Goal: Task Accomplishment & Management: Manage account settings

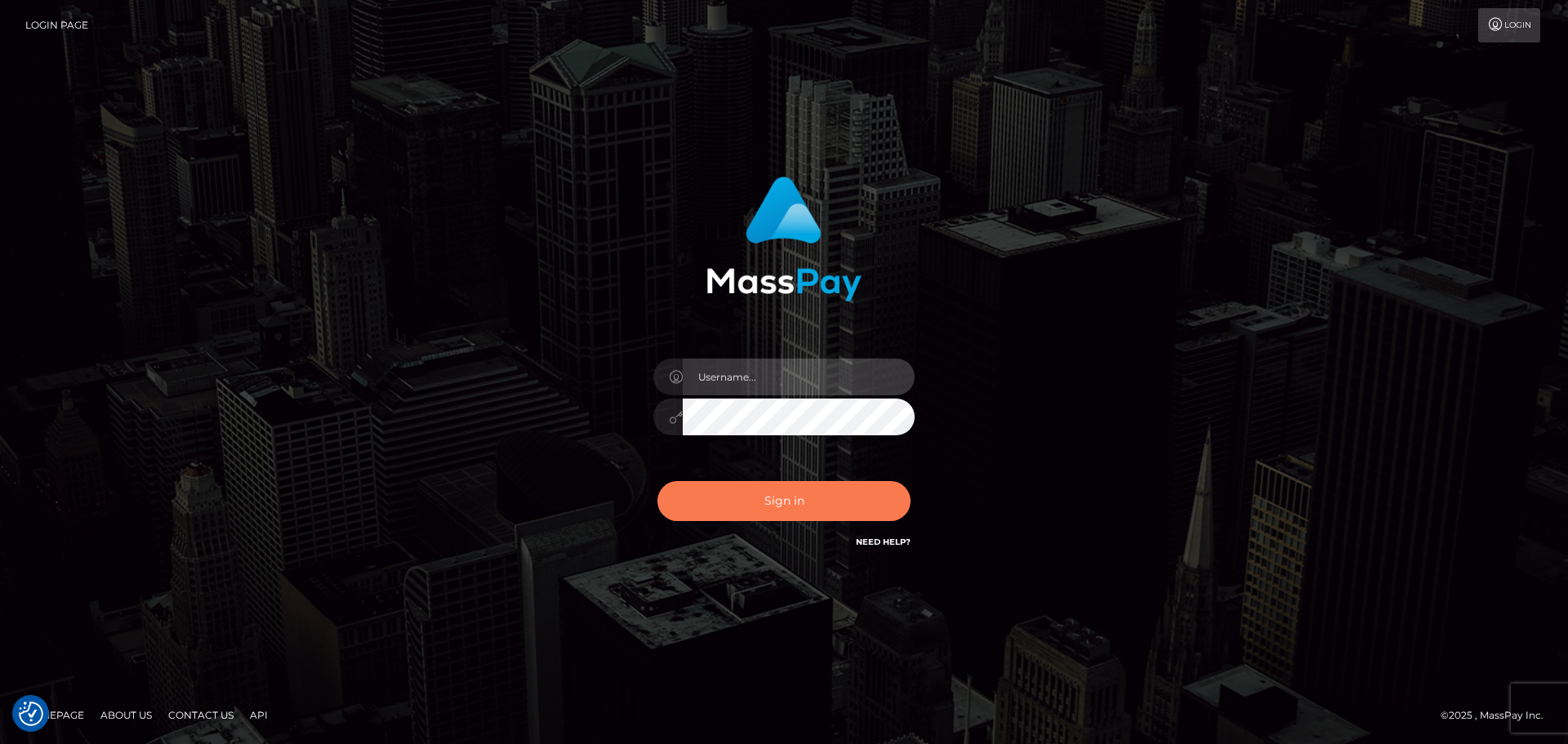
type input "constantin.mp"
click at [773, 509] on button "Sign in" at bounding box center [783, 501] width 253 height 40
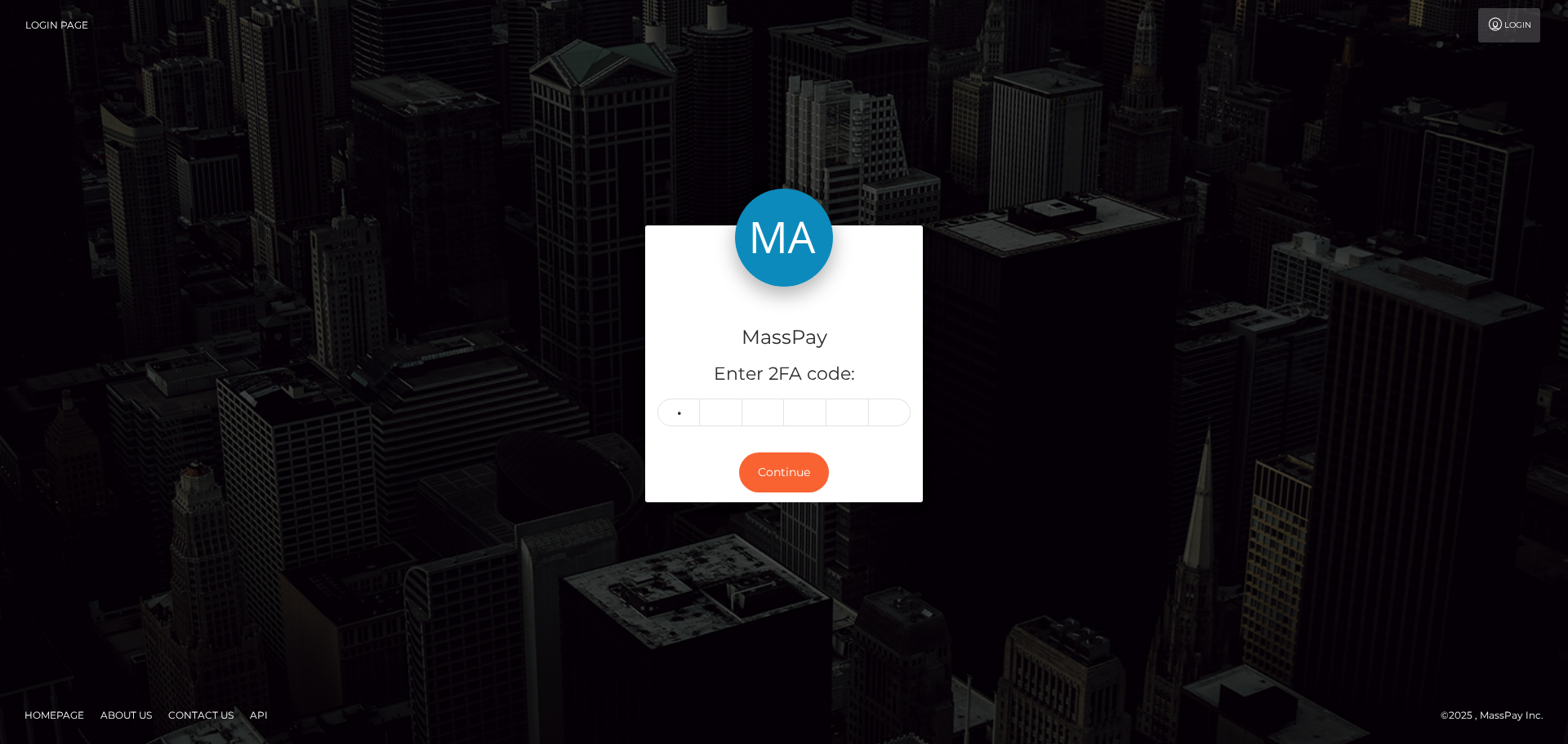
type input "3"
type input "1"
type input "8"
type input "4"
type input "2"
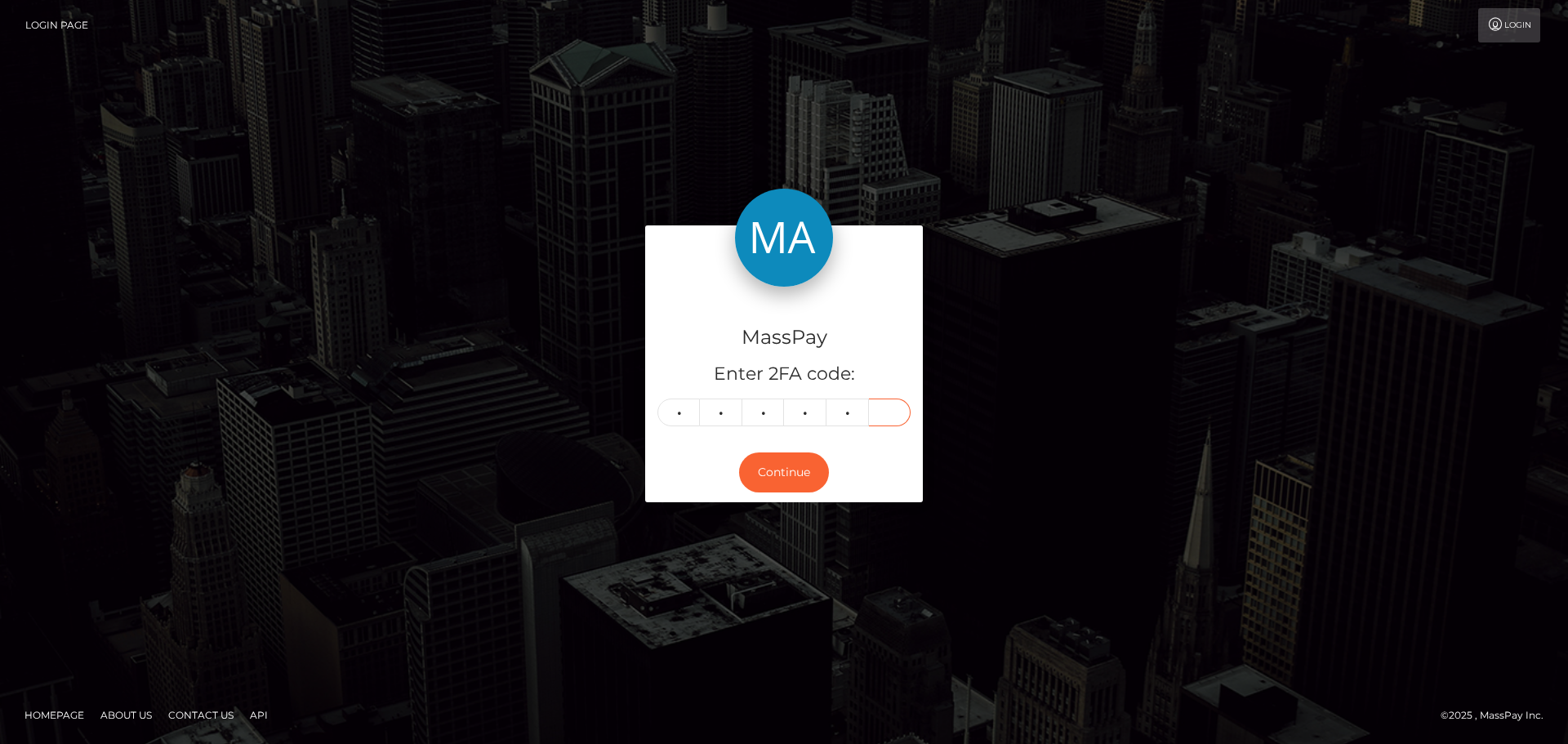
type input "2"
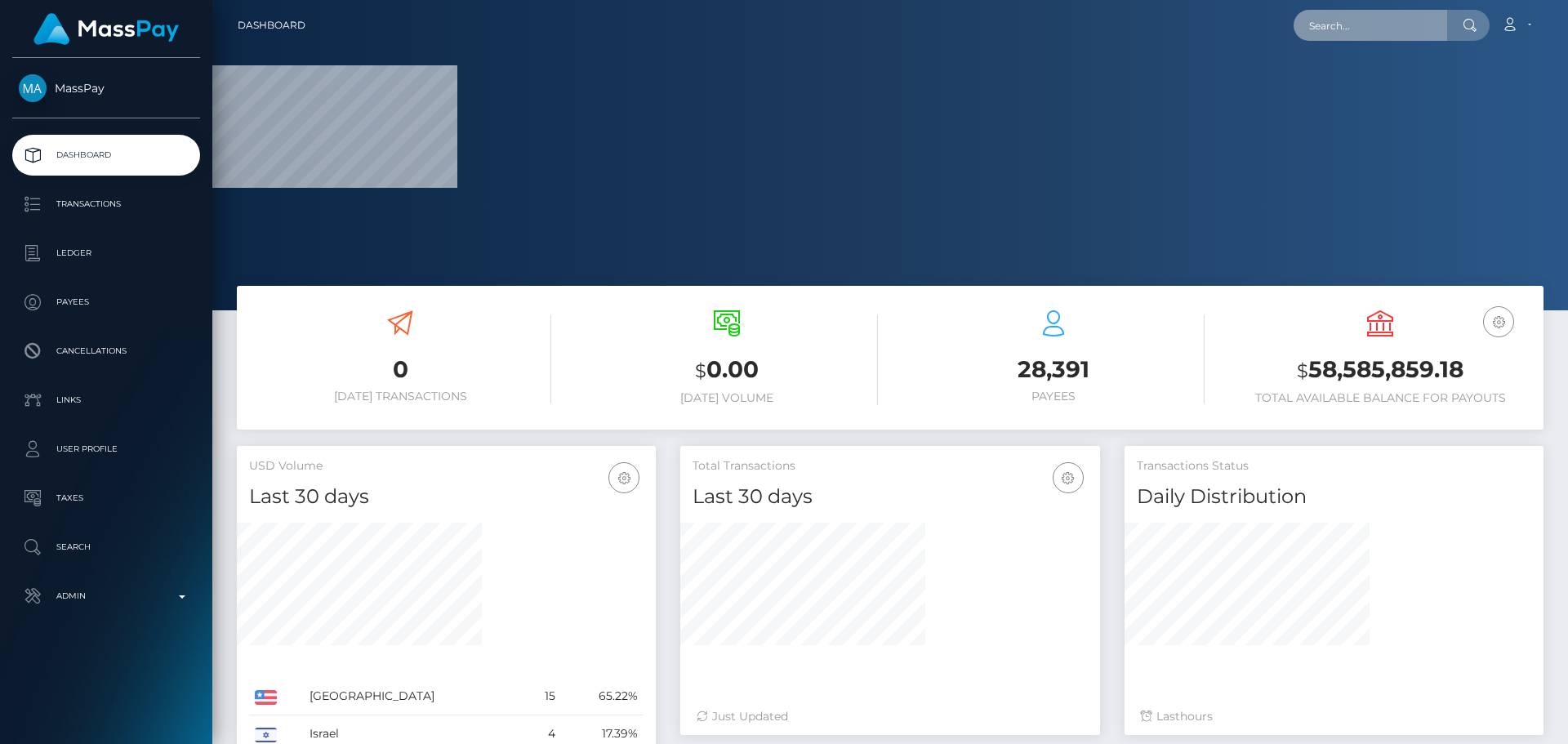
click at [1361, 25] on input "text" at bounding box center [1370, 25] width 154 height 31
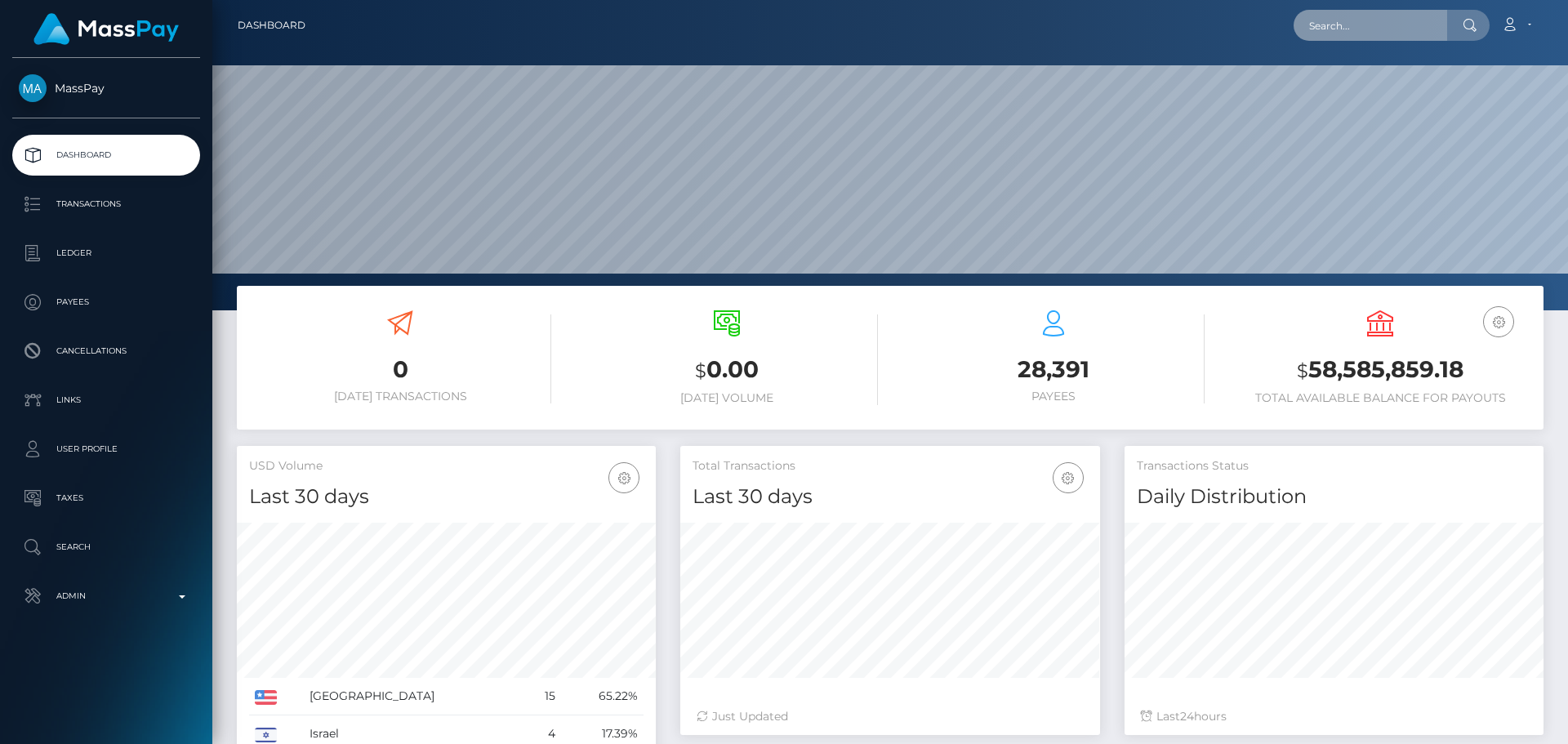
scroll to position [290, 420]
paste input "poact_dr31OVUAl2Ku"
type input "poact_dr31OVUAl2Ku"
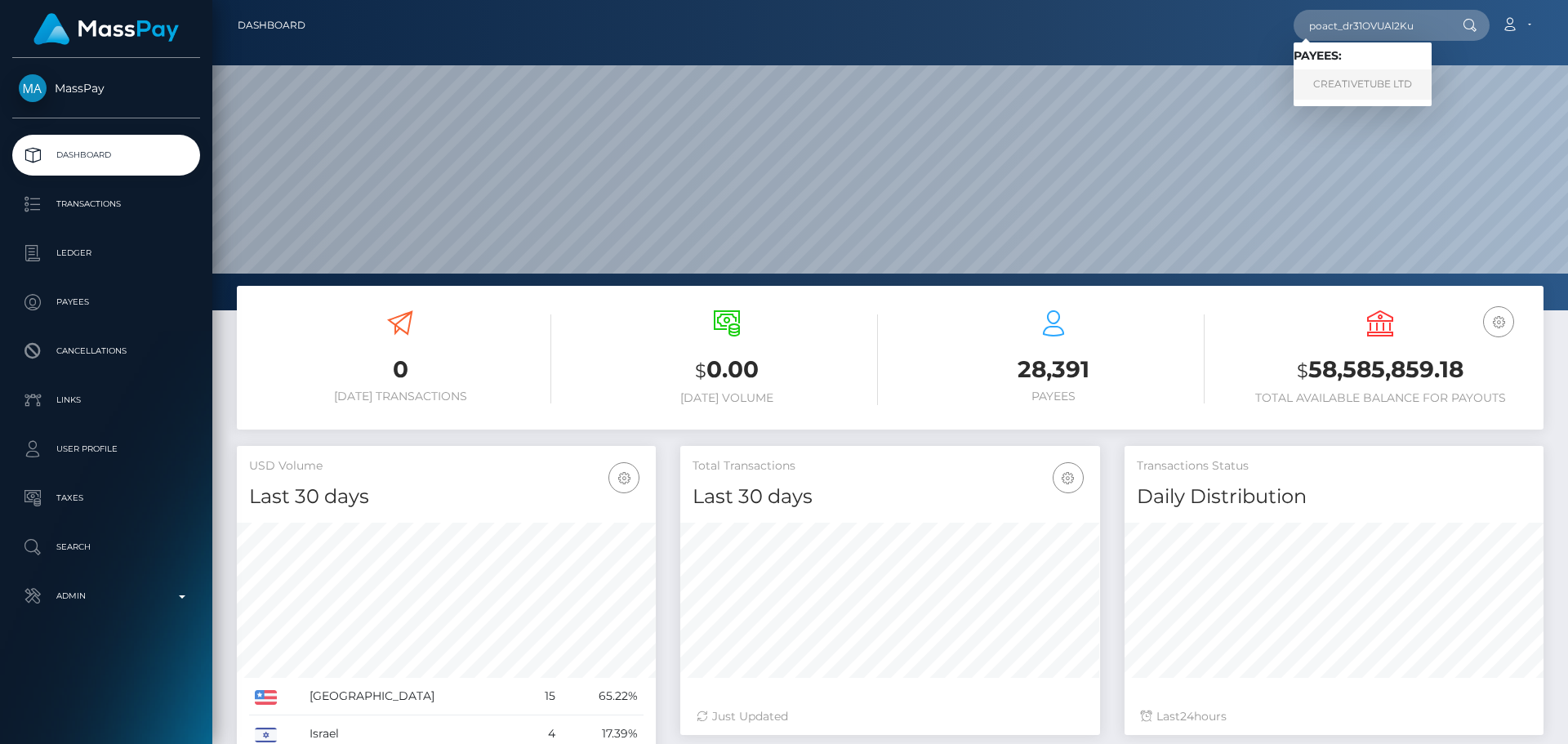
click at [1373, 85] on link "CREATIVETUBE LTD" at bounding box center [1362, 85] width 138 height 30
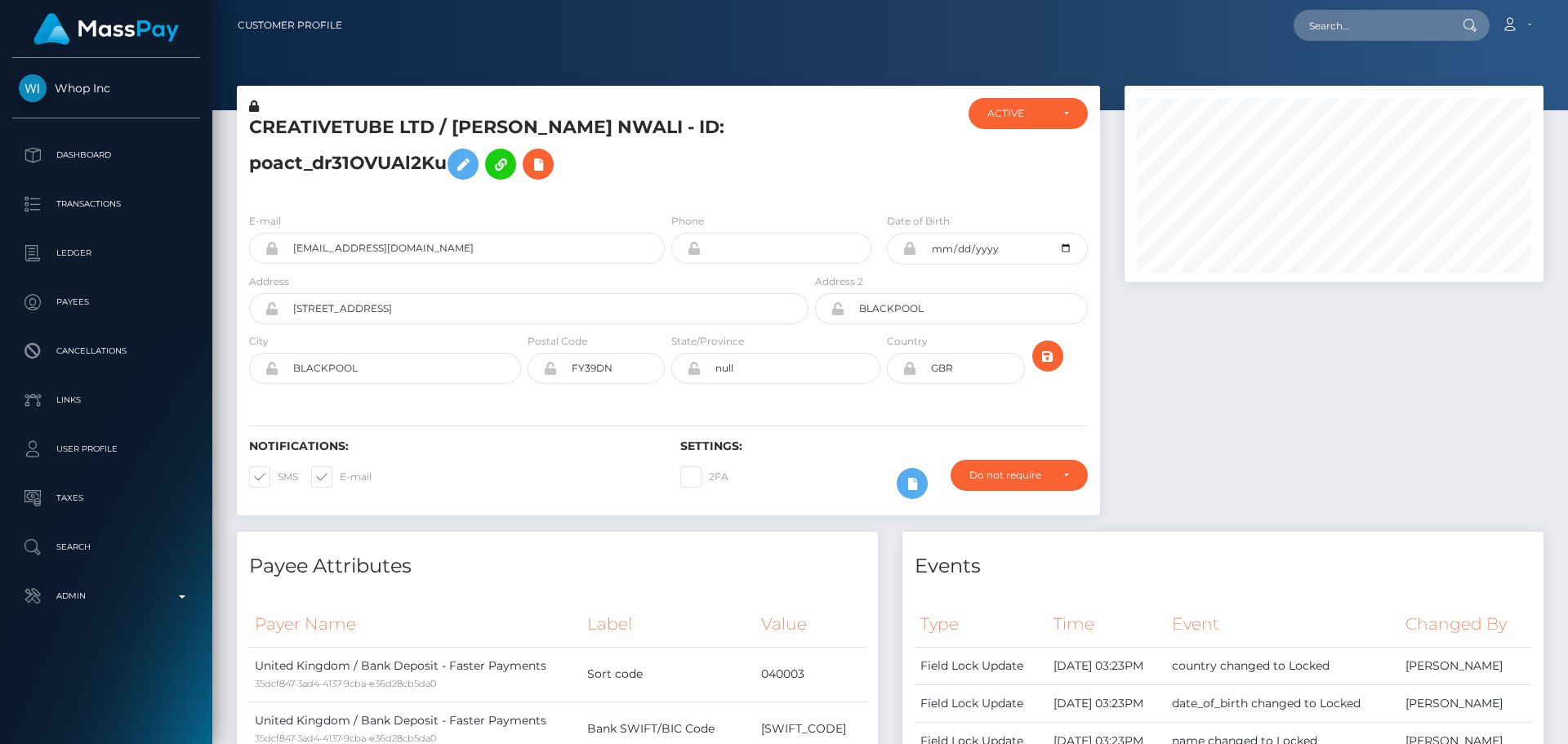
scroll to position [196, 420]
click at [667, 195] on div "CREATIVETUBE LTD / OGUZO Jeffries NWALI - ID: poact_dr31OVUAl2Ku" at bounding box center [524, 149] width 575 height 102
click at [690, 179] on h5 "CREATIVETUBE LTD / OGUZO Jeffries NWALI - ID: poact_dr31OVUAl2Ku" at bounding box center [525, 151] width 551 height 72
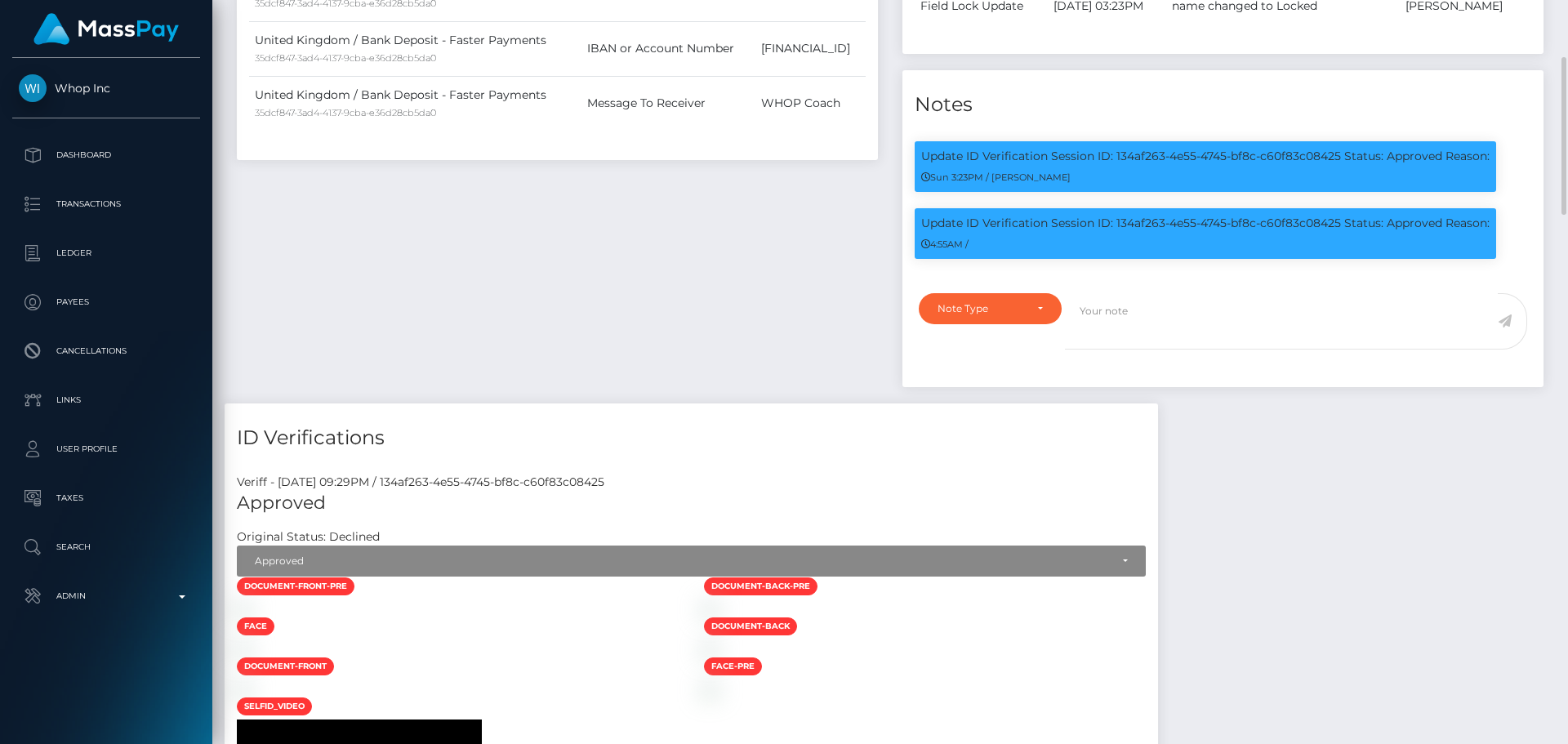
scroll to position [654, 0]
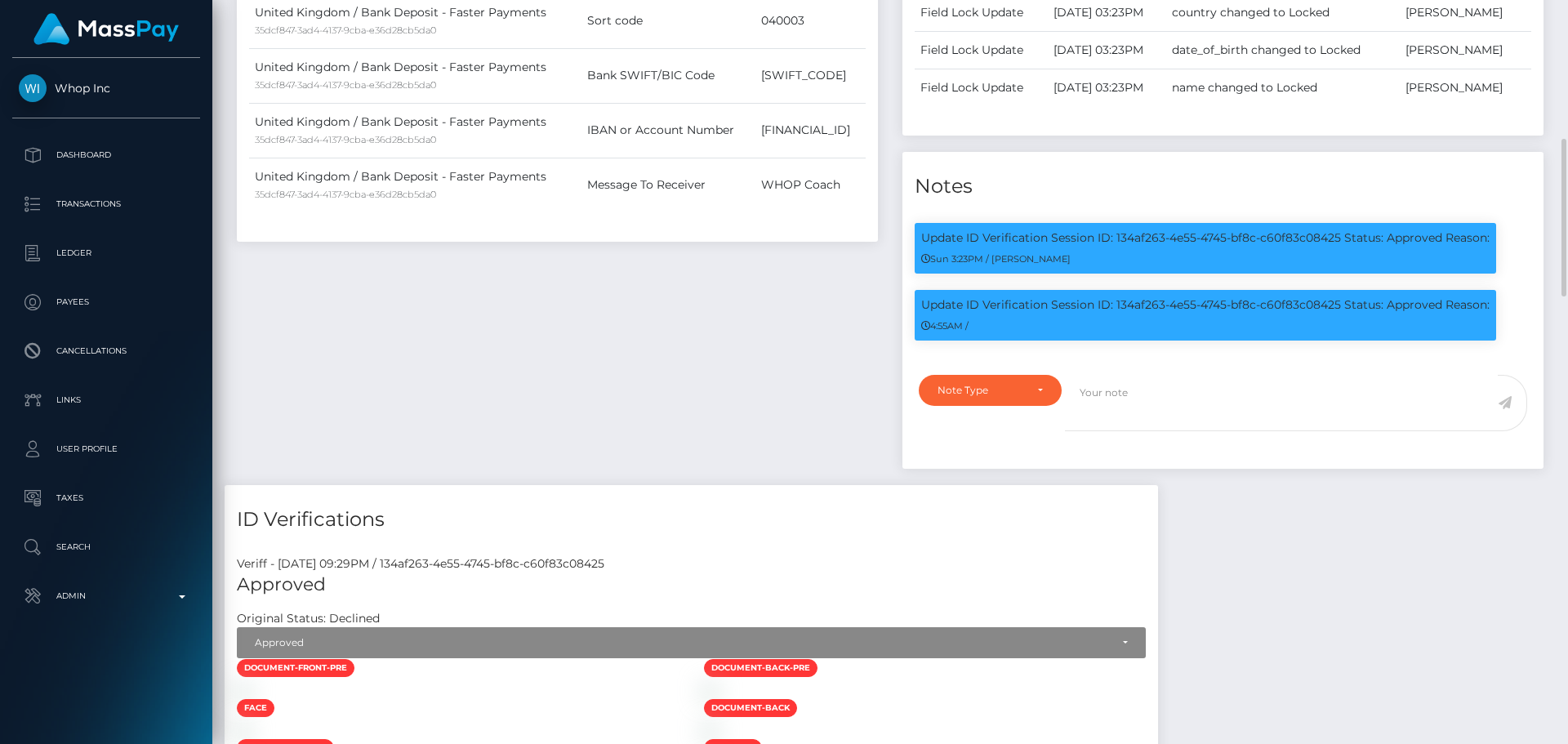
click at [803, 393] on div "Payee Attributes Payer Name Label Value United Kingdom / Bank Deposit - Faster …" at bounding box center [557, 182] width 666 height 607
click at [839, 397] on div "Payee Attributes Payer Name Label Value United Kingdom / Bank Deposit - Faster …" at bounding box center [557, 182] width 666 height 607
click at [816, 393] on div "Payee Attributes Payer Name Label Value United Kingdom / Bank Deposit - Faster …" at bounding box center [557, 182] width 666 height 607
click at [814, 393] on div "Payee Attributes Payer Name Label Value United Kingdom / Bank Deposit - Faster …" at bounding box center [557, 182] width 666 height 607
click at [855, 330] on div "Payee Attributes Payer Name Label Value United Kingdom / Bank Deposit - Faster …" at bounding box center [557, 182] width 666 height 607
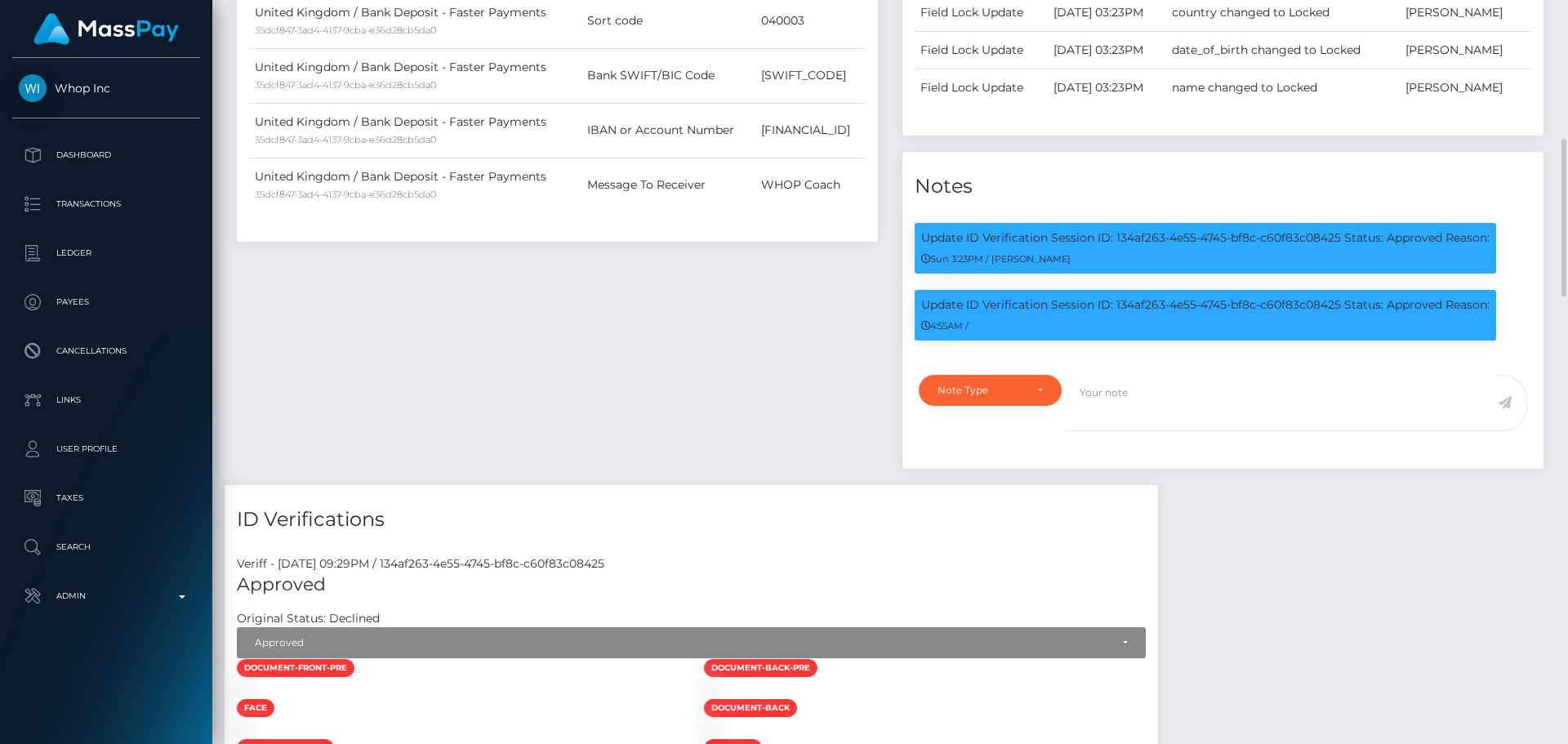
click at [848, 330] on div "Payee Attributes Payer Name Label Value United Kingdom / Bank Deposit - Faster …" at bounding box center [557, 182] width 666 height 607
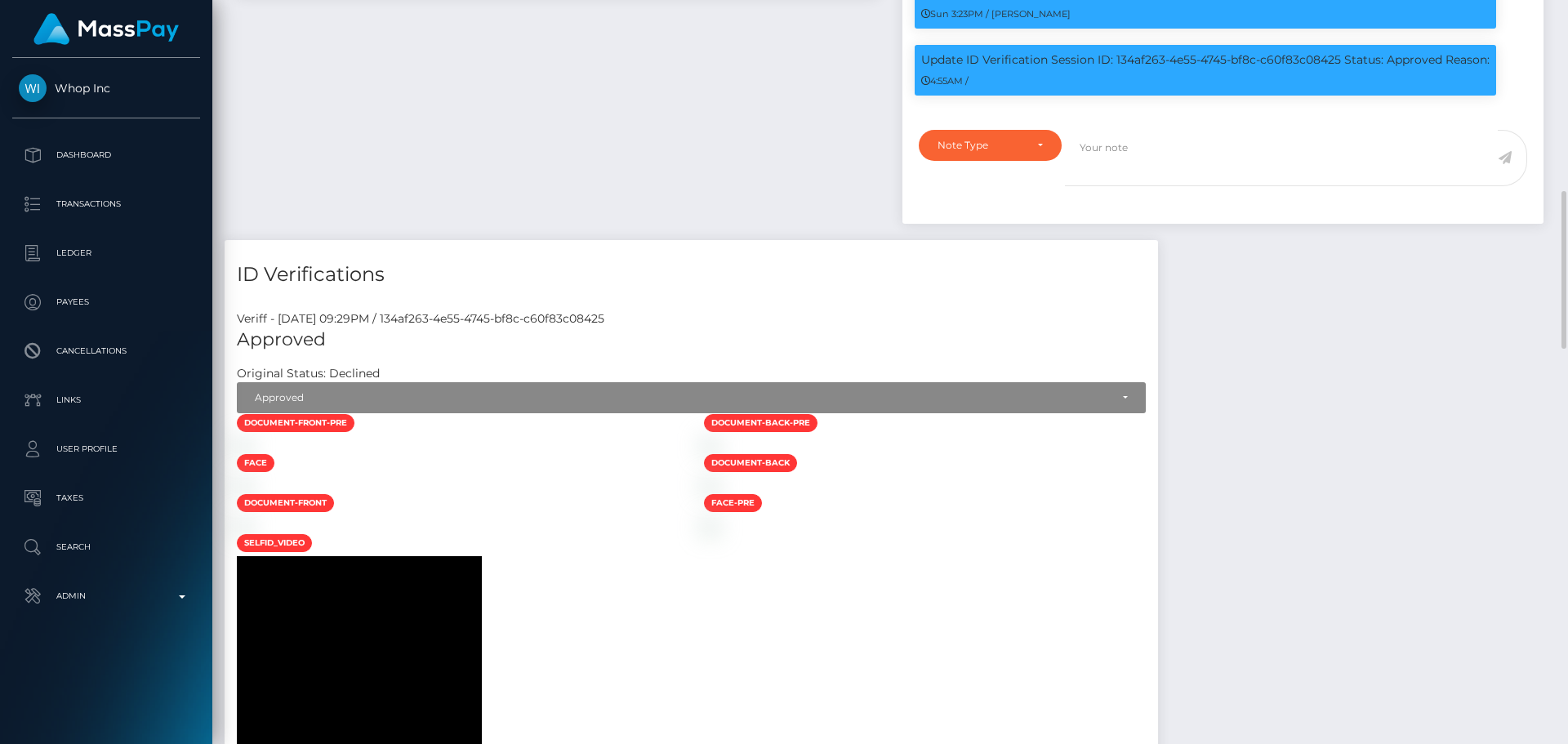
scroll to position [980, 0]
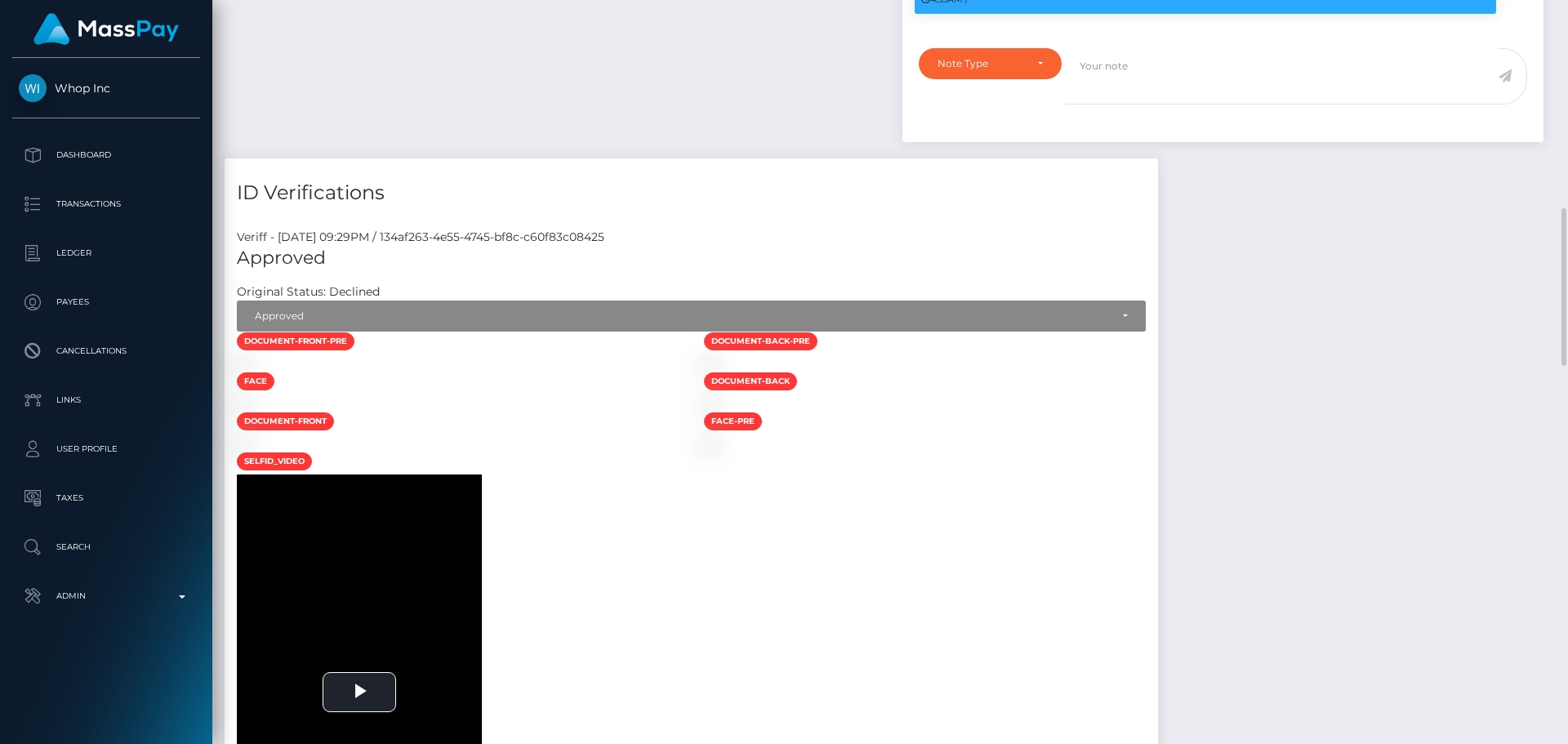
click at [591, 372] on div at bounding box center [458, 362] width 468 height 17
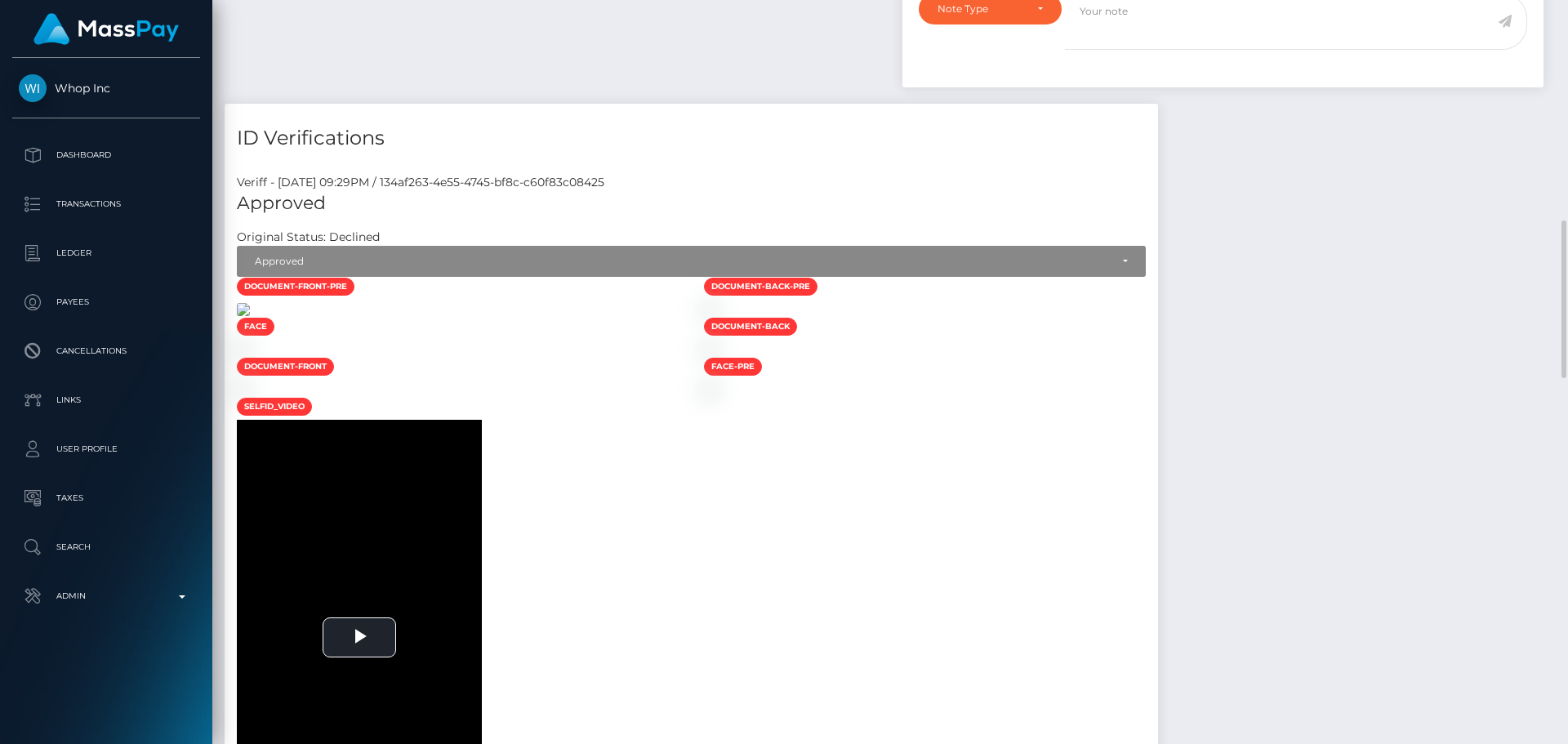
scroll to position [953, 0]
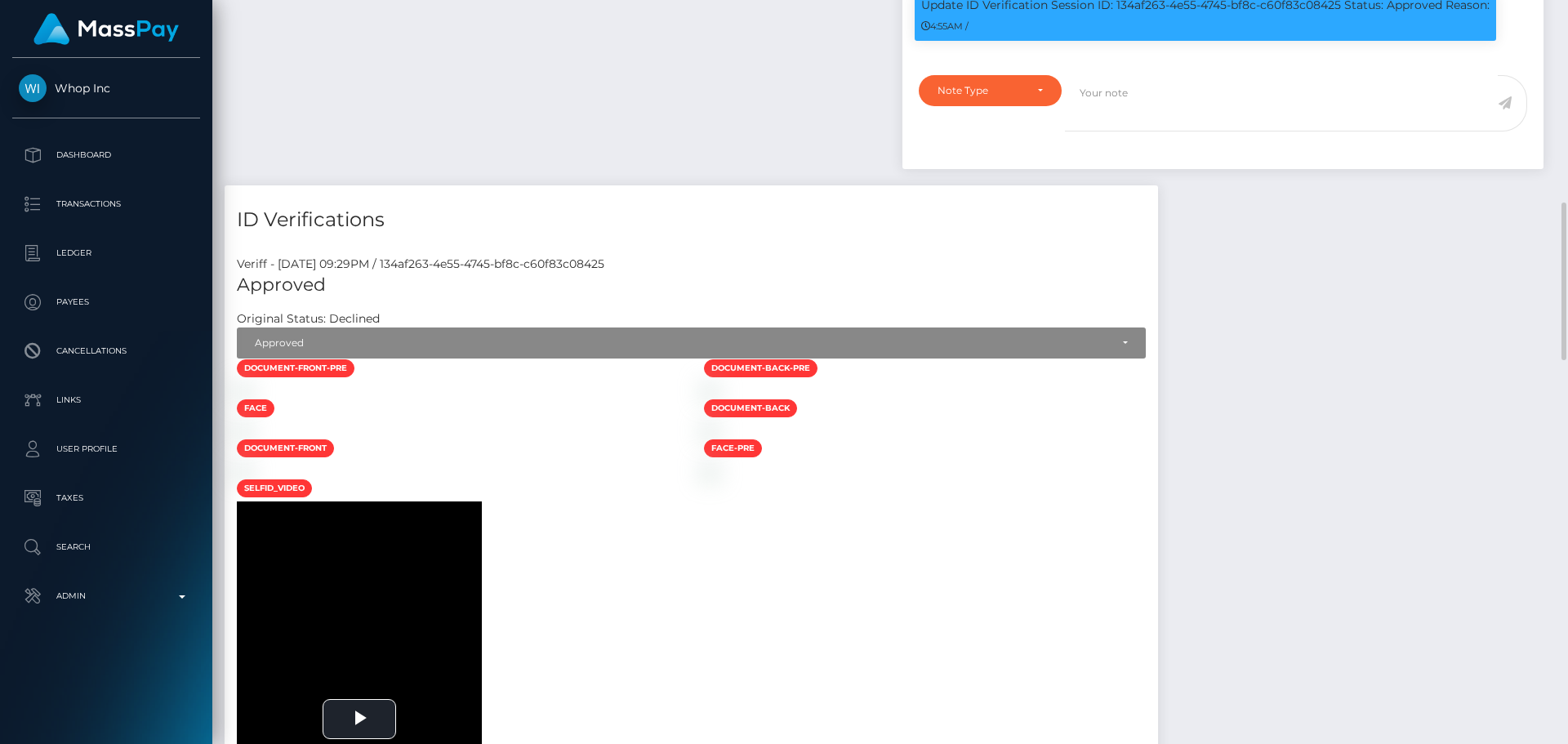
click at [564, 399] on div at bounding box center [458, 390] width 468 height 17
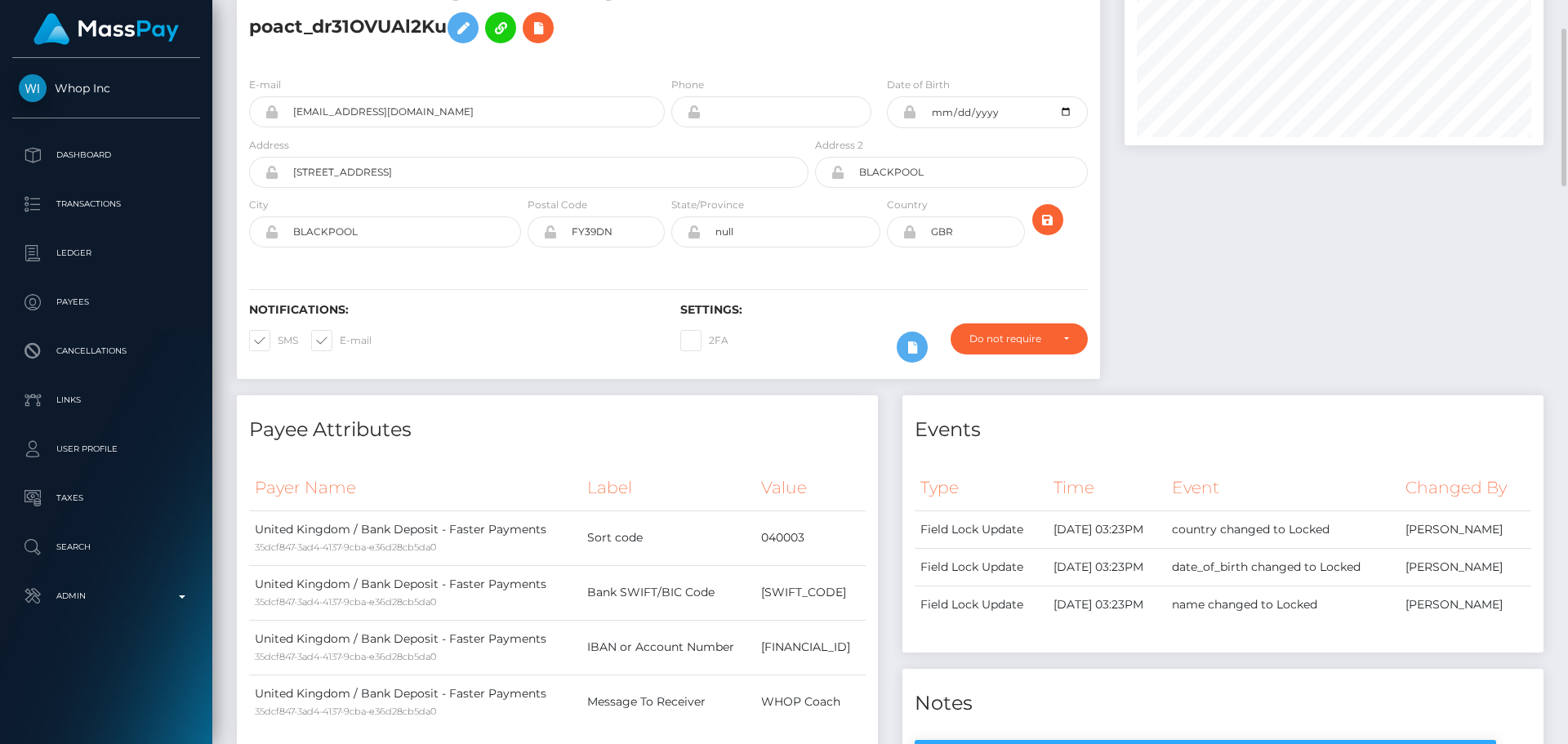
scroll to position [0, 0]
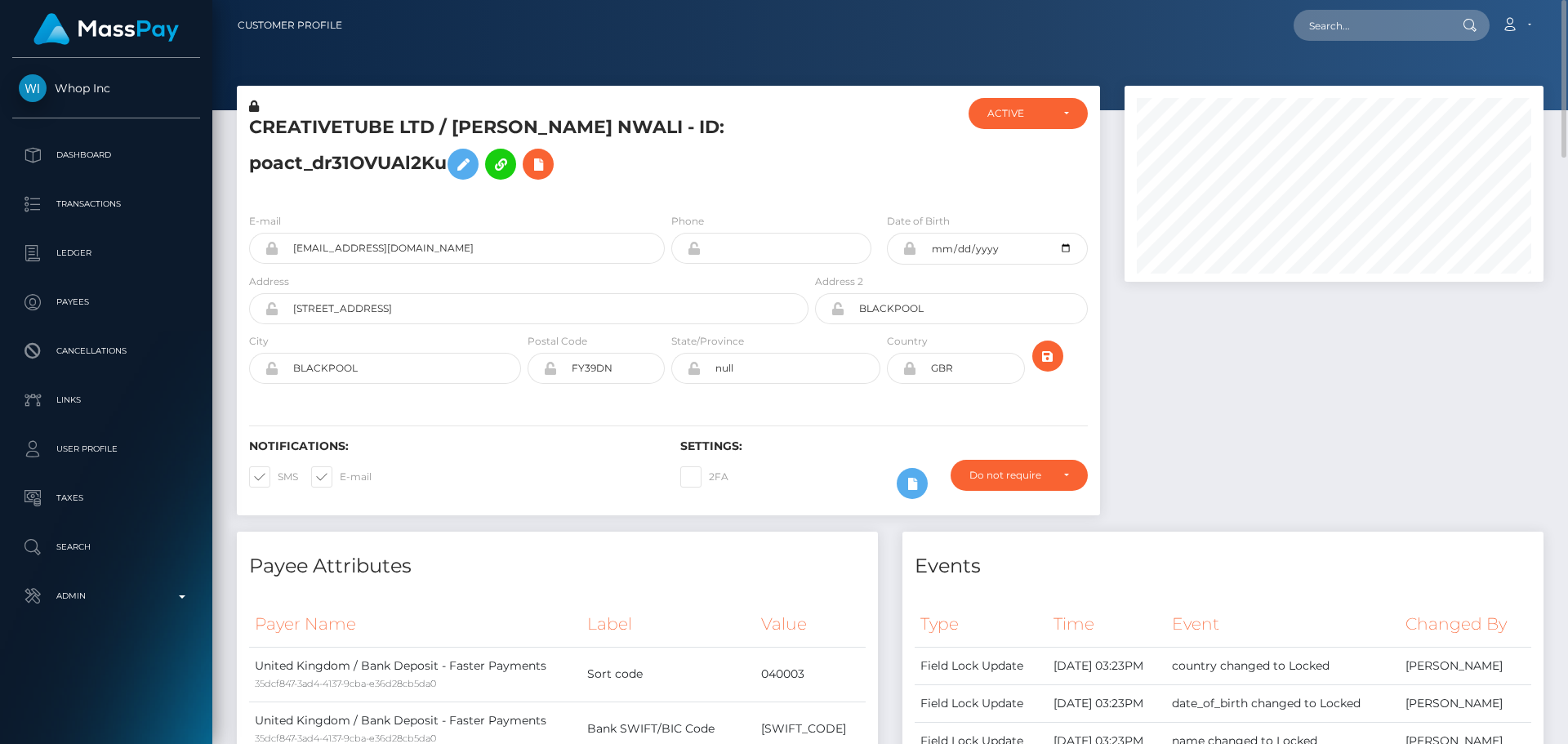
click at [673, 182] on h5 "CREATIVETUBE LTD / OGUZO Jeffries NWALI - ID: poact_dr31OVUAl2Ku" at bounding box center [525, 151] width 551 height 72
click at [665, 182] on h5 "CREATIVETUBE LTD / OGUZO Jeffries NWALI - ID: poact_dr31OVUAl2Ku" at bounding box center [525, 151] width 551 height 72
click at [651, 171] on h5 "CREATIVETUBE LTD / OGUZO Jeffries NWALI - ID: poact_dr31OVUAl2Ku" at bounding box center [525, 151] width 551 height 72
drag, startPoint x: 664, startPoint y: 179, endPoint x: 661, endPoint y: 192, distance: 13.3
click at [663, 181] on h5 "CREATIVETUBE LTD / OGUZO Jeffries NWALI - ID: poact_dr31OVUAl2Ku" at bounding box center [525, 151] width 551 height 72
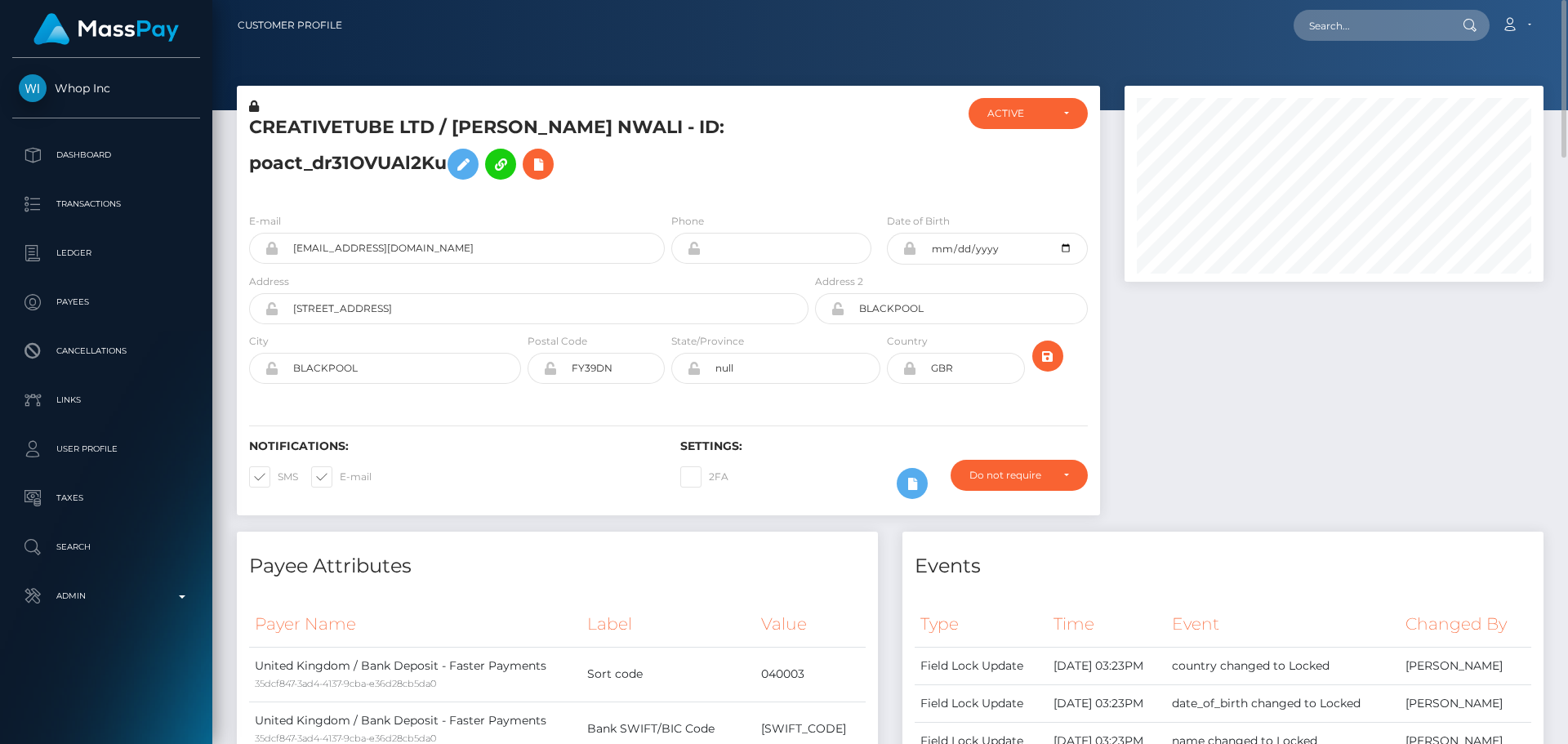
click at [666, 197] on div "CREATIVETUBE LTD / OGUZO Jeffries NWALI - ID: poact_dr31OVUAl2Ku" at bounding box center [524, 149] width 575 height 102
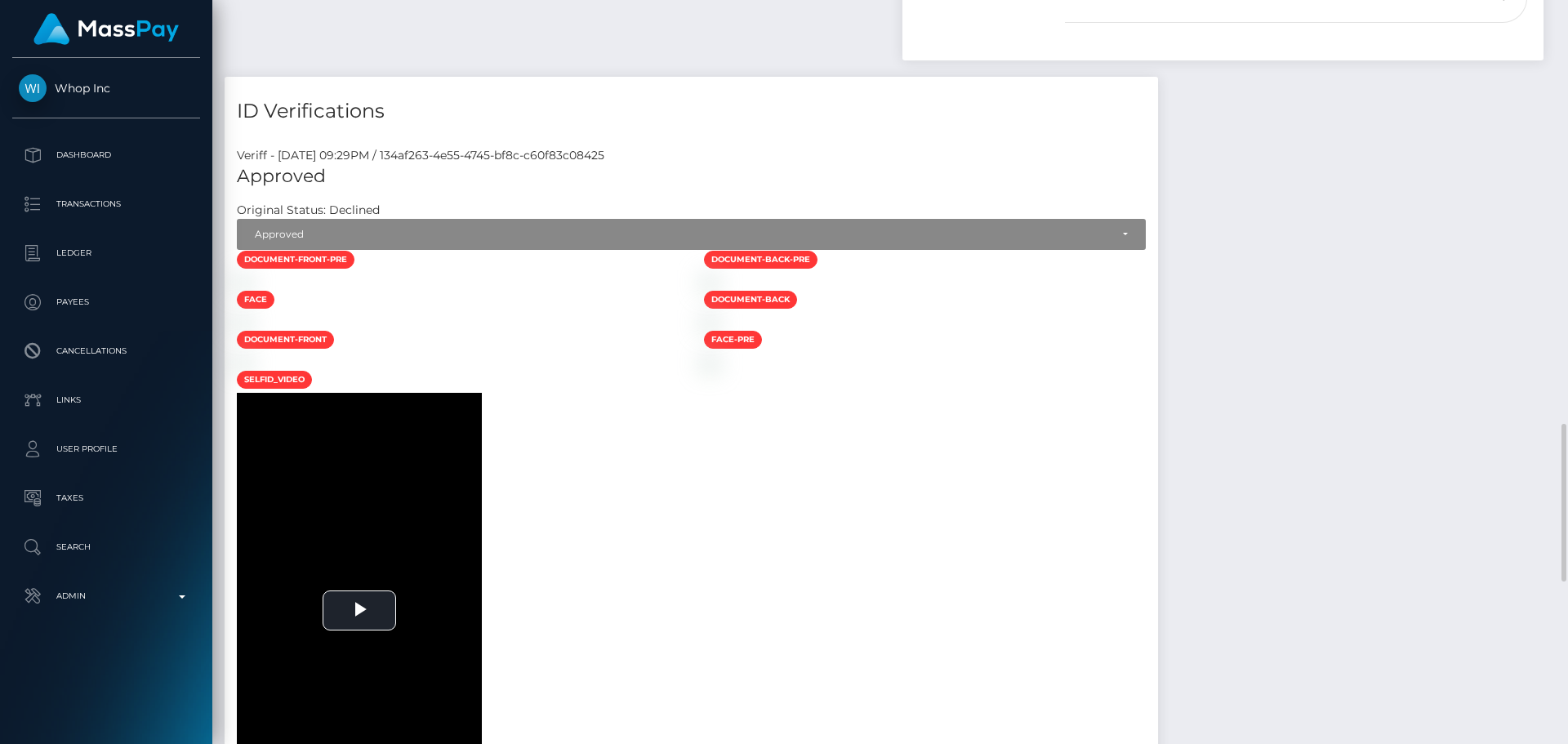
scroll to position [1225, 0]
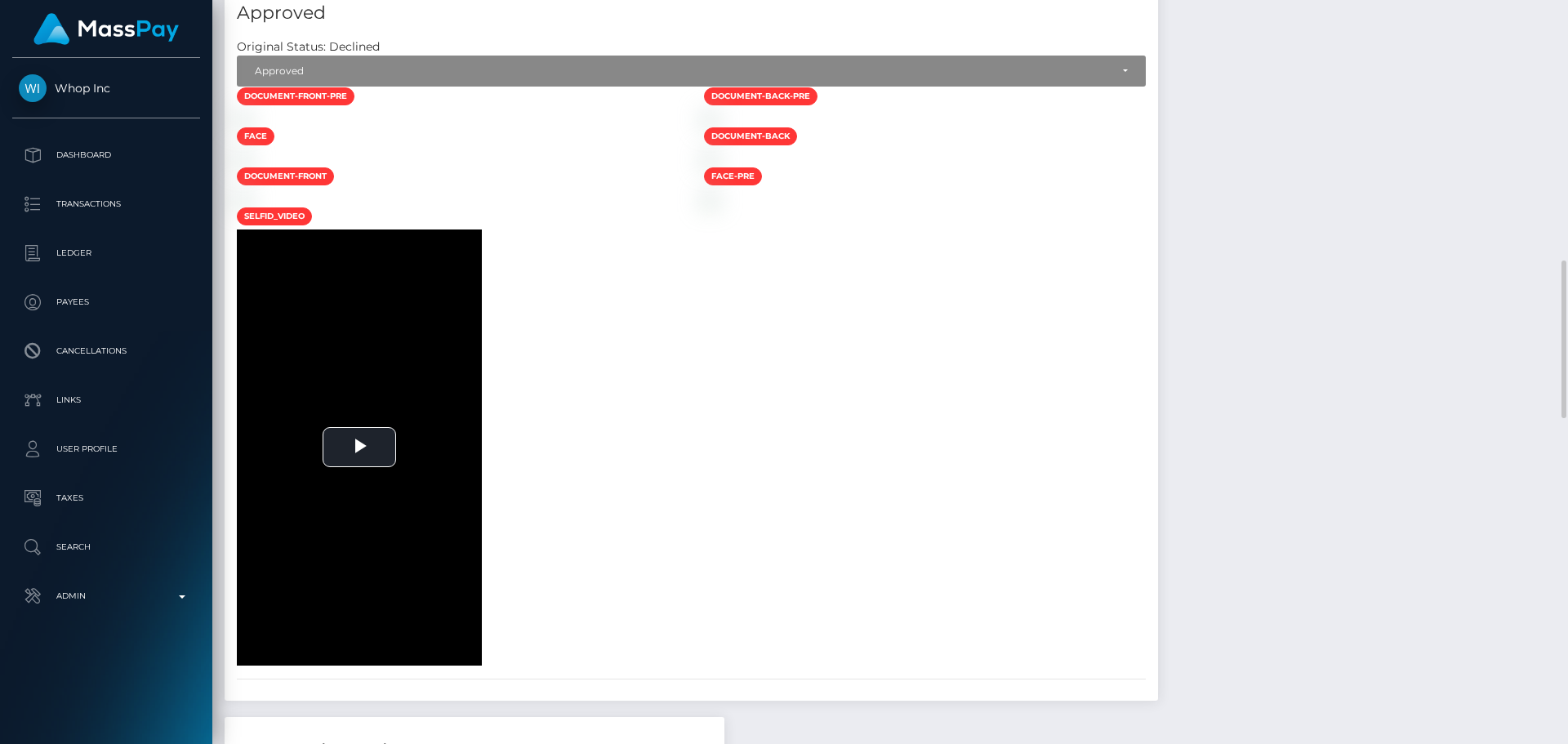
click at [651, 127] on div at bounding box center [458, 117] width 468 height 17
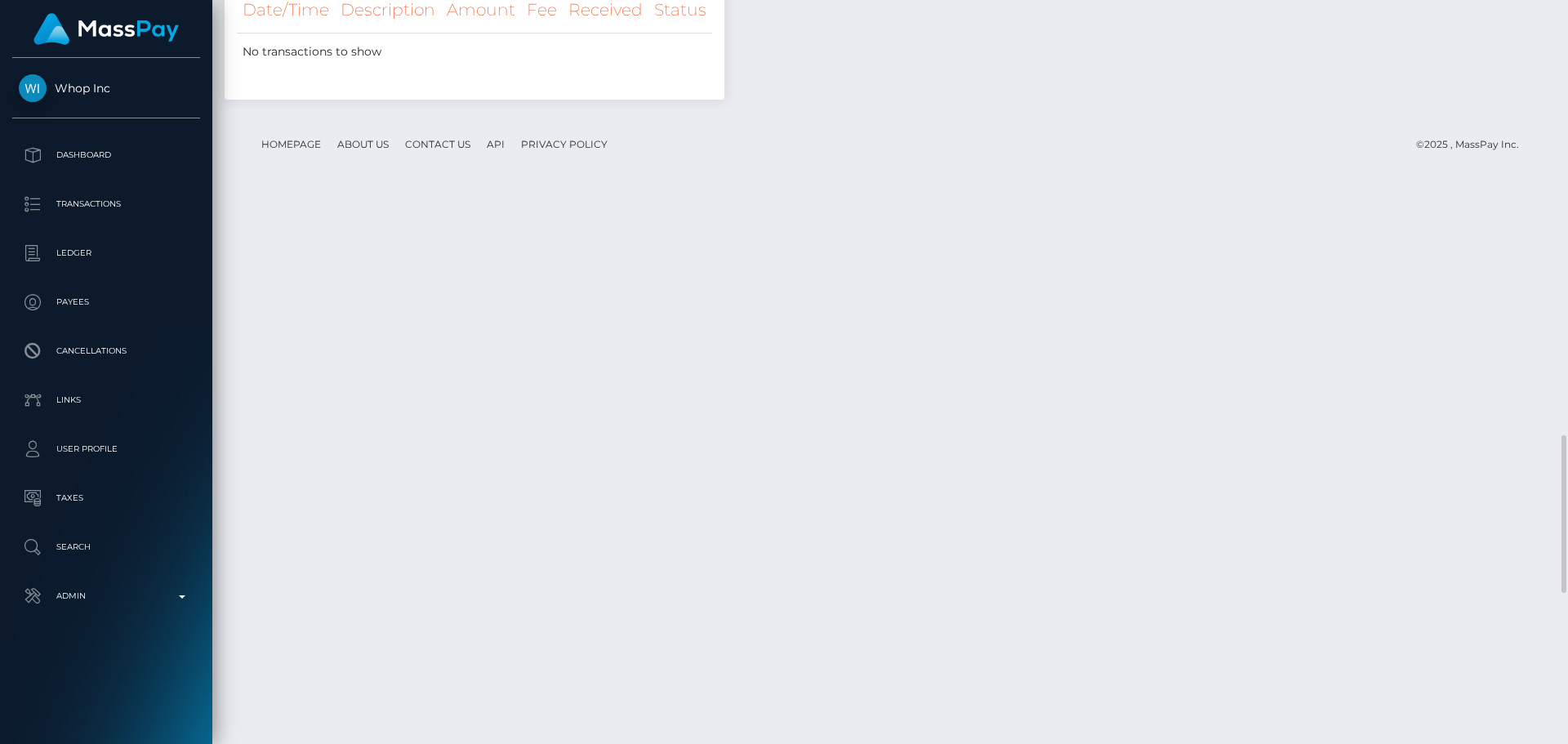
scroll to position [2124, 0]
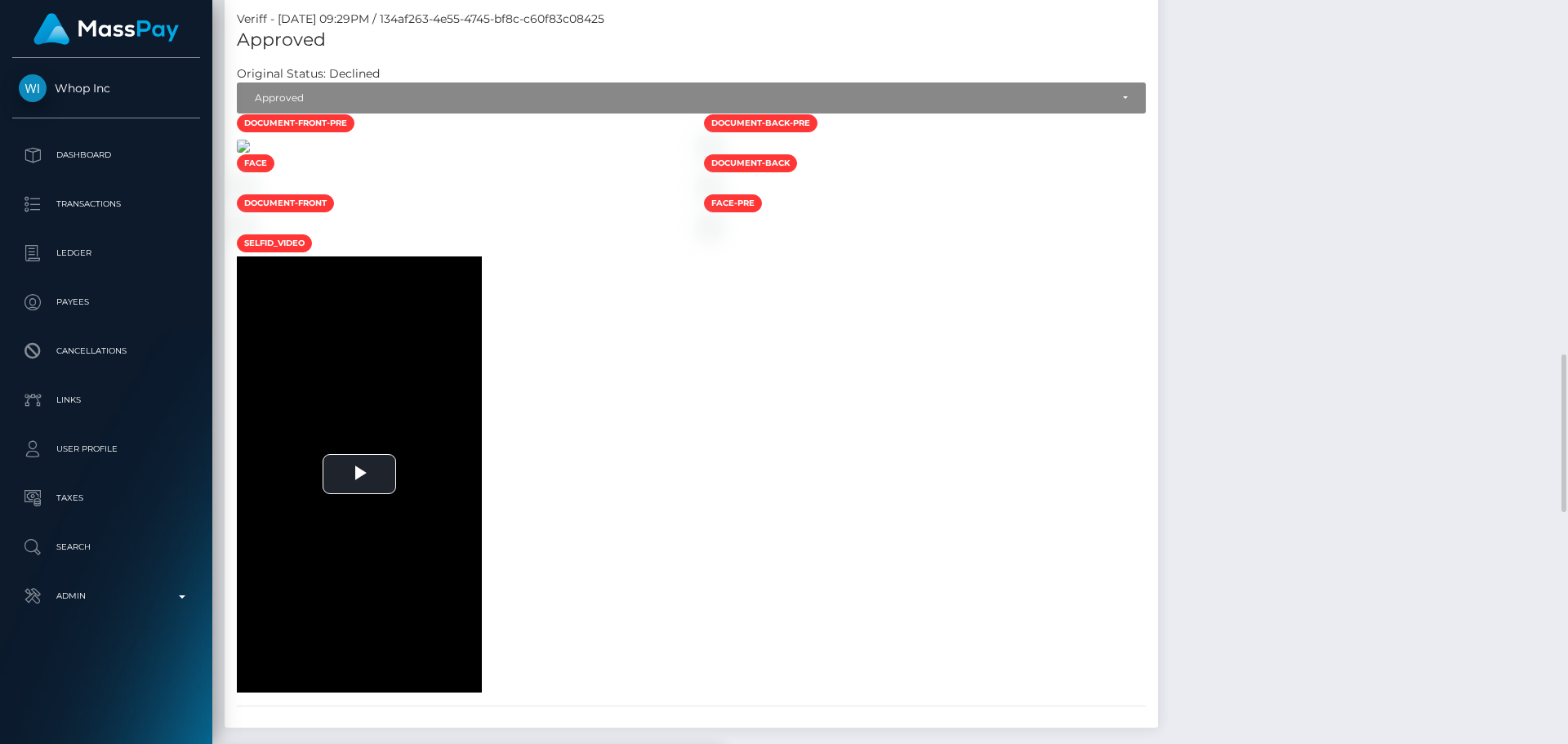
scroll to position [1117, 0]
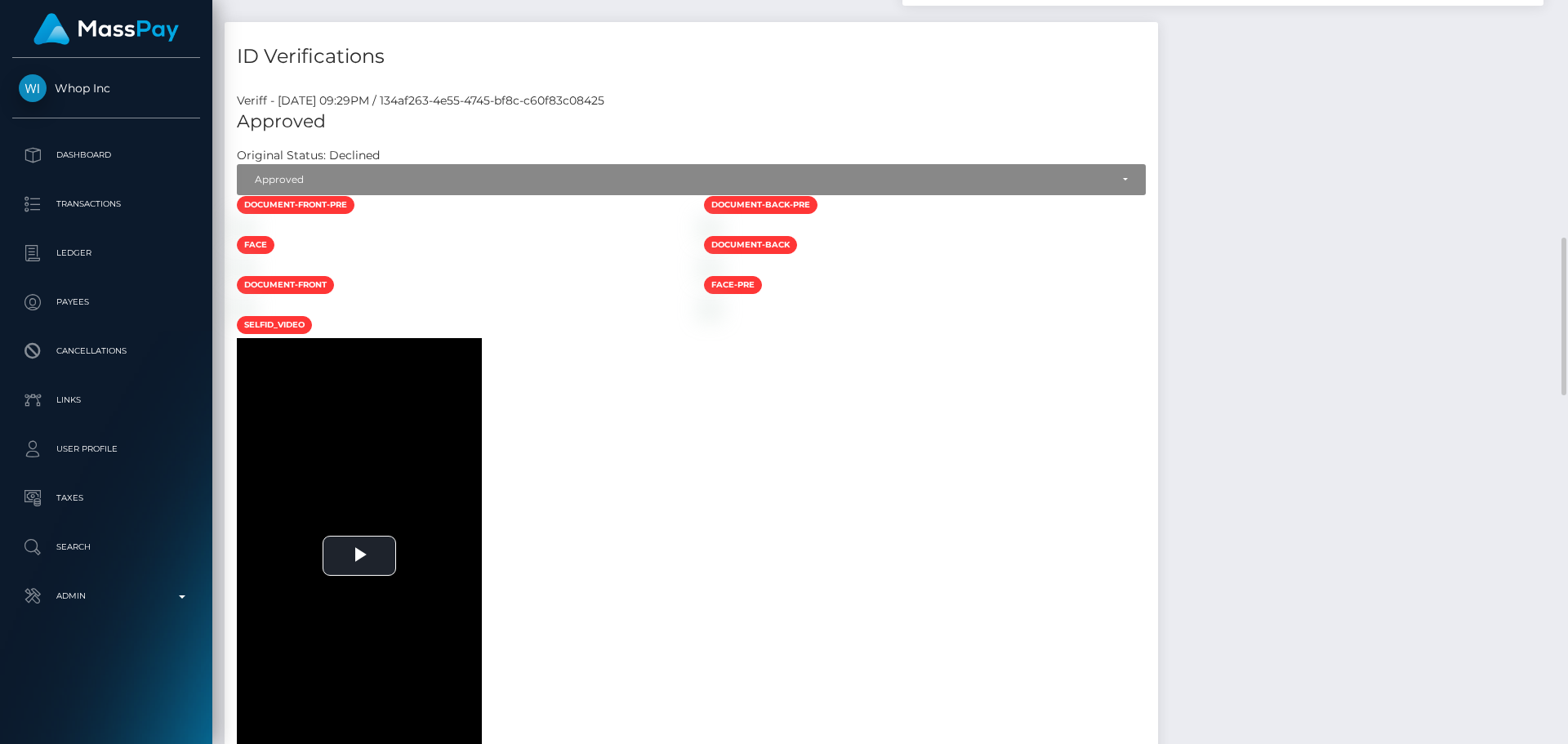
click at [685, 235] on div at bounding box center [458, 226] width 468 height 17
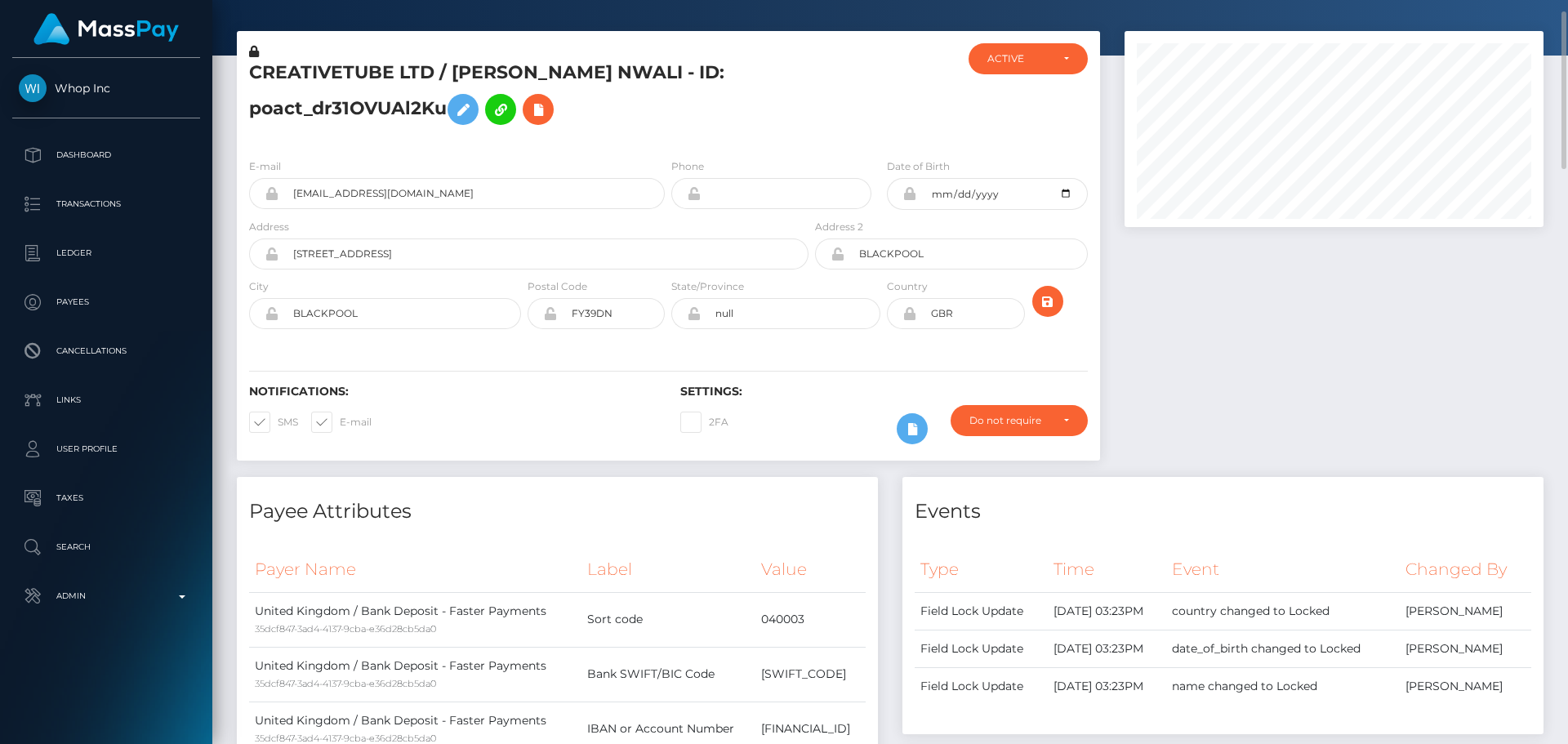
scroll to position [0, 0]
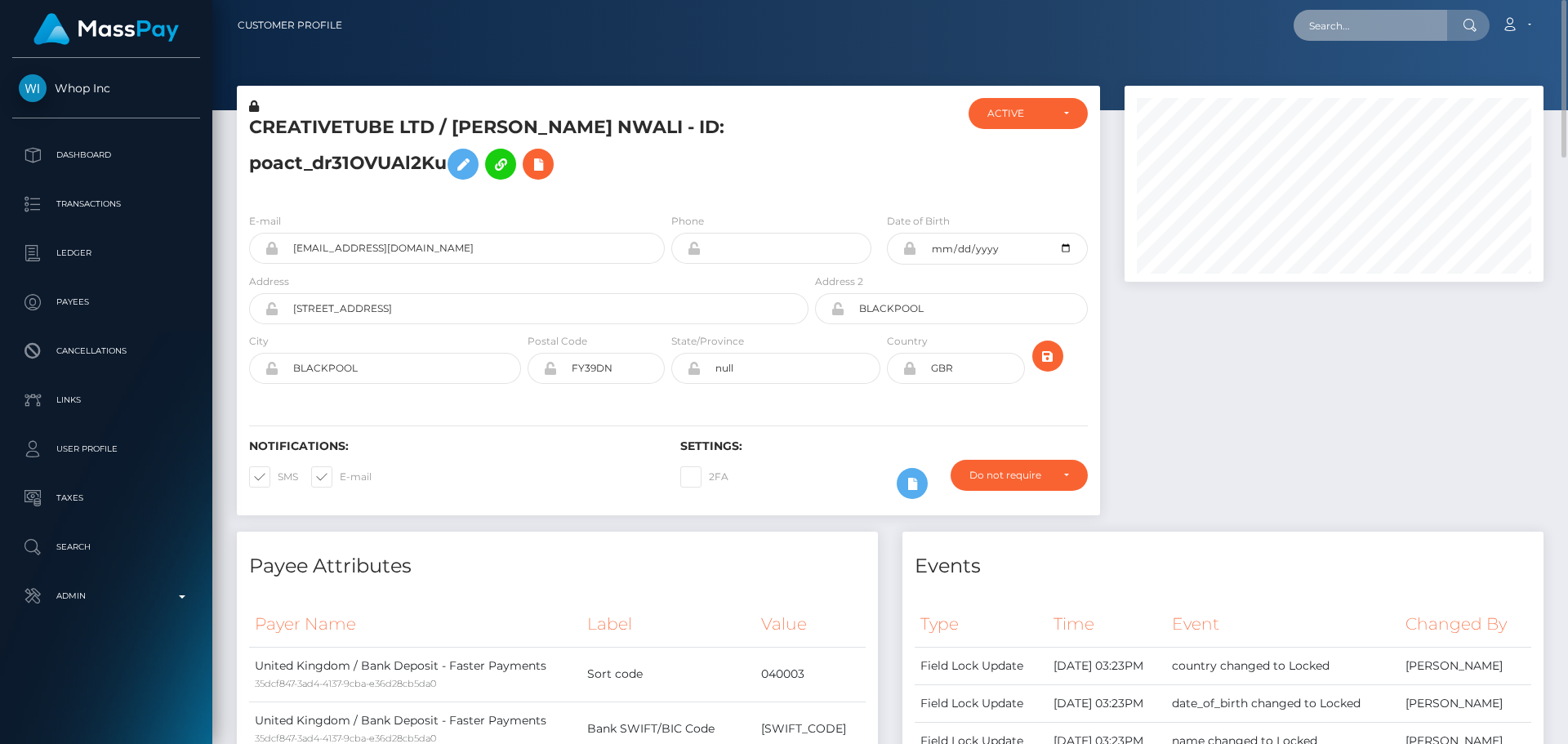
click at [1373, 30] on input "text" at bounding box center [1370, 25] width 154 height 31
paste input "poact_InobCzz5yyIS"
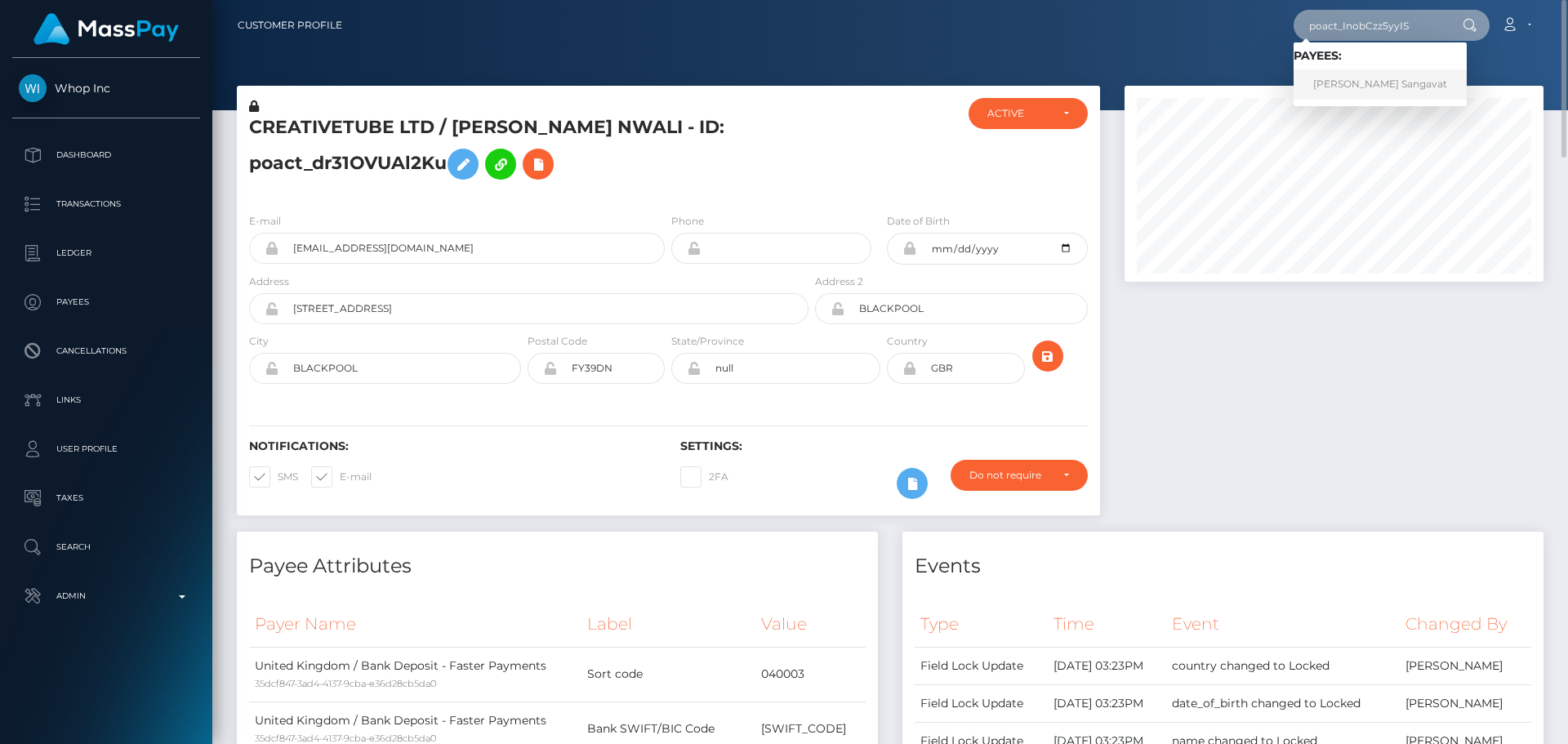
type input "poact_InobCzz5yyIS"
click at [1361, 80] on link "Kushal Sangavat" at bounding box center [1380, 85] width 173 height 30
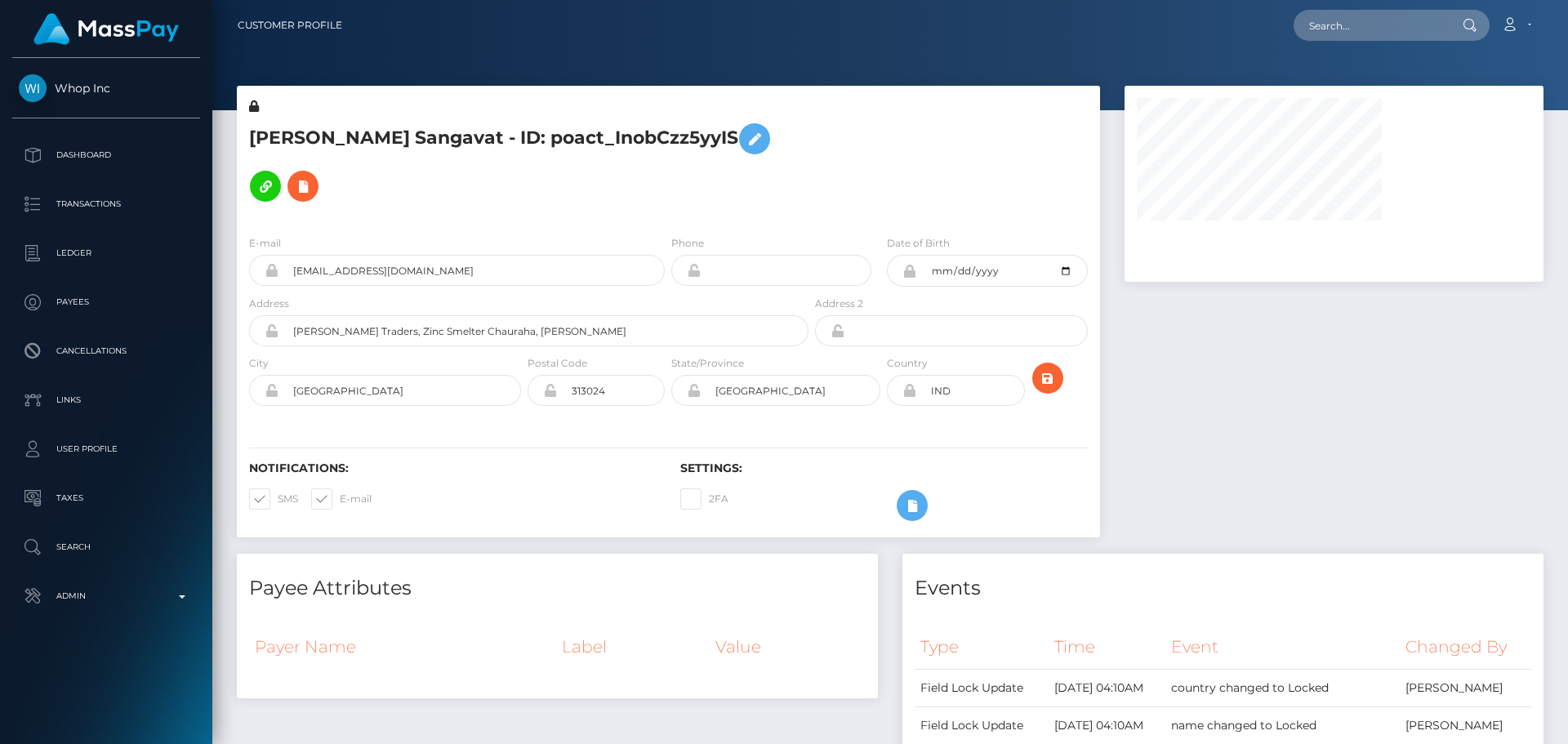
click at [668, 173] on div "[PERSON_NAME] Sangavat - ID: poact_InobCzz5yyIS" at bounding box center [524, 160] width 575 height 124
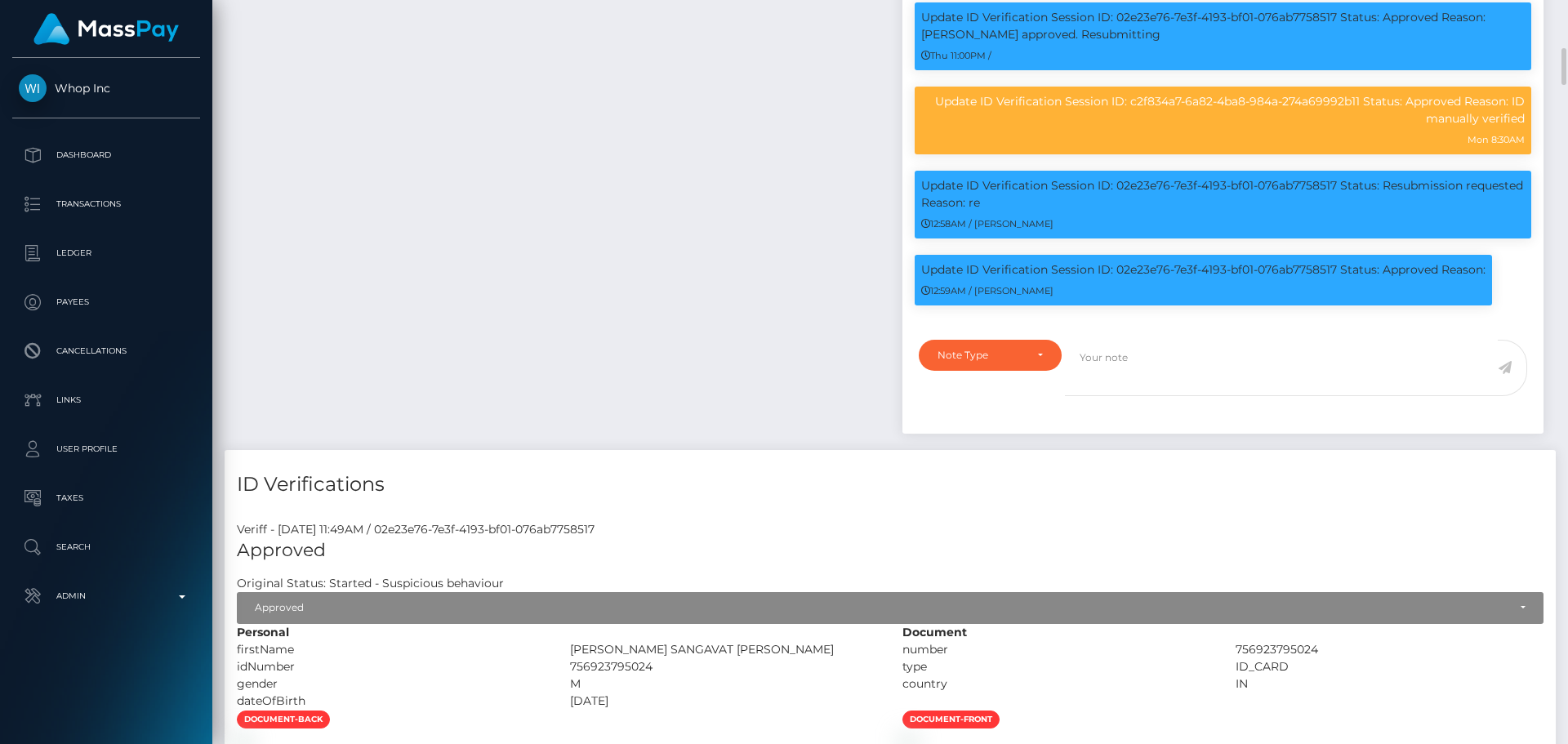
scroll to position [1062, 0]
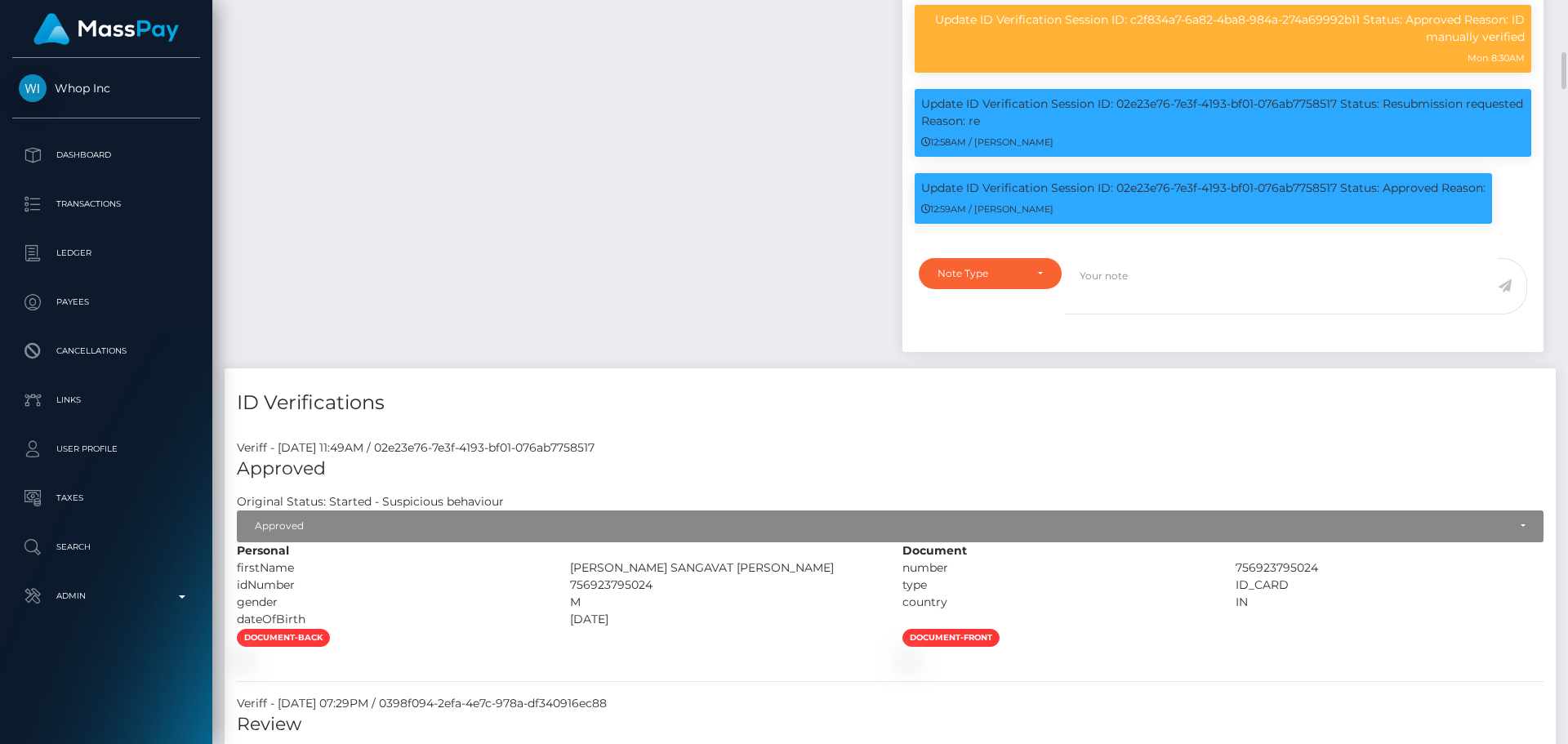
click at [783, 368] on div "ID Verifications" at bounding box center [889, 393] width 1331 height 49
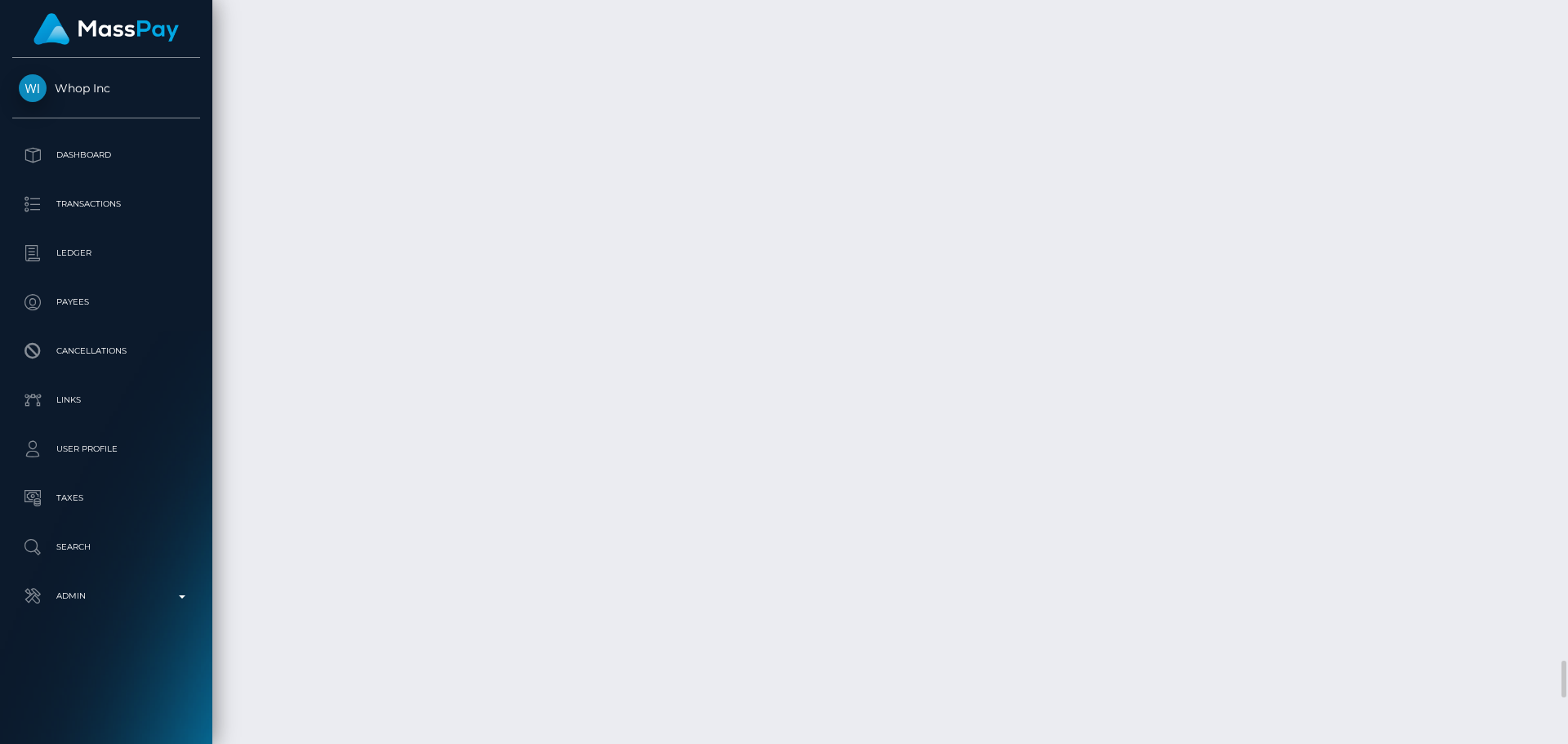
scroll to position [13643, 0]
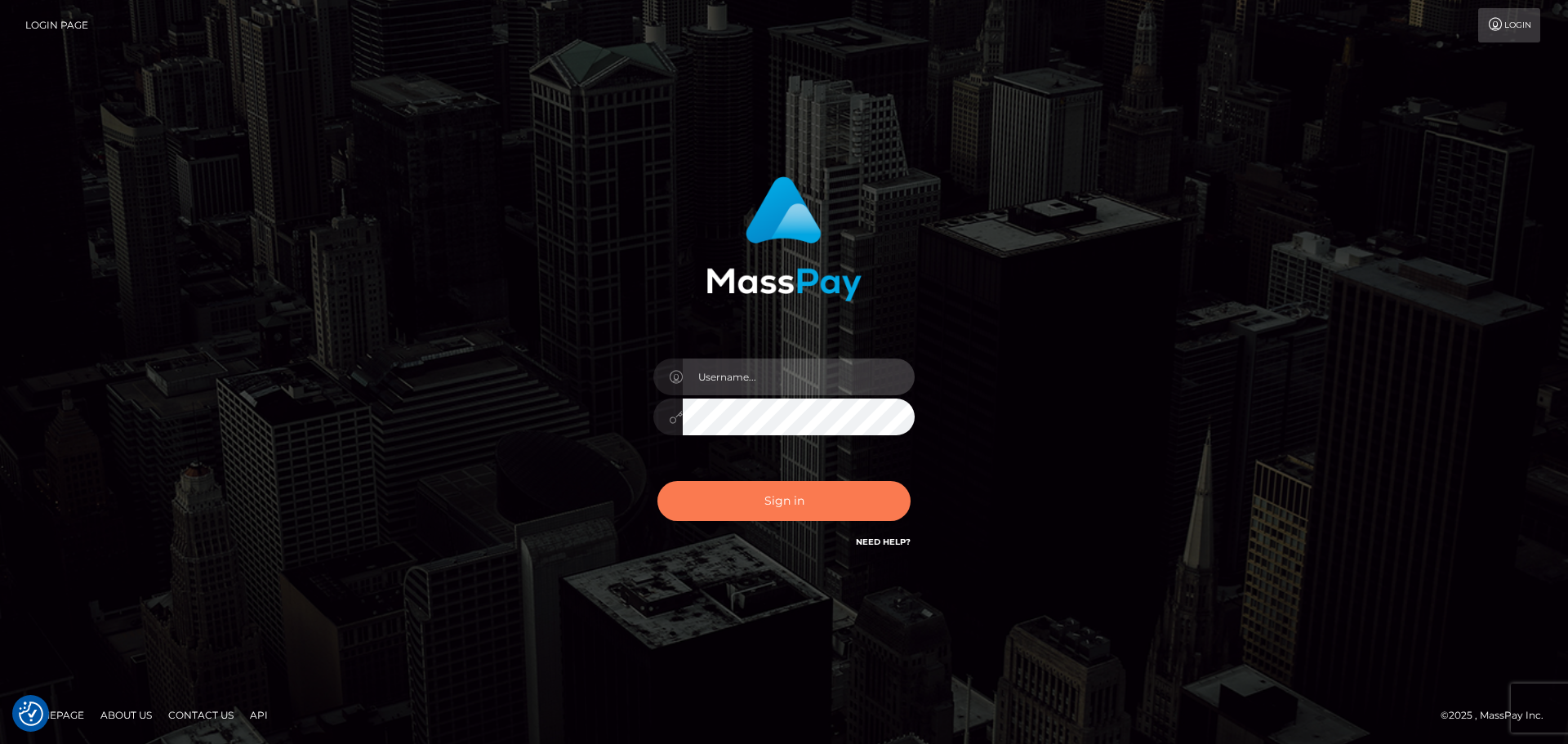
type input "constantin.mp"
click at [798, 502] on button "Sign in" at bounding box center [783, 501] width 253 height 40
type input "[DOMAIN_NAME]"
click at [780, 509] on button "Sign in" at bounding box center [783, 501] width 253 height 40
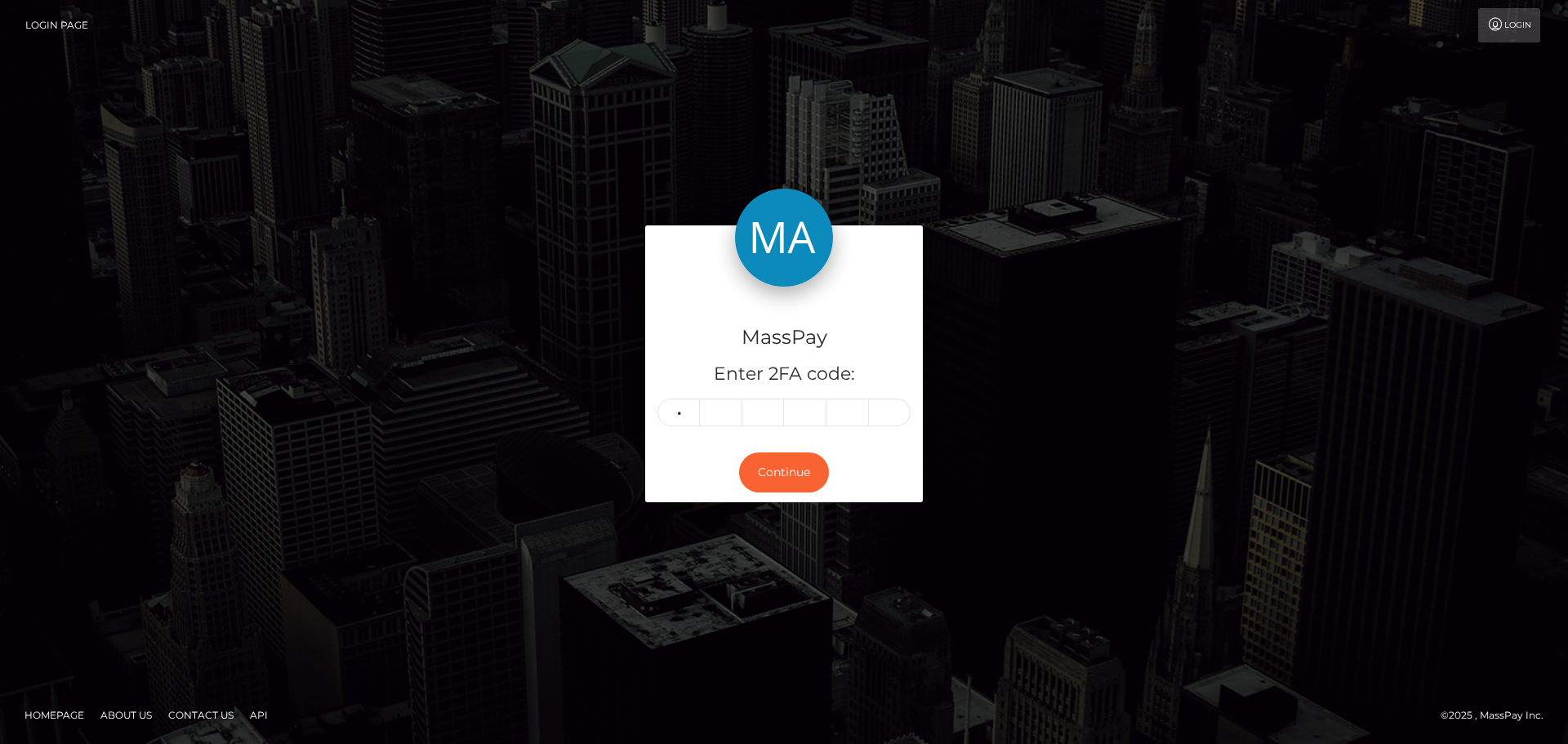
type input "3"
type input "9"
type input "1"
type input "0"
type input "8"
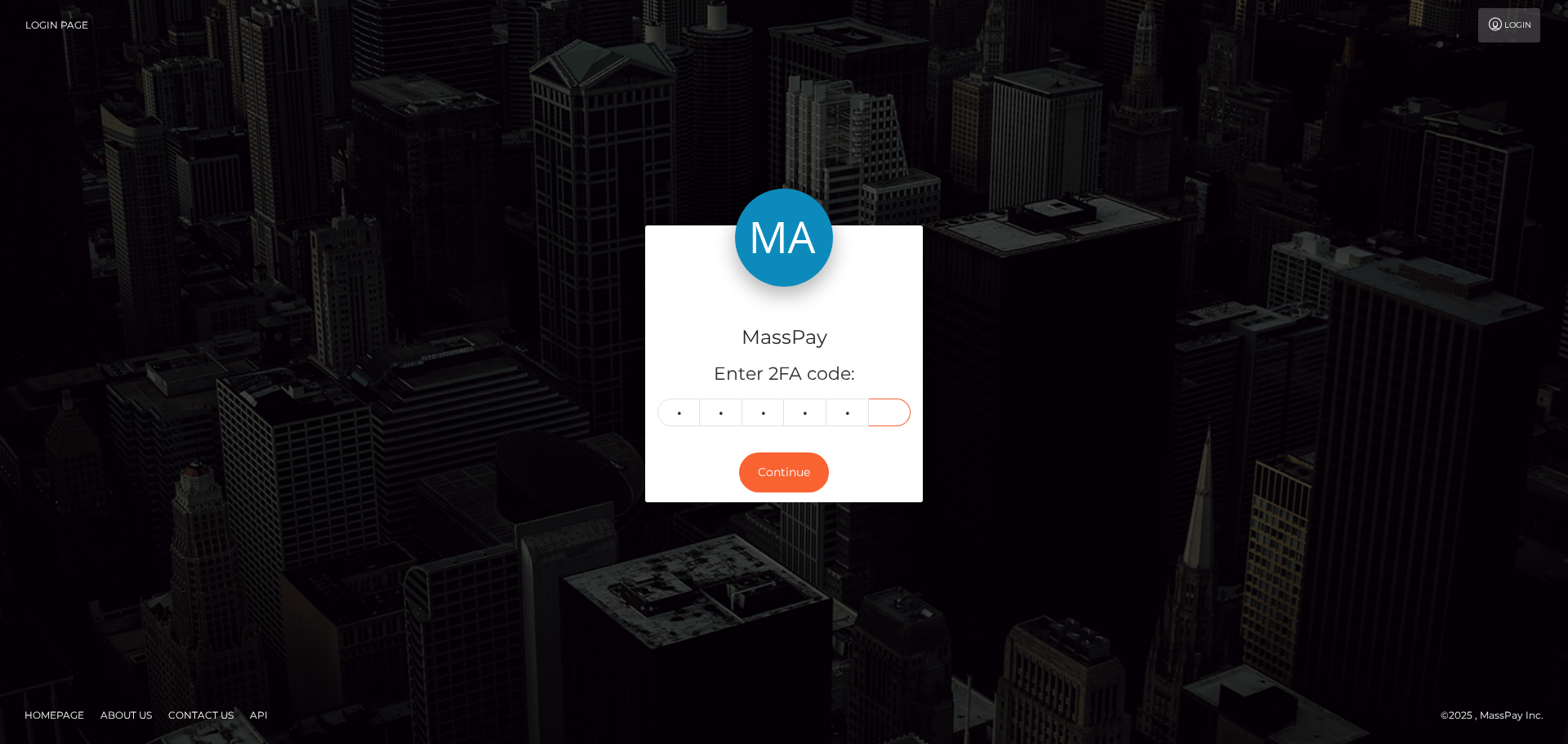
type input "5"
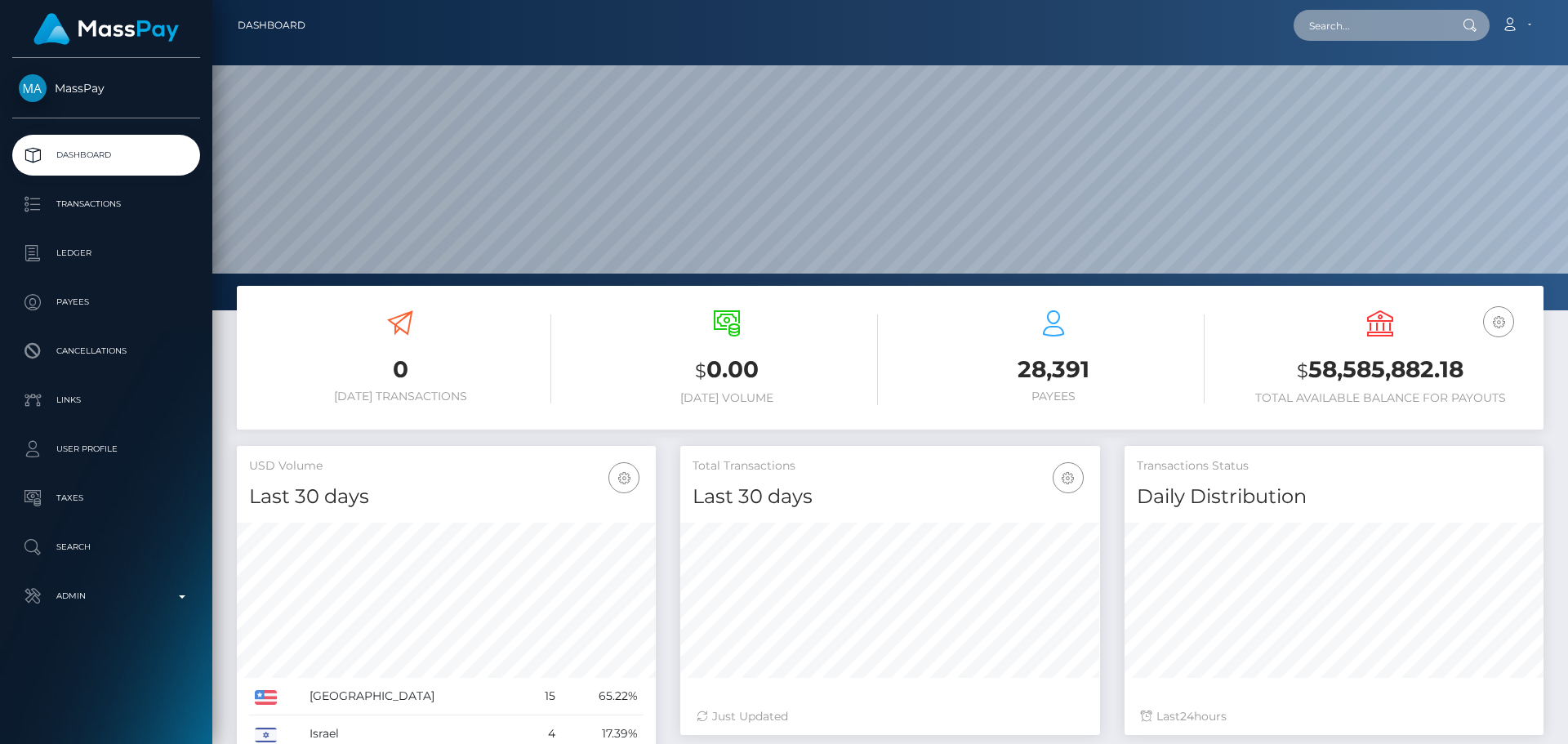
click at [1346, 21] on input "text" at bounding box center [1370, 25] width 154 height 31
paste input "Parvovirus"
type input "Parvovirus"
click at [1344, 33] on input "Parvovirus" at bounding box center [1370, 25] width 154 height 31
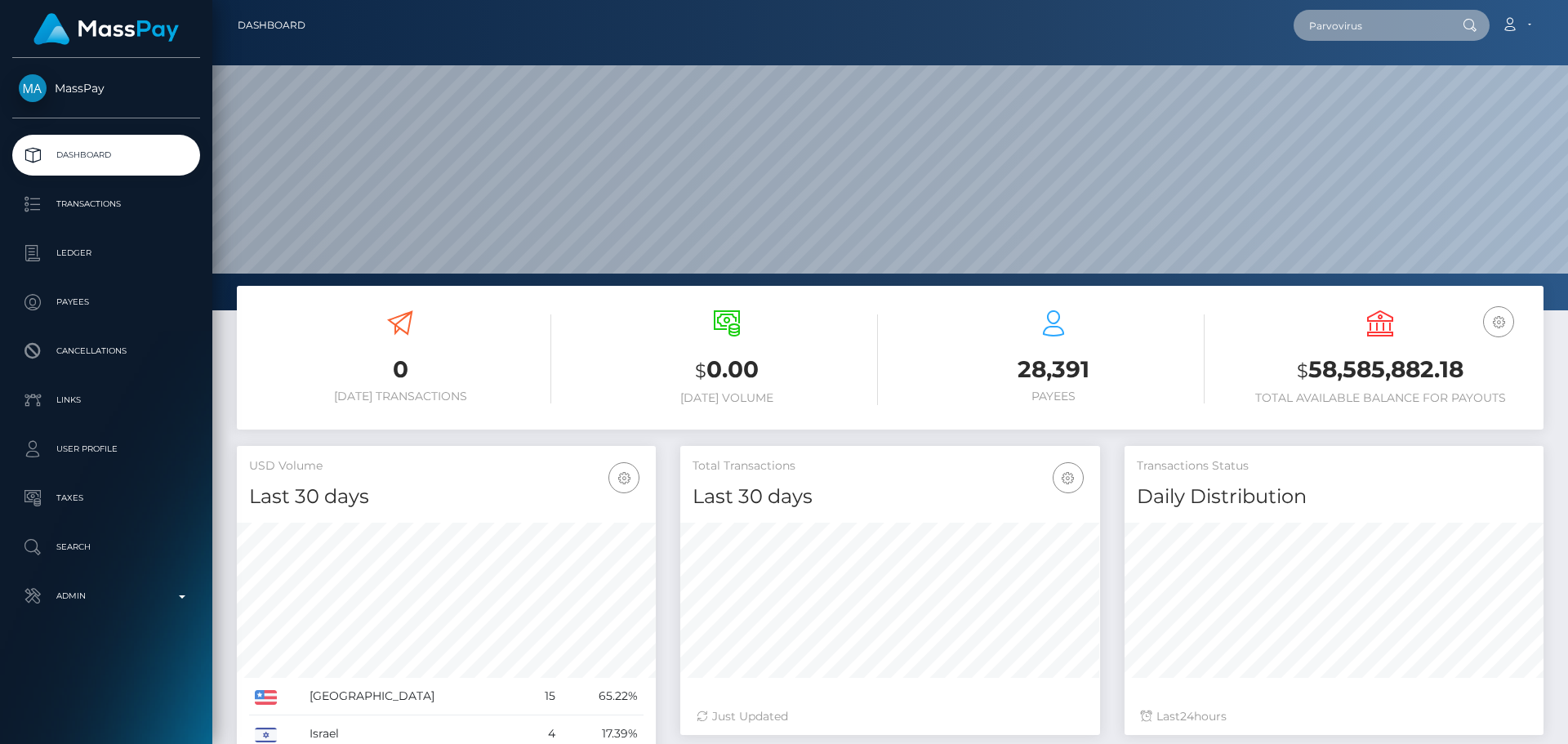
click at [1344, 33] on input "Parvovirus" at bounding box center [1370, 25] width 154 height 31
click at [1370, 23] on input "text" at bounding box center [1370, 25] width 154 height 31
paste input "poact_BmccbDsOSZQ6"
type input "poact_BmccbDsOSZQ6"
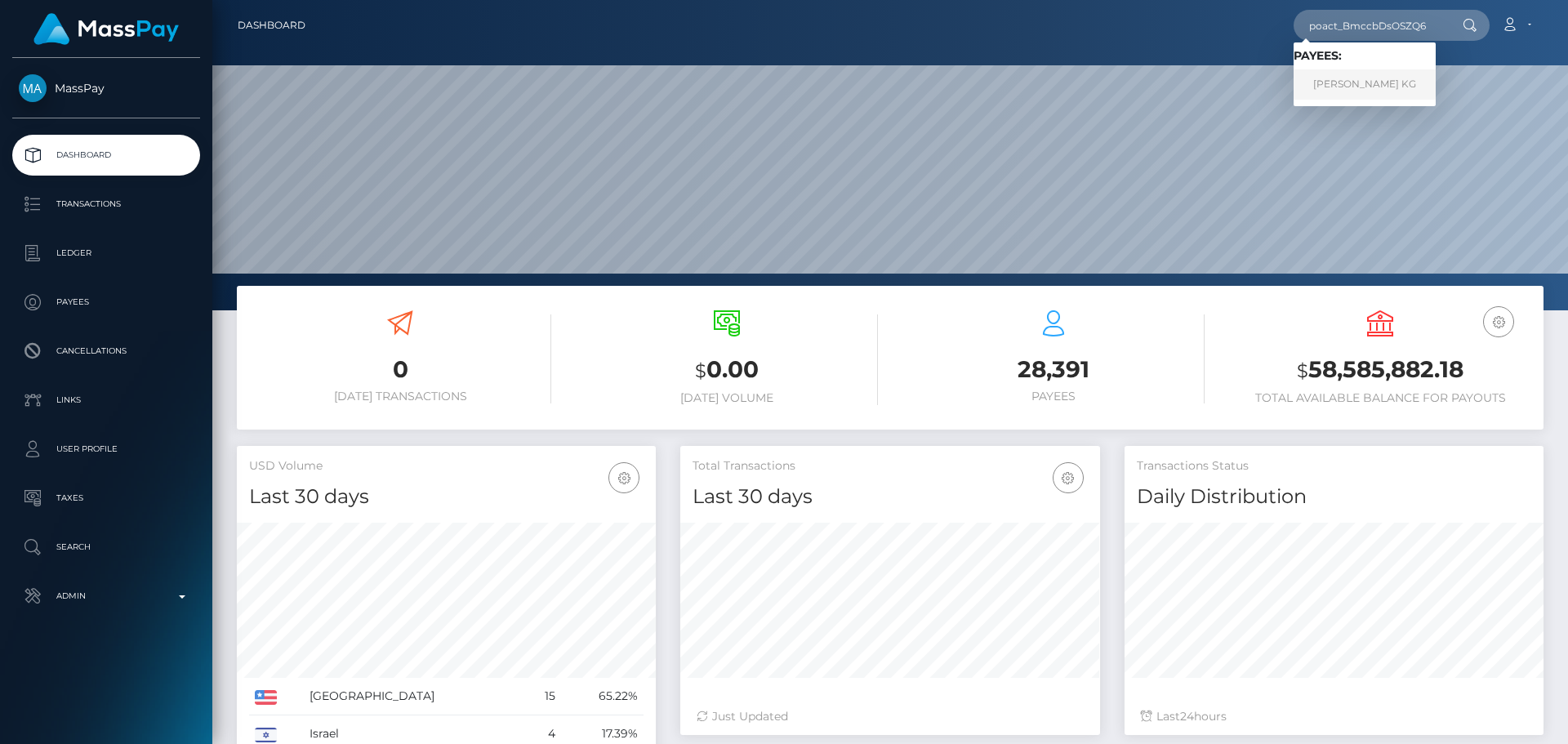
click at [1355, 92] on link "[PERSON_NAME] KG" at bounding box center [1364, 85] width 142 height 30
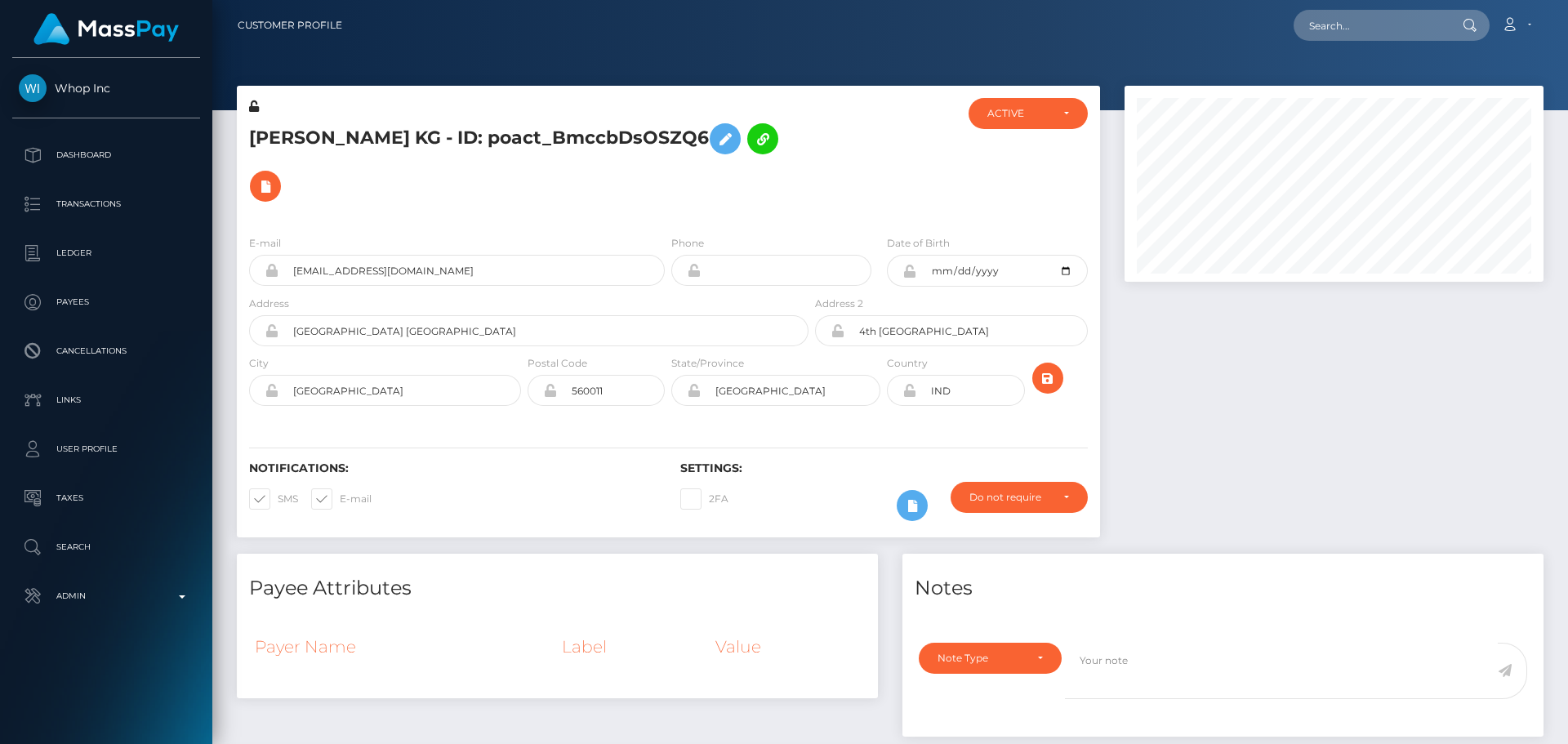
scroll to position [196, 420]
click at [837, 147] on div at bounding box center [883, 160] width 144 height 124
click at [830, 134] on div at bounding box center [883, 160] width 144 height 124
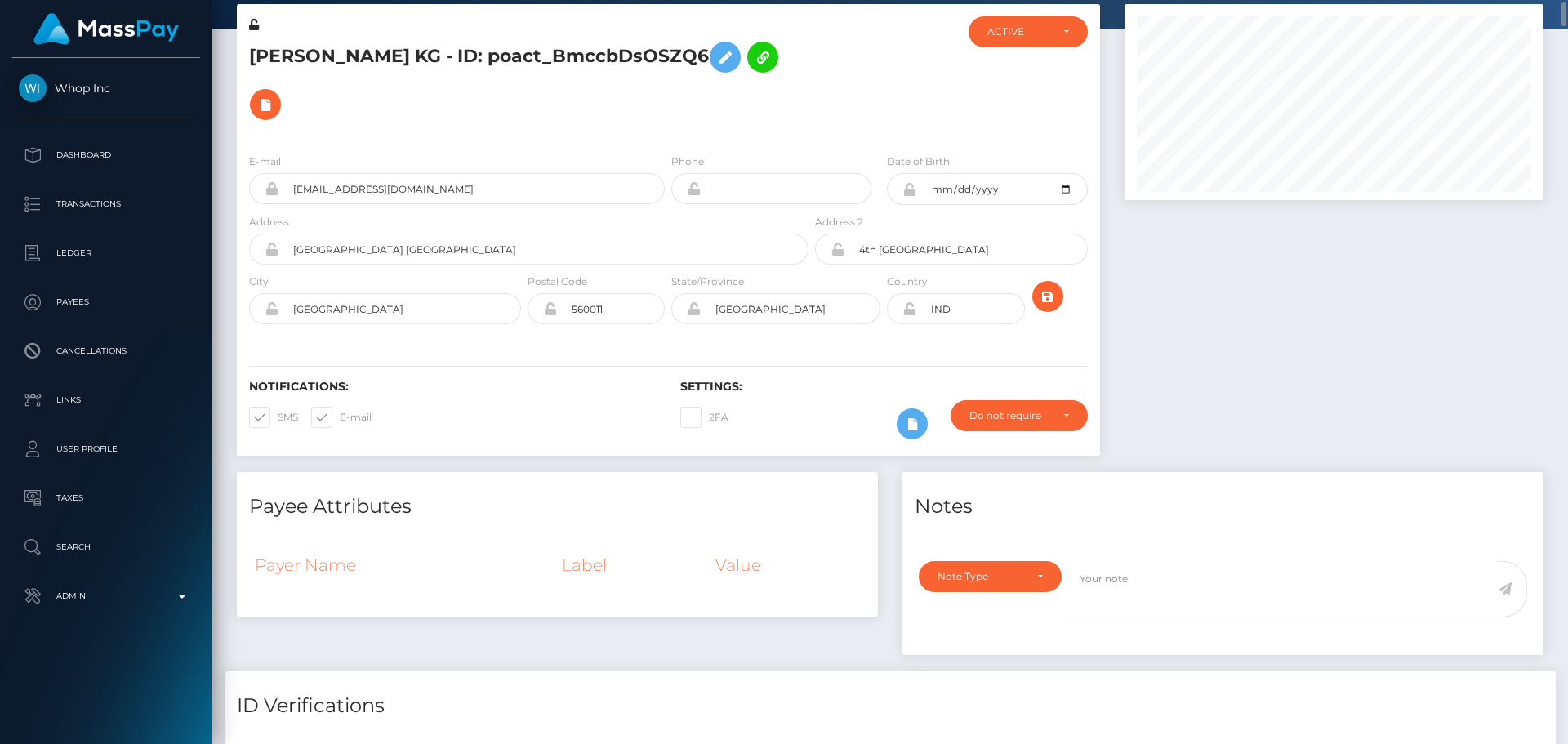
scroll to position [164, 0]
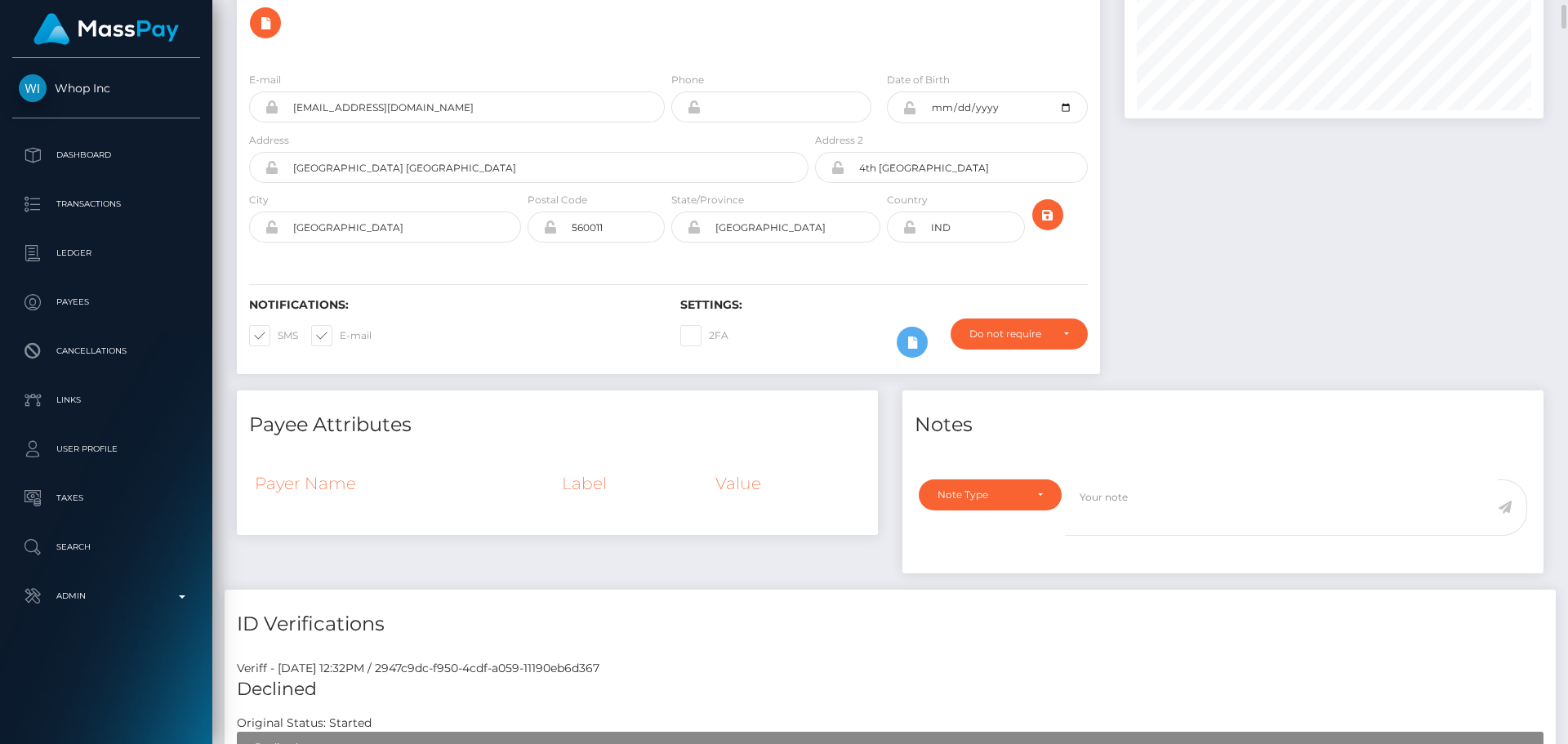
click at [565, 205] on div "E-mail powerboys124444@gmail.com Phone 1975-08-20" at bounding box center [669, 159] width 864 height 200
click at [525, 191] on div "Postal Code 560011" at bounding box center [596, 221] width 144 height 60
click at [527, 209] on div "E-mail powerboys124444@gmail.com Phone 1975-08-20" at bounding box center [669, 159] width 864 height 200
click at [594, 207] on div "E-mail powerboys124444@gmail.com Phone 1975-08-20" at bounding box center [669, 159] width 864 height 200
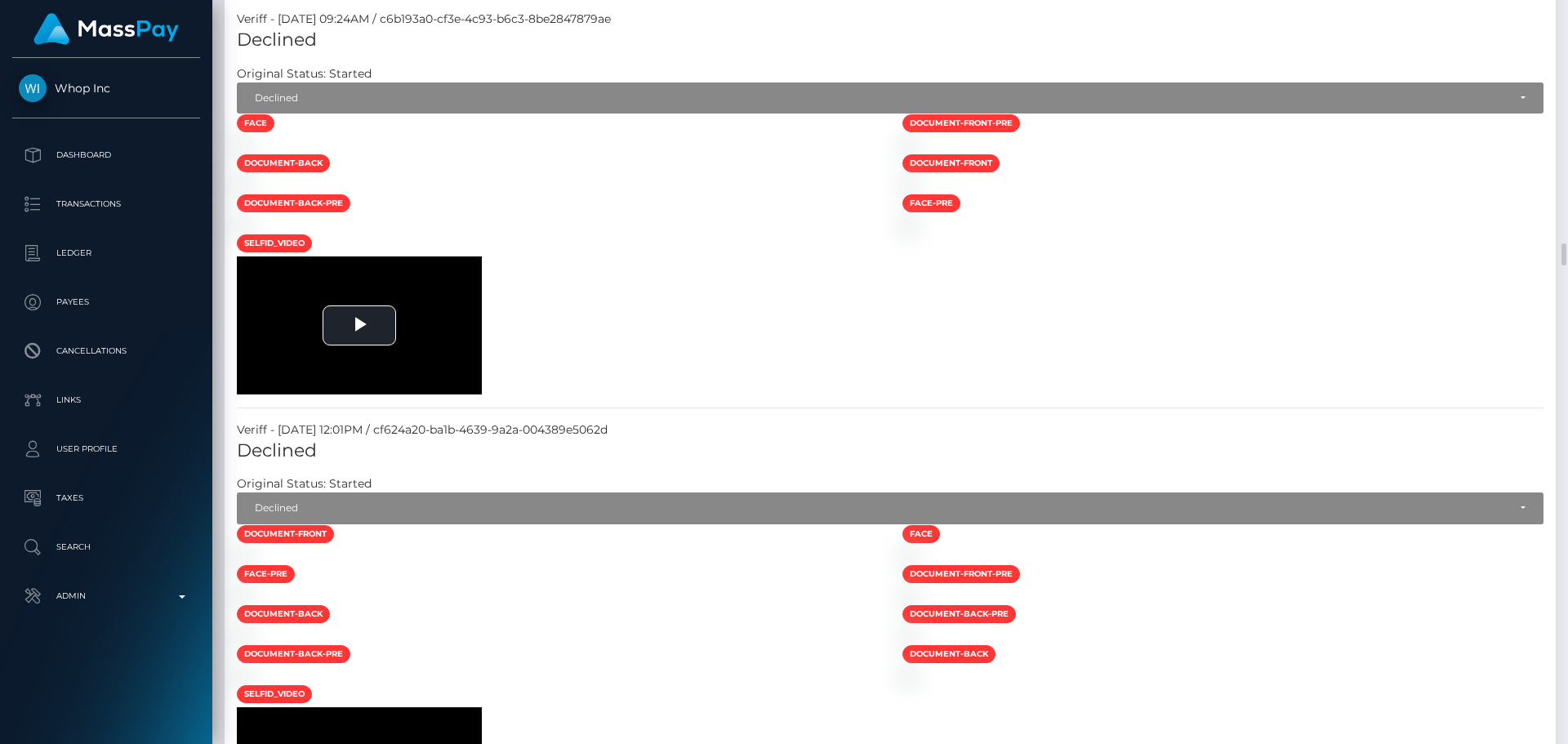
scroll to position [8087, 0]
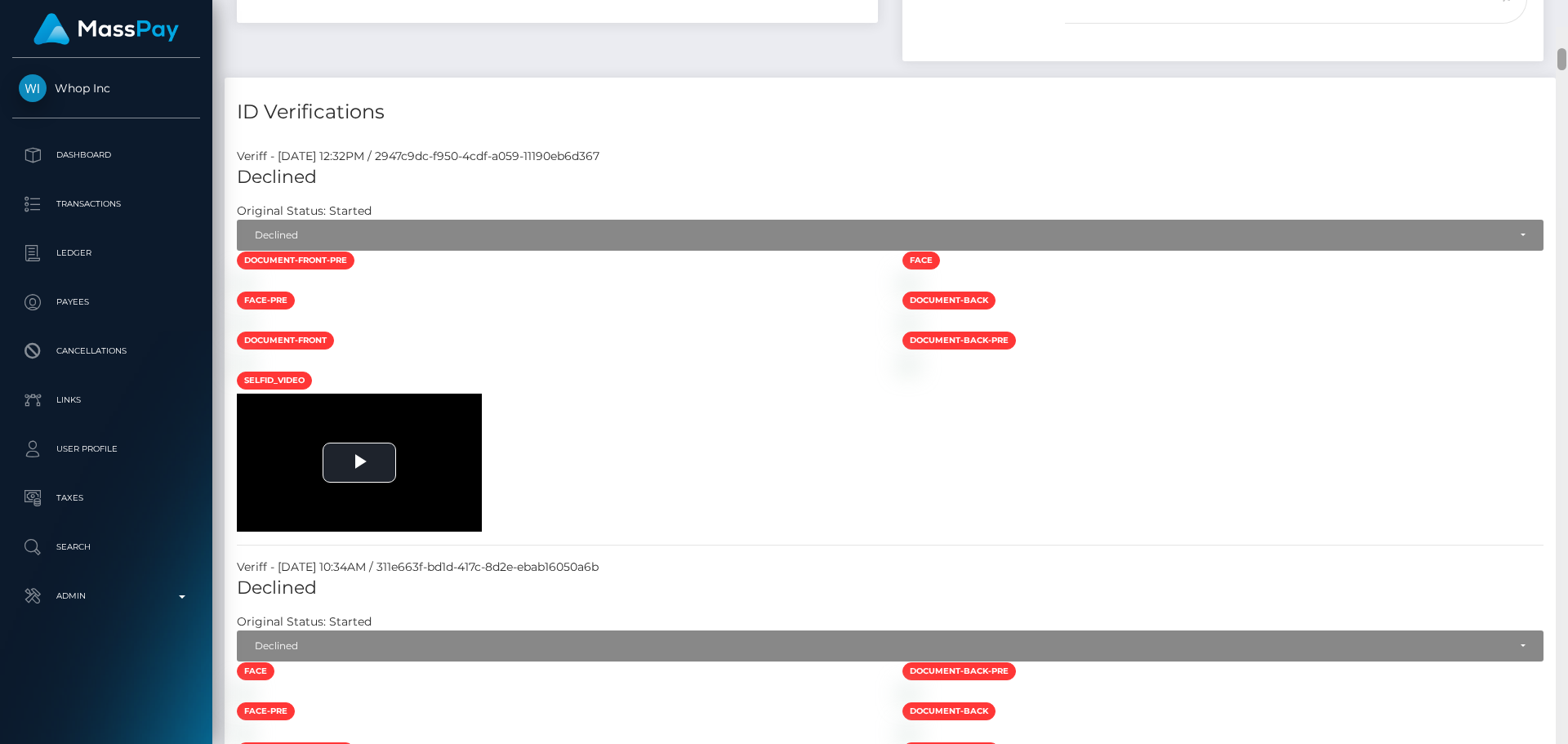
scroll to position [703, 0]
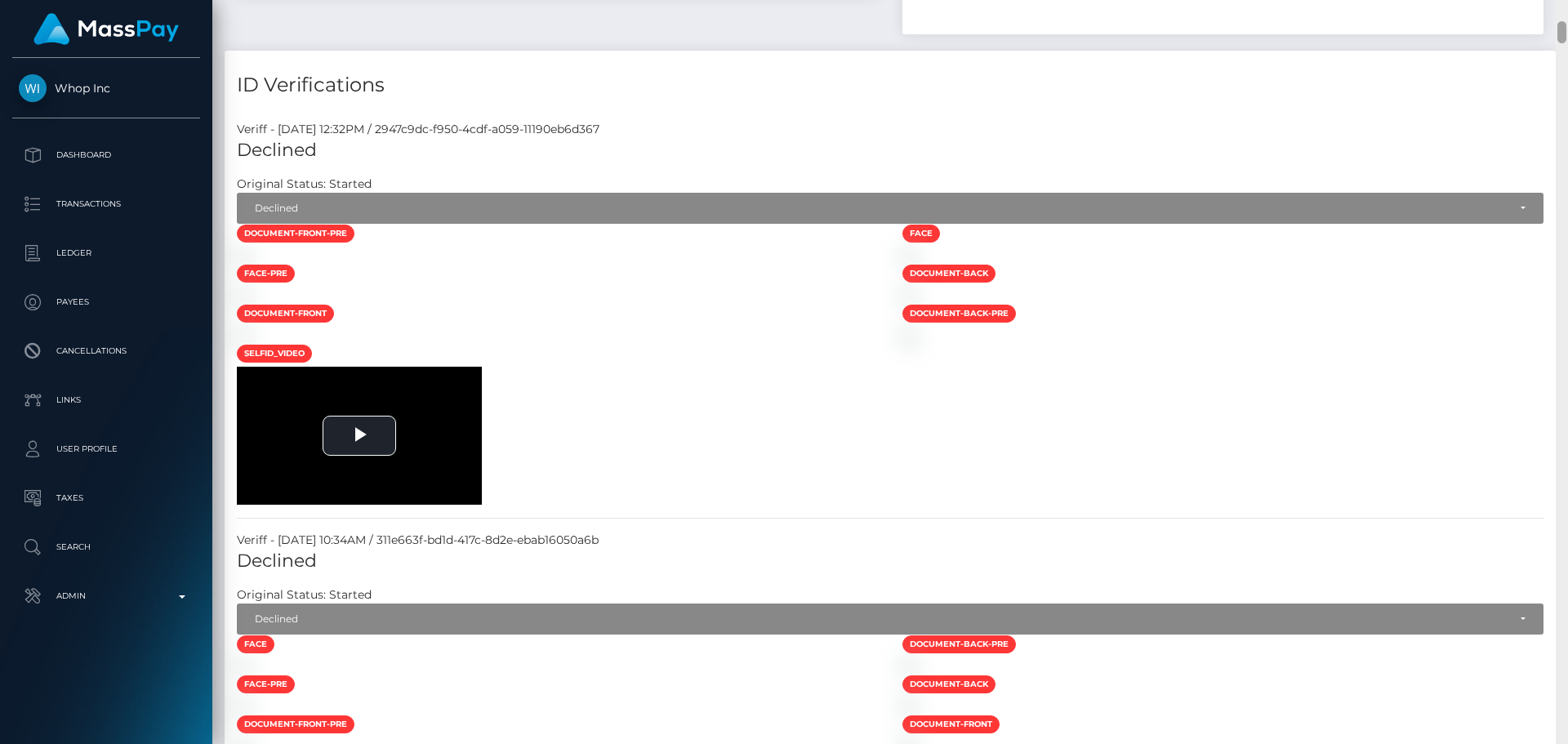
drag, startPoint x: 1558, startPoint y: 274, endPoint x: 1550, endPoint y: 33, distance: 241.1
click at [1550, 33] on div "Customer Profile Loading... Loading..." at bounding box center [890, 372] width 1356 height 744
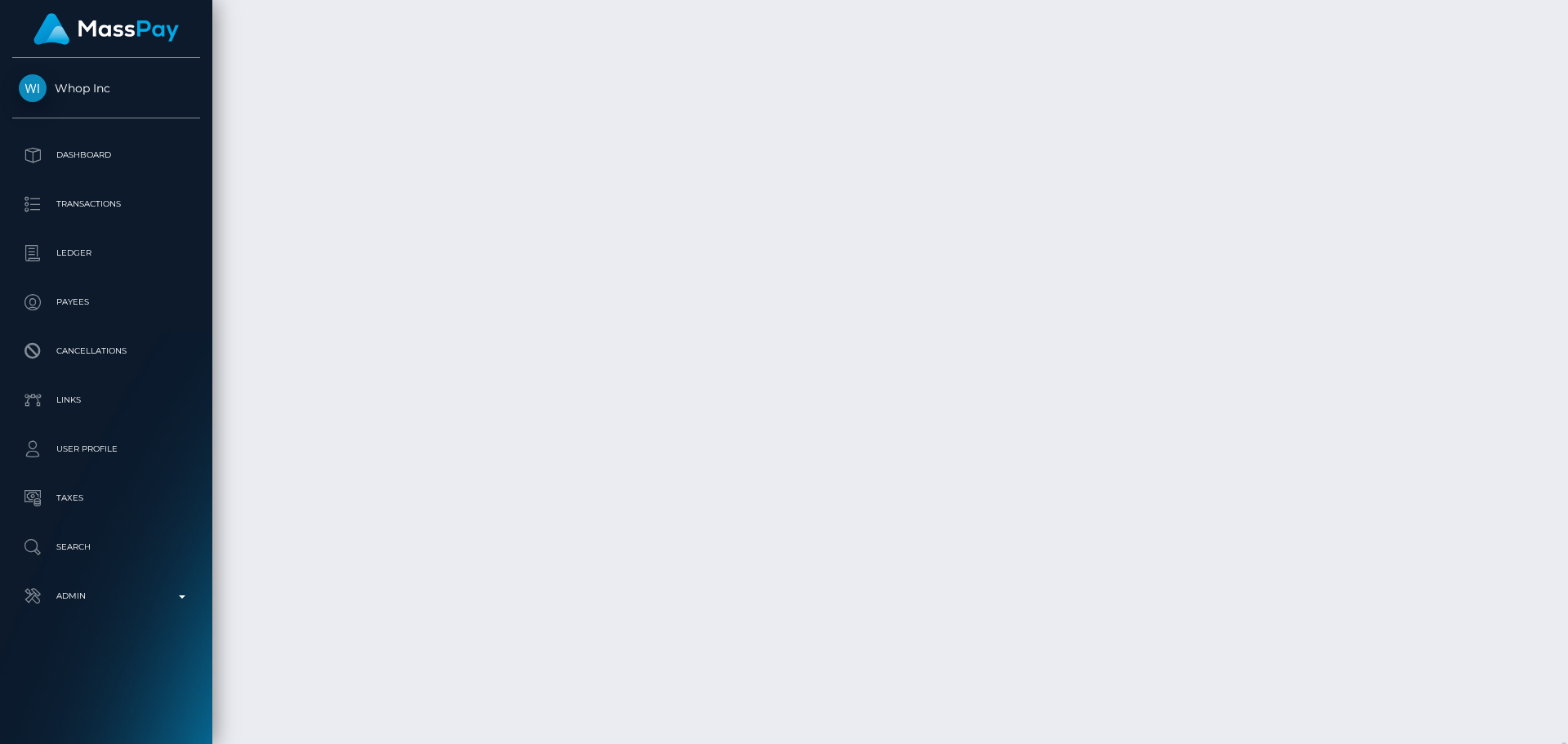
scroll to position [23679, 0]
drag, startPoint x: 832, startPoint y: 220, endPoint x: 814, endPoint y: 231, distance: 21.1
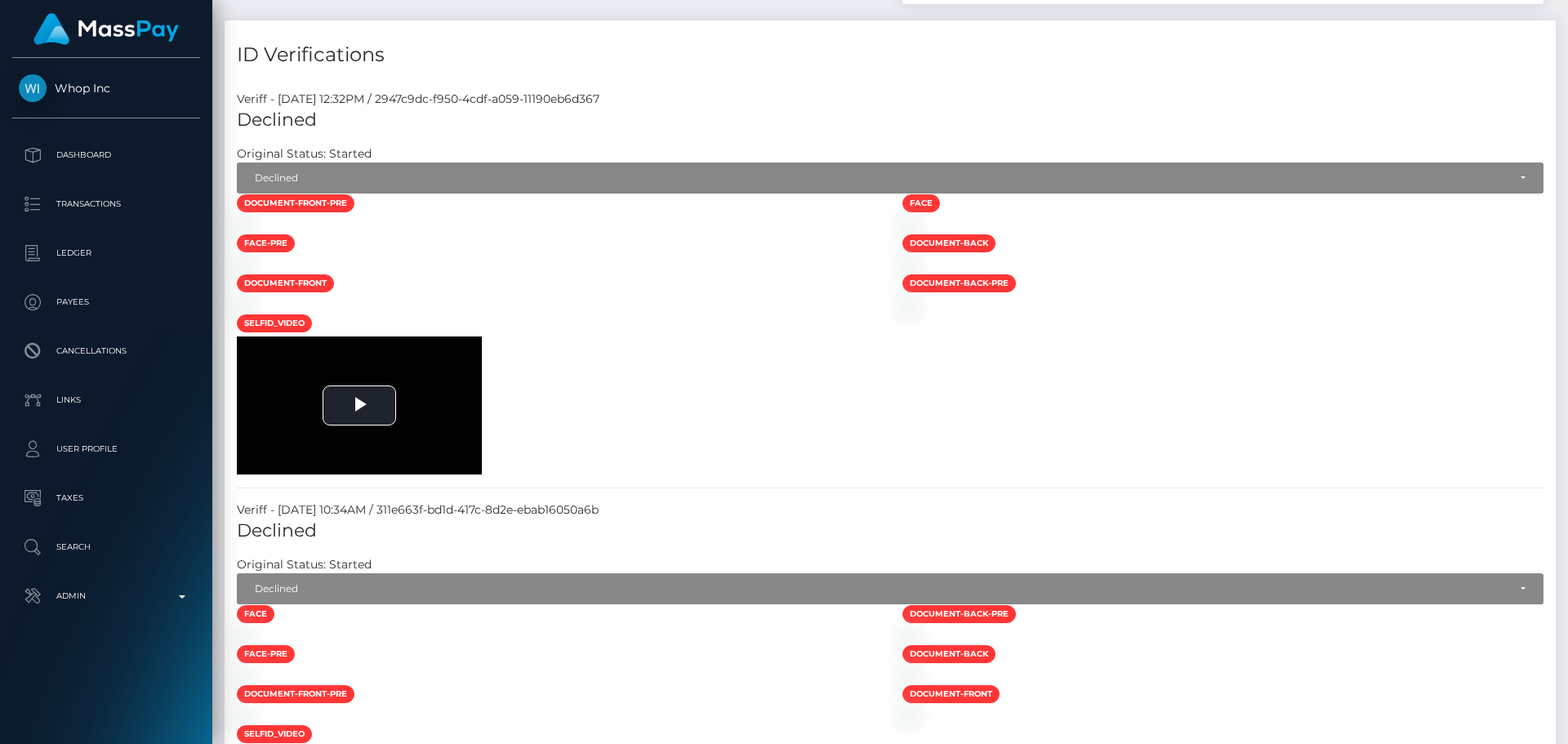
scroll to position [0, 0]
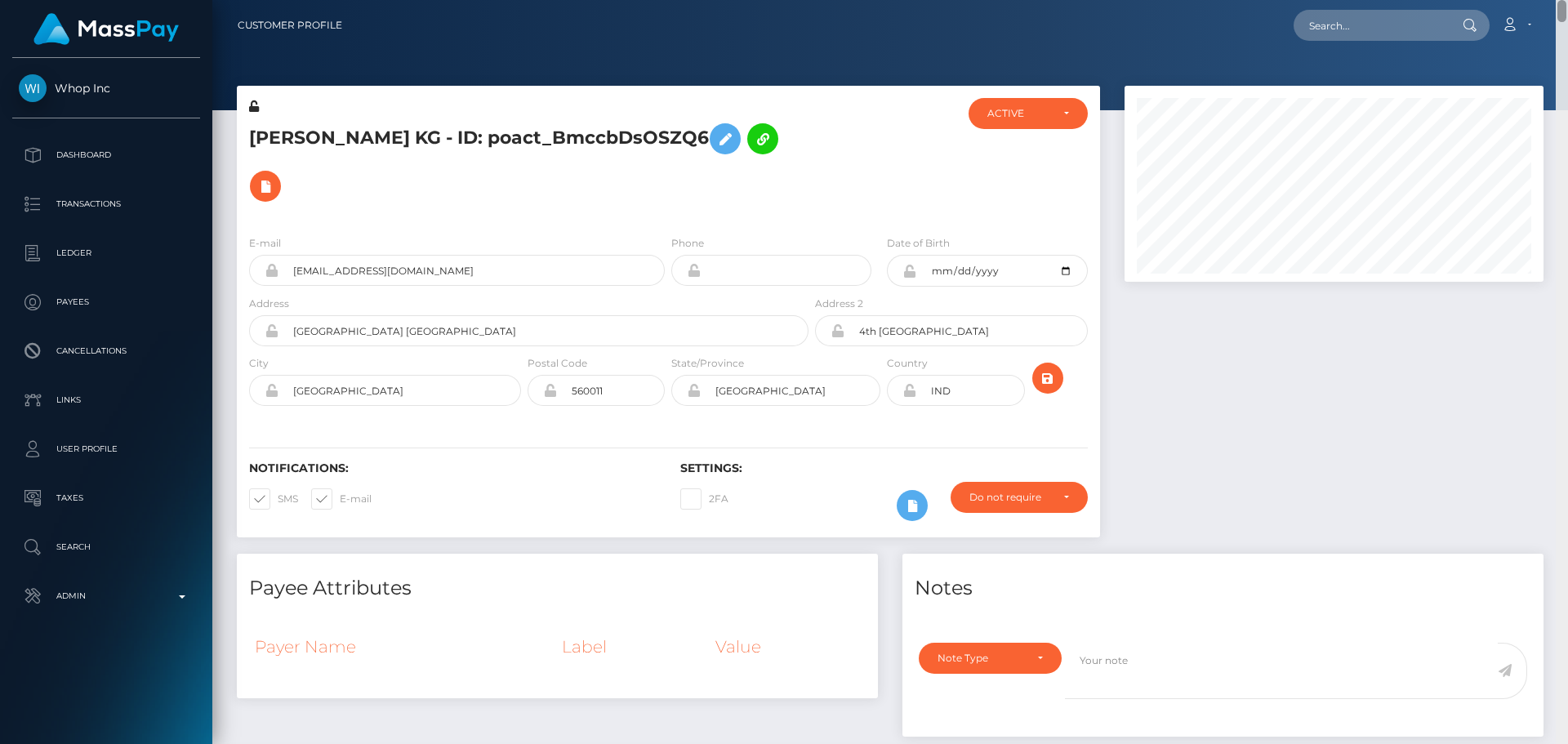
drag, startPoint x: 1564, startPoint y: 549, endPoint x: 1568, endPoint y: -5, distance: 554.0
click at [1567, 0] on html "Whop Inc Dashboard Transactions Ledger Payees Cancellations Links" at bounding box center [784, 372] width 1568 height 744
click at [301, 134] on h5 "Kaladharan KG - ID: poact_BmccbDsOSZQ6" at bounding box center [525, 163] width 551 height 95
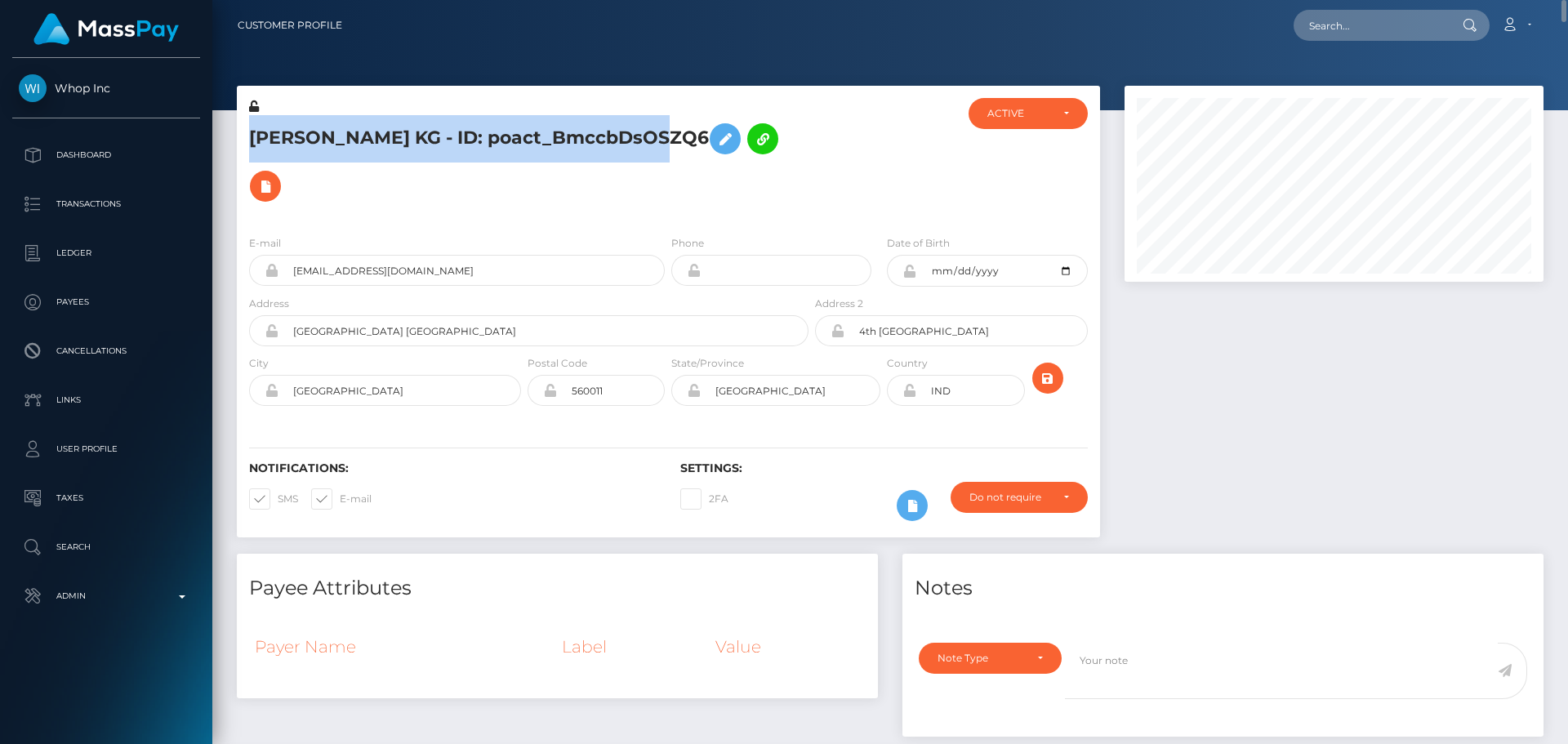
drag, startPoint x: 301, startPoint y: 134, endPoint x: 530, endPoint y: 128, distance: 229.1
click at [530, 128] on h5 "Kaladharan KG - ID: poact_BmccbDsOSZQ6" at bounding box center [525, 163] width 551 height 95
copy h5 "Kaladharan KG - ID: poact_BmccbDsOSZQ6"
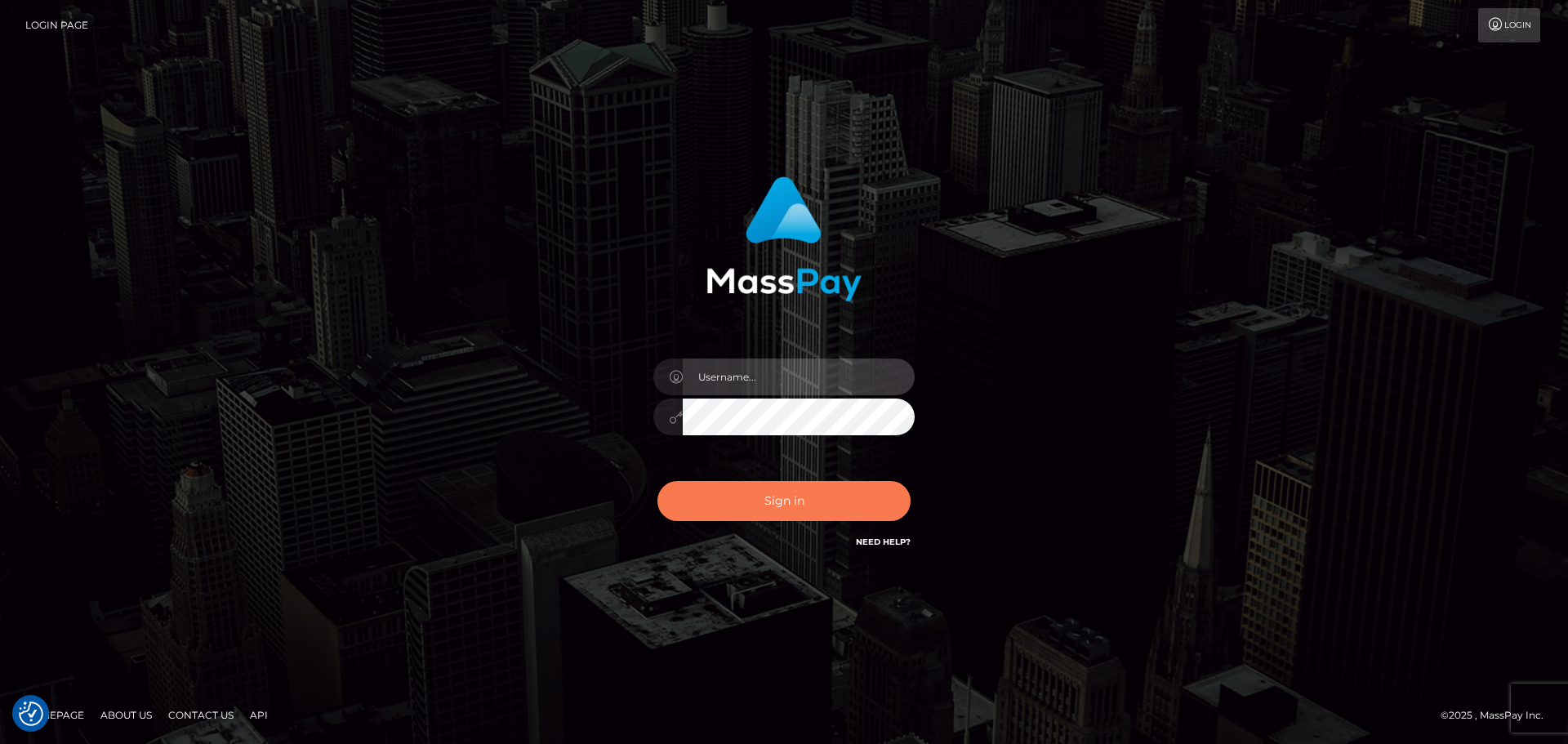
type input "constantin.mp"
click at [779, 520] on button "Sign in" at bounding box center [783, 501] width 253 height 40
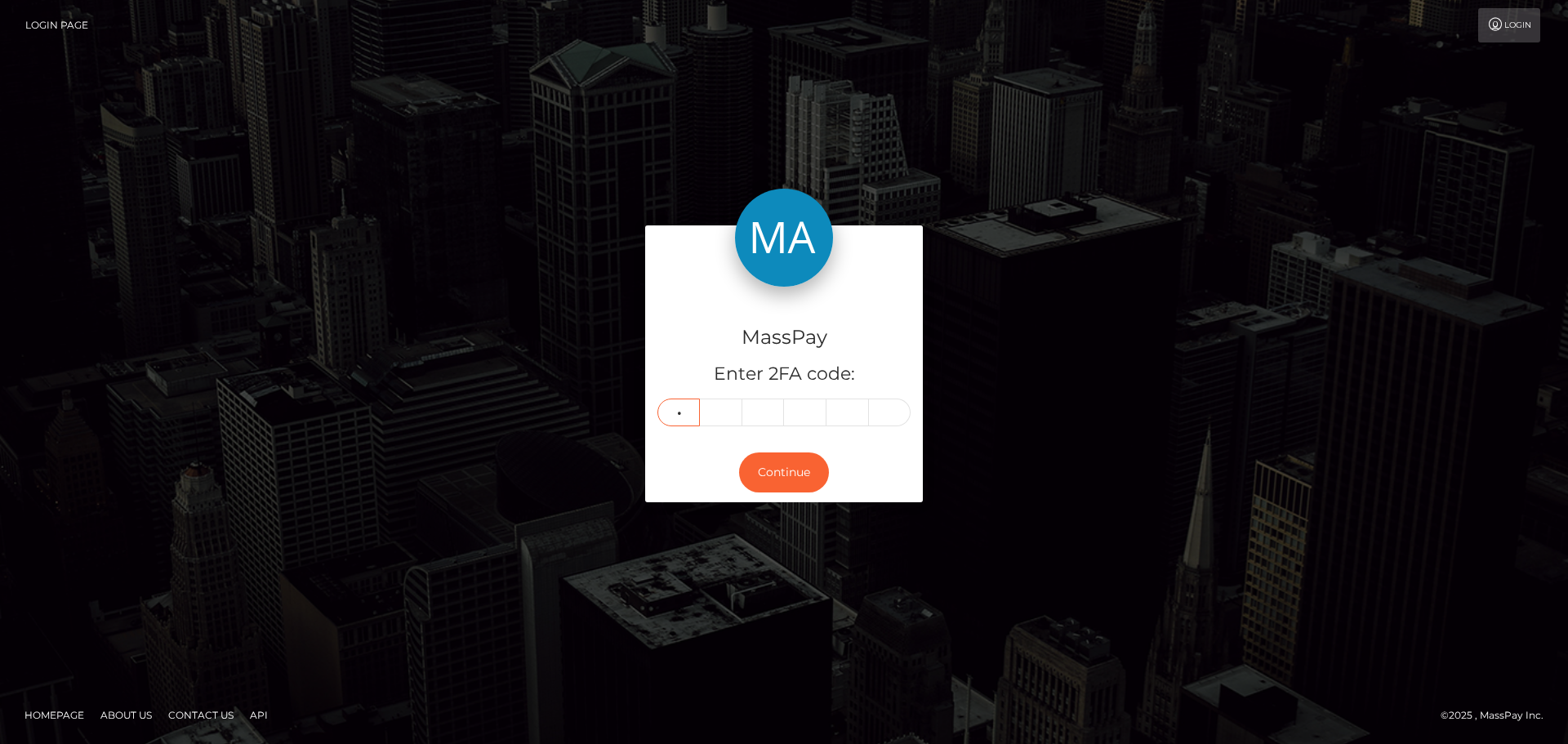
type input "4"
type input "1"
type input "7"
type input "2"
type input "7"
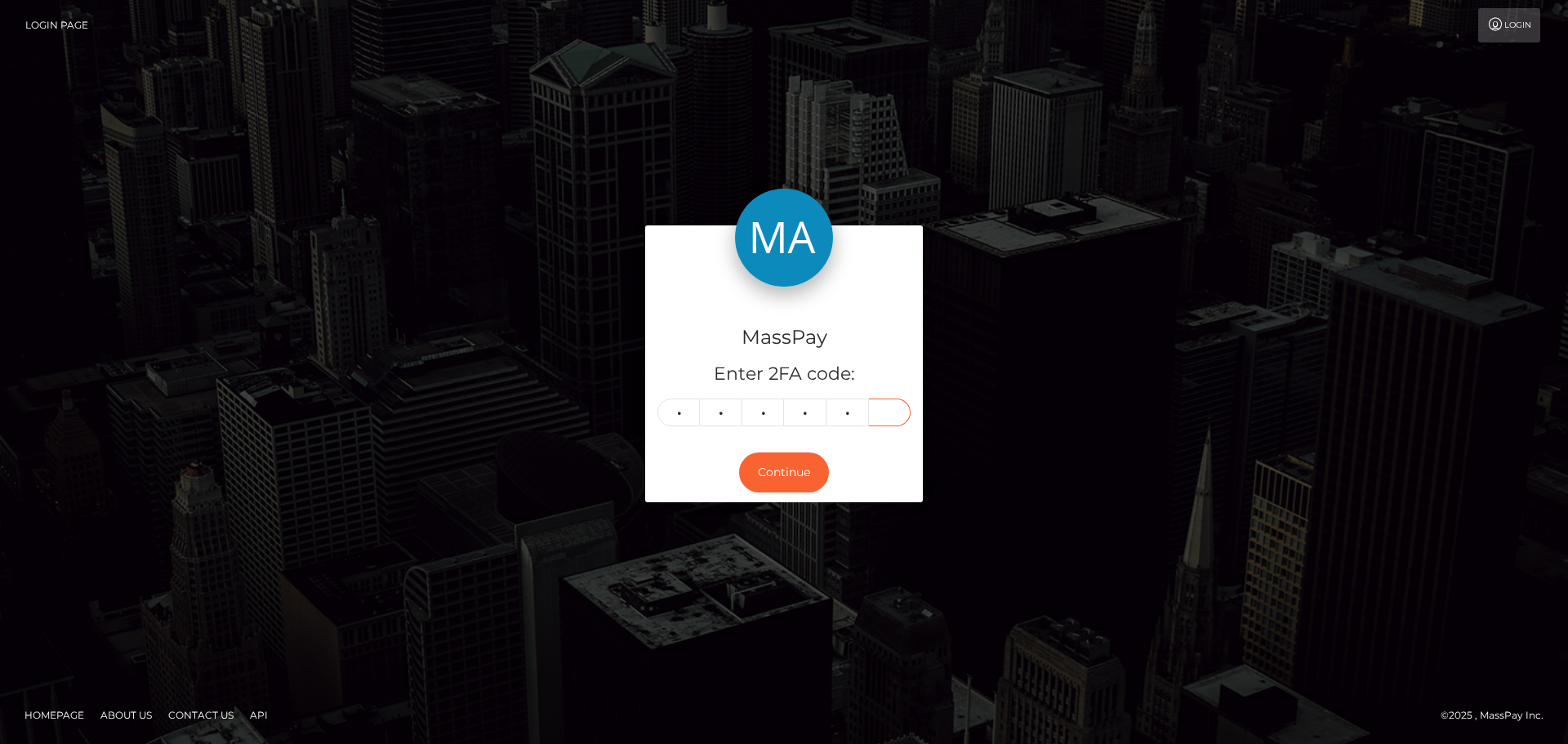
type input "1"
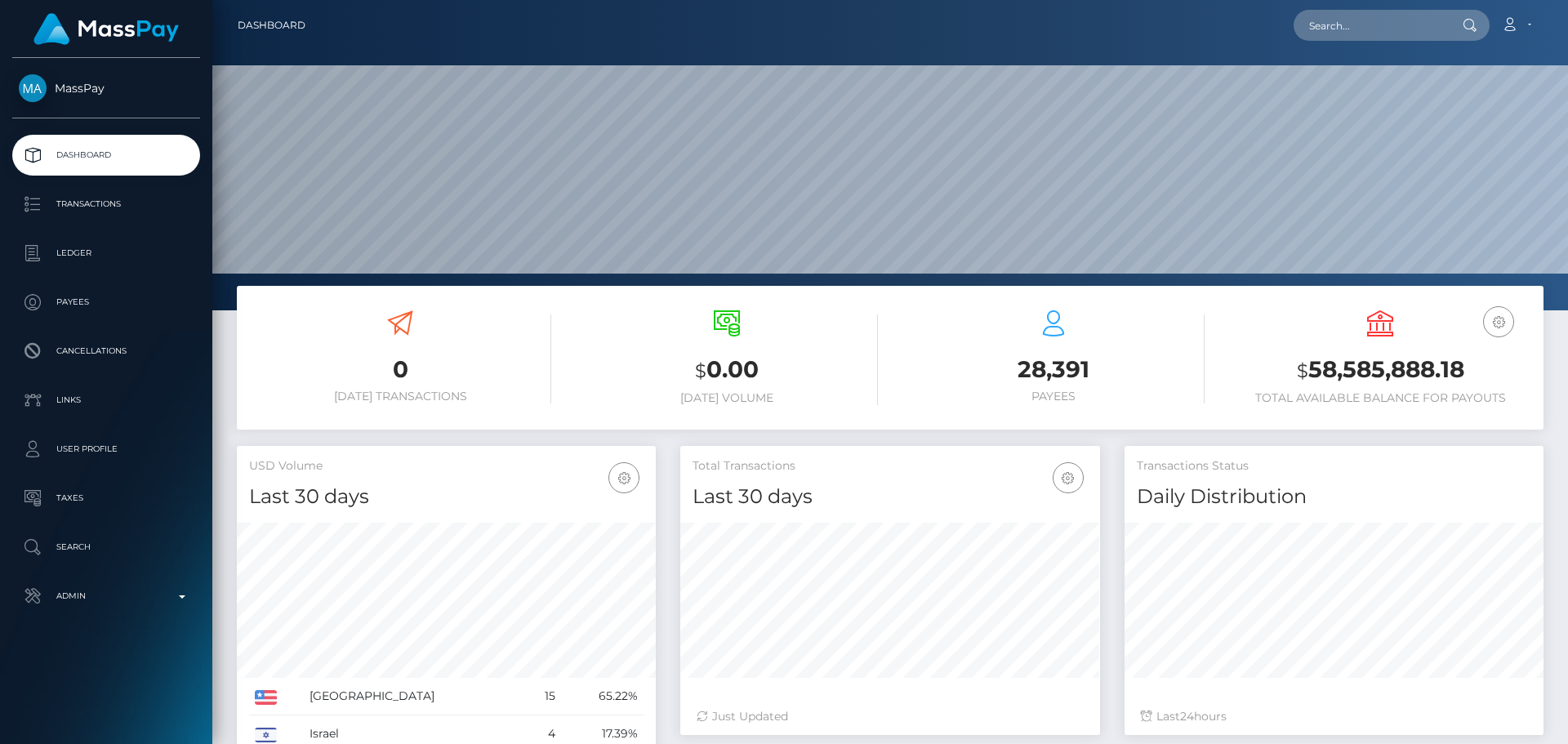
scroll to position [290, 420]
click at [1328, 27] on input "text" at bounding box center [1370, 25] width 154 height 31
paste input "Best regards, [PERSON_NAME] | Compliance Analyst | MassPay"
type input "Best regards, [PERSON_NAME] | Compliance Analyst | MassPay"
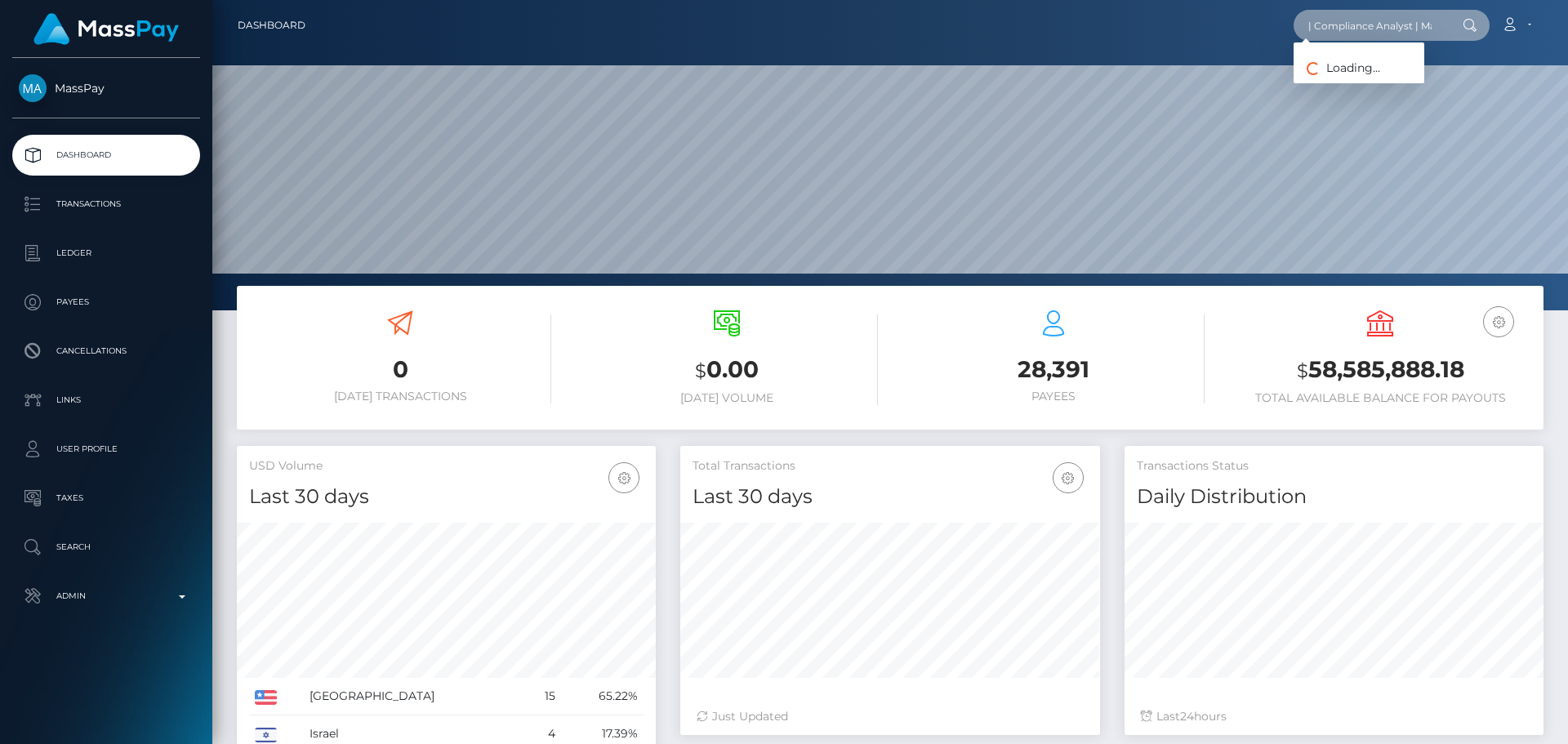
click at [1365, 24] on input "Best regards, [PERSON_NAME] | Compliance Analyst | MassPay" at bounding box center [1370, 25] width 154 height 31
click at [1364, 34] on input "text" at bounding box center [1370, 25] width 154 height 31
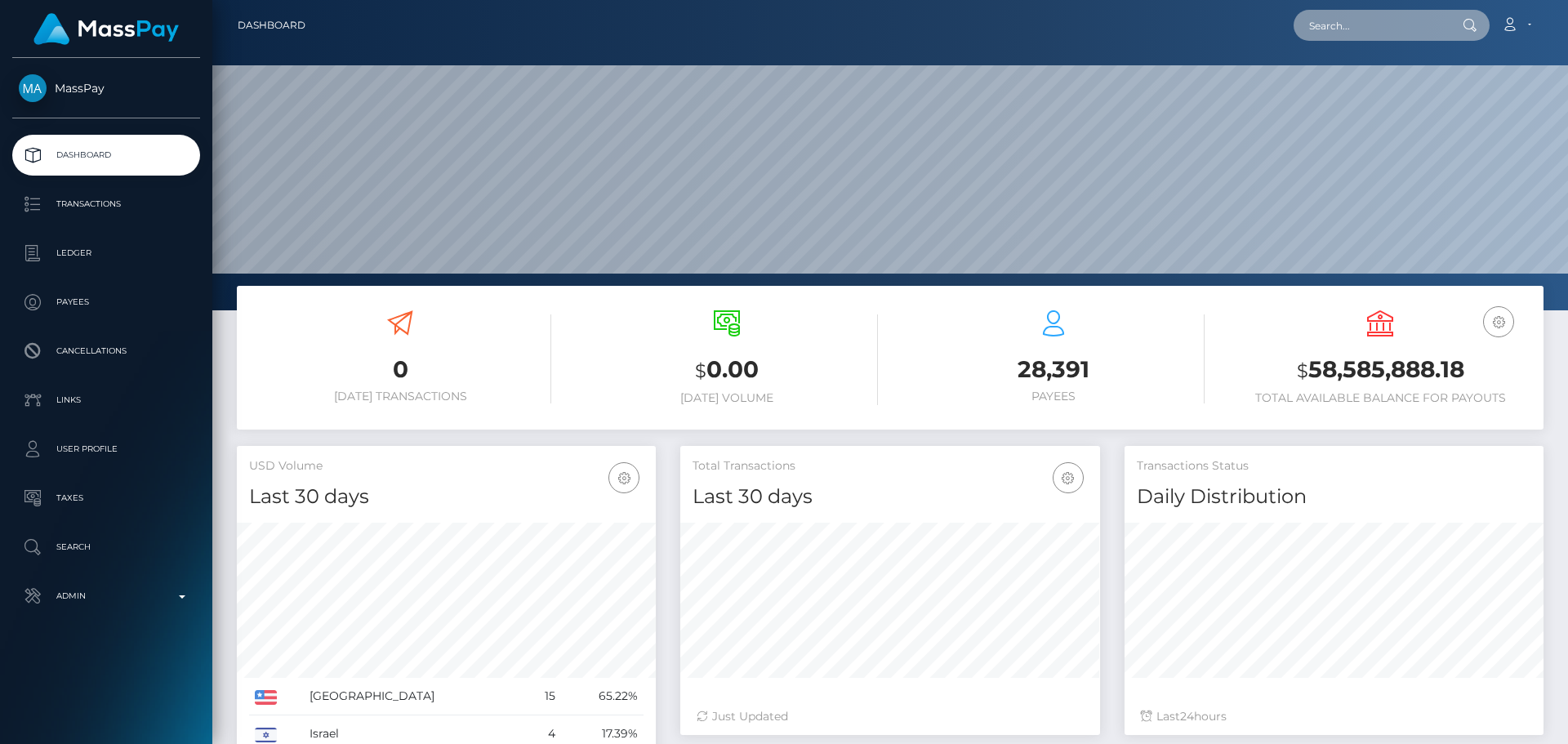
paste input "poact_BmccbDsOSZQ6"
type input "poact_BmccbDsOSZQ6"
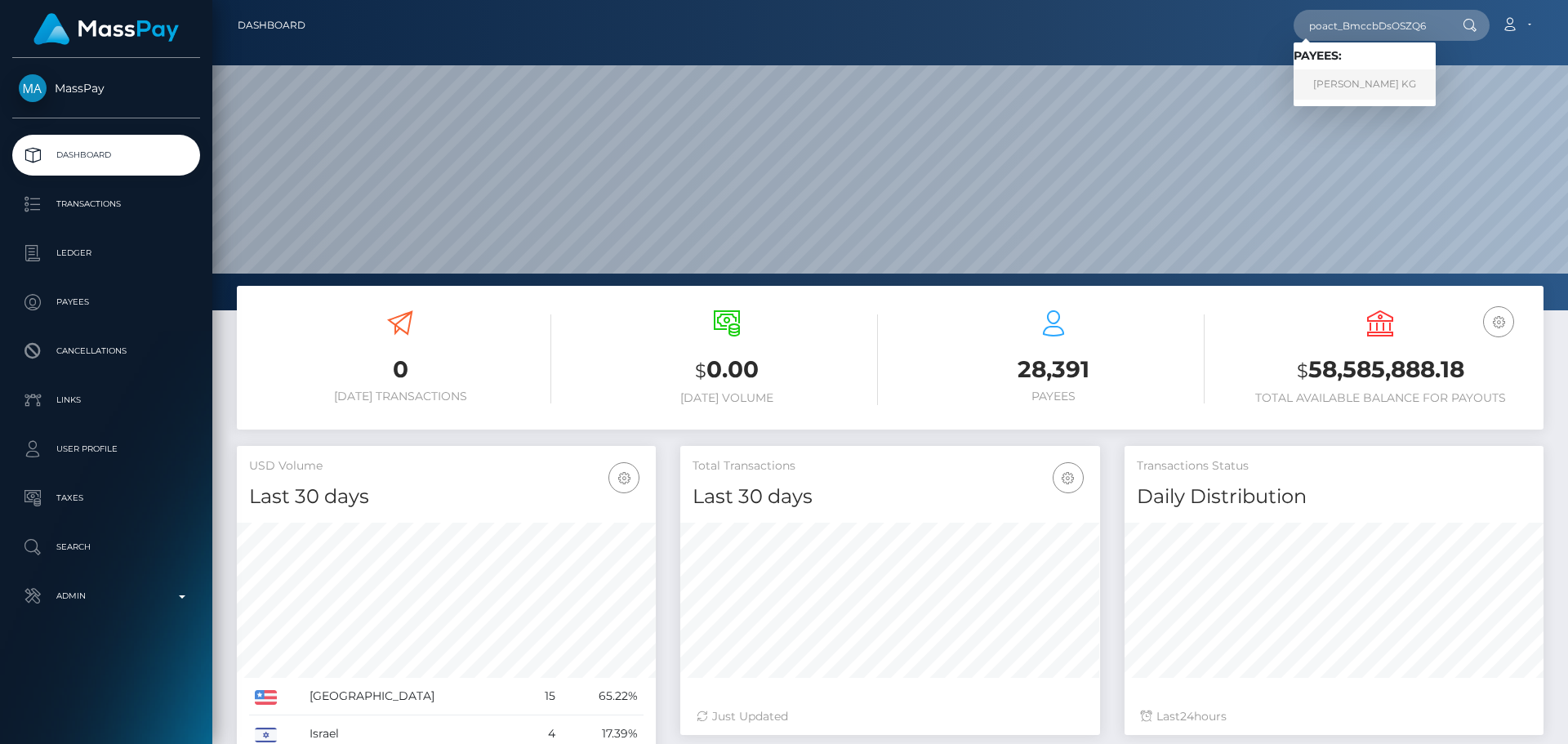
click at [1366, 90] on link "Kaladharan KG" at bounding box center [1364, 85] width 142 height 30
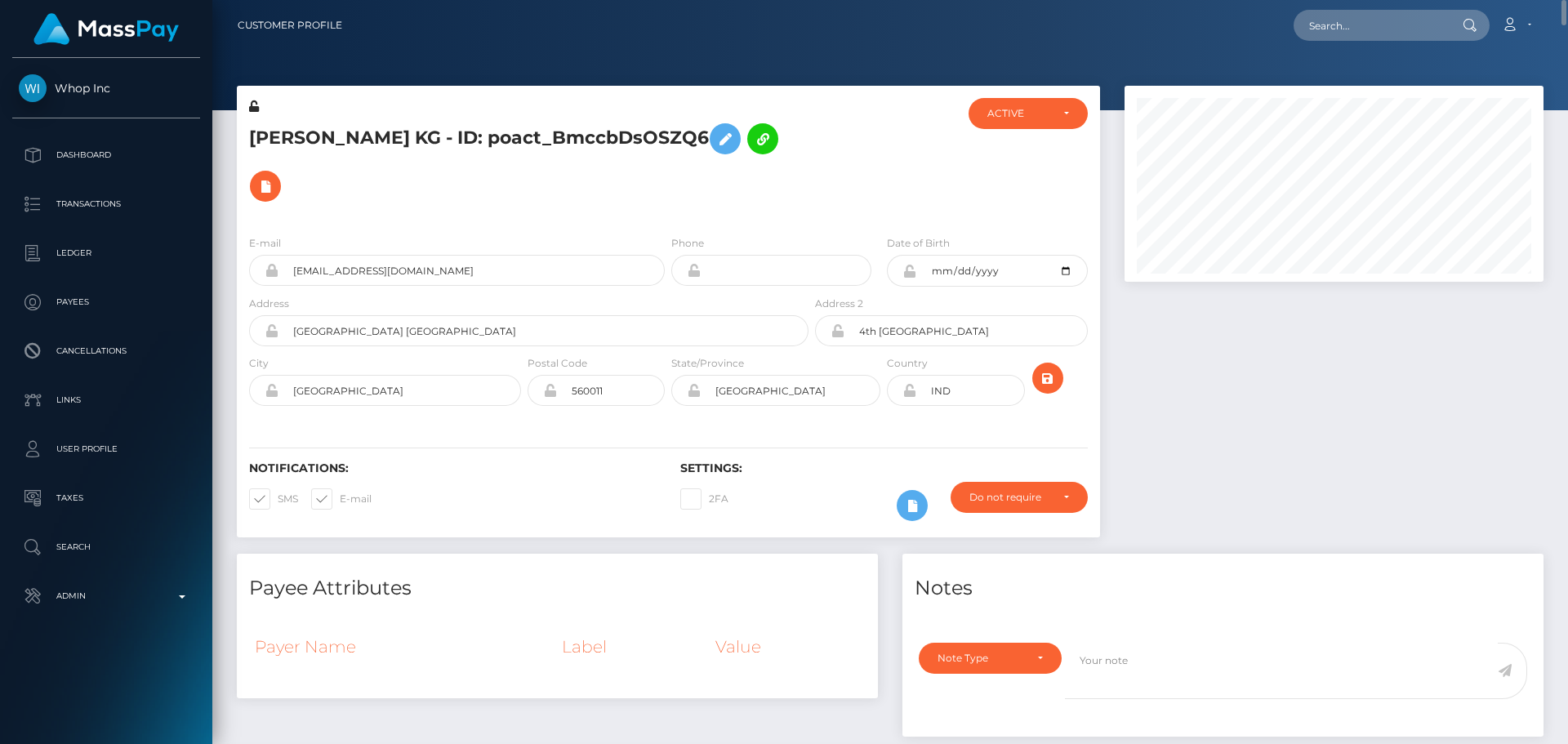
click at [842, 148] on div at bounding box center [883, 160] width 144 height 124
click at [831, 137] on div at bounding box center [883, 160] width 144 height 124
click at [275, 176] on icon at bounding box center [266, 186] width 20 height 21
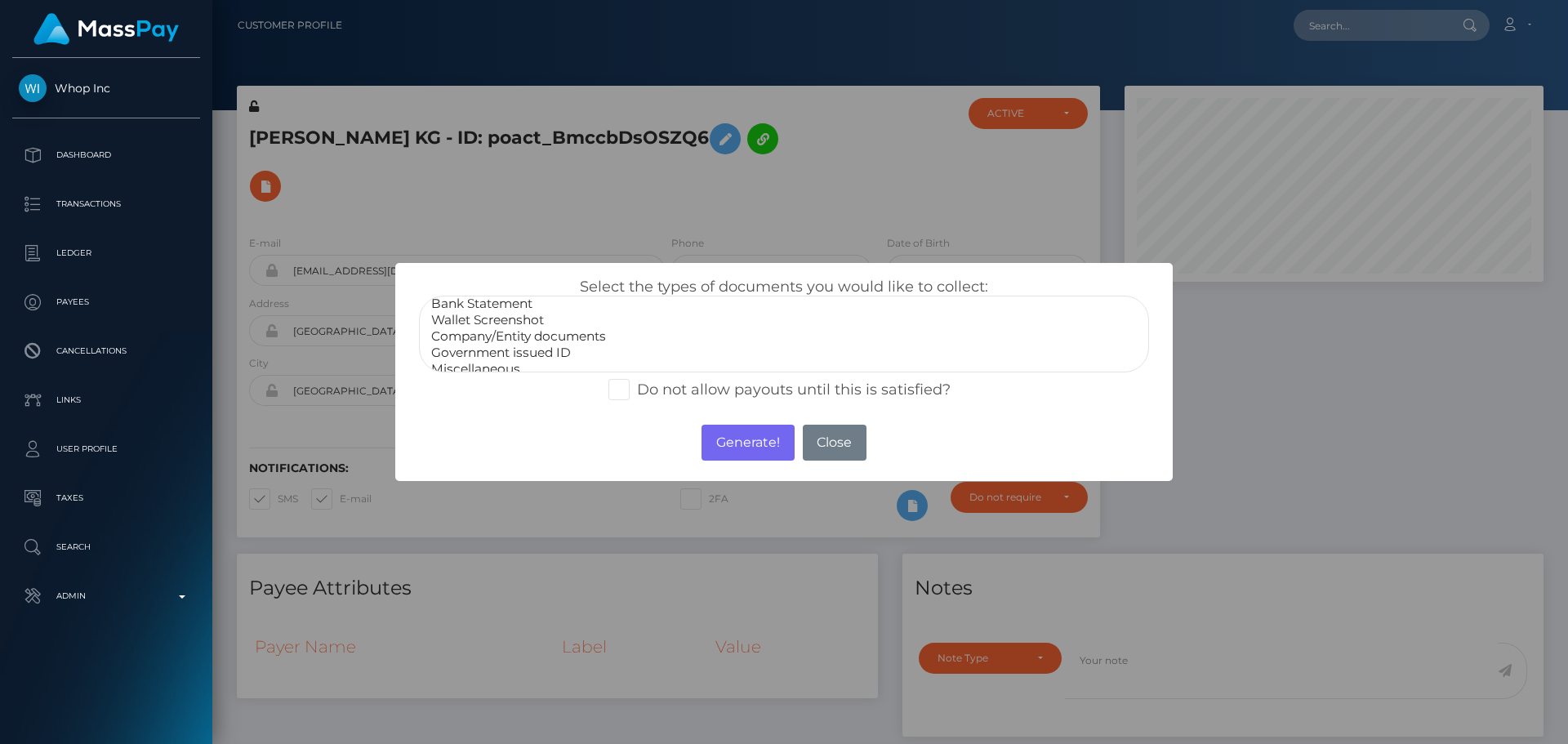
scroll to position [33, 0]
select select "Government issued ID"
click at [527, 339] on option "Government issued ID" at bounding box center [784, 342] width 709 height 16
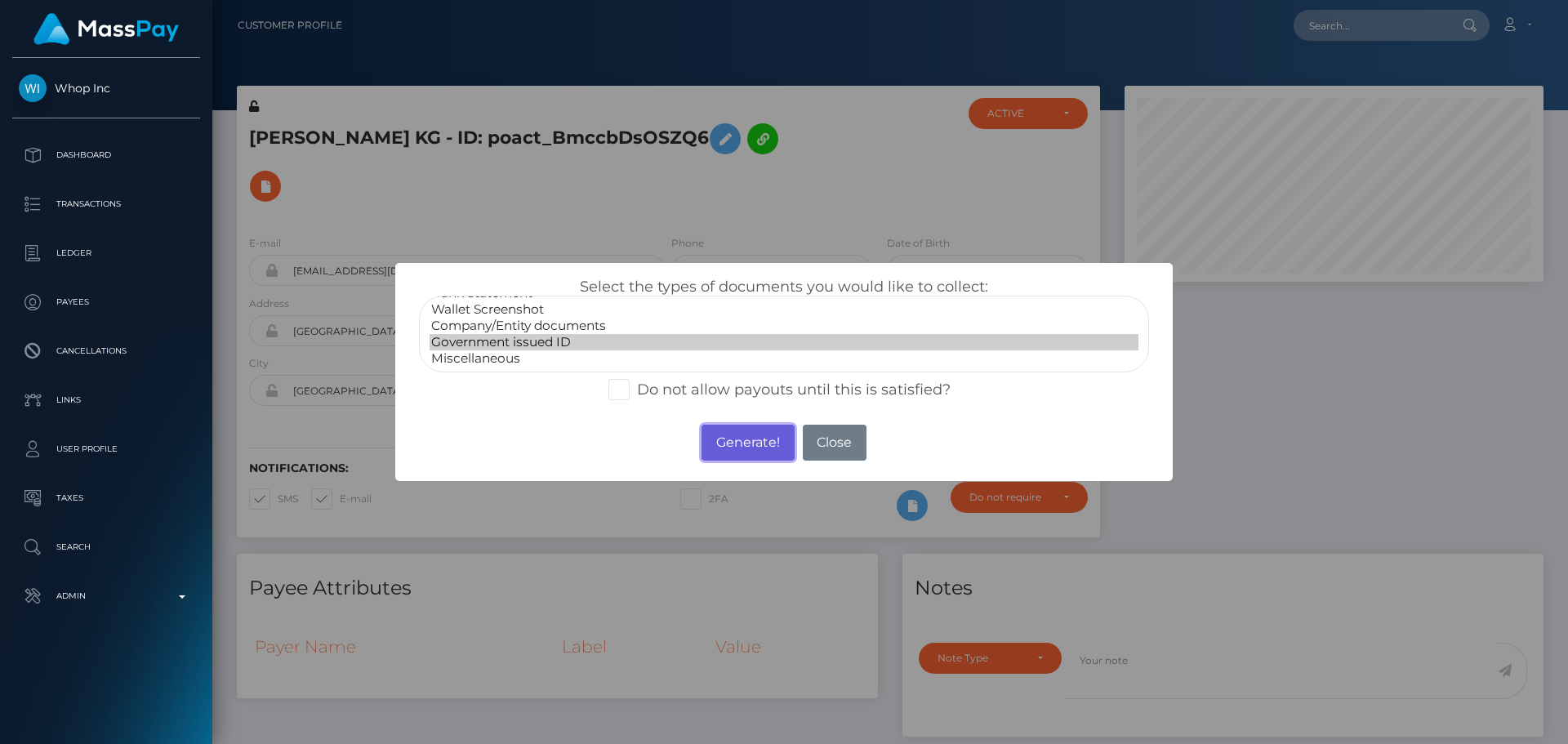
click at [746, 442] on button "Generate!" at bounding box center [747, 443] width 92 height 36
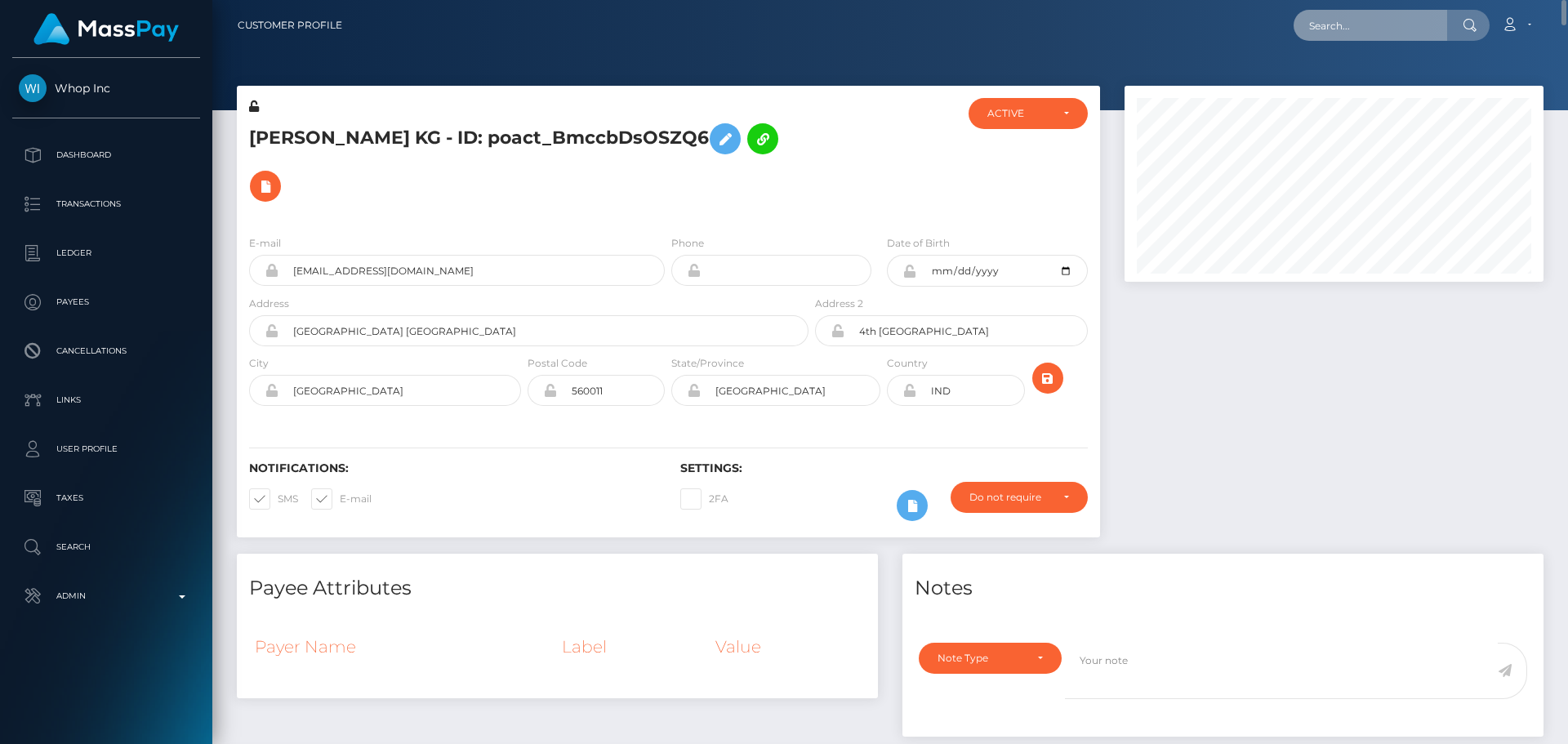
click at [1394, 22] on input "text" at bounding box center [1370, 25] width 154 height 31
paste input "poact_qfDH0gvqIPzS"
type input "poact_qfDH0gvqIPzS"
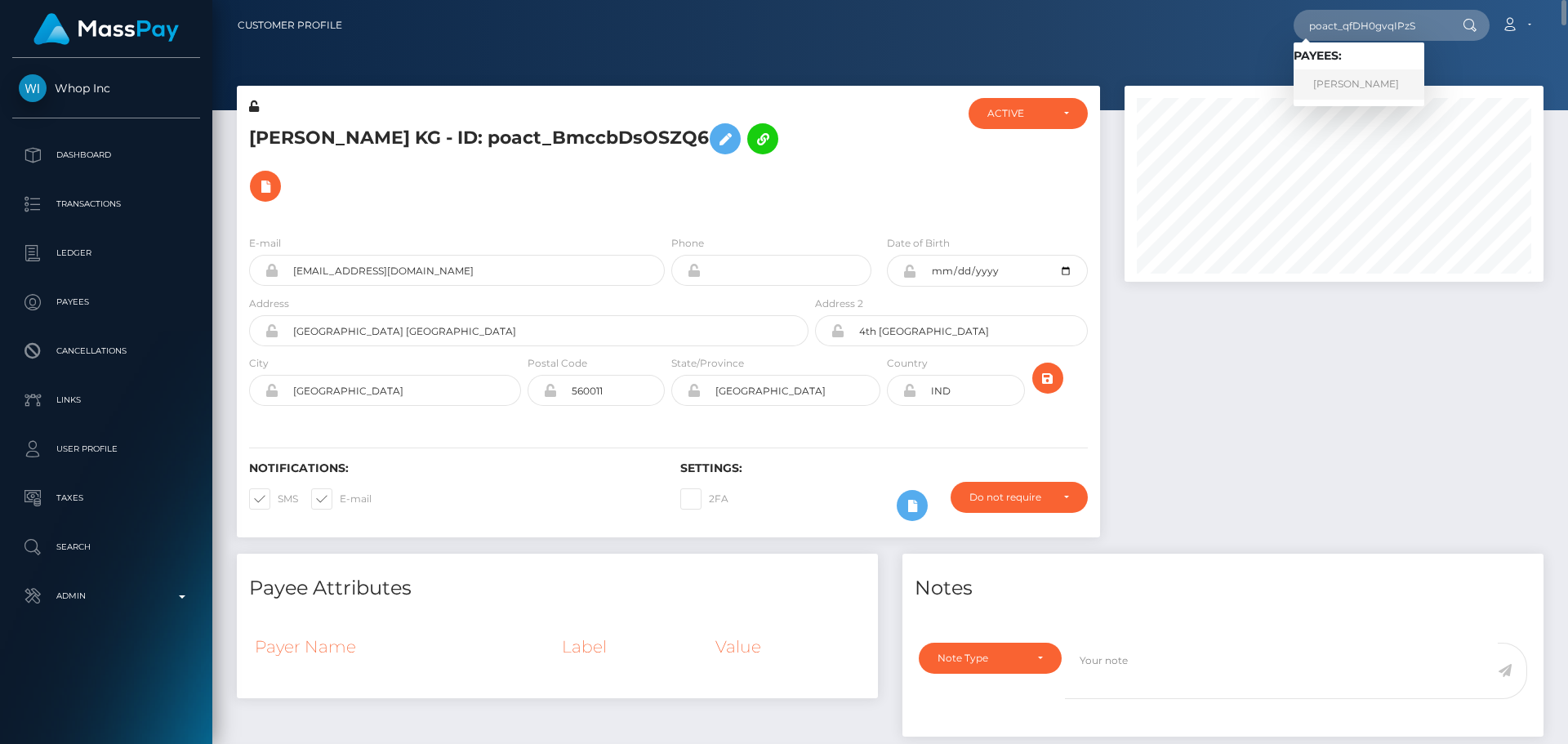
click at [1381, 81] on link "MERVIN CHARLES" at bounding box center [1359, 85] width 131 height 30
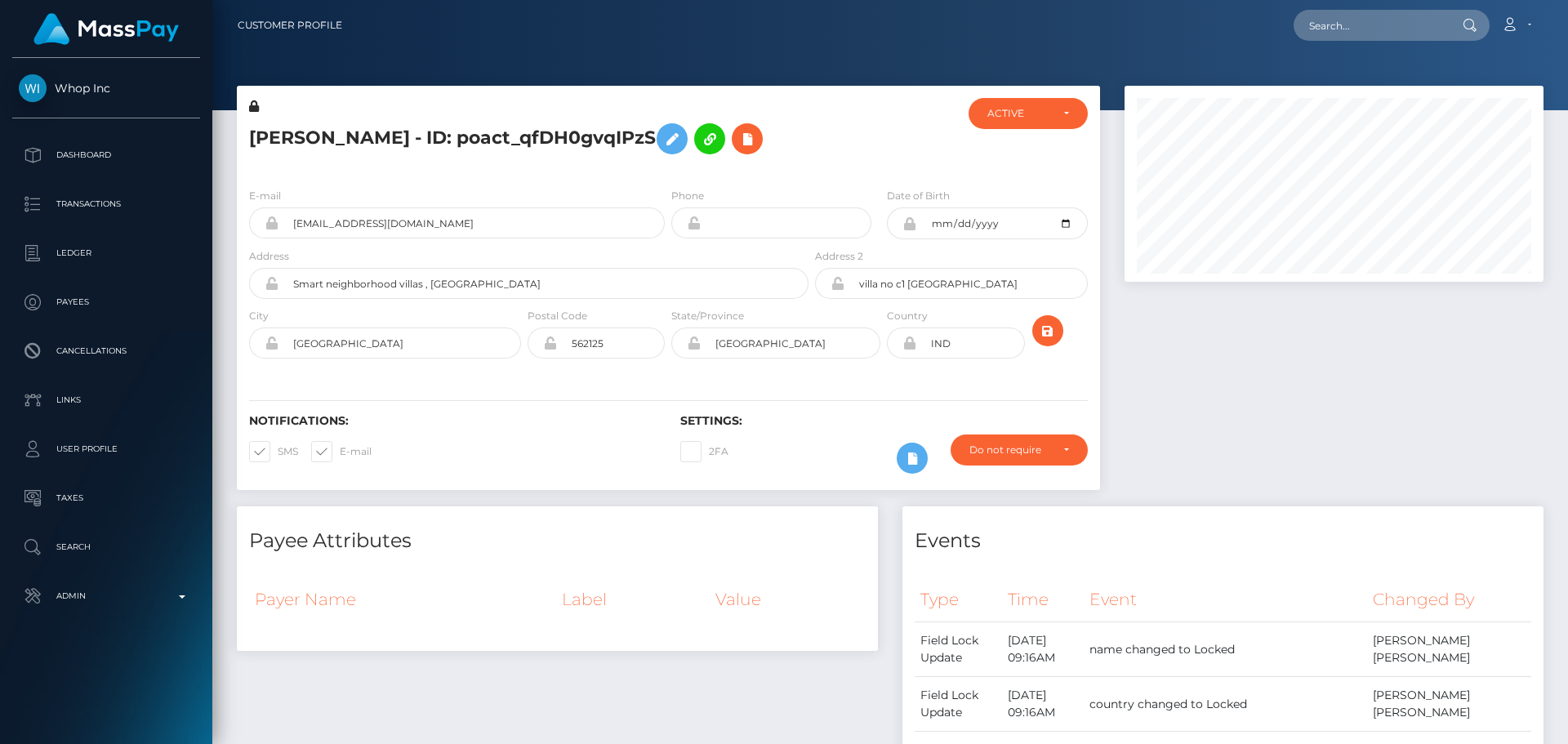
scroll to position [196, 420]
click at [668, 213] on div "Phone" at bounding box center [775, 217] width 215 height 61
click at [851, 146] on div at bounding box center [883, 137] width 144 height 77
click at [666, 174] on div "[PERSON_NAME] - ID: poact_qfDH0gvqIPzS" at bounding box center [524, 137] width 575 height 77
click at [666, 165] on div "[PERSON_NAME] - ID: poact_qfDH0gvqIPzS" at bounding box center [524, 137] width 575 height 77
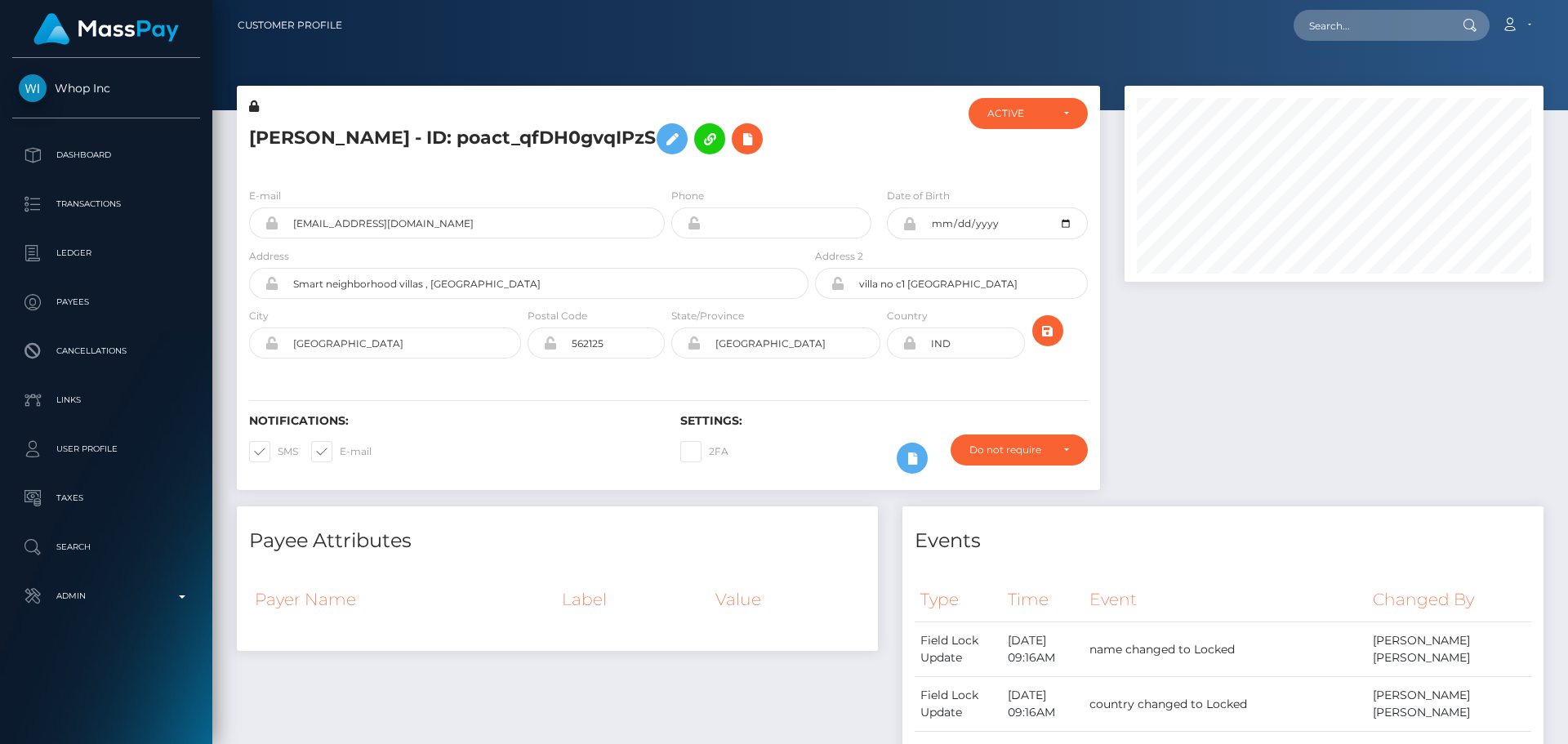
click at [666, 165] on div "[PERSON_NAME] - ID: poact_qfDH0gvqIPzS" at bounding box center [524, 137] width 575 height 77
click at [669, 165] on div "[PERSON_NAME] - ID: poact_qfDH0gvqIPzS" at bounding box center [524, 137] width 575 height 77
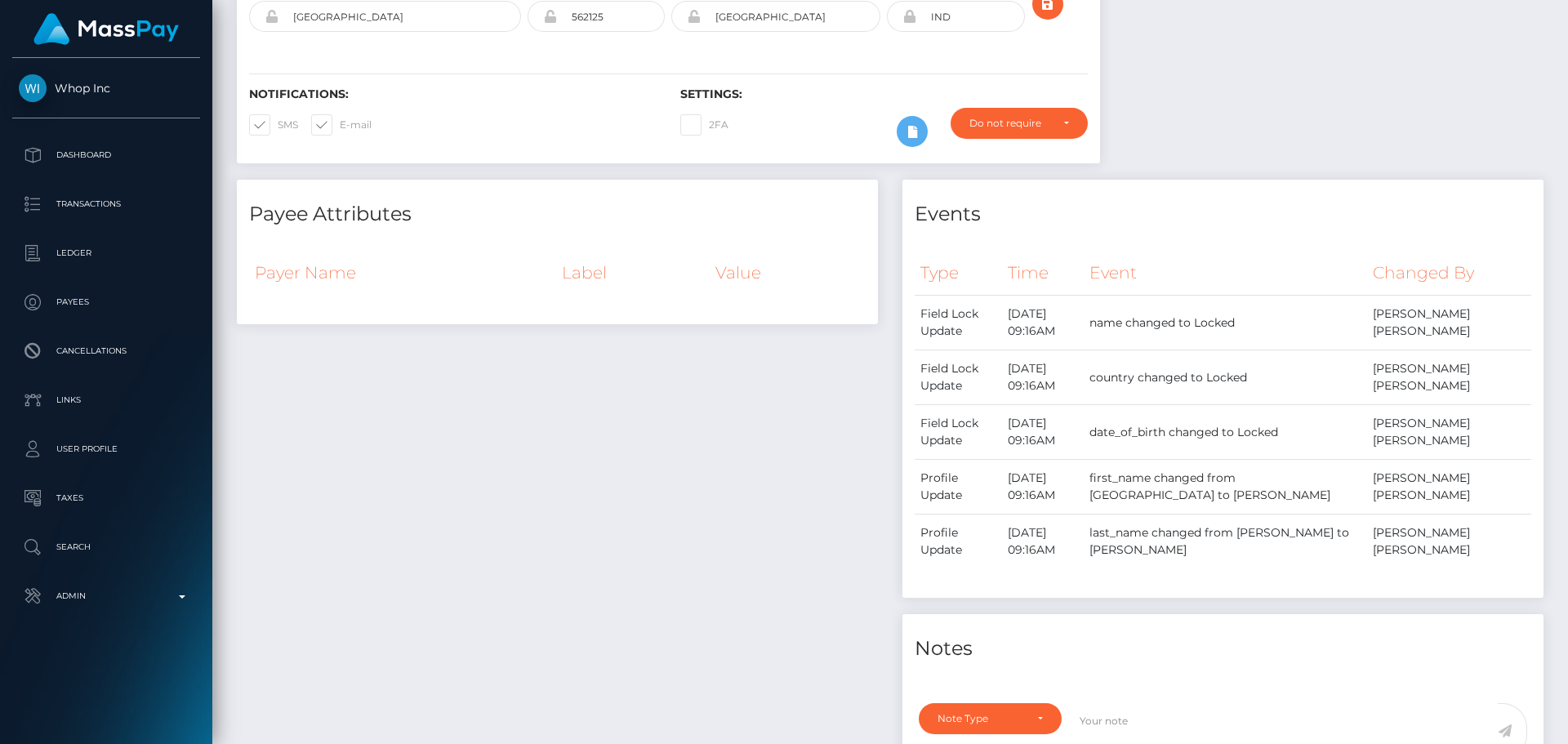
scroll to position [0, 0]
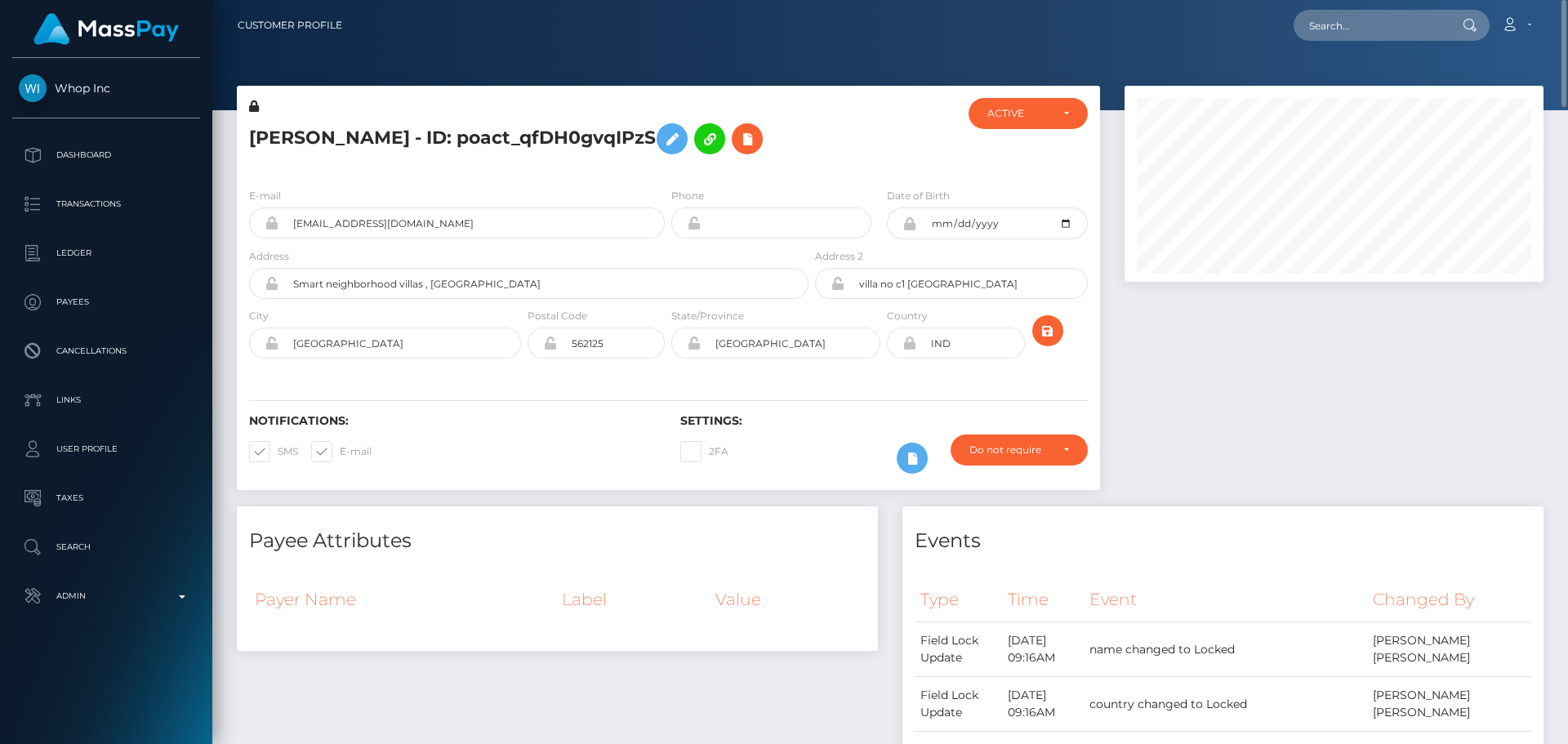
click at [869, 167] on div at bounding box center [883, 137] width 144 height 77
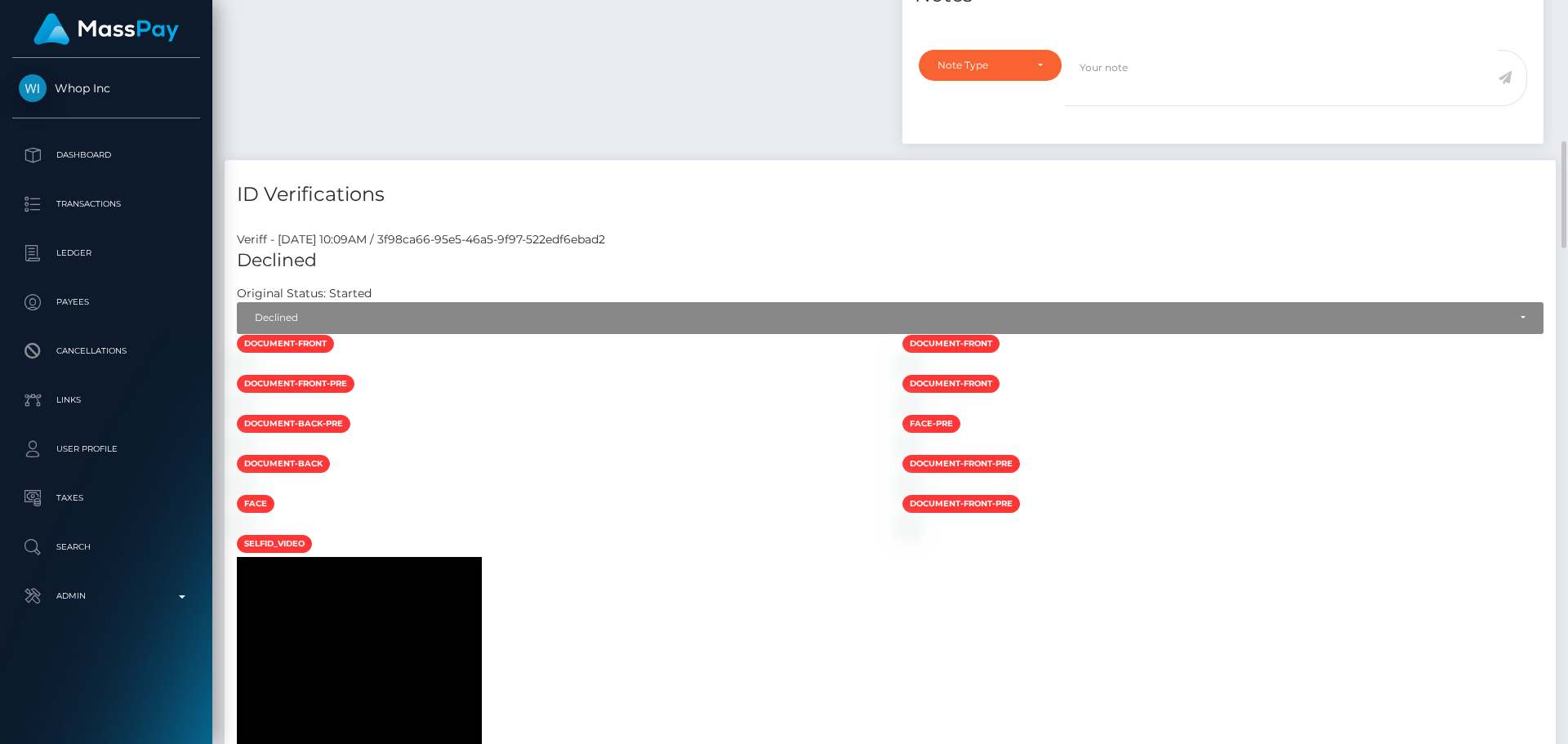
scroll to position [1225, 0]
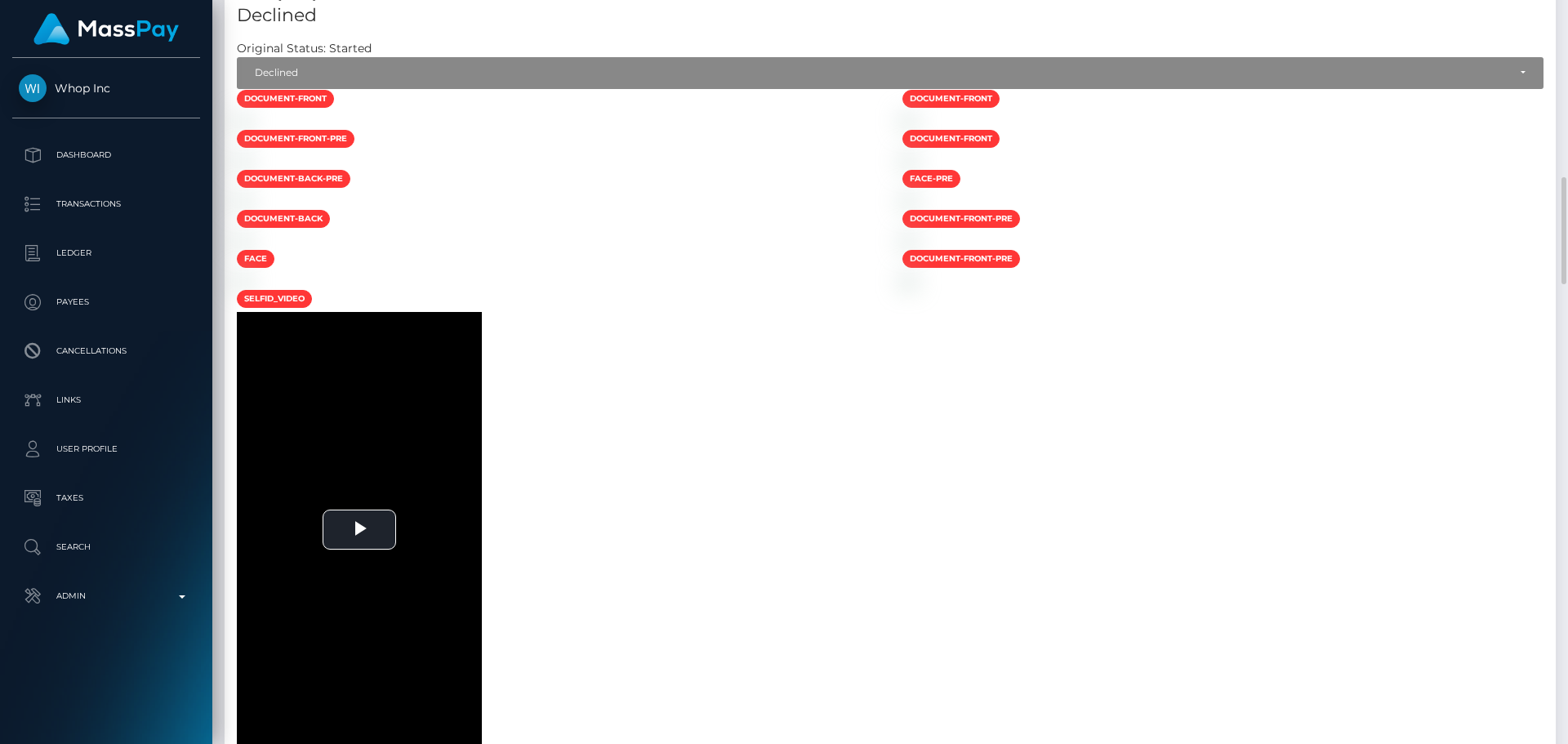
click at [691, 129] on div at bounding box center [557, 120] width 666 height 17
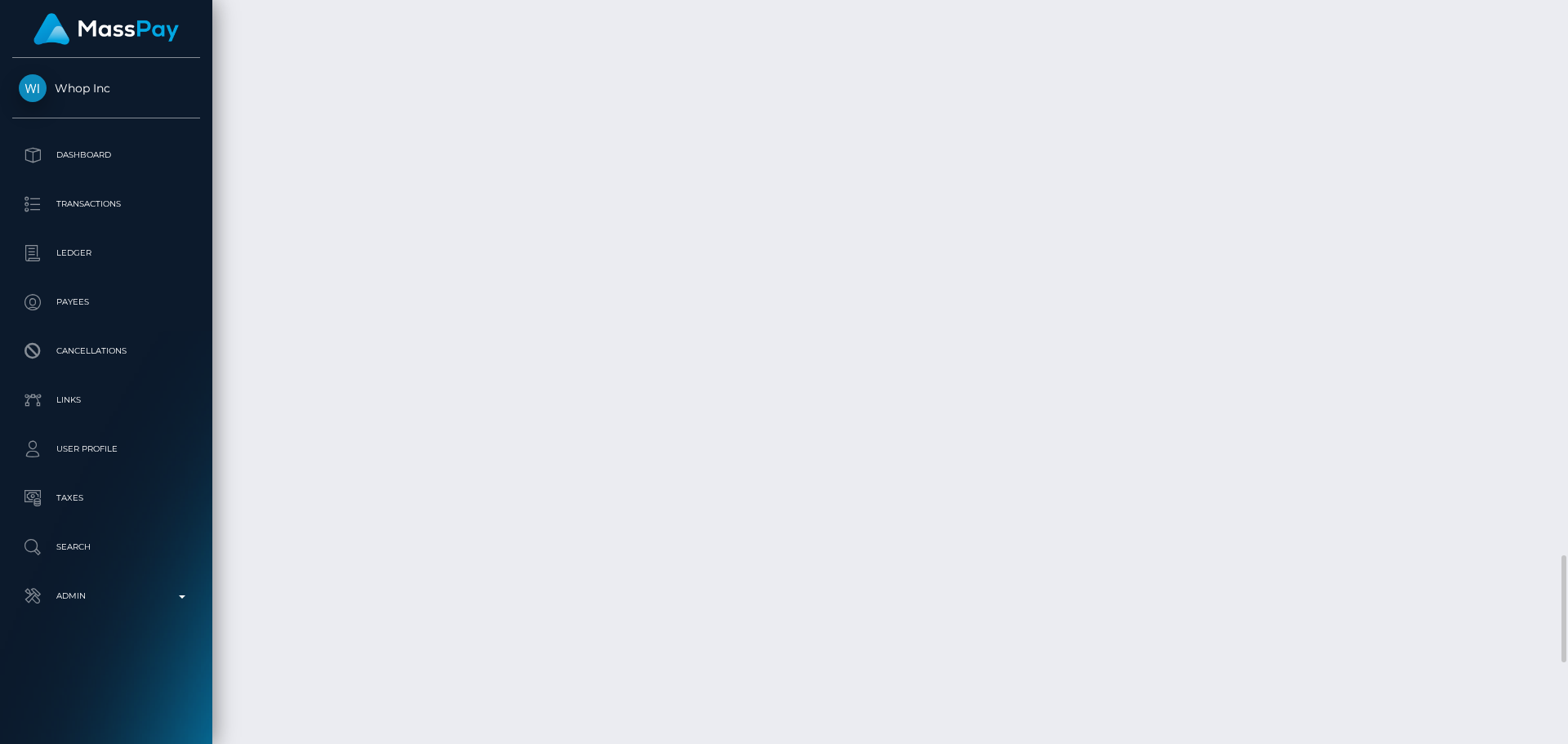
scroll to position [4003, 0]
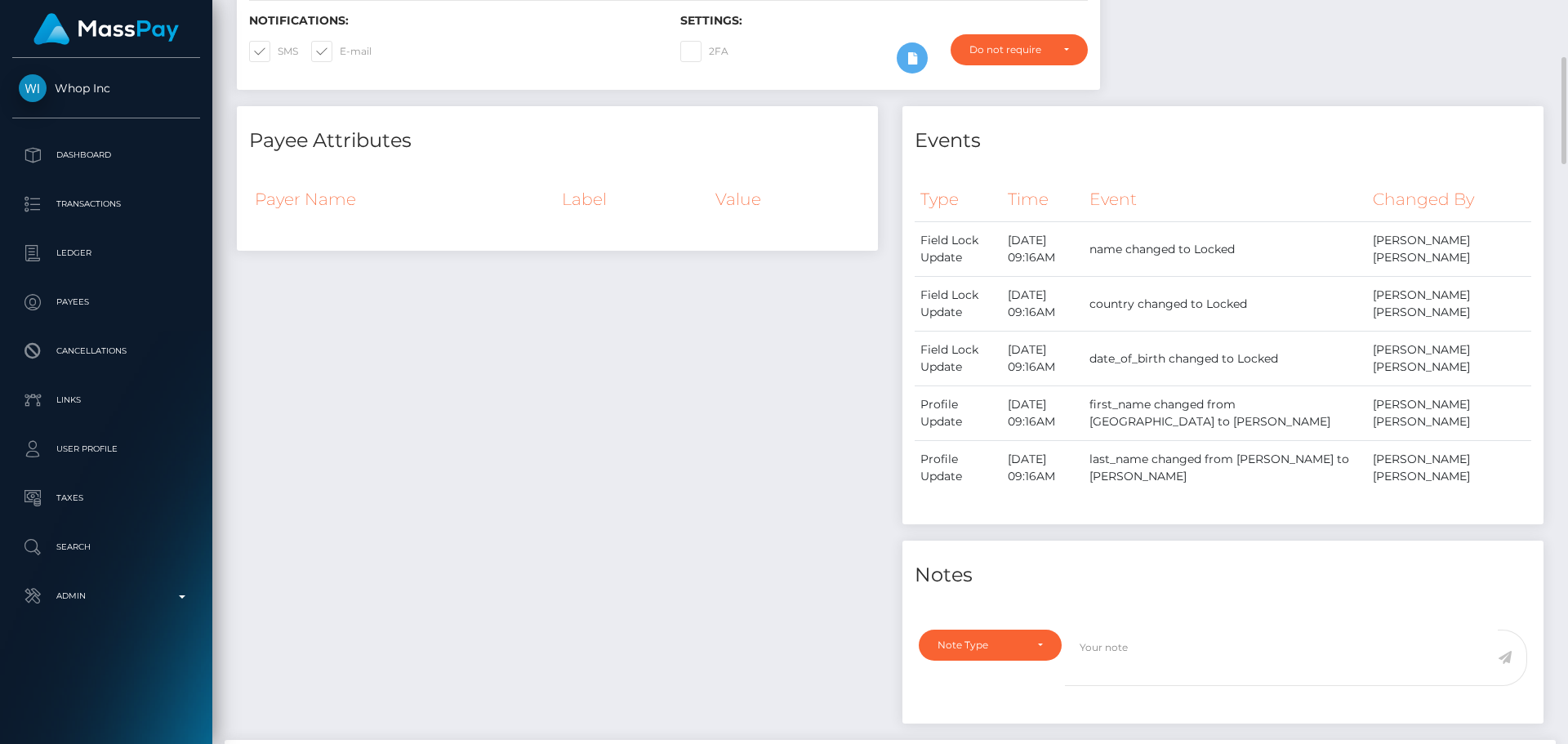
scroll to position [0, 0]
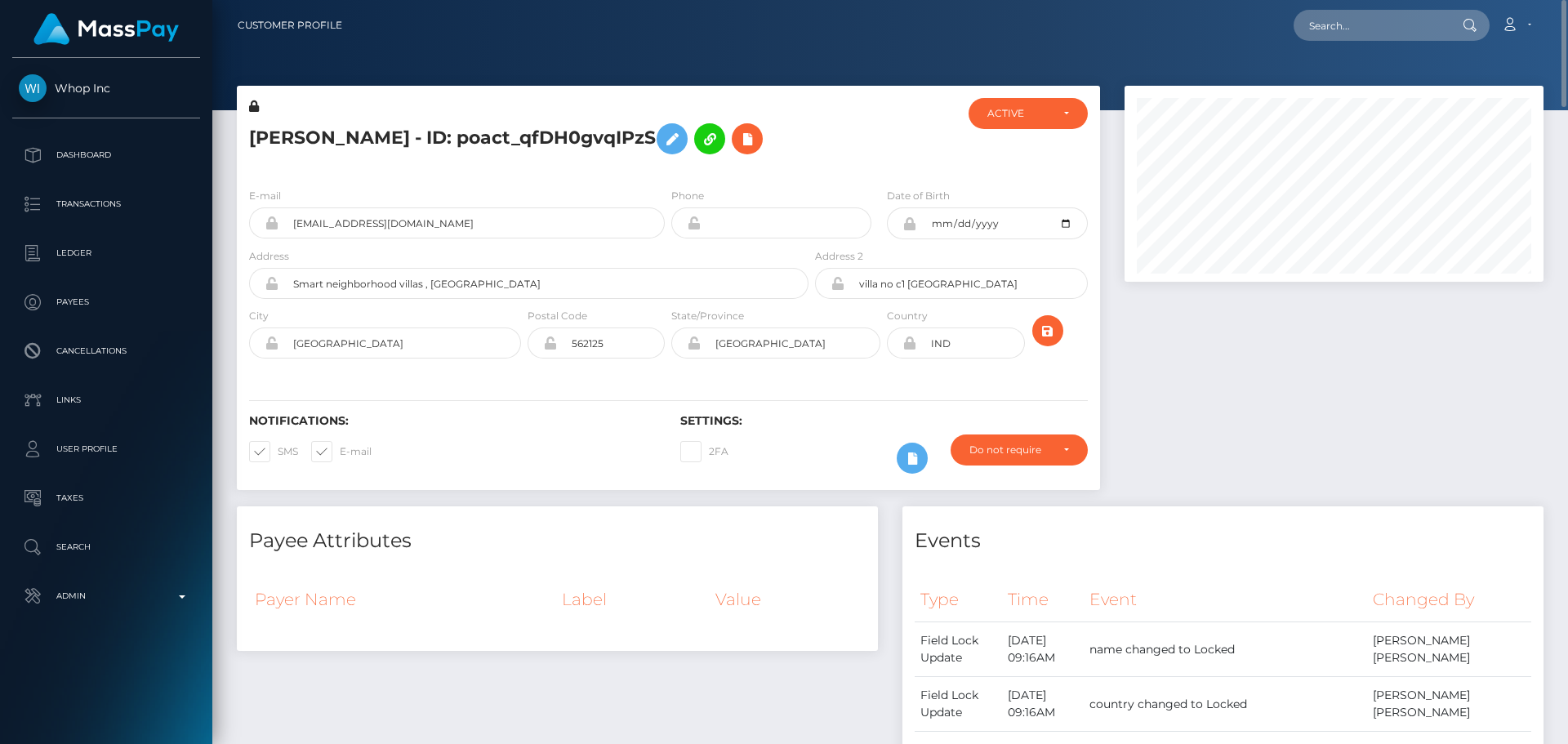
click at [587, 402] on div "Notifications: SMS E-mail Settings: 2FA" at bounding box center [669, 432] width 864 height 115
click at [607, 372] on div "E-mail [EMAIL_ADDRESS][DOMAIN_NAME] Phone City" at bounding box center [669, 275] width 864 height 200
click at [594, 366] on div "Postal Code 562125" at bounding box center [596, 337] width 144 height 60
click at [599, 365] on div "Postal Code 562125" at bounding box center [596, 337] width 144 height 60
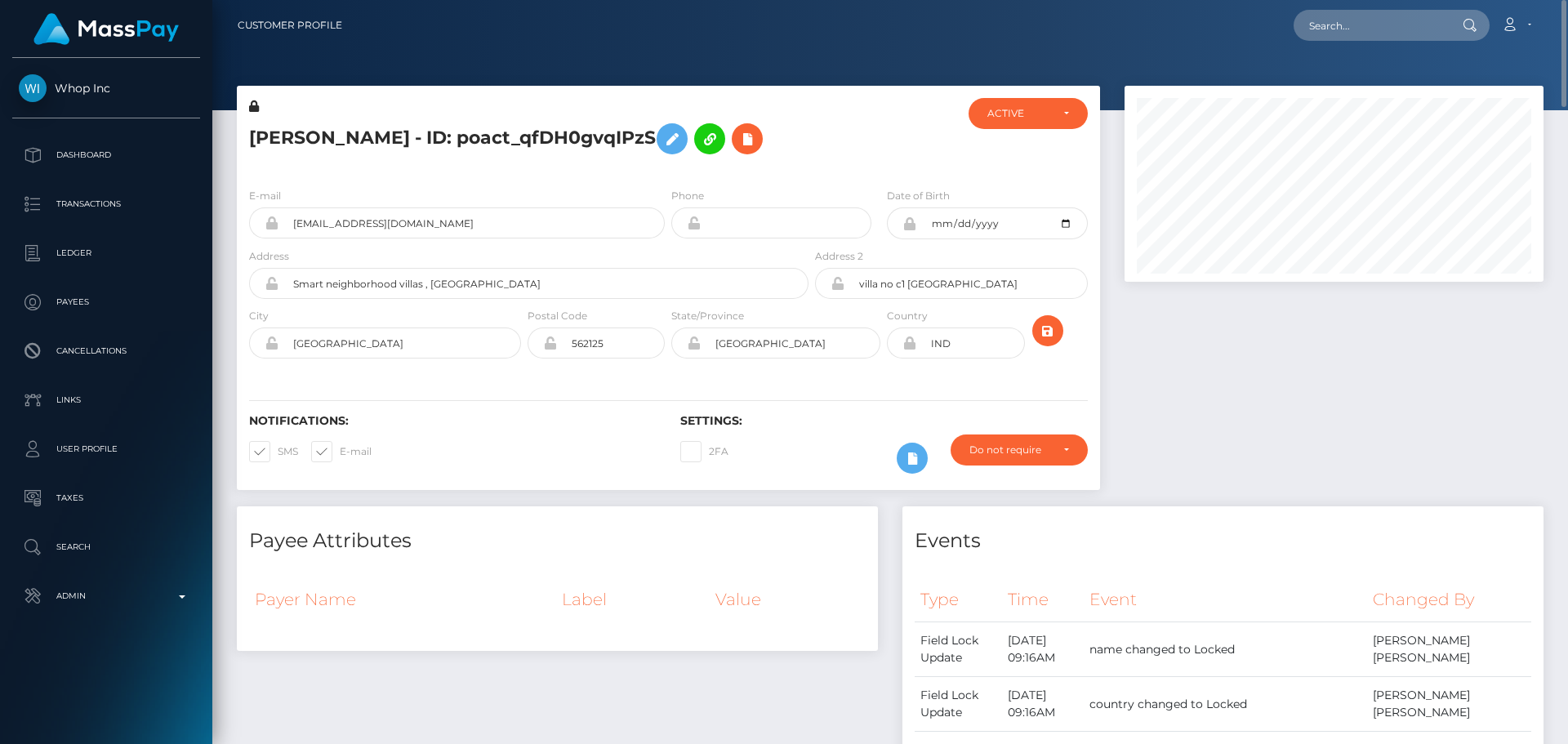
click at [599, 365] on div "Postal Code 562125" at bounding box center [596, 337] width 144 height 60
click at [609, 386] on div "Notifications: SMS E-mail Settings: 2FA" at bounding box center [669, 432] width 864 height 115
click at [616, 522] on div "Payee Attributes" at bounding box center [557, 530] width 641 height 49
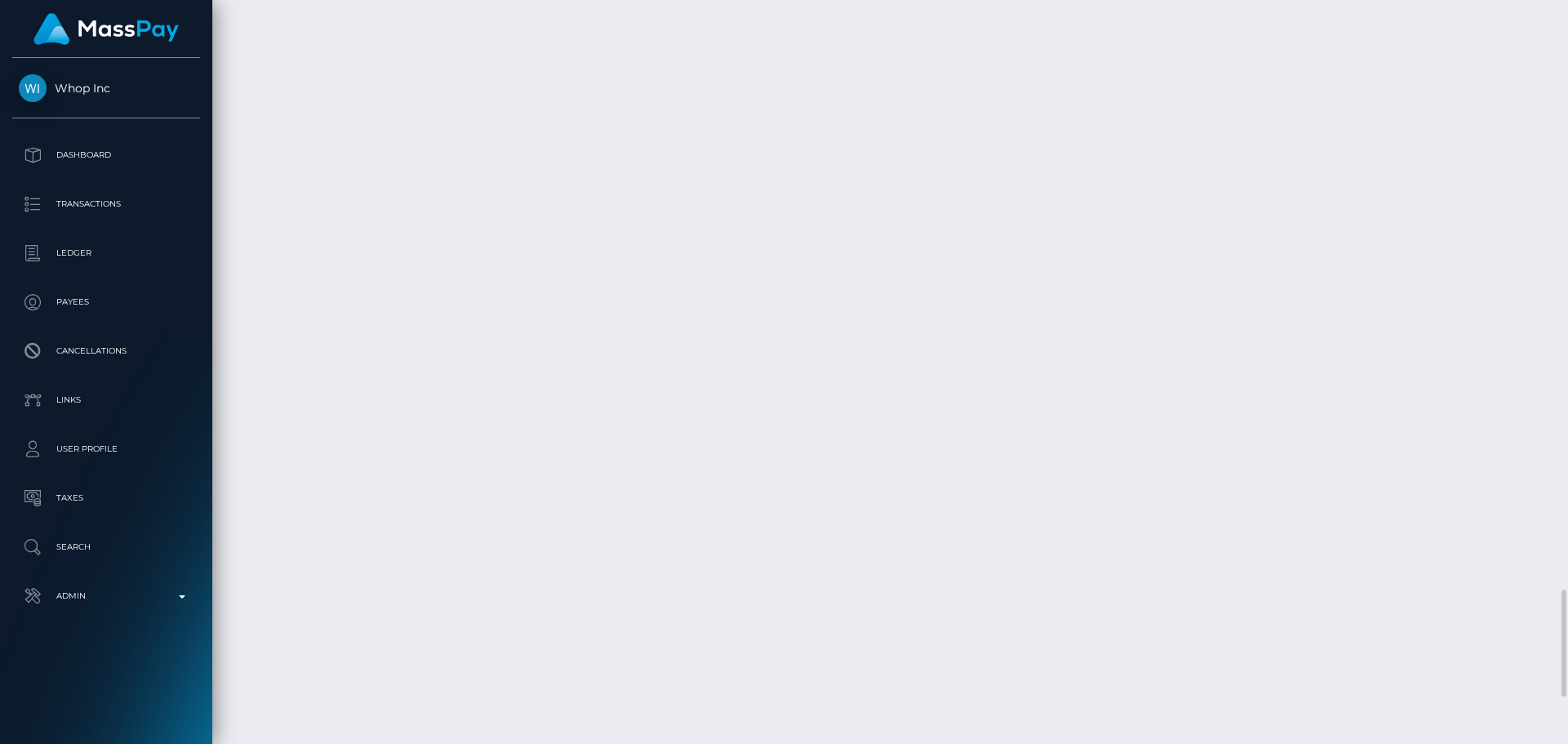
scroll to position [3913, 0]
select select "Resubmission requested"
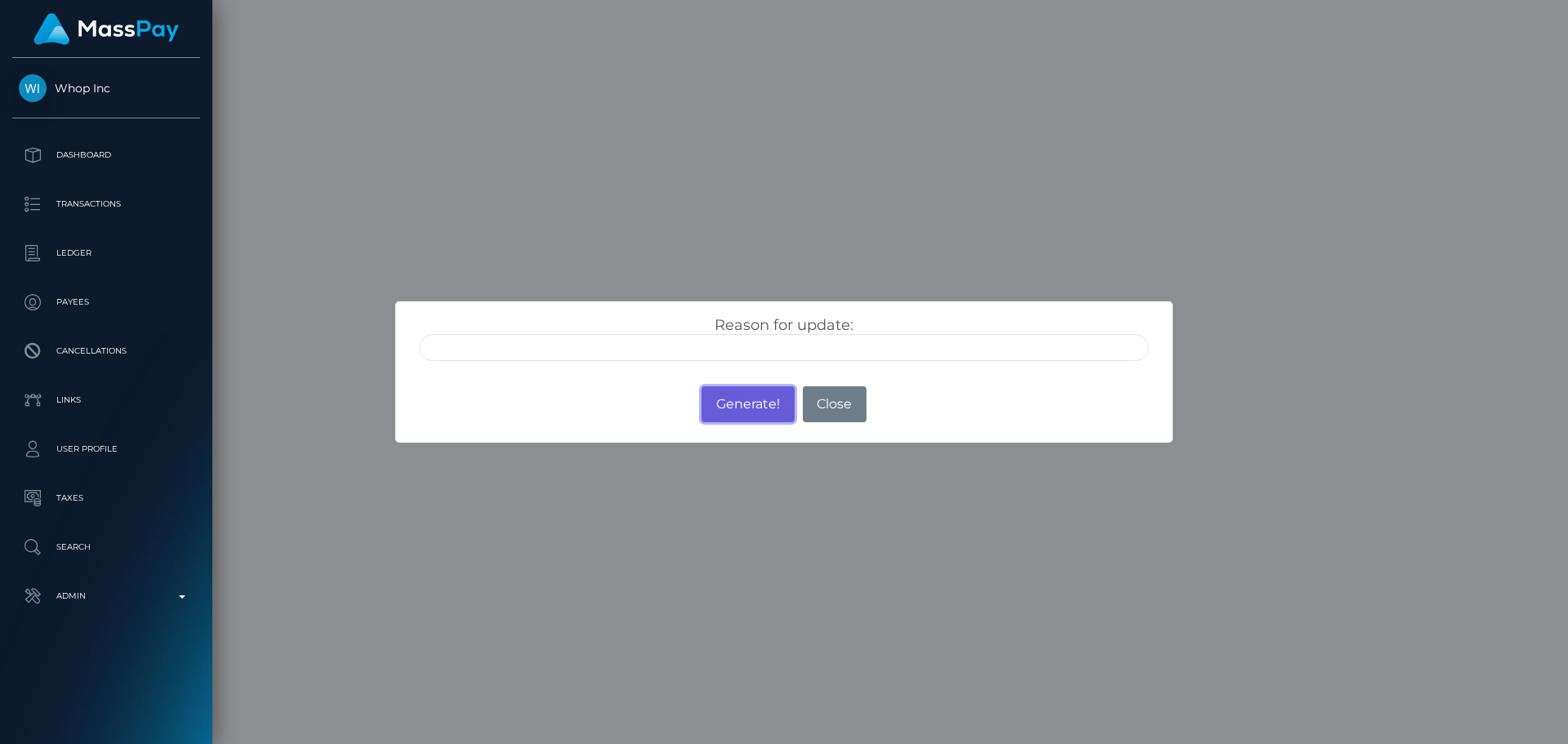
click at [750, 414] on button "Generate!" at bounding box center [747, 404] width 92 height 36
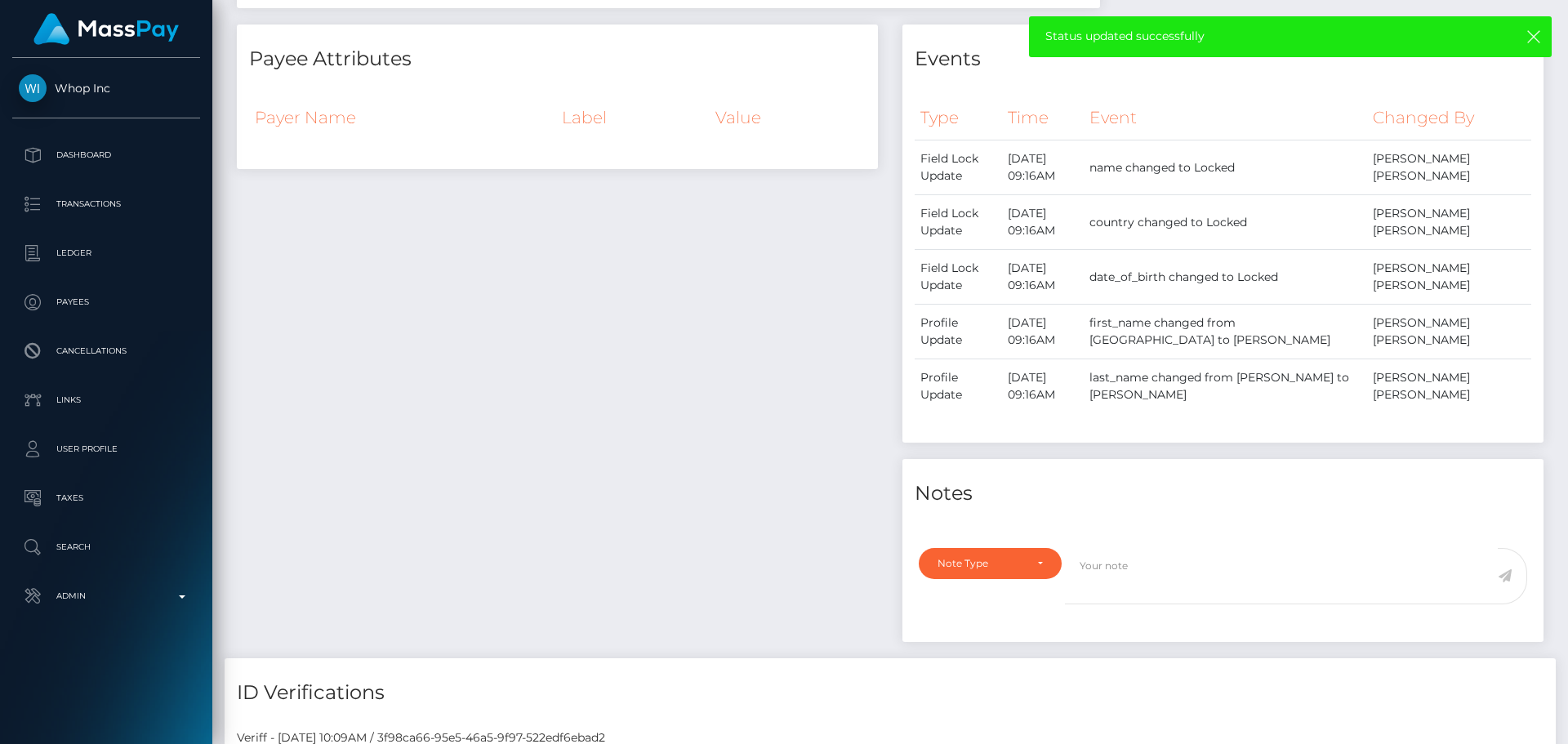
scroll to position [0, 0]
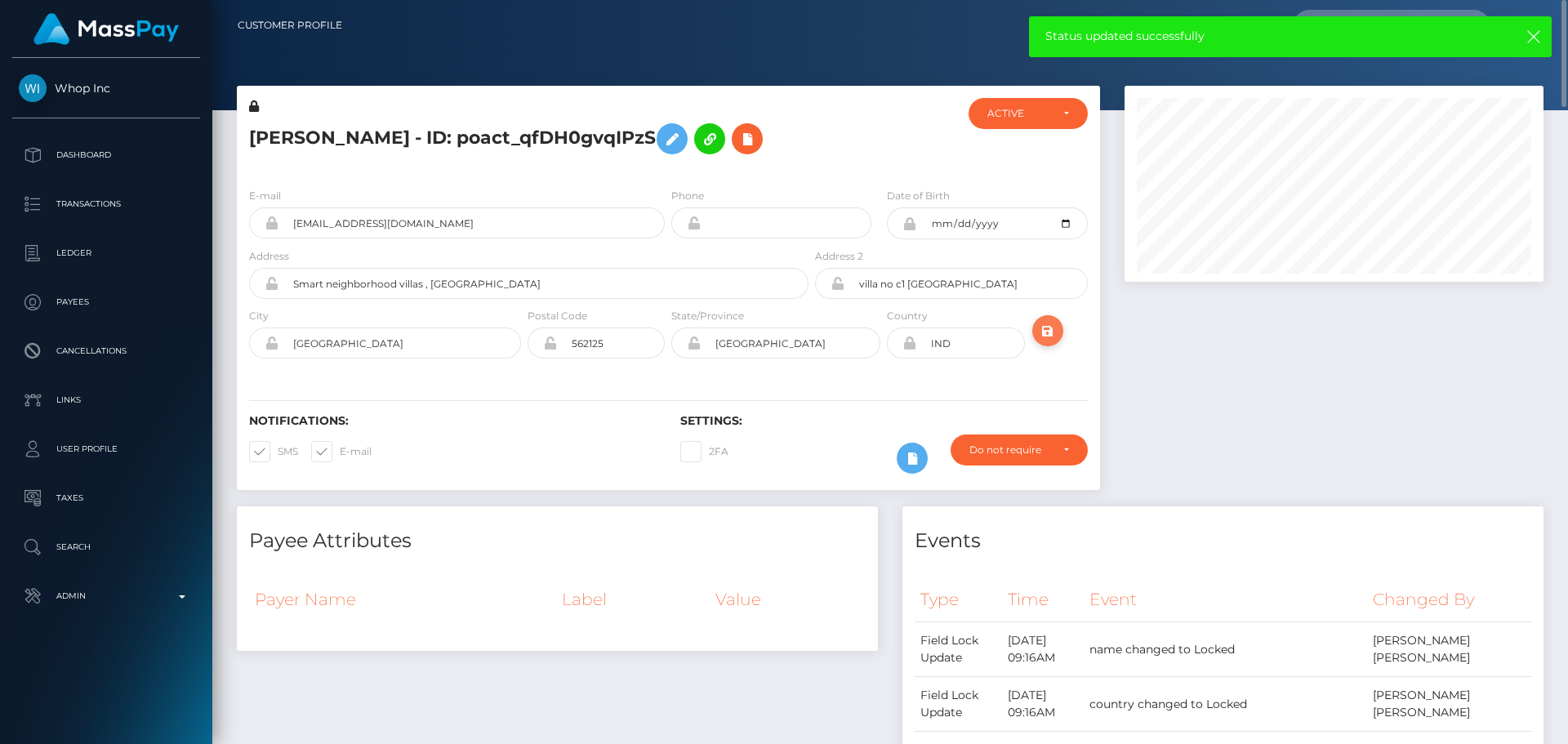
click at [1047, 331] on icon "submit" at bounding box center [1048, 331] width 20 height 21
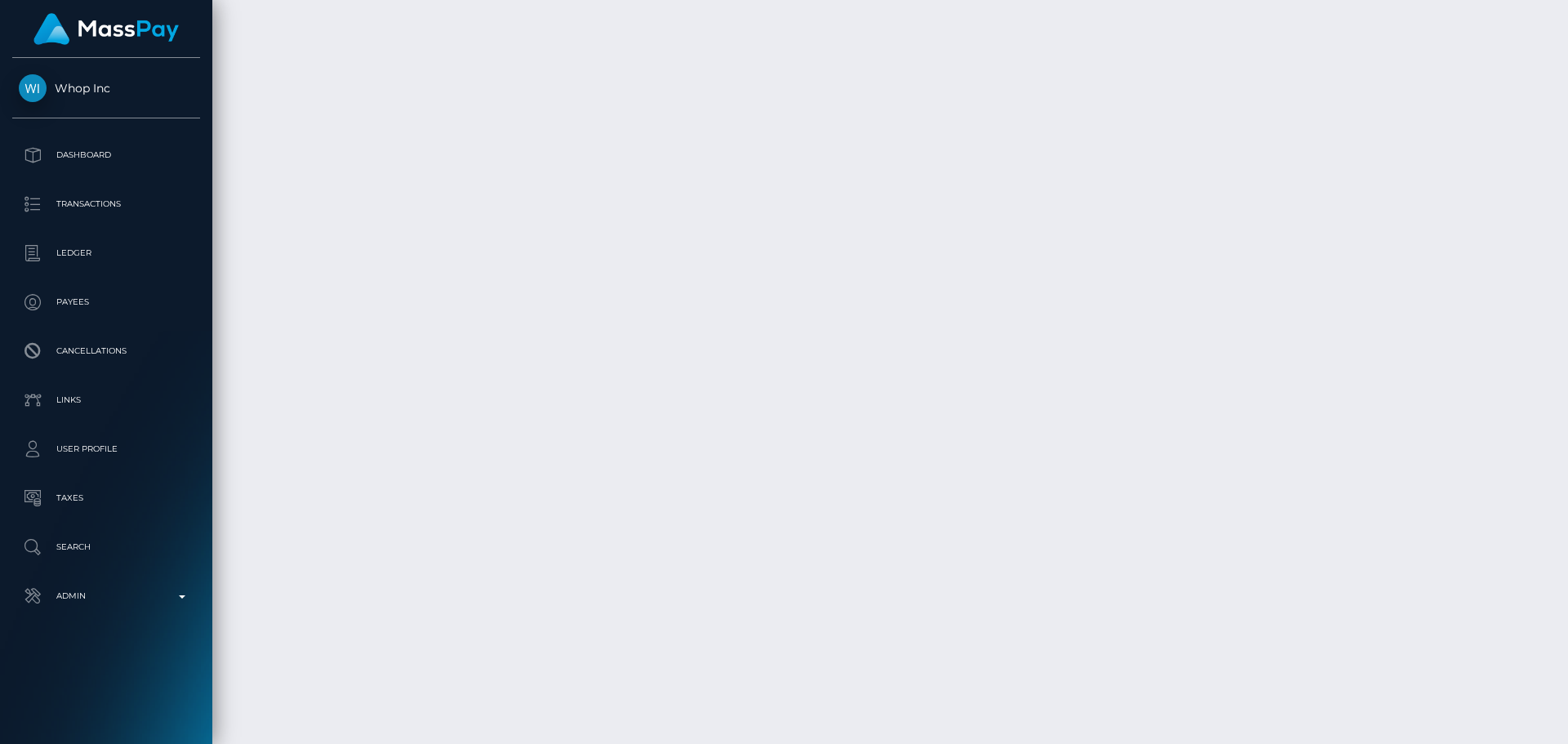
scroll to position [4079, 0]
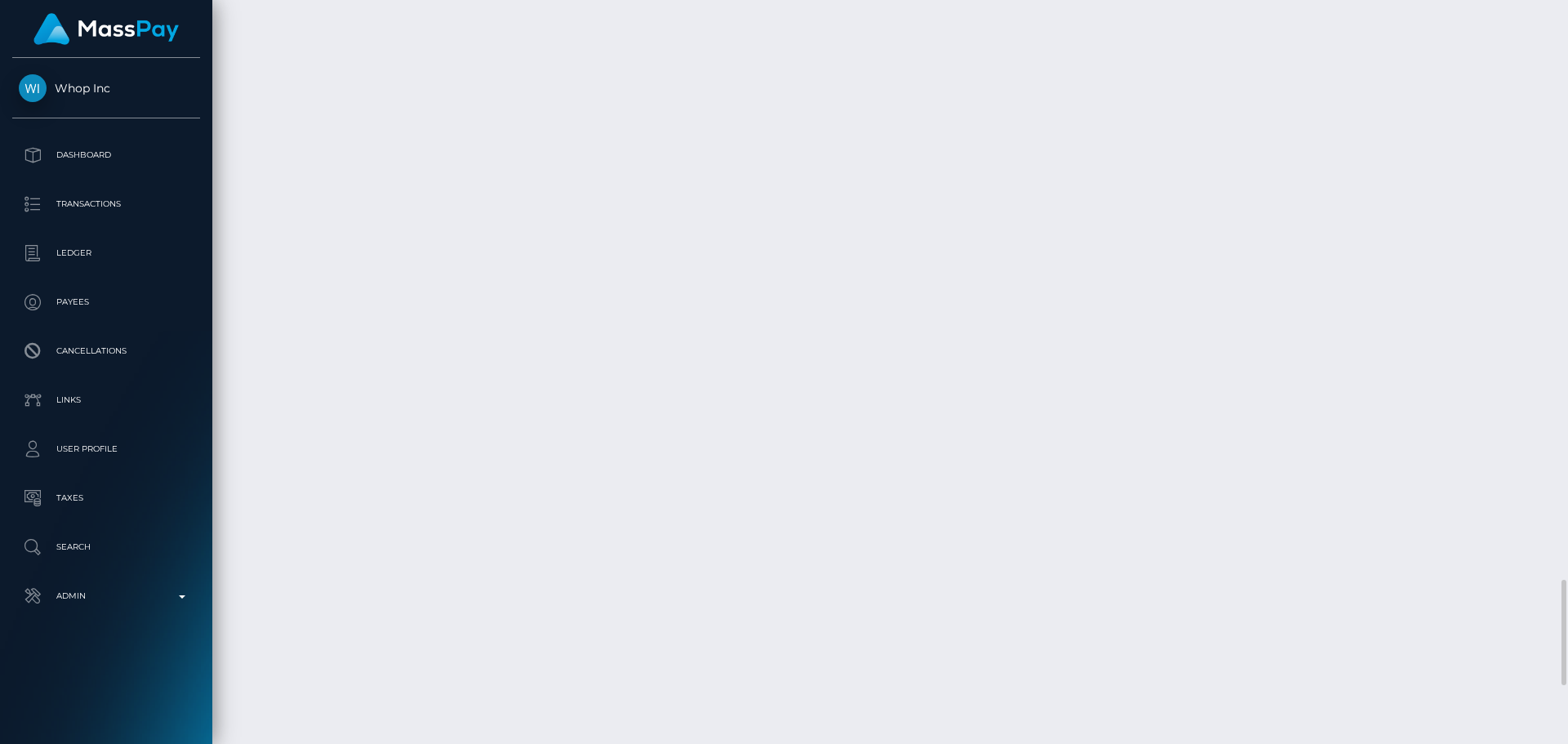
select select "Approved"
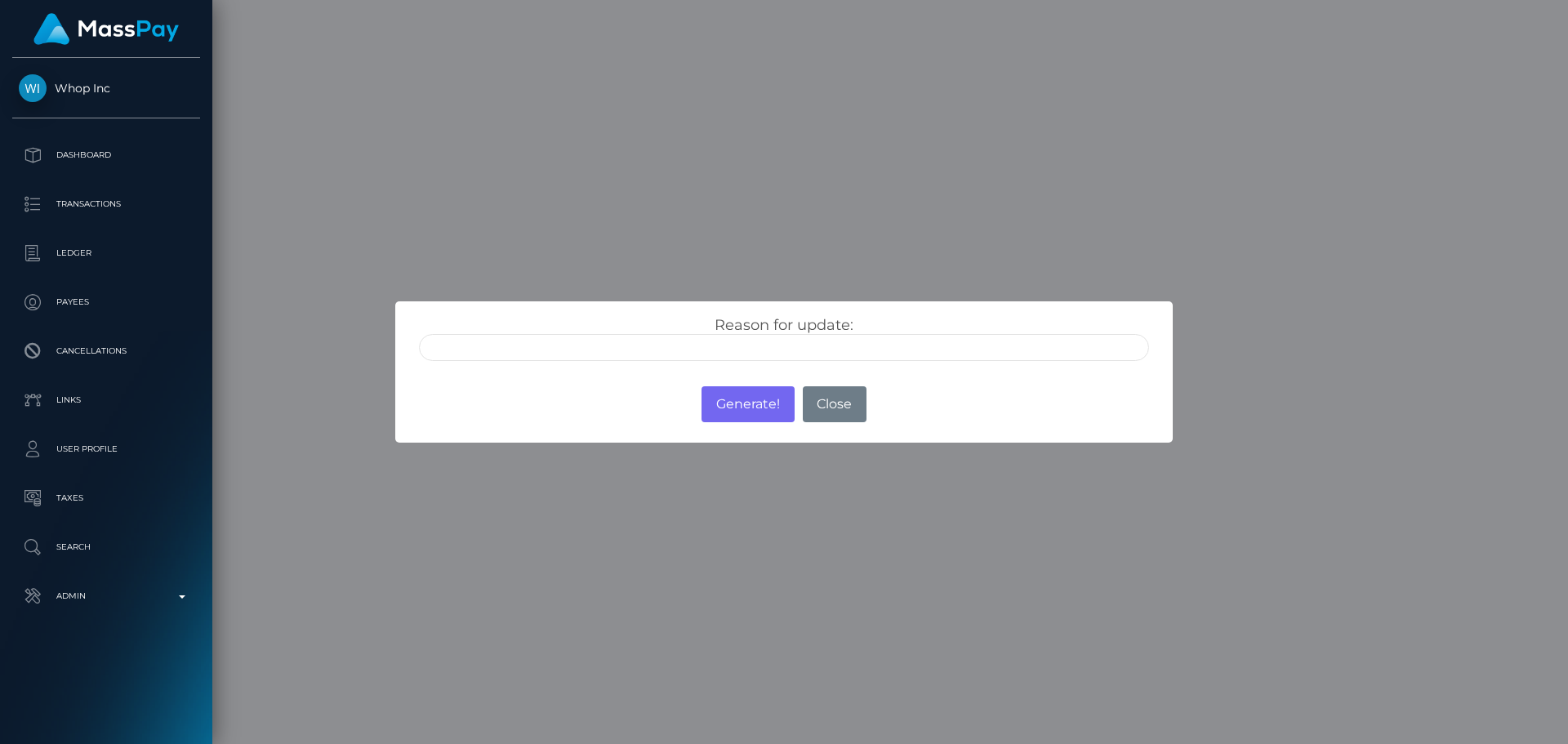
click at [721, 349] on input "text" at bounding box center [784, 348] width 730 height 27
type input "ID manually verified"
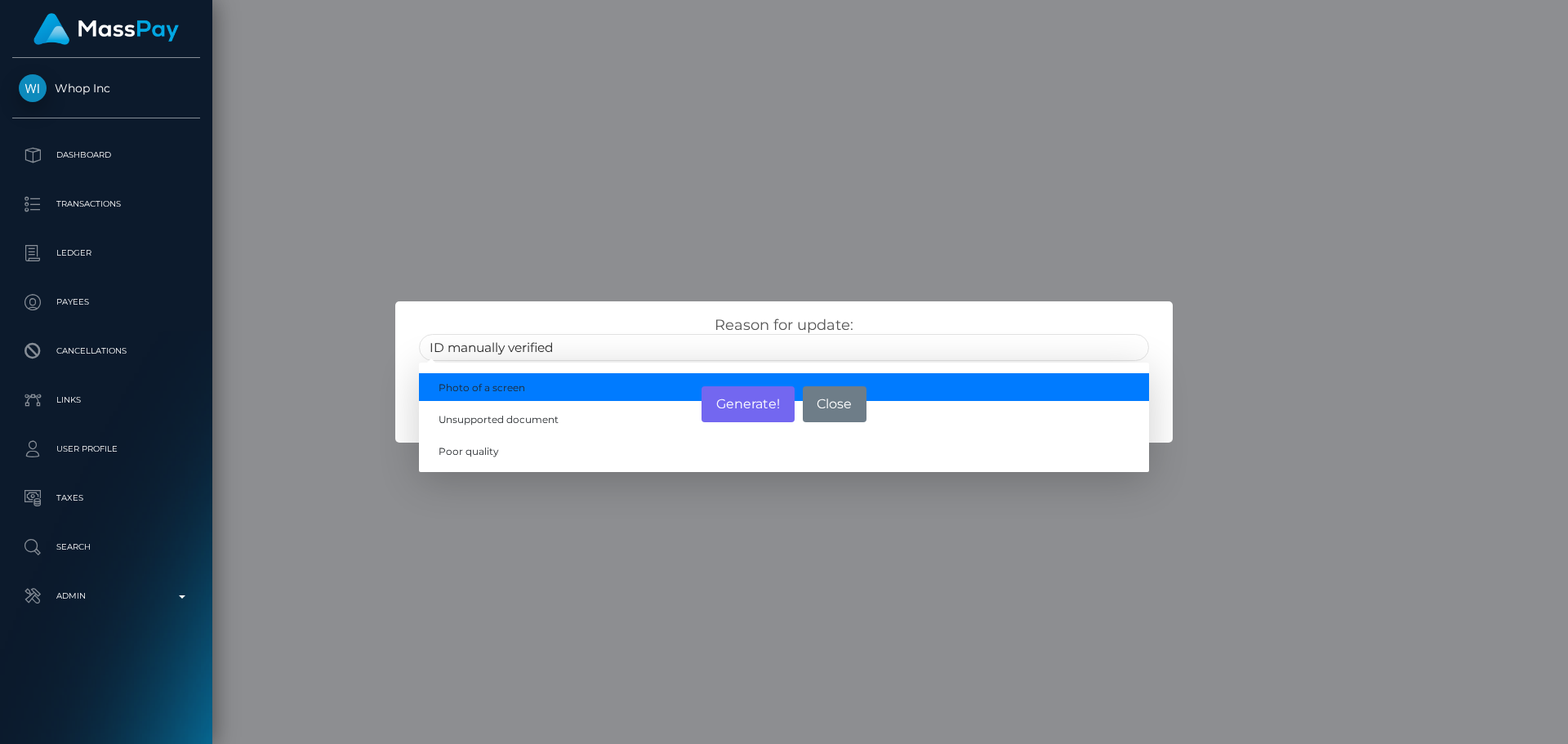
click at [685, 309] on div "Reason for update: ID manually verified Photo of a screen Unsupported document …" at bounding box center [783, 333] width 777 height 63
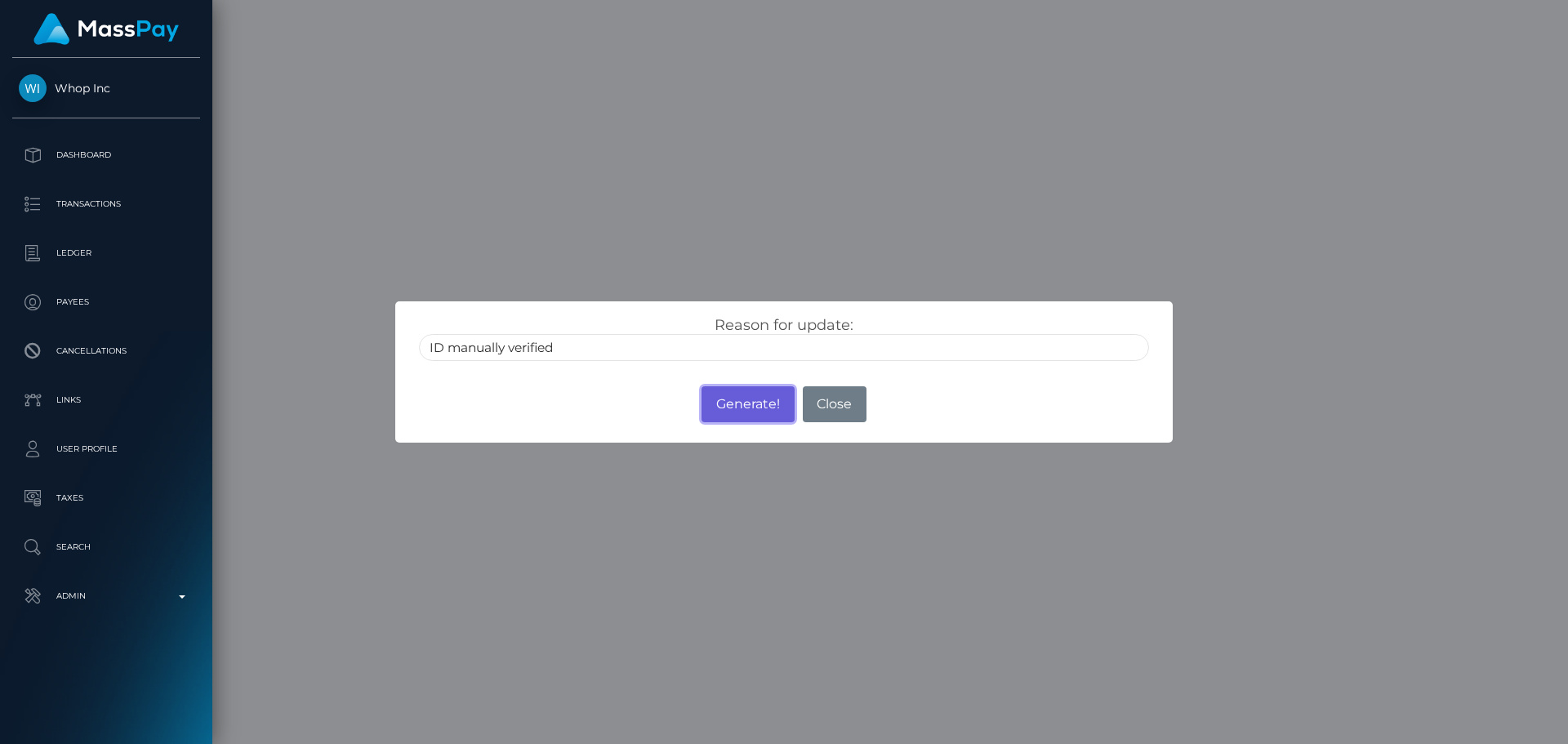
click at [749, 405] on button "Generate!" at bounding box center [747, 404] width 92 height 36
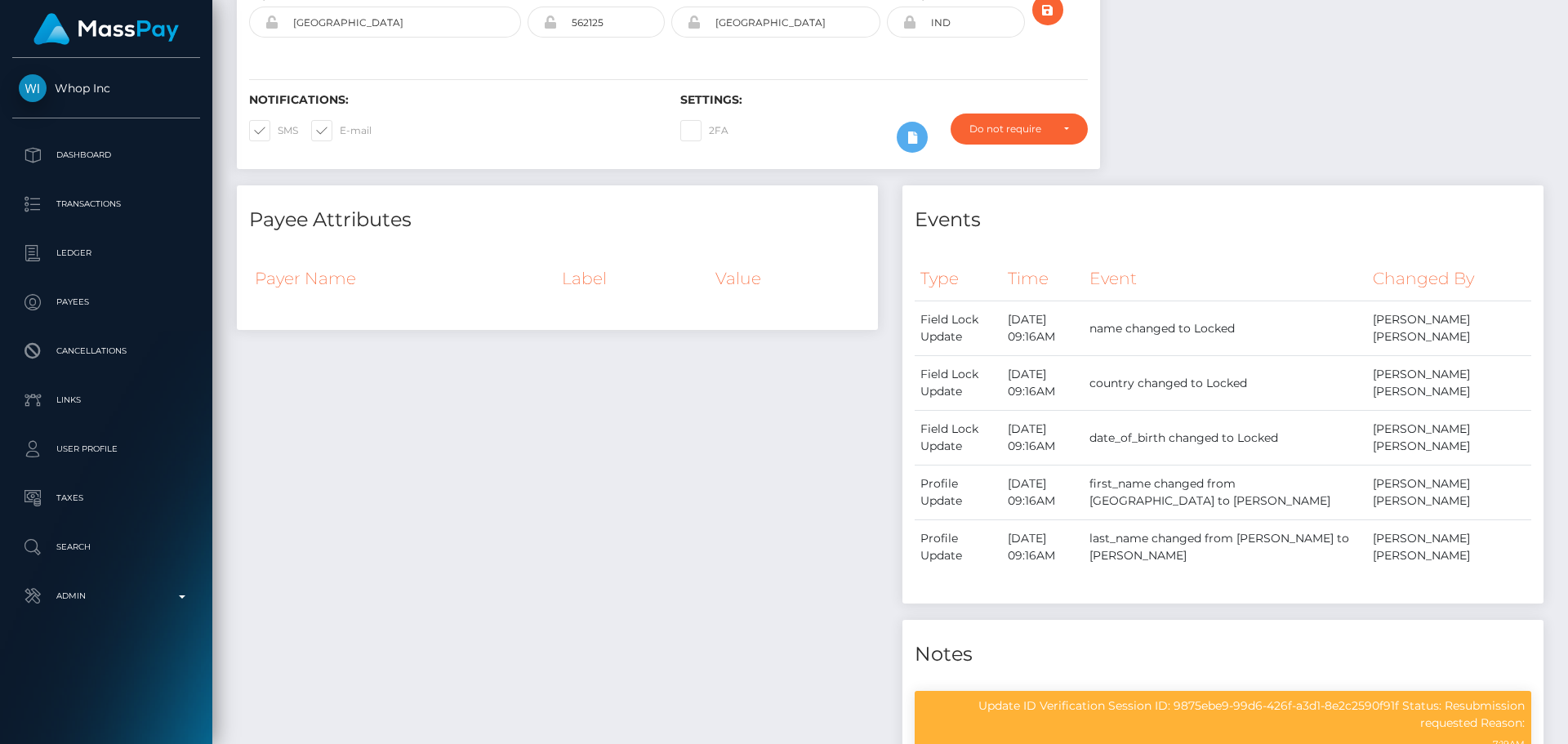
scroll to position [0, 0]
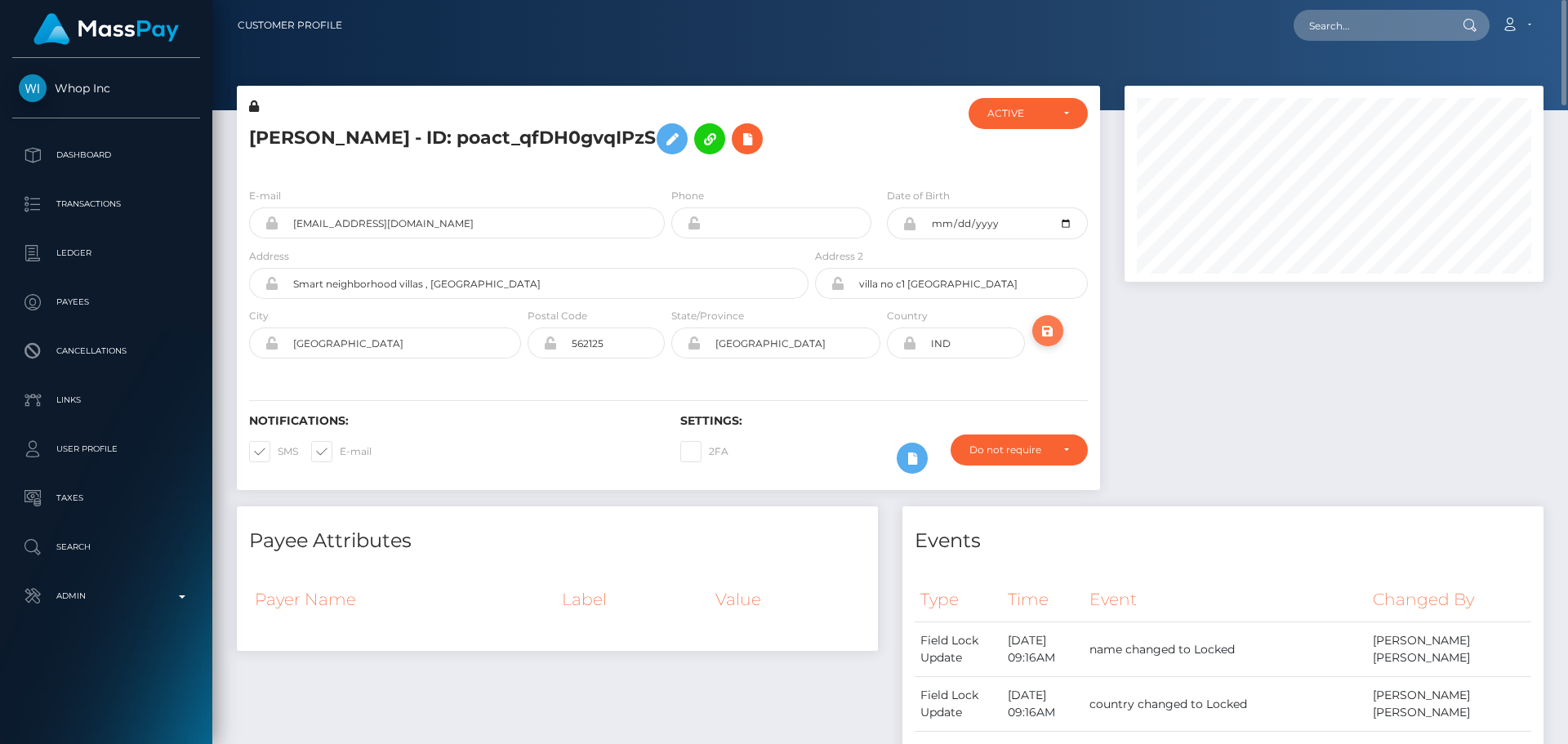
click at [1047, 334] on icon "submit" at bounding box center [1048, 331] width 20 height 21
click at [668, 370] on div "E-mail [EMAIL_ADDRESS][DOMAIN_NAME] Phone City" at bounding box center [669, 275] width 864 height 200
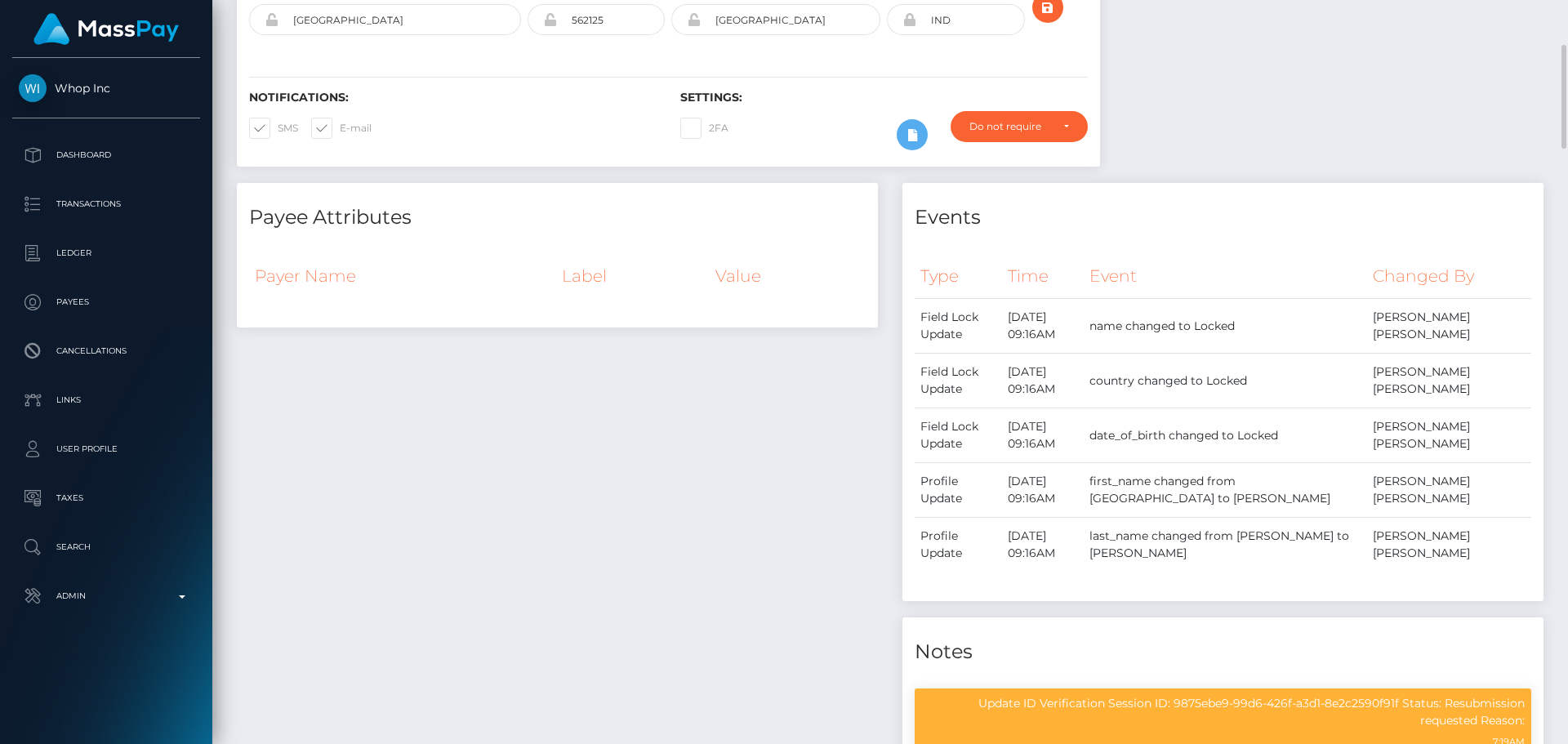
scroll to position [0, 0]
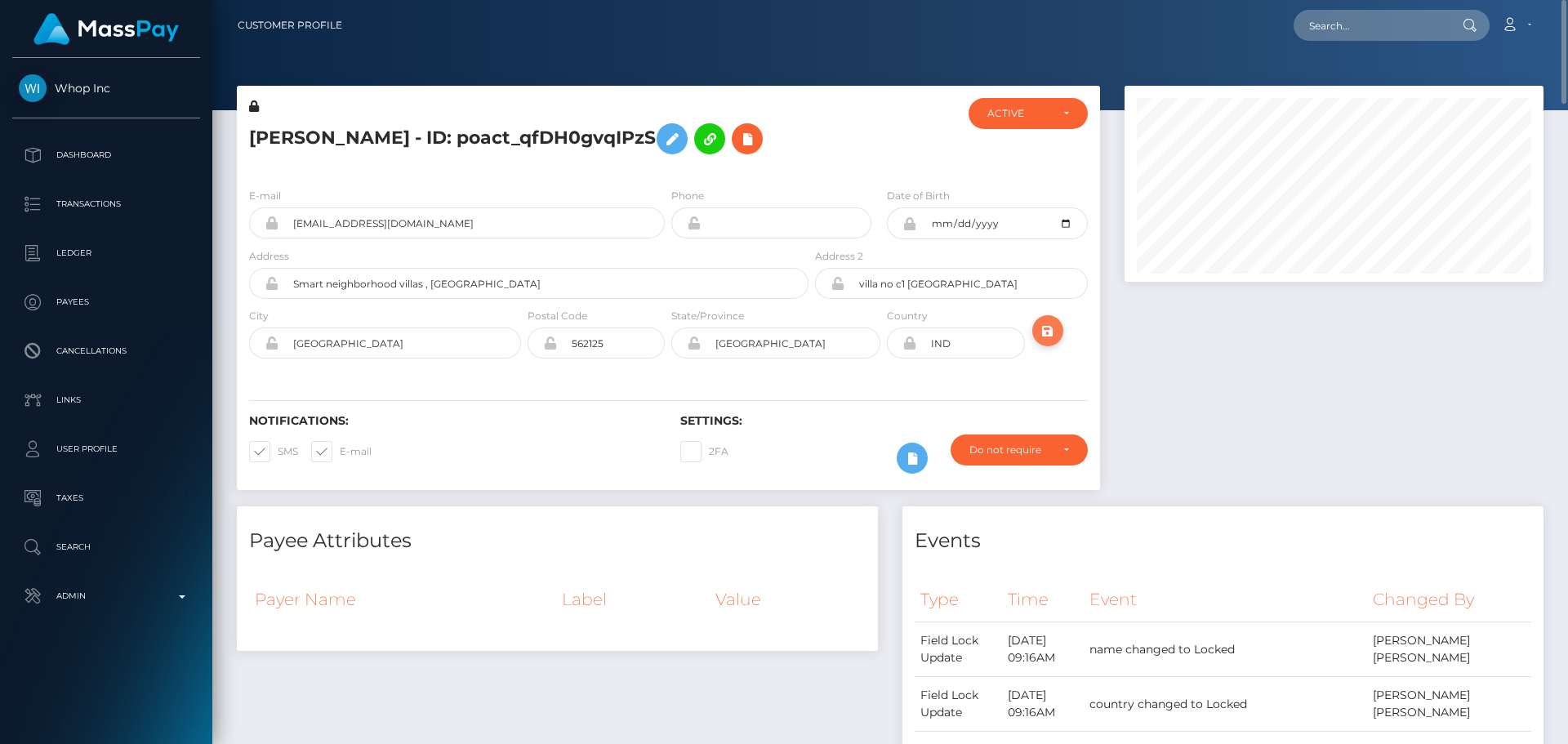
click at [1051, 339] on icon "submit" at bounding box center [1048, 331] width 20 height 21
click at [1243, 328] on div at bounding box center [1334, 296] width 443 height 420
click at [374, 146] on h5 "[PERSON_NAME] - ID: poact_qfDH0gvqIPzS" at bounding box center [525, 139] width 551 height 47
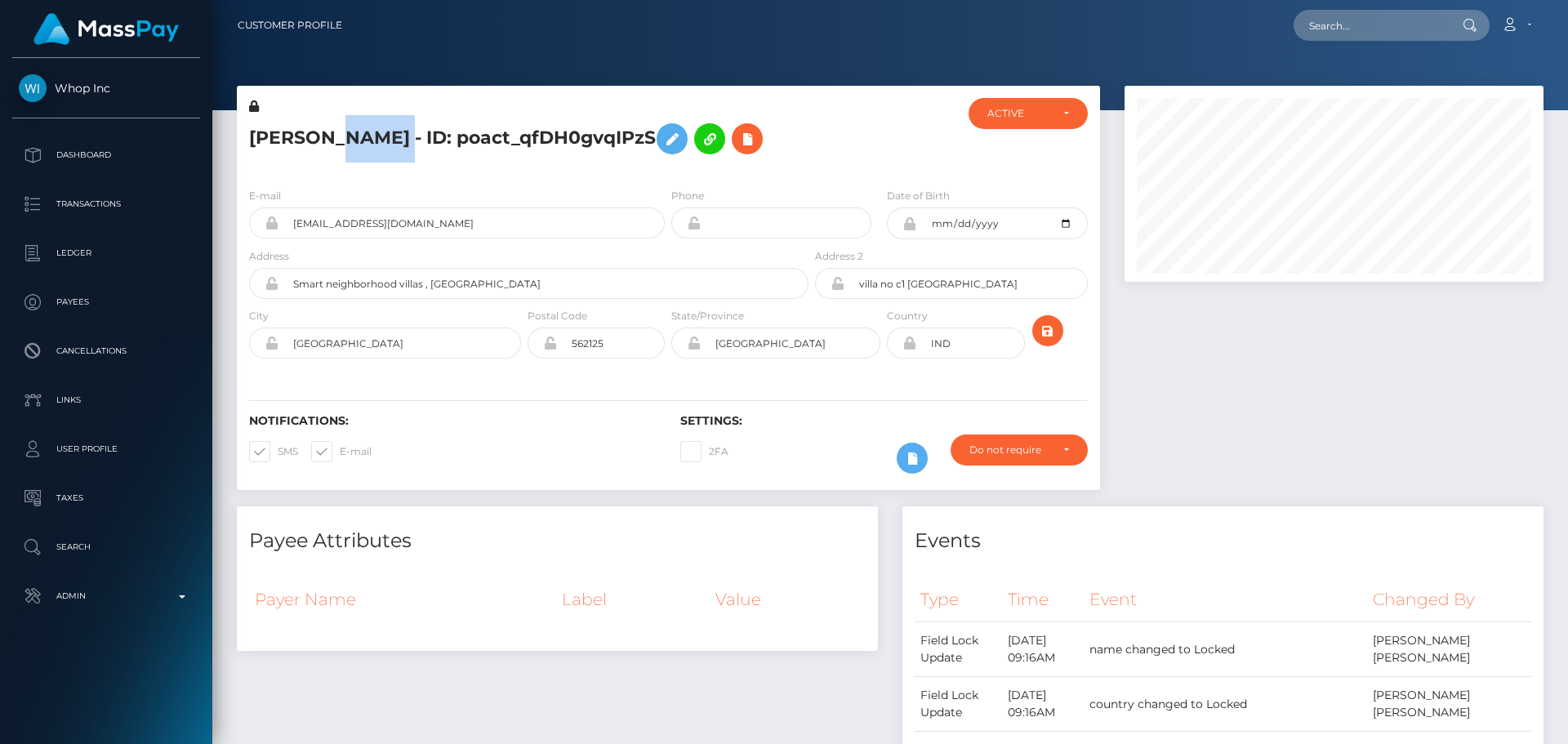
click at [374, 146] on h5 "[PERSON_NAME] - ID: poact_qfDH0gvqIPzS" at bounding box center [525, 139] width 551 height 47
copy h5 "[PERSON_NAME] - ID: poact_qfDH0gvqIPzS"
click at [1370, 22] on input "text" at bounding box center [1370, 25] width 154 height 31
paste input "poact_DaqfMXacxgXM"
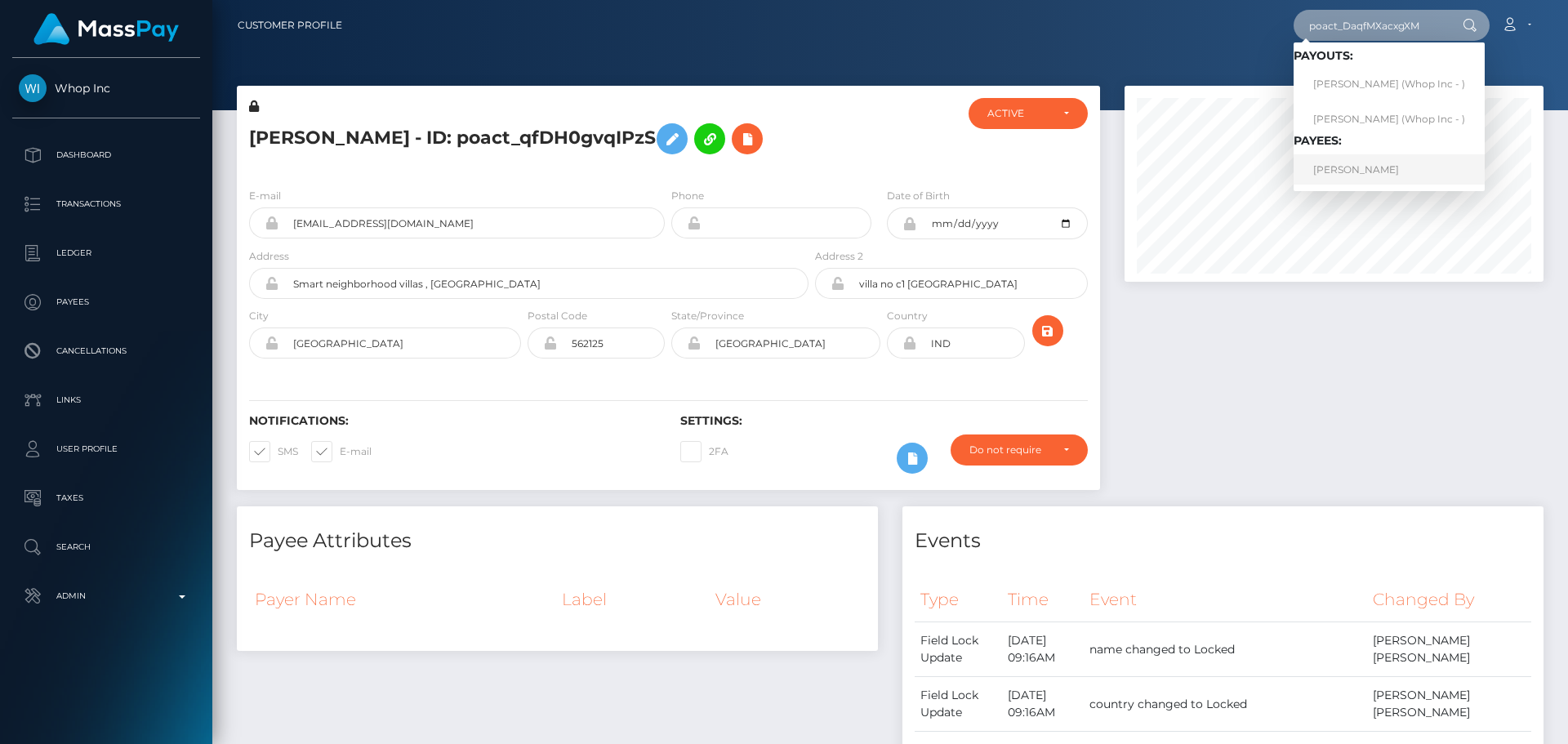
type input "poact_DaqfMXacxgXM"
click at [1363, 173] on link "[PERSON_NAME]" at bounding box center [1389, 170] width 191 height 30
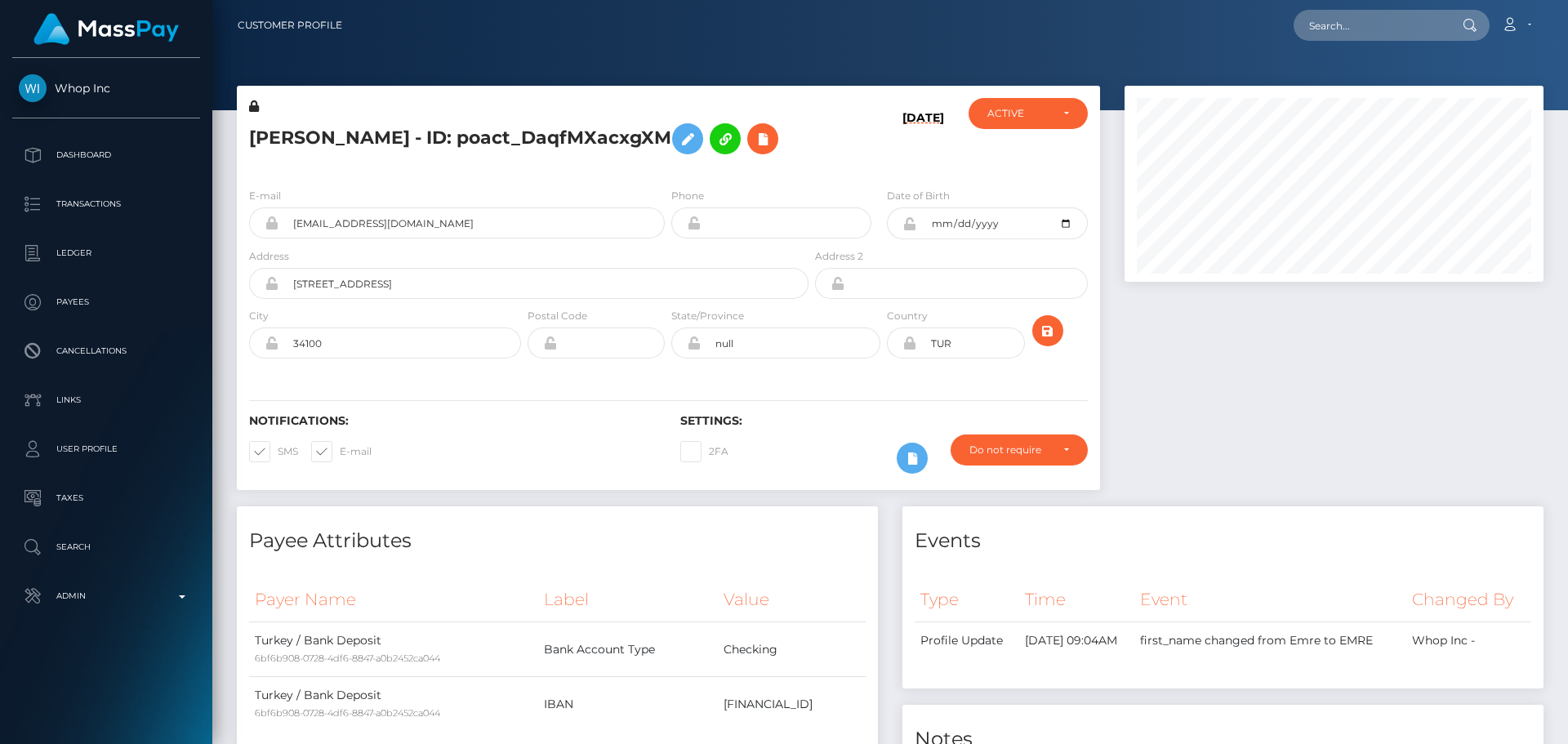
scroll to position [196, 420]
click at [251, 108] on icon at bounding box center [254, 106] width 10 height 12
click at [697, 140] on icon at bounding box center [687, 139] width 20 height 21
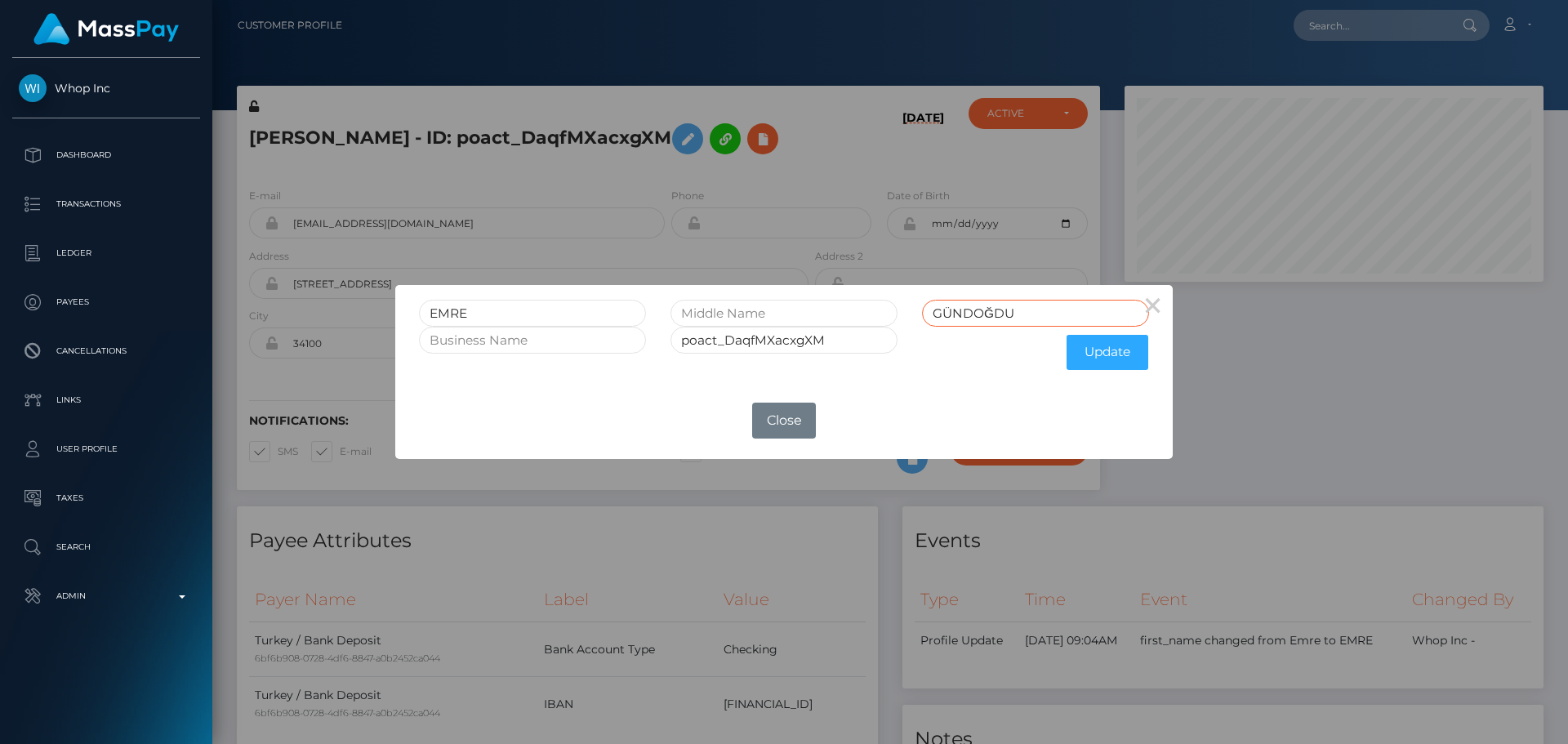
click at [950, 311] on input "GÜNDOĞDU" at bounding box center [1035, 313] width 227 height 27
type input "GUNDOGDU"
click at [1119, 351] on button "Update" at bounding box center [1107, 352] width 81 height 35
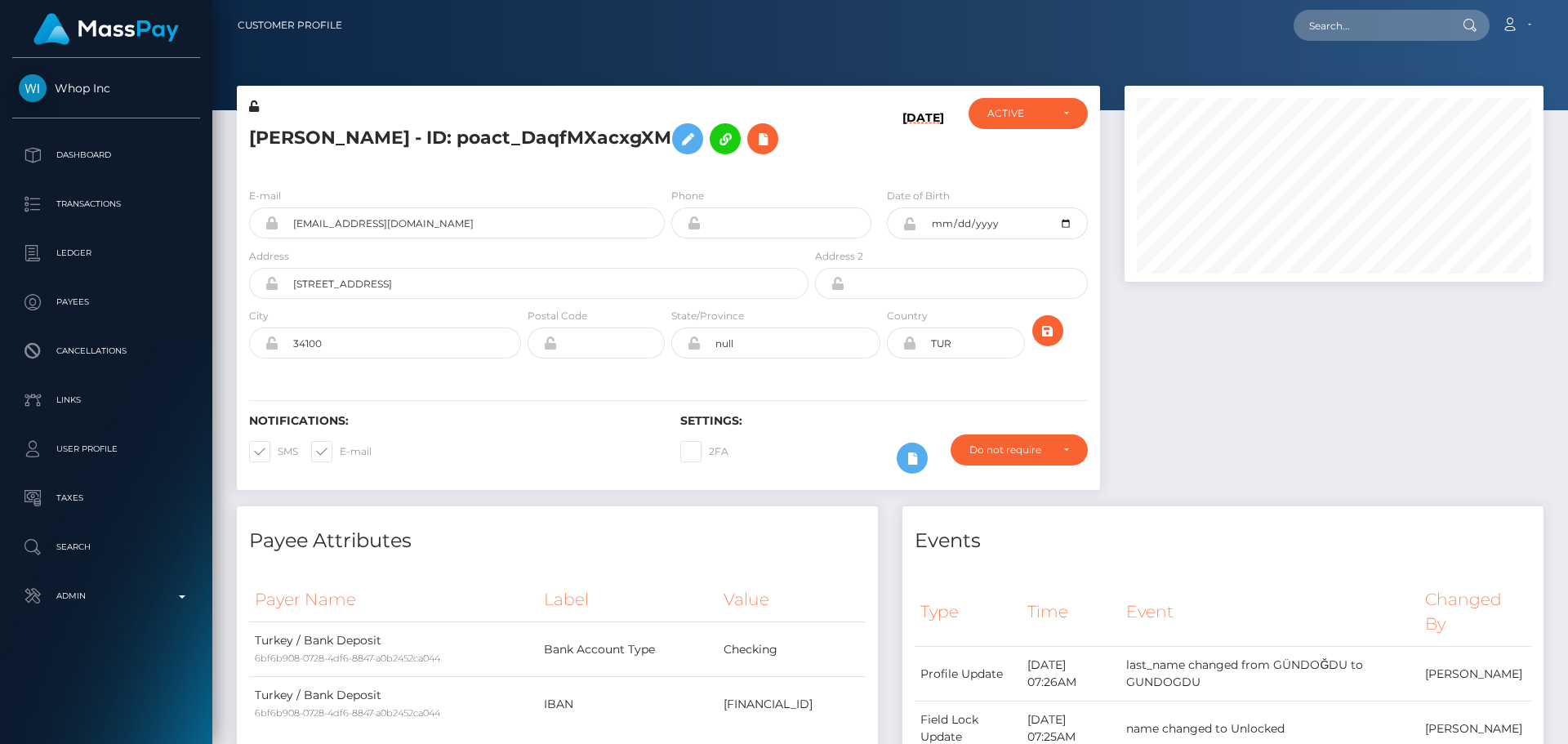
scroll to position [196, 420]
click at [254, 106] on icon at bounding box center [254, 106] width 10 height 12
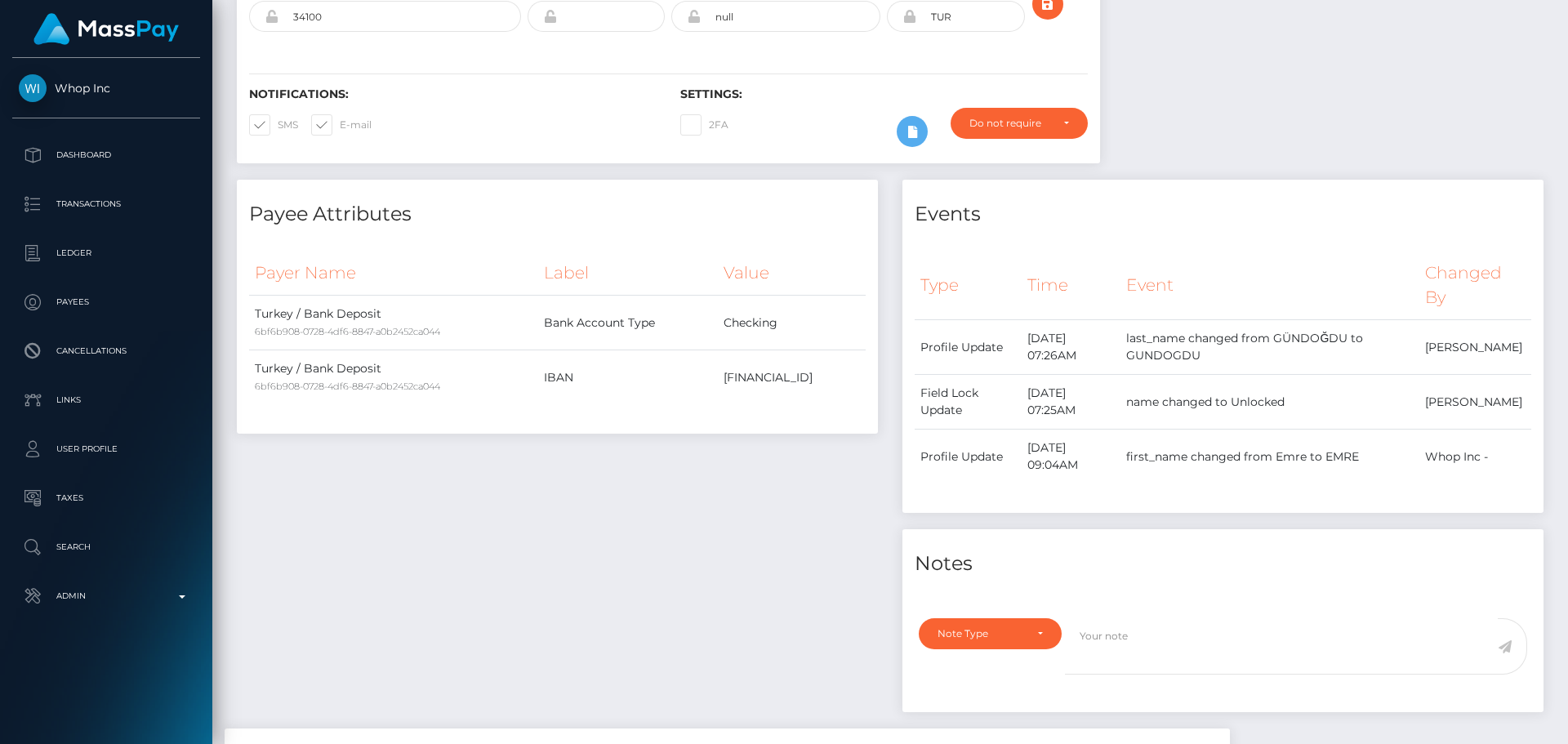
scroll to position [0, 0]
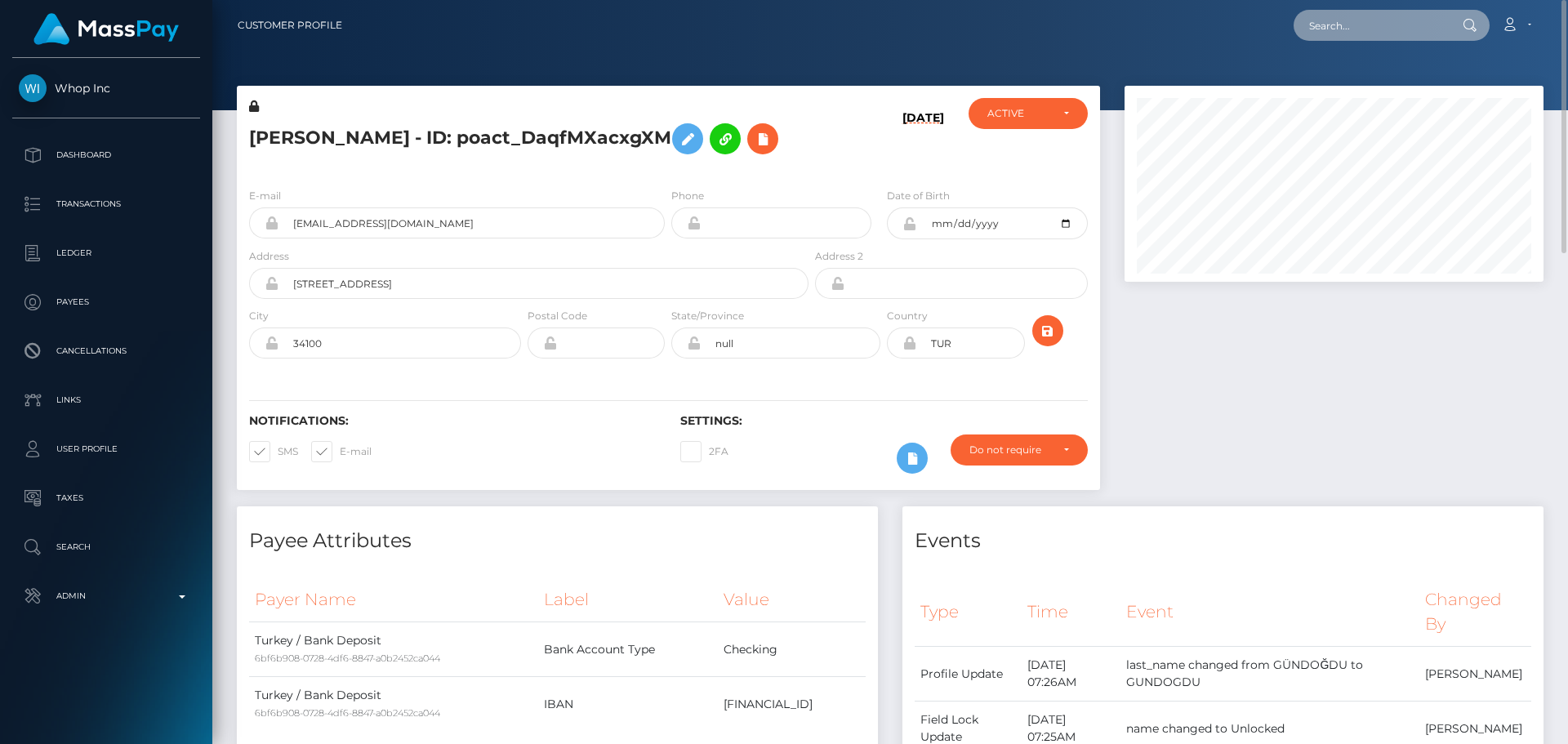
click at [1371, 21] on input "text" at bounding box center [1370, 25] width 154 height 31
paste input "poact_PQ8IYqcSfSzU"
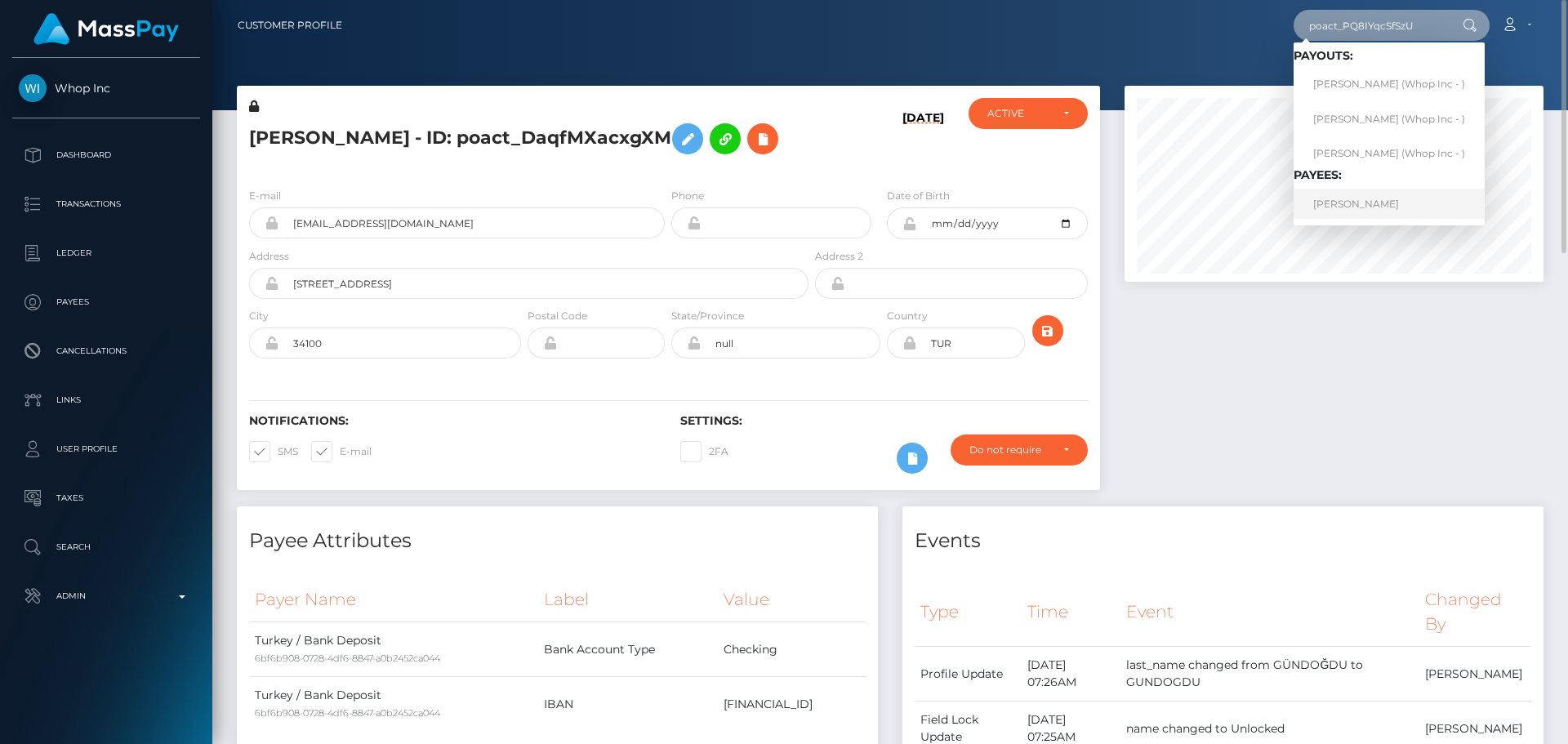
type input "poact_PQ8IYqcSfSzU"
click at [1362, 205] on link "EMRE GÜNDOĞDU" at bounding box center [1389, 204] width 191 height 30
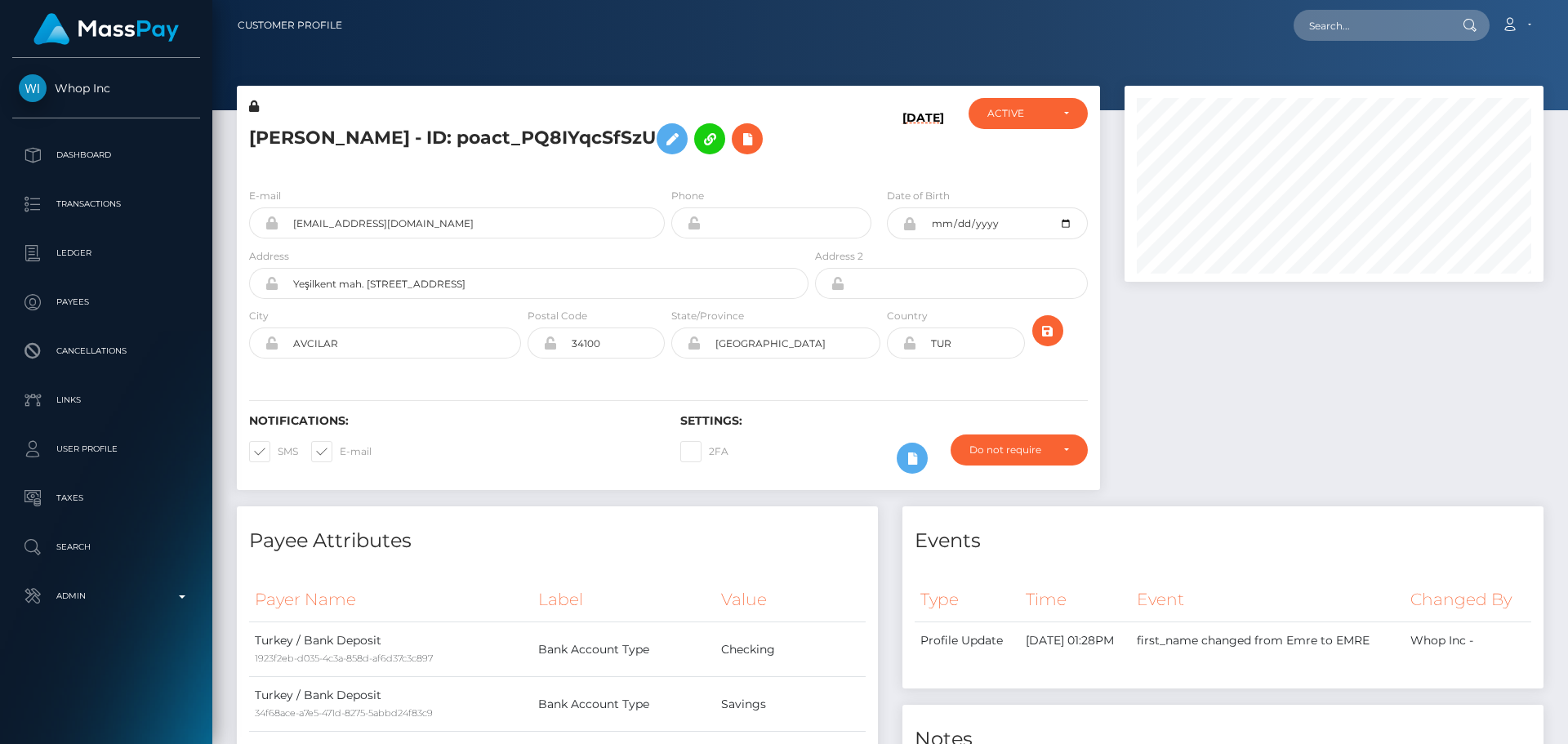
scroll to position [196, 420]
click at [253, 106] on icon at bounding box center [254, 106] width 10 height 12
click at [682, 135] on icon at bounding box center [672, 139] width 20 height 21
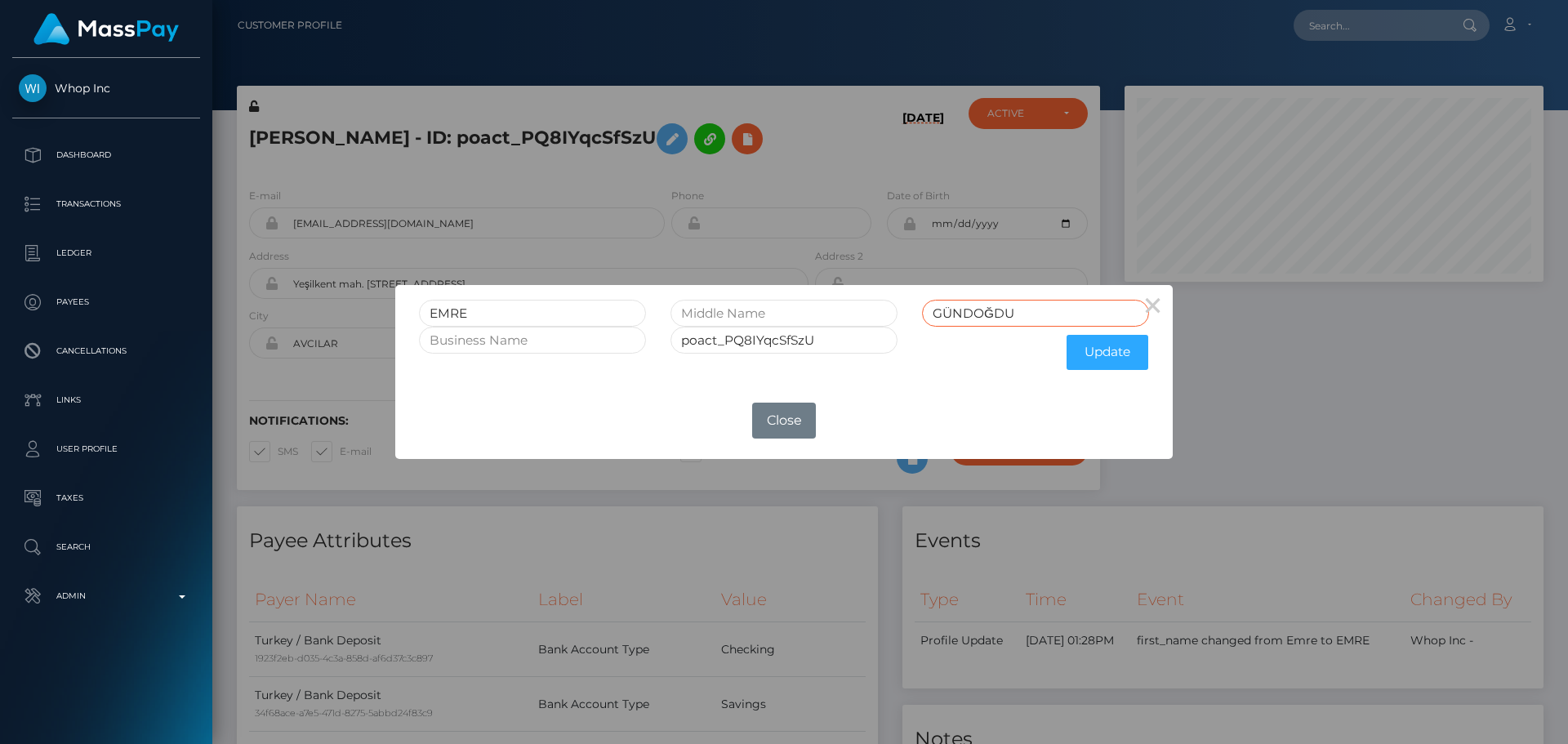
click at [948, 314] on input "GÜNDOĞDU" at bounding box center [1035, 313] width 227 height 27
type input "GUNDOGDU"
click at [1101, 354] on button "Update" at bounding box center [1107, 352] width 81 height 35
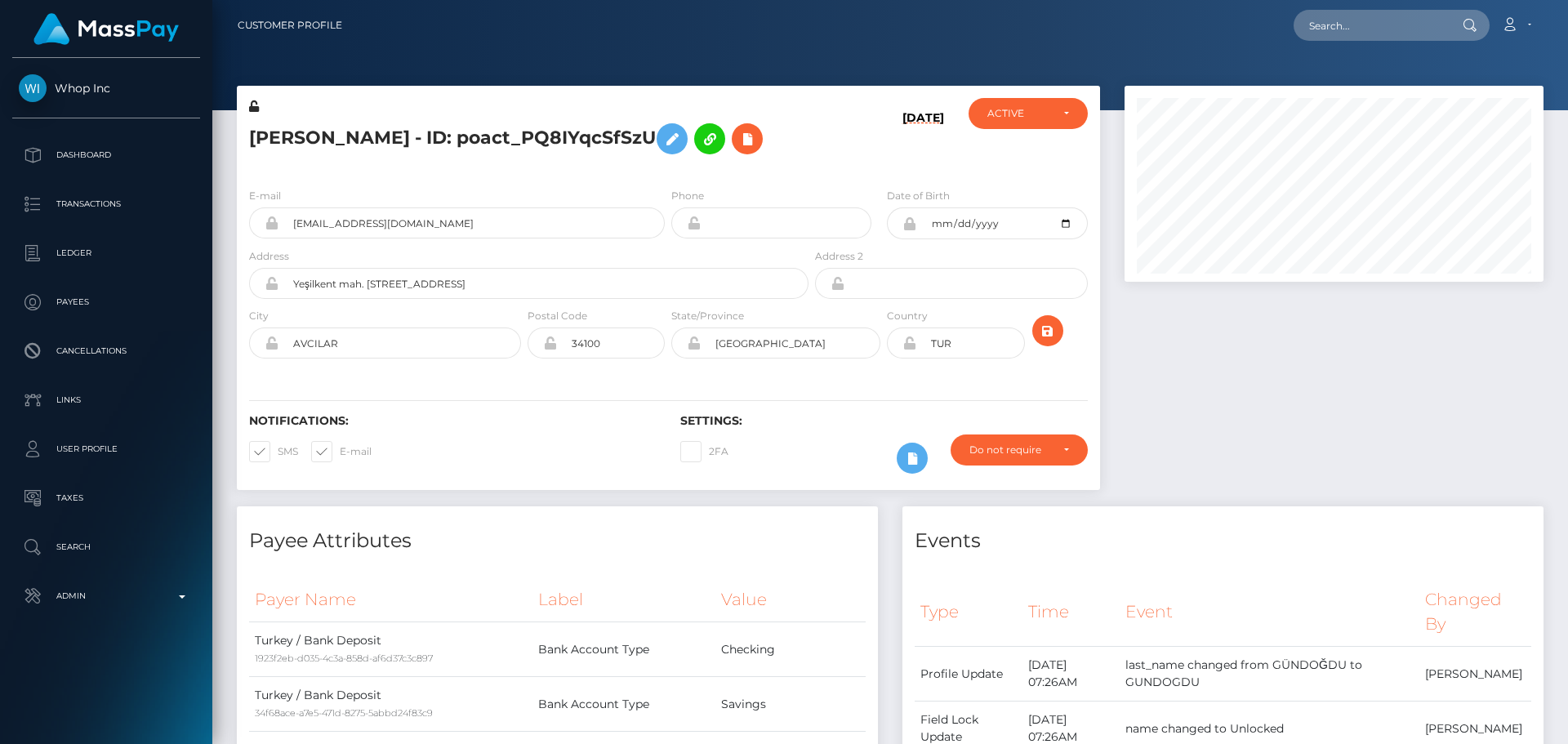
scroll to position [196, 420]
click at [255, 107] on icon at bounding box center [254, 106] width 10 height 12
click at [1054, 335] on icon "submit" at bounding box center [1048, 331] width 20 height 21
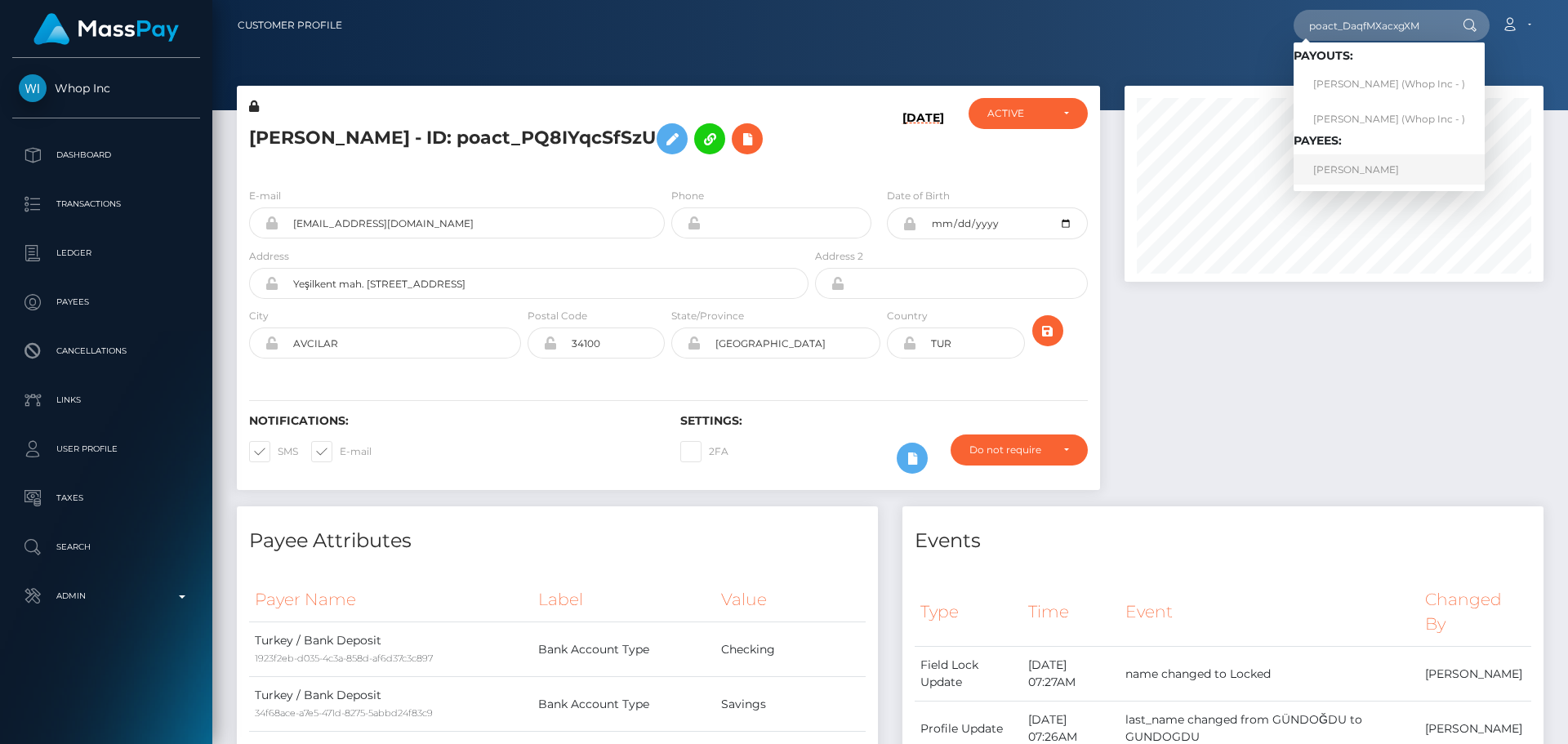
type input "poact_DaqfMXacxgXM"
click at [836, 154] on div "08/28/25" at bounding box center [883, 137] width 144 height 77
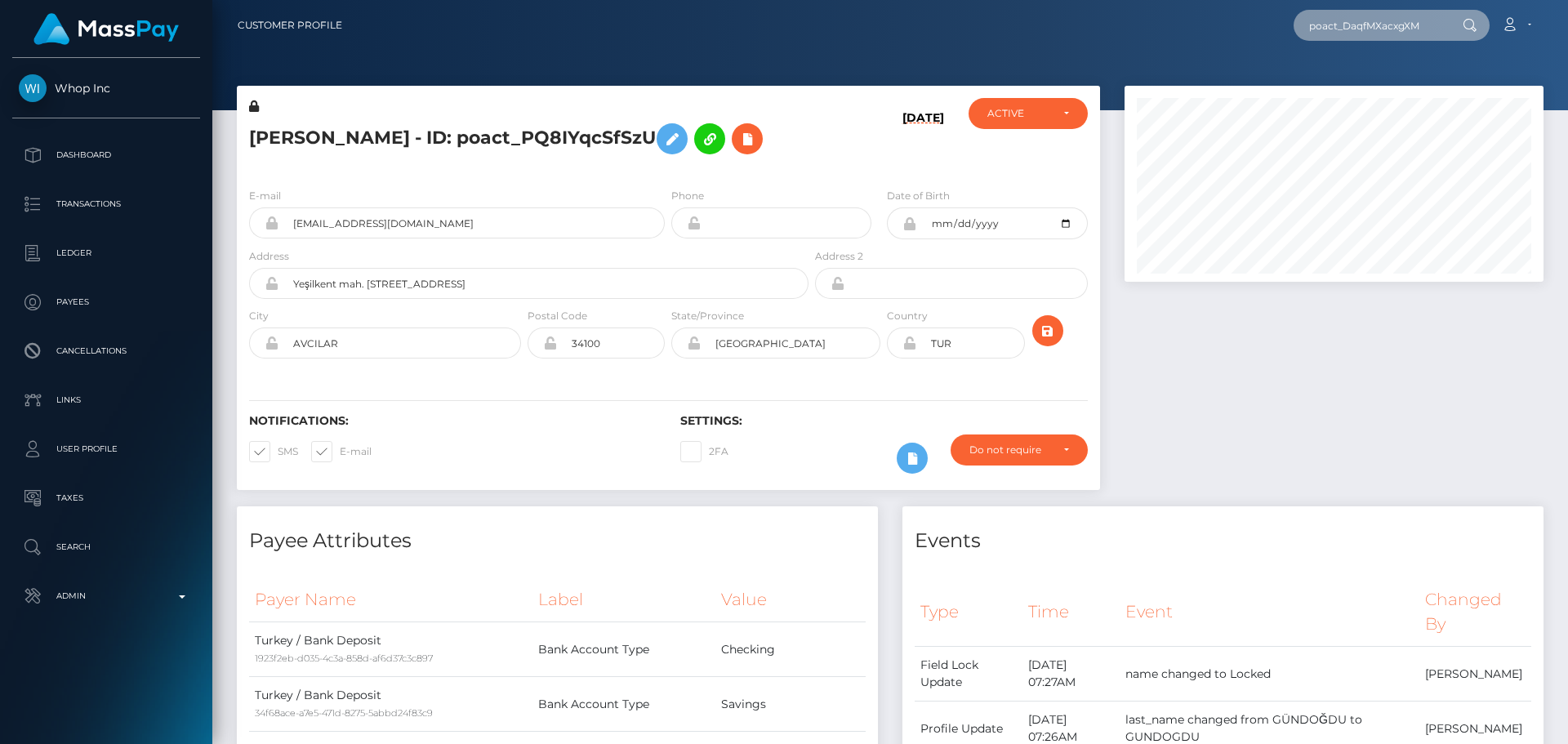
click at [1365, 27] on input "poact_DaqfMXacxgXM" at bounding box center [1370, 25] width 154 height 31
paste input "poact_ezrzWKDi3Hyn"
type input "poact_ezrzWKDi3Hyn"
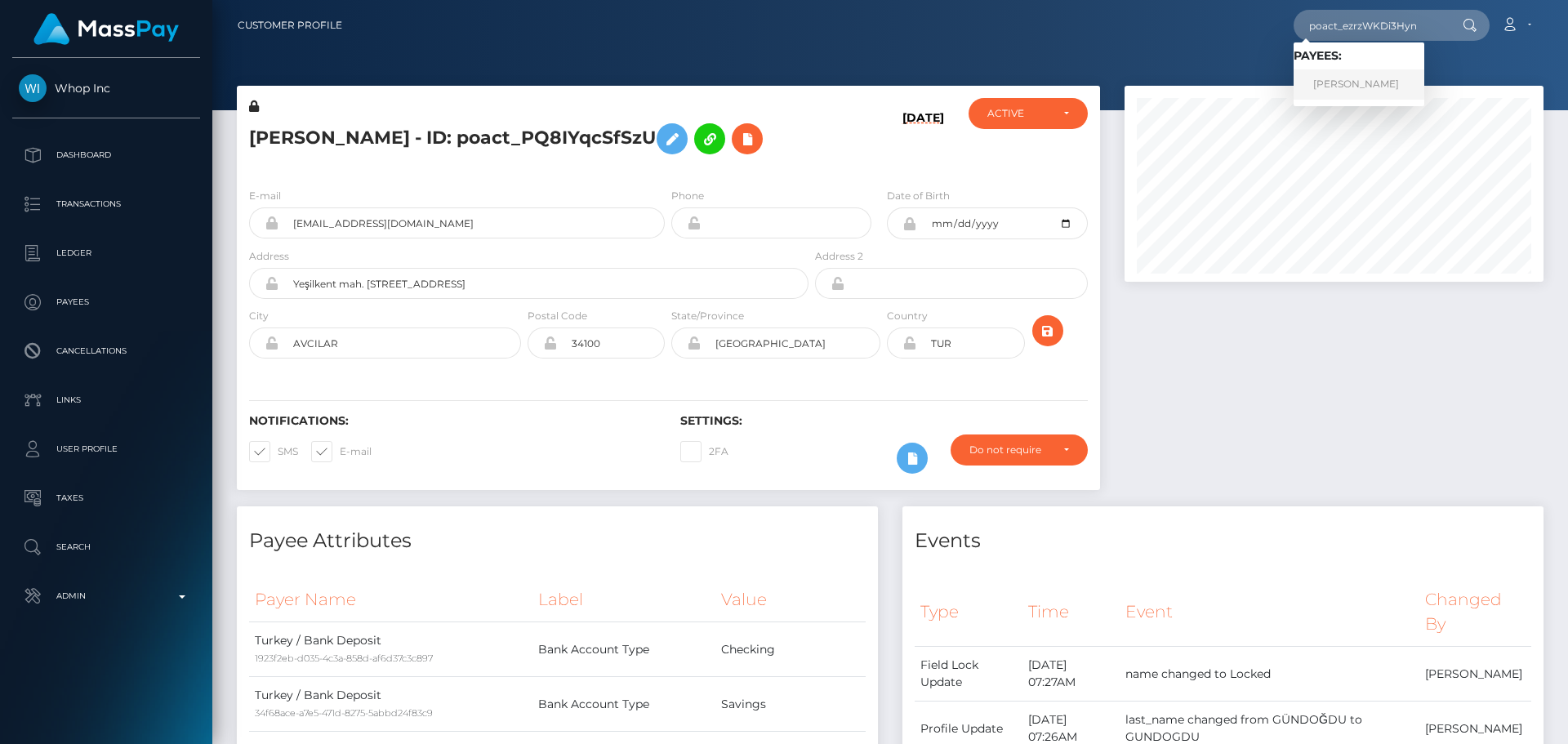
click at [1358, 80] on link "Shresth Srivastava" at bounding box center [1359, 85] width 131 height 30
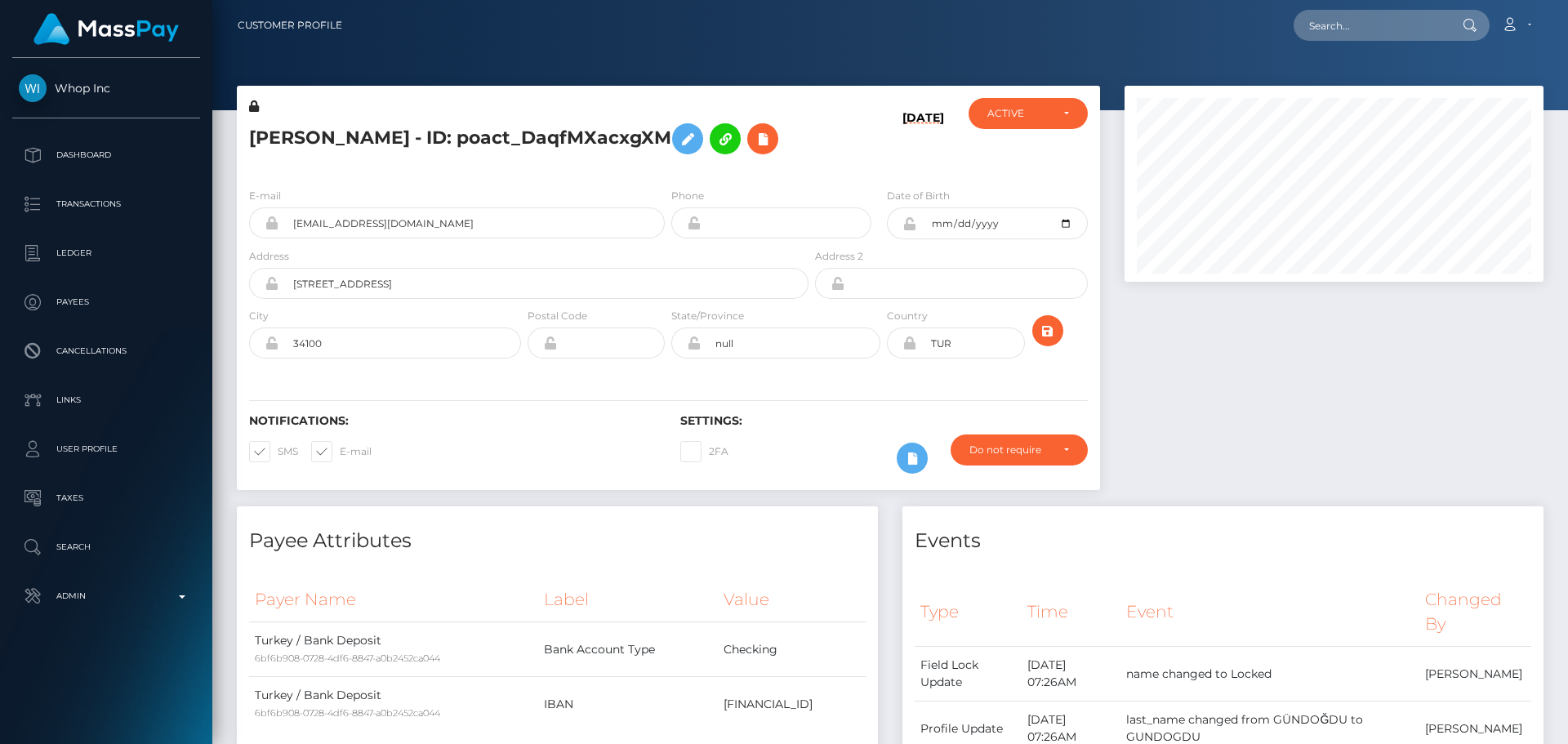
scroll to position [196, 420]
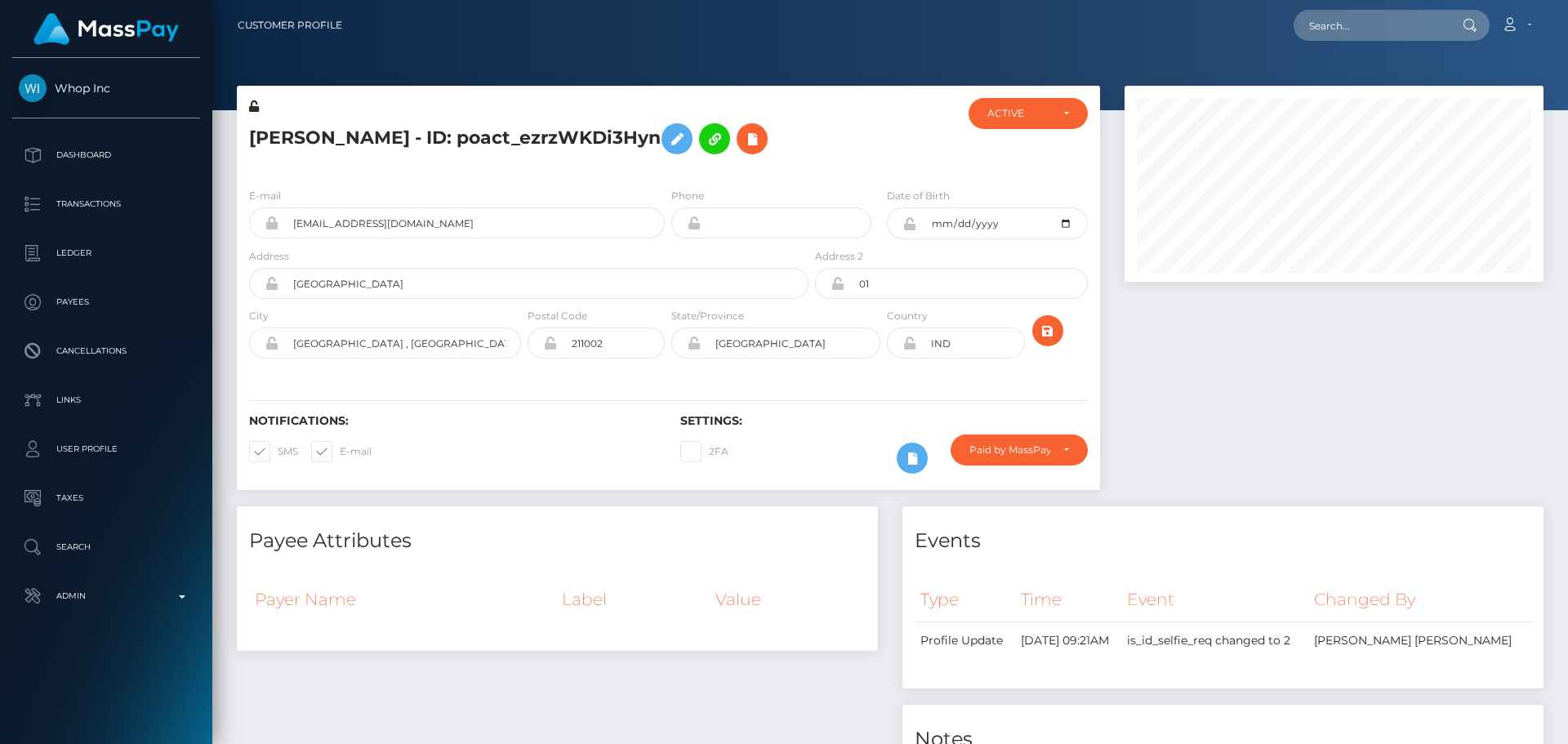
scroll to position [196, 420]
click at [666, 171] on div "[PERSON_NAME] - ID: poact_ezrzWKDi3Hyn" at bounding box center [524, 137] width 575 height 77
click at [665, 169] on div "[PERSON_NAME] - ID: poact_ezrzWKDi3Hyn" at bounding box center [524, 137] width 575 height 77
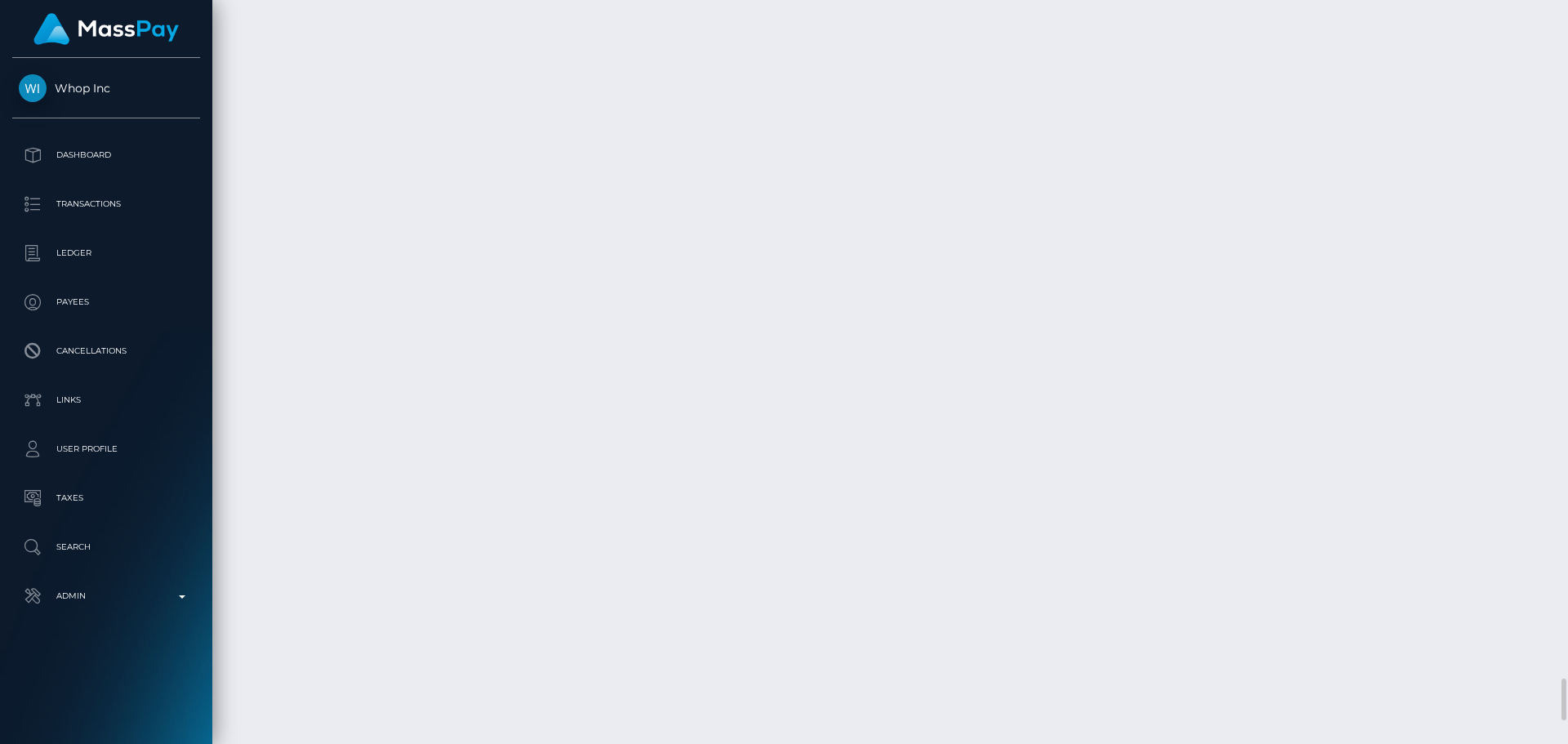
scroll to position [11925, 0]
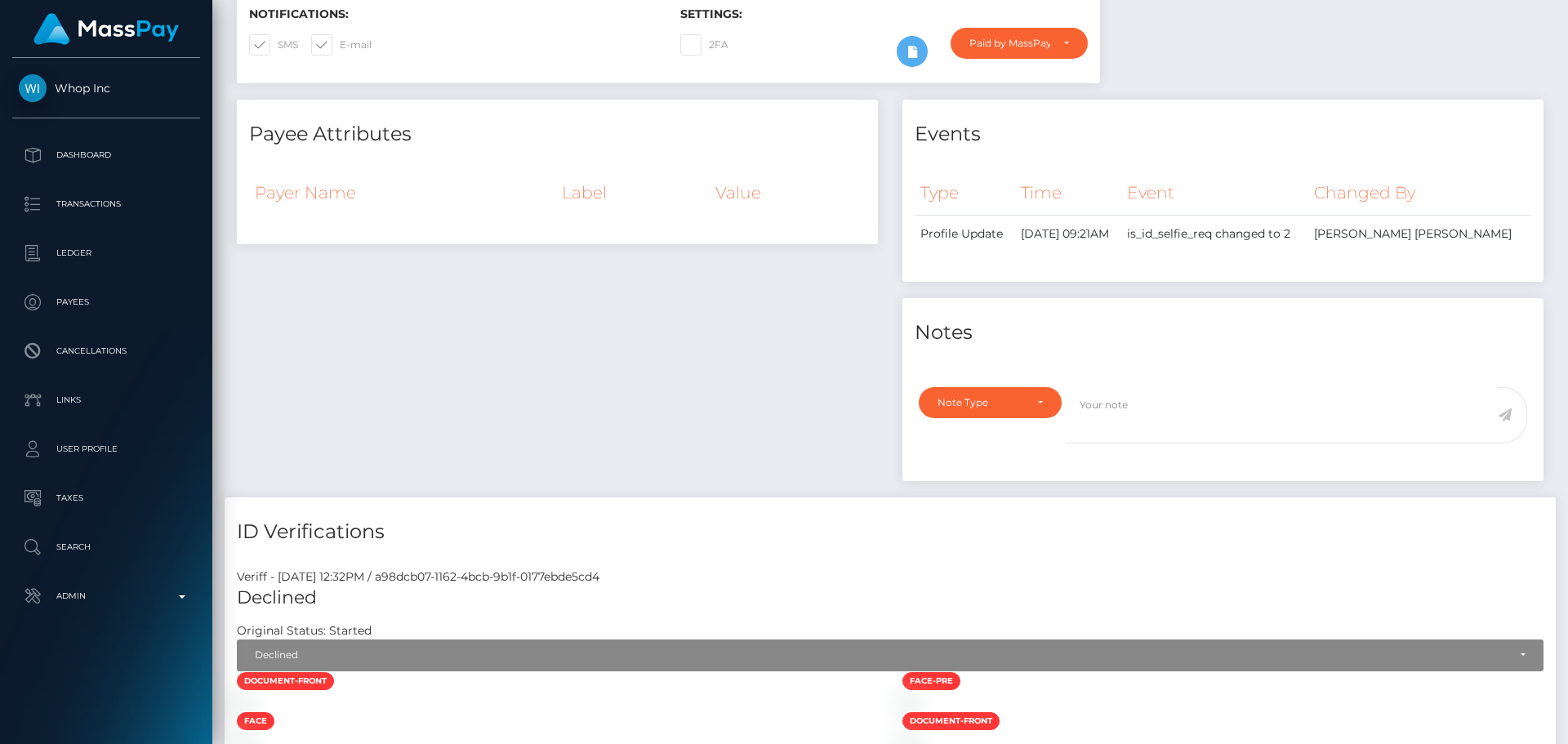
scroll to position [0, 0]
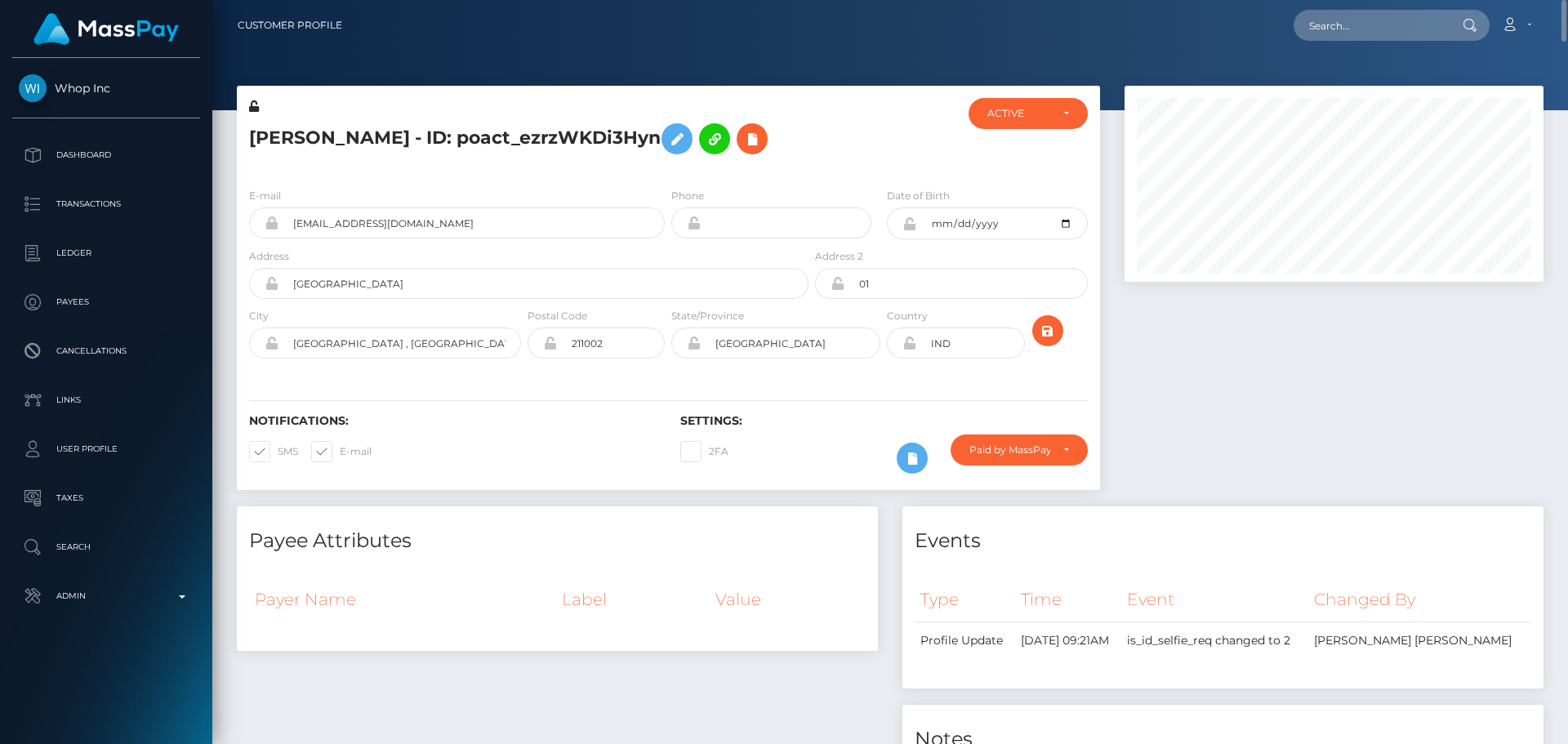
click at [451, 172] on div "[PERSON_NAME] - ID: poact_ezrzWKDi3Hyn" at bounding box center [524, 137] width 575 height 77
drag, startPoint x: 1561, startPoint y: 641, endPoint x: 1577, endPoint y: -23, distance: 664.2
click at [1567, 0] on html "Whop Inc Dashboard Transactions Ledger Payees Cancellations Links" at bounding box center [784, 372] width 1568 height 744
click at [532, 137] on h5 "[PERSON_NAME] - ID: poact_ezrzWKDi3Hyn" at bounding box center [525, 139] width 551 height 47
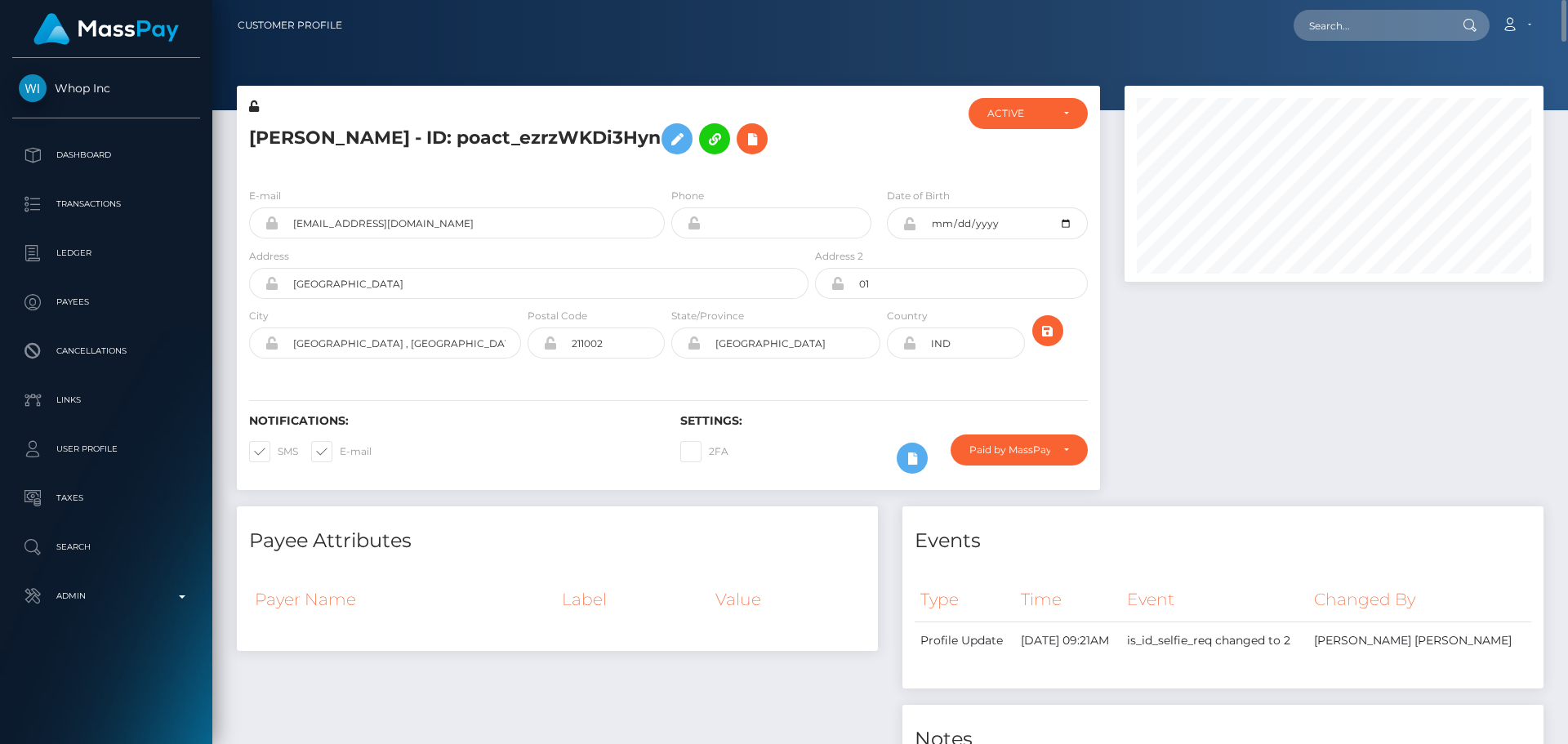
click at [532, 137] on h5 "[PERSON_NAME] - ID: poact_ezrzWKDi3Hyn" at bounding box center [525, 139] width 551 height 47
copy h5 "[PERSON_NAME] - ID: poact_ezrzWKDi3Hyn"
drag, startPoint x: 468, startPoint y: 226, endPoint x: 255, endPoint y: 216, distance: 213.2
click at [255, 216] on div "[EMAIL_ADDRESS][DOMAIN_NAME]" at bounding box center [457, 223] width 416 height 31
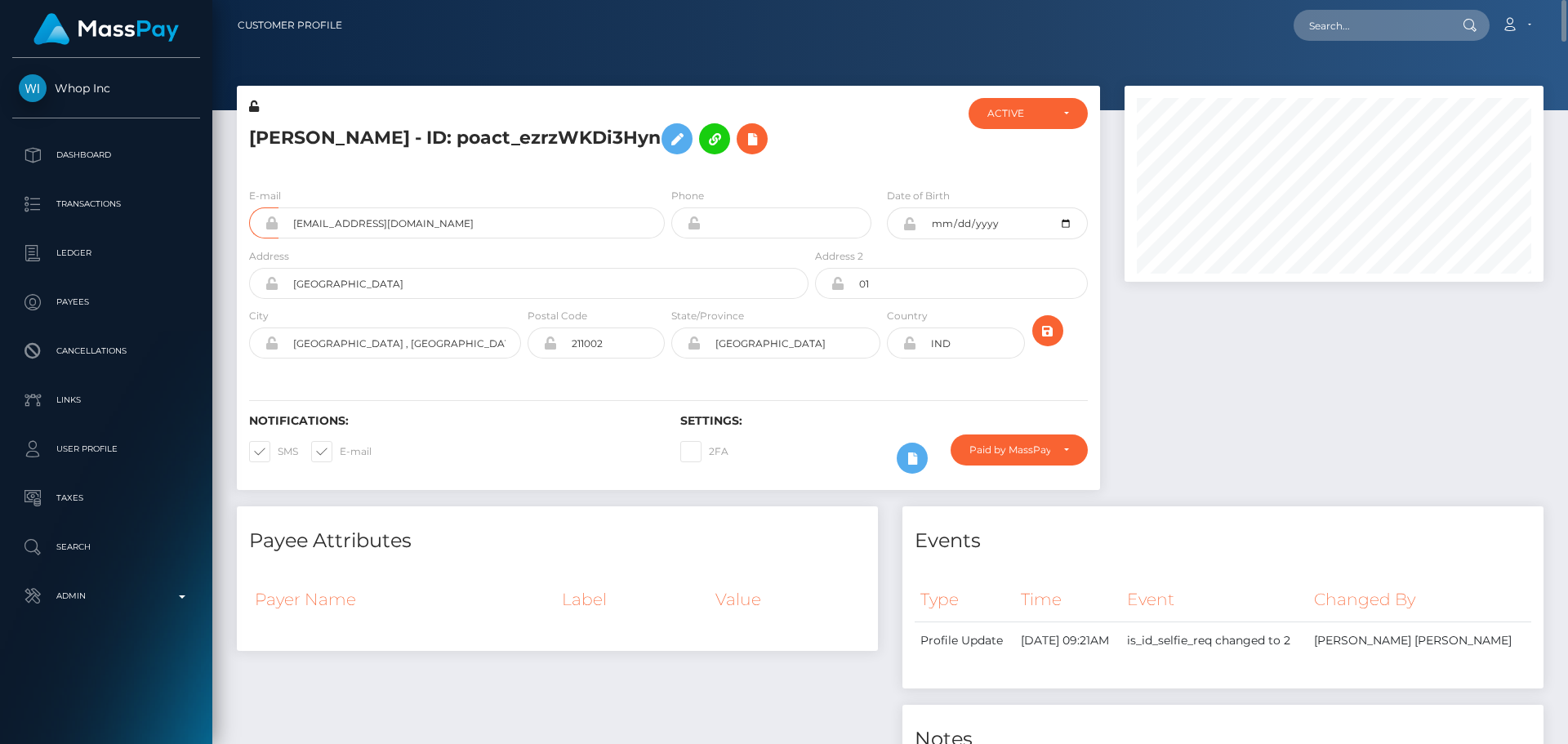
click at [801, 170] on div "[PERSON_NAME] - ID: poact_ezrzWKDi3Hyn" at bounding box center [524, 137] width 575 height 77
click at [780, 150] on h5 "[PERSON_NAME] - ID: poact_ezrzWKDi3Hyn" at bounding box center [525, 139] width 551 height 47
click at [762, 141] on icon at bounding box center [752, 139] width 20 height 21
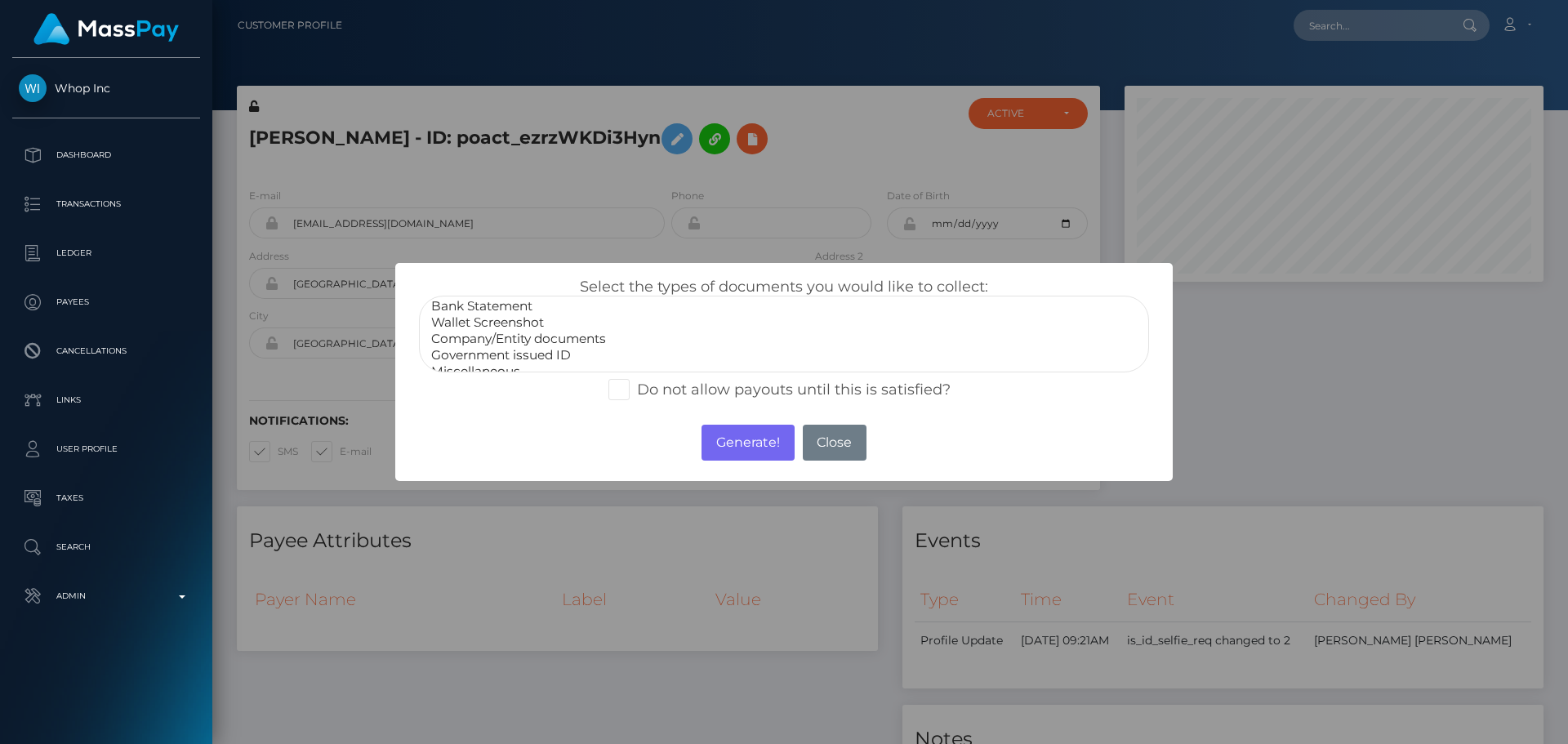
scroll to position [33, 0]
select select "Government issued ID"
click at [510, 342] on option "Government issued ID" at bounding box center [784, 342] width 709 height 16
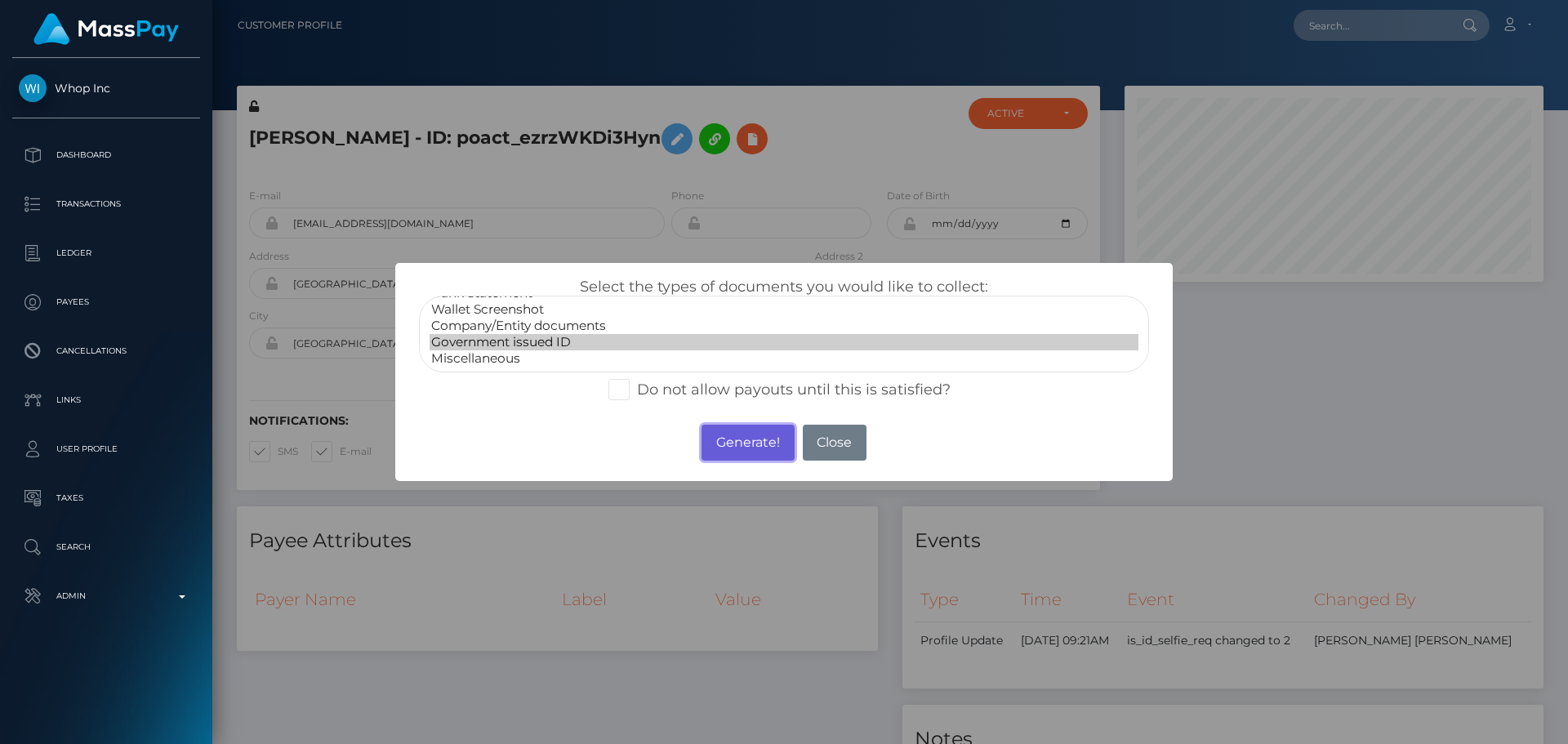
click at [751, 448] on button "Generate!" at bounding box center [747, 443] width 92 height 36
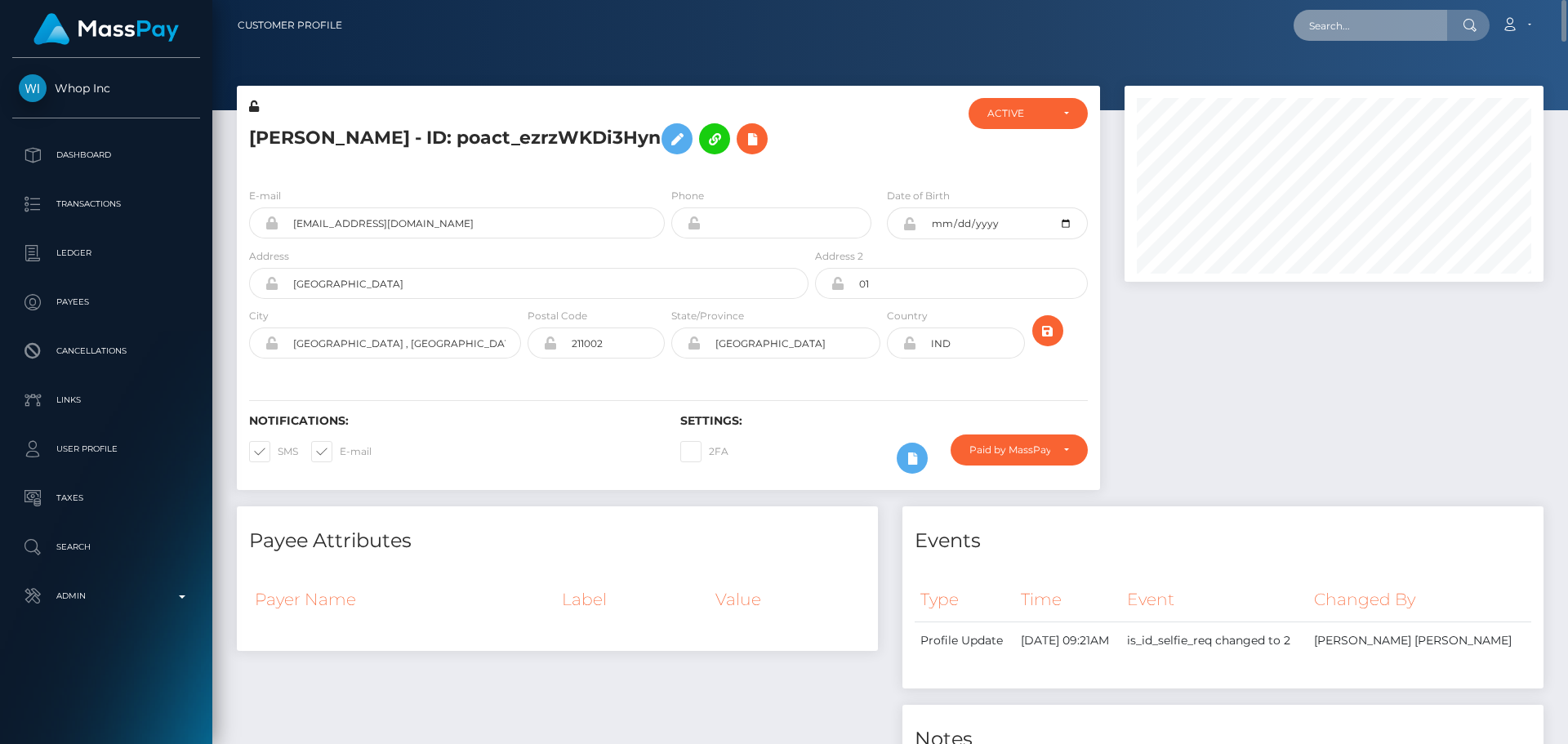
click at [1342, 21] on input "text" at bounding box center [1370, 25] width 154 height 31
paste input "poact_7FOM2UsPtqN8"
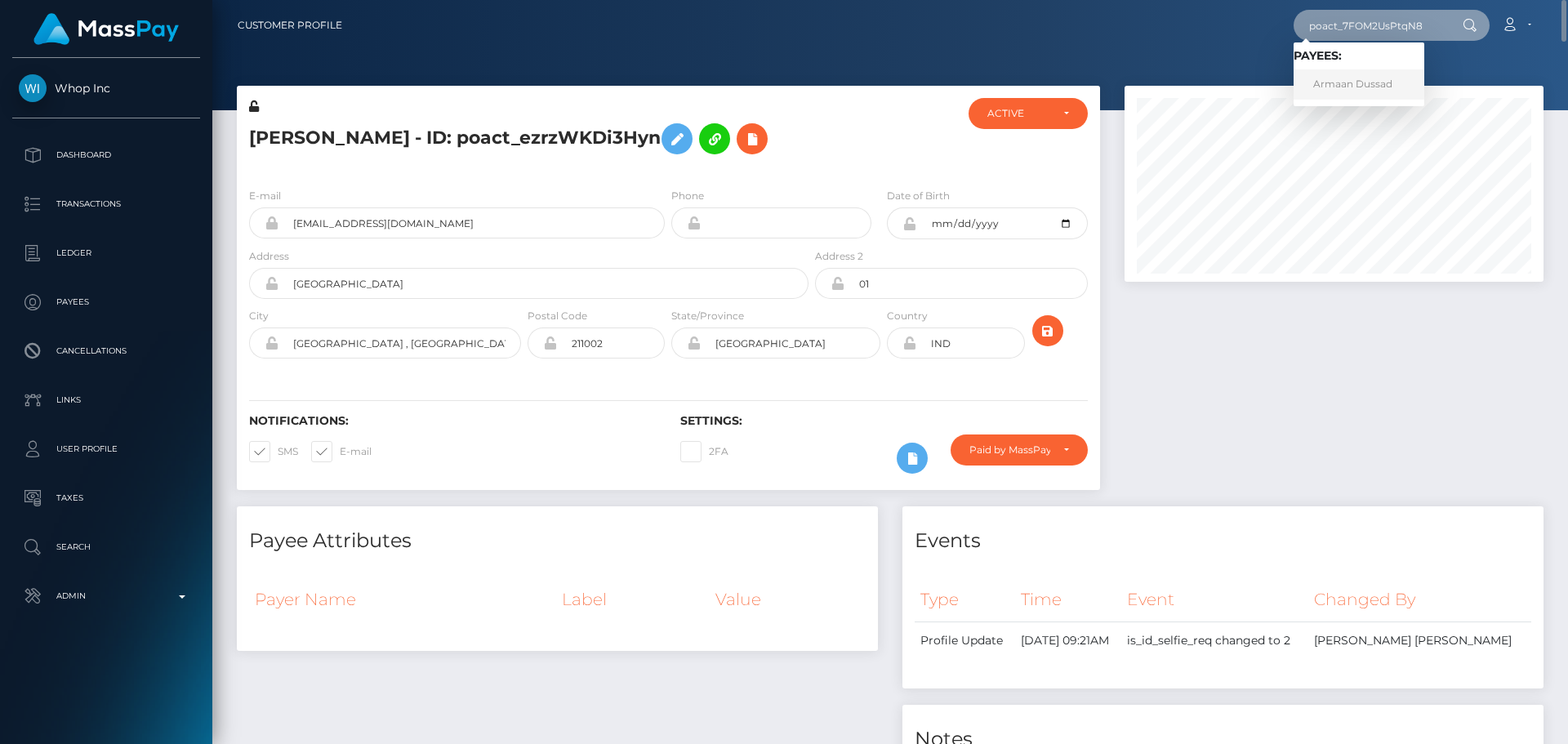
type input "poact_7FOM2UsPtqN8"
click at [1361, 74] on link "Armaan Dussad" at bounding box center [1359, 85] width 131 height 30
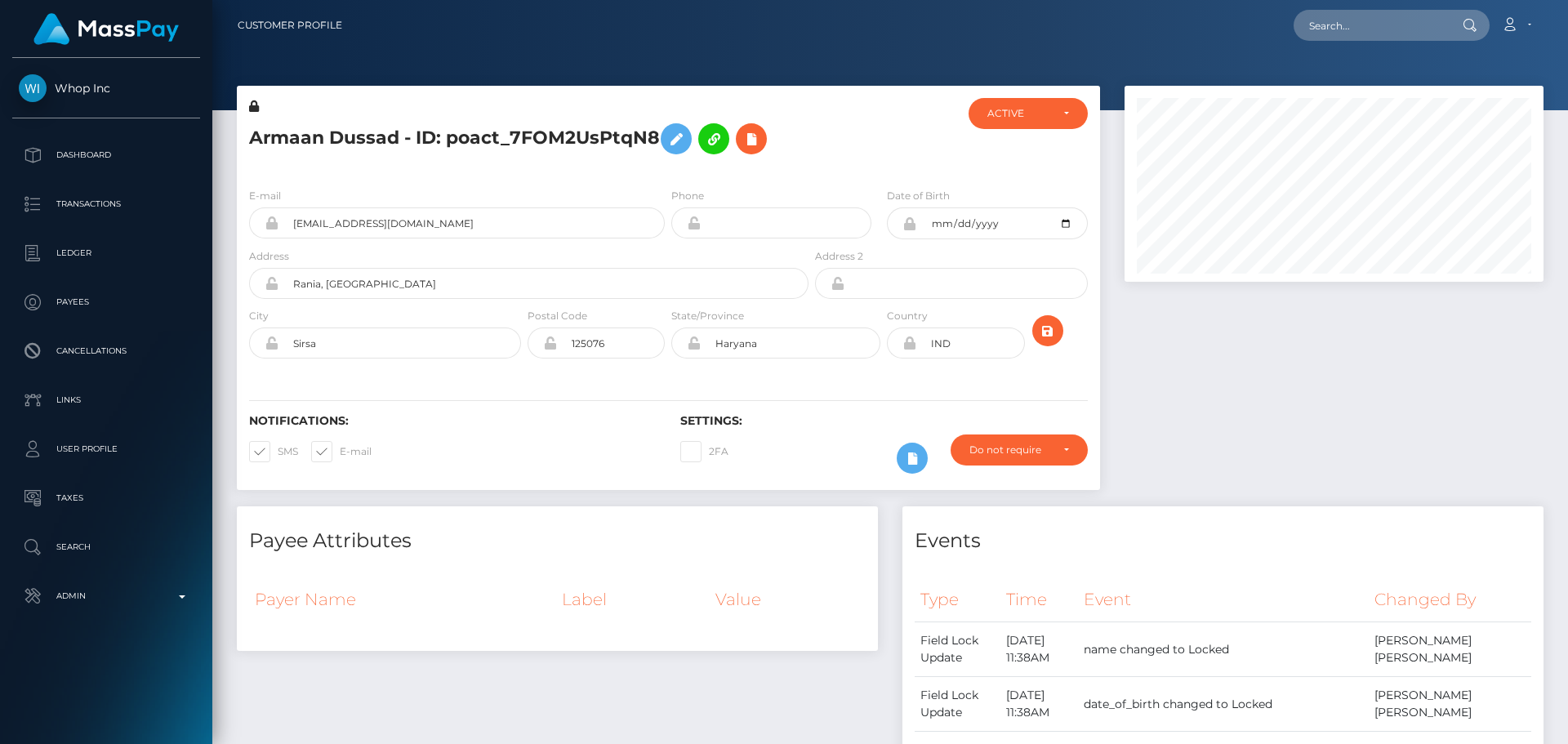
scroll to position [196, 420]
click at [812, 127] on div at bounding box center [883, 137] width 144 height 77
click at [811, 137] on div "Armaan Dussad - ID: poact_7FOM2UsPtqN8" at bounding box center [524, 137] width 575 height 77
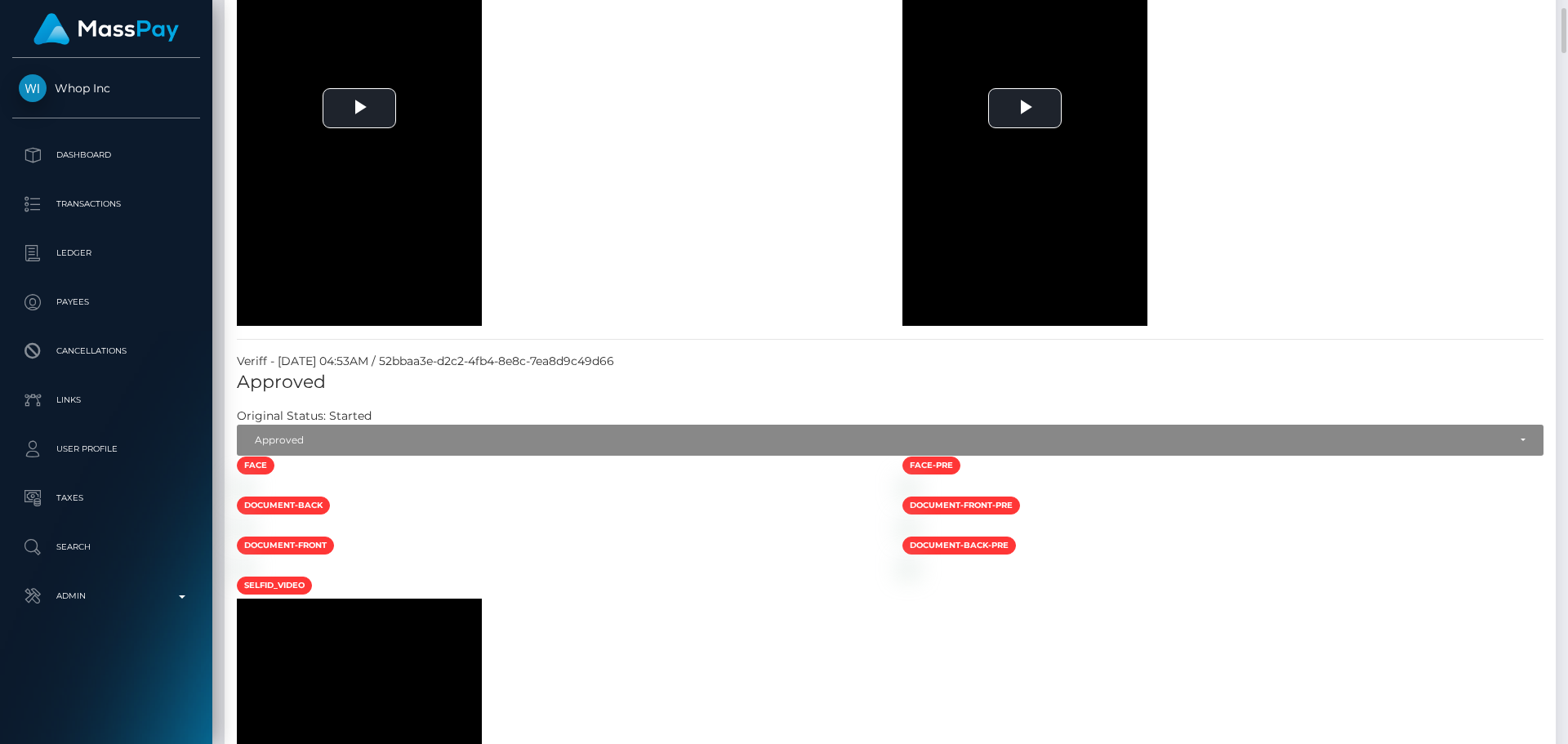
scroll to position [1307, 0]
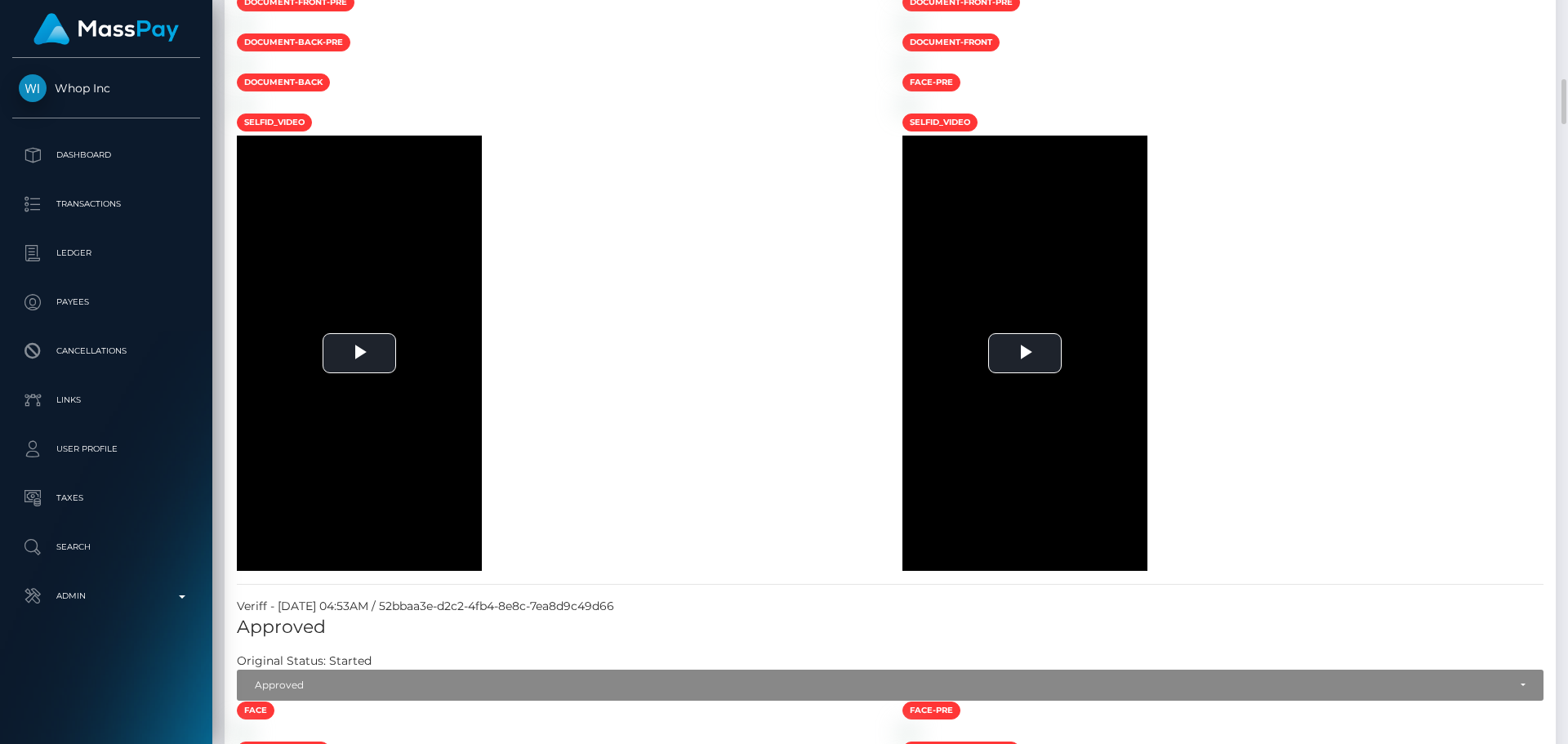
drag, startPoint x: 518, startPoint y: 282, endPoint x: 569, endPoint y: 292, distance: 52.0
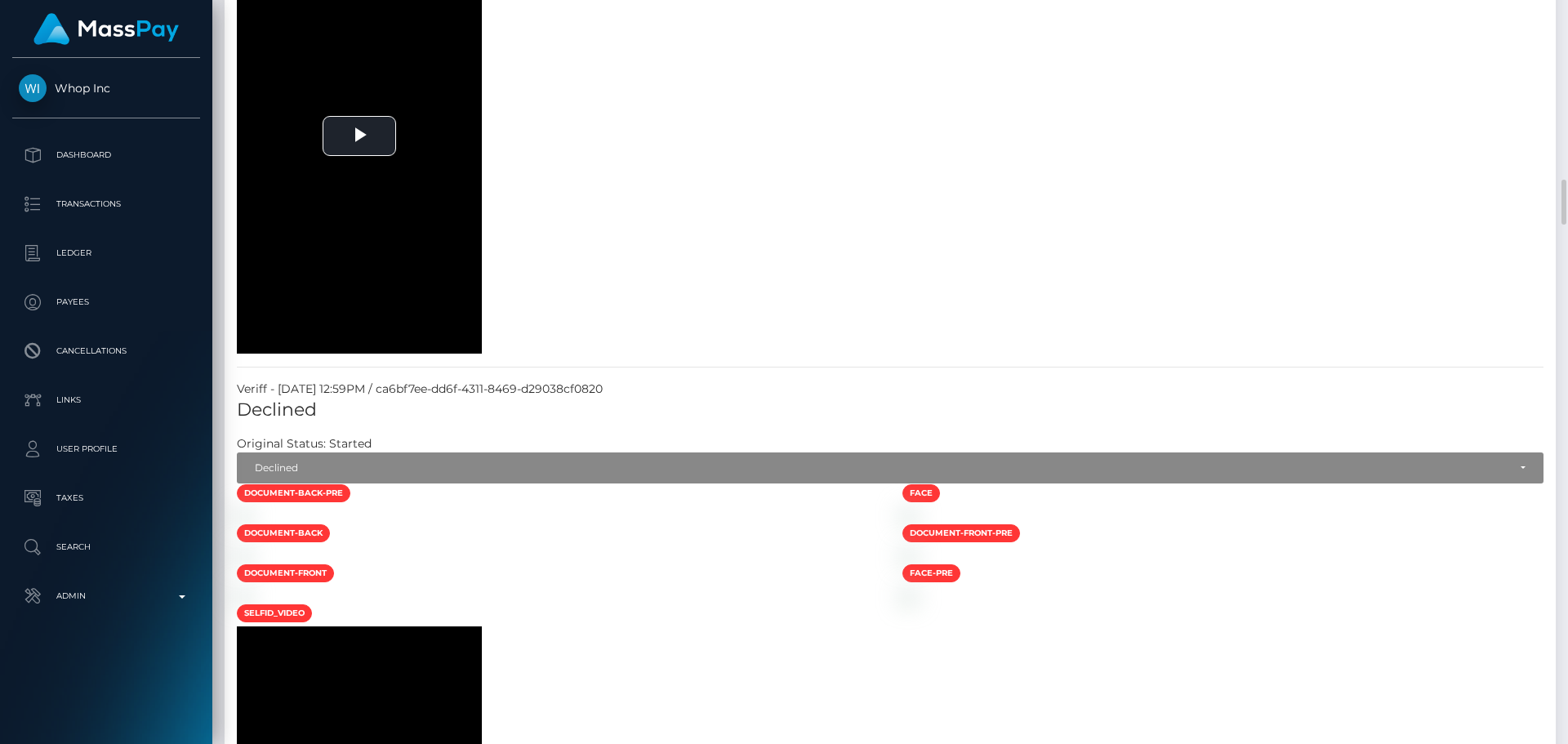
scroll to position [3431, 0]
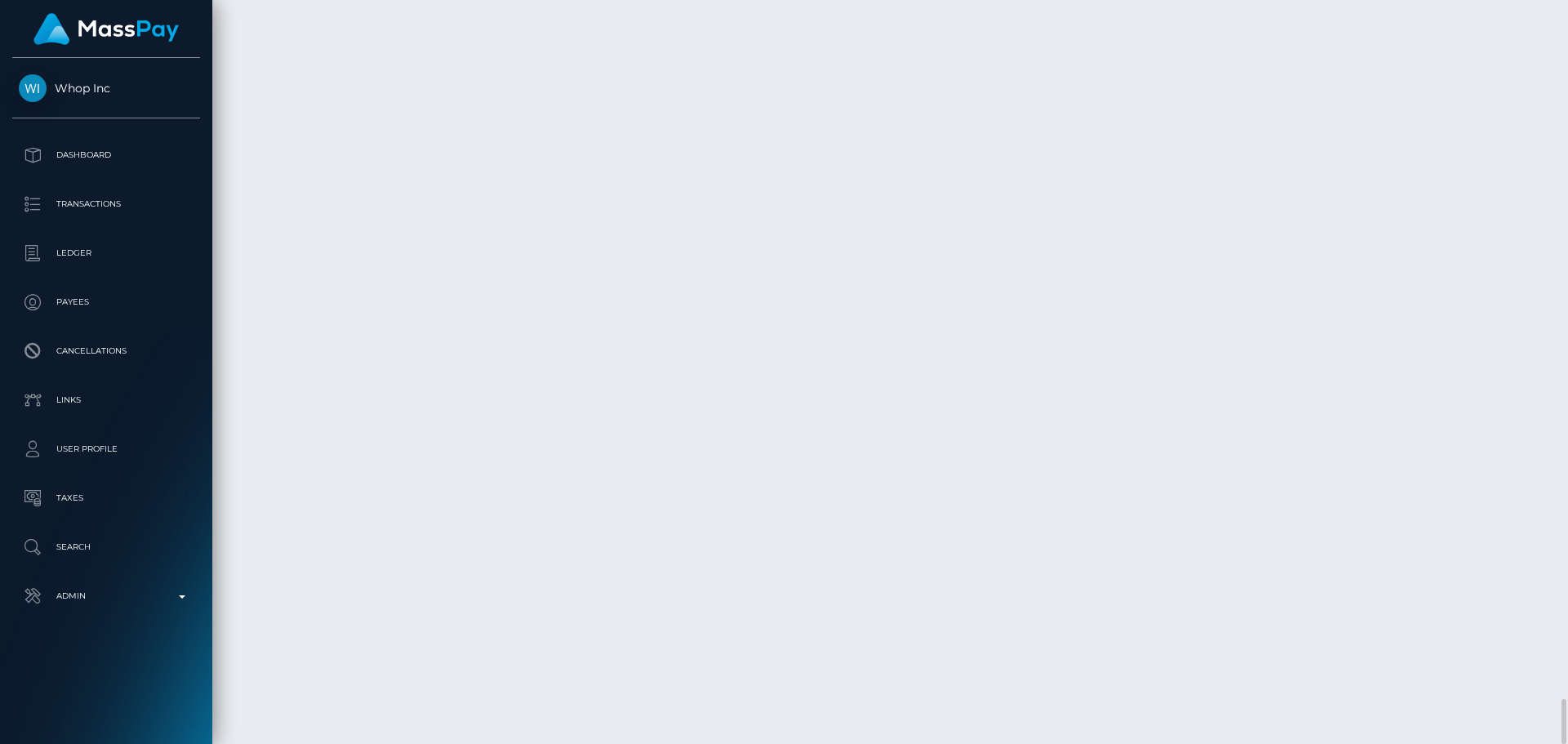
scroll to position [11348, 0]
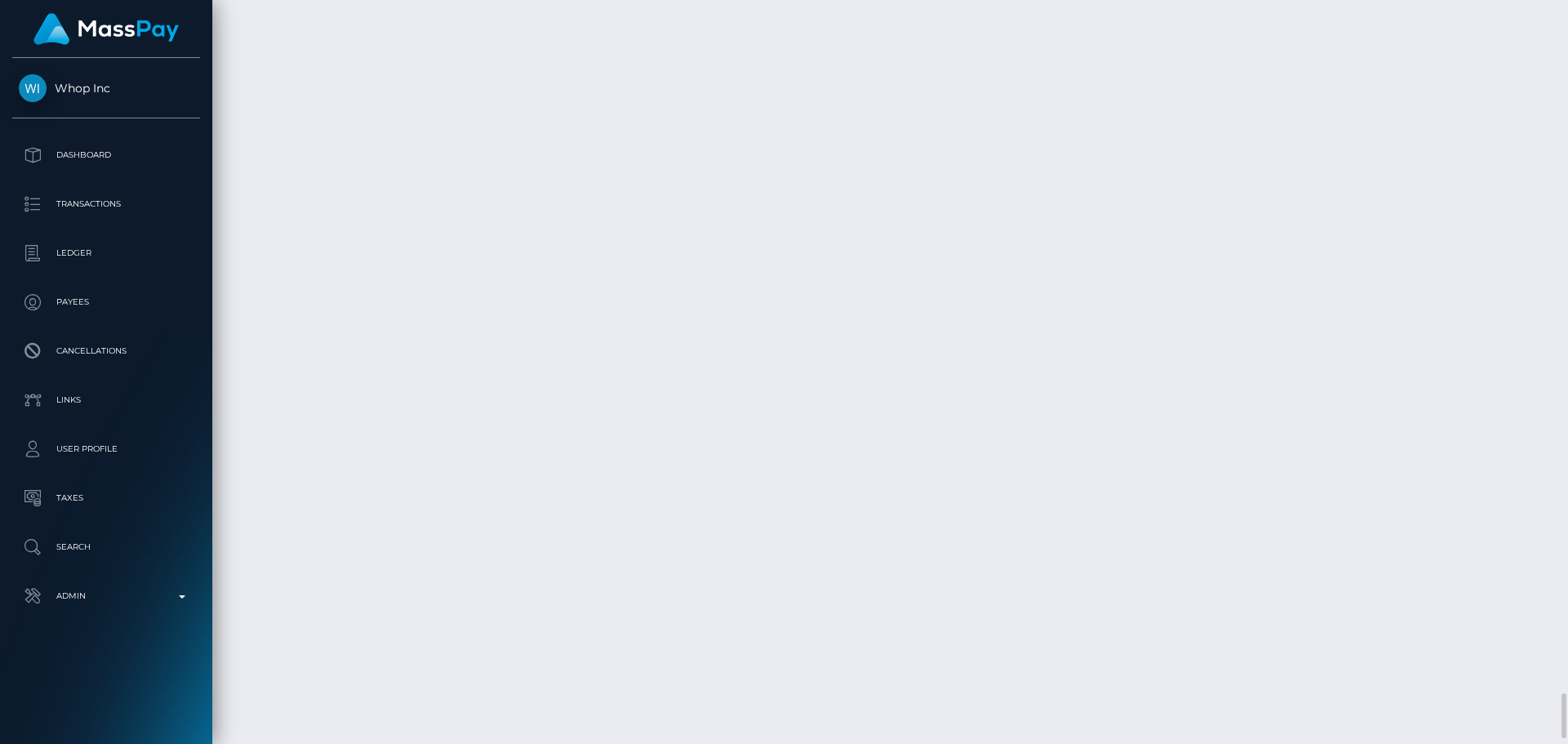
select select "Approved"
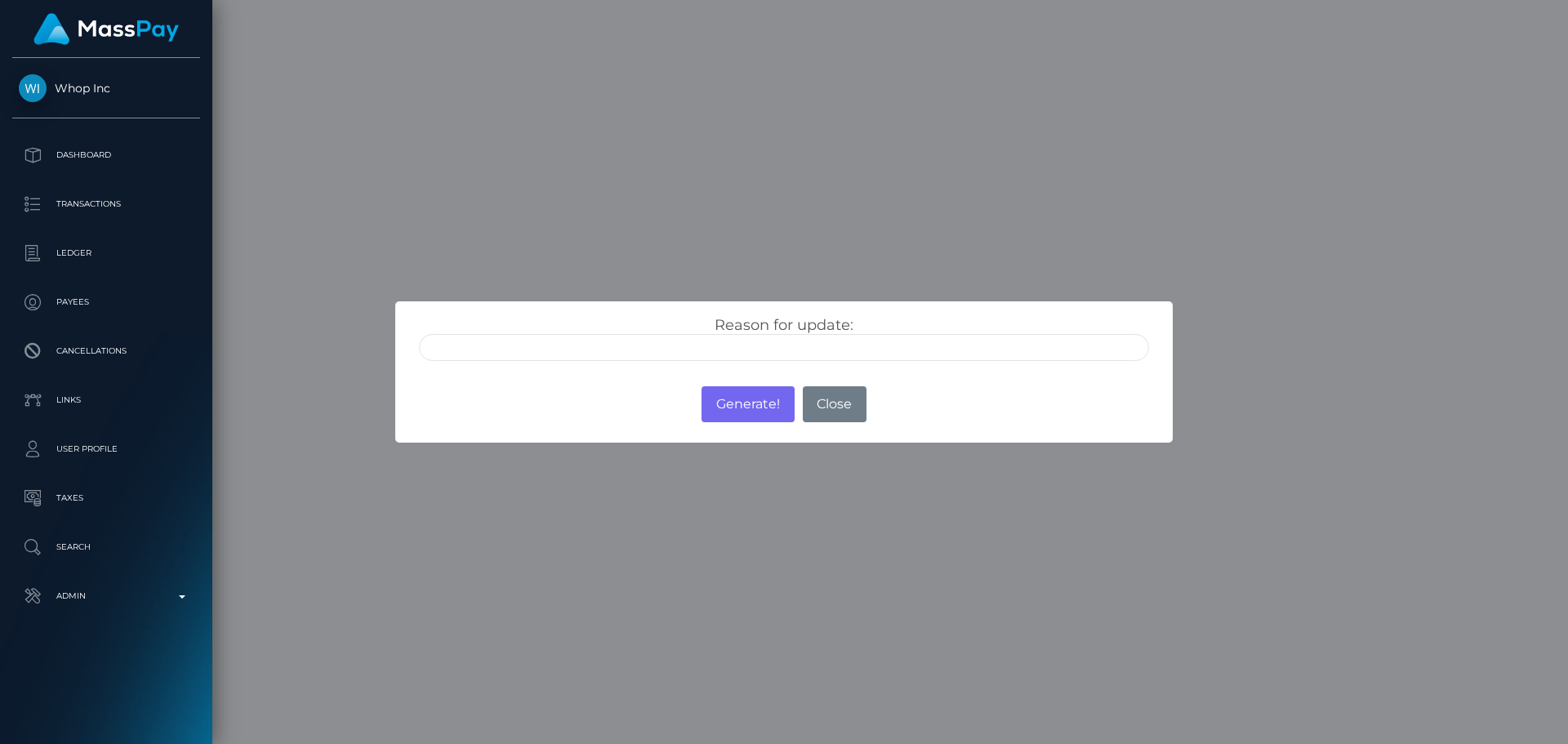
click at [733, 347] on input "text" at bounding box center [784, 348] width 730 height 27
type input "ID manually verified"
click at [667, 317] on div "Reason for update: ID manually verified Photo of a screen Unsupported document …" at bounding box center [784, 339] width 754 height 45
click at [745, 402] on button "Generate!" at bounding box center [747, 404] width 92 height 36
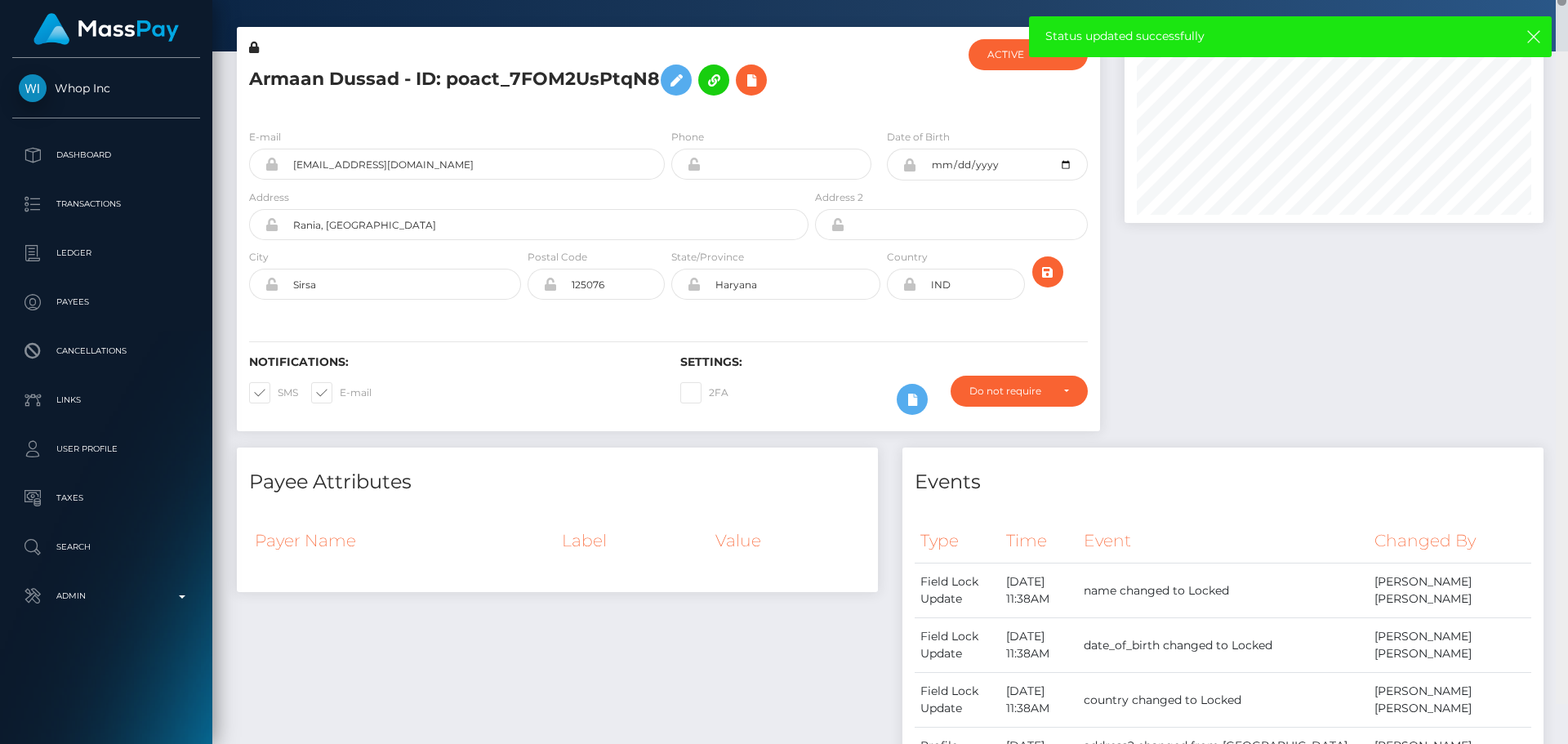
scroll to position [0, 0]
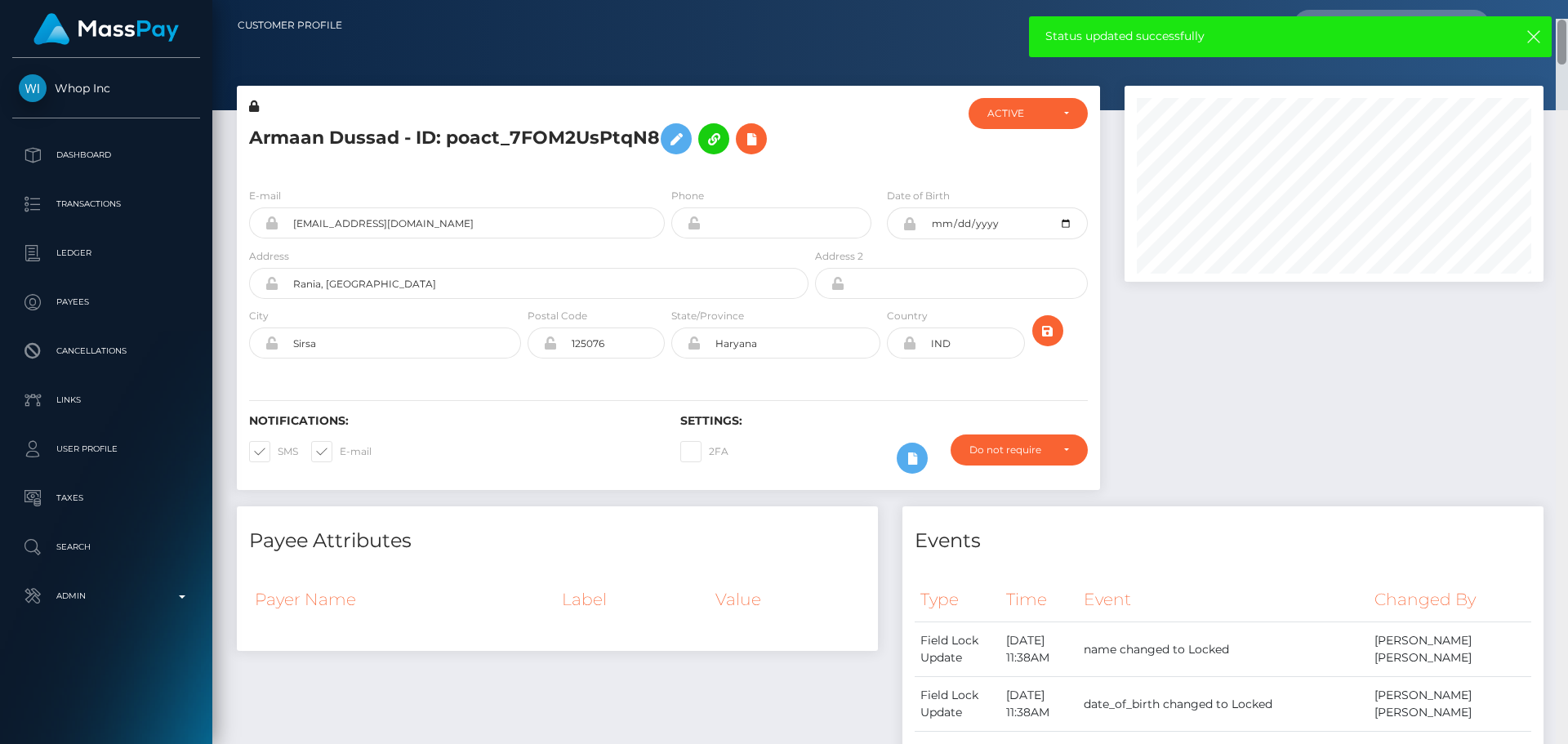
drag, startPoint x: 1562, startPoint y: 687, endPoint x: 1564, endPoint y: 8, distance: 679.0
click at [1555, 8] on div "Customer Profile Loading... Loading..." at bounding box center [890, 372] width 1356 height 744
click at [828, 148] on div at bounding box center [883, 137] width 144 height 77
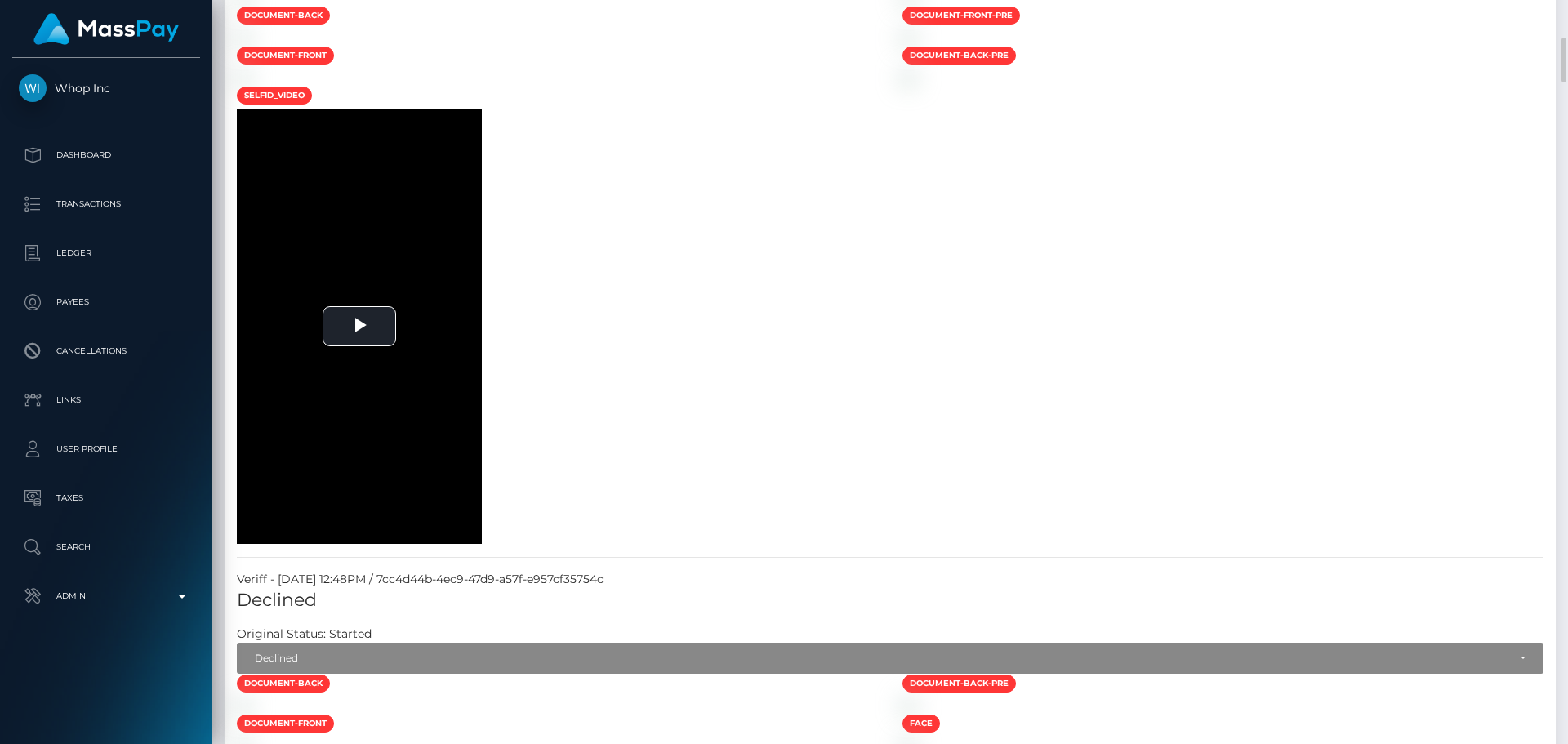
scroll to position [2124, 0]
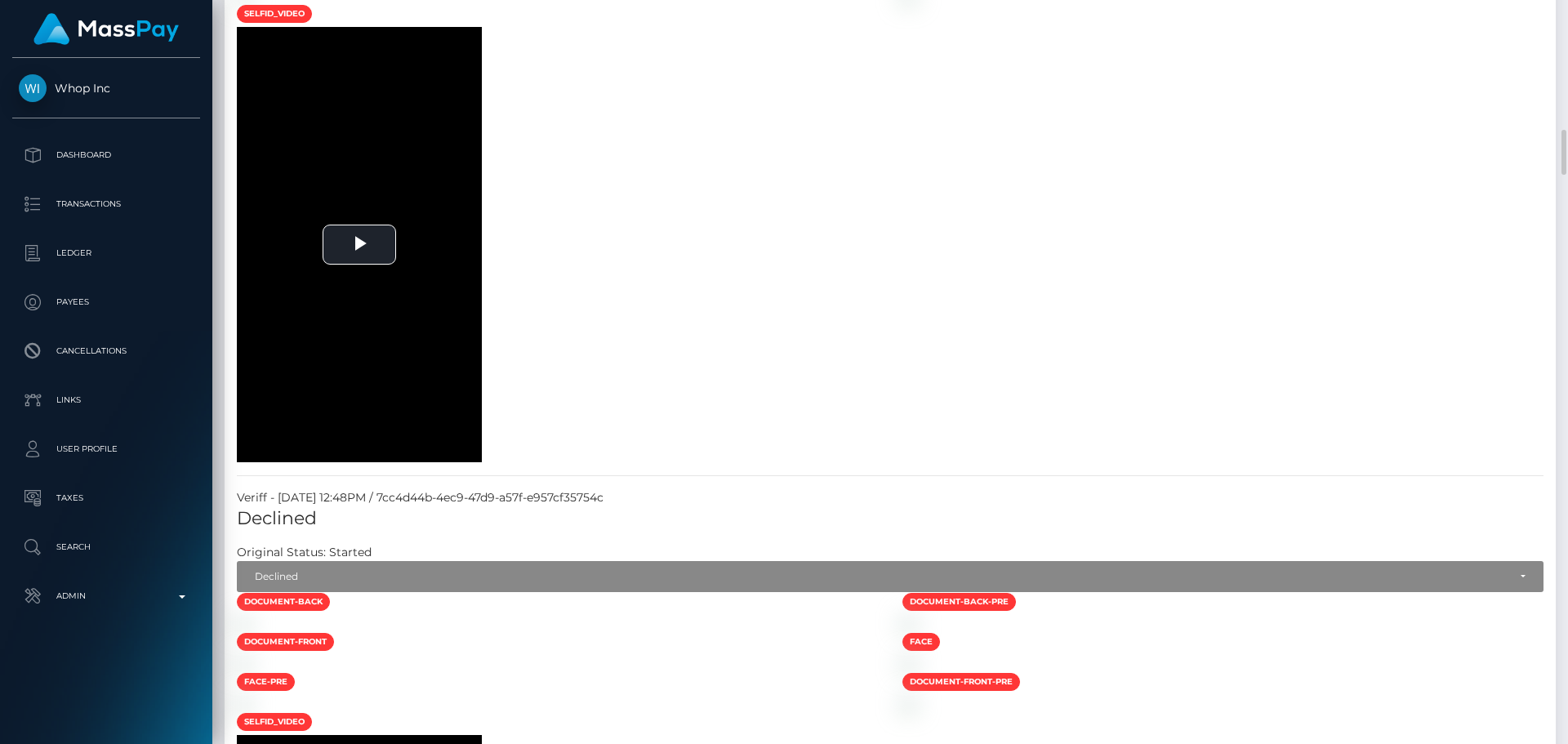
drag, startPoint x: 730, startPoint y: 383, endPoint x: 816, endPoint y: 374, distance: 86.5
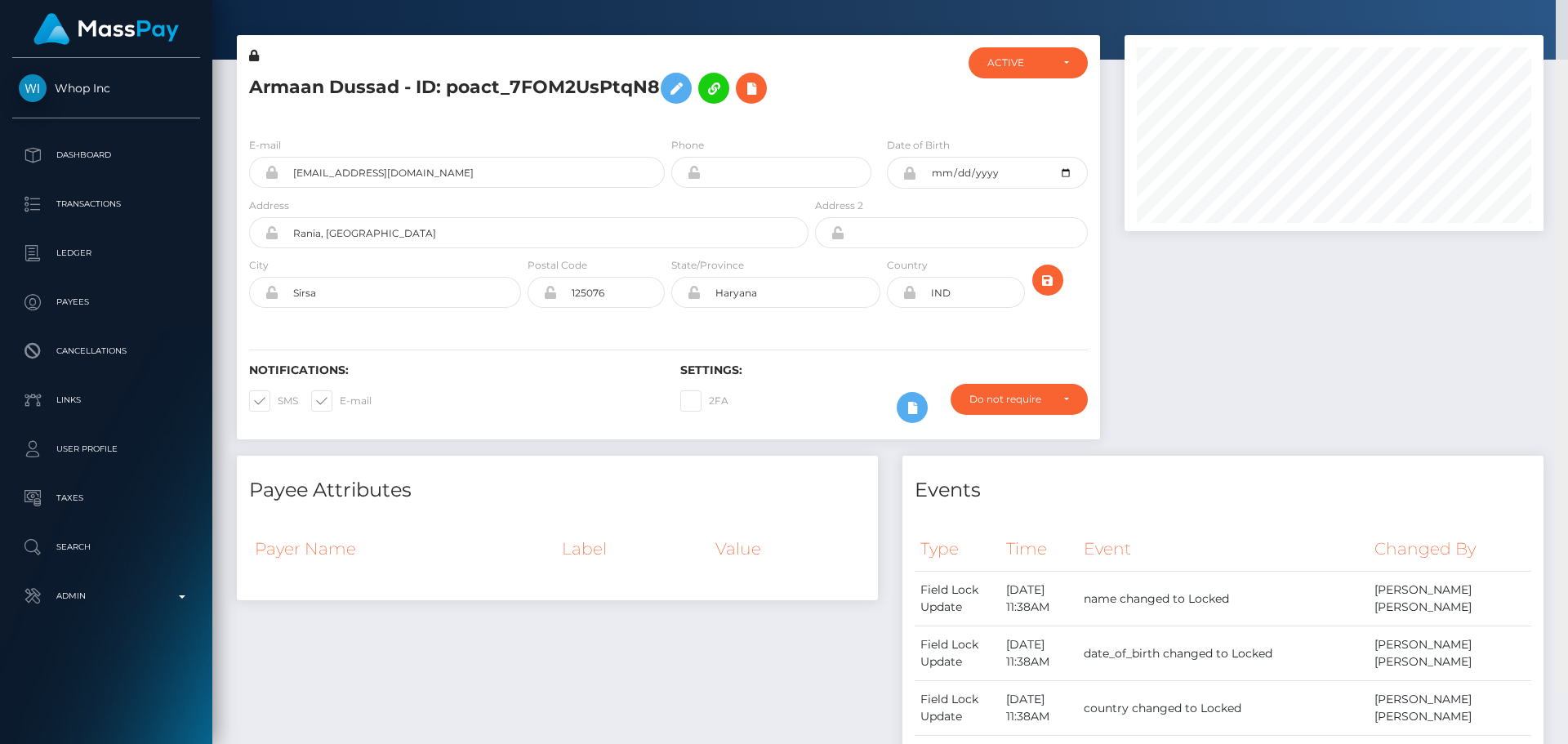
scroll to position [0, 0]
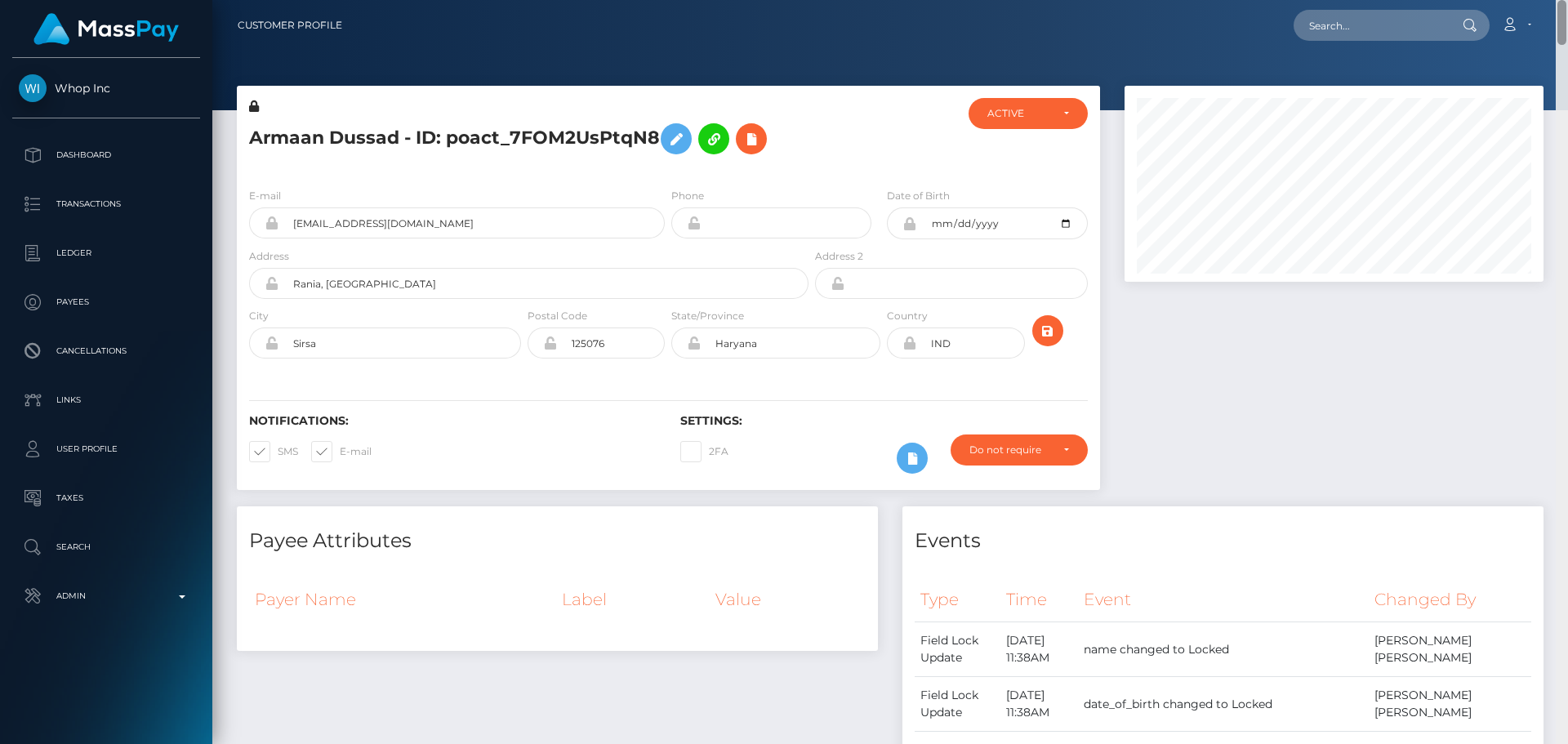
drag, startPoint x: 1563, startPoint y: 666, endPoint x: 1573, endPoint y: -3, distance: 669.1
click at [1555, 0] on html "Whop Inc Dashboard Transactions Ledger Payees Cancellations Links" at bounding box center [784, 372] width 1568 height 744
click at [513, 156] on h5 "Armaan Dussad - ID: poact_7FOM2UsPtqN8" at bounding box center [525, 139] width 551 height 47
click at [1057, 331] on icon "submit" at bounding box center [1048, 331] width 20 height 21
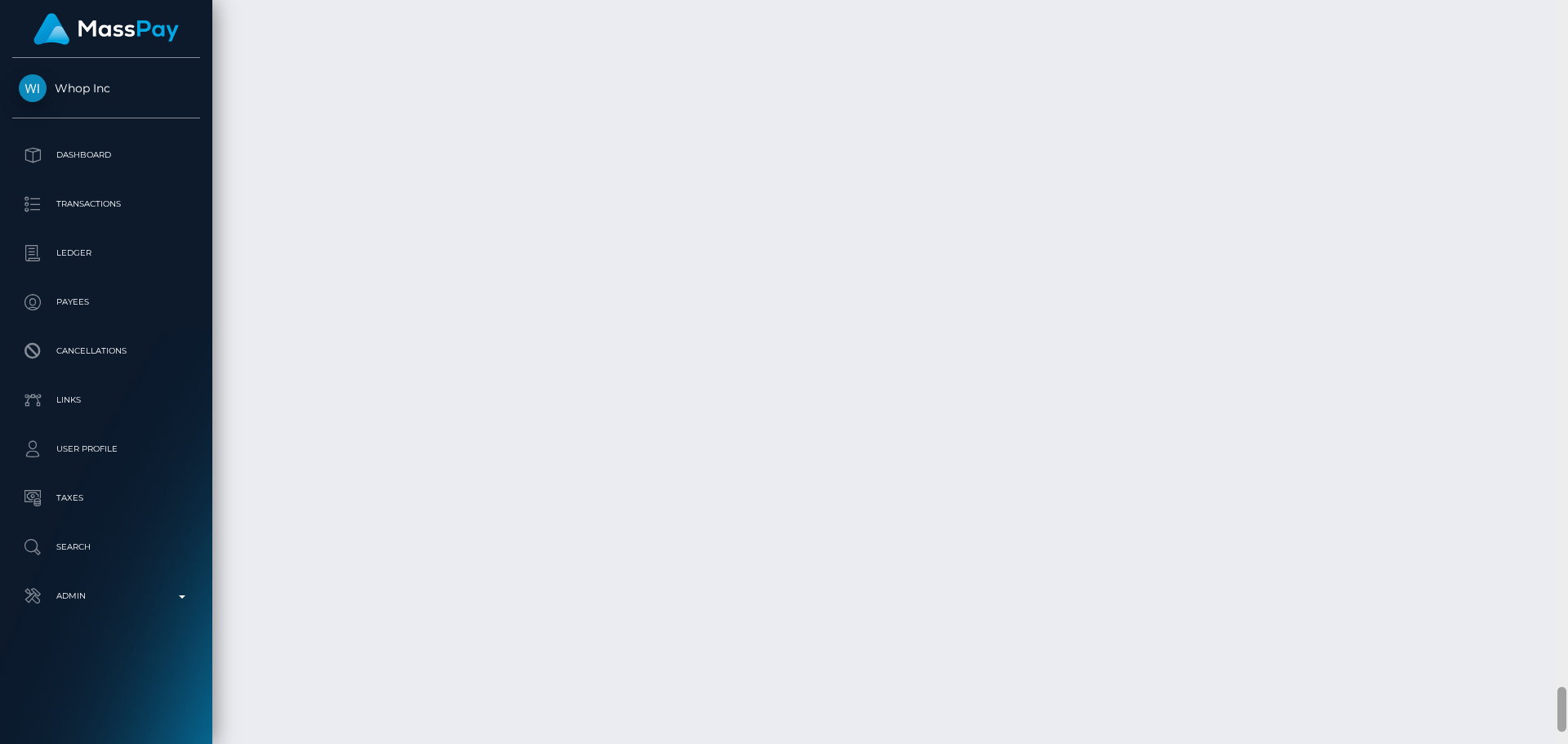
scroll to position [11514, 0]
drag, startPoint x: 1564, startPoint y: 178, endPoint x: 1549, endPoint y: 732, distance: 554.2
click at [1555, 741] on div "Customer Profile Loading... Loading..." at bounding box center [890, 372] width 1356 height 744
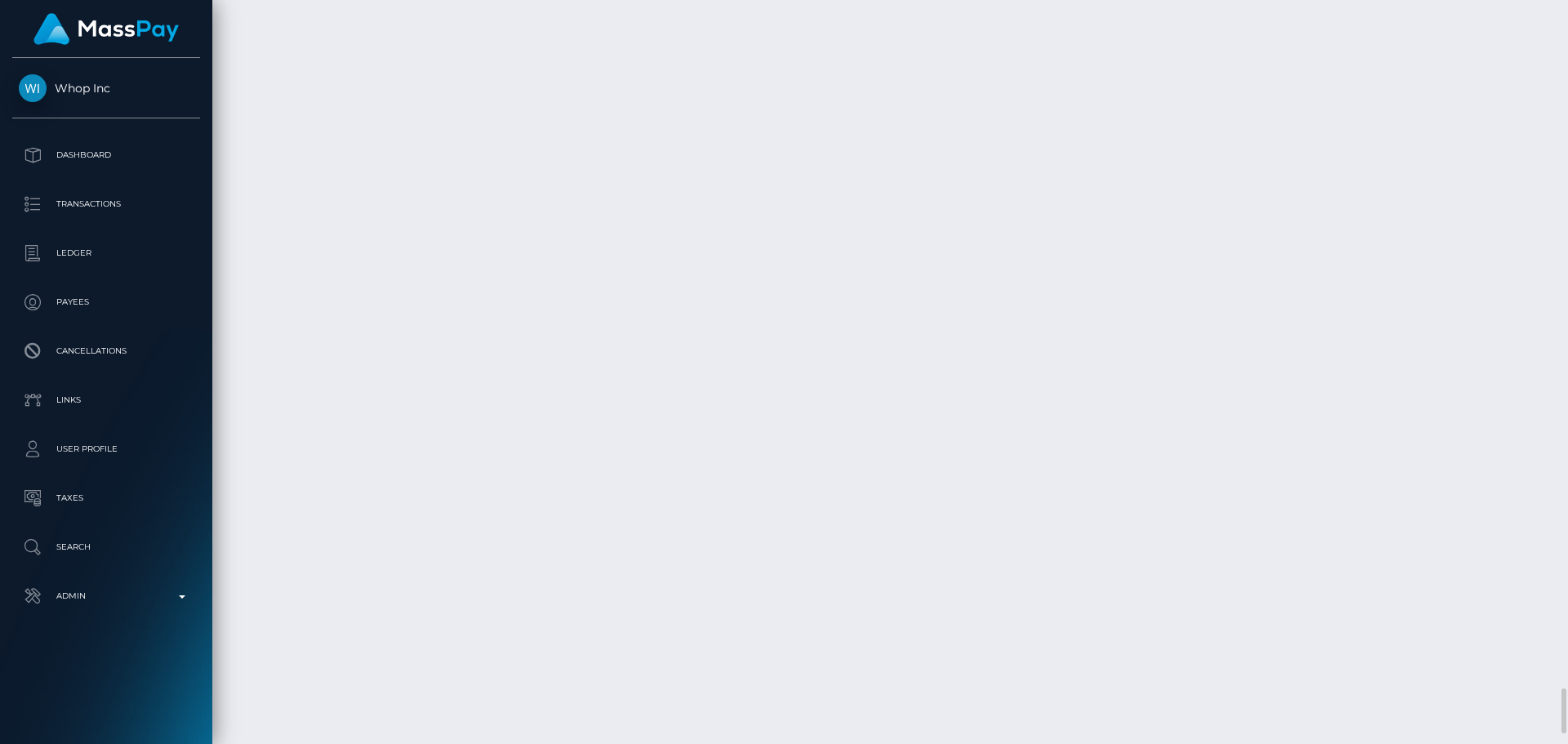
select select "Resubmission requested"
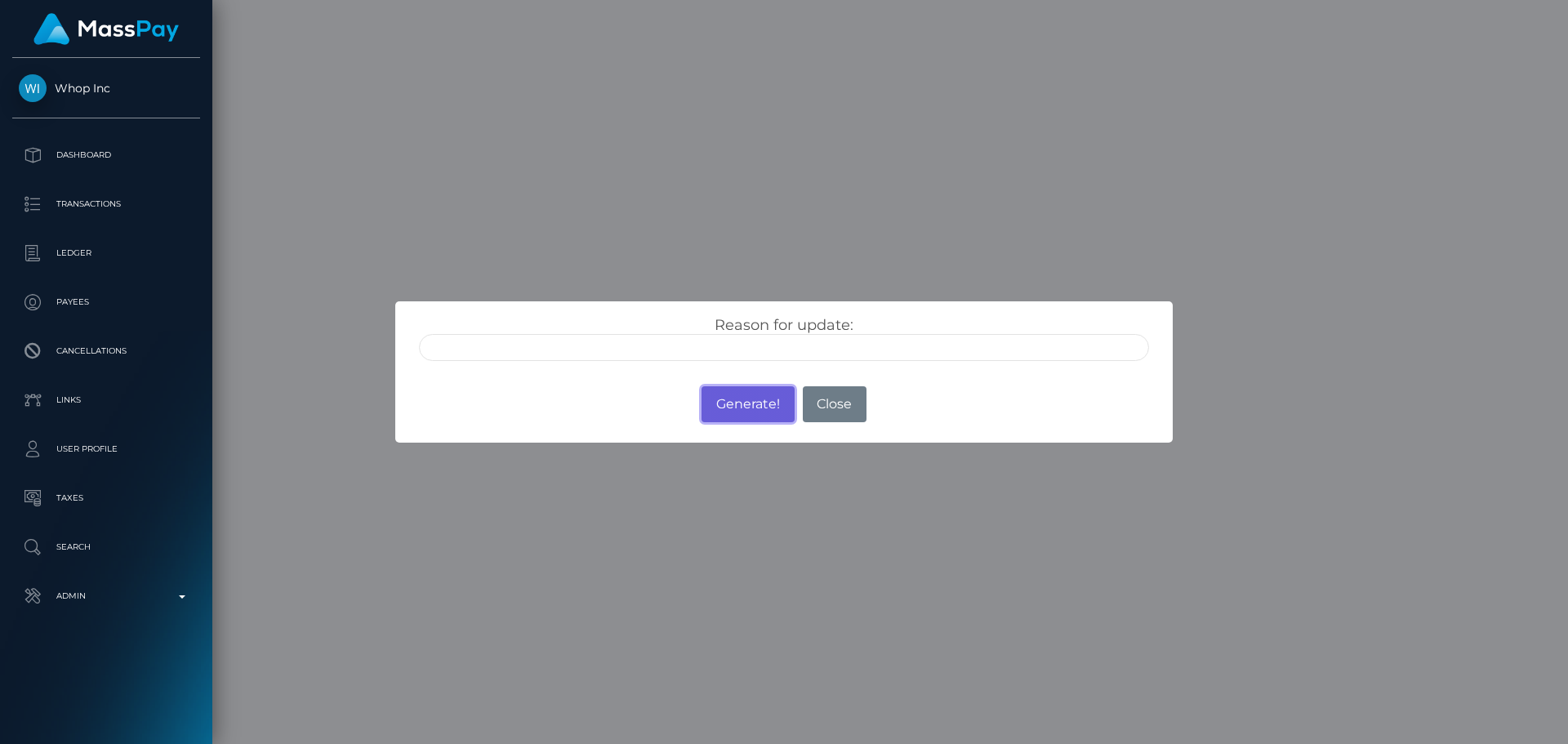
click at [752, 414] on button "Generate!" at bounding box center [747, 404] width 92 height 36
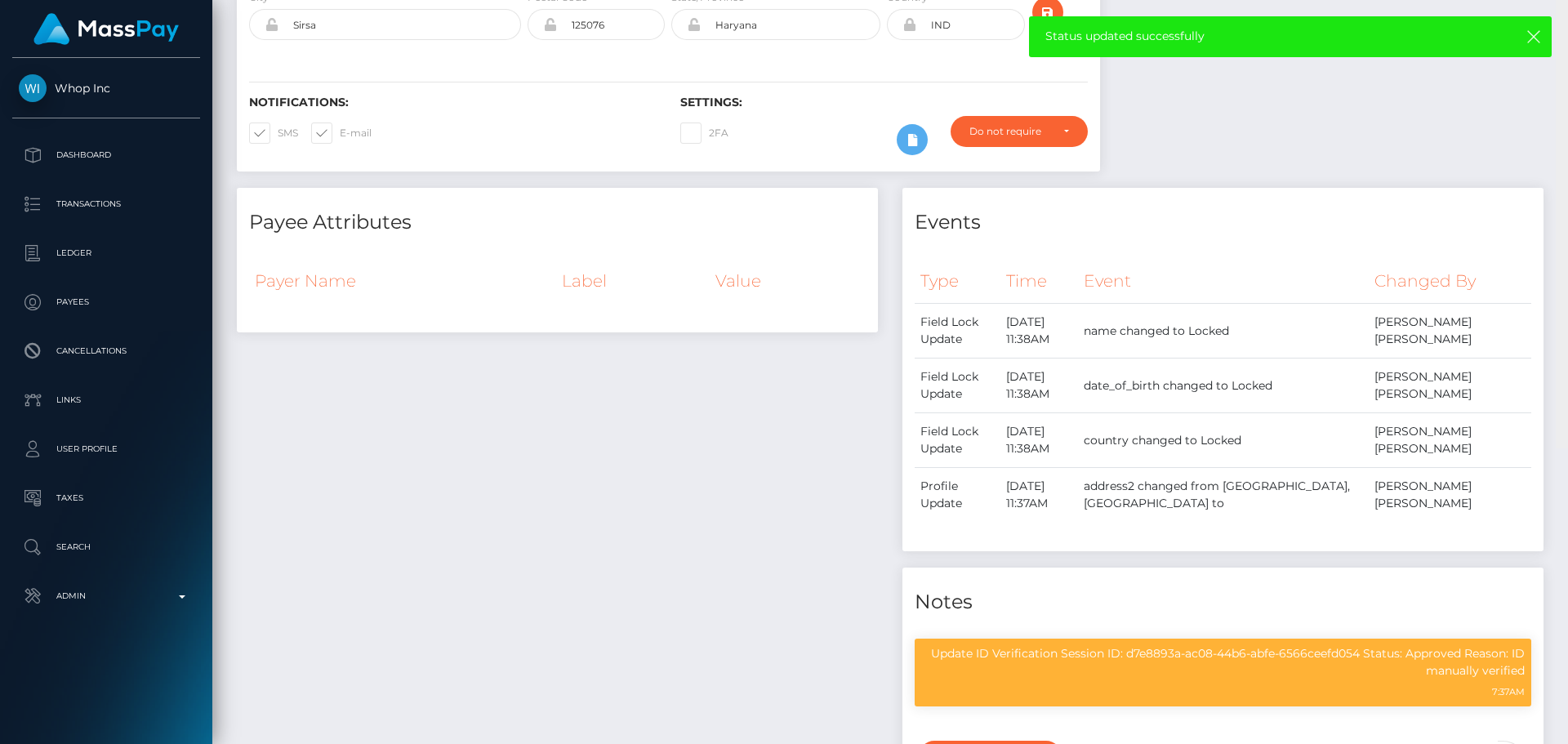
scroll to position [0, 0]
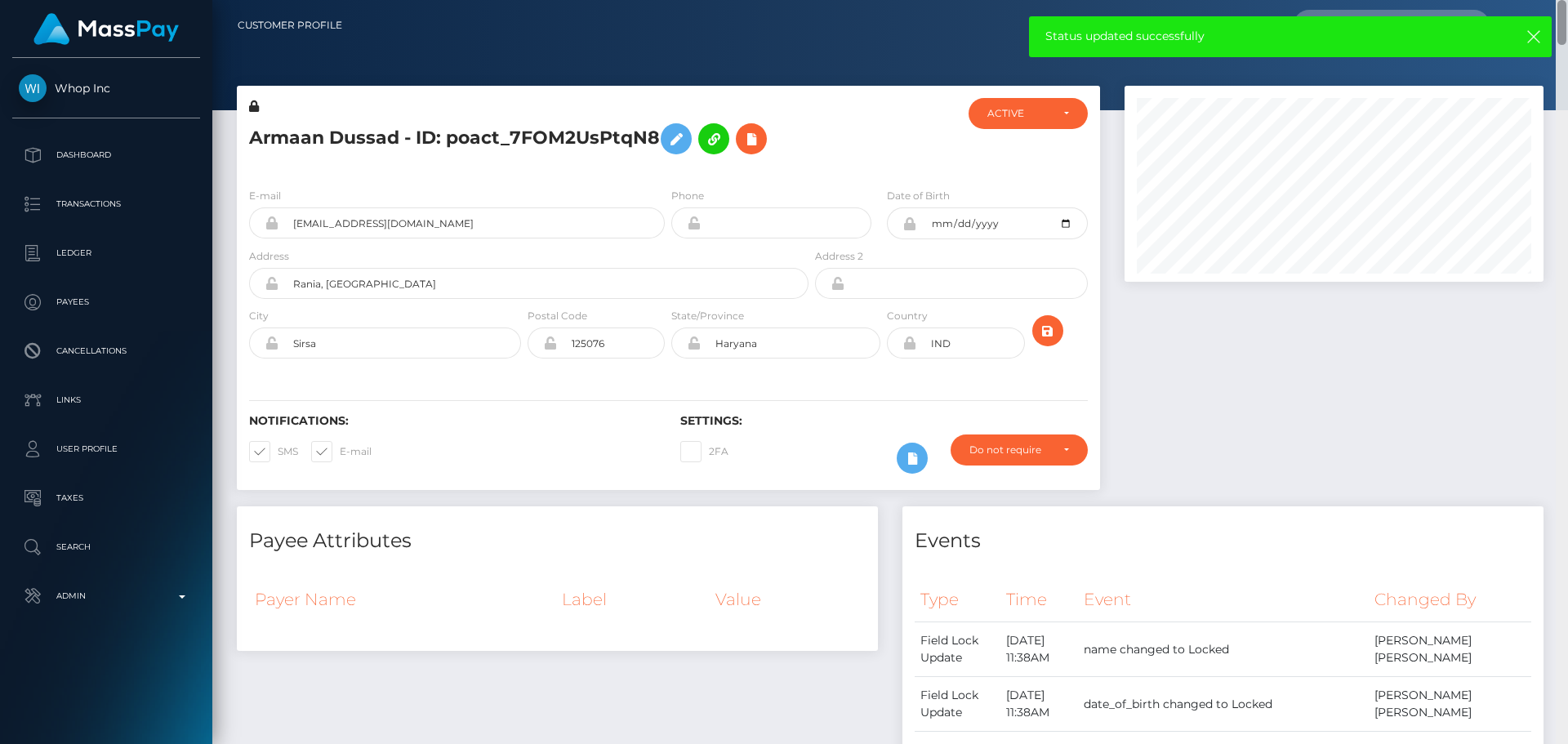
drag, startPoint x: 1558, startPoint y: 697, endPoint x: 1540, endPoint y: 2, distance: 695.2
click at [1540, 2] on div "Customer Profile Loading... Loading..." at bounding box center [890, 372] width 1356 height 744
click at [1044, 332] on icon "submit" at bounding box center [1048, 331] width 20 height 21
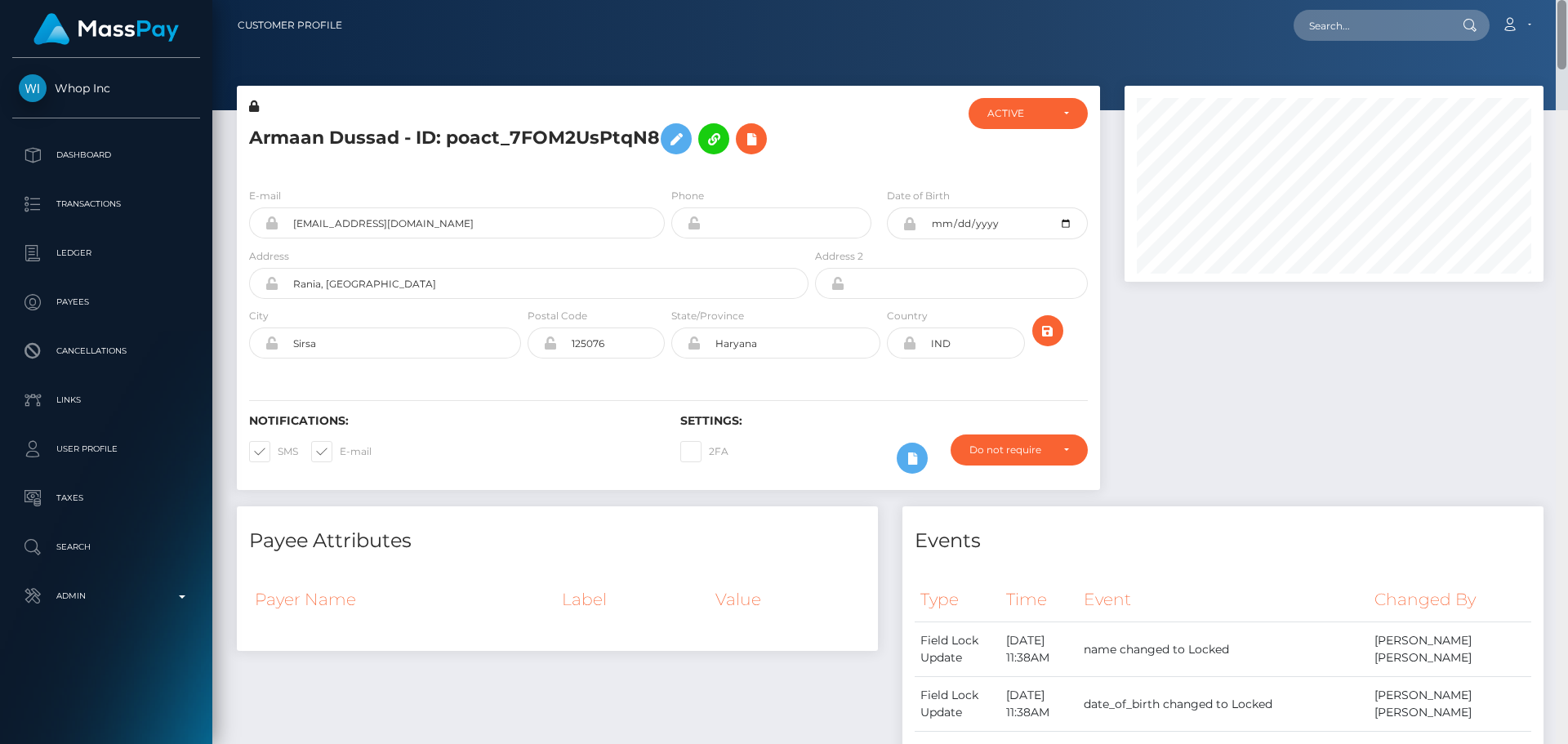
scroll to position [196, 420]
click at [1561, 47] on nav "Customer Profile Loading... Loading... Account" at bounding box center [890, 25] width 1356 height 51
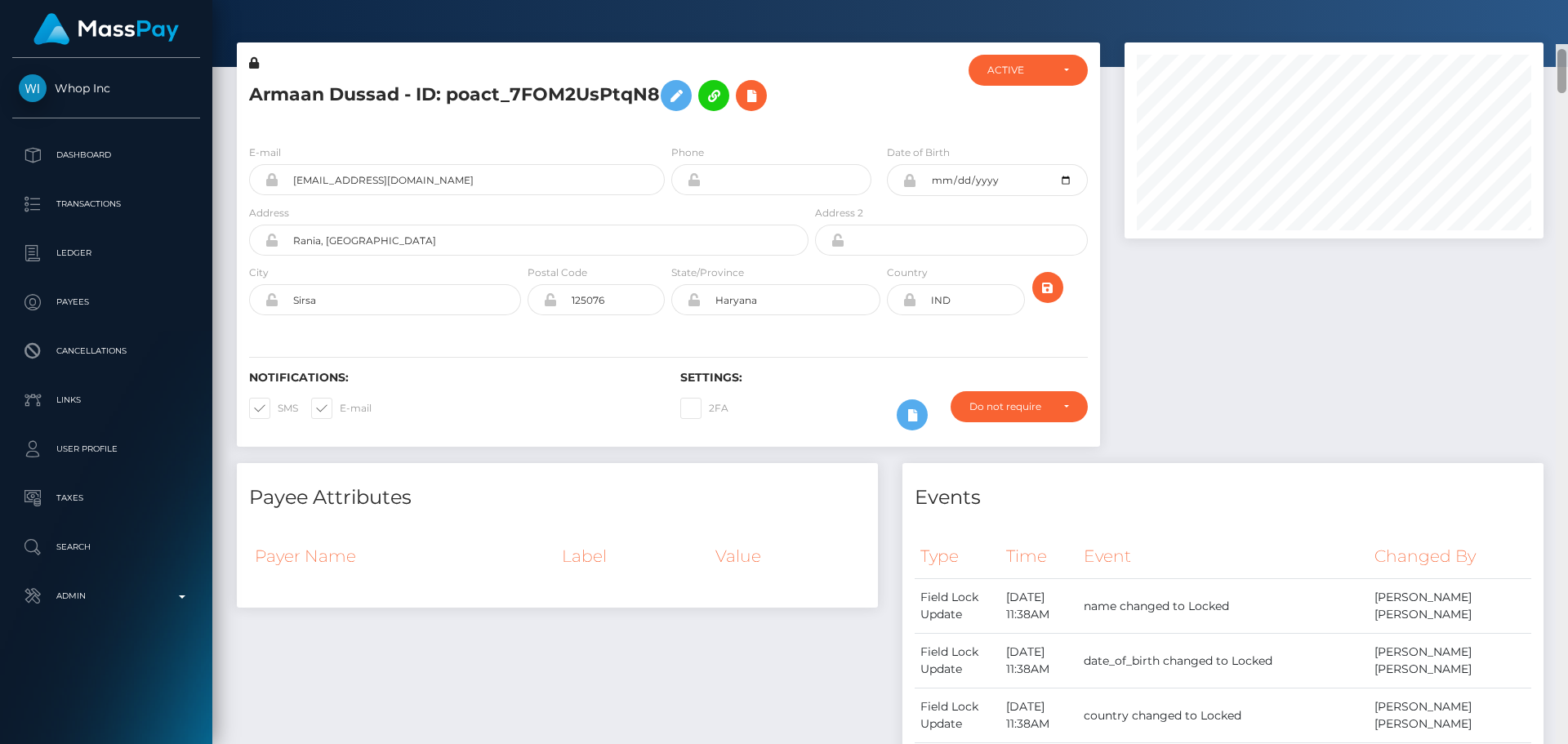
scroll to position [0, 0]
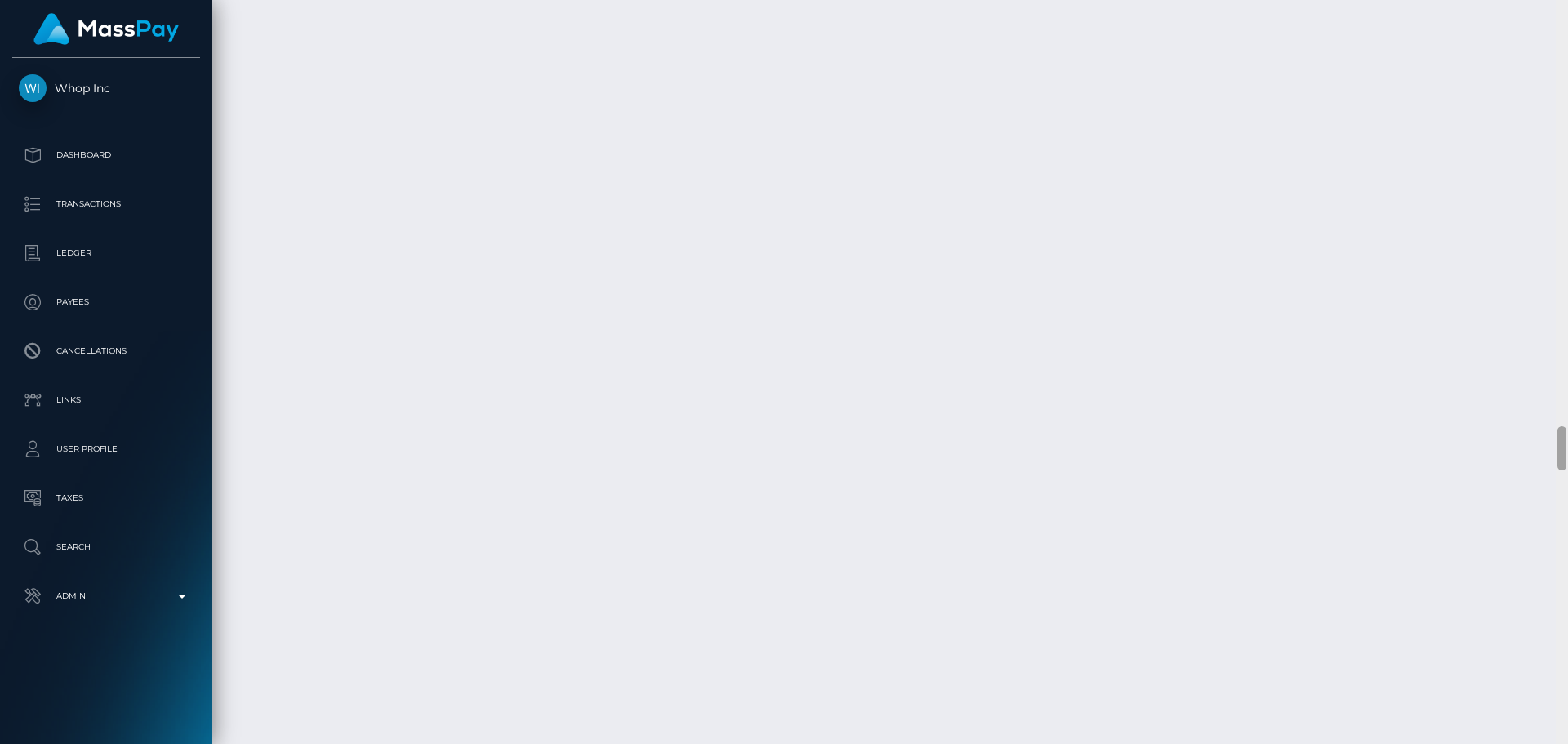
drag, startPoint x: 1564, startPoint y: 55, endPoint x: 1525, endPoint y: 709, distance: 655.2
click at [1536, 731] on div "Customer Profile Loading... Loading..." at bounding box center [890, 372] width 1356 height 744
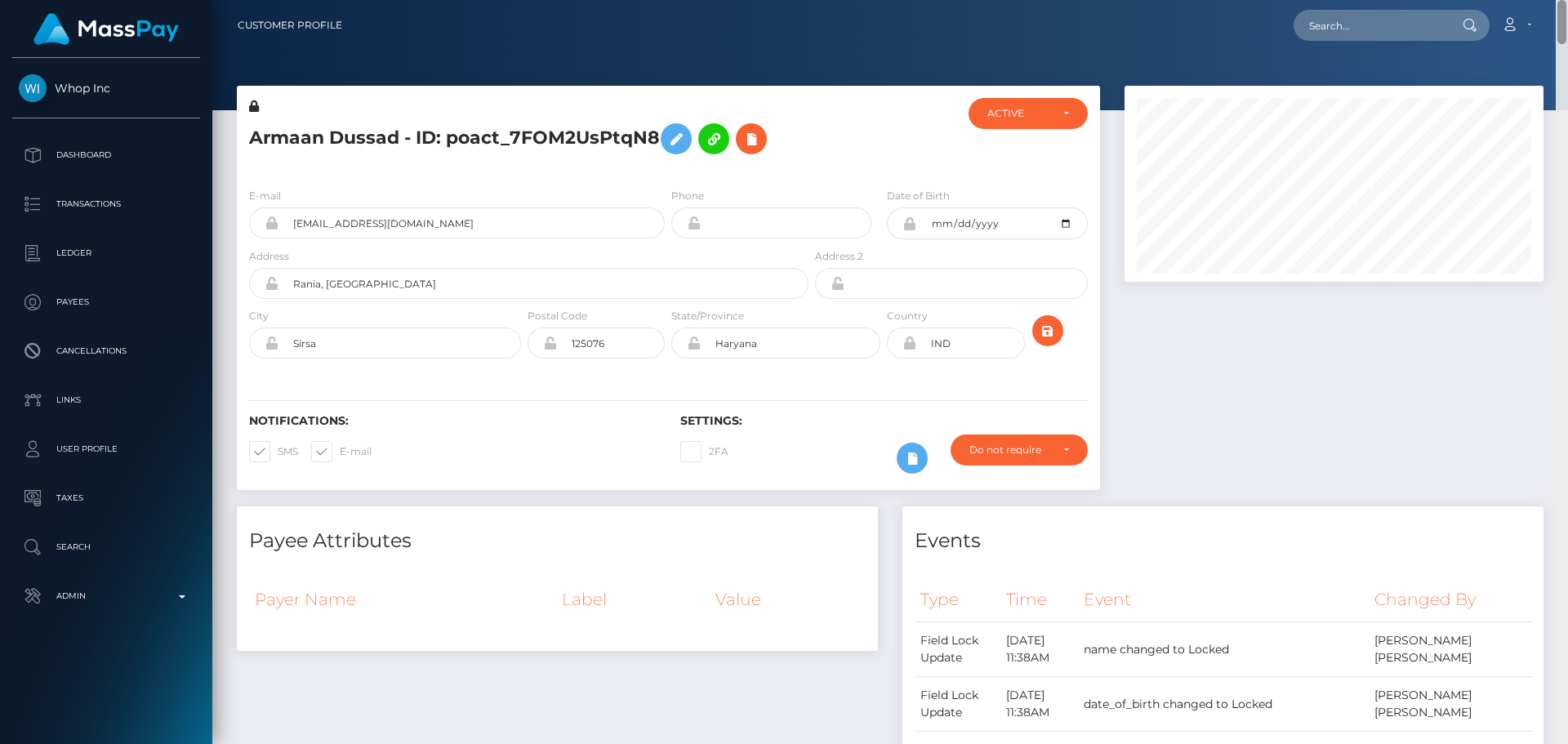
drag, startPoint x: 1563, startPoint y: 457, endPoint x: 1552, endPoint y: -6, distance: 463.1
click at [1552, 0] on html "Whop Inc Dashboard Transactions Ledger Payees Cancellations Links" at bounding box center [784, 372] width 1568 height 744
click at [464, 137] on h5 "Armaan Dussad - ID: poact_7FOM2UsPtqN8" at bounding box center [525, 139] width 551 height 47
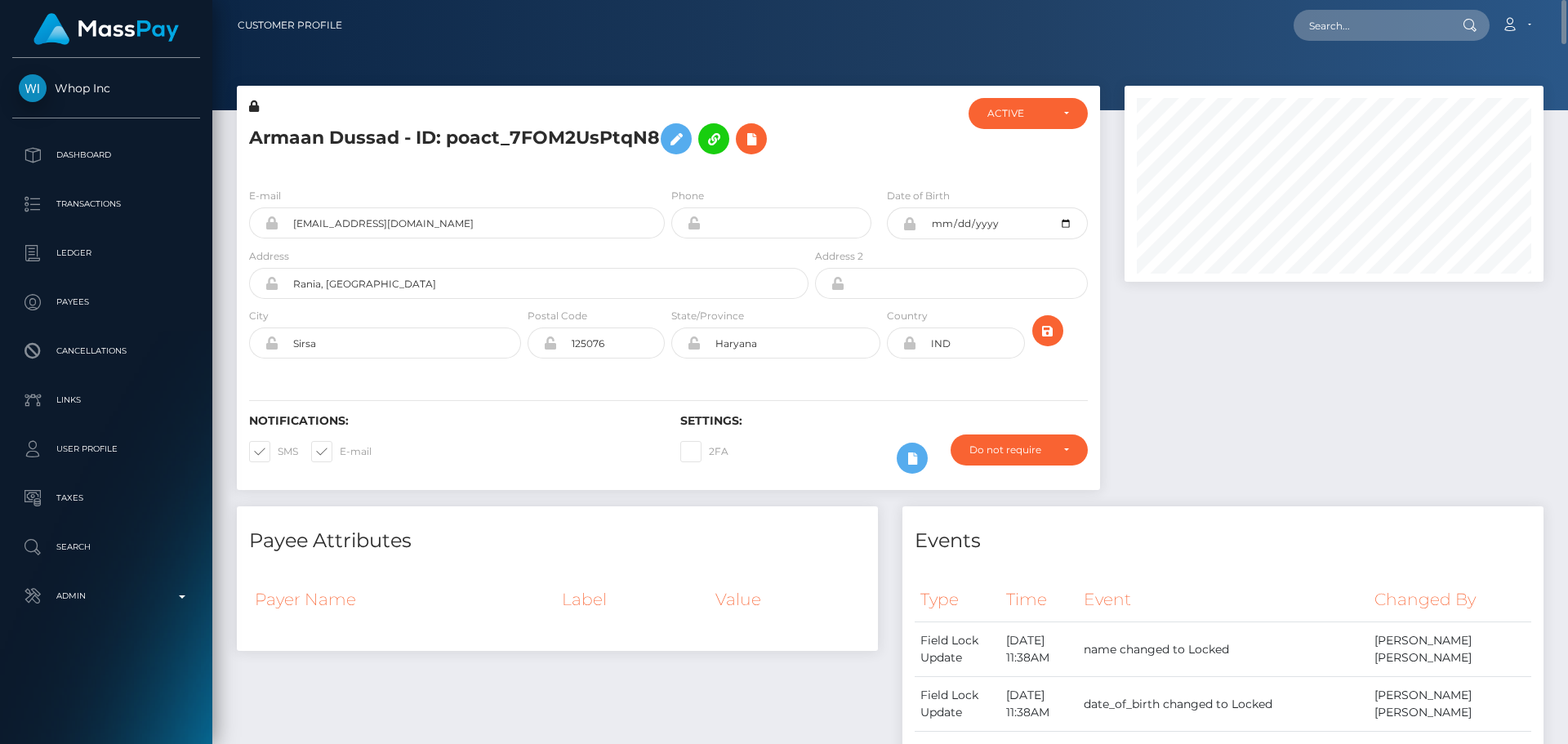
copy h5 "Armaan Dussad - ID: poact_7FOM2UsPtqN8"
click at [275, 133] on h5 "Armaan Dussad - ID: poact_7FOM2UsPtqN8" at bounding box center [525, 139] width 551 height 47
drag, startPoint x: 275, startPoint y: 133, endPoint x: 340, endPoint y: 133, distance: 65.0
click at [340, 133] on h5 "Armaan Dussad - ID: poact_7FOM2UsPtqN8" at bounding box center [525, 139] width 551 height 47
drag, startPoint x: 1564, startPoint y: 721, endPoint x: 1497, endPoint y: 12, distance: 712.2
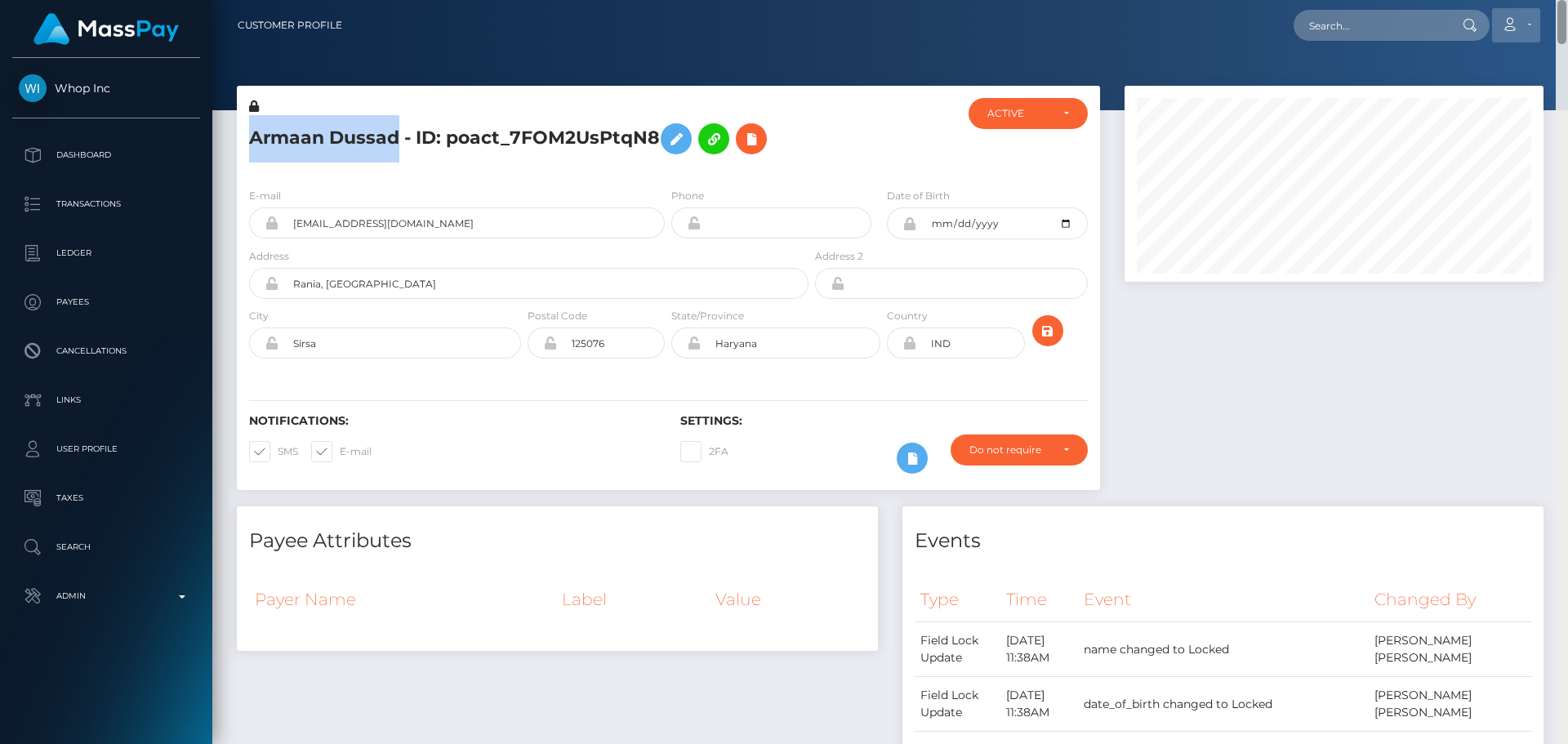
click at [1497, 12] on div "Customer Profile Loading... Loading..." at bounding box center [890, 372] width 1356 height 744
click at [751, 139] on icon at bounding box center [752, 139] width 20 height 21
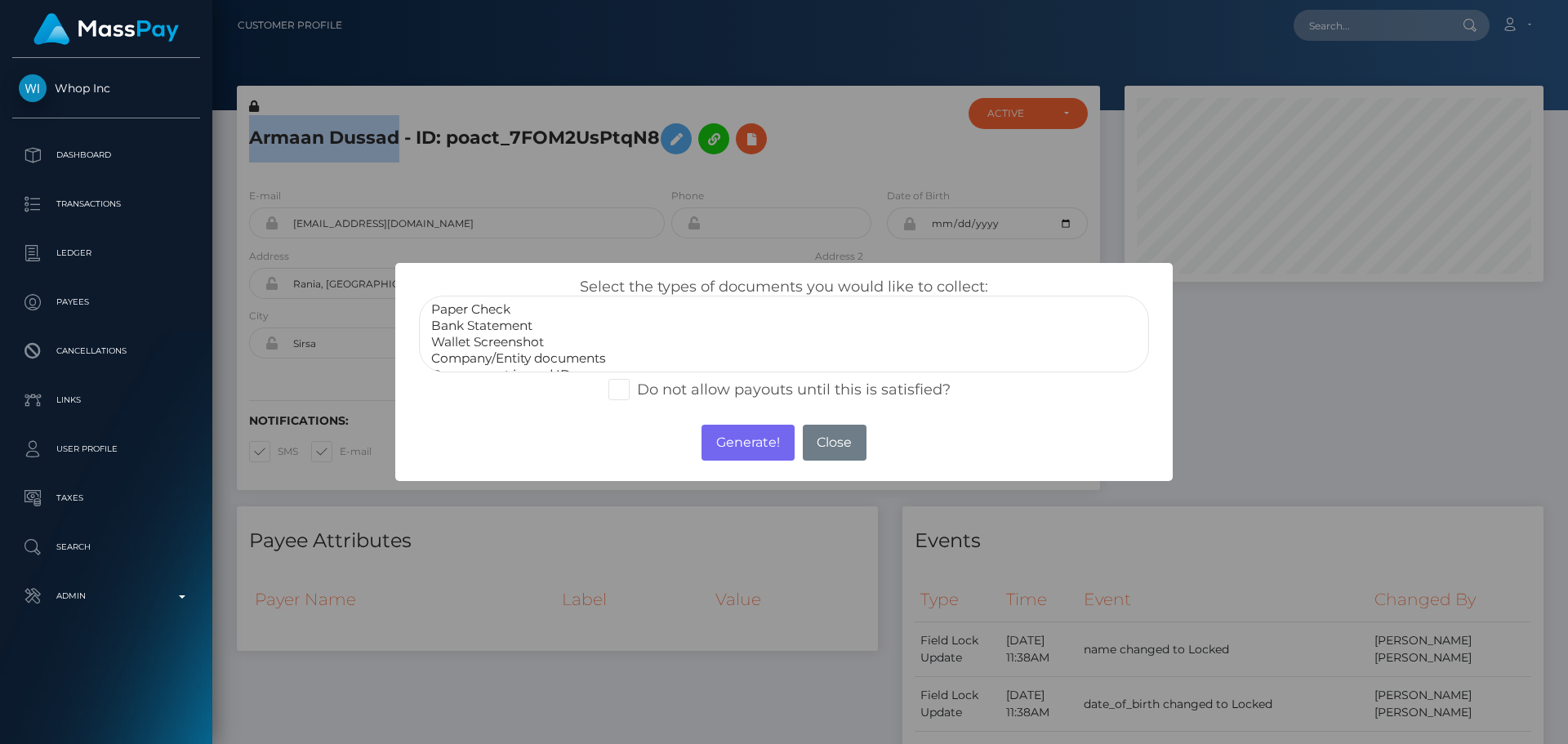
scroll to position [33, 0]
select select "Government issued ID"
click at [542, 337] on option "Government issued ID" at bounding box center [784, 342] width 709 height 16
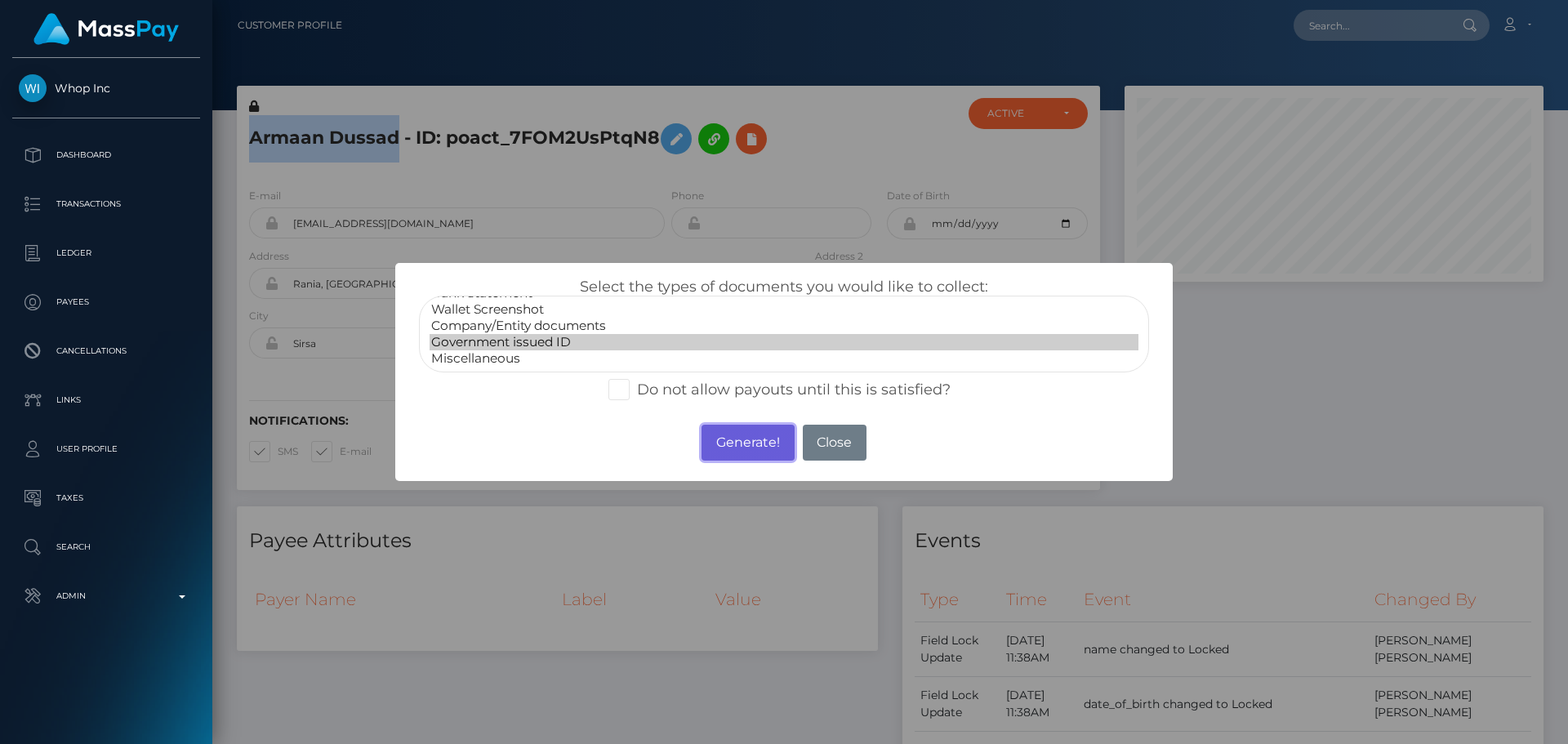
click at [744, 450] on button "Generate!" at bounding box center [747, 443] width 92 height 36
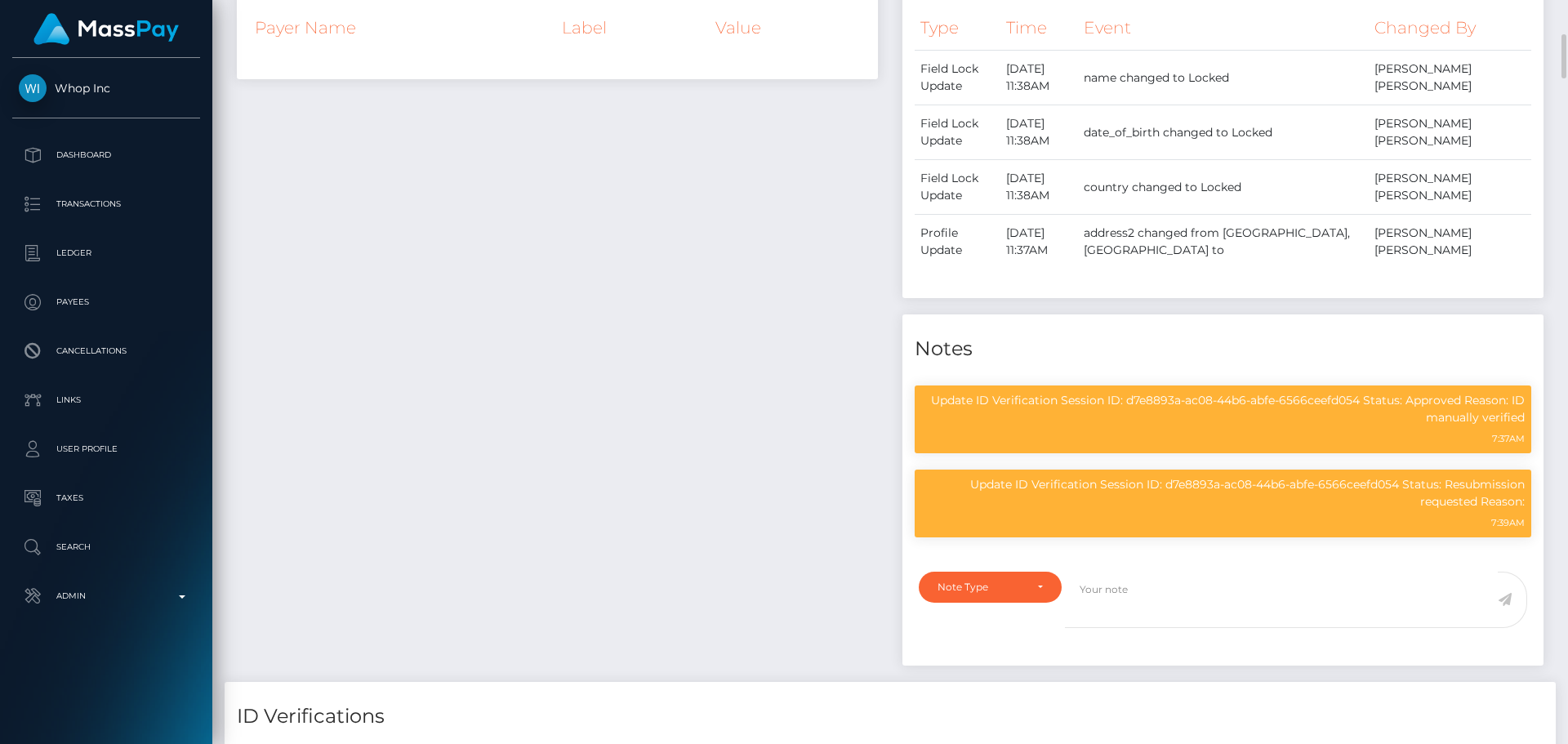
scroll to position [899, 0]
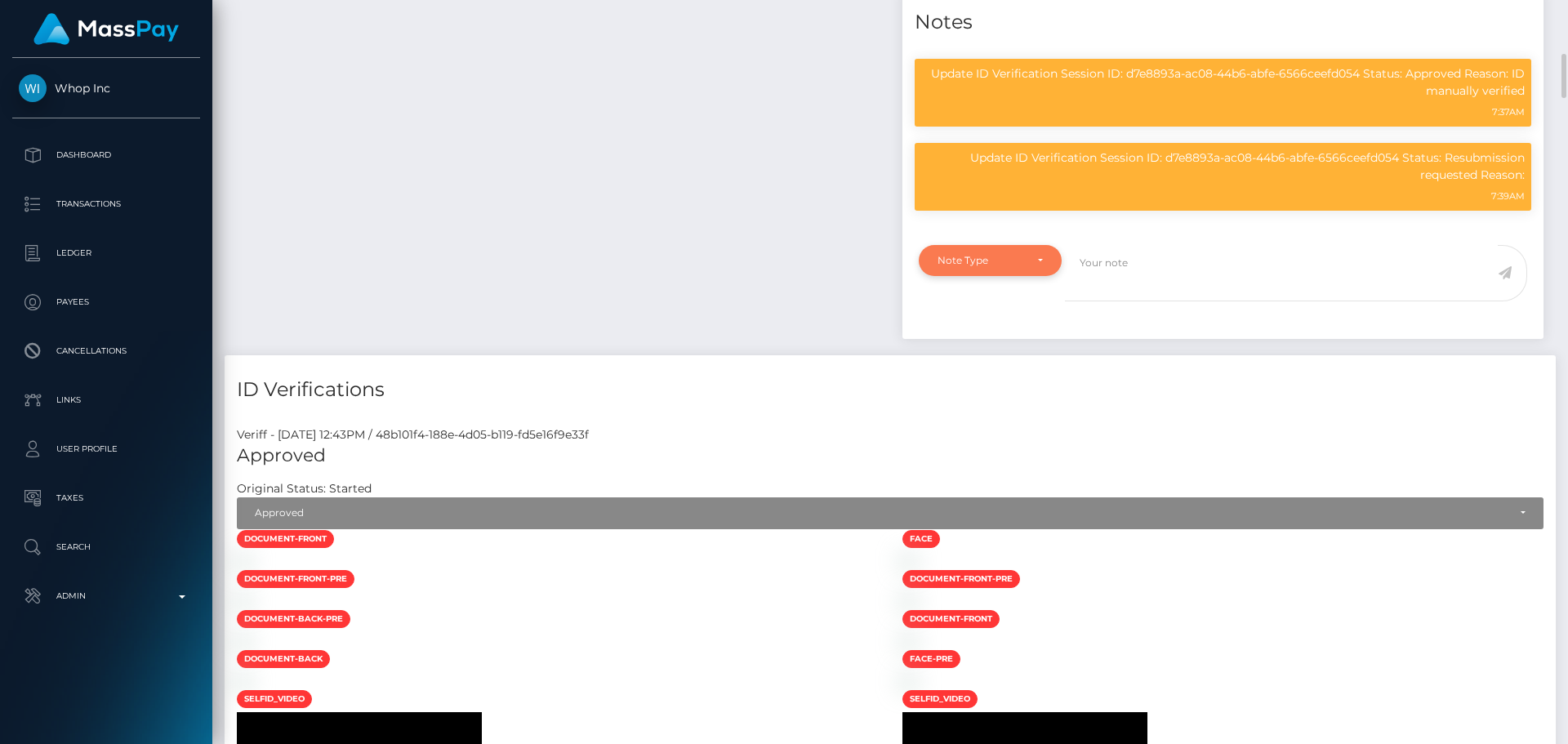
click at [1031, 250] on div "Note Type" at bounding box center [991, 260] width 143 height 31
click at [1016, 333] on link "Compliance" at bounding box center [991, 339] width 143 height 30
select select "COMPLIANCE"
click at [1105, 289] on textarea at bounding box center [1281, 273] width 433 height 56
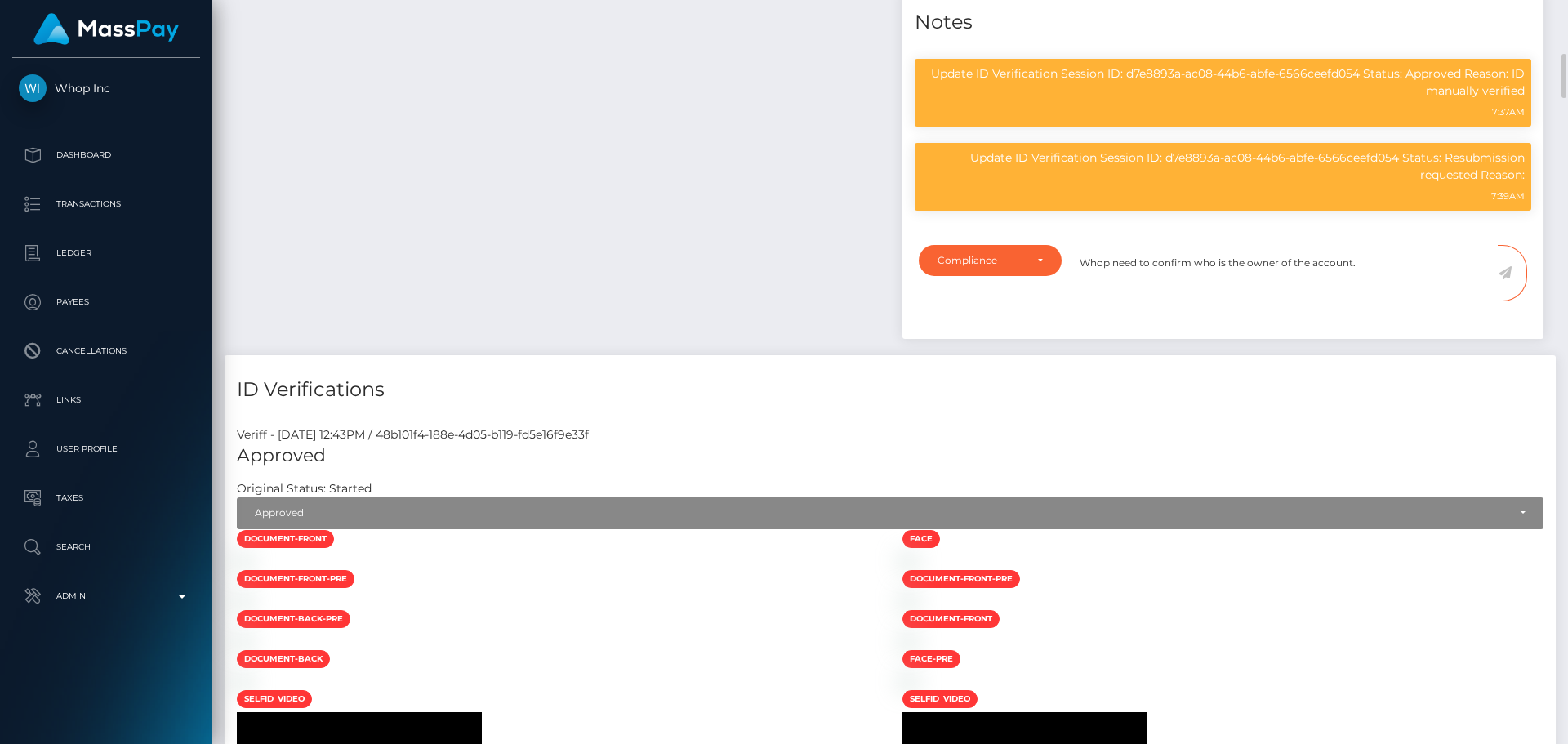
type textarea "Whop need to confirm who is the owner of the account."
click at [1501, 269] on icon at bounding box center [1505, 273] width 14 height 13
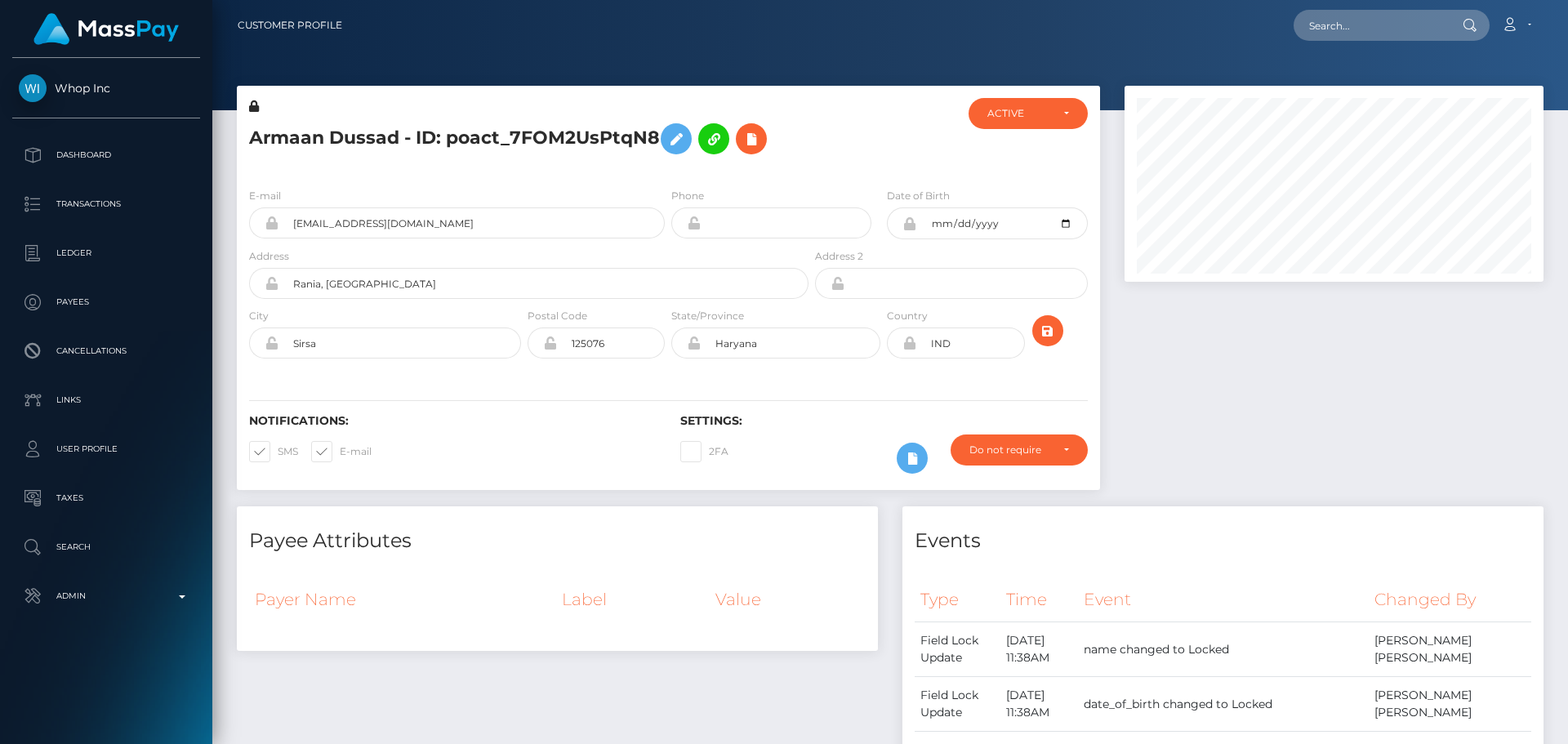
scroll to position [196, 420]
click at [872, 151] on div at bounding box center [883, 137] width 144 height 77
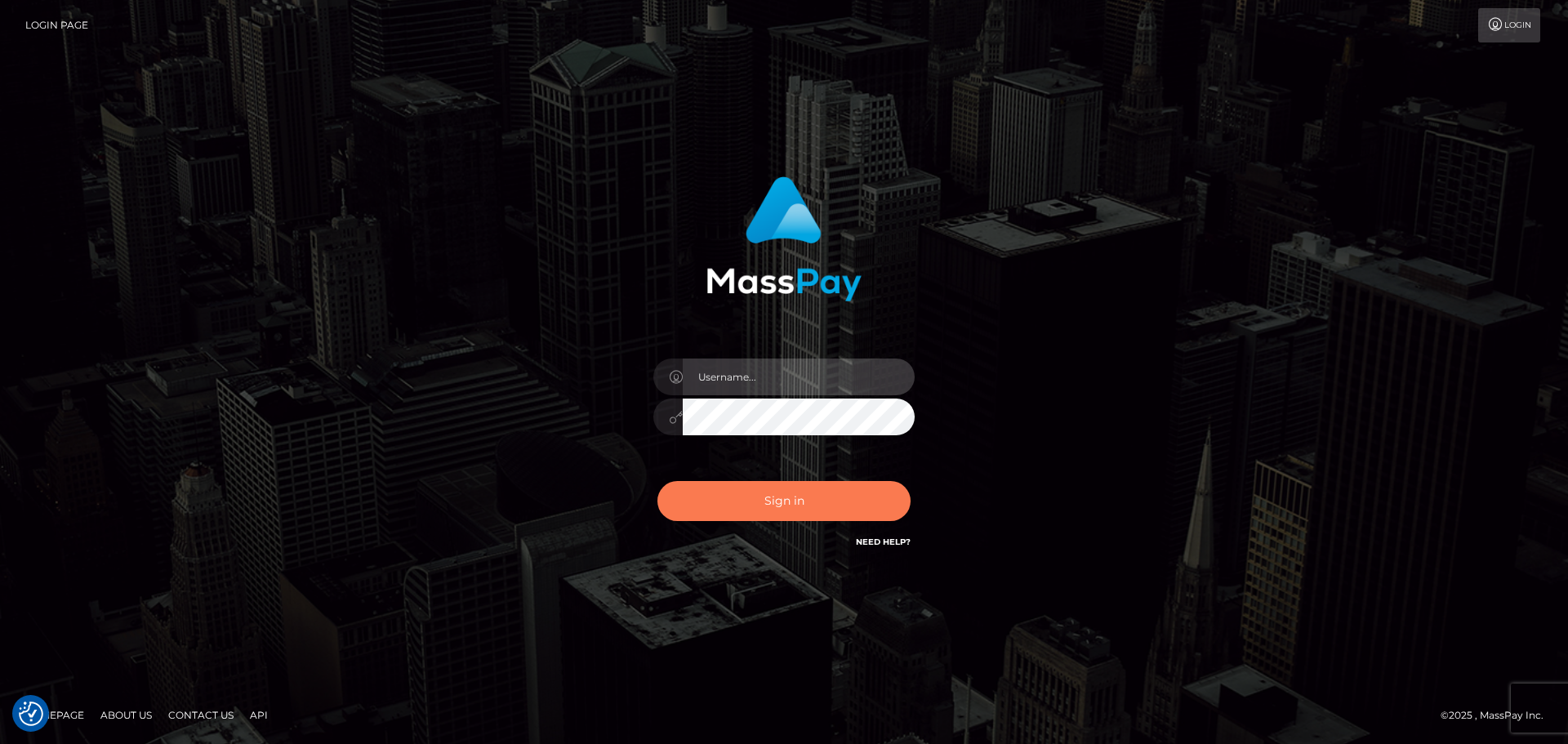
type input "[DOMAIN_NAME]"
click at [794, 517] on button "Sign in" at bounding box center [783, 501] width 253 height 40
type input "[DOMAIN_NAME]"
click at [816, 498] on button "Sign in" at bounding box center [783, 501] width 253 height 40
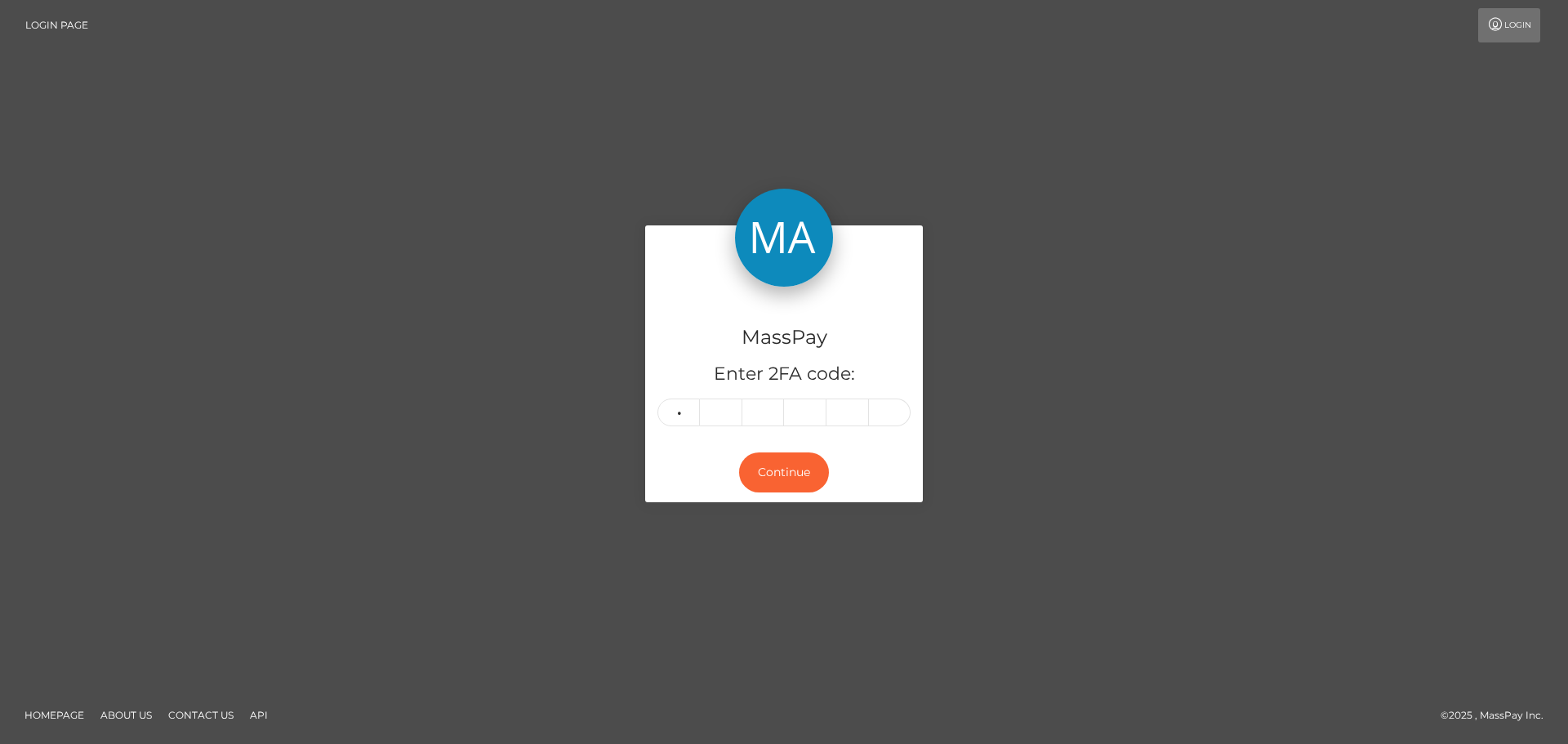
type input "6"
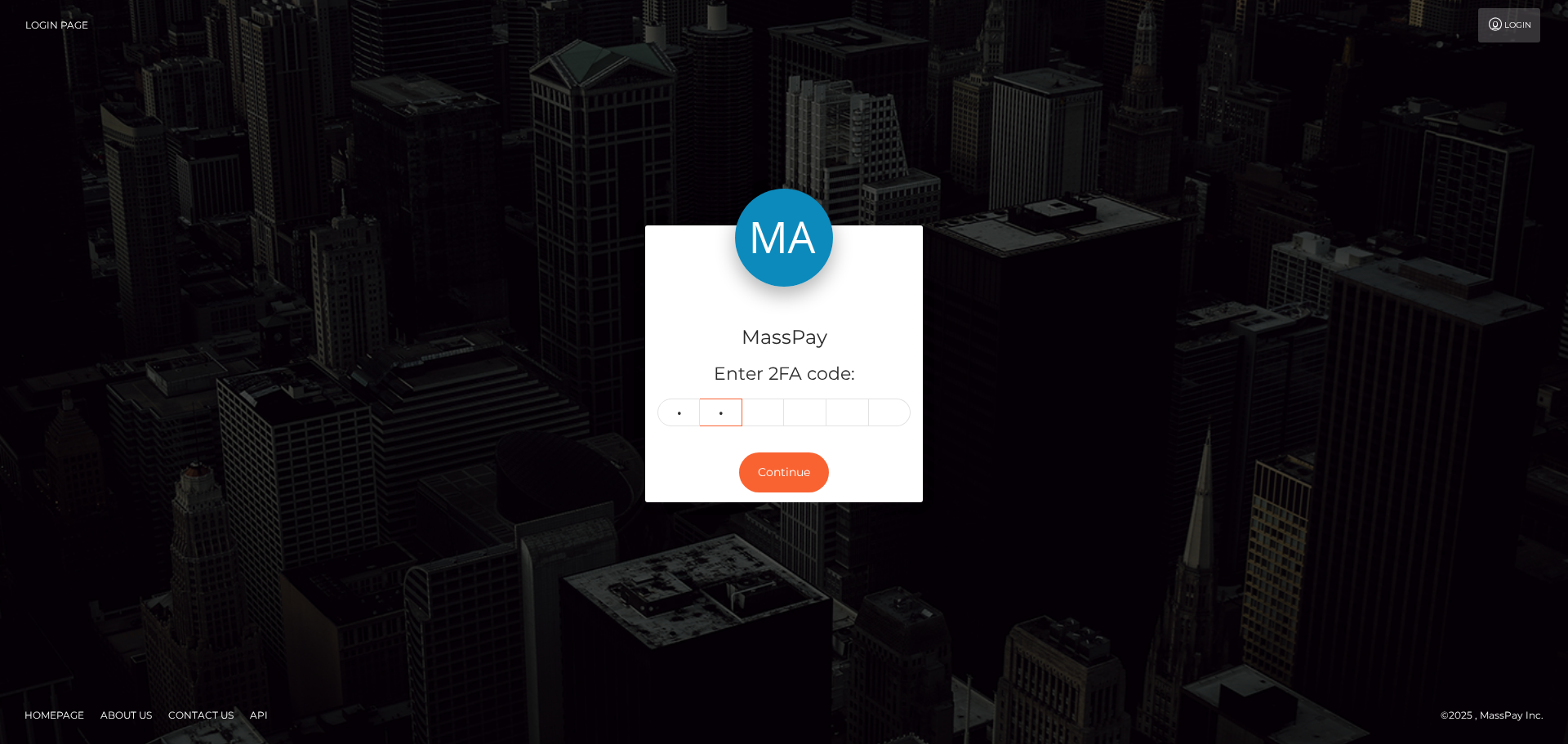
type input "4"
type input "7"
type input "0"
type input "3"
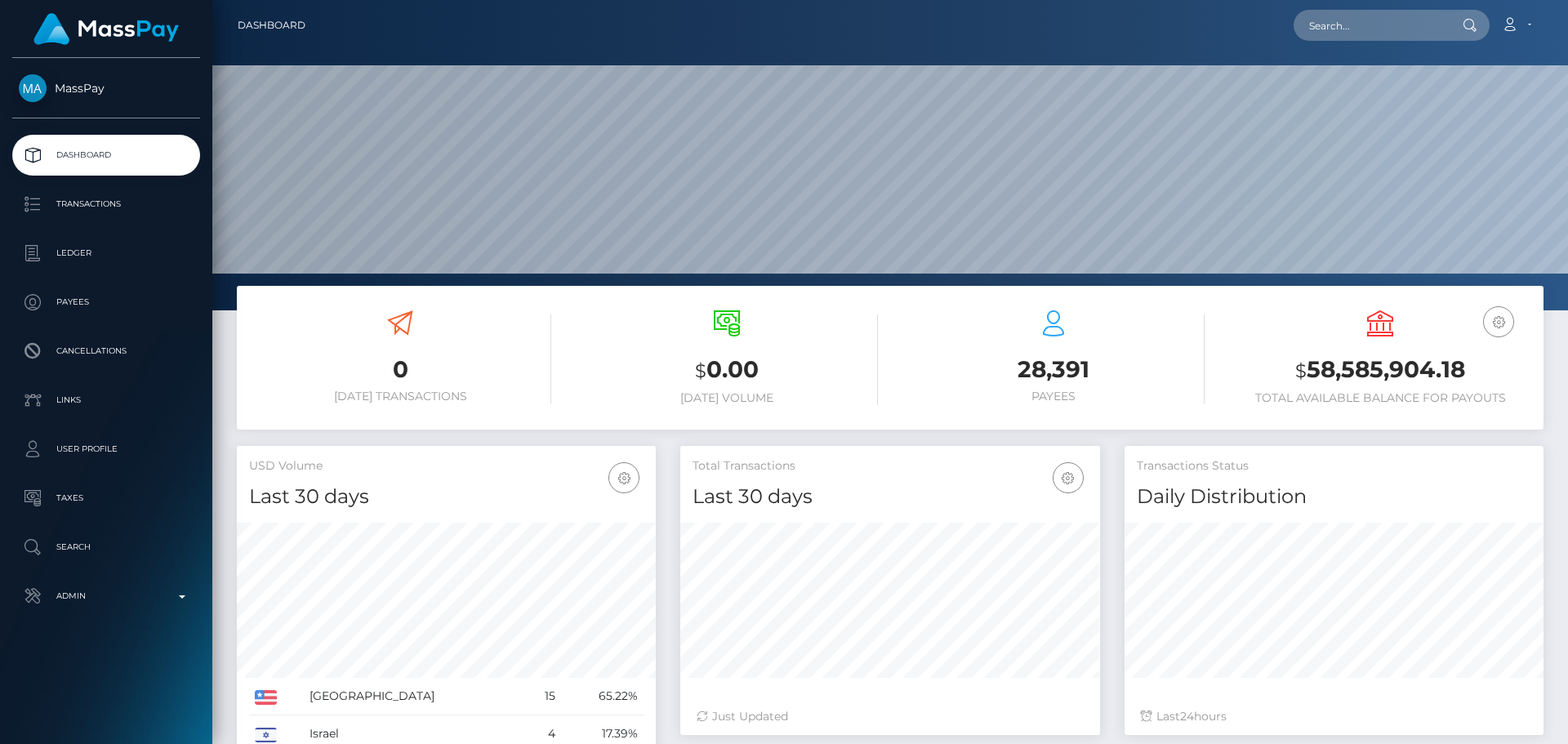
scroll to position [290, 420]
click at [1338, 38] on input "text" at bounding box center [1370, 25] width 154 height 31
paste input "poact_aZS5M8oWsxpl"
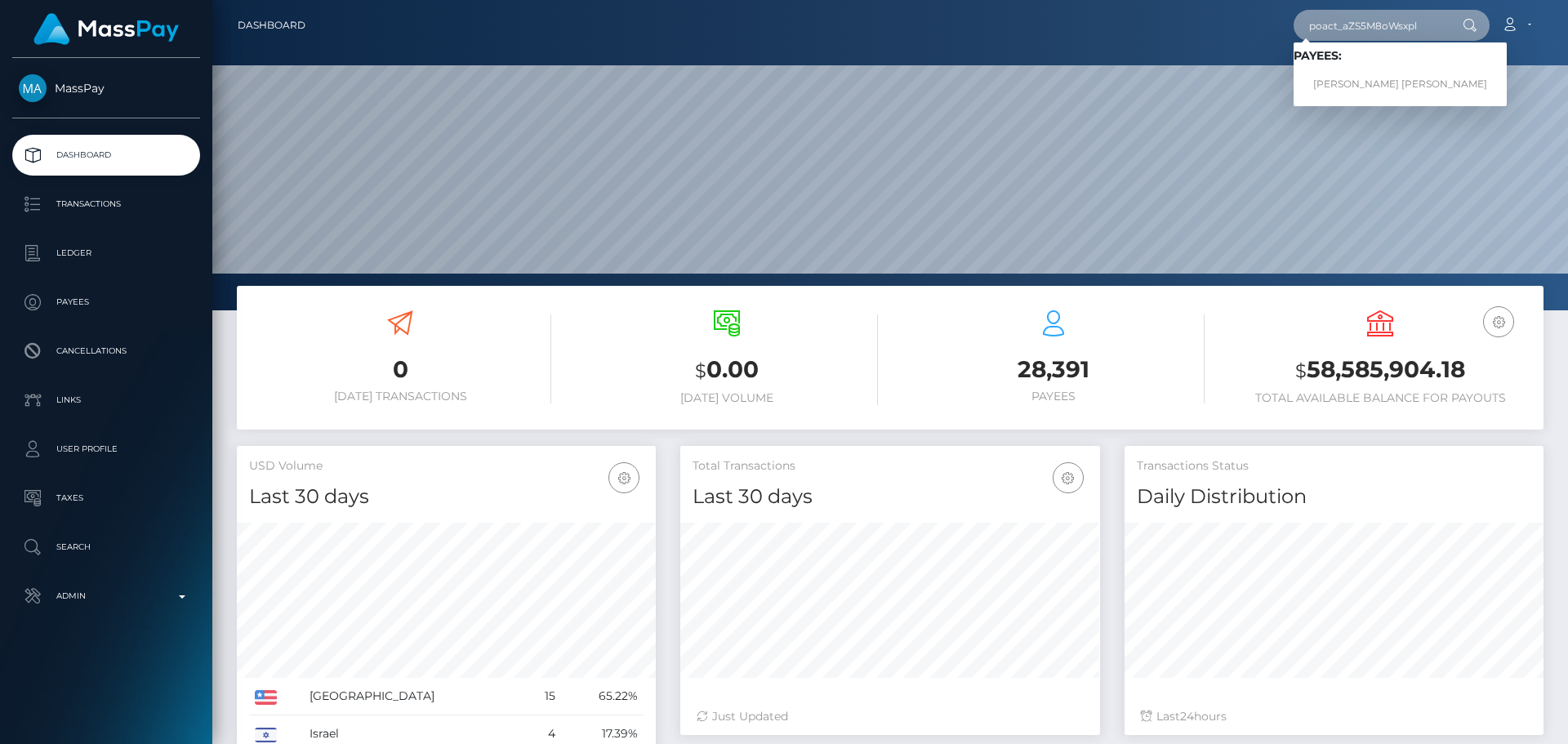
type input "poact_aZS5M8oWsxpl"
click at [1378, 72] on link "ISAIAH MICHAEL WILLINGHAM" at bounding box center [1400, 85] width 213 height 30
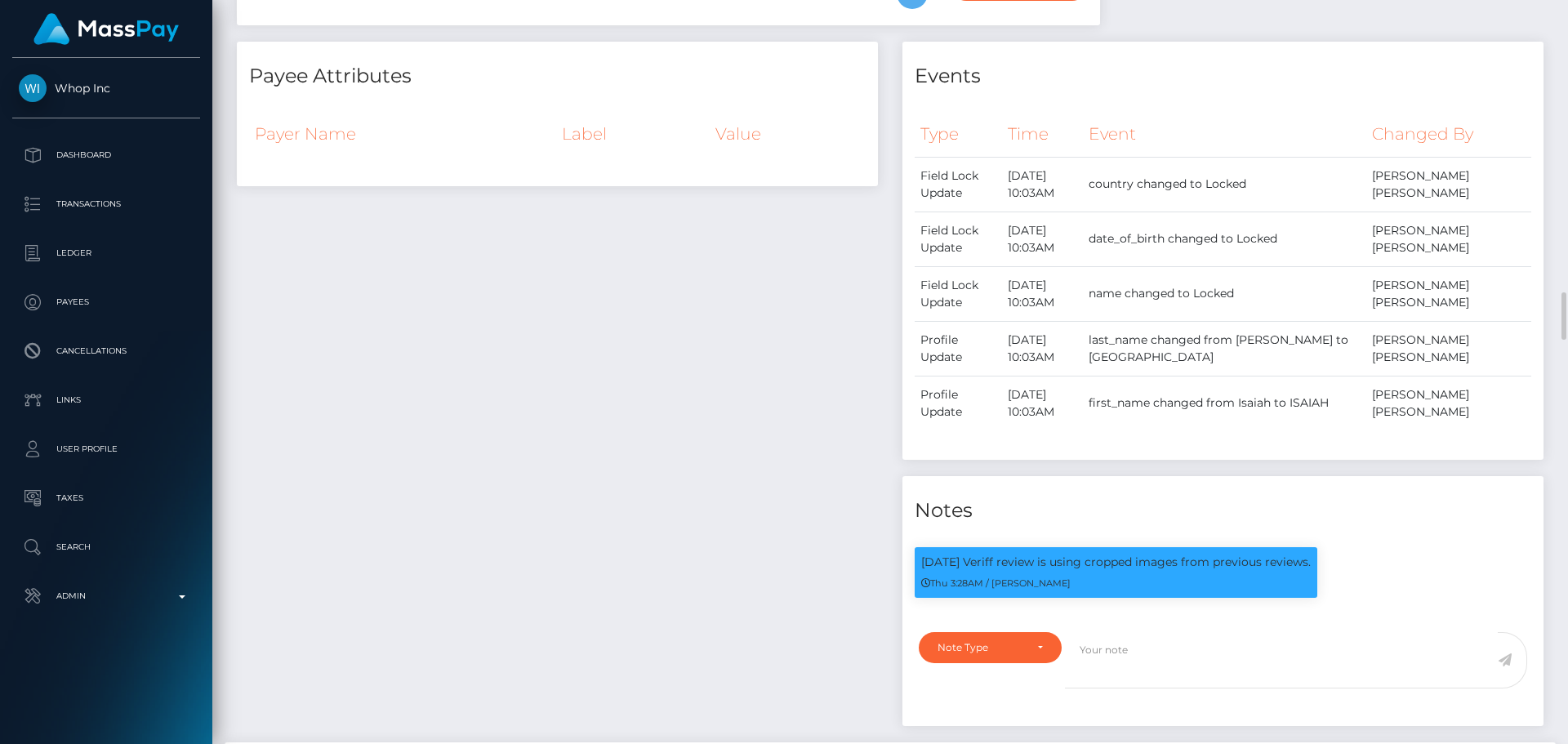
scroll to position [899, 0]
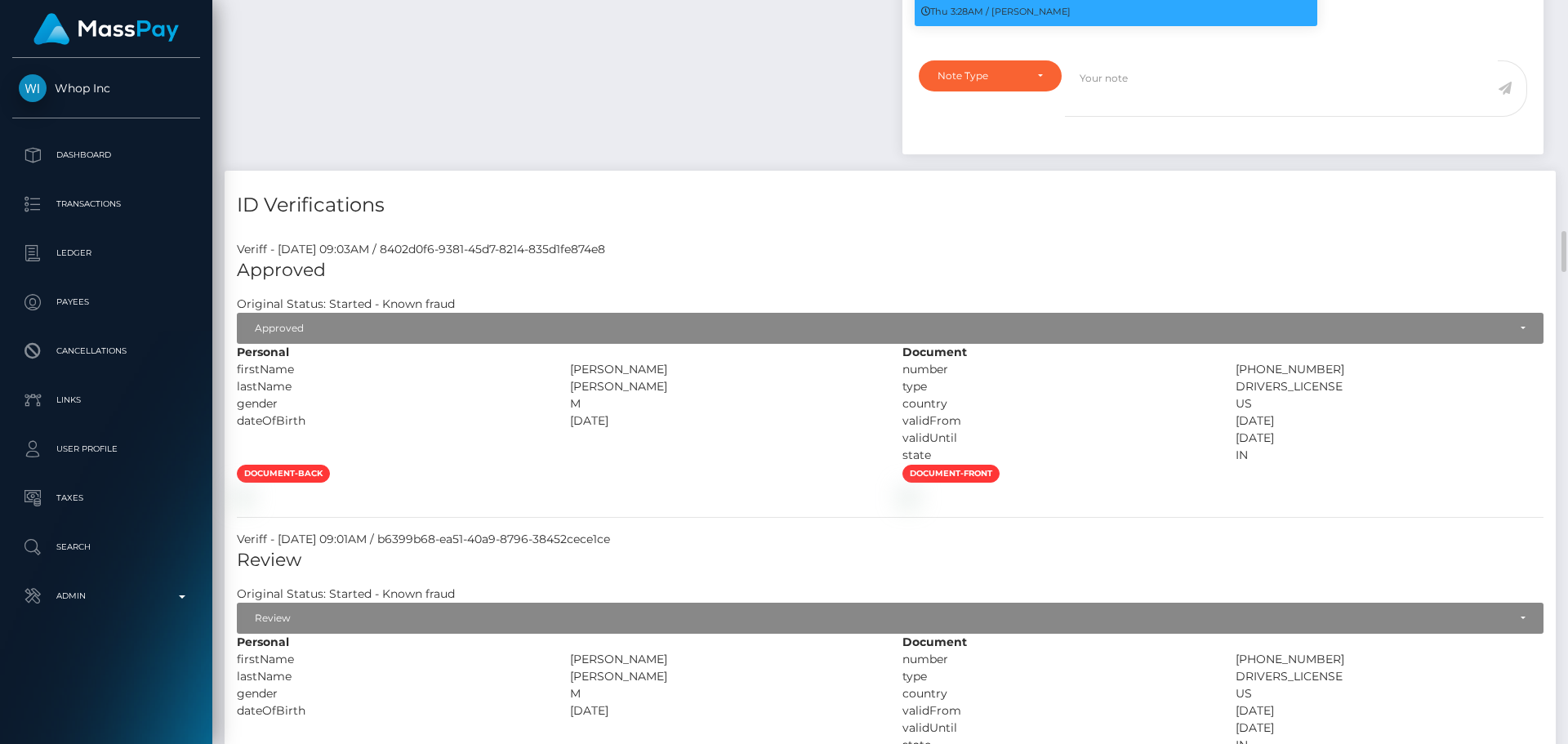
scroll to position [1307, 0]
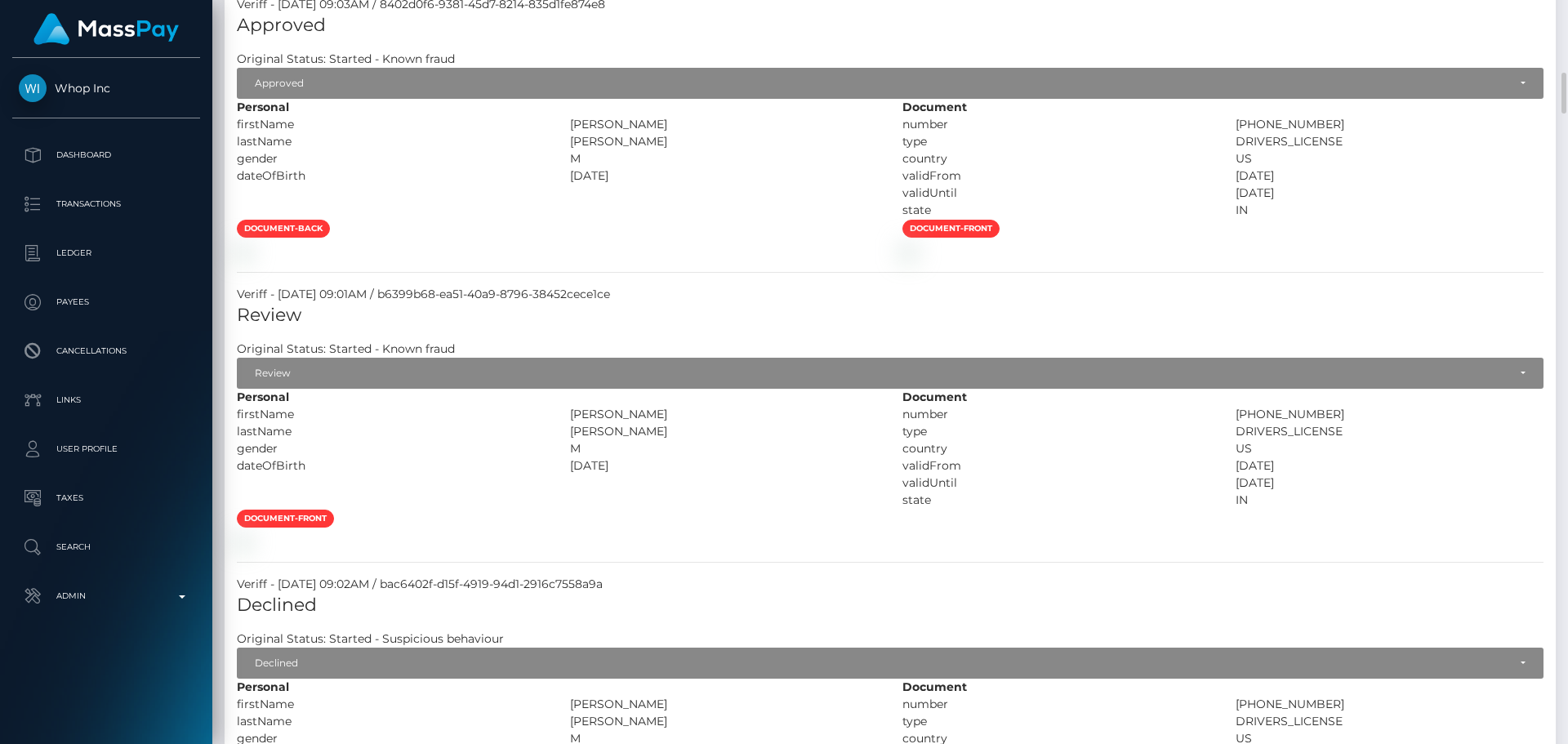
click at [610, 259] on div at bounding box center [557, 249] width 666 height 17
click at [657, 259] on div at bounding box center [557, 249] width 666 height 17
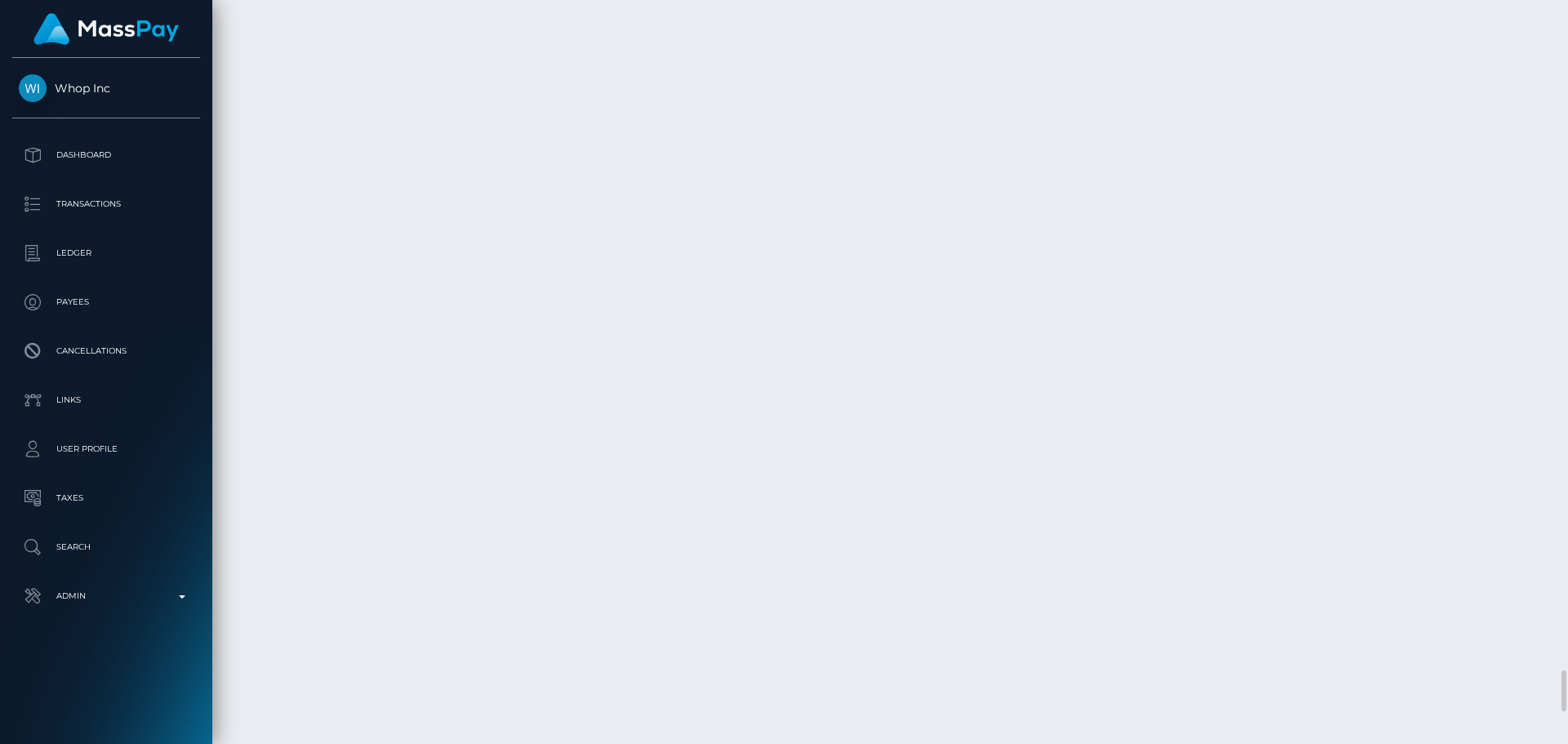
scroll to position [11692, 0]
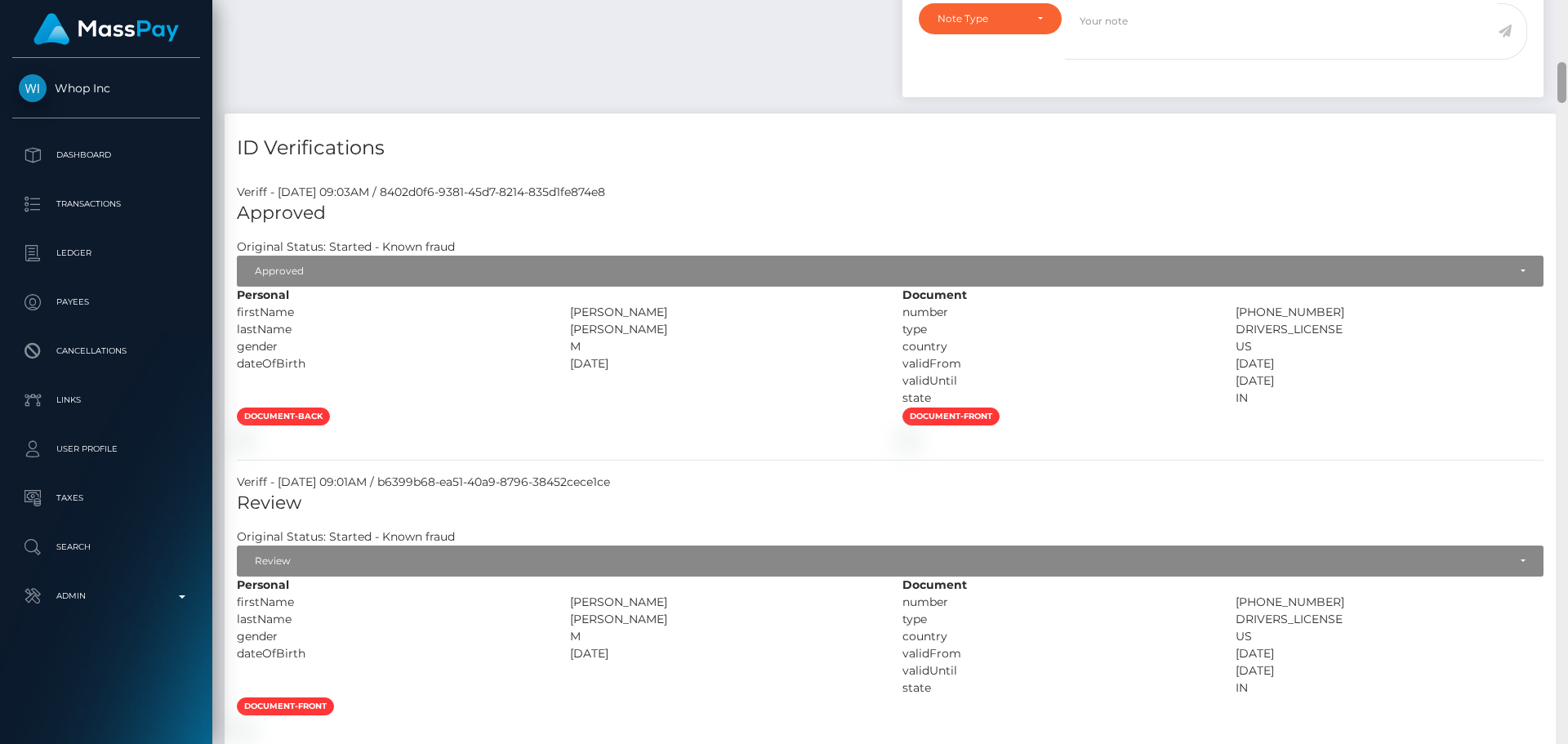
drag, startPoint x: 1564, startPoint y: 672, endPoint x: 1491, endPoint y: 80, distance: 596.5
click at [1491, 80] on div "Customer Profile Loading... Loading..." at bounding box center [890, 372] width 1356 height 744
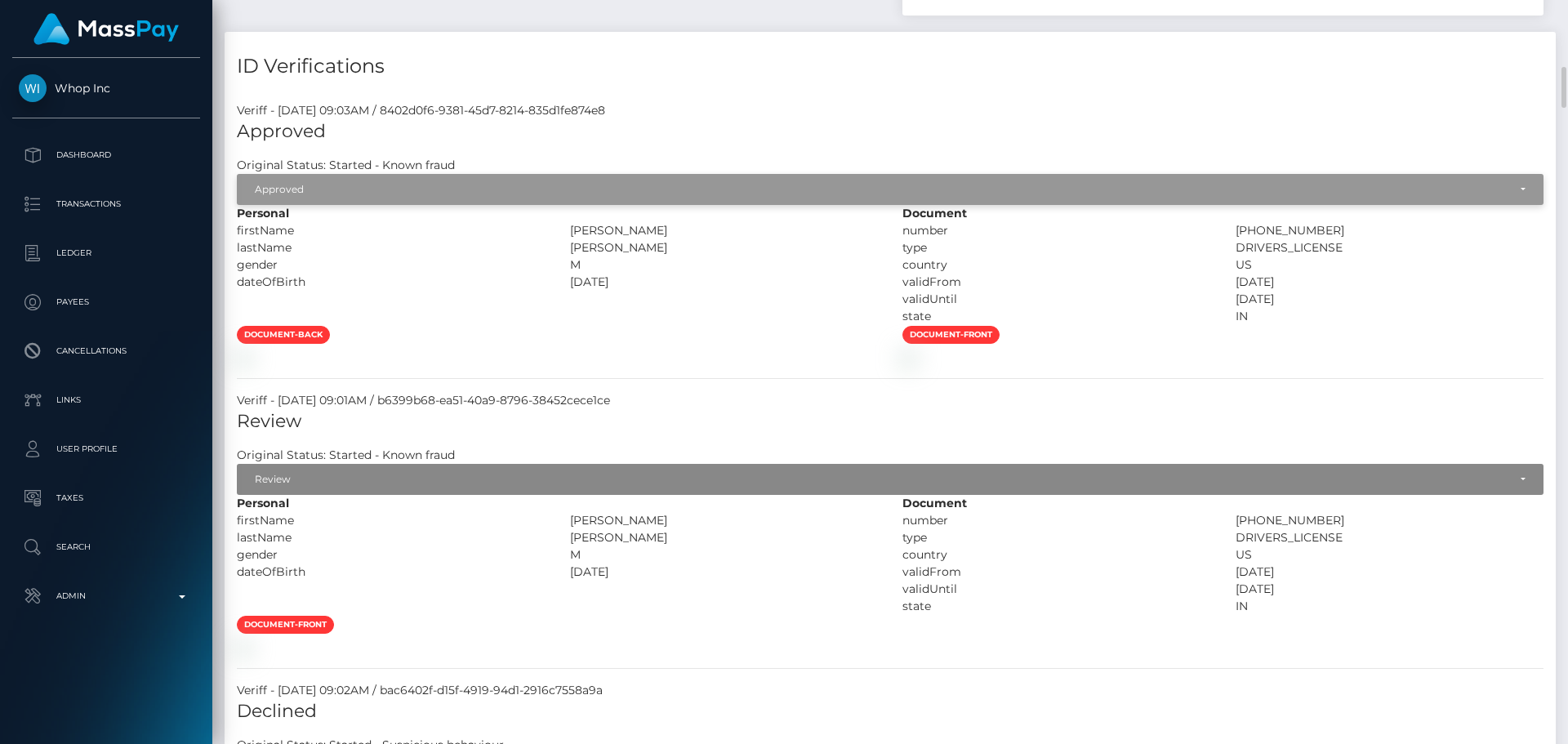
click at [430, 196] on div "Approved" at bounding box center [881, 190] width 1252 height 13
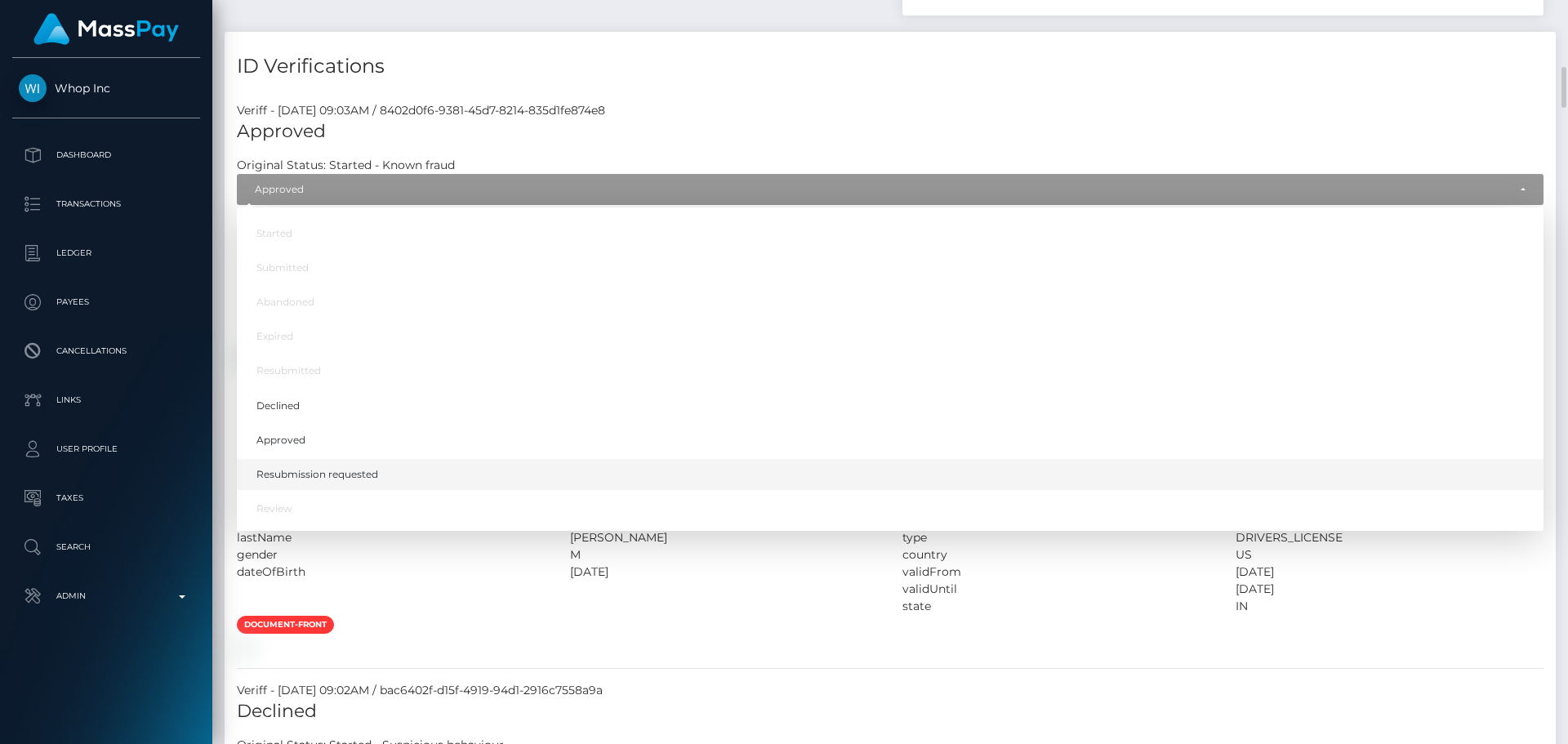
click at [364, 482] on span "Resubmission requested" at bounding box center [317, 475] width 122 height 14
select select "Resubmission requested"
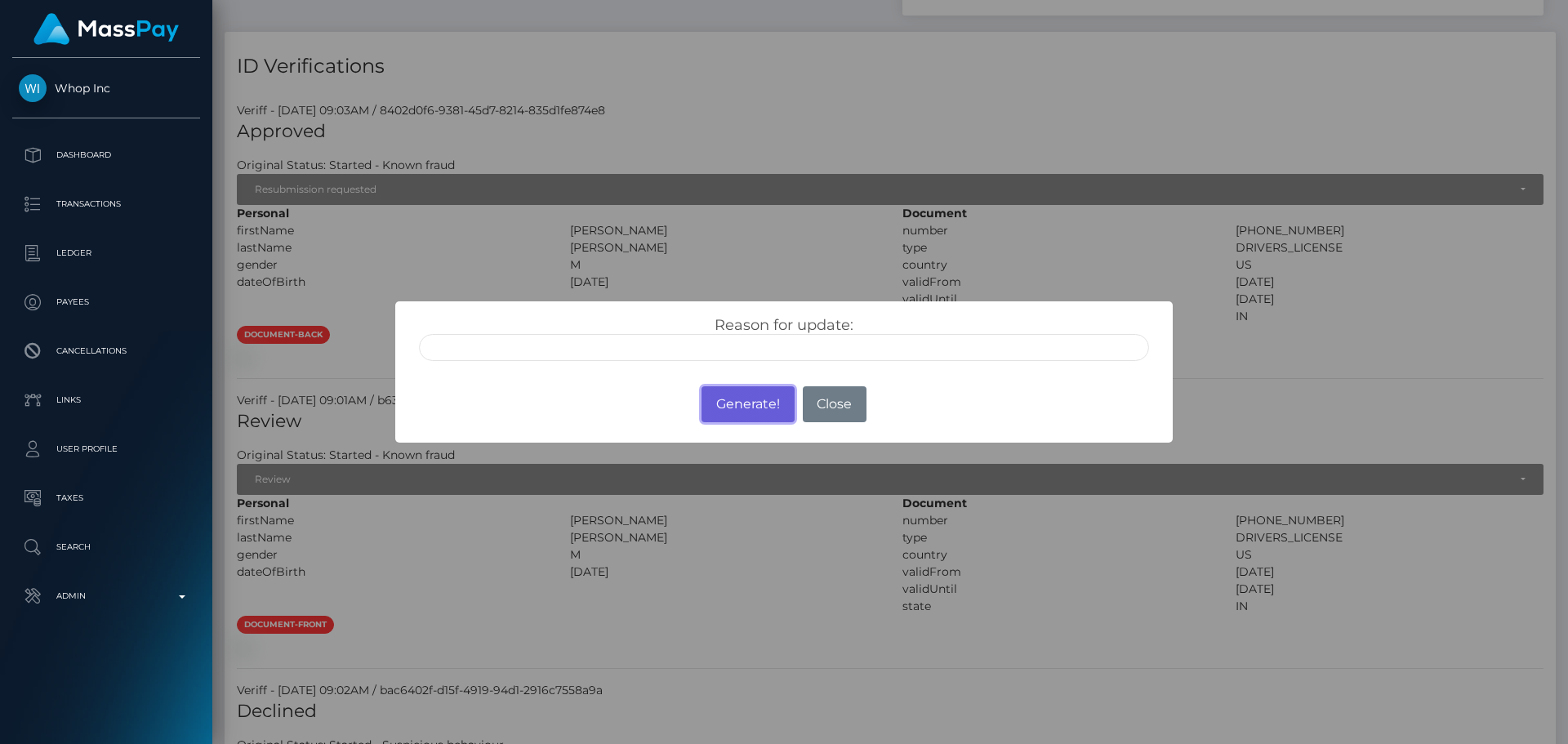
click at [743, 418] on button "Generate!" at bounding box center [747, 404] width 92 height 36
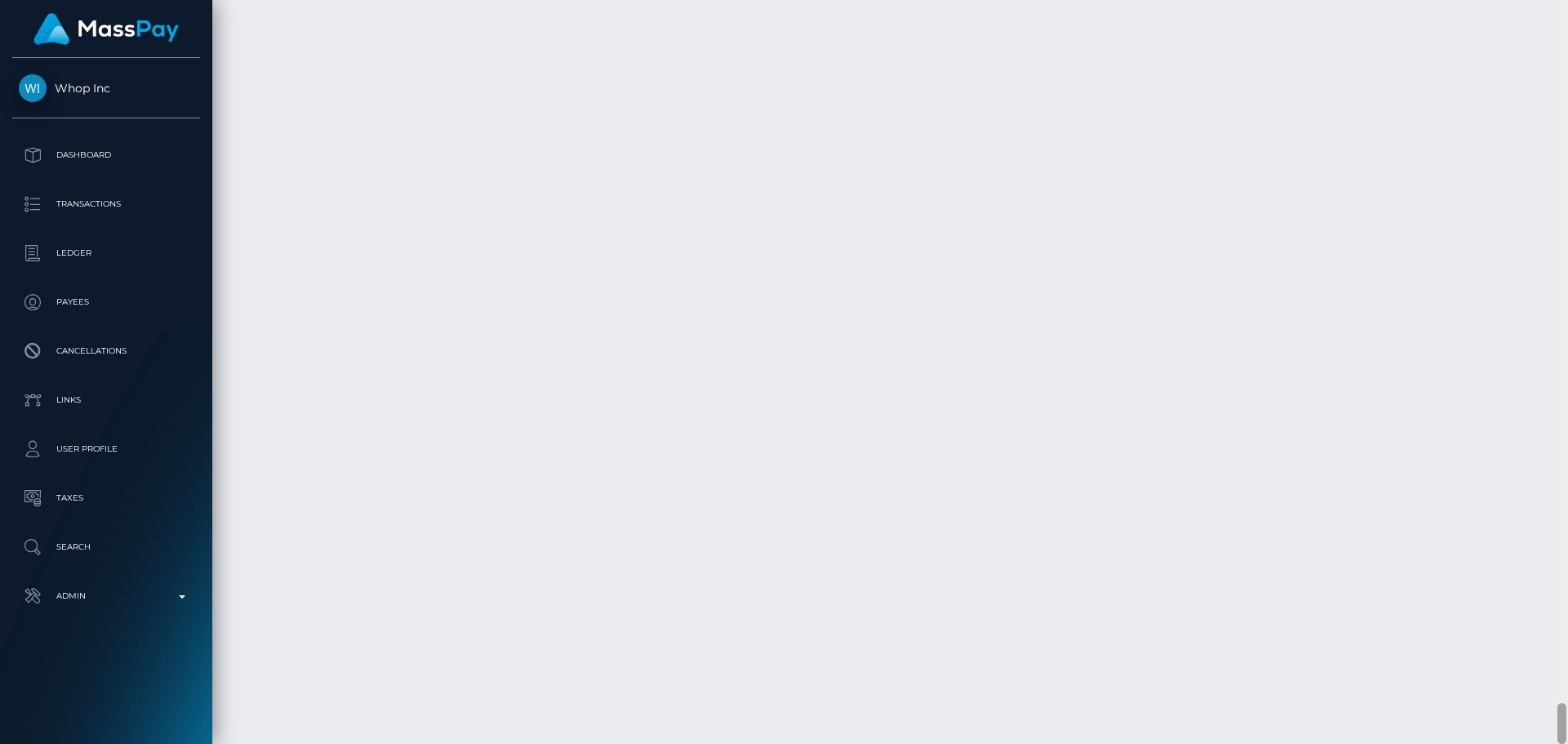
scroll to position [12263, 0]
click at [1560, 701] on div at bounding box center [1562, 706] width 9 height 41
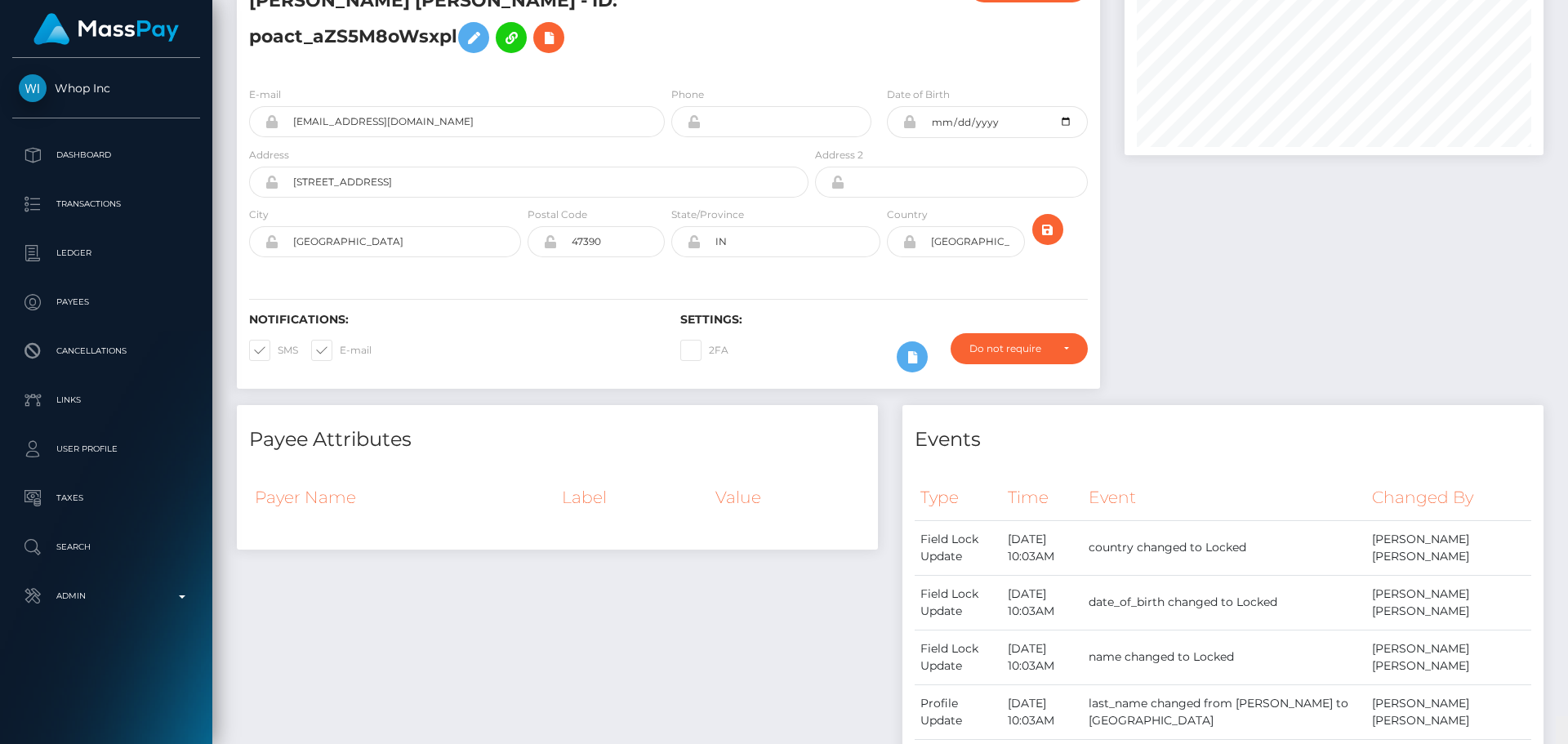
scroll to position [0, 0]
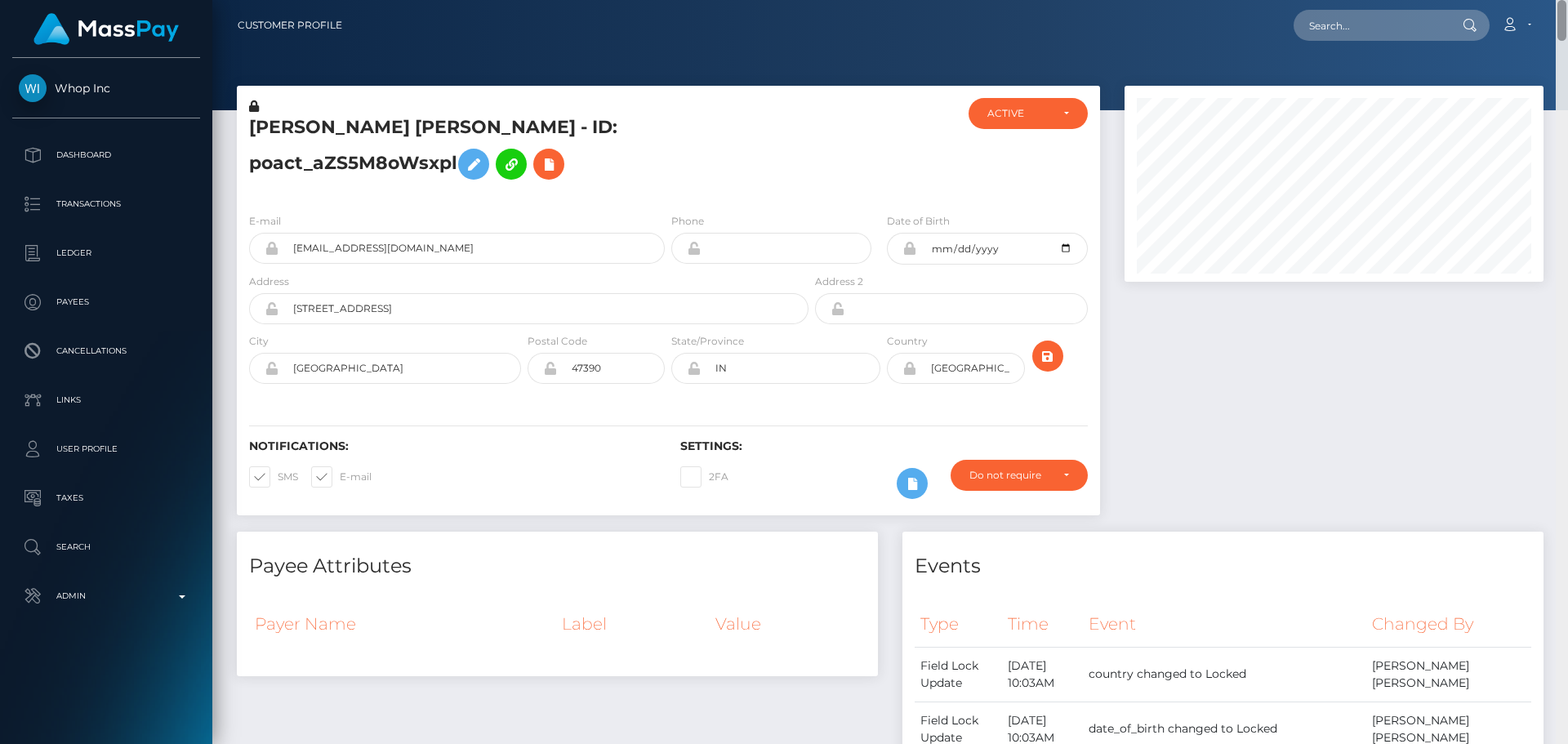
drag, startPoint x: 1561, startPoint y: 700, endPoint x: 1546, endPoint y: -3, distance: 703.2
click at [1546, 0] on html "Whop Inc Dashboard Transactions Ledger Payees Cancellations Links" at bounding box center [784, 372] width 1568 height 744
click at [1048, 352] on icon "submit" at bounding box center [1048, 356] width 20 height 21
click at [524, 187] on h5 "[PERSON_NAME] [PERSON_NAME] - ID: poact_aZS5M8oWsxpl" at bounding box center [525, 151] width 551 height 72
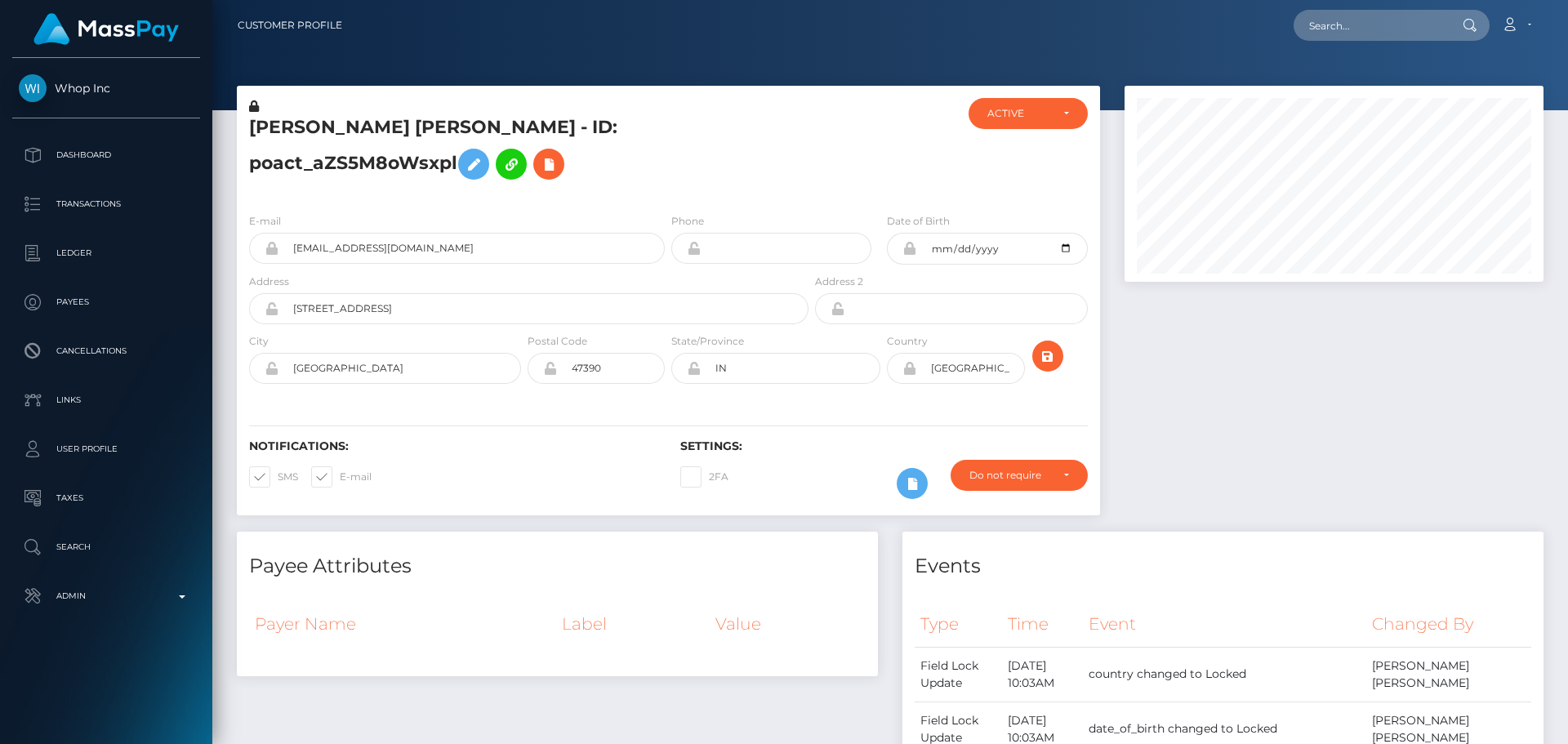
click at [537, 159] on h5 "[PERSON_NAME] [PERSON_NAME] - ID: poact_aZS5M8oWsxpl" at bounding box center [525, 151] width 551 height 72
click at [668, 174] on h5 "[PERSON_NAME] [PERSON_NAME] - ID: poact_aZS5M8oWsxpl" at bounding box center [525, 151] width 551 height 72
click at [623, 170] on h5 "[PERSON_NAME] [PERSON_NAME] - ID: poact_aZS5M8oWsxpl" at bounding box center [525, 151] width 551 height 72
click at [628, 168] on h5 "[PERSON_NAME] [PERSON_NAME] - ID: poact_aZS5M8oWsxpl" at bounding box center [525, 151] width 551 height 72
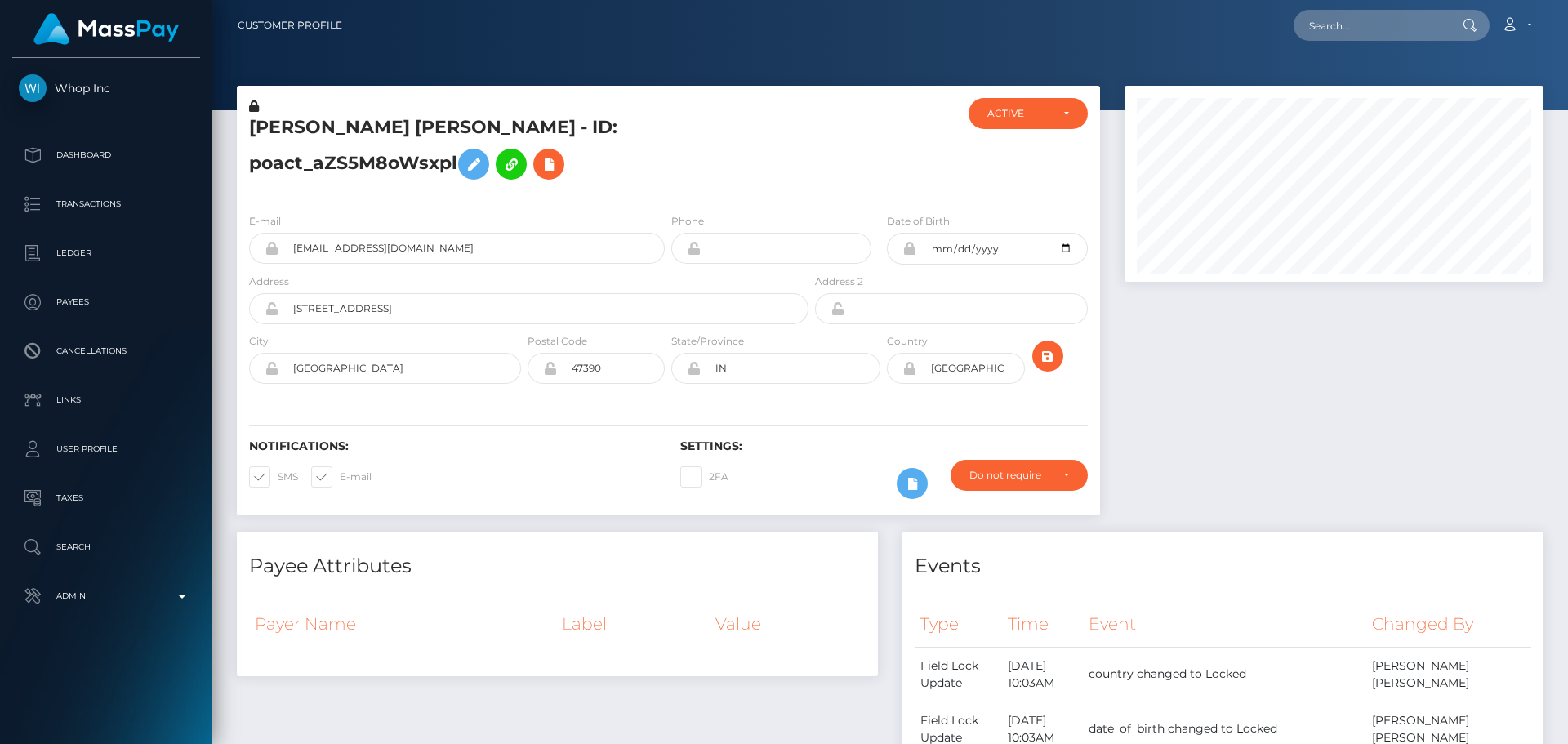
click at [641, 170] on h5 "[PERSON_NAME] [PERSON_NAME] - ID: poact_aZS5M8oWsxpl" at bounding box center [525, 151] width 551 height 72
click at [659, 168] on h5 "[PERSON_NAME] [PERSON_NAME] - ID: poact_aZS5M8oWsxpl" at bounding box center [525, 151] width 551 height 72
click at [662, 167] on h5 "[PERSON_NAME] [PERSON_NAME] - ID: poact_aZS5M8oWsxpl" at bounding box center [525, 151] width 551 height 72
click at [668, 181] on h5 "[PERSON_NAME] [PERSON_NAME] - ID: poact_aZS5M8oWsxpl" at bounding box center [525, 151] width 551 height 72
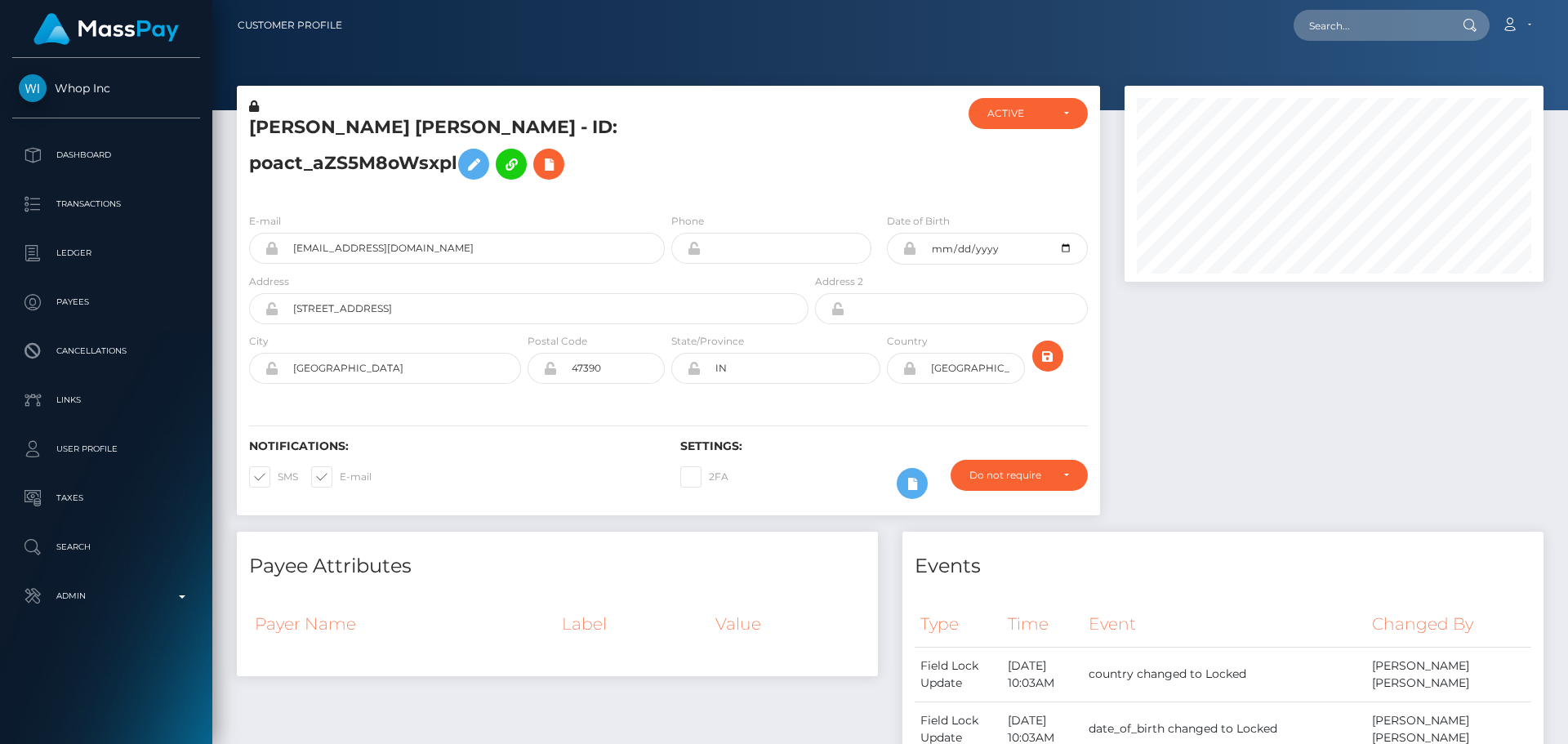
click at [668, 181] on h5 "[PERSON_NAME] [PERSON_NAME] - ID: poact_aZS5M8oWsxpl" at bounding box center [525, 151] width 551 height 72
click at [678, 157] on h5 "ISAIAH MICHAEL WILLINGHAM - ID: poact_aZS5M8oWsxpl" at bounding box center [525, 151] width 551 height 72
click at [684, 156] on h5 "ISAIAH MICHAEL WILLINGHAM - ID: poact_aZS5M8oWsxpl" at bounding box center [525, 151] width 551 height 72
click at [679, 158] on h5 "ISAIAH MICHAEL WILLINGHAM - ID: poact_aZS5M8oWsxpl" at bounding box center [525, 151] width 551 height 72
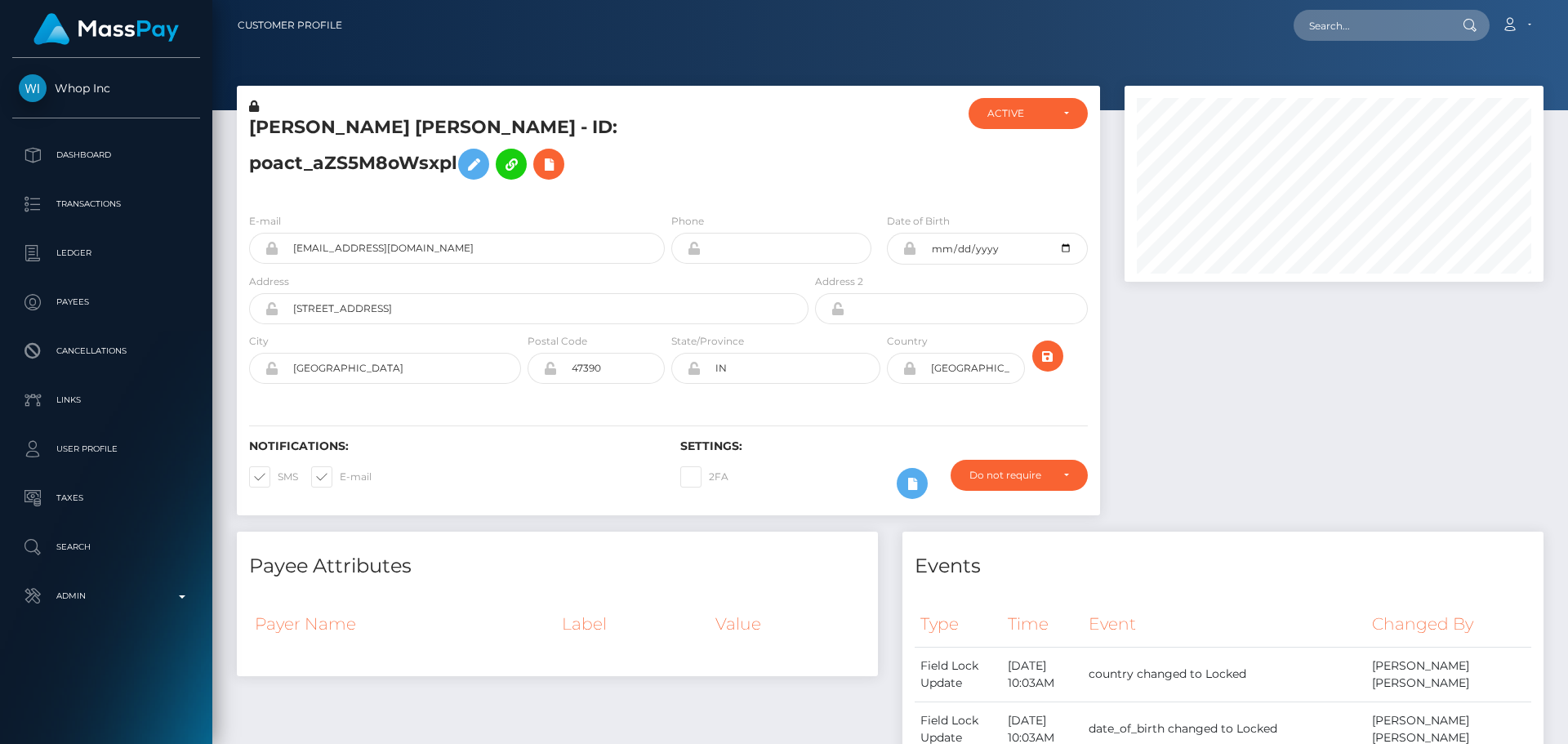
click at [679, 158] on h5 "ISAIAH MICHAEL WILLINGHAM - ID: poact_aZS5M8oWsxpl" at bounding box center [525, 151] width 551 height 72
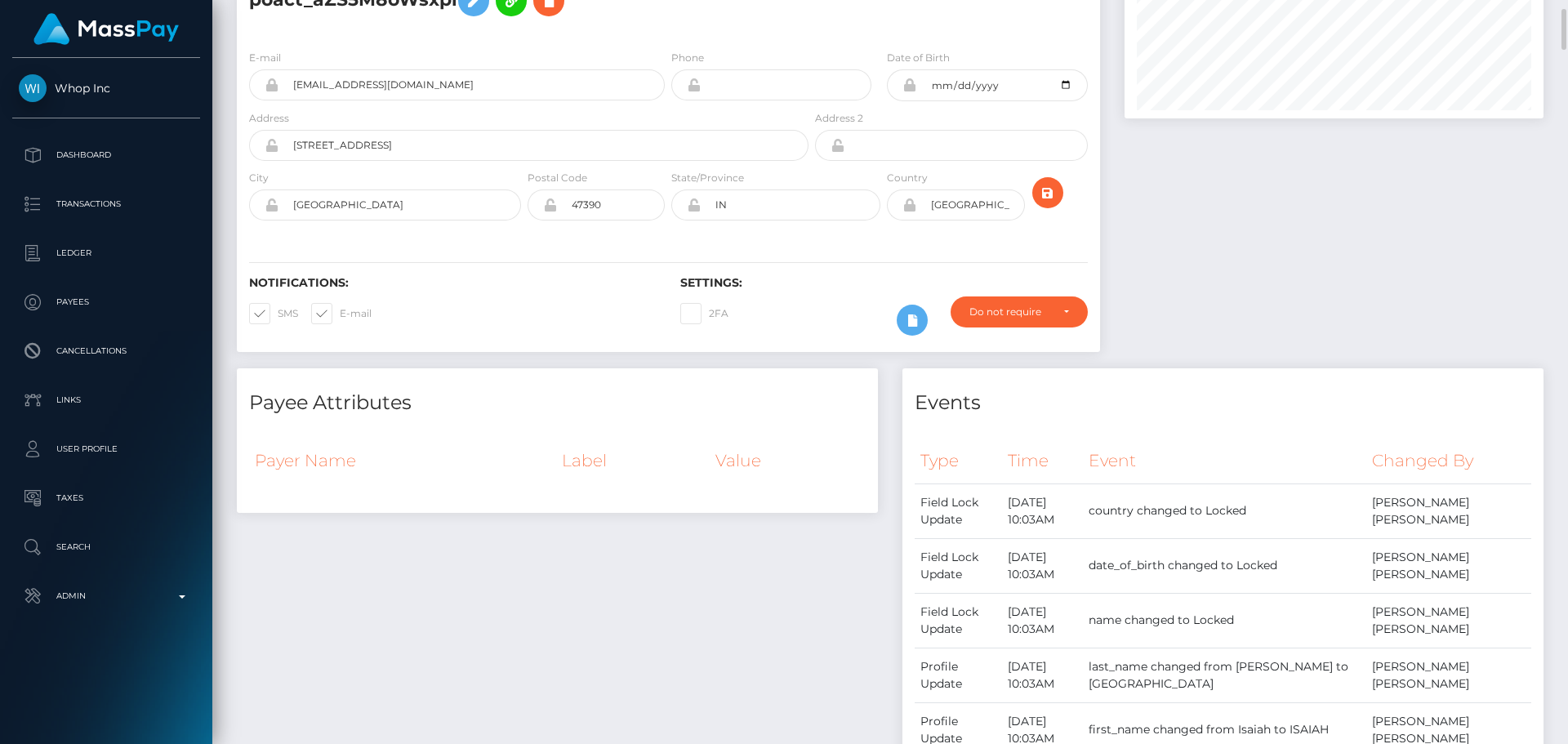
scroll to position [0, 0]
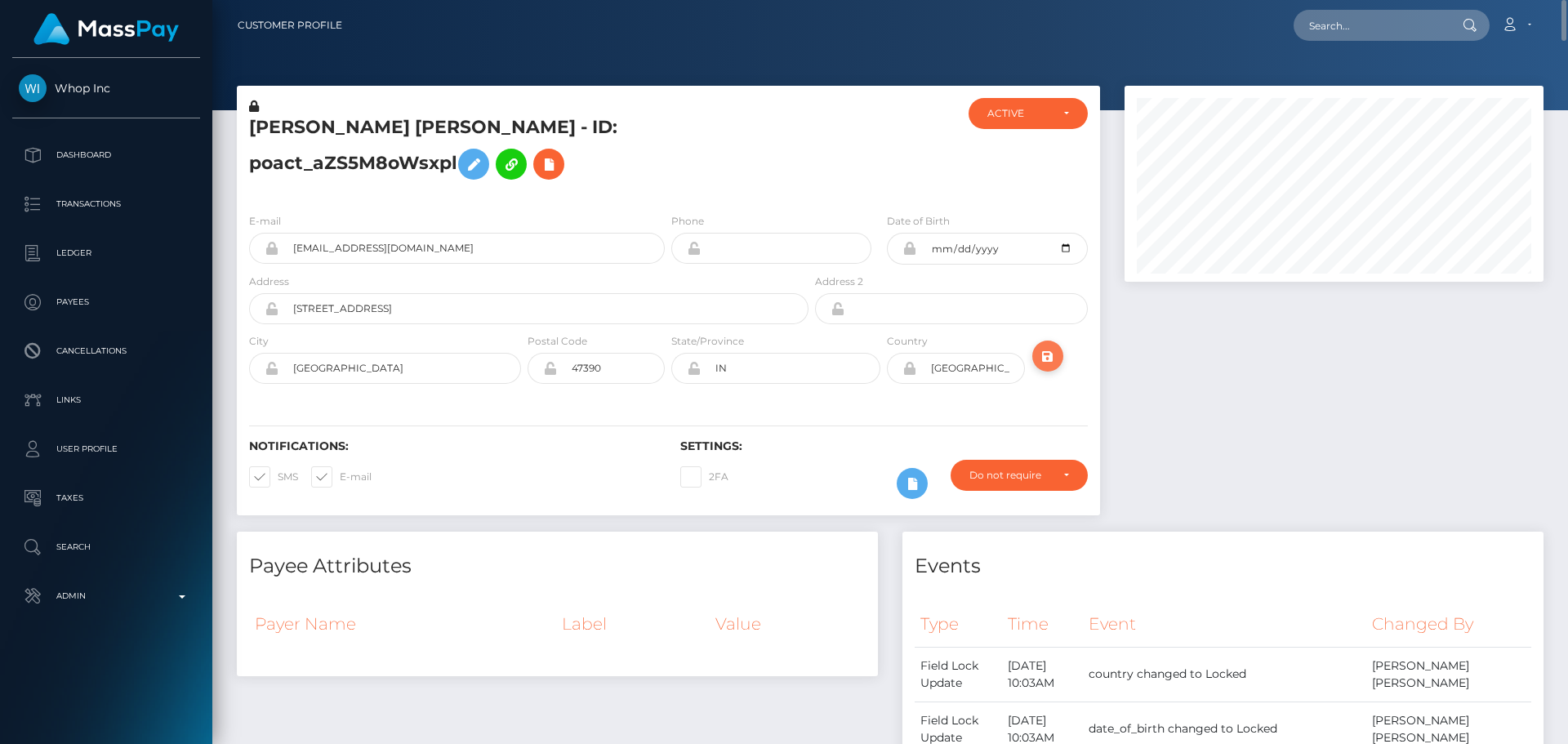
click at [1054, 357] on icon "submit" at bounding box center [1048, 356] width 20 height 21
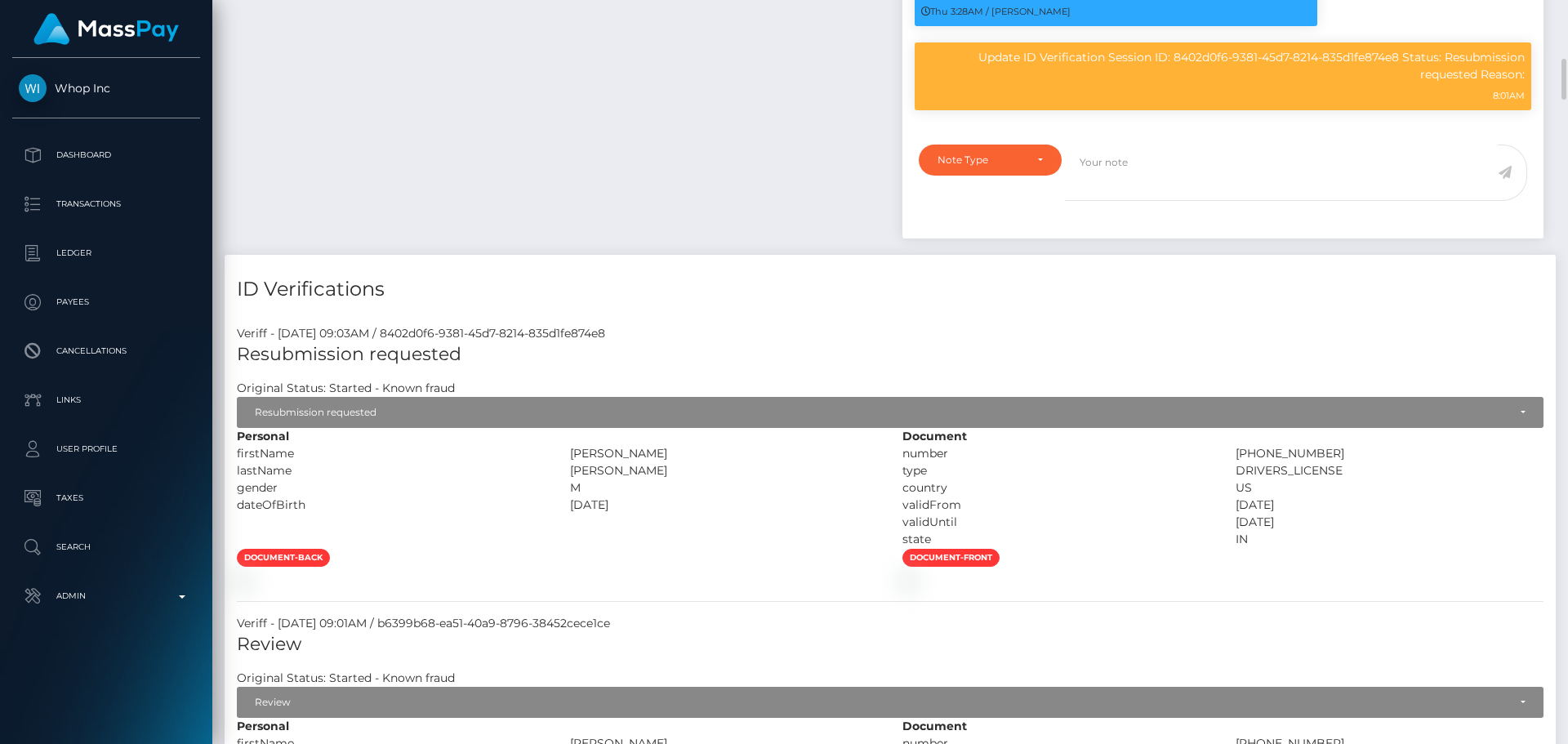
scroll to position [1225, 0]
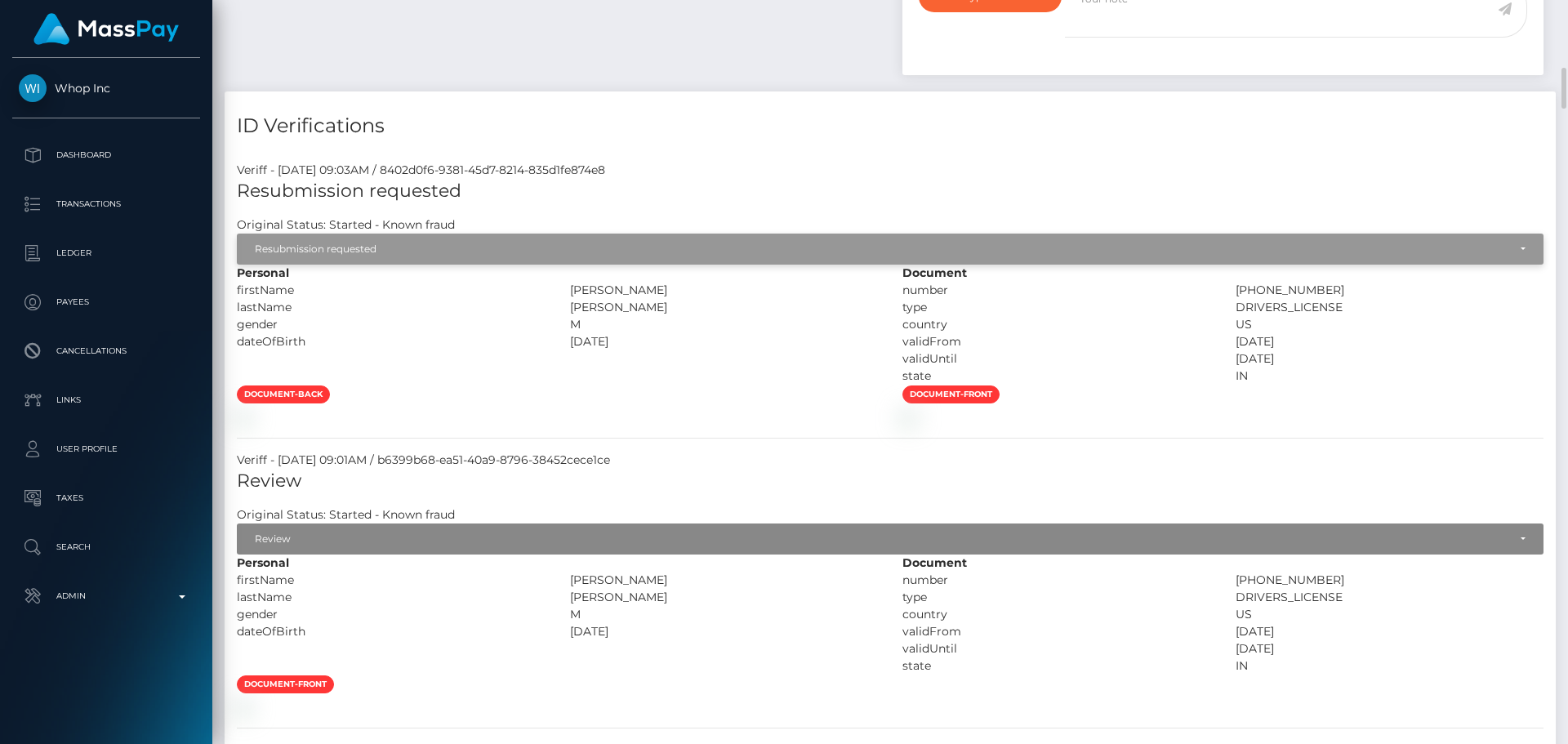
click at [441, 256] on div "Resubmission requested" at bounding box center [881, 249] width 1252 height 13
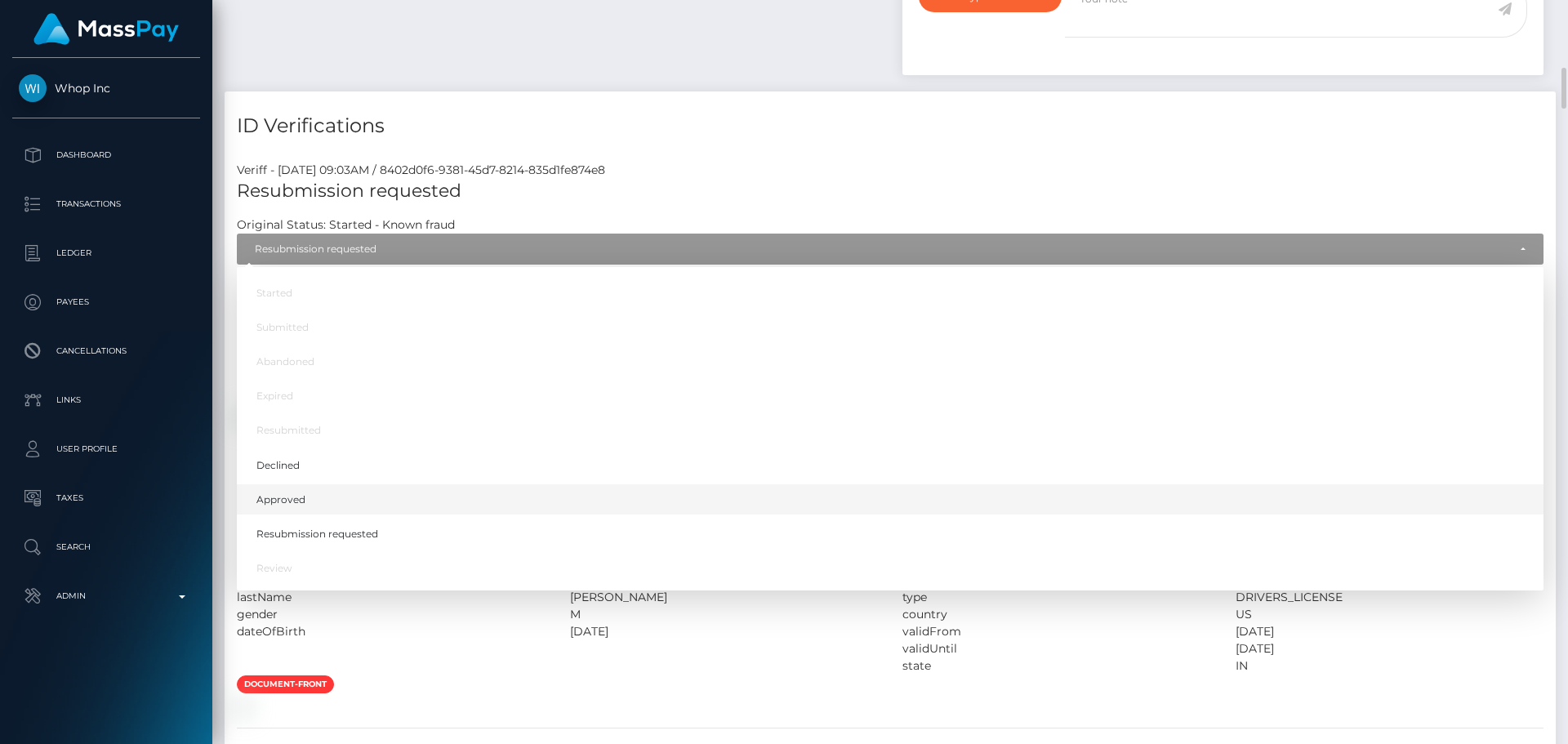
click at [315, 515] on link "Approved" at bounding box center [890, 500] width 1307 height 30
select select "Approved"
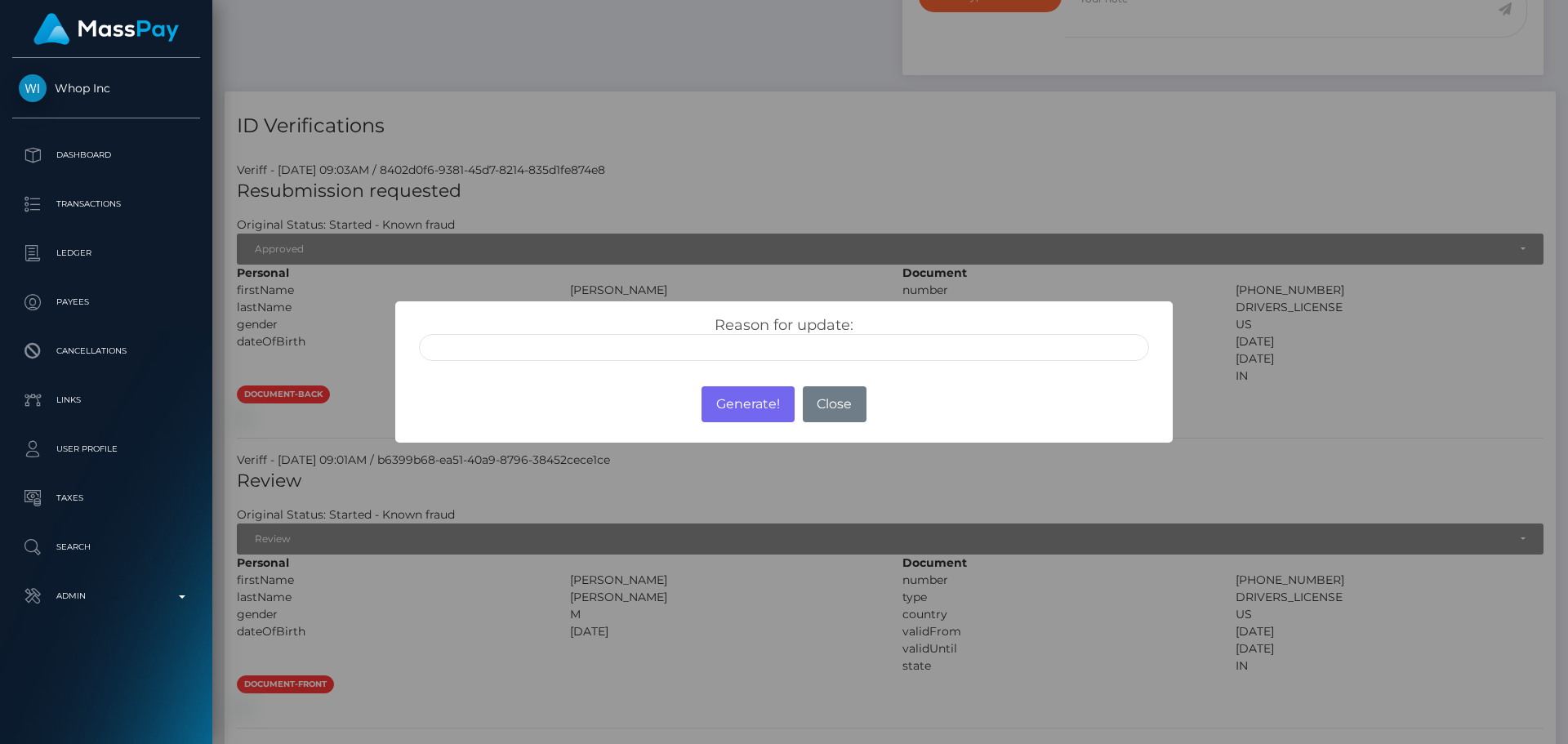
click at [628, 351] on input "text" at bounding box center [784, 348] width 730 height 27
type input "ID manually verified"
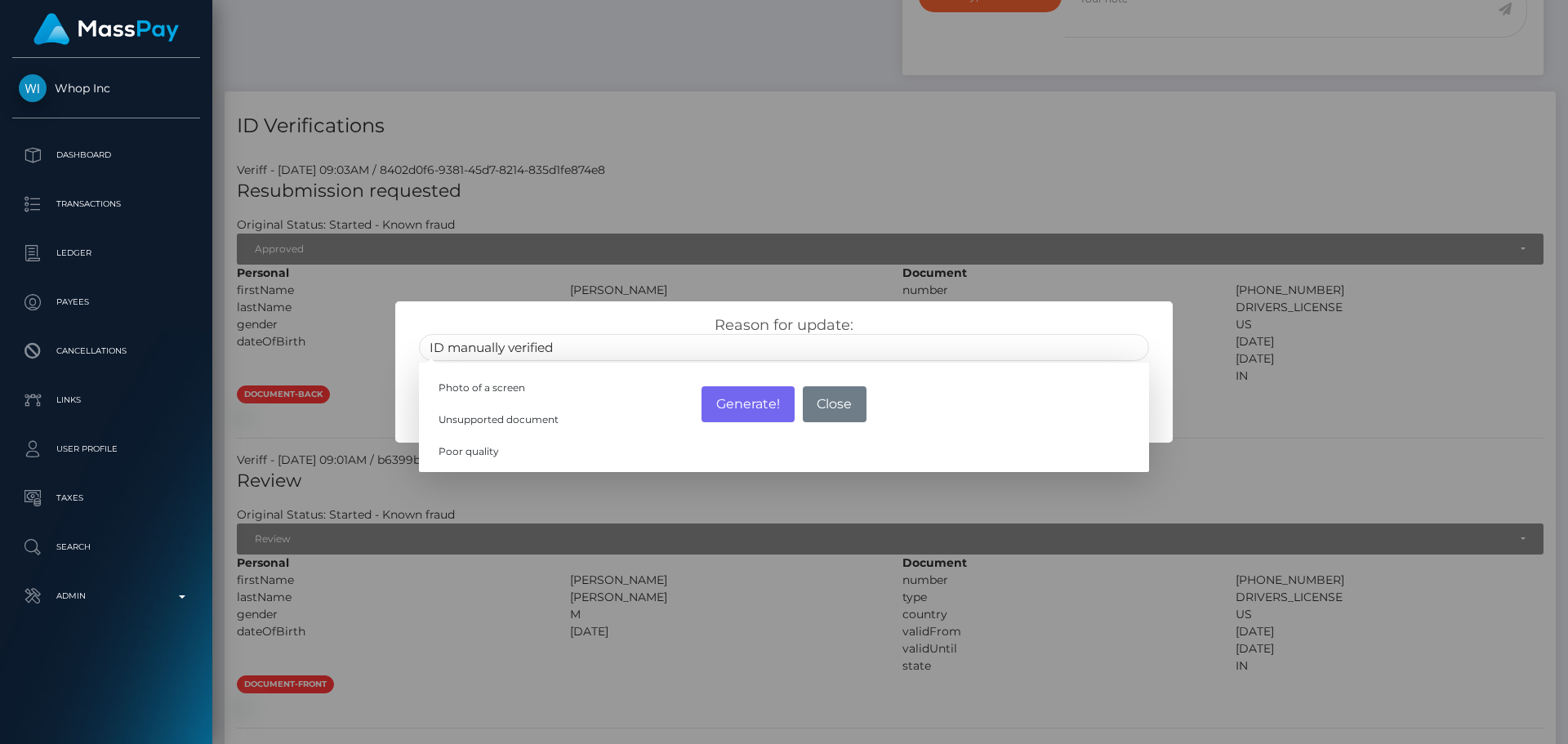
click at [646, 317] on div "Reason for update: ID manually verified Photo of a screen Unsupported document …" at bounding box center [784, 339] width 754 height 45
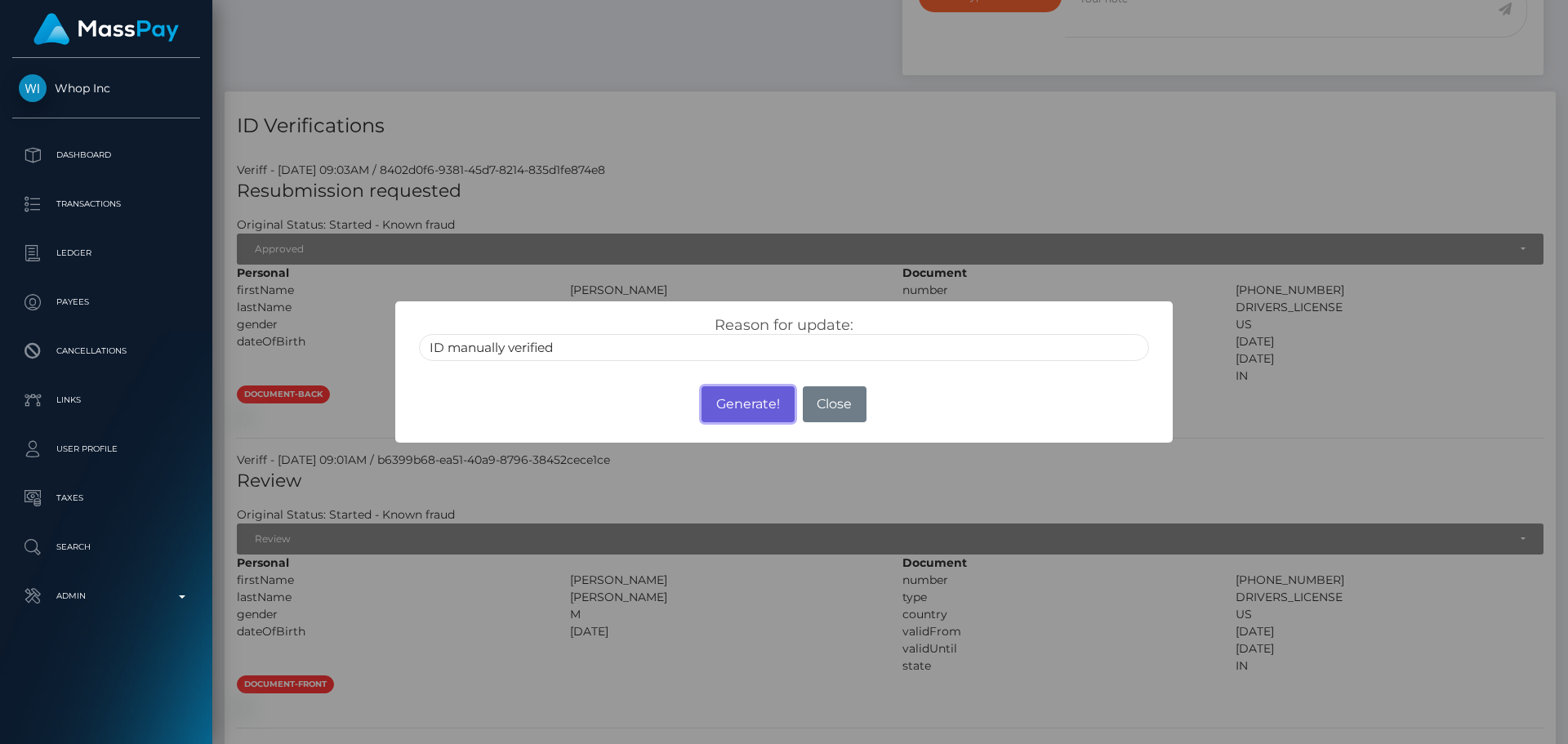
click at [747, 404] on button "Generate!" at bounding box center [747, 404] width 92 height 36
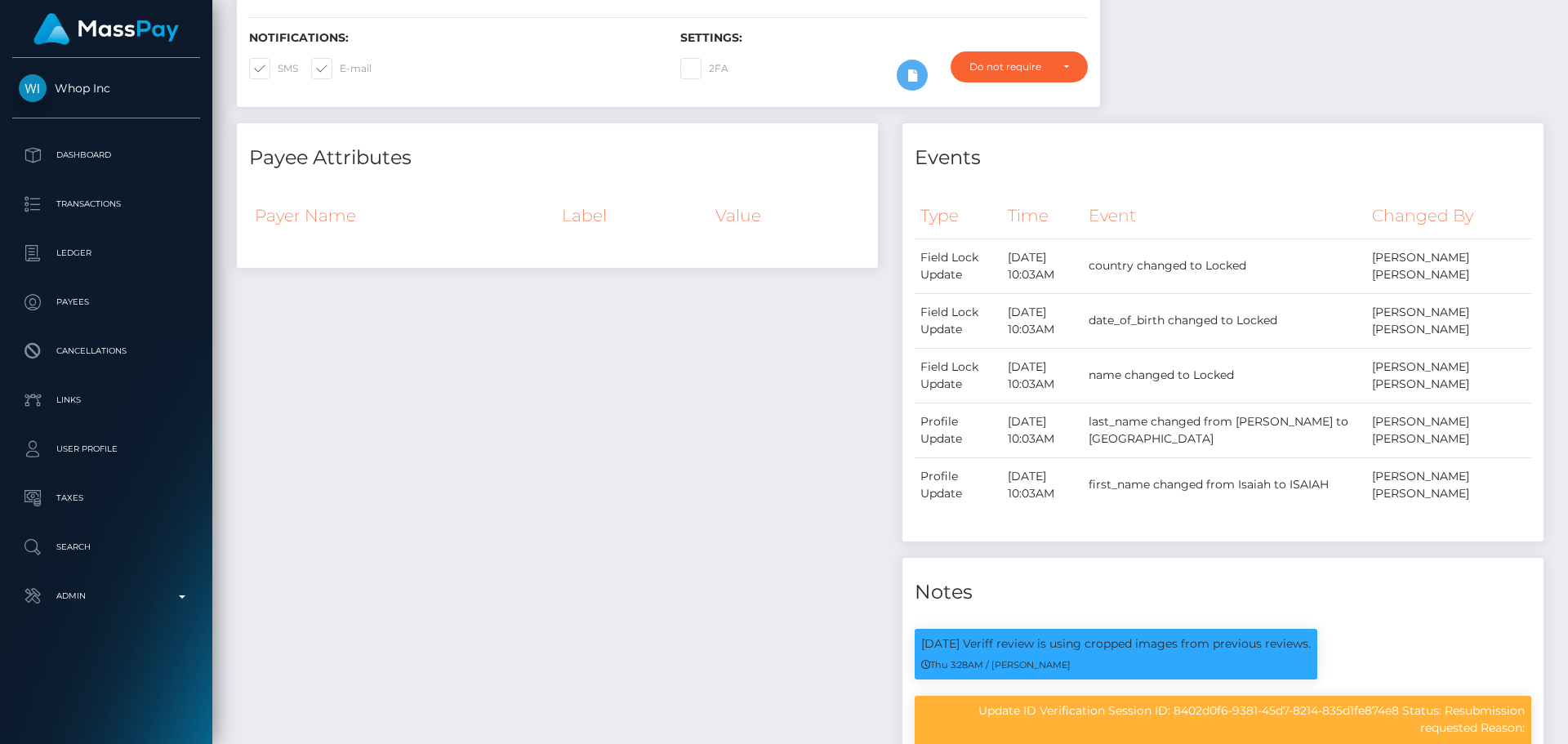
scroll to position [0, 0]
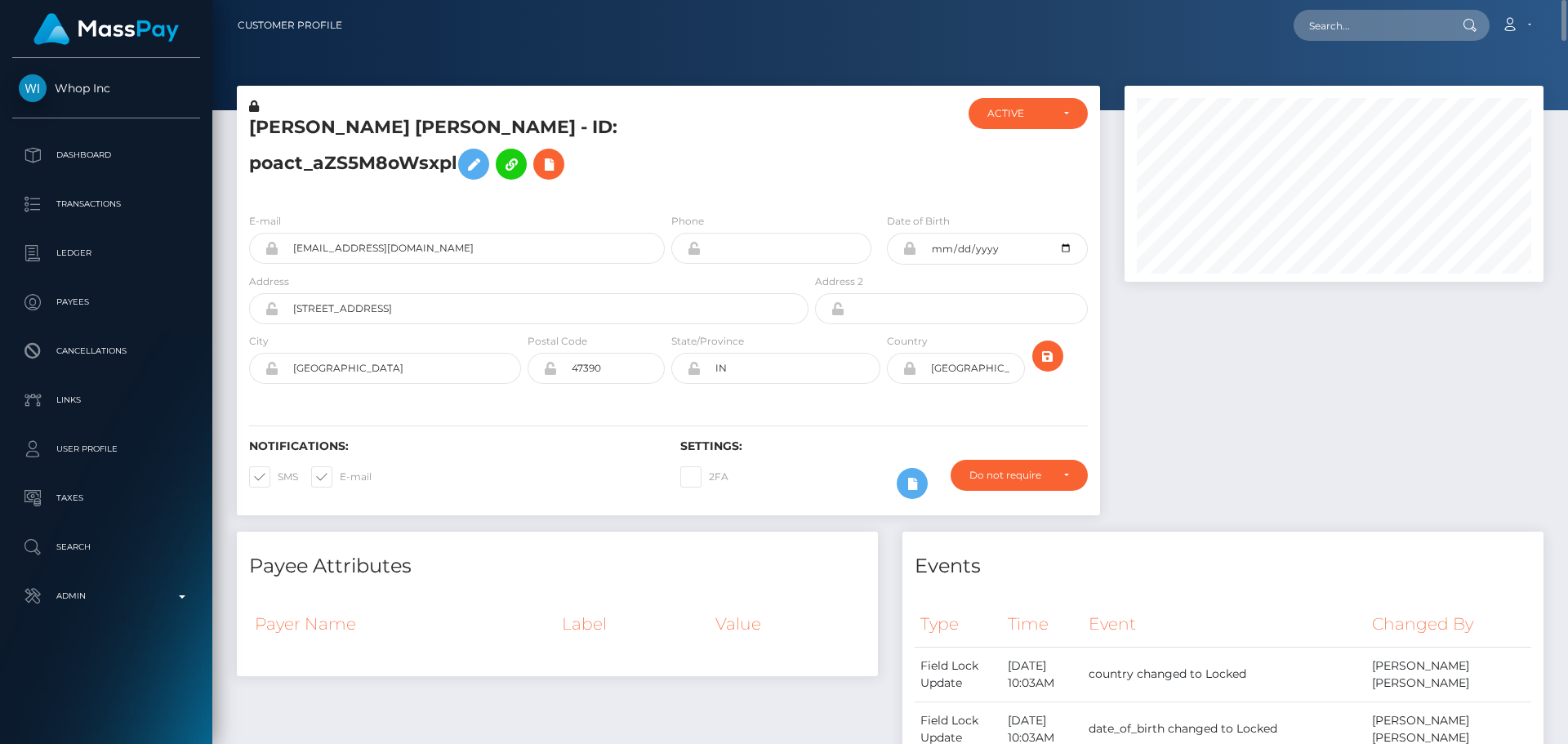
click at [830, 156] on div at bounding box center [883, 149] width 144 height 102
click at [864, 172] on div at bounding box center [883, 149] width 144 height 102
click at [1047, 357] on icon "submit" at bounding box center [1048, 356] width 20 height 21
drag, startPoint x: 0, startPoint y: 0, endPoint x: 1051, endPoint y: 356, distance: 1109.7
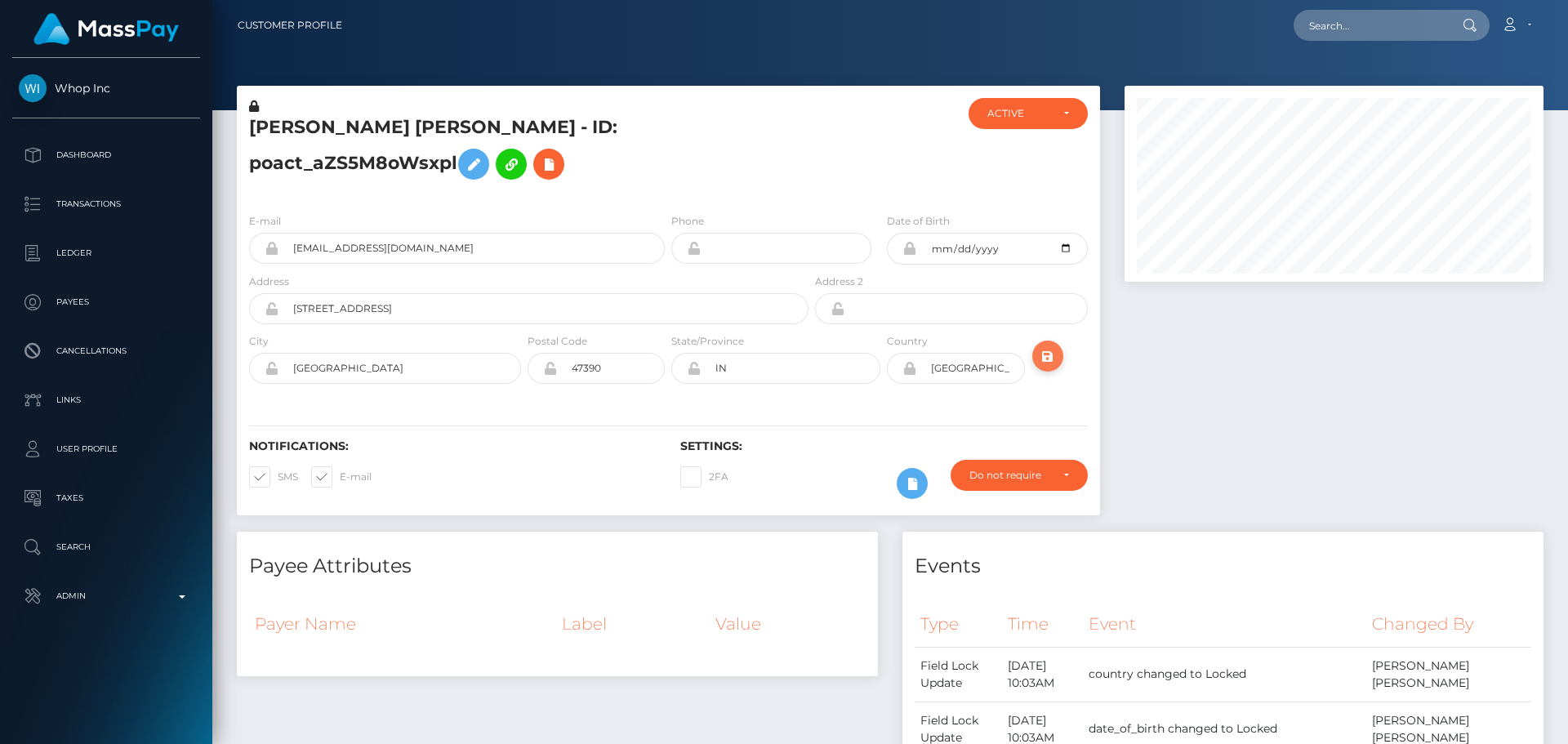
click at [1051, 356] on icon "submit" at bounding box center [1048, 356] width 20 height 21
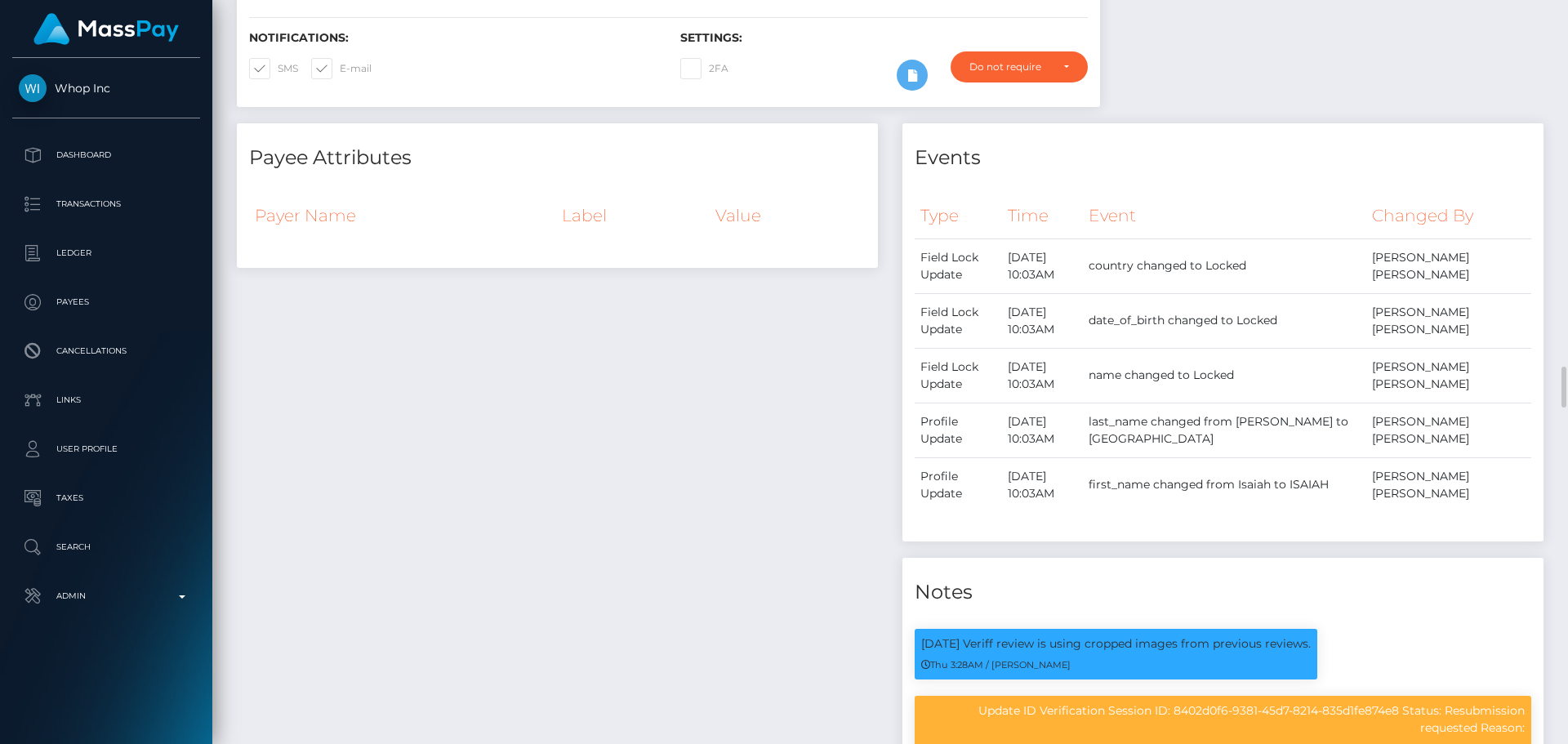
scroll to position [980, 0]
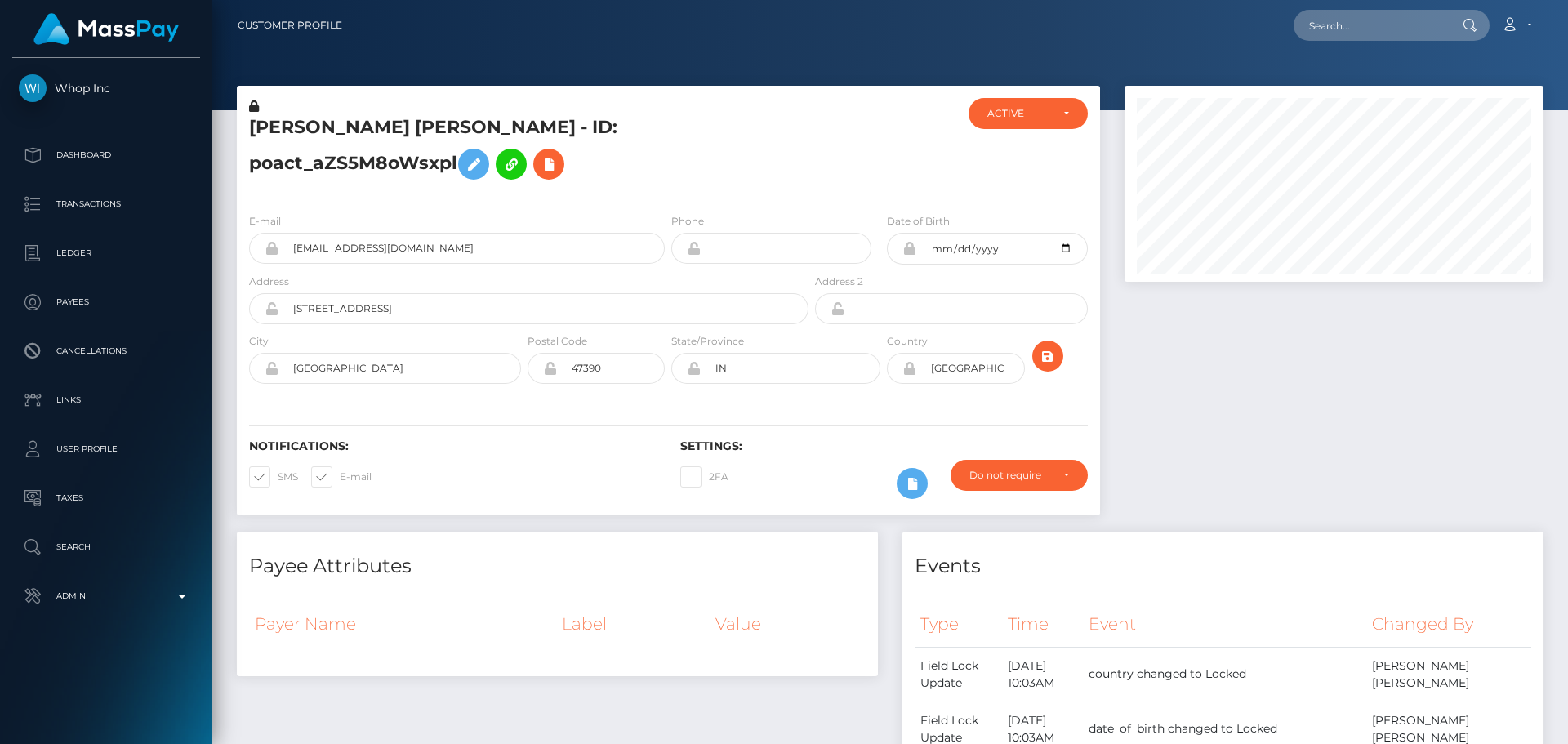
click at [472, 131] on h5 "ISAIAH MICHAEL WILLINGHAM - ID: poact_aZS5M8oWsxpl" at bounding box center [525, 151] width 551 height 72
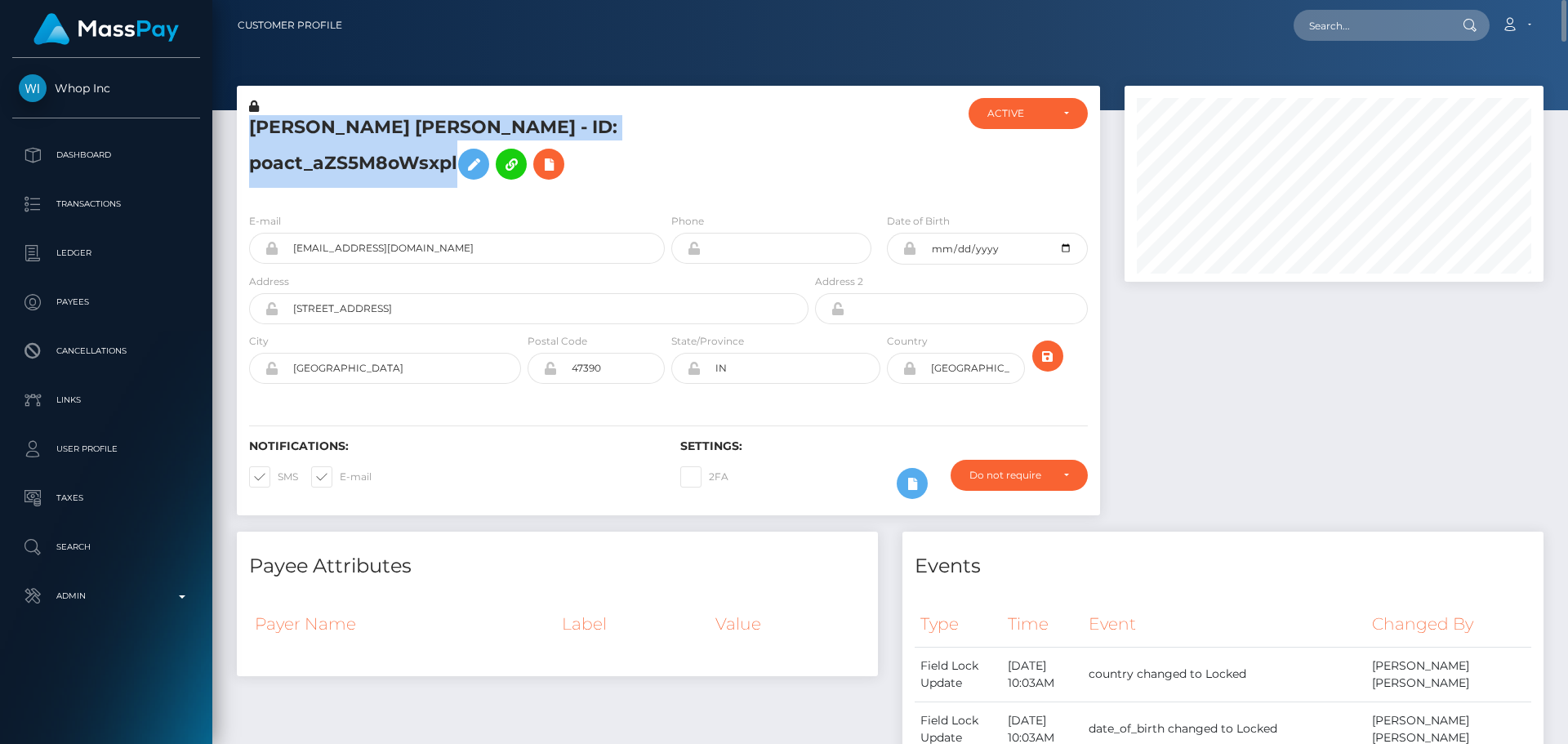
click at [472, 131] on h5 "ISAIAH MICHAEL WILLINGHAM - ID: poact_aZS5M8oWsxpl" at bounding box center [525, 151] width 551 height 72
copy h5 "ISAIAH MICHAEL WILLINGHAM - ID: poact_aZS5M8oWsxpl"
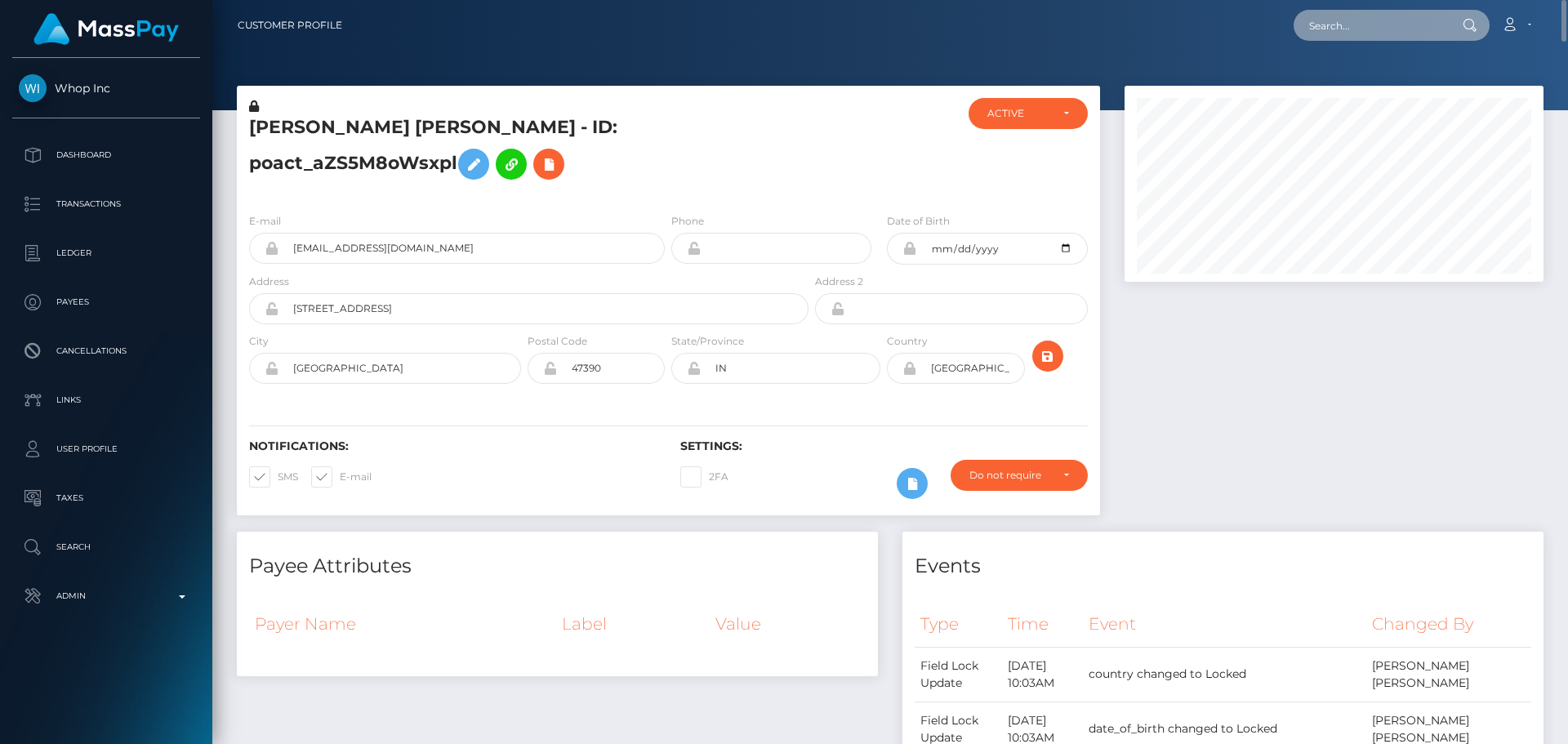
click at [1384, 23] on input "text" at bounding box center [1370, 25] width 154 height 31
paste input "poact_Ly0Q5QLKCqWF"
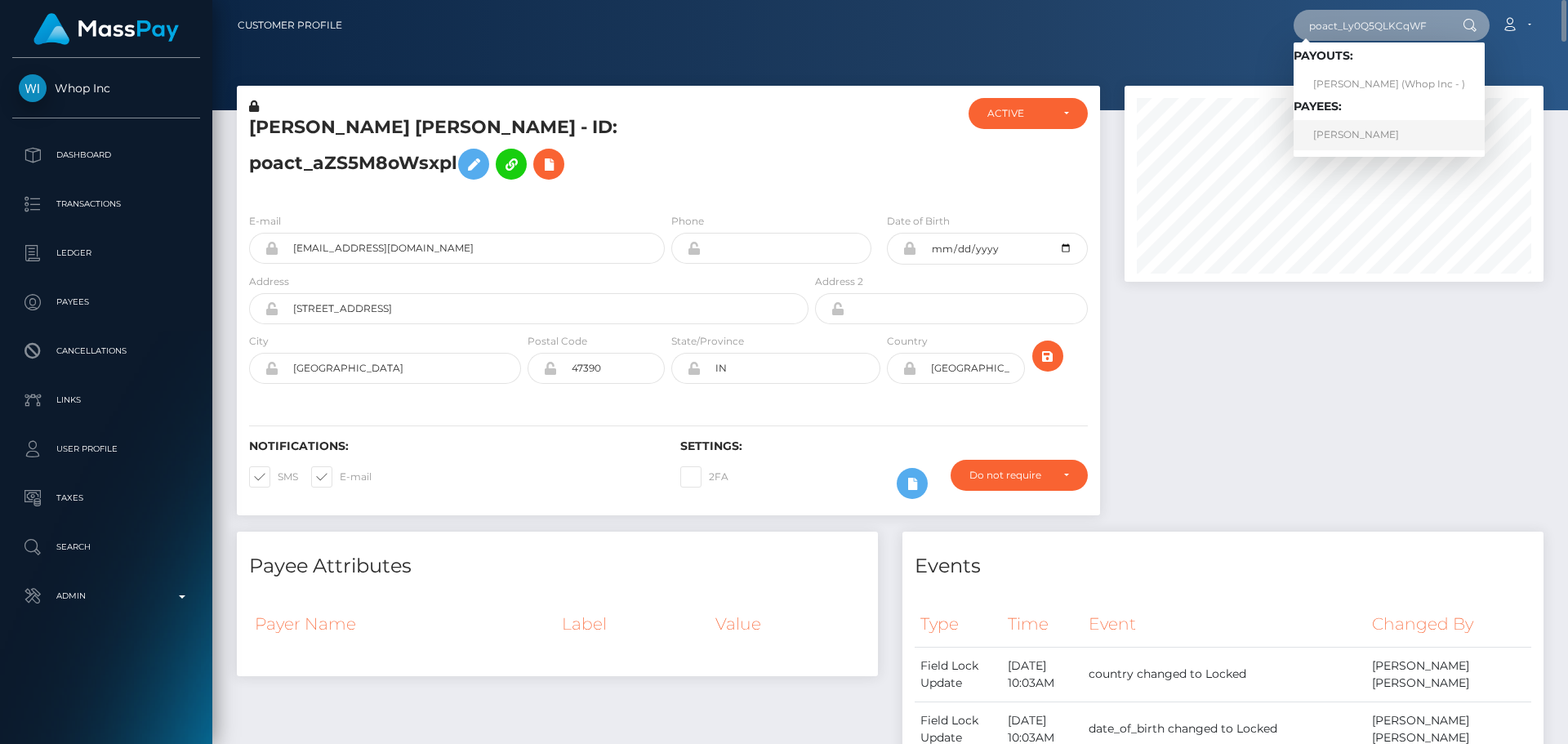
type input "poact_Ly0Q5QLKCqWF"
click at [1373, 140] on link "Neeraj Rani" at bounding box center [1389, 135] width 191 height 30
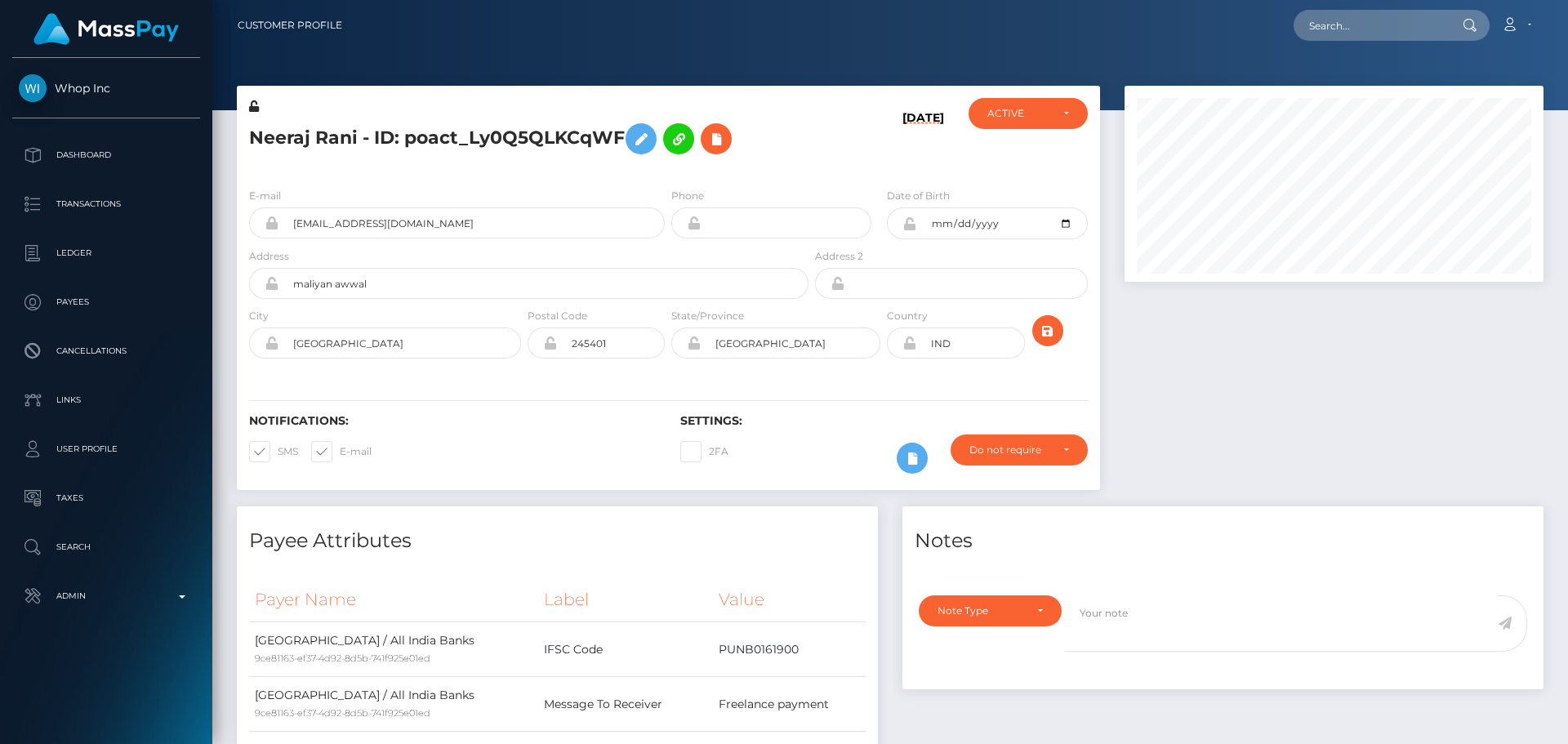
scroll to position [196, 420]
click at [1395, 20] on input "text" at bounding box center [1370, 25] width 154 height 31
paste input "poact_Ly0Q5QLKCqWF"
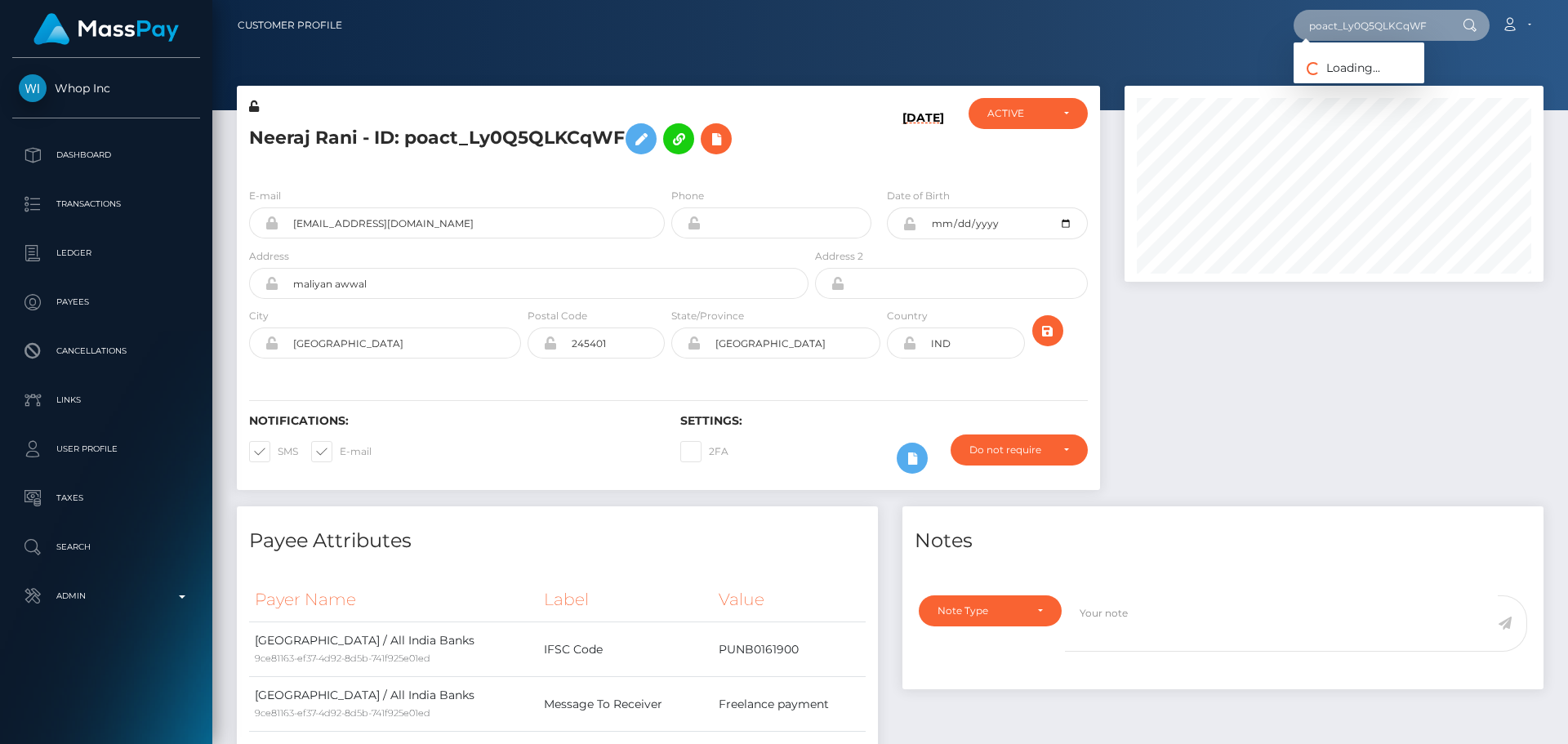
type input "poact_Ly0Q5QLKCqWF"
click at [833, 143] on div "[DATE]" at bounding box center [883, 137] width 144 height 77
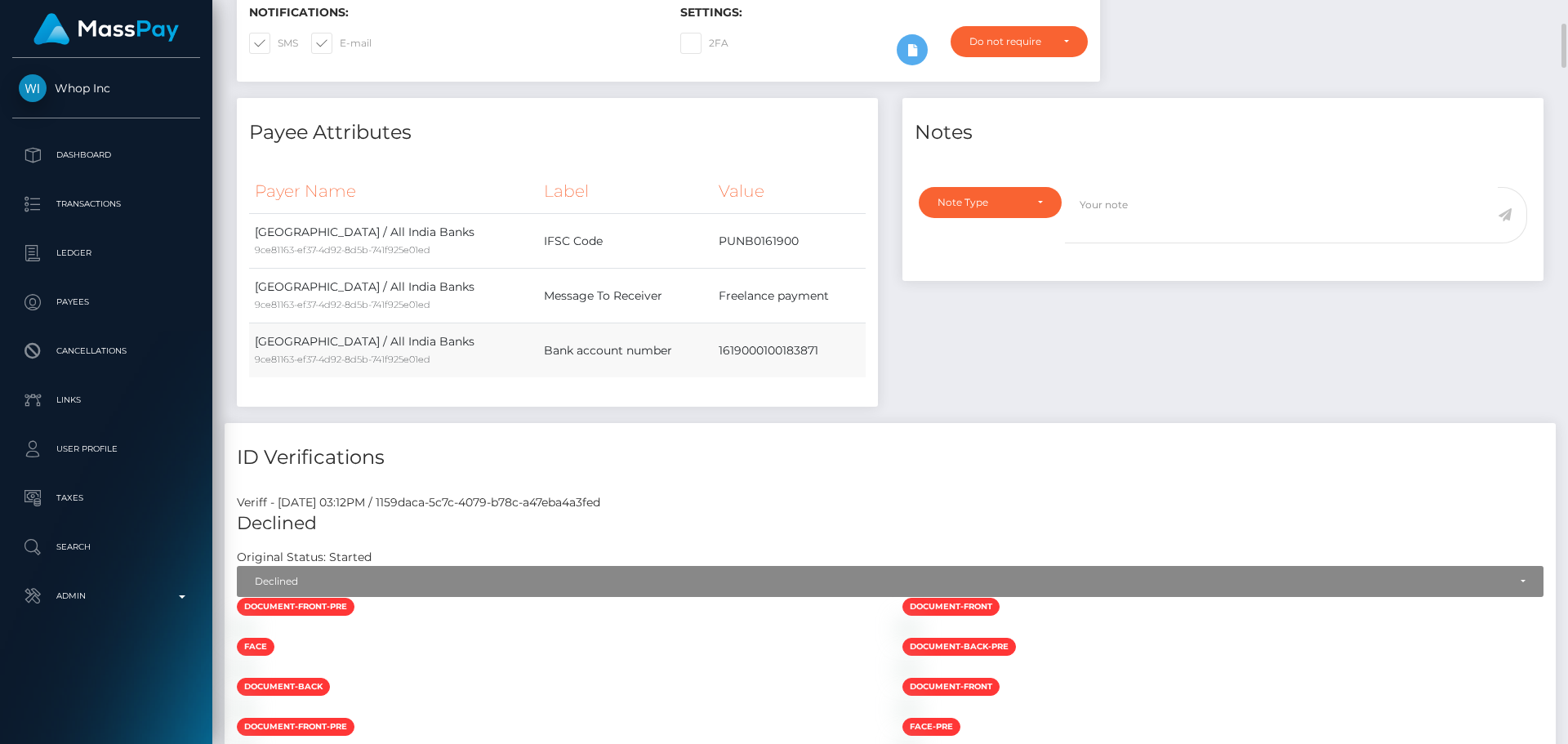
scroll to position [571, 0]
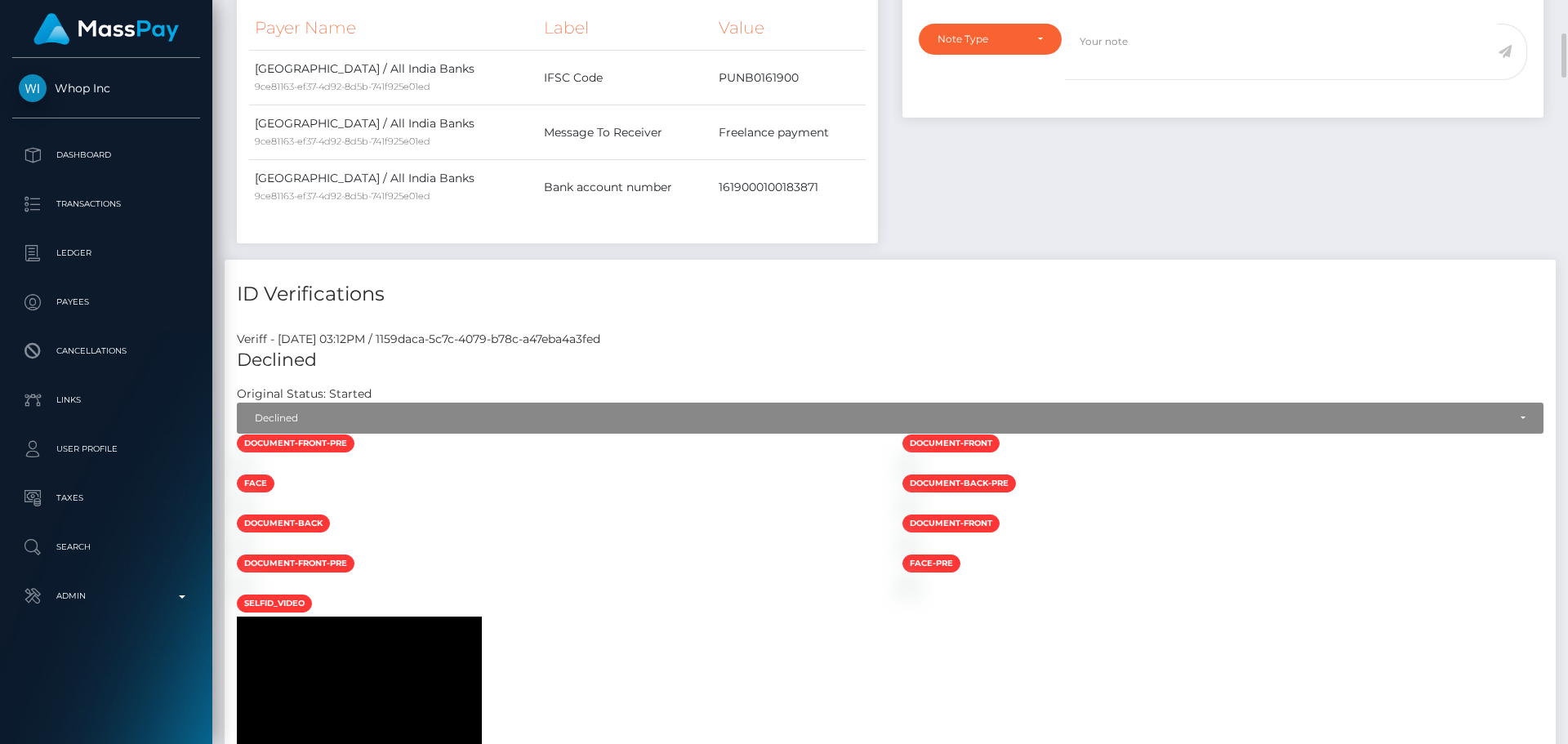
click at [882, 288] on h4 "ID Verifications" at bounding box center [890, 294] width 1307 height 29
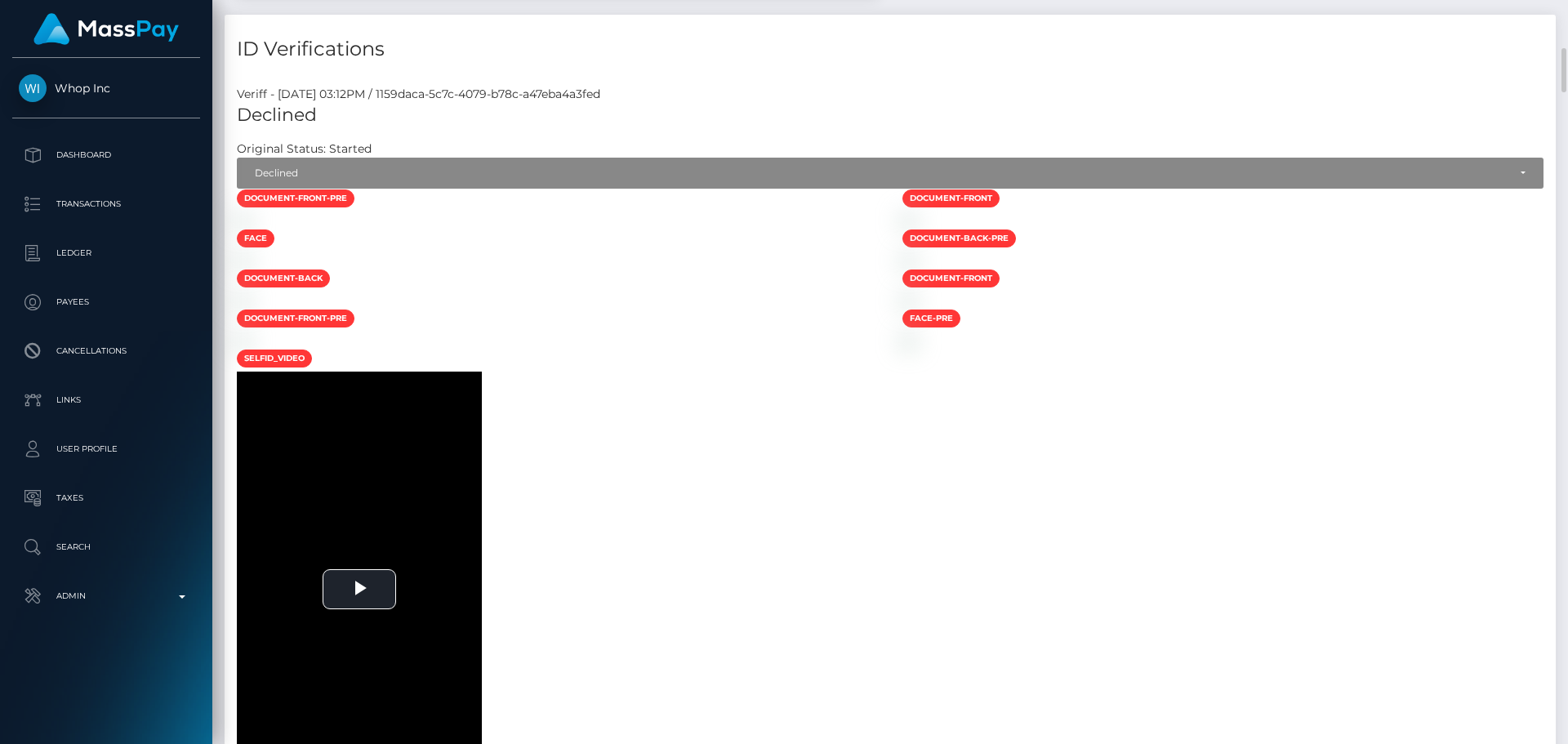
click at [734, 229] on div at bounding box center [557, 220] width 666 height 17
click at [826, 229] on div at bounding box center [557, 220] width 666 height 17
click at [780, 229] on div at bounding box center [557, 220] width 666 height 17
click at [817, 229] on div at bounding box center [557, 220] width 666 height 17
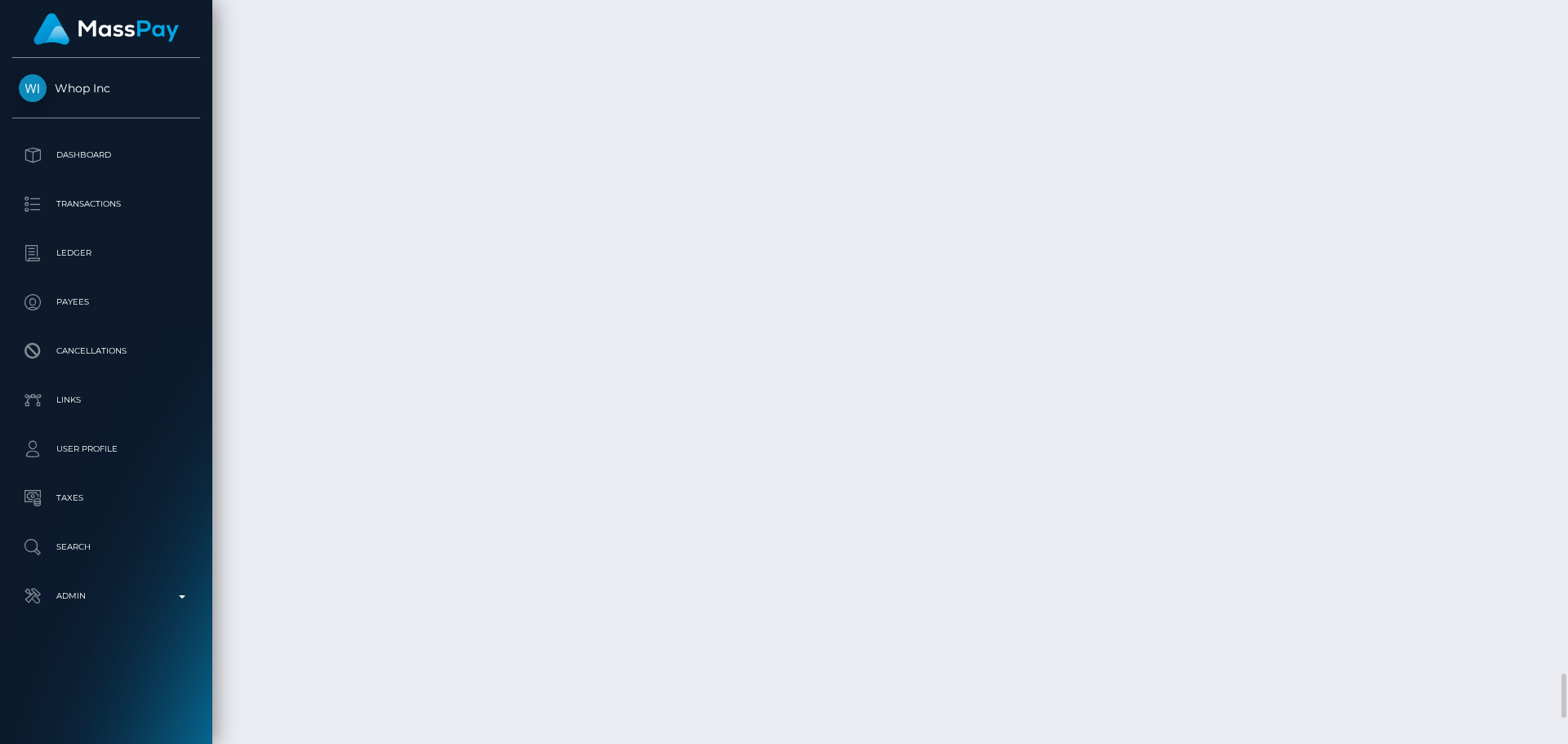
scroll to position [9911, 0]
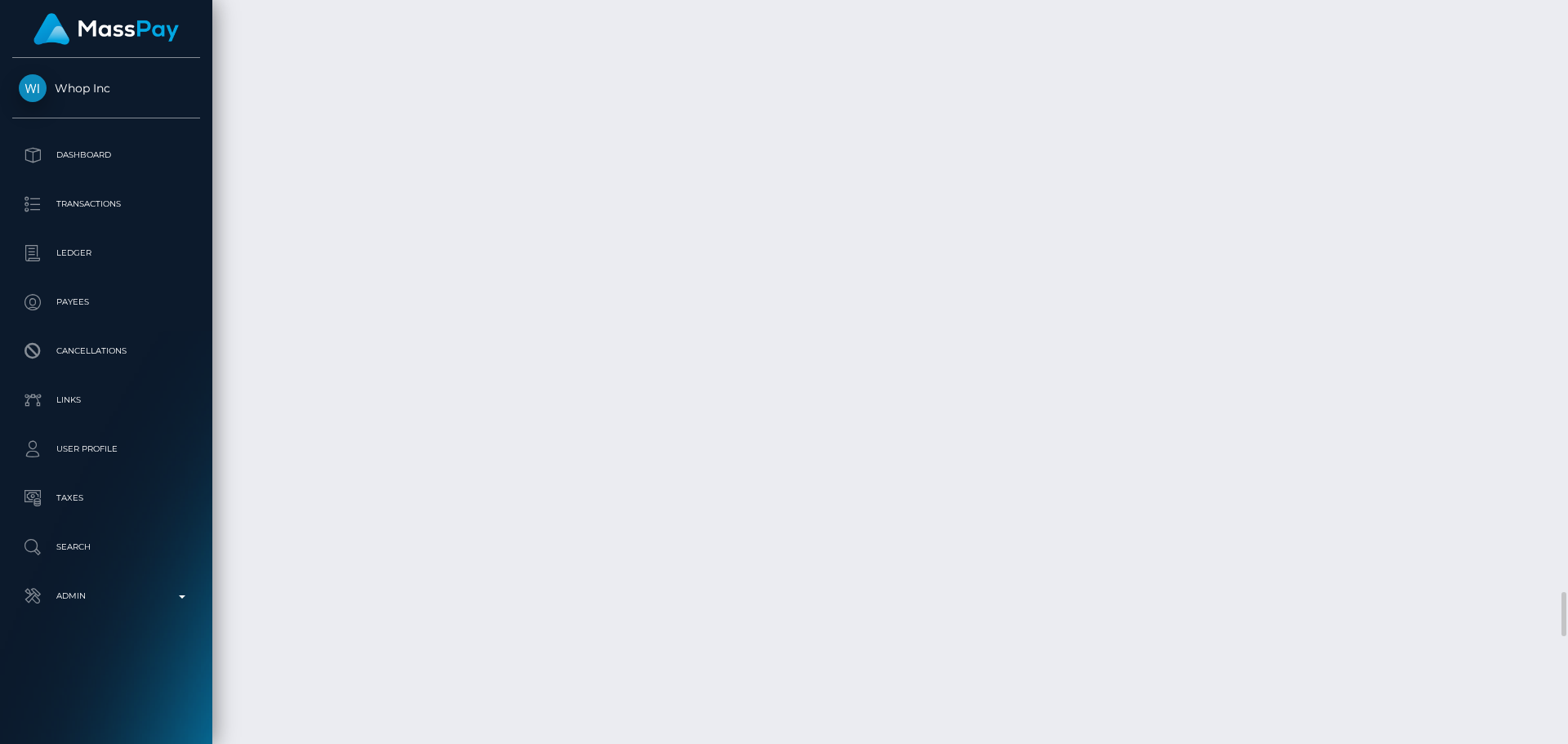
select select "Resubmission requested"
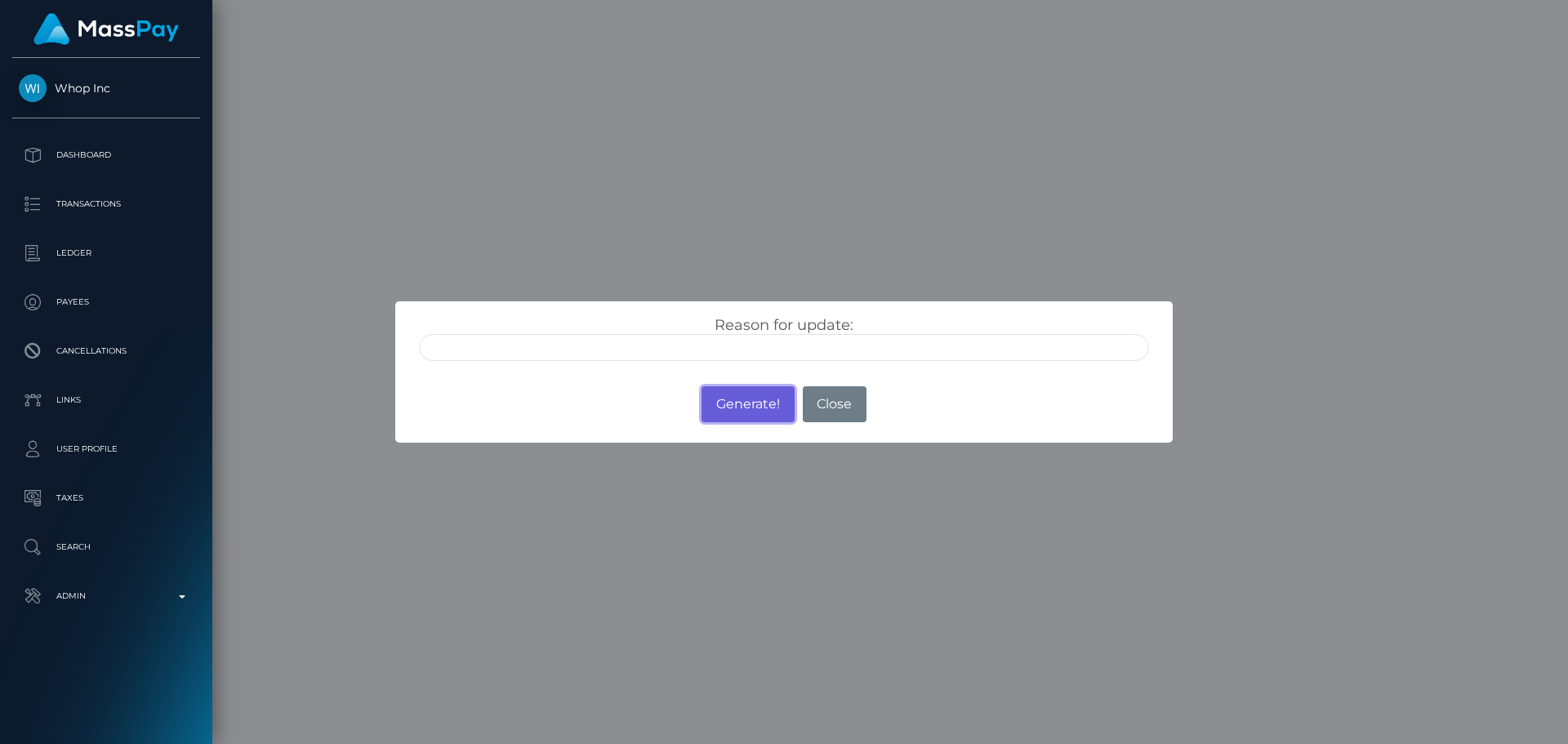
click at [756, 415] on button "Generate!" at bounding box center [747, 404] width 92 height 36
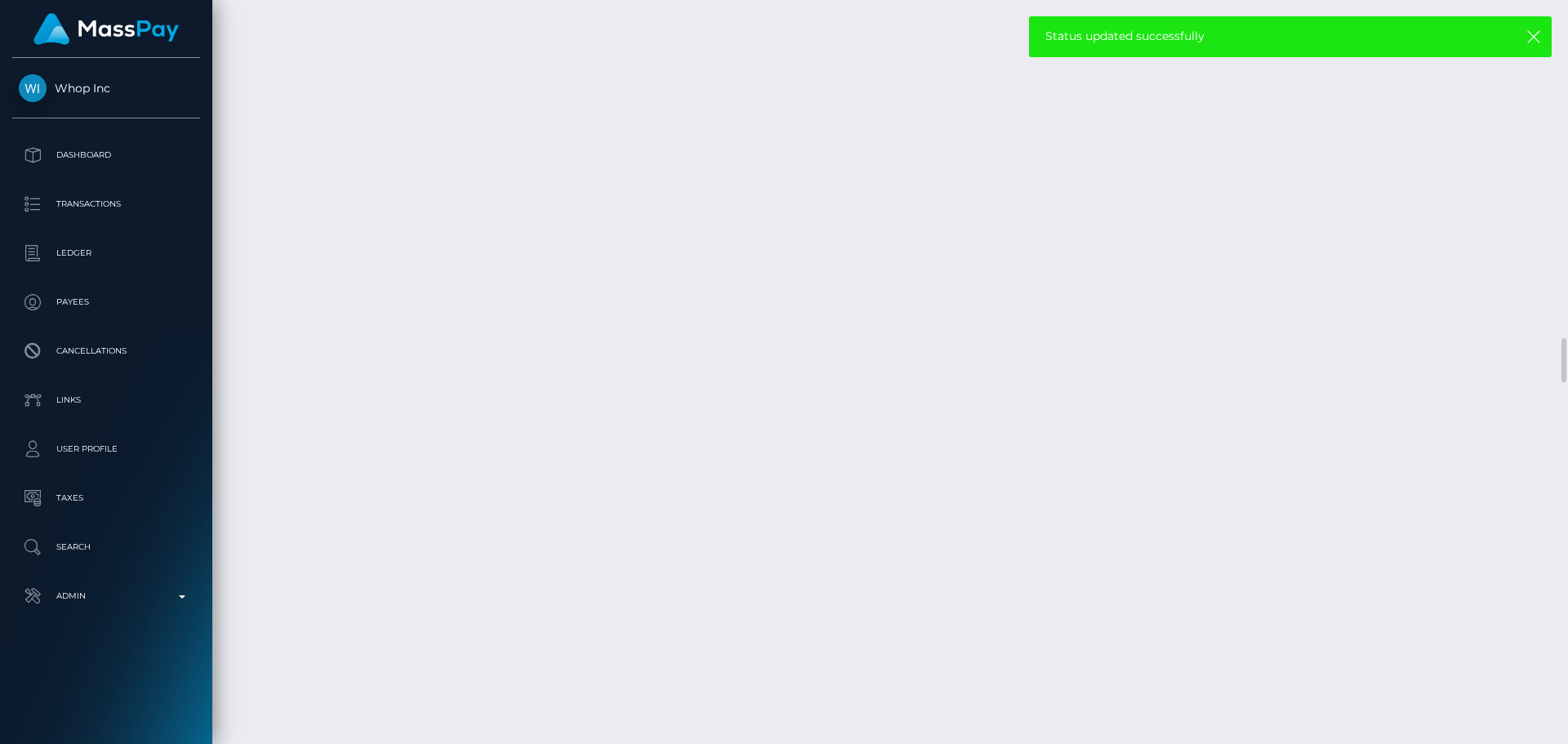
scroll to position [5581, 0]
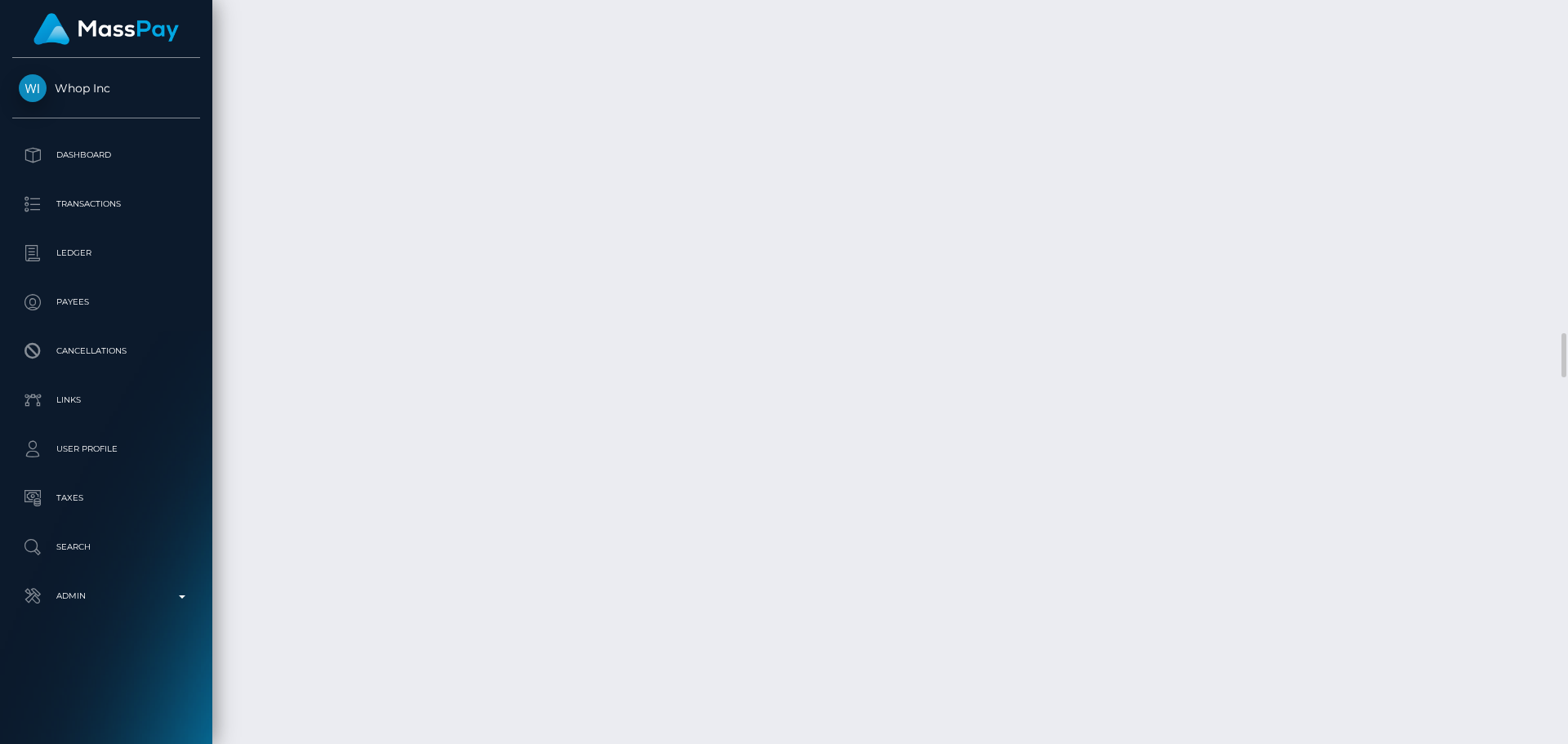
select select "Resubmission requested"
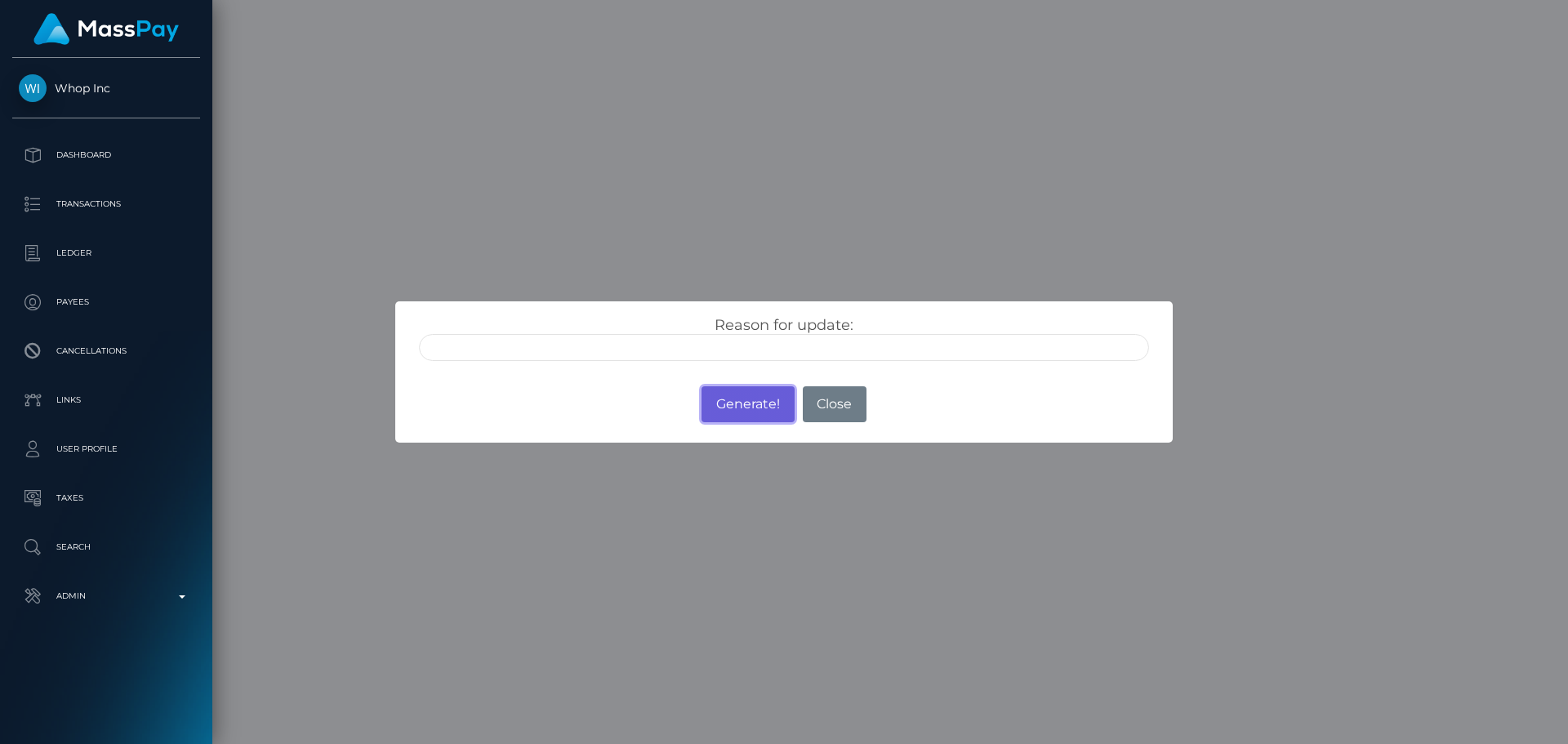
click at [749, 413] on button "Generate!" at bounding box center [747, 404] width 92 height 36
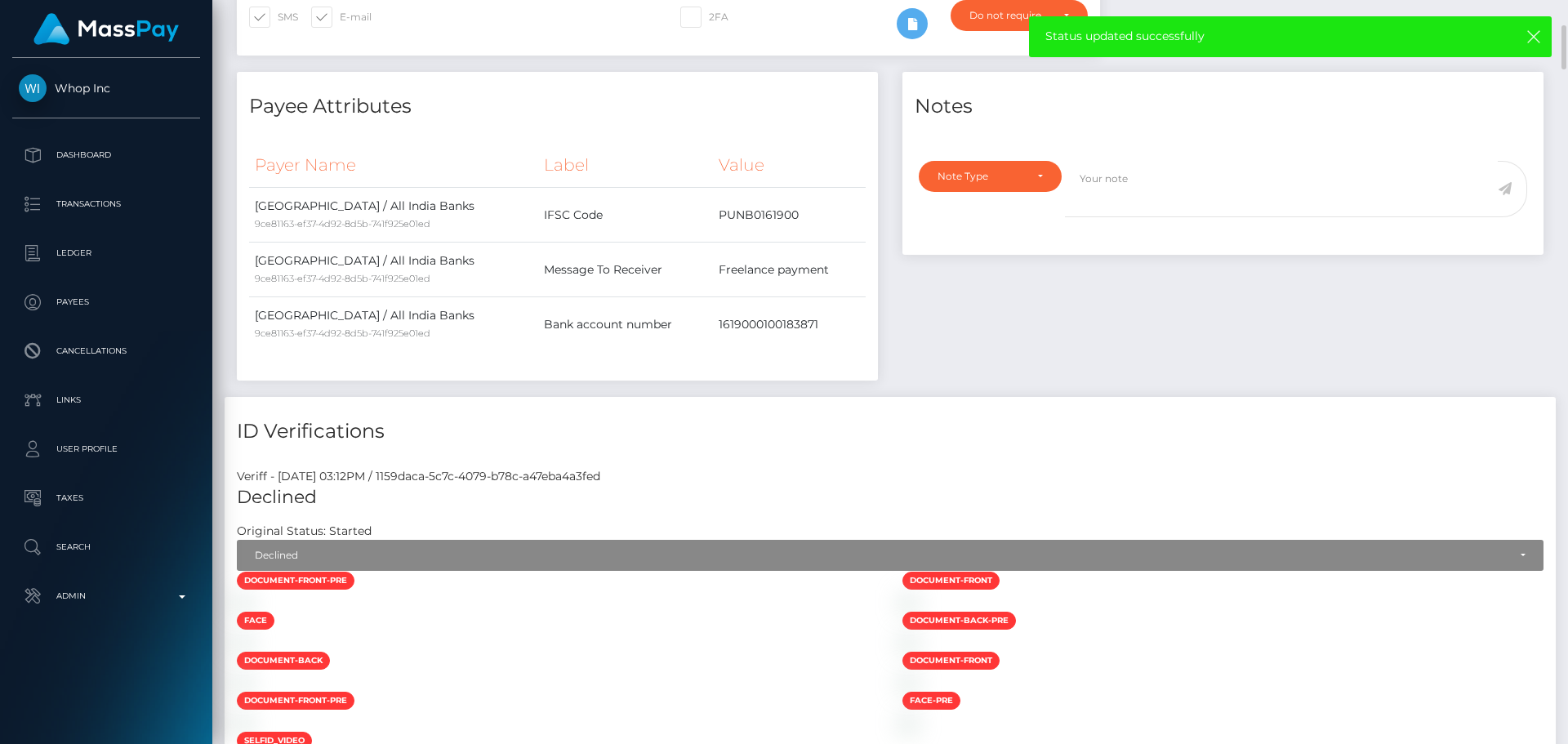
scroll to position [0, 0]
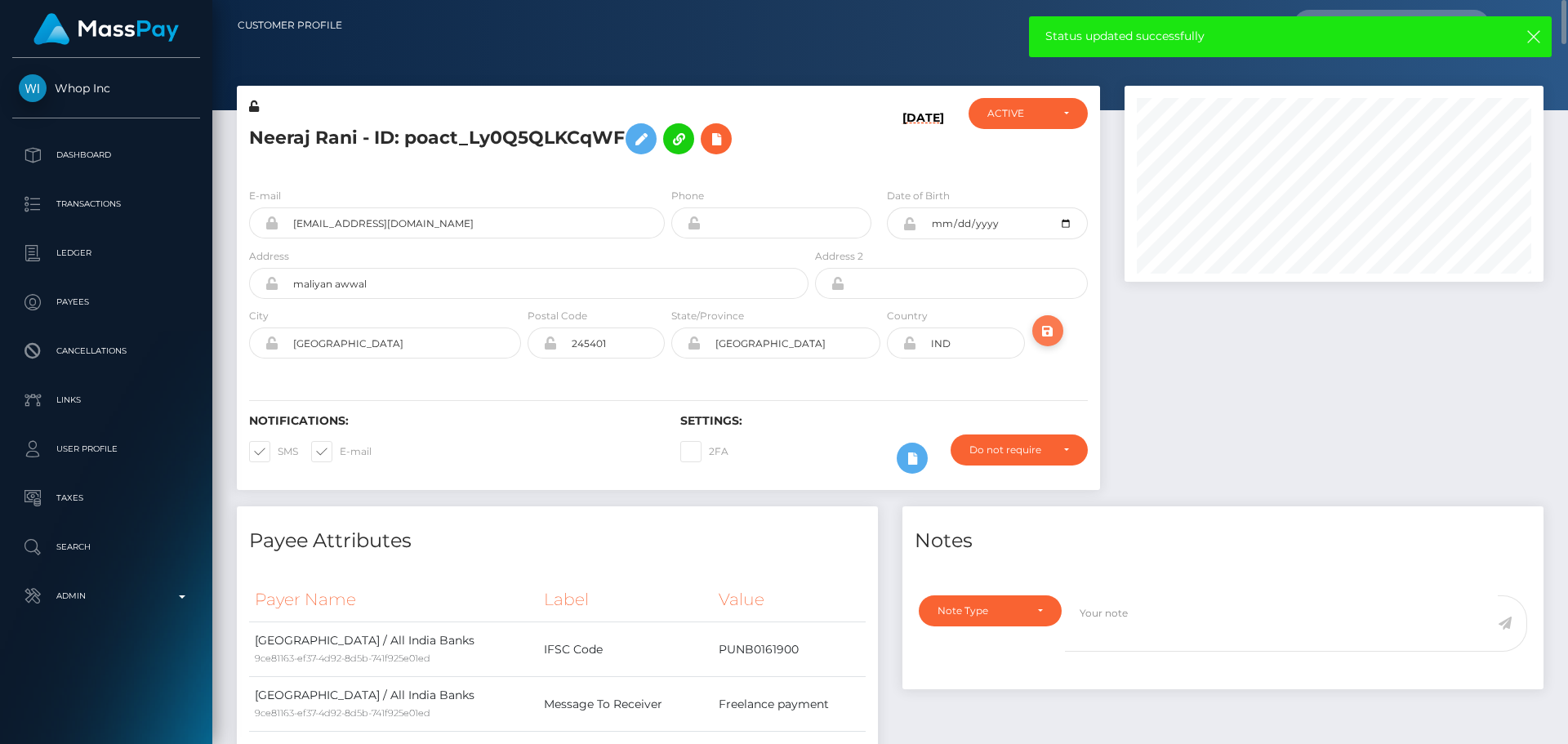
click at [1047, 333] on icon "submit" at bounding box center [1048, 331] width 20 height 21
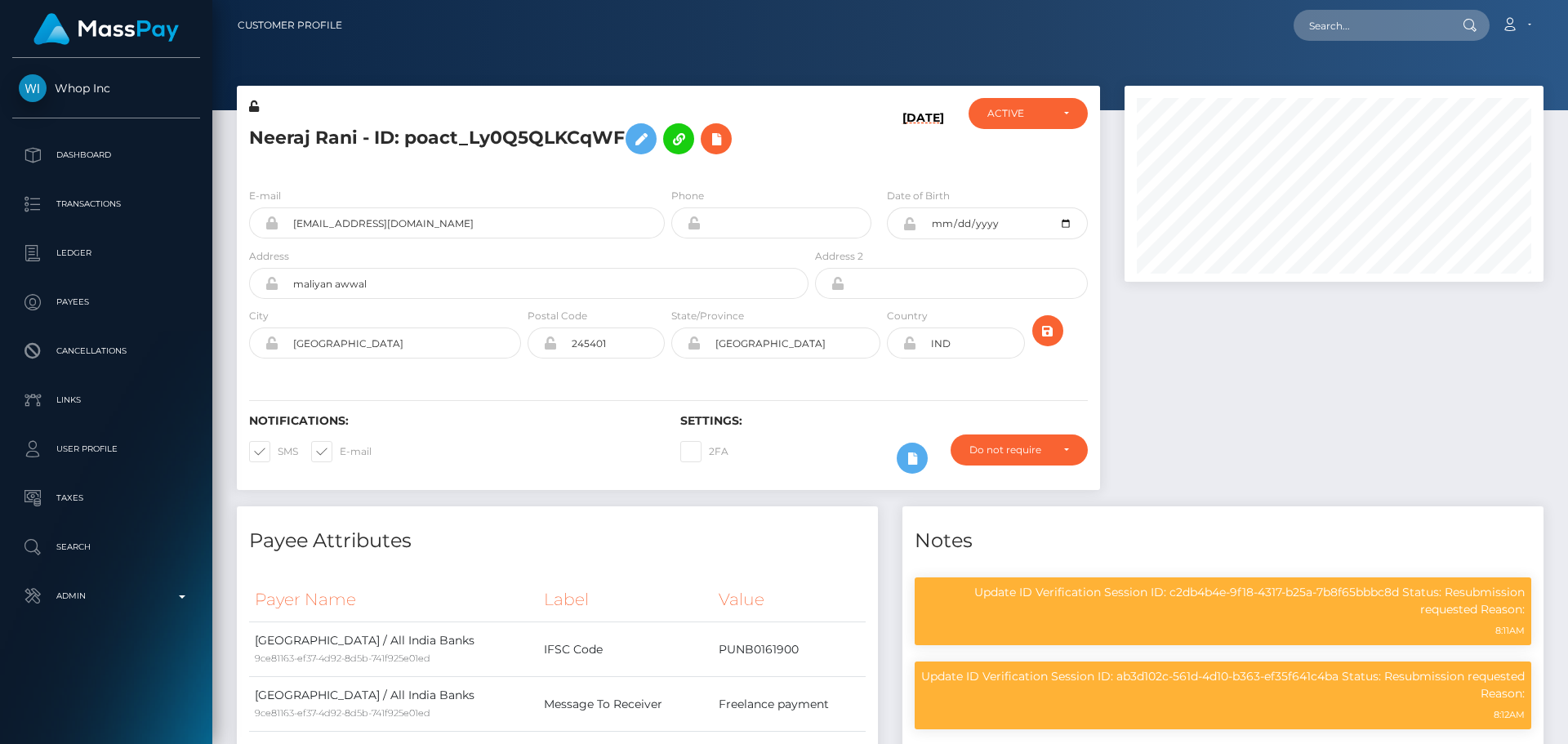
scroll to position [196, 420]
click at [793, 375] on div "Notifications: SMS E-mail Settings: 2FA" at bounding box center [669, 432] width 864 height 115
click at [833, 387] on div "Notifications: SMS E-mail Settings: 2FA" at bounding box center [669, 432] width 864 height 115
click at [836, 386] on div "Notifications: SMS E-mail Settings: 2FA" at bounding box center [669, 432] width 864 height 115
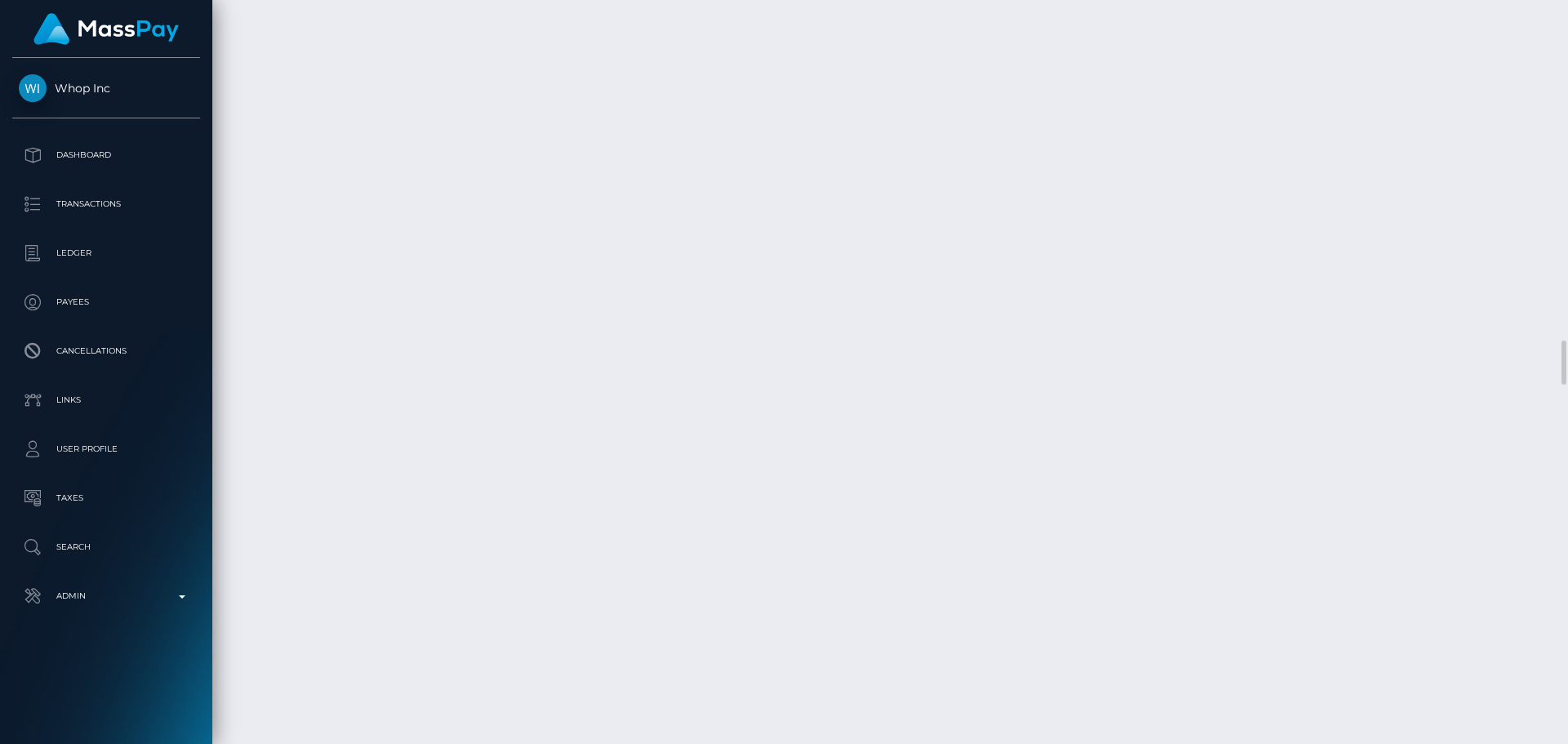
scroll to position [5800, 0]
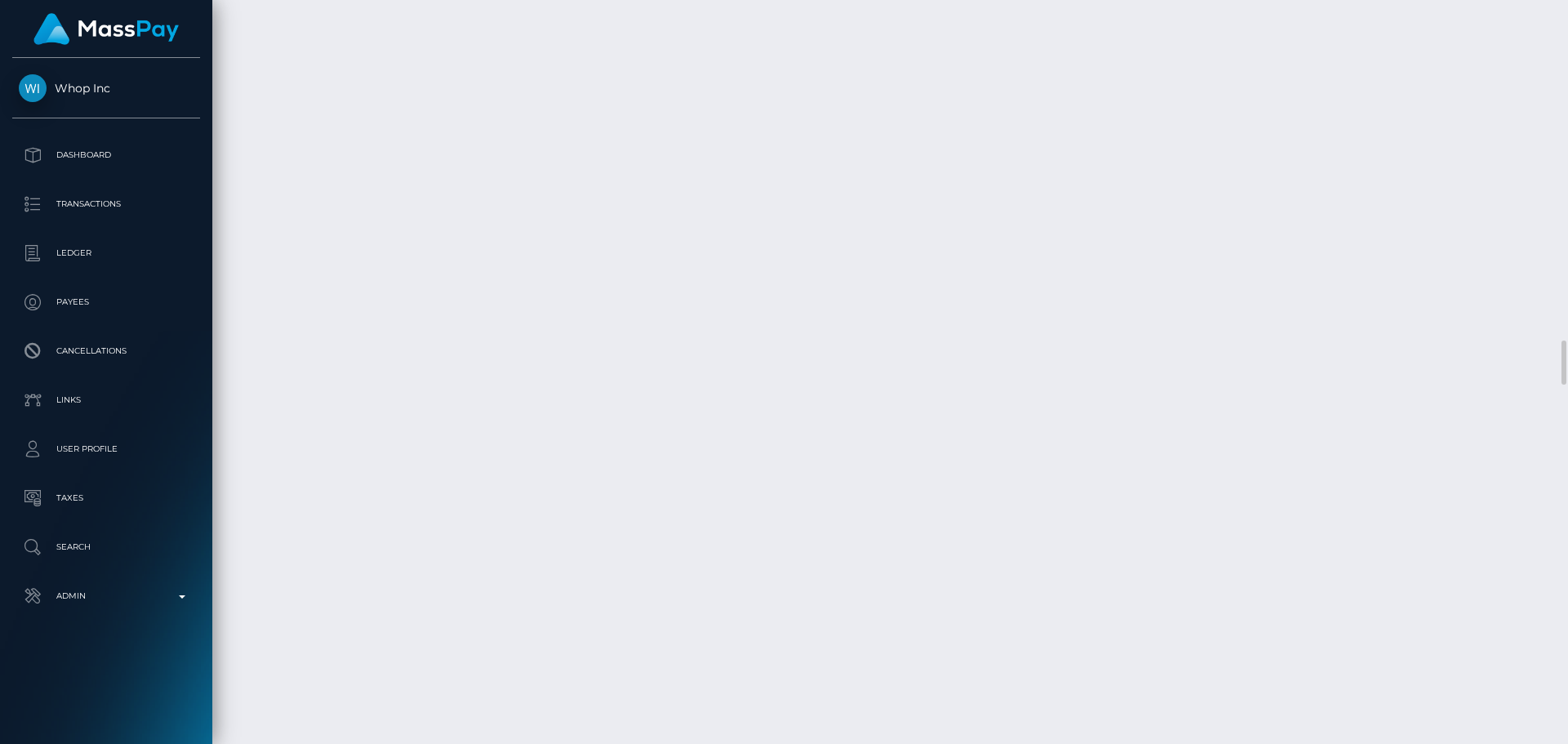
scroll to position [196, 420]
select select "Approved"
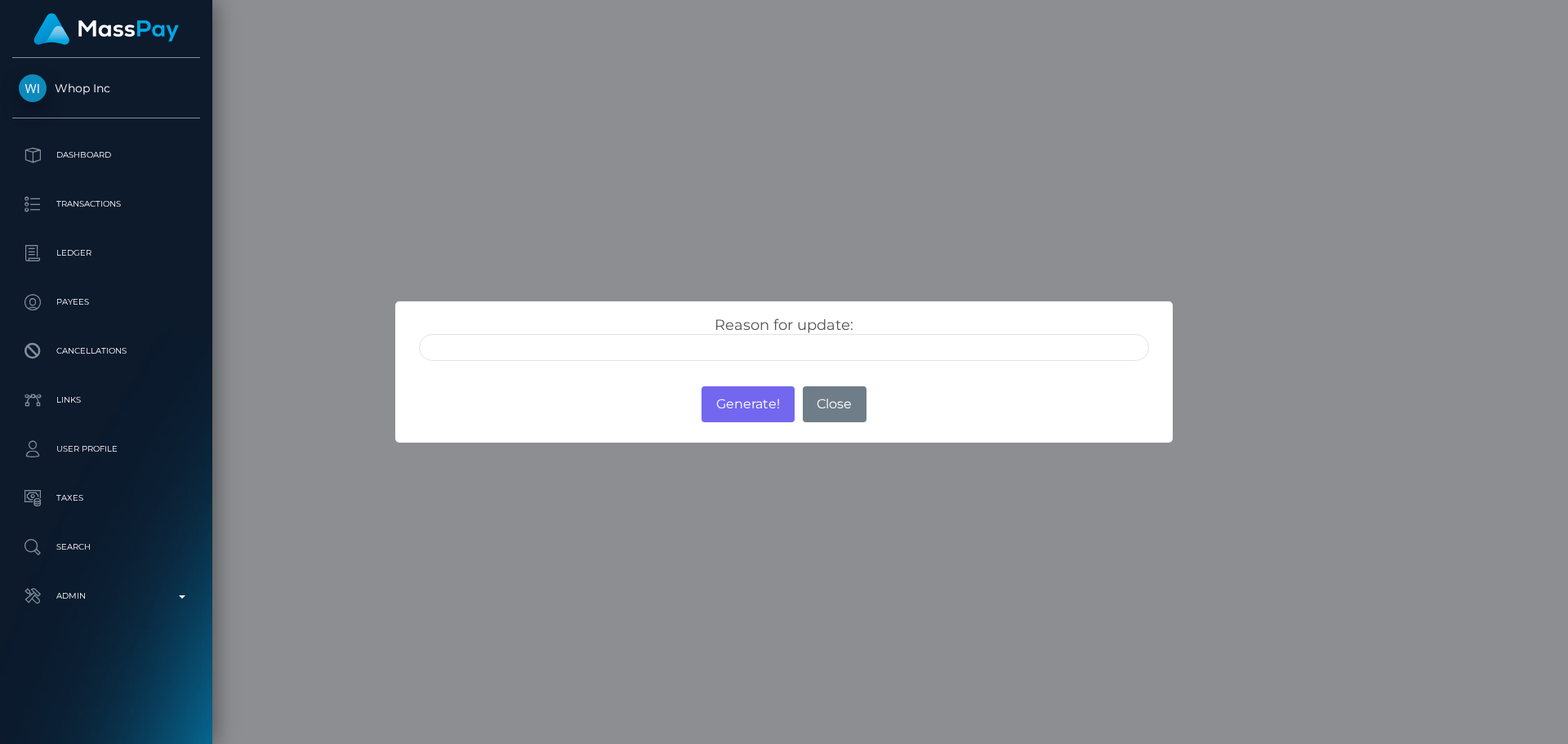
click at [544, 351] on input "text" at bounding box center [784, 348] width 730 height 27
type input "ID manually verified"
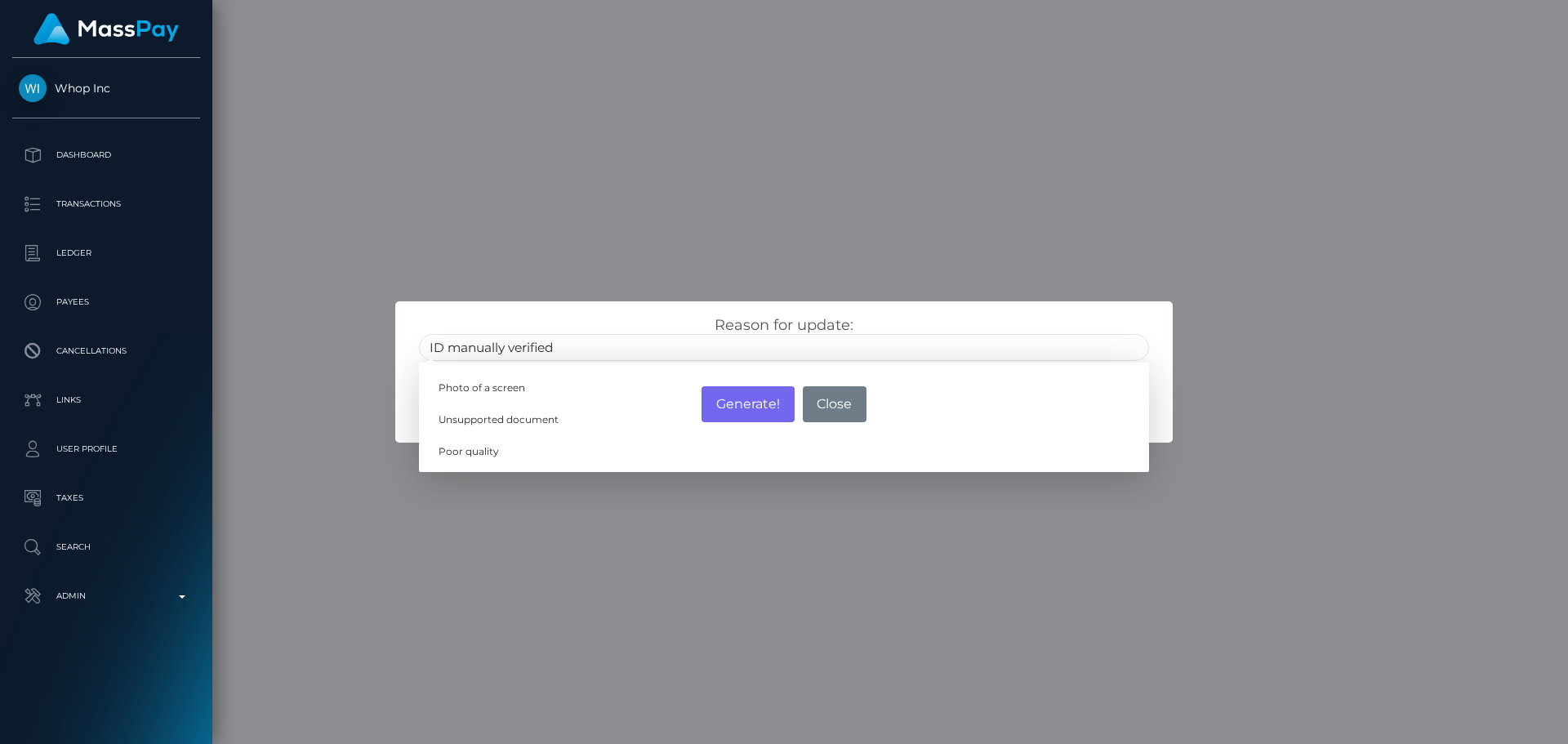
click at [670, 317] on div "Reason for update: ID manually verified Photo of a screen Unsupported document …" at bounding box center [784, 339] width 754 height 45
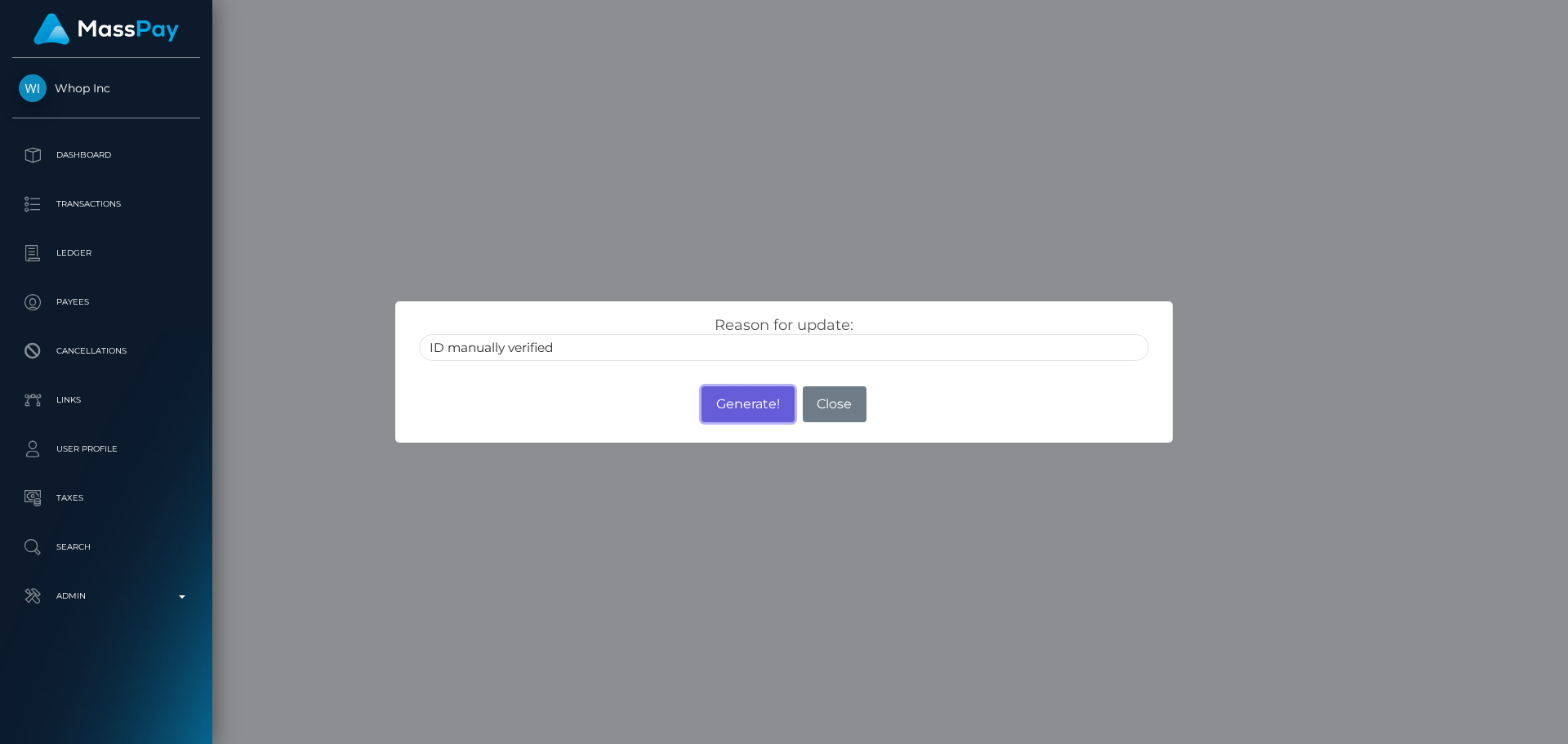
click at [749, 407] on button "Generate!" at bounding box center [747, 404] width 92 height 36
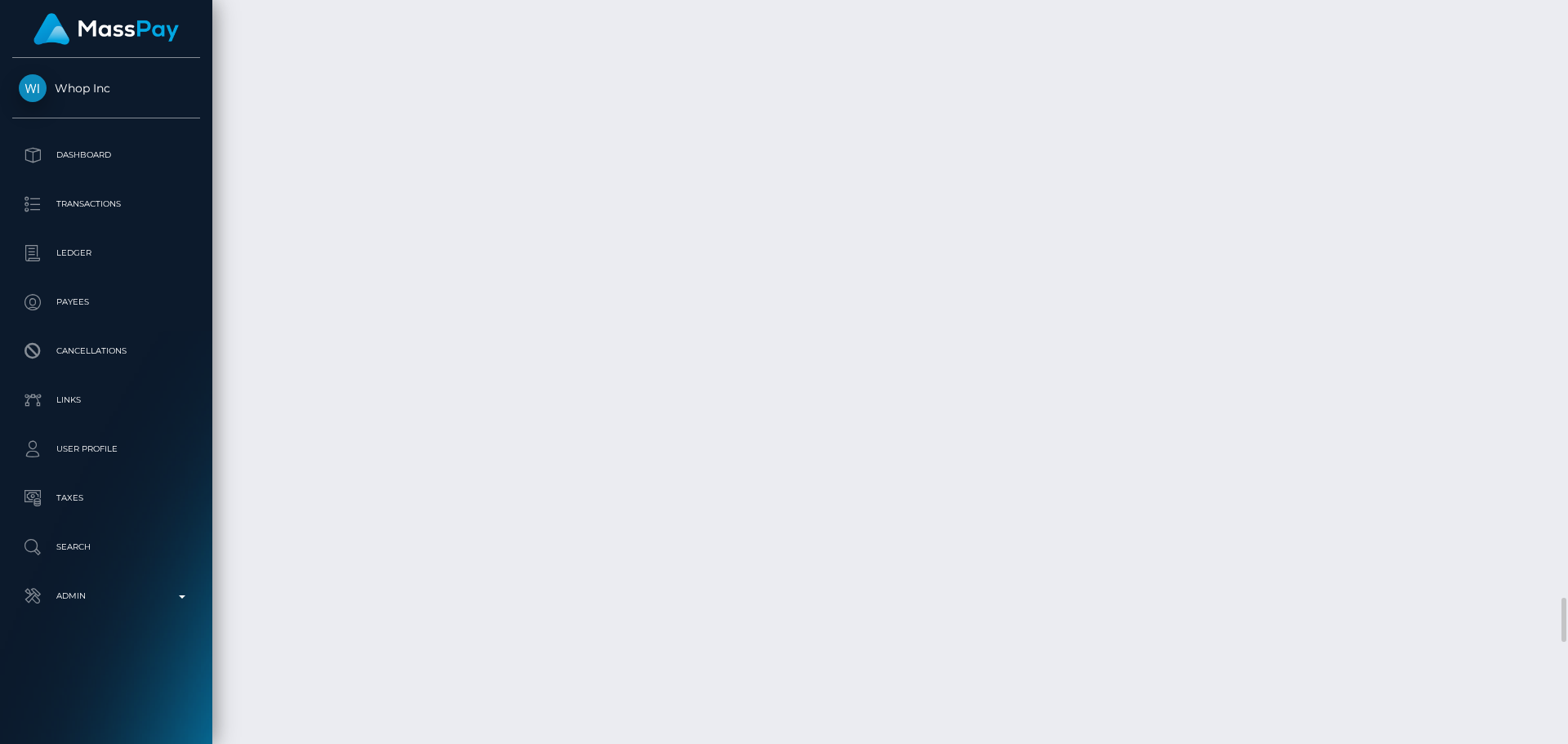
select select "Approved"
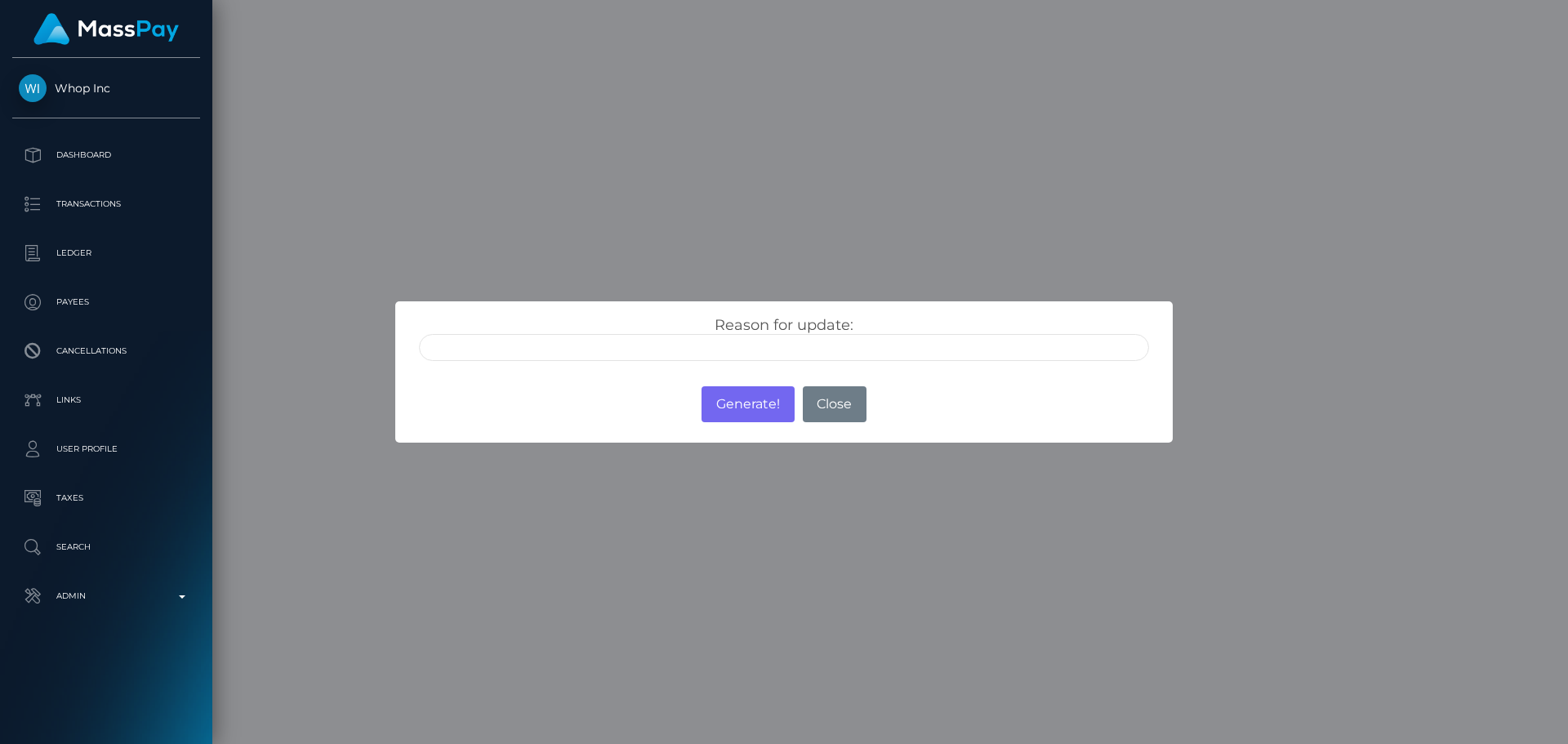
click at [639, 354] on input "text" at bounding box center [784, 348] width 730 height 27
type input "ID manually verified"
click at [653, 317] on div "Reason for update: ID manually verified Photo of a screen Unsupported document …" at bounding box center [784, 339] width 754 height 45
click at [750, 407] on button "Generate!" at bounding box center [747, 404] width 92 height 36
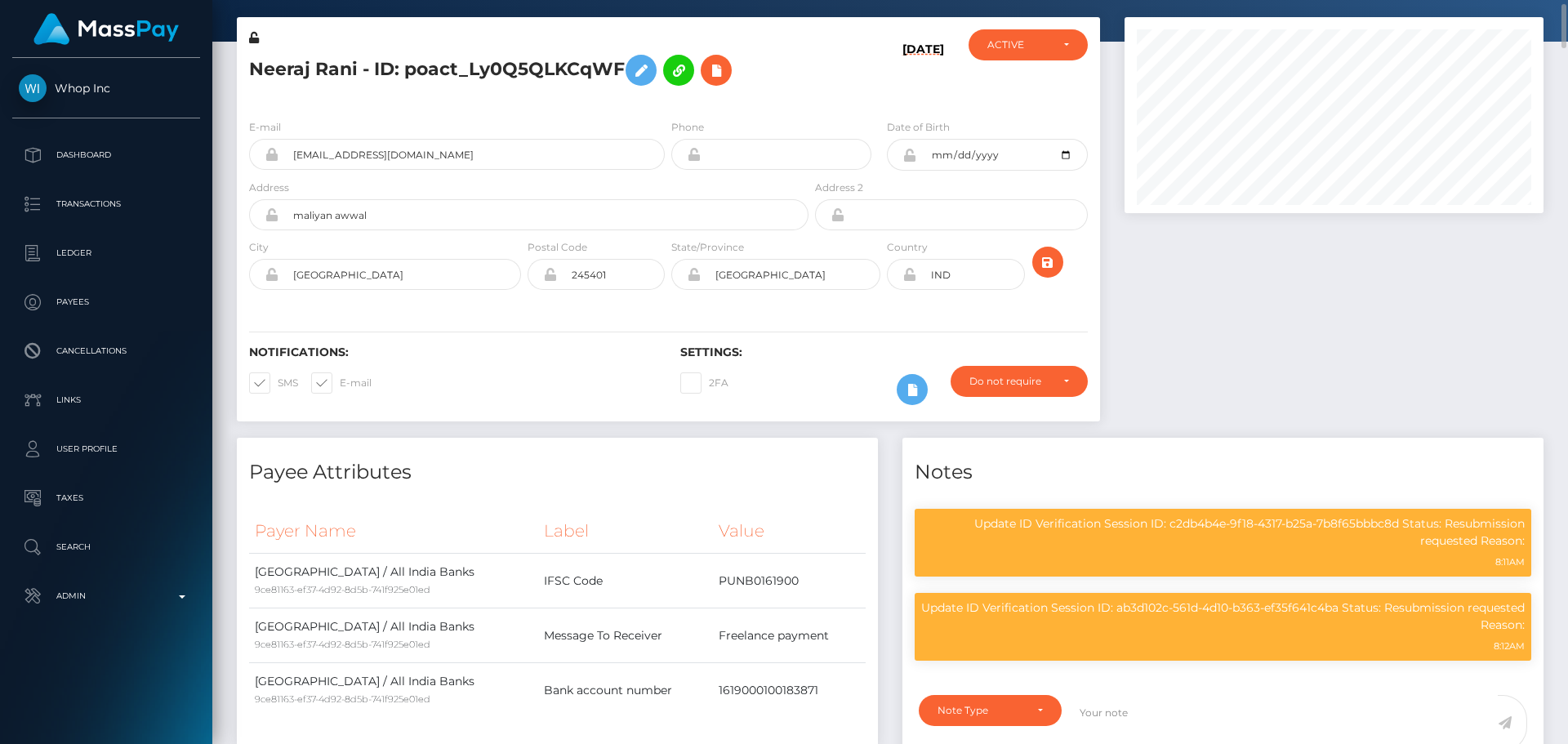
scroll to position [0, 0]
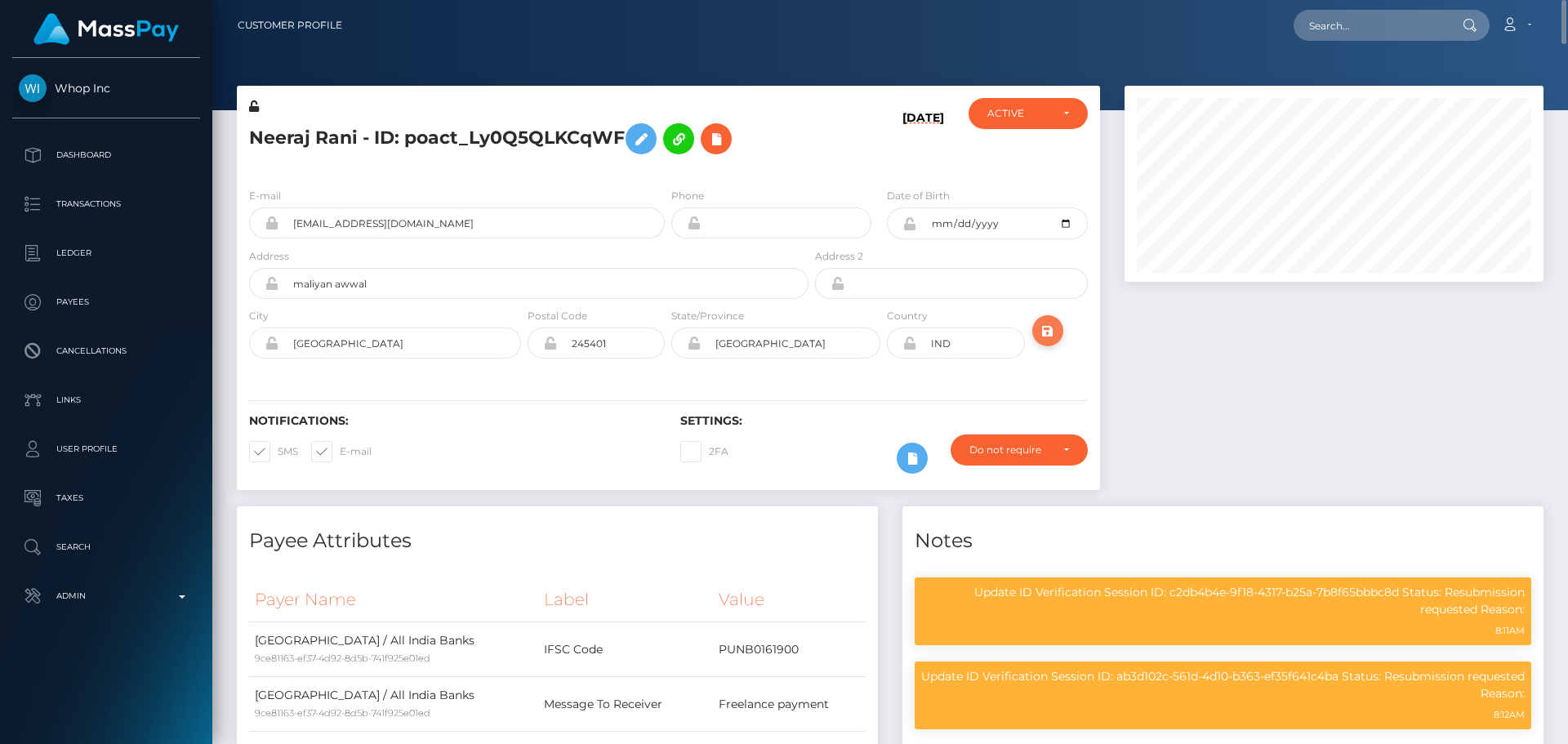
click at [1048, 333] on icon "submit" at bounding box center [1048, 331] width 20 height 21
click at [632, 136] on button at bounding box center [641, 139] width 31 height 31
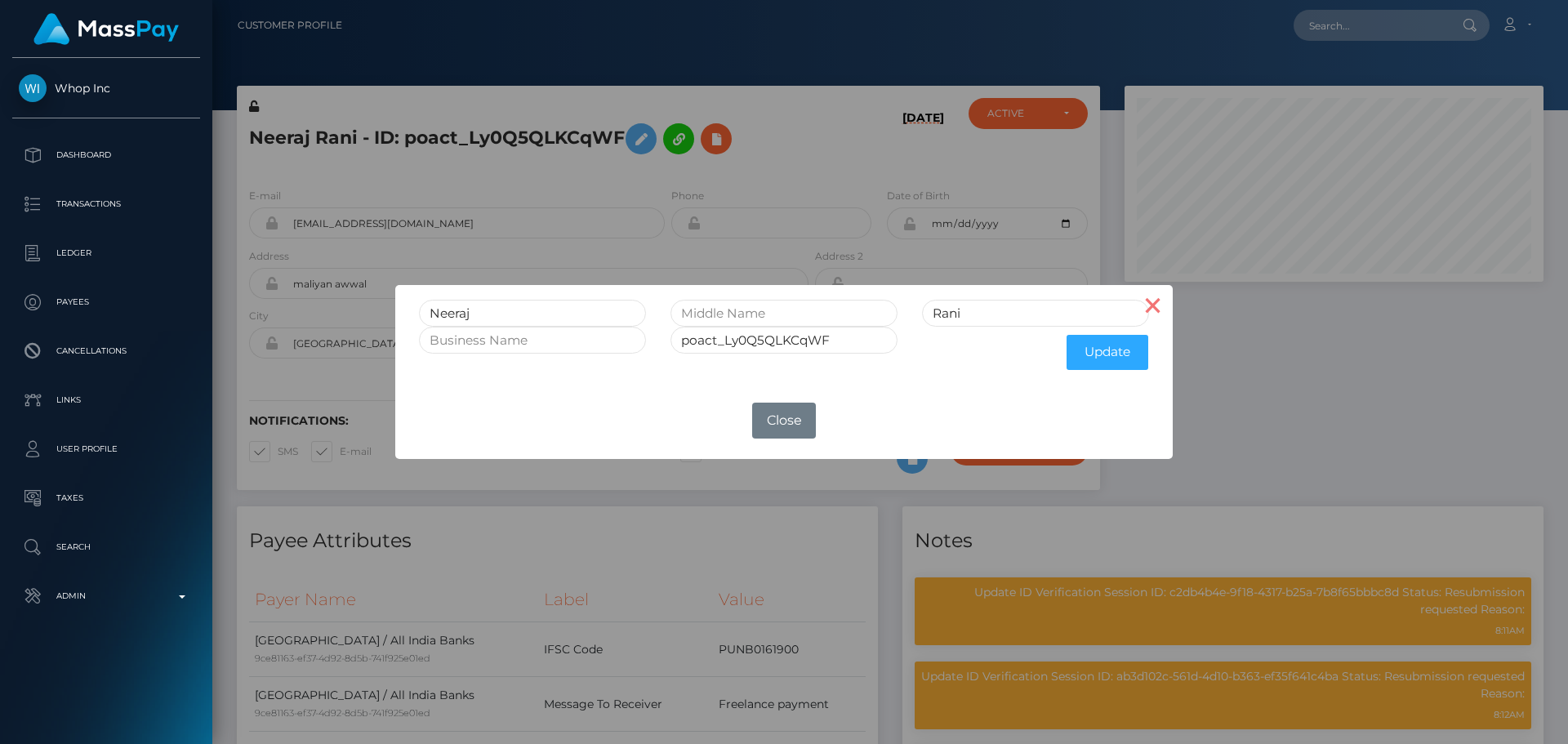
click at [1145, 296] on button "×" at bounding box center [1153, 305] width 39 height 39
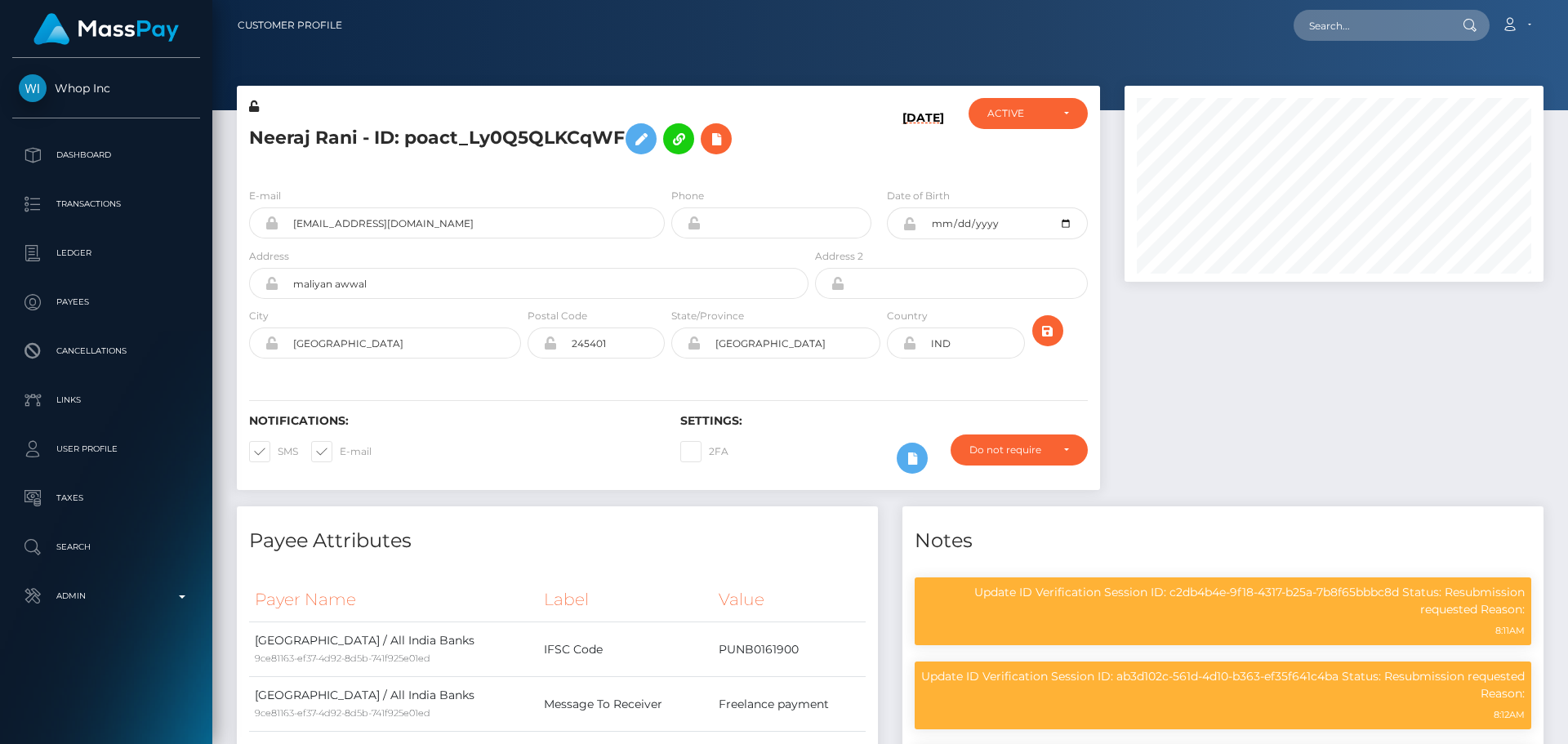
click at [255, 111] on icon at bounding box center [254, 106] width 10 height 12
click at [910, 224] on icon at bounding box center [909, 224] width 14 height 13
click at [911, 345] on icon at bounding box center [909, 342] width 14 height 13
click at [1048, 331] on icon "submit" at bounding box center [1048, 331] width 20 height 21
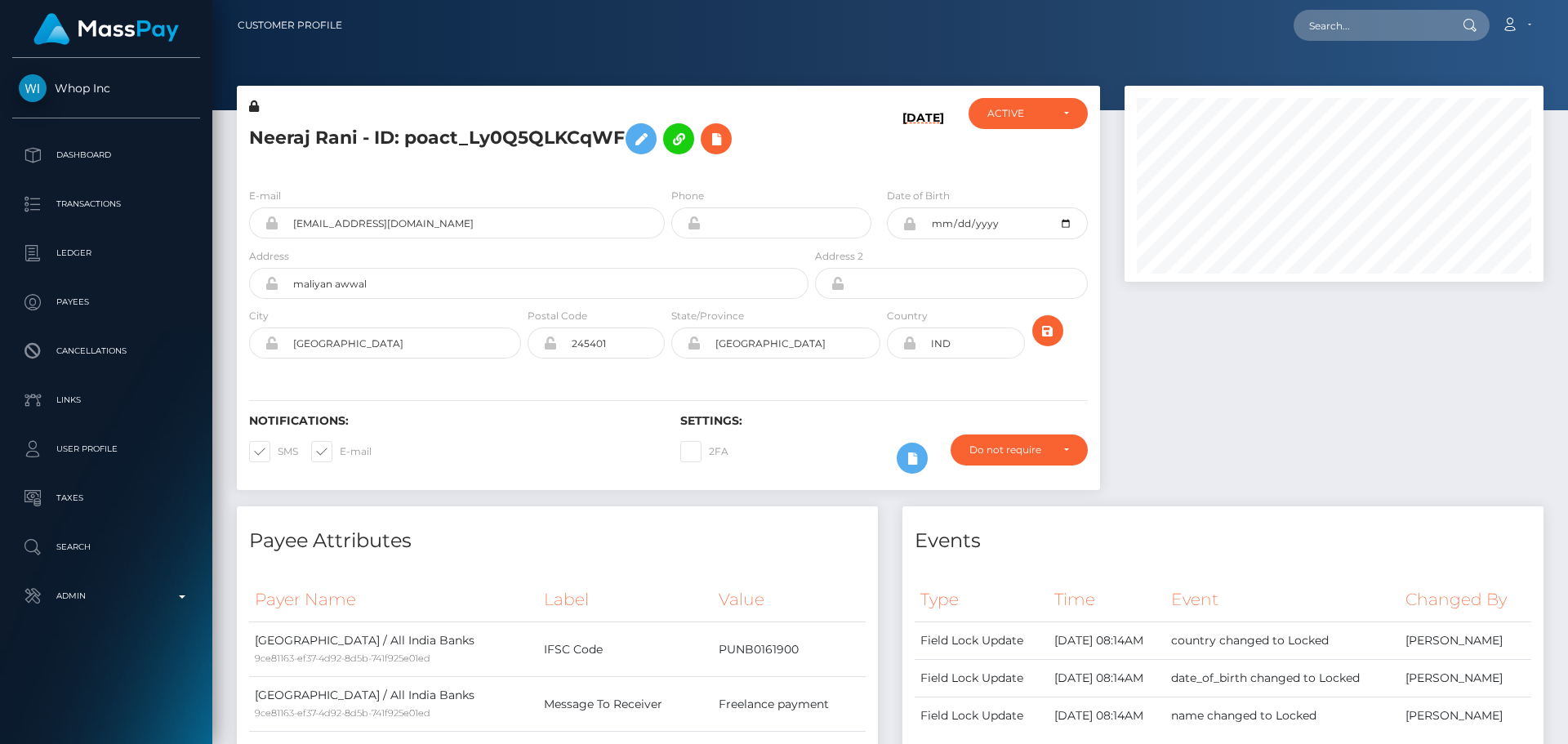
scroll to position [196, 420]
click at [667, 173] on div "Neeraj Rani - ID: poact_Ly0Q5QLKCqWF" at bounding box center [524, 137] width 575 height 77
click at [792, 440] on div "2FA" at bounding box center [775, 458] width 215 height 47
click at [792, 441] on div "2FA" at bounding box center [775, 458] width 215 height 47
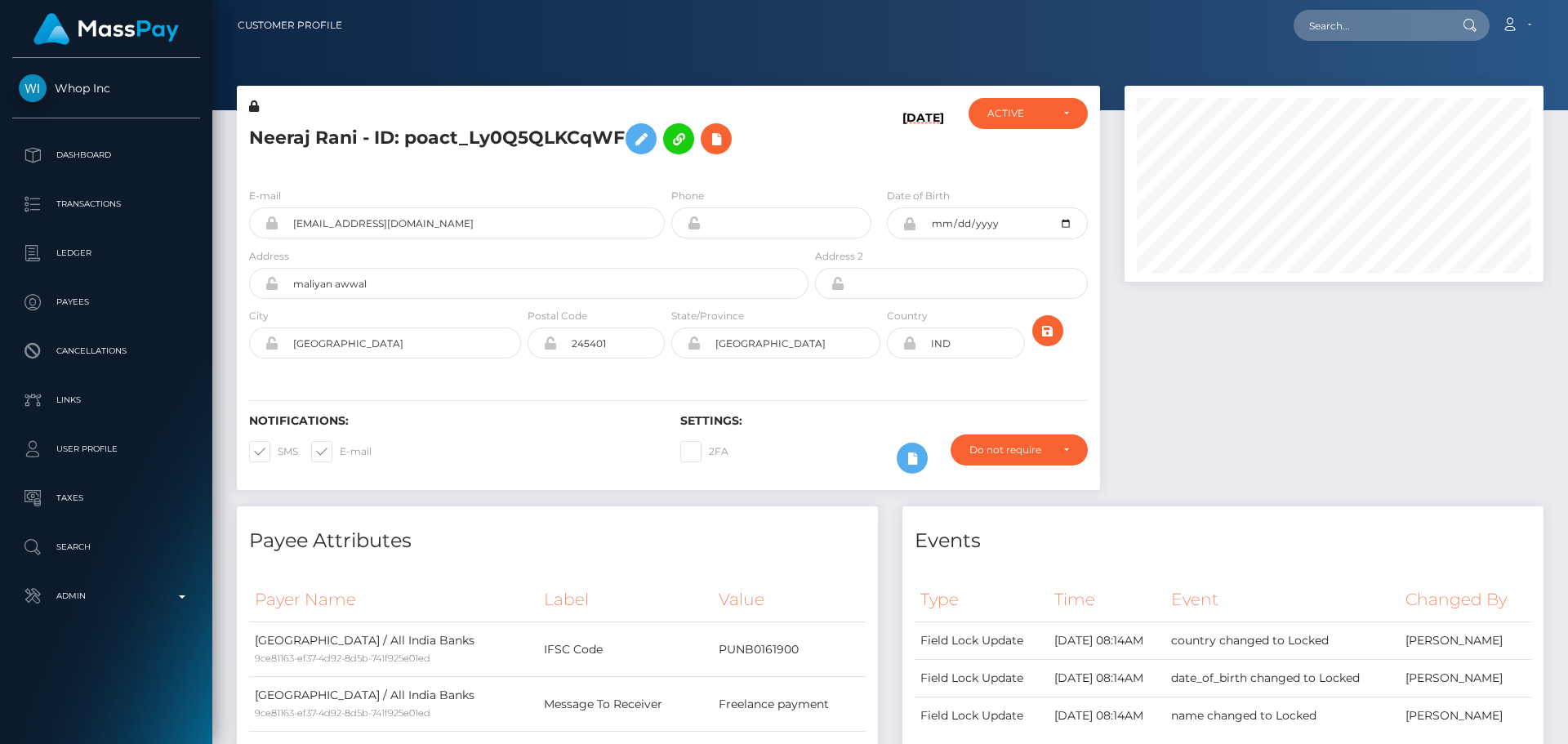
click at [787, 443] on div "2FA" at bounding box center [775, 458] width 215 height 47
click at [789, 442] on div "2FA" at bounding box center [775, 458] width 215 height 47
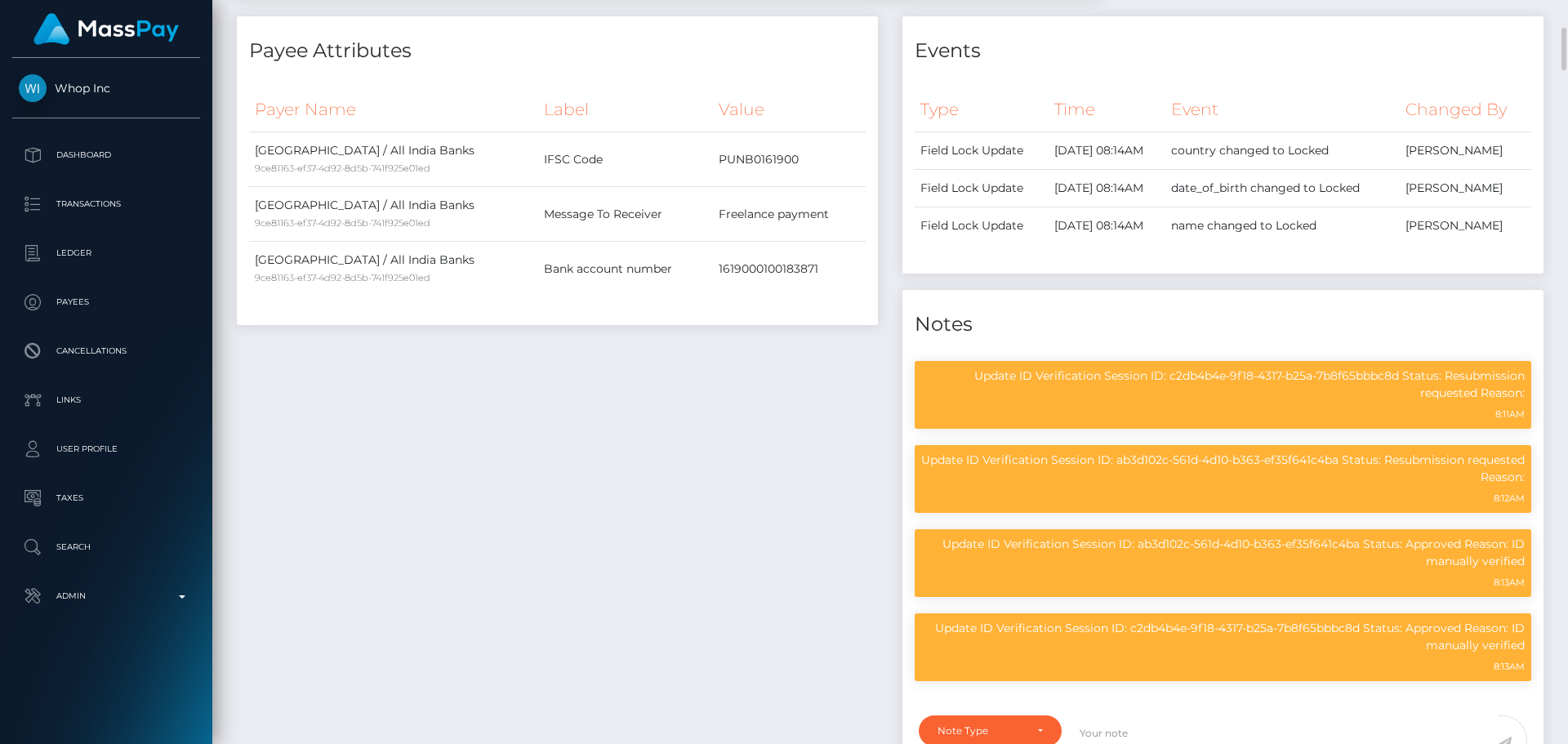
scroll to position [0, 0]
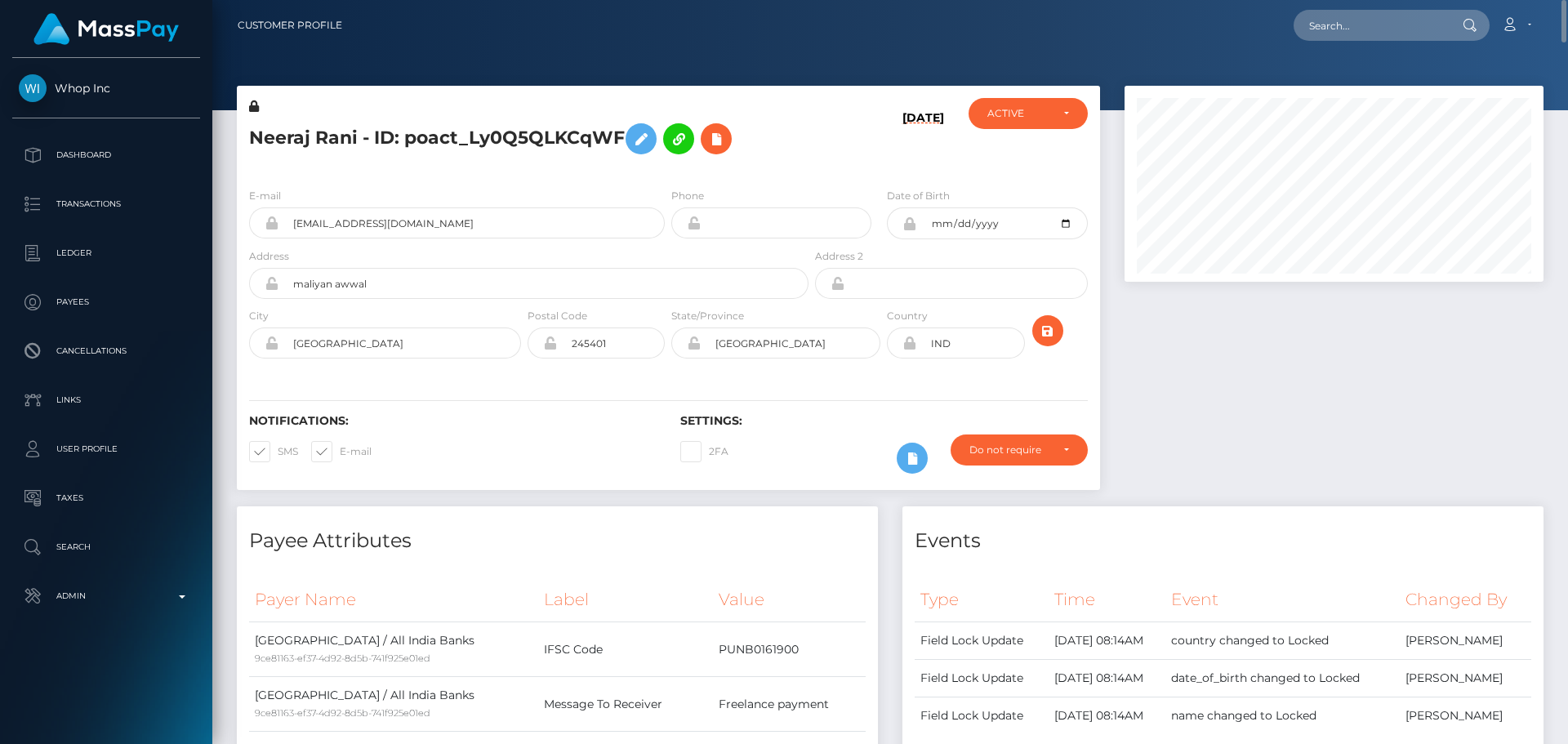
click at [540, 133] on h5 "Neeraj Rani - ID: poact_Ly0Q5QLKCqWF" at bounding box center [525, 139] width 551 height 47
copy h5 "Neeraj Rani - ID: poact_Ly0Q5QLKCqWF"
click at [854, 179] on div "E-mail [EMAIL_ADDRESS][DOMAIN_NAME] Phone Date of Birth" at bounding box center [669, 275] width 864 height 200
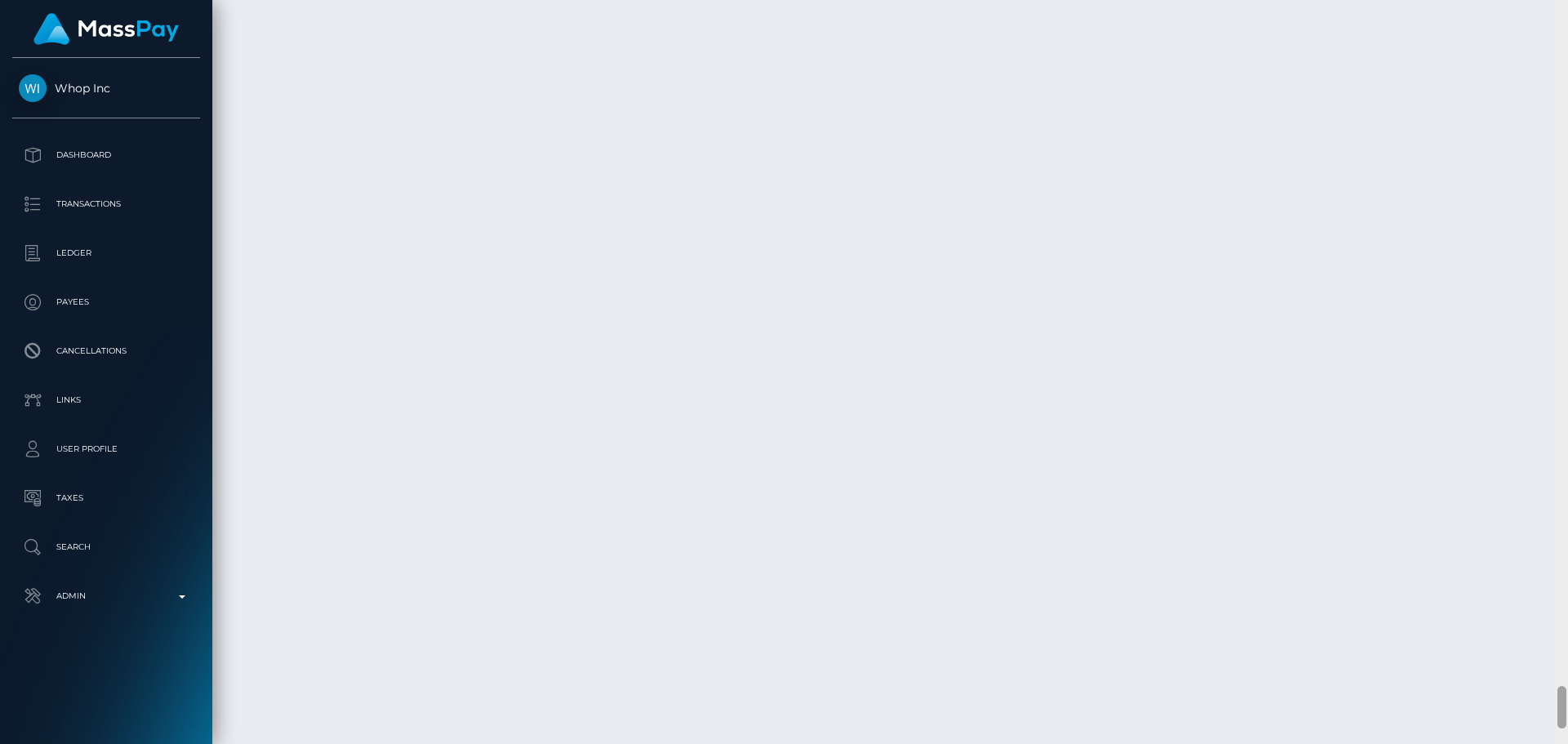
scroll to position [12193, 0]
drag, startPoint x: 1562, startPoint y: 333, endPoint x: 1546, endPoint y: 746, distance: 413.3
click at [1546, 743] on html "Whop Inc Dashboard Transactions Ledger Payees Cancellations Links" at bounding box center [784, 372] width 1568 height 744
drag, startPoint x: 263, startPoint y: 572, endPoint x: 338, endPoint y: 574, distance: 75.0
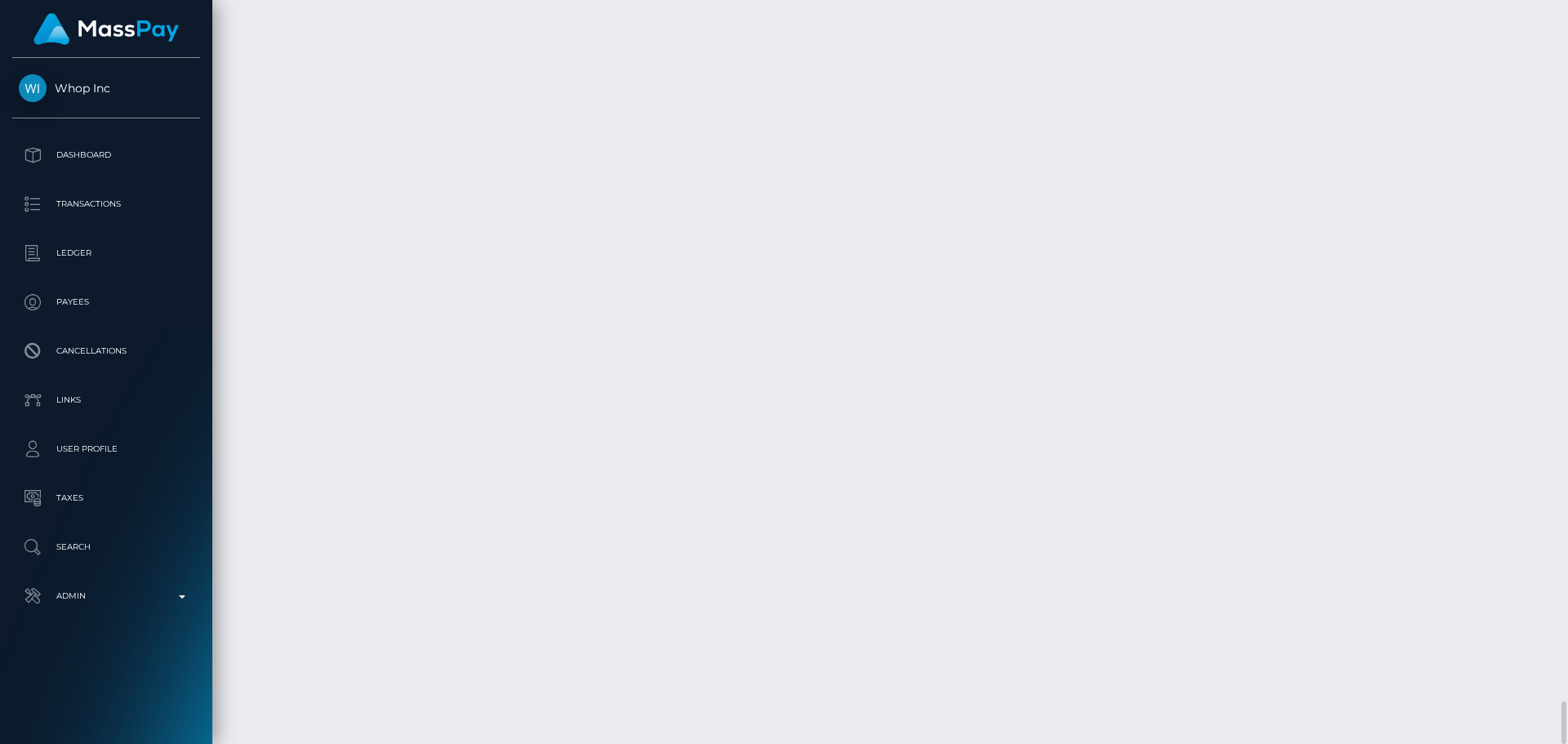
copy td "[DATE]"
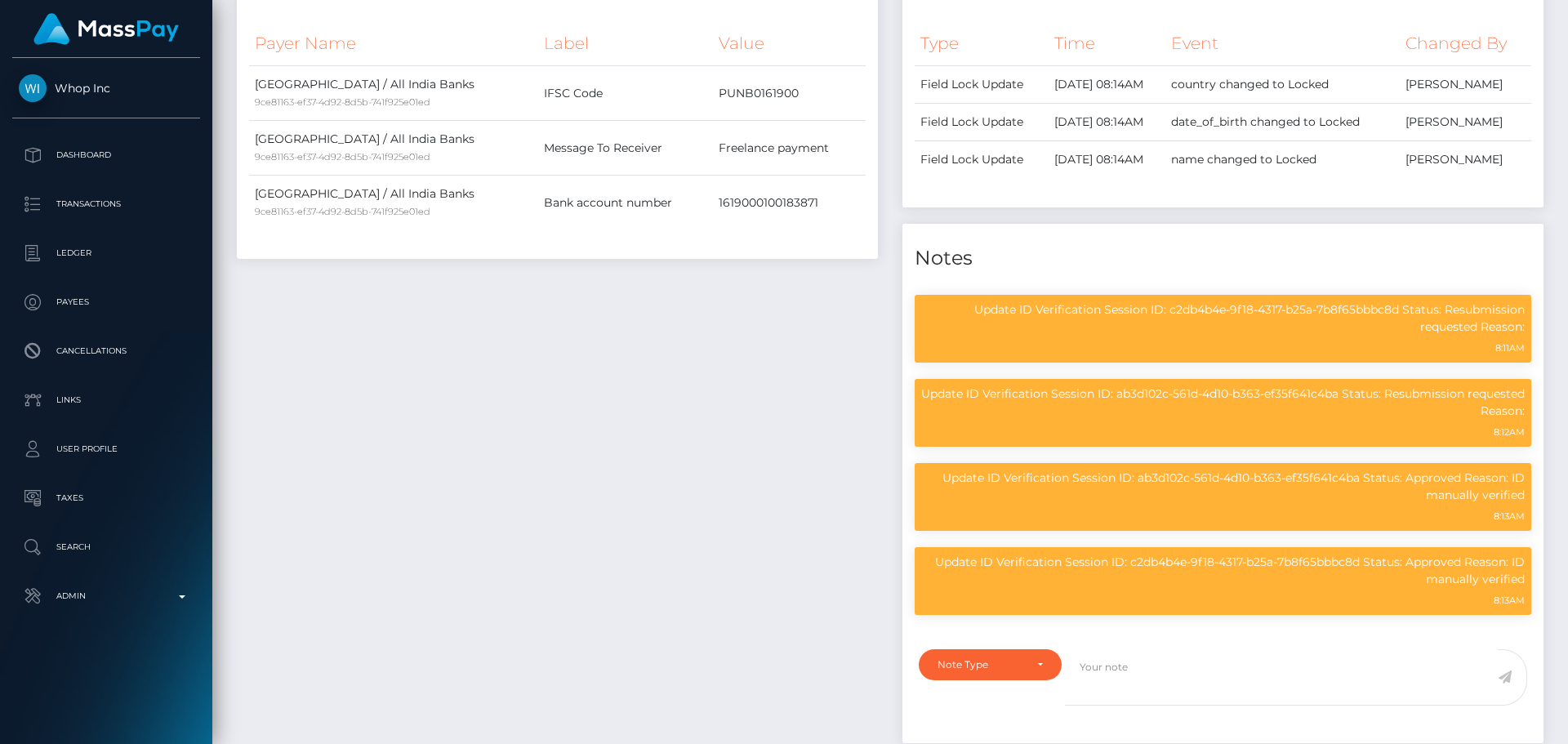
scroll to position [0, 0]
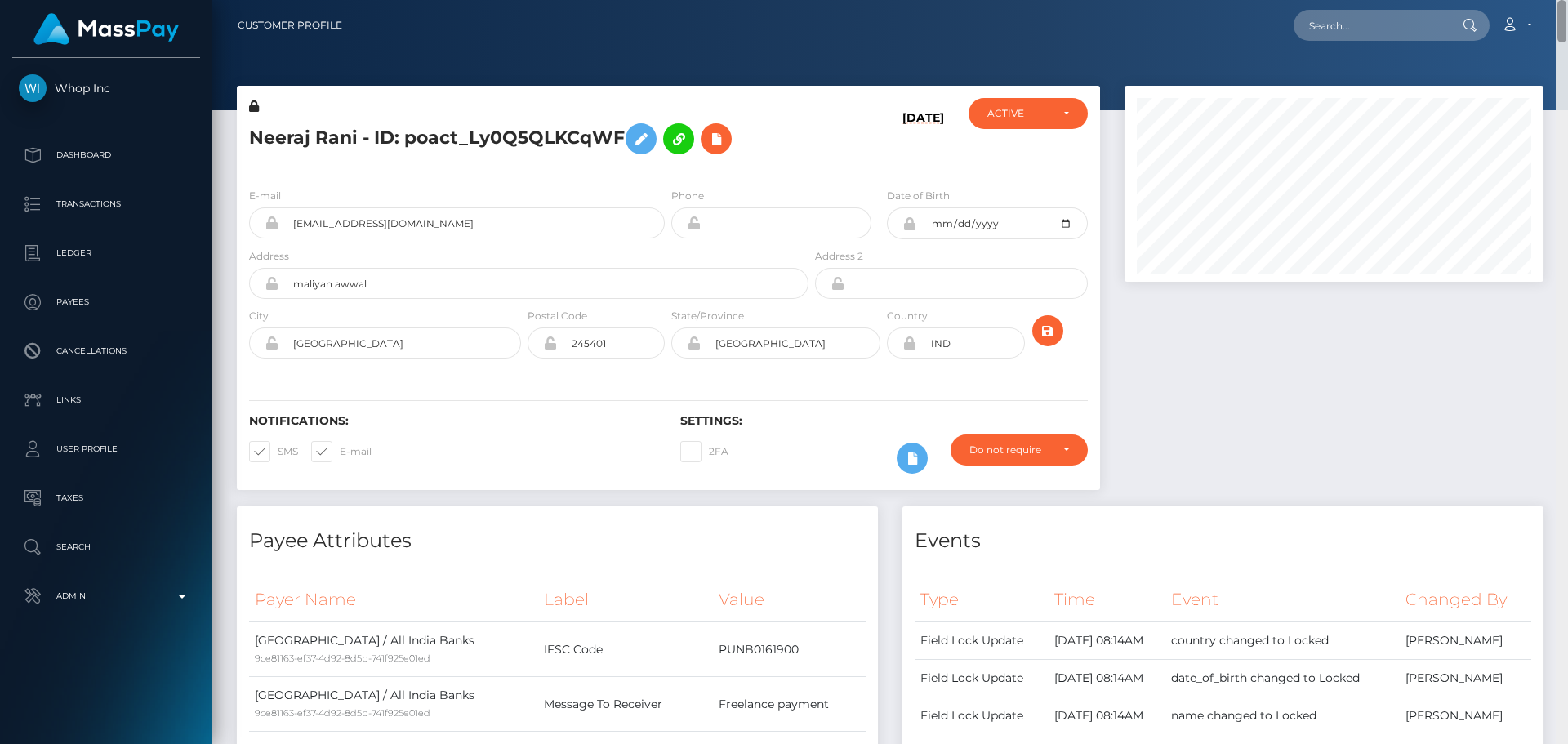
drag, startPoint x: 1563, startPoint y: 674, endPoint x: 1547, endPoint y: -52, distance: 726.2
click at [1547, 0] on html "Whop Inc Dashboard Transactions Ledger Payees Cancellations Links" at bounding box center [784, 372] width 1568 height 744
click at [1412, 19] on input "text" at bounding box center [1370, 25] width 154 height 31
paste input "poact_cIz9m70RBDD7"
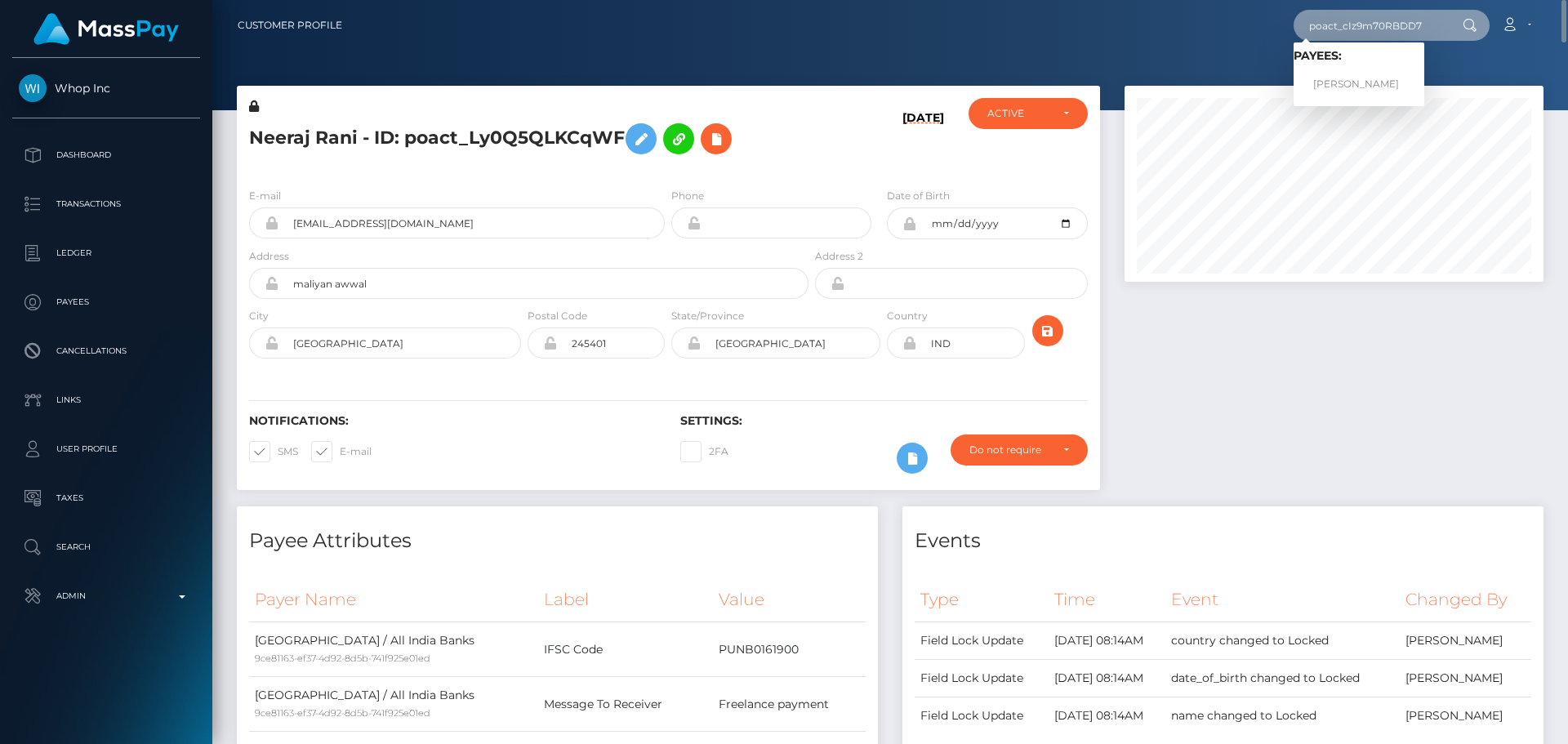
type input "poact_cIz9m70RBDD7"
click at [1372, 76] on link "[PERSON_NAME]" at bounding box center [1359, 85] width 131 height 30
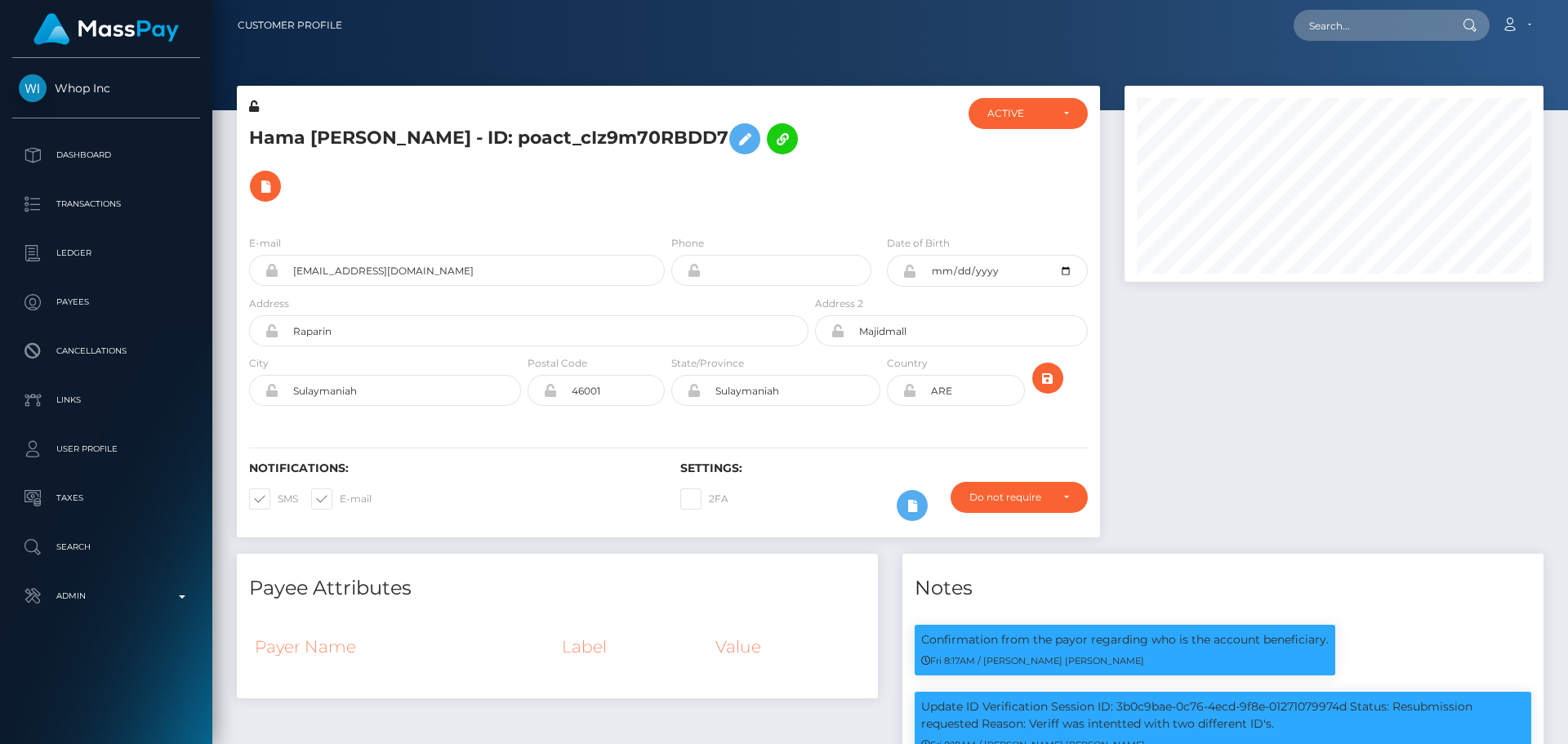
scroll to position [196, 420]
click at [619, 461] on h6 "Notifications:" at bounding box center [452, 469] width 407 height 14
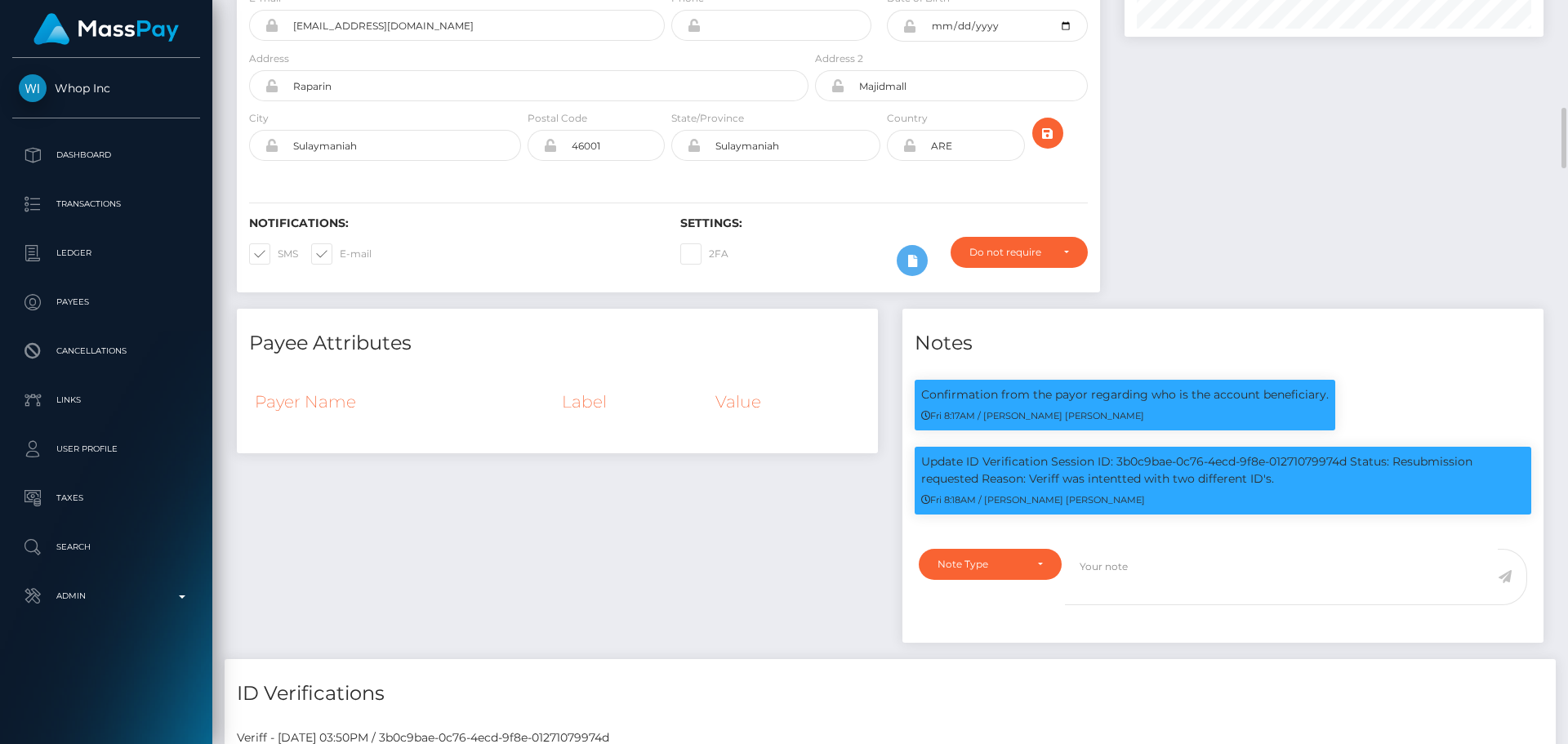
scroll to position [409, 0]
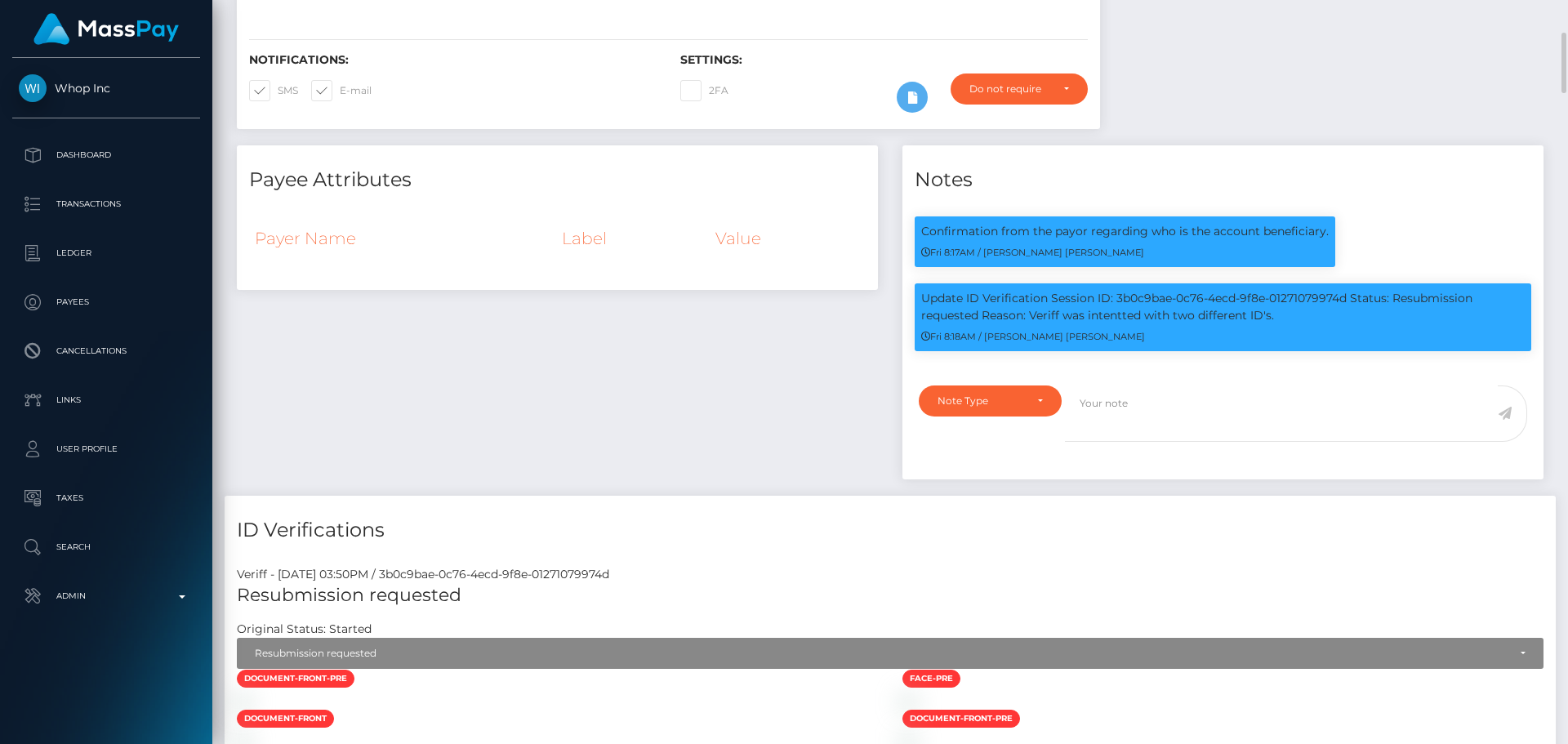
click at [632, 378] on div "Payee Attributes Payer Name Label Value" at bounding box center [557, 321] width 666 height 351
click at [639, 376] on div "Payee Attributes Payer Name Label Value" at bounding box center [557, 321] width 666 height 351
click at [648, 361] on div "Payee Attributes Payer Name Label Value" at bounding box center [557, 321] width 666 height 351
click at [664, 352] on div "Payee Attributes Payer Name Label Value" at bounding box center [557, 321] width 666 height 351
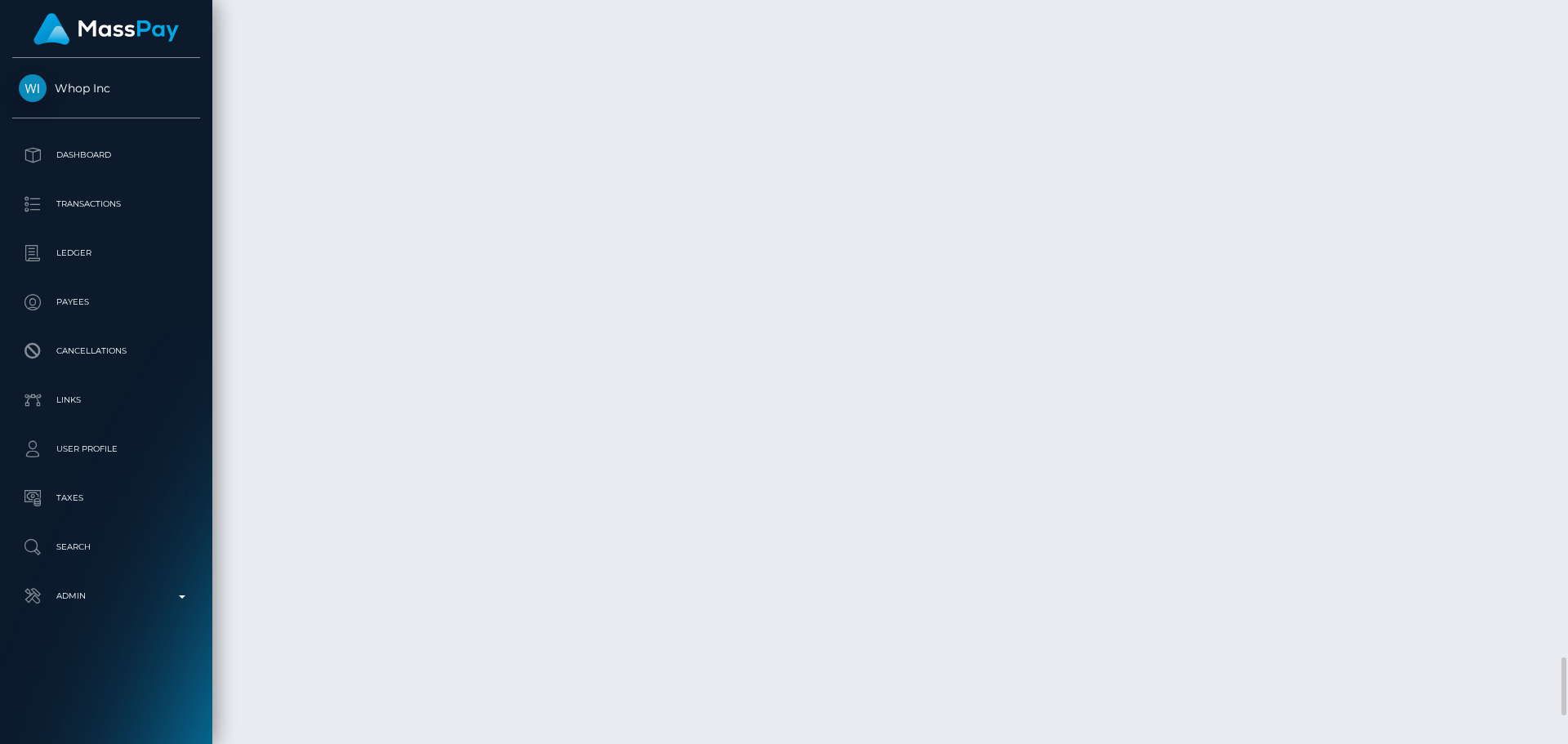
scroll to position [8691, 0]
drag, startPoint x: 968, startPoint y: 512, endPoint x: 936, endPoint y: 501, distance: 33.8
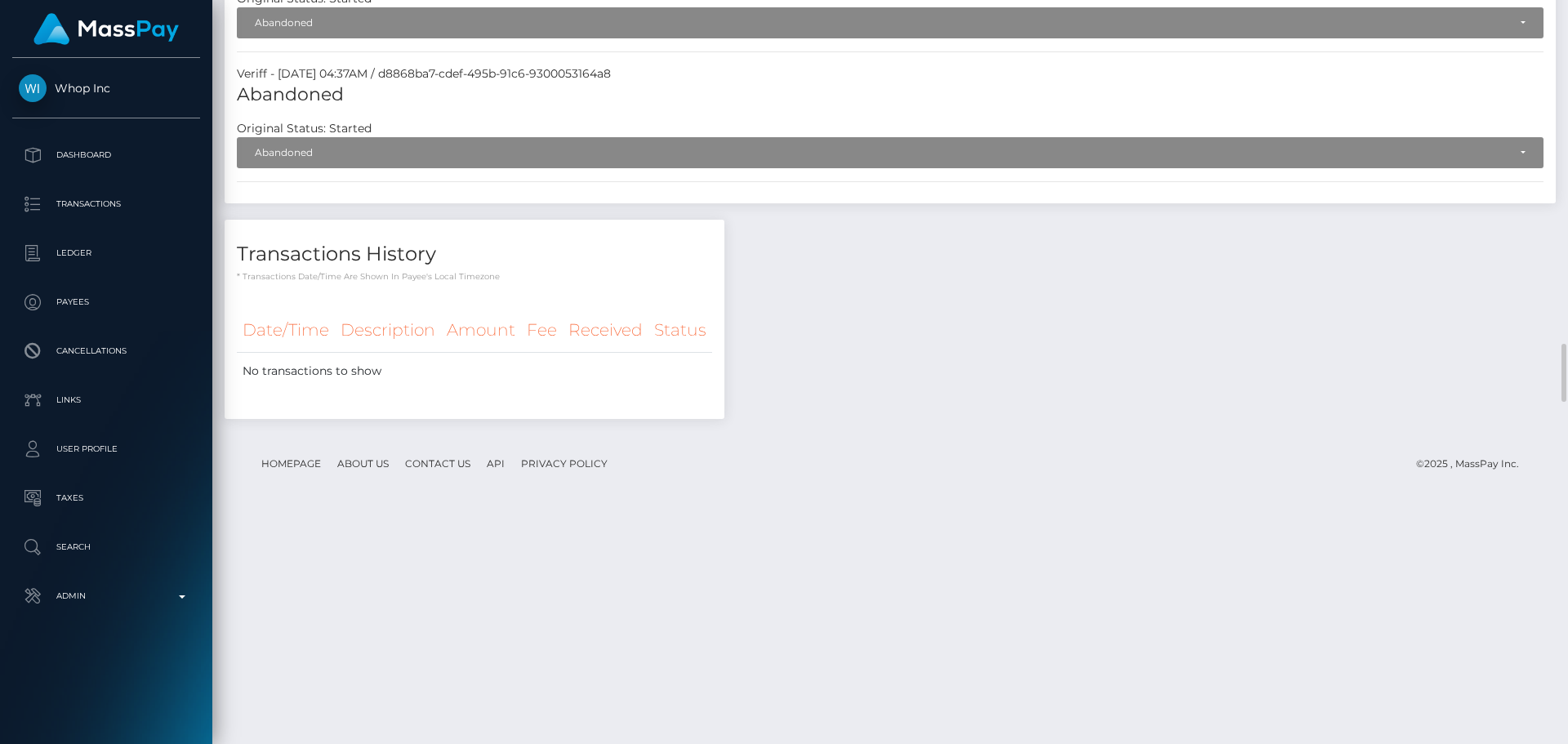
scroll to position [4034, 0]
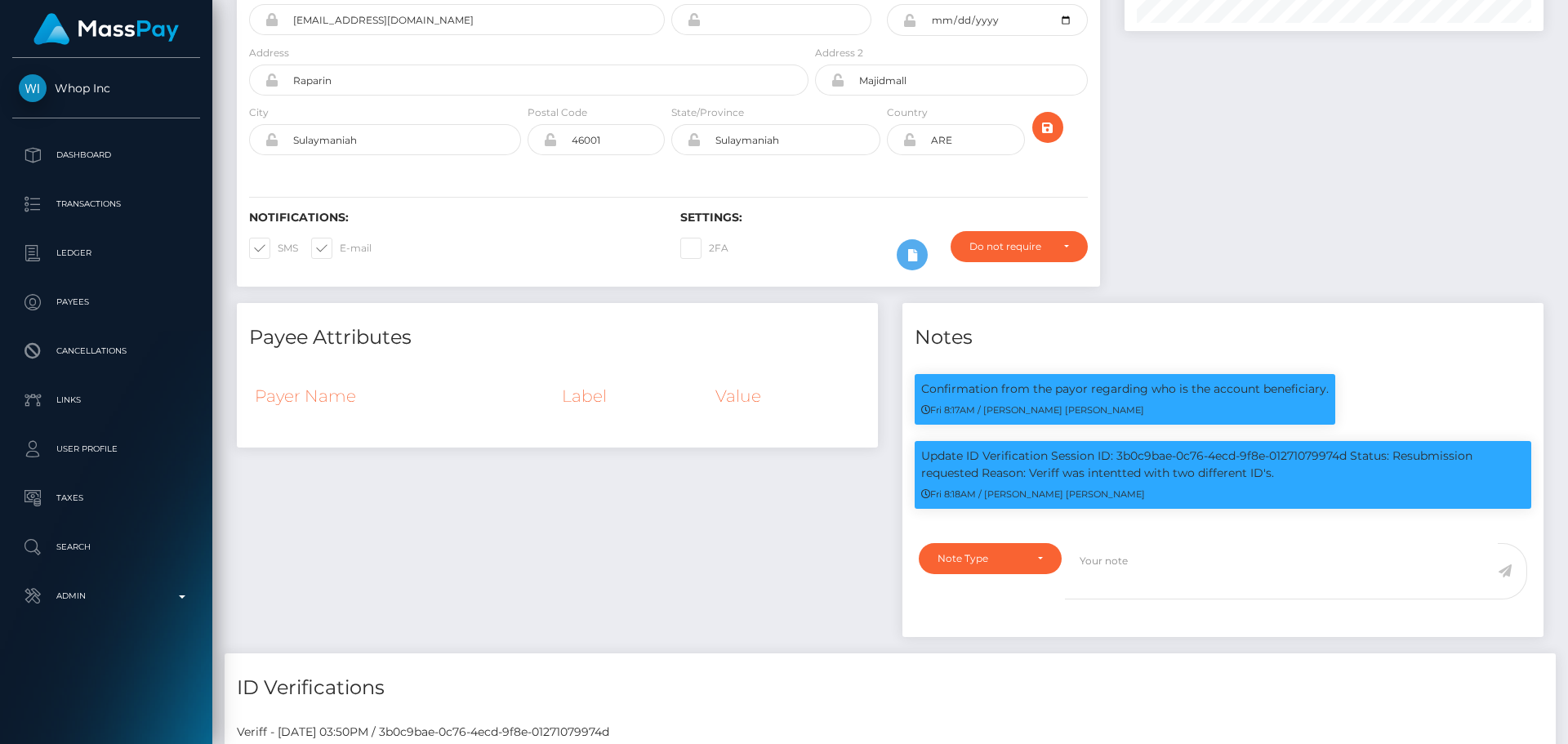
scroll to position [0, 0]
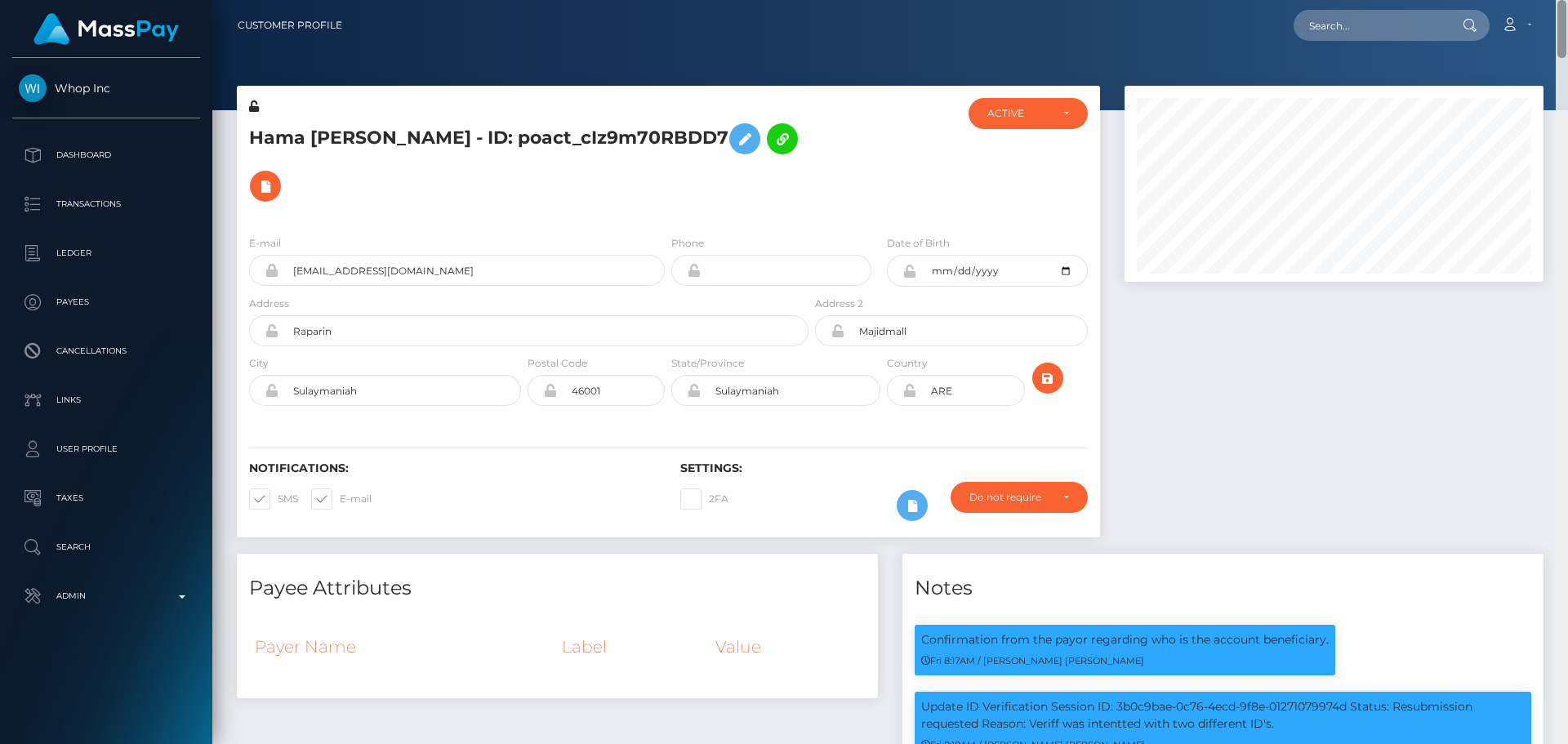
drag, startPoint x: 1564, startPoint y: 252, endPoint x: 1564, endPoint y: -21, distance: 273.0
click at [1555, 0] on html "Whop Inc Dashboard Transactions Ledger Payees Cancellations Links" at bounding box center [784, 372] width 1568 height 744
click at [776, 126] on h5 "Hama [PERSON_NAME] - ID: poact_cIz9m70RBDD7" at bounding box center [525, 163] width 551 height 95
click at [268, 144] on h5 "Hama [PERSON_NAME] - ID: poact_cIz9m70RBDD7" at bounding box center [525, 163] width 551 height 95
drag, startPoint x: 268, startPoint y: 144, endPoint x: 326, endPoint y: 145, distance: 58.0
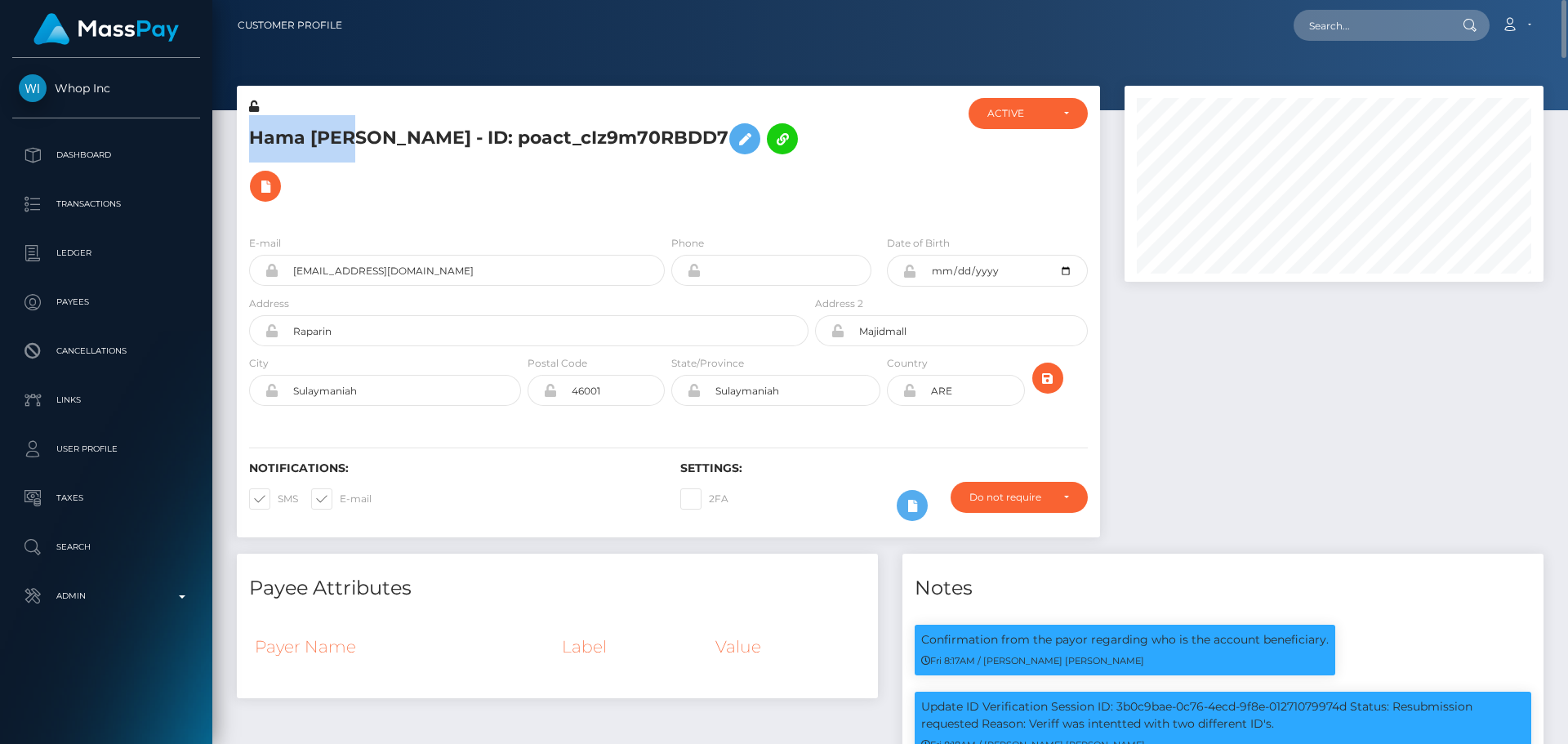
click at [326, 145] on h5 "Hama [PERSON_NAME] - ID: poact_cIz9m70RBDD7" at bounding box center [525, 163] width 551 height 95
copy h5 "[PERSON_NAME]"
click at [281, 171] on button at bounding box center [266, 186] width 31 height 31
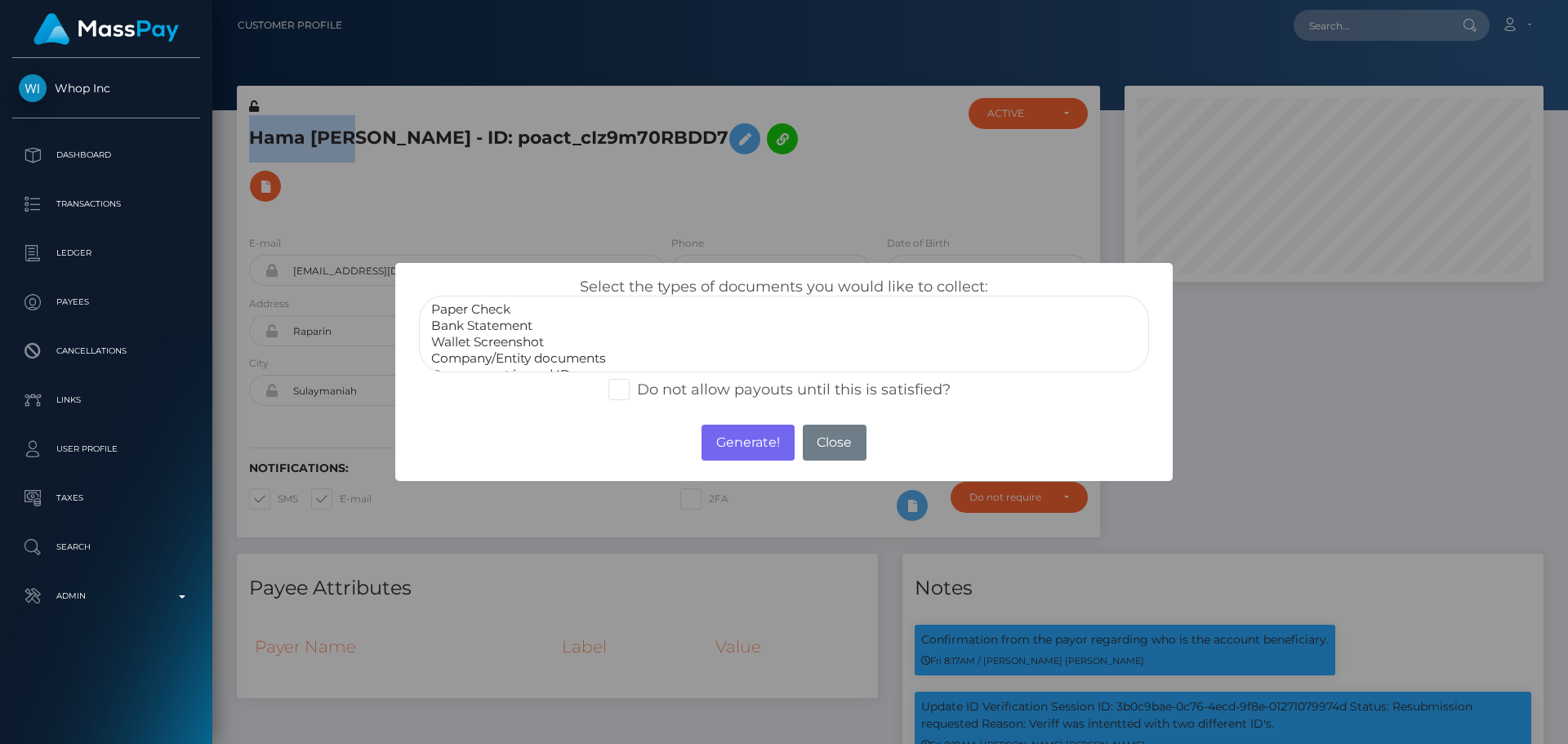
scroll to position [33, 0]
select select "Government issued ID"
click at [503, 338] on option "Government issued ID" at bounding box center [784, 342] width 709 height 16
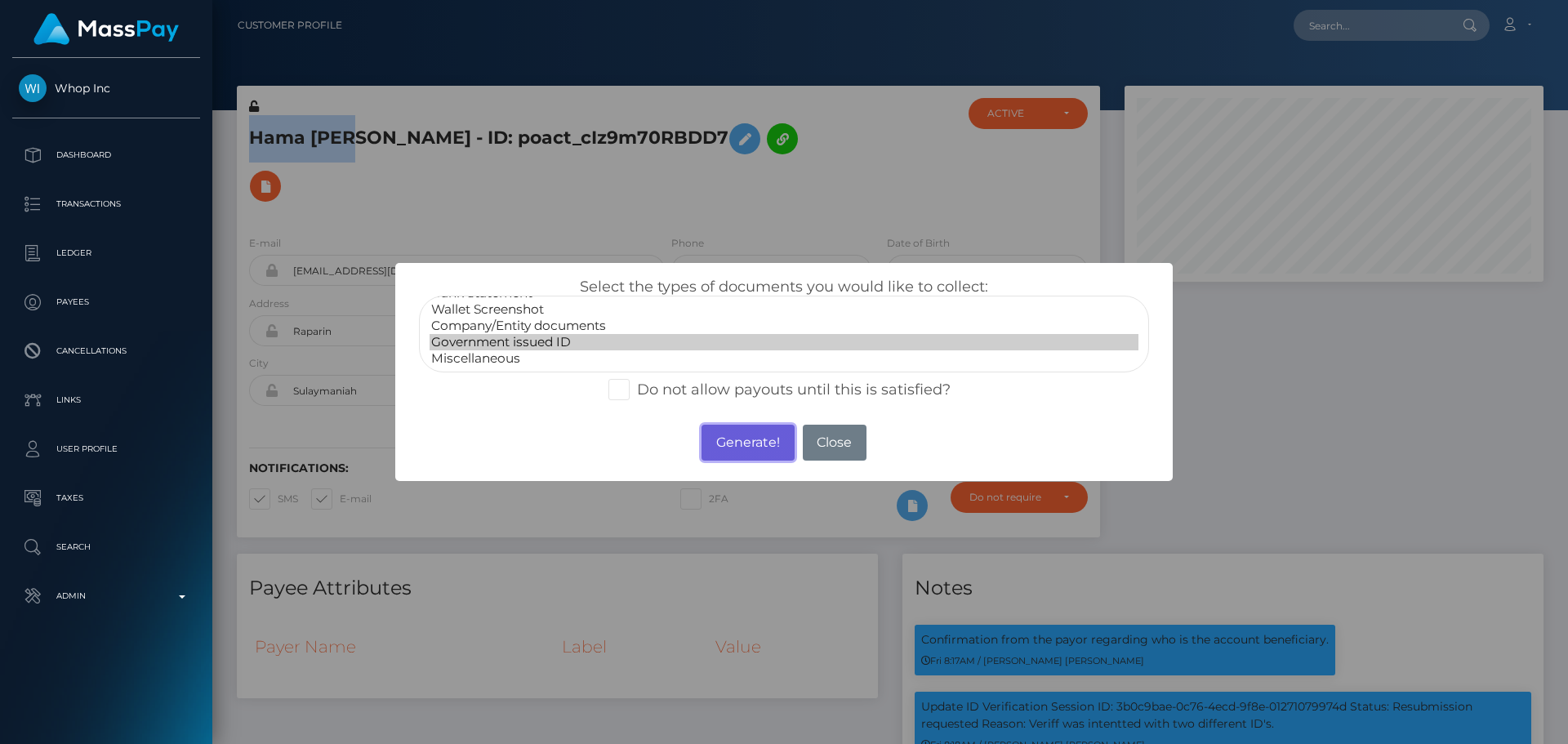
click at [723, 436] on button "Generate!" at bounding box center [747, 443] width 92 height 36
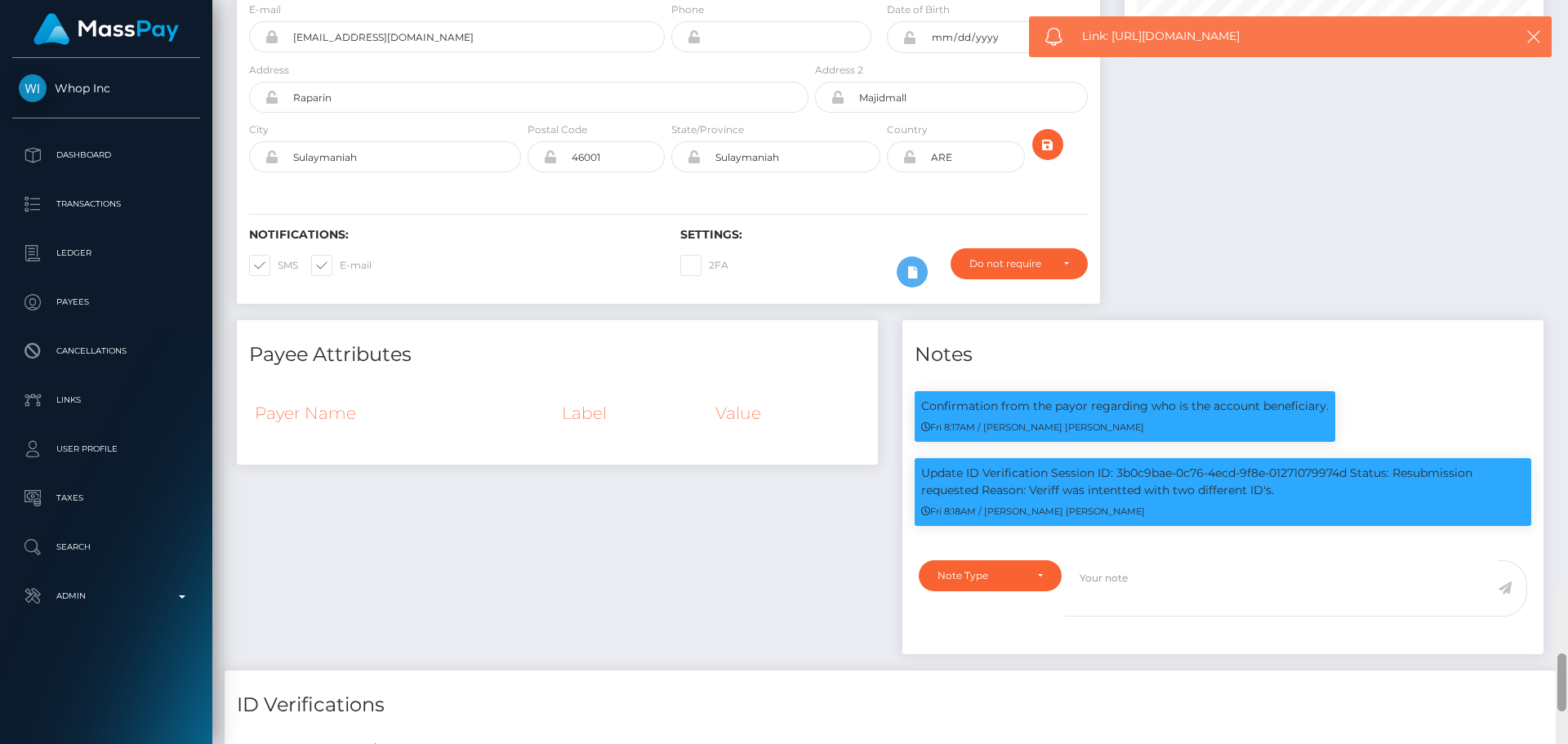
scroll to position [0, 0]
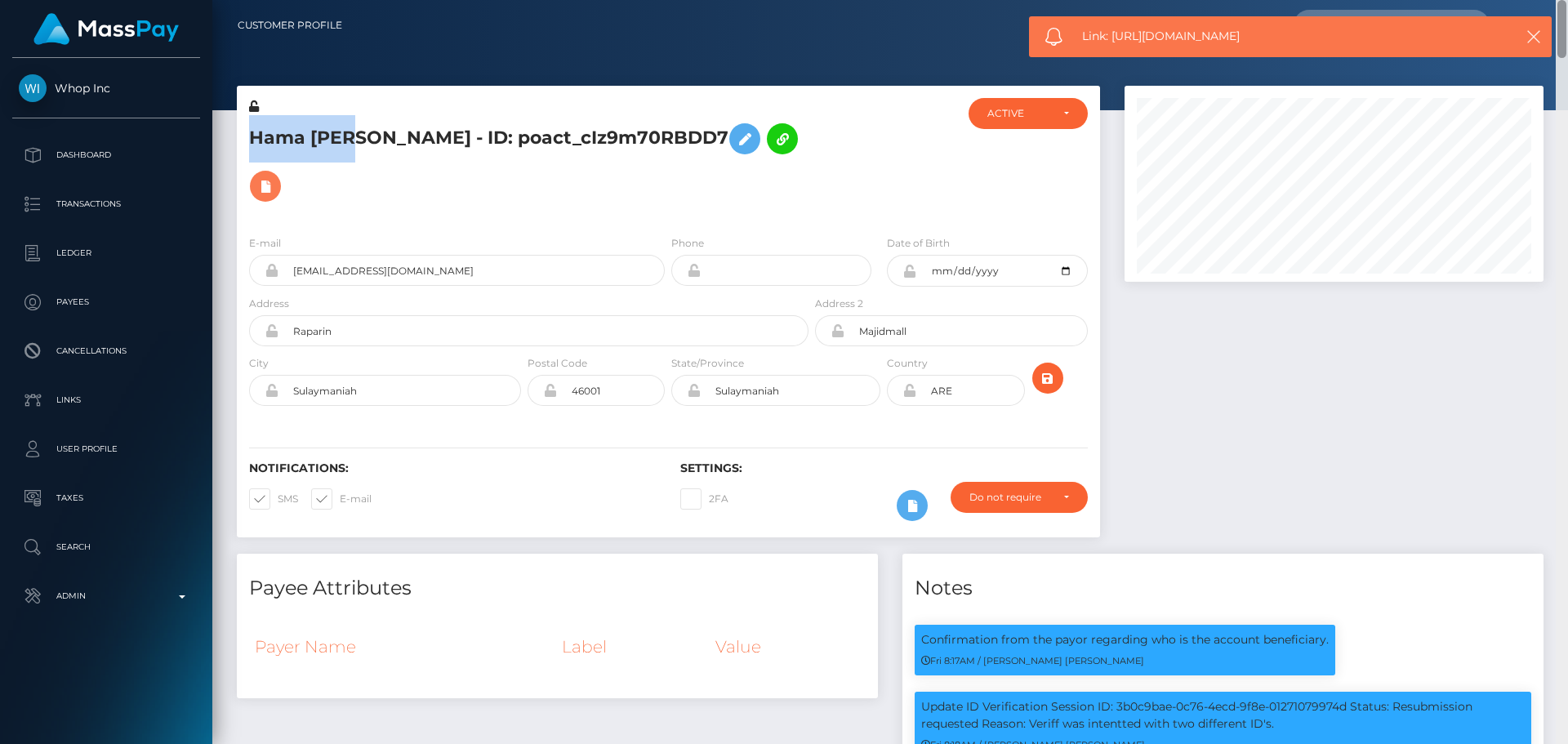
drag, startPoint x: 1560, startPoint y: 130, endPoint x: 1525, endPoint y: 2, distance: 132.7
click at [1525, 2] on div "Customer Profile Loading... Loading..." at bounding box center [890, 372] width 1356 height 744
click at [869, 173] on div at bounding box center [883, 160] width 144 height 124
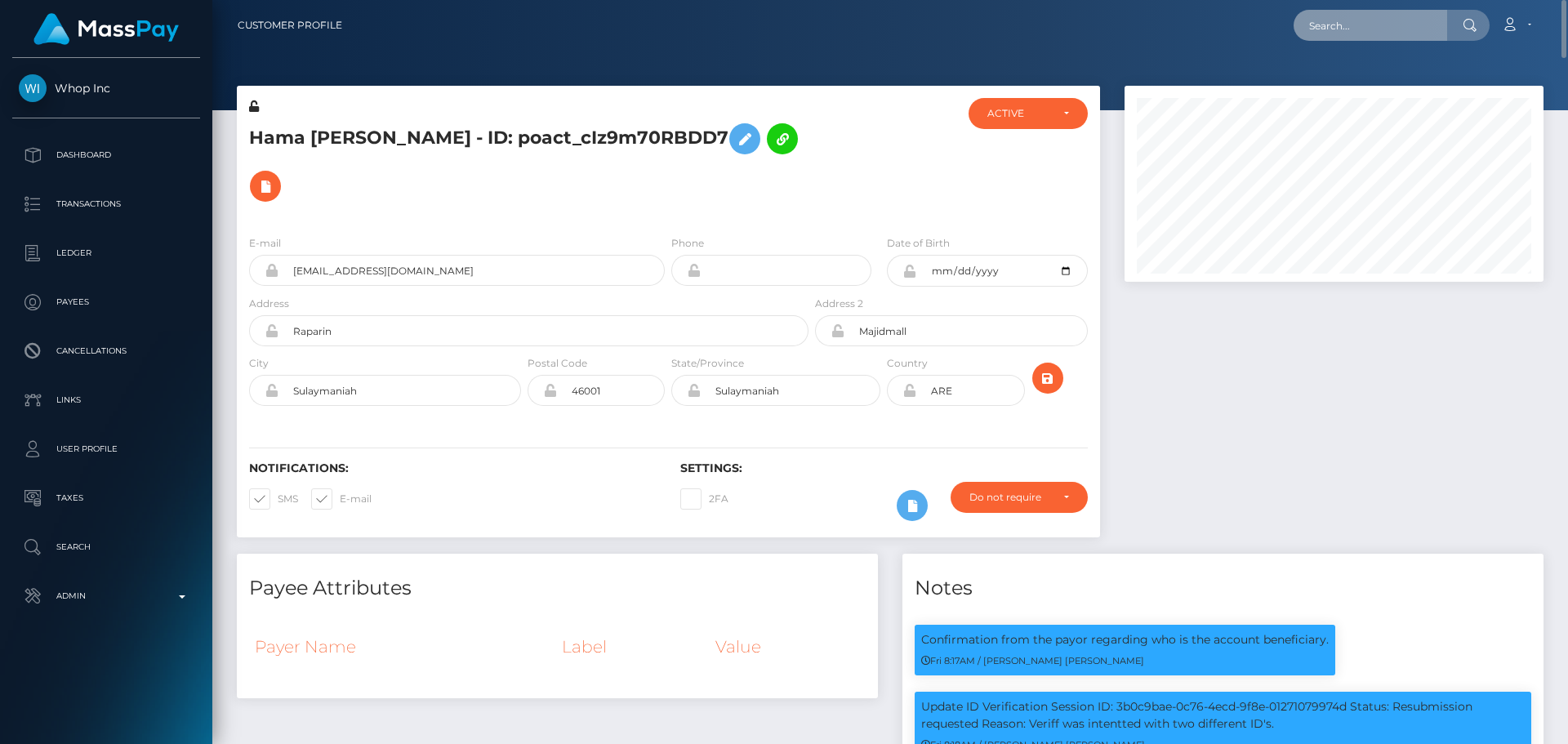
click at [1323, 23] on input "text" at bounding box center [1370, 25] width 154 height 31
paste input "poact_G67SbH5Xhy6N"
type input "poact_G67SbH5Xhy6N"
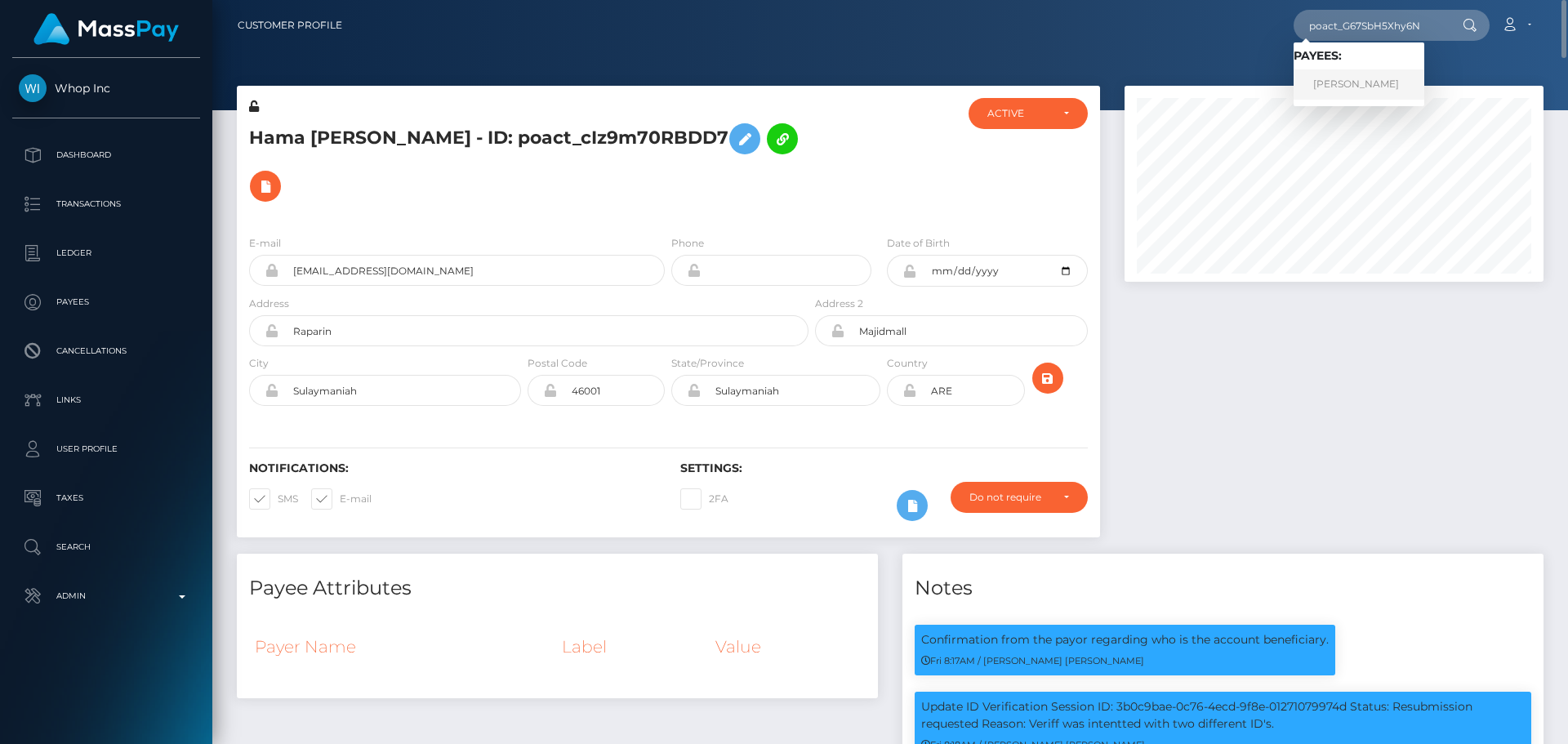
click at [1368, 75] on link "[PERSON_NAME]" at bounding box center [1359, 85] width 131 height 30
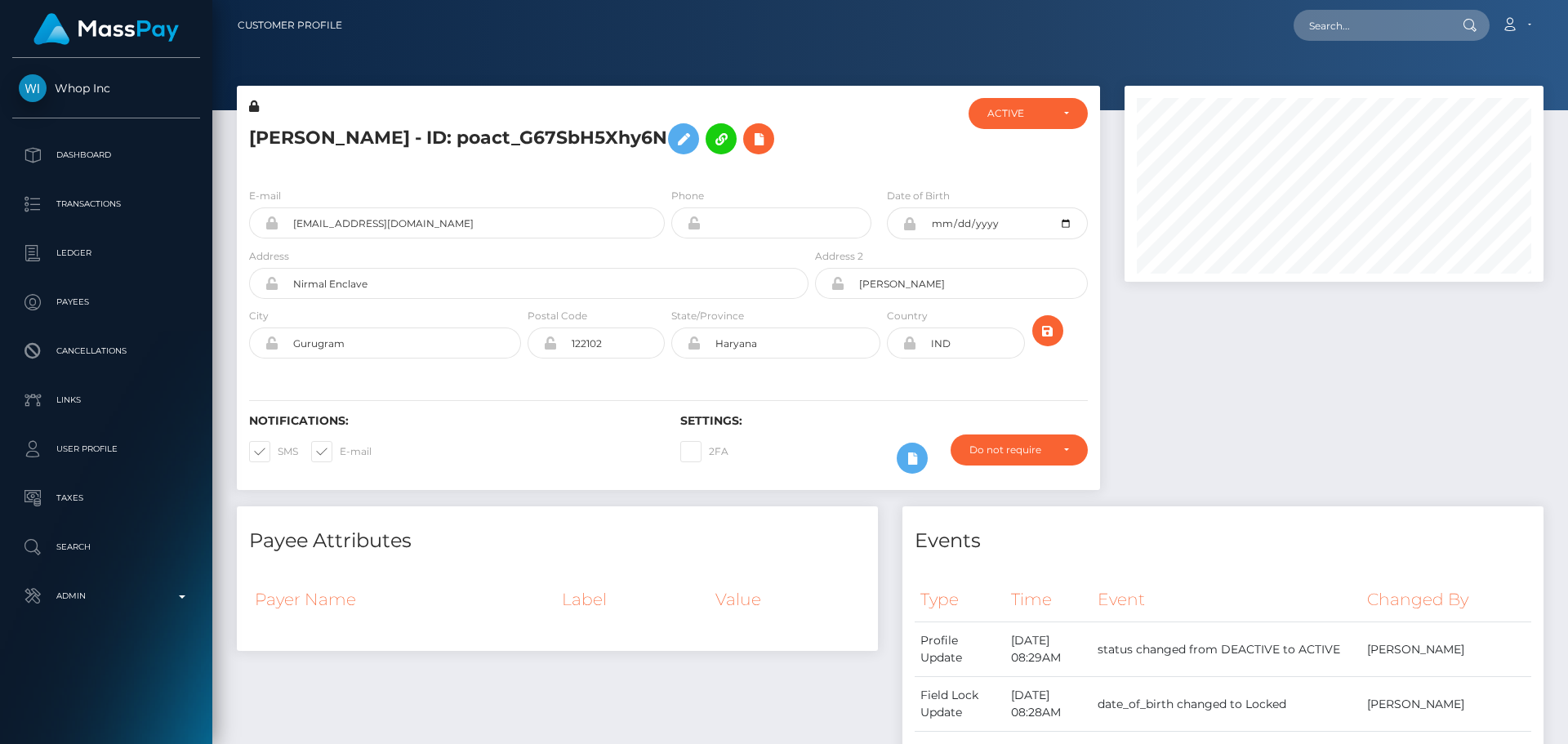
scroll to position [196, 420]
click at [817, 165] on div at bounding box center [883, 137] width 144 height 77
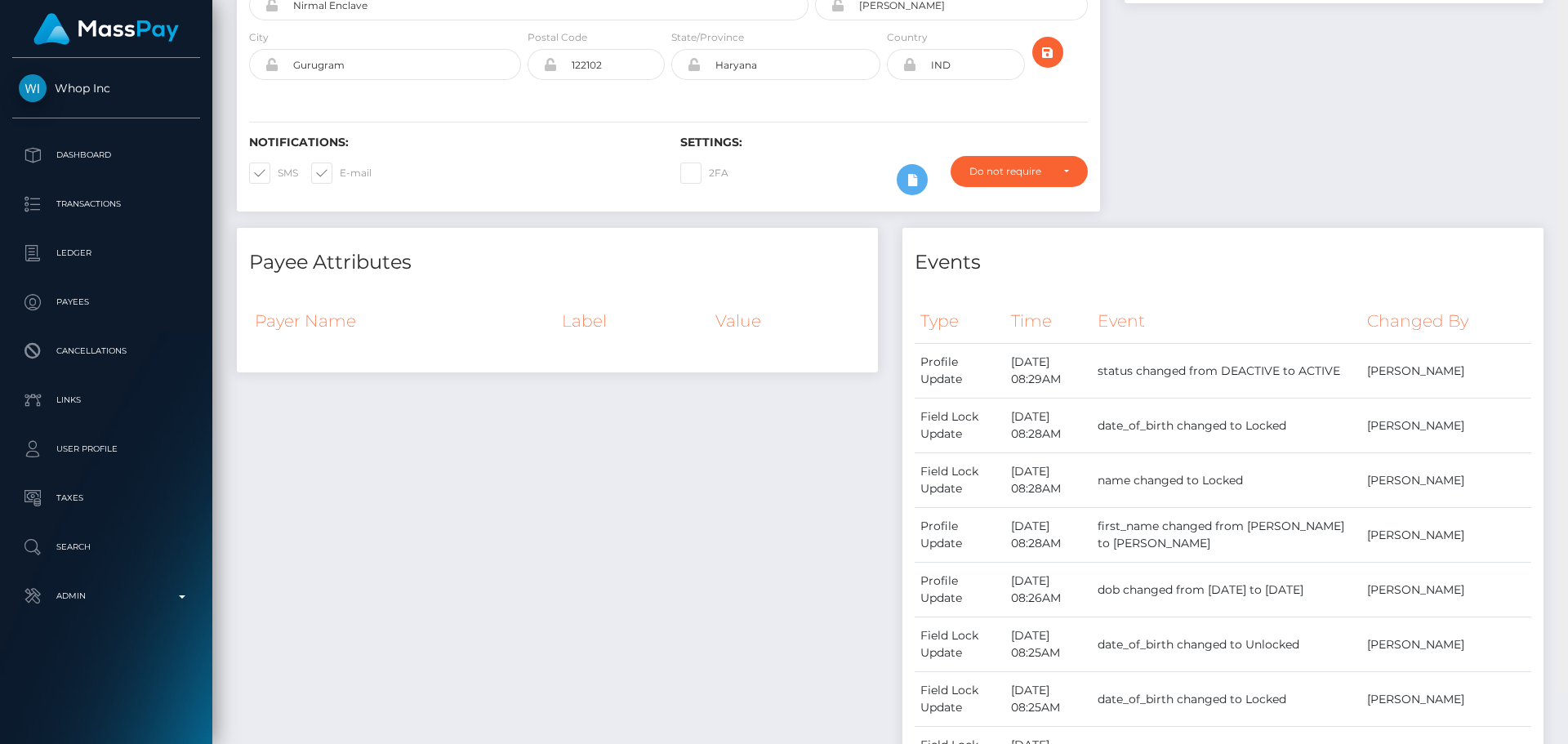
scroll to position [0, 0]
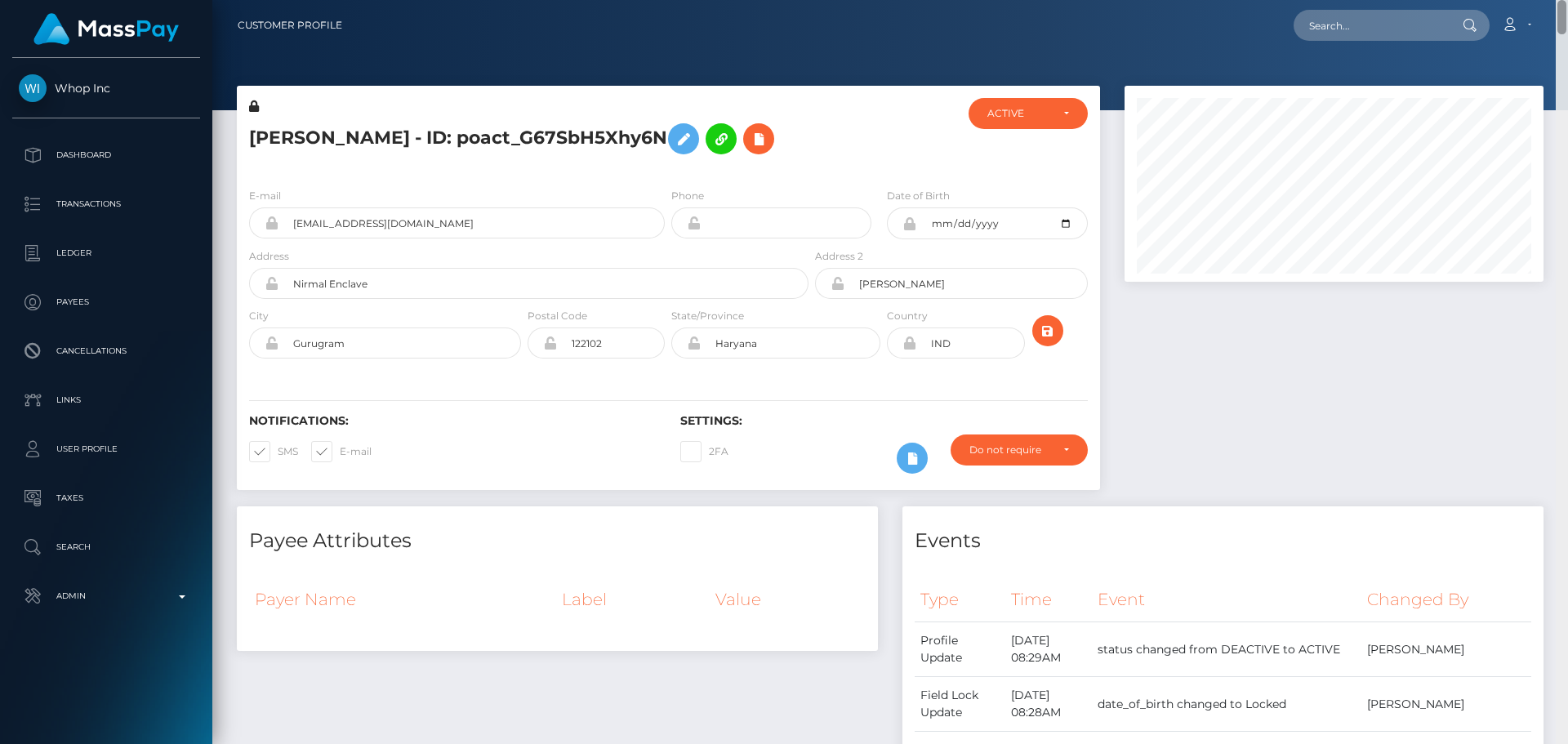
drag, startPoint x: 1561, startPoint y: 678, endPoint x: 1521, endPoint y: -1, distance: 680.2
click at [1521, 0] on html "Whop Inc Dashboard Transactions Ledger Payees Cancellations Links" at bounding box center [784, 372] width 1568 height 744
click at [476, 147] on h5 "[PERSON_NAME] - ID: poact_G67SbH5Xhy6N" at bounding box center [525, 139] width 551 height 47
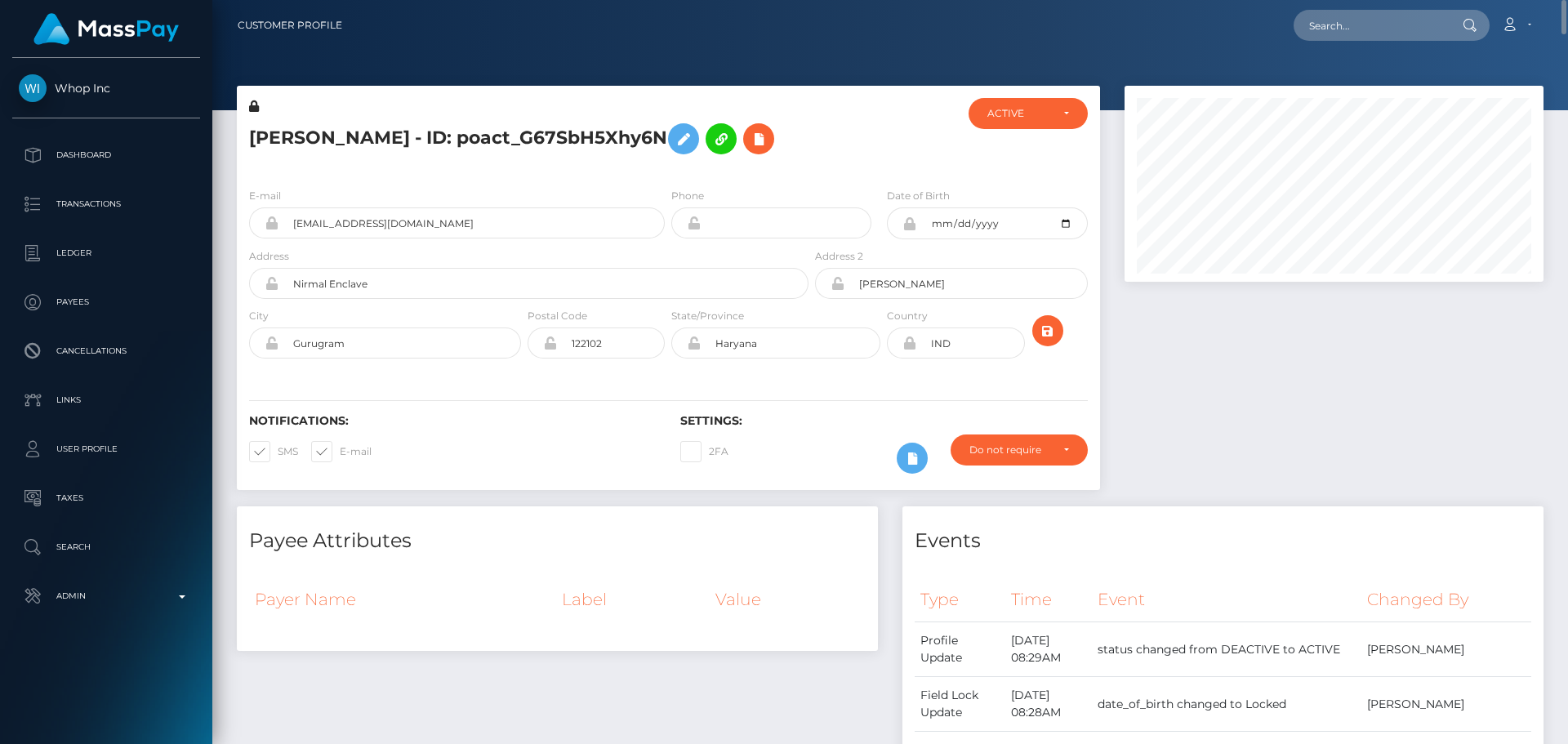
copy h5 "[PERSON_NAME] - ID: poact_G67SbH5Xhy6N"
click at [881, 163] on div at bounding box center [883, 137] width 144 height 77
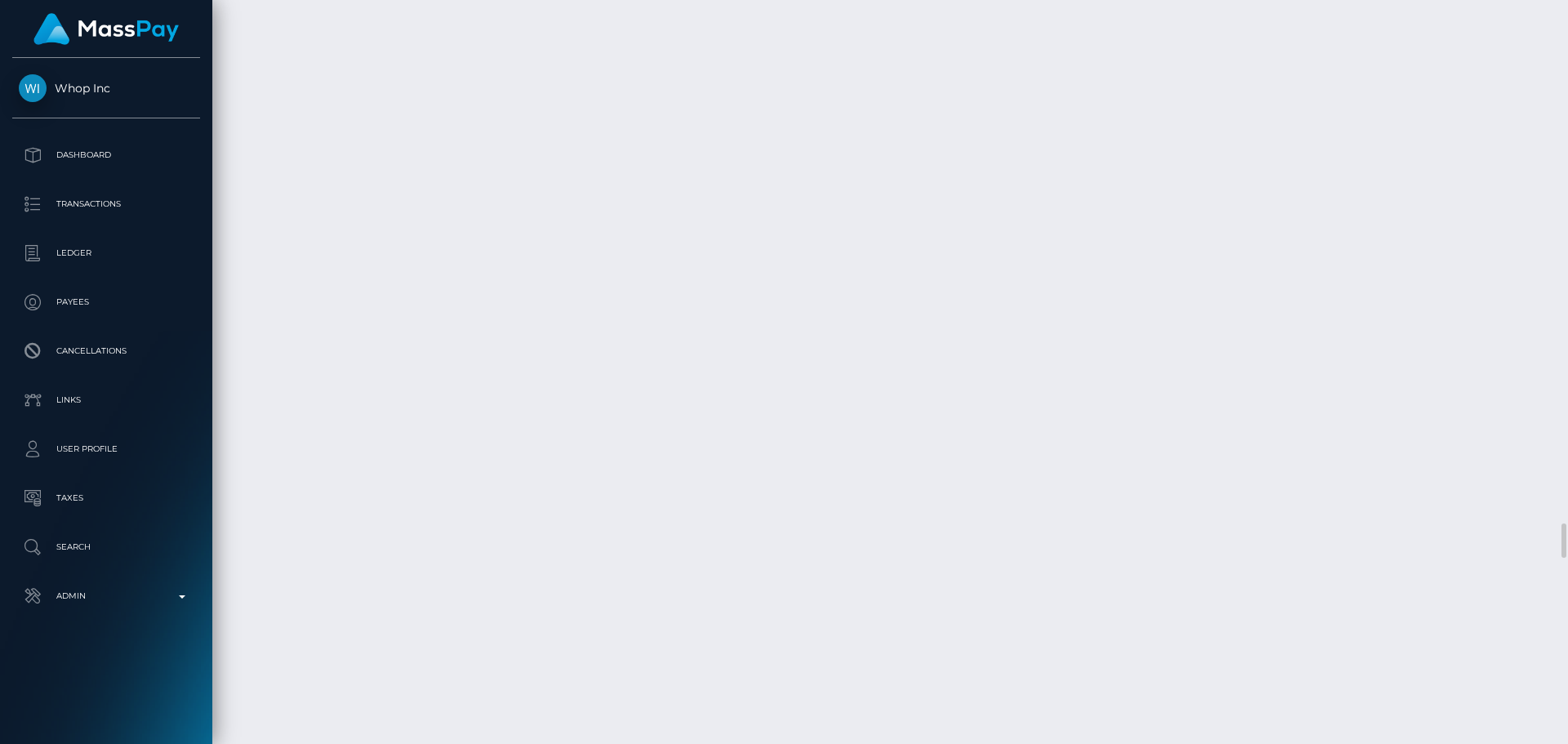
scroll to position [9476, 0]
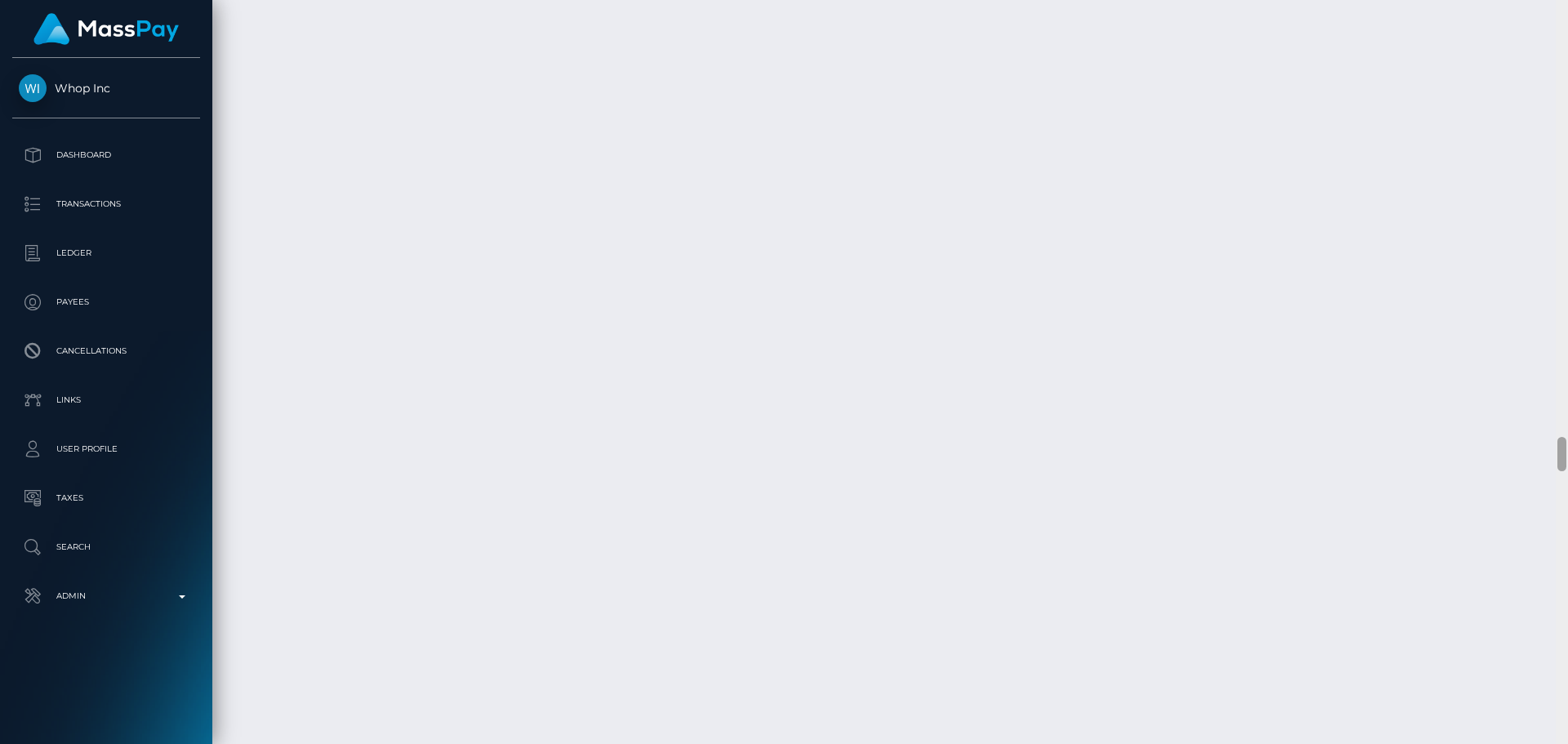
drag, startPoint x: 1560, startPoint y: 402, endPoint x: 1495, endPoint y: 461, distance: 87.8
click at [1495, 461] on div "Customer Profile Loading... Loading..." at bounding box center [890, 372] width 1356 height 744
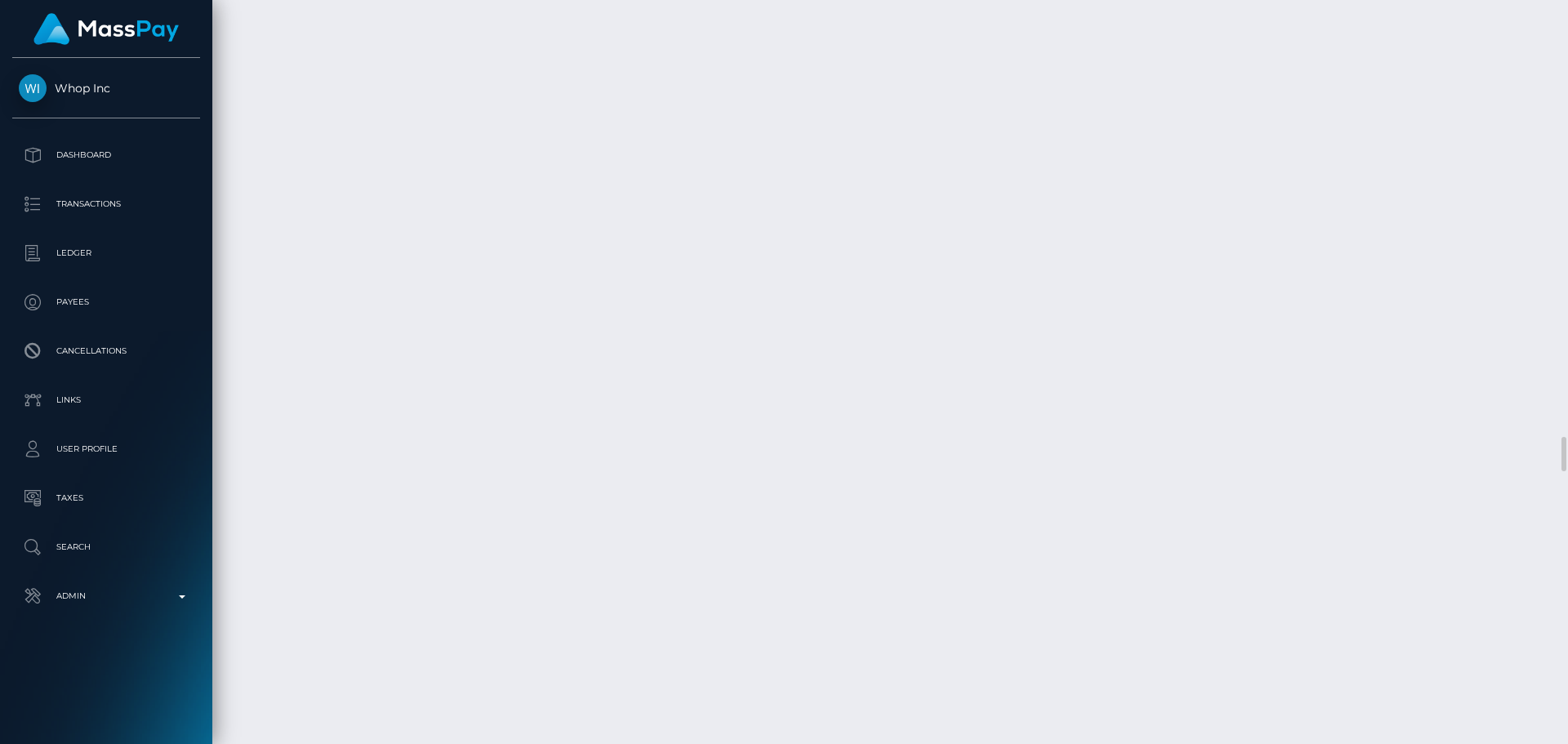
select select "Resubmission requested"
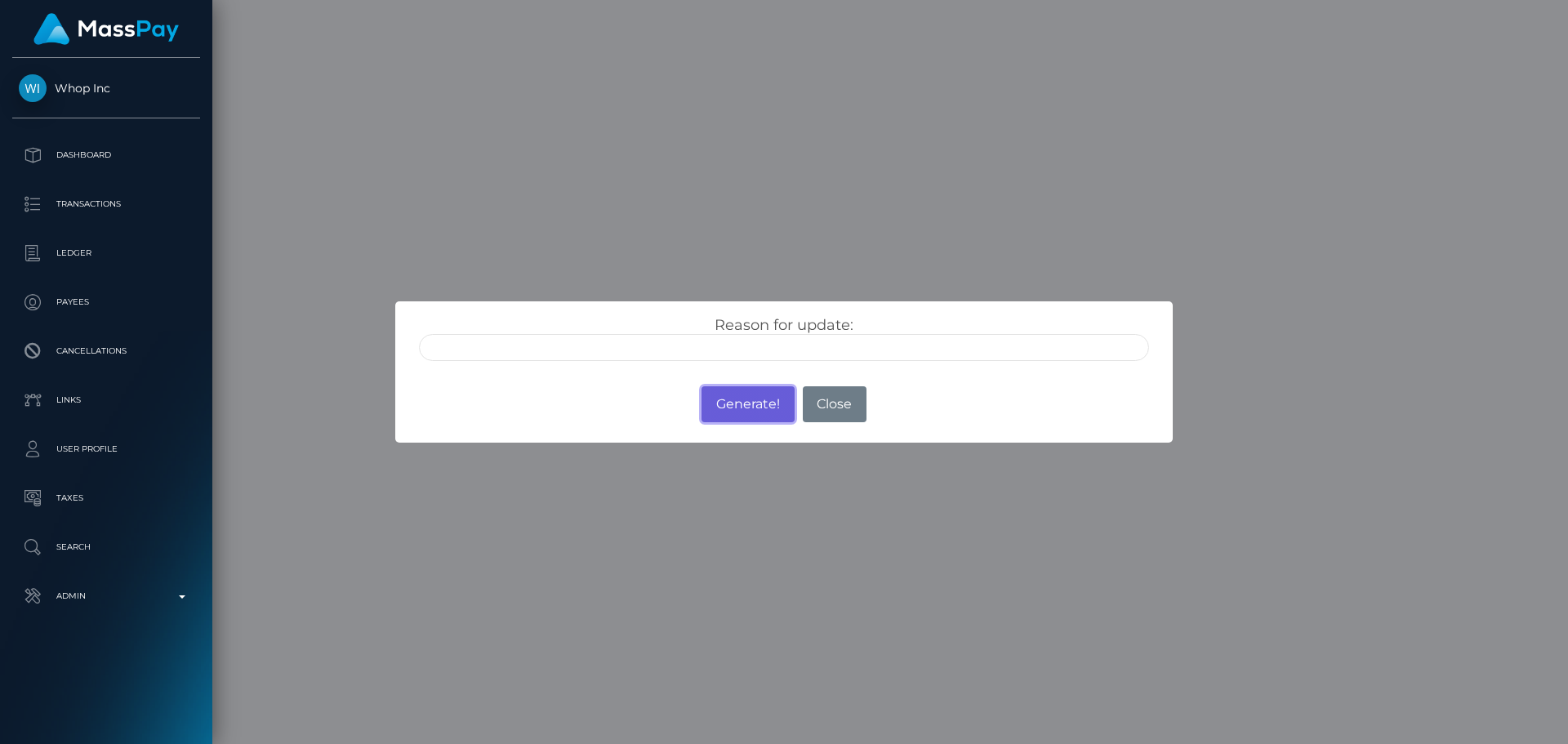
click at [745, 409] on button "Generate!" at bounding box center [747, 404] width 92 height 36
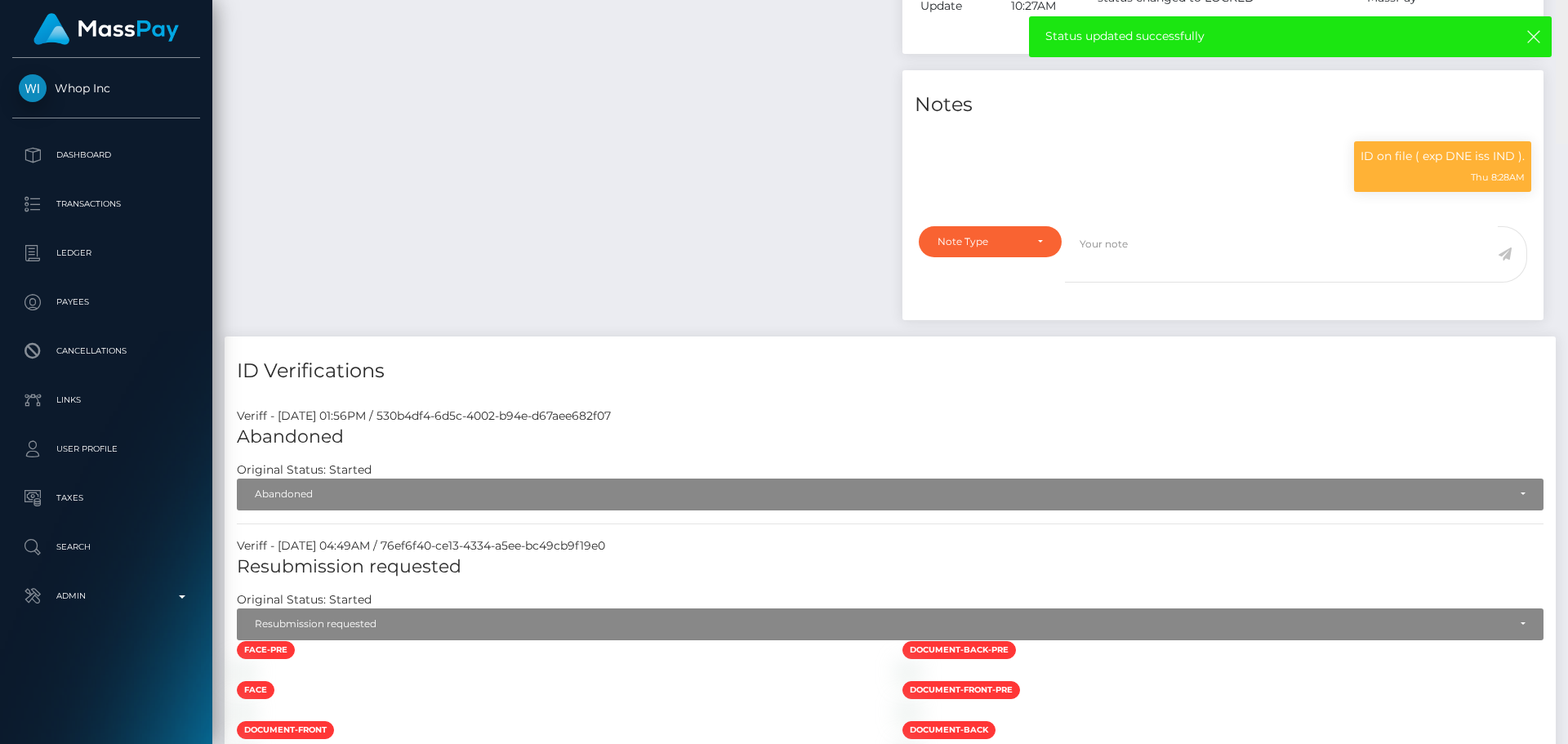
scroll to position [0, 0]
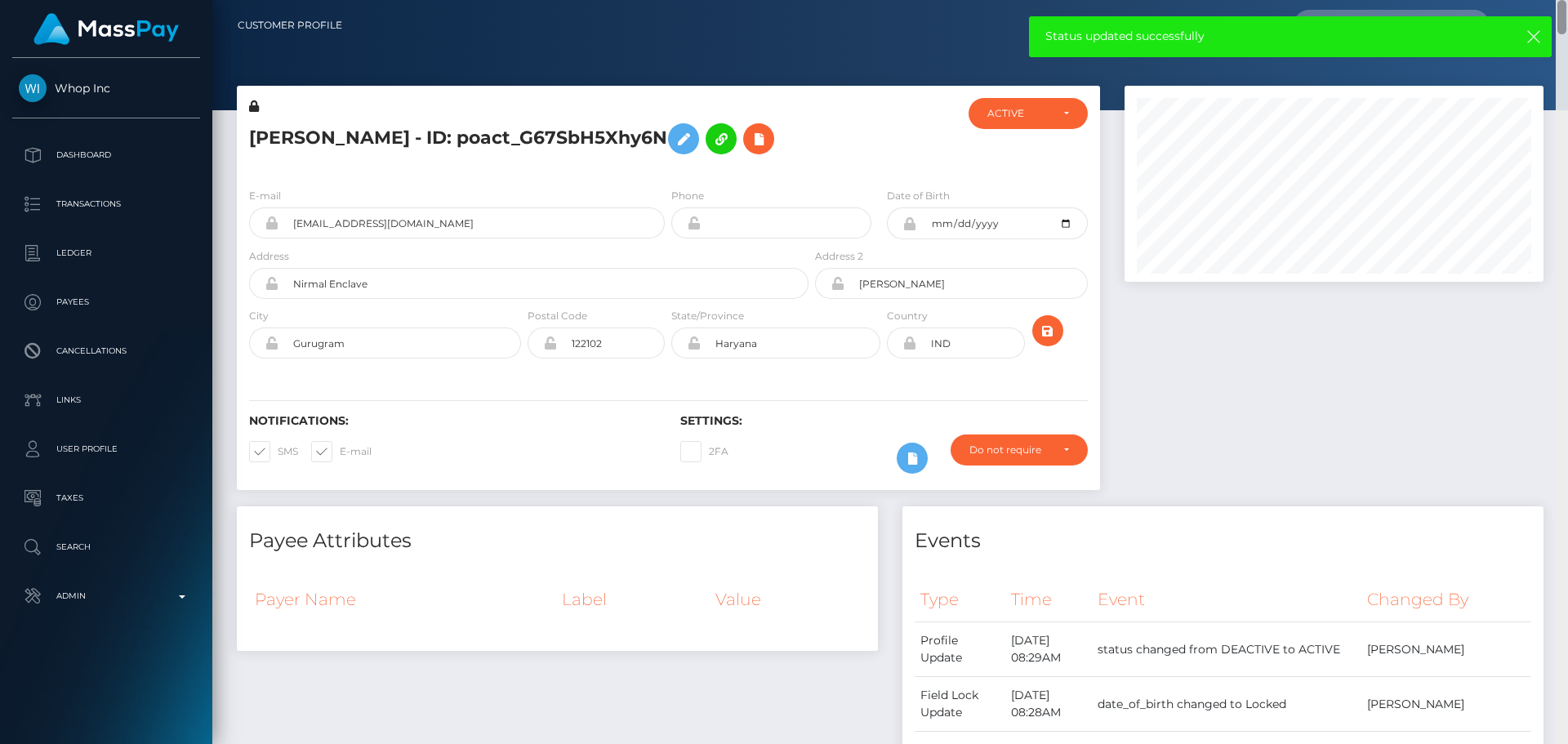
drag, startPoint x: 1560, startPoint y: 705, endPoint x: 1501, endPoint y: -14, distance: 721.4
click at [1501, 0] on html "Whop Inc Dashboard Transactions Ledger Payees Cancellations Links" at bounding box center [784, 372] width 1568 height 744
click at [1050, 341] on icon "submit" at bounding box center [1048, 331] width 20 height 21
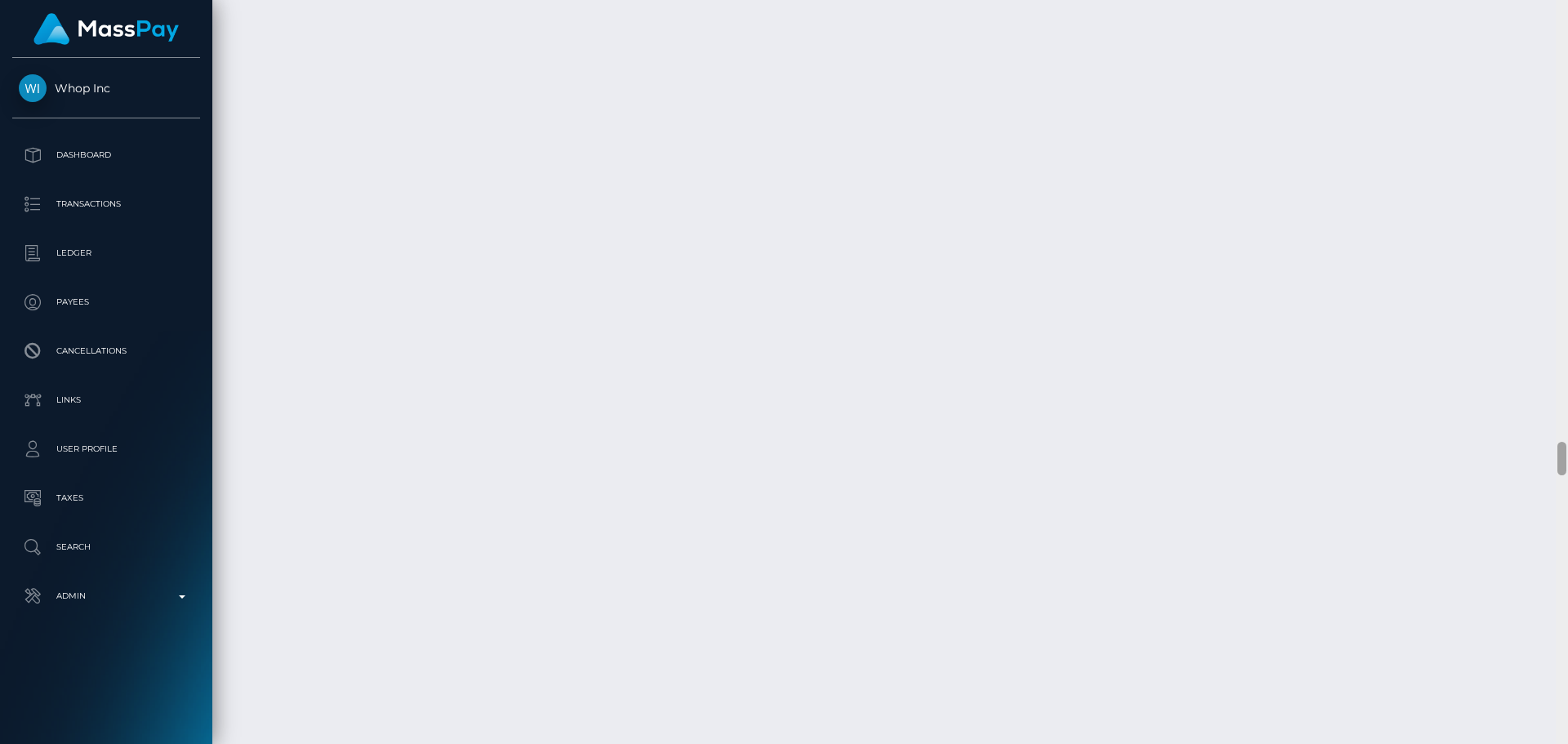
scroll to position [9598, 0]
drag, startPoint x: 1561, startPoint y: 45, endPoint x: 1382, endPoint y: 465, distance: 456.6
click at [1382, 465] on div "Customer Profile Loading... Loading..." at bounding box center [890, 372] width 1356 height 744
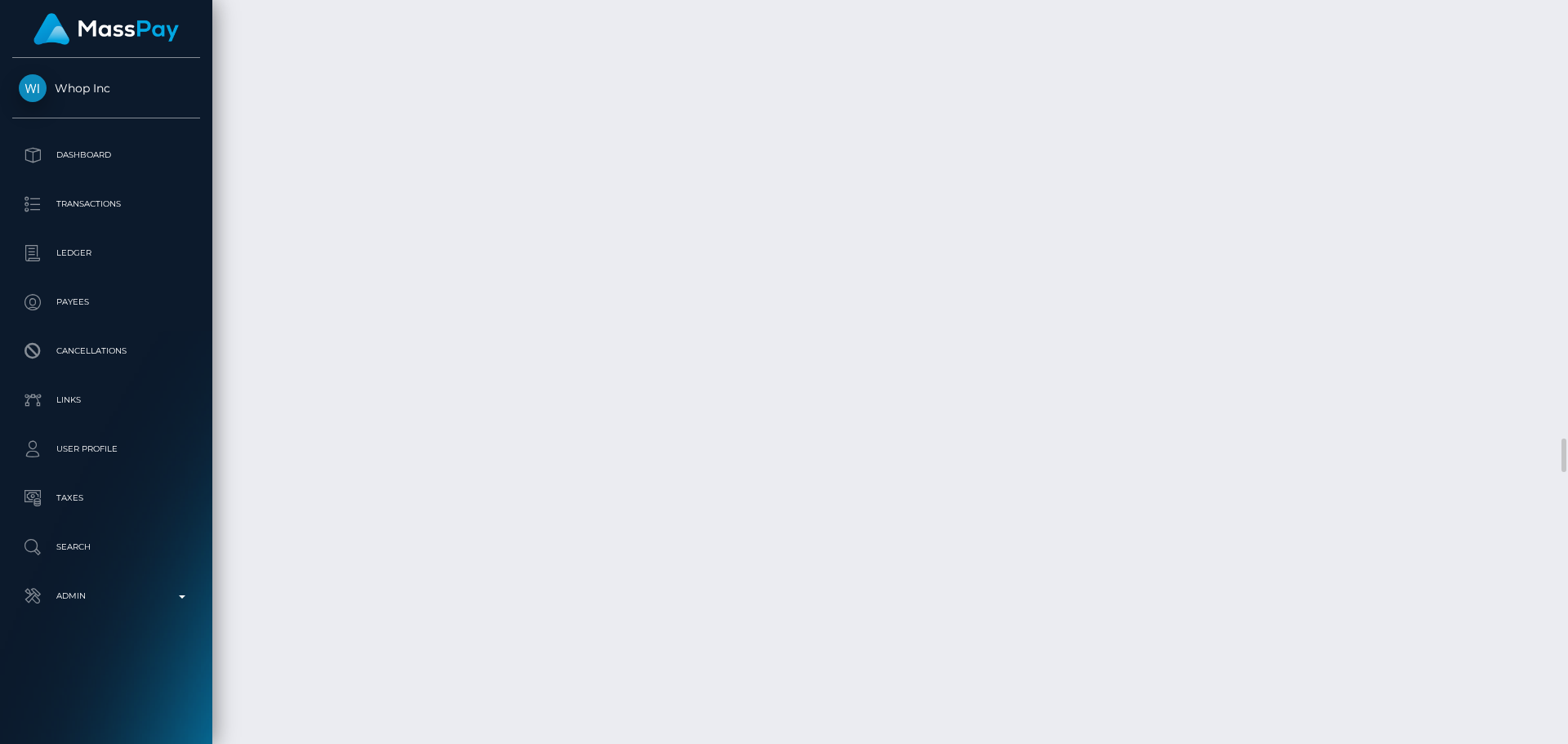
select select "Approved"
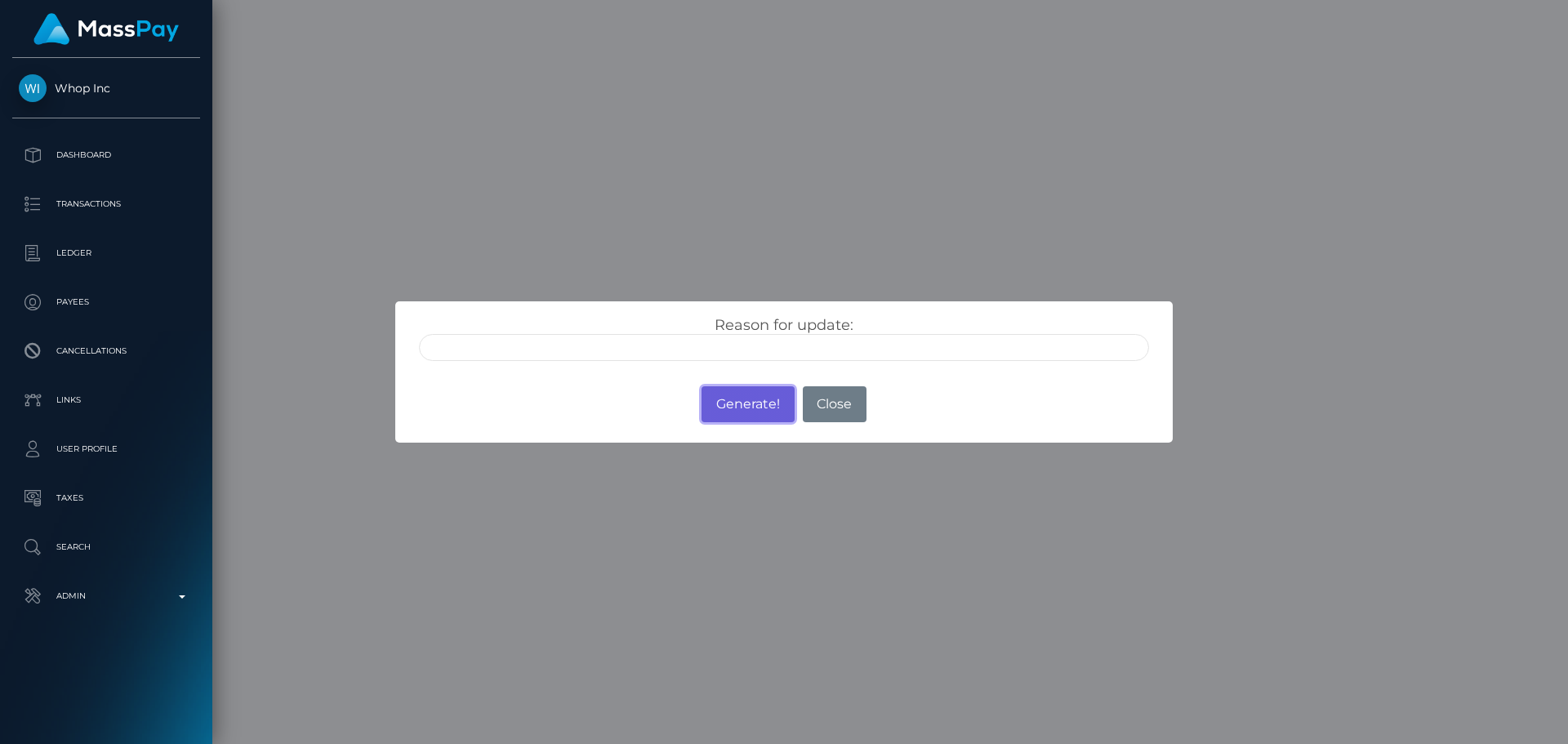
click at [746, 405] on button "Generate!" at bounding box center [747, 404] width 92 height 36
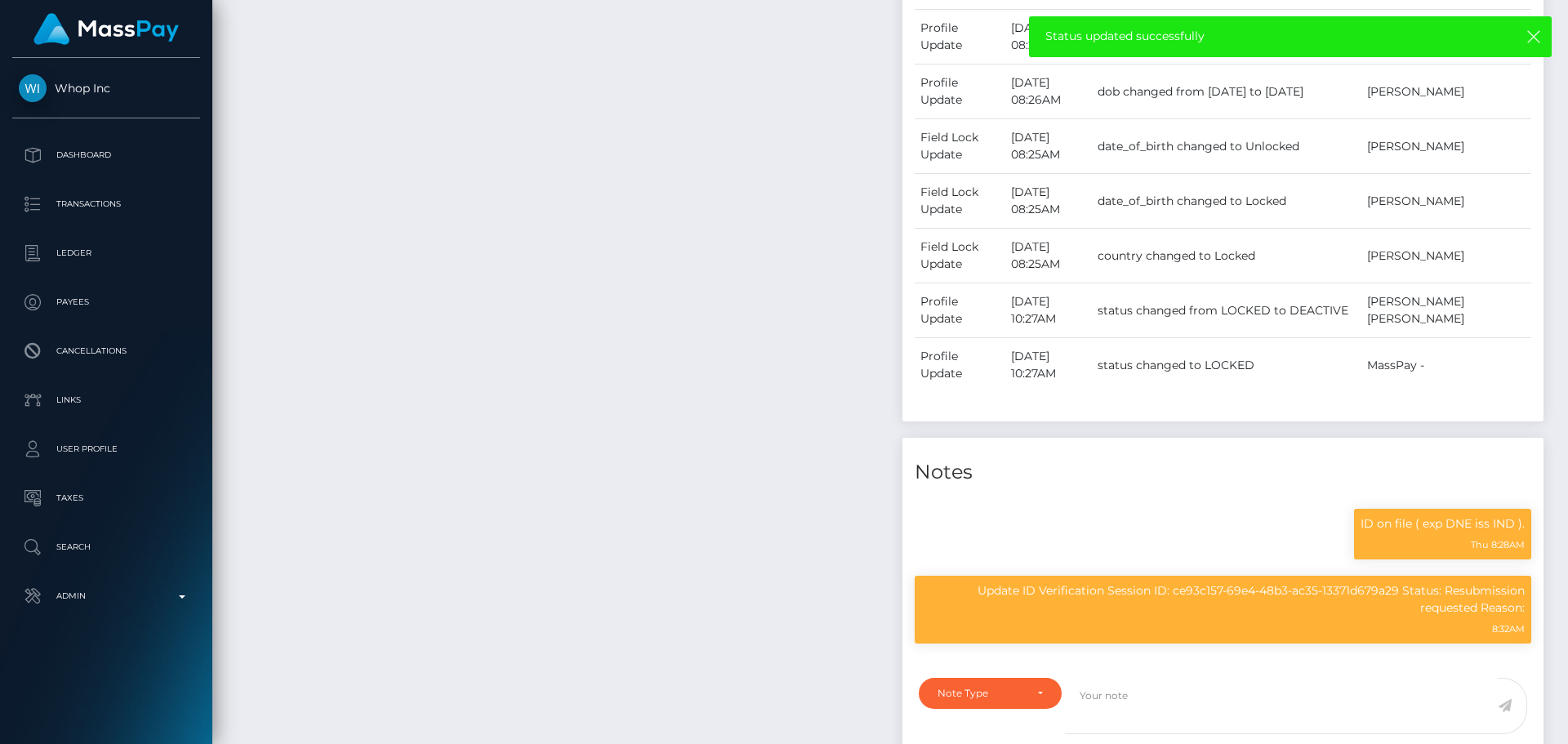
scroll to position [0, 0]
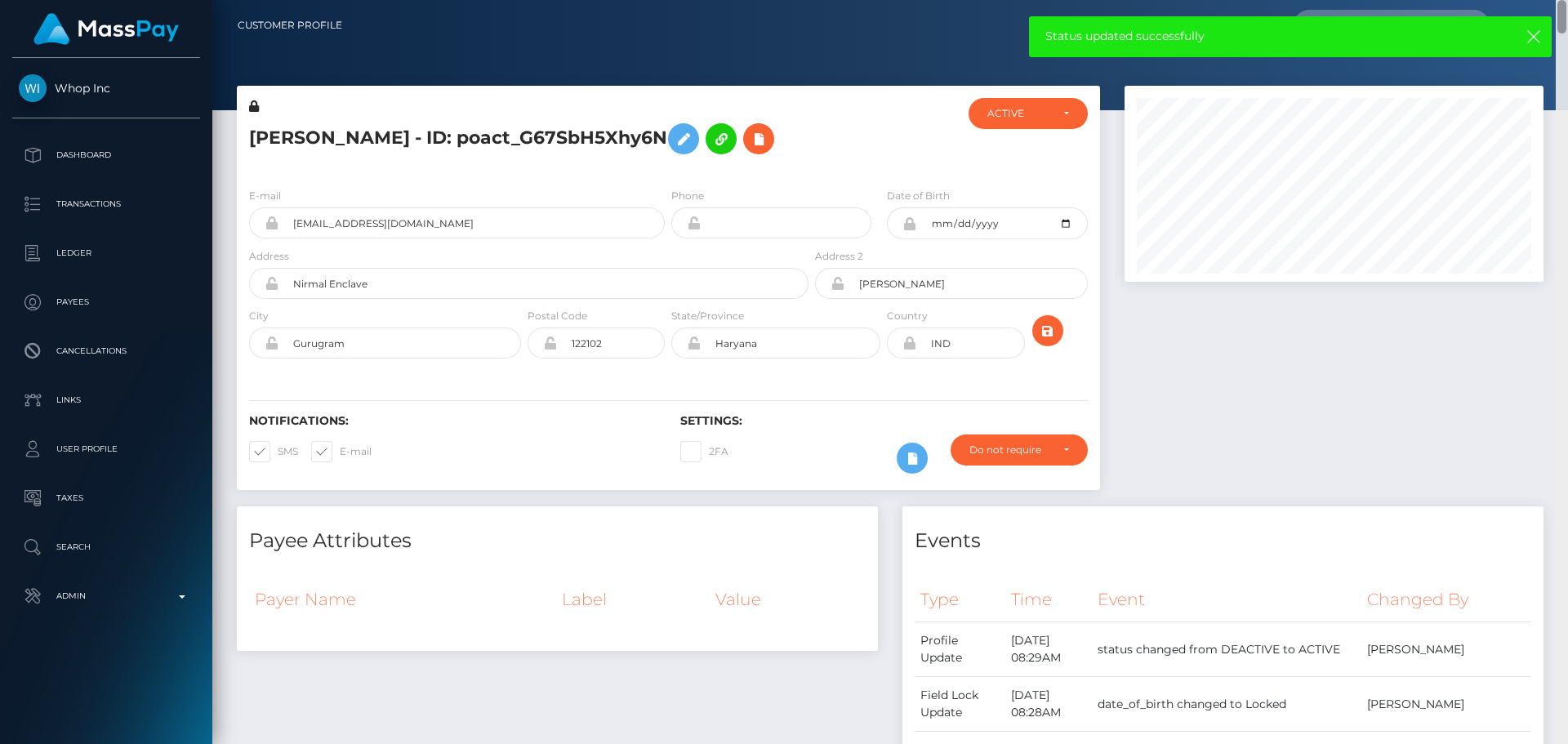
drag, startPoint x: 1564, startPoint y: 449, endPoint x: 1584, endPoint y: -26, distance: 475.4
click at [1567, 0] on html "Whop Inc Dashboard Transactions Ledger Payees Cancellations Links" at bounding box center [784, 372] width 1568 height 744
click at [1054, 328] on icon "submit" at bounding box center [1048, 331] width 20 height 21
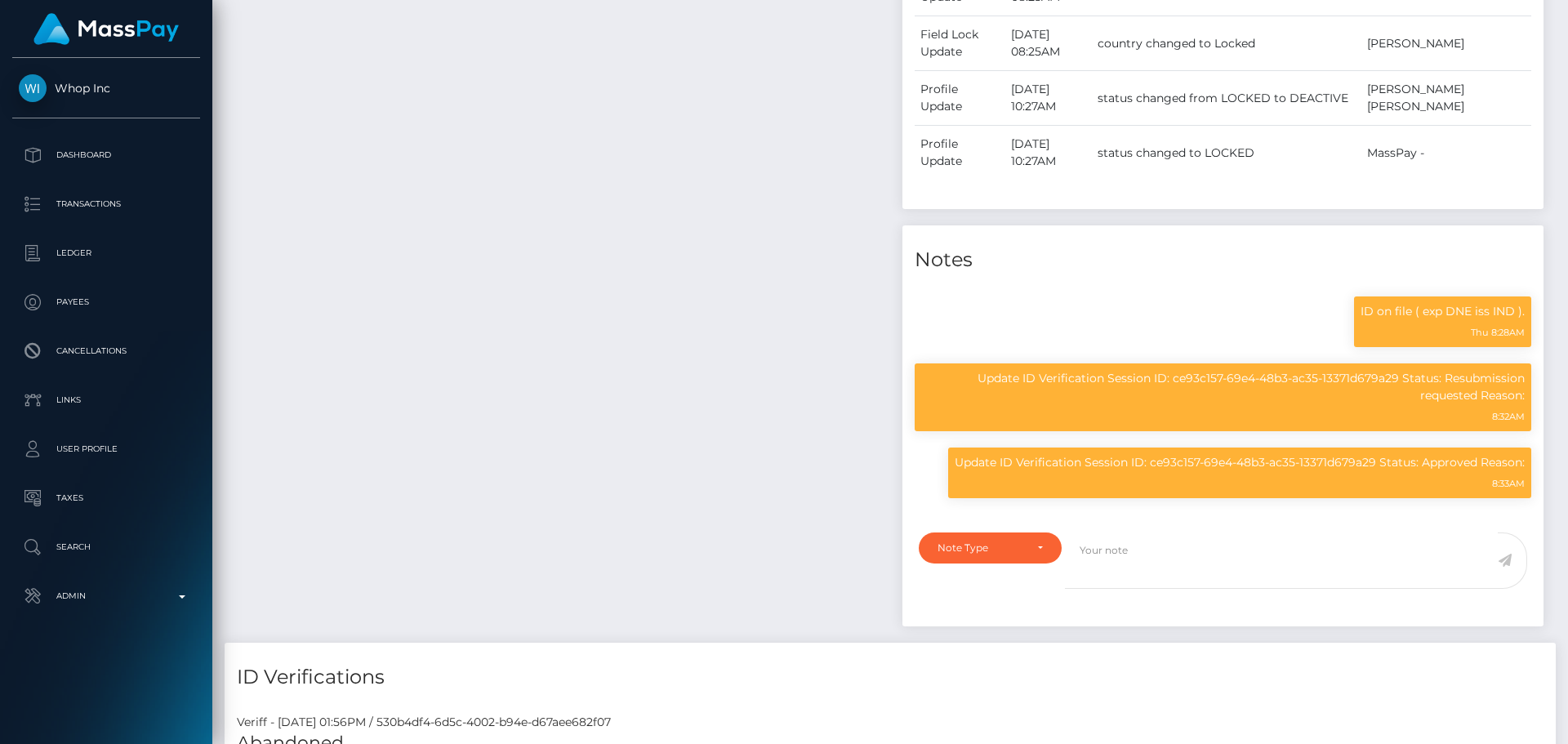
scroll to position [196, 420]
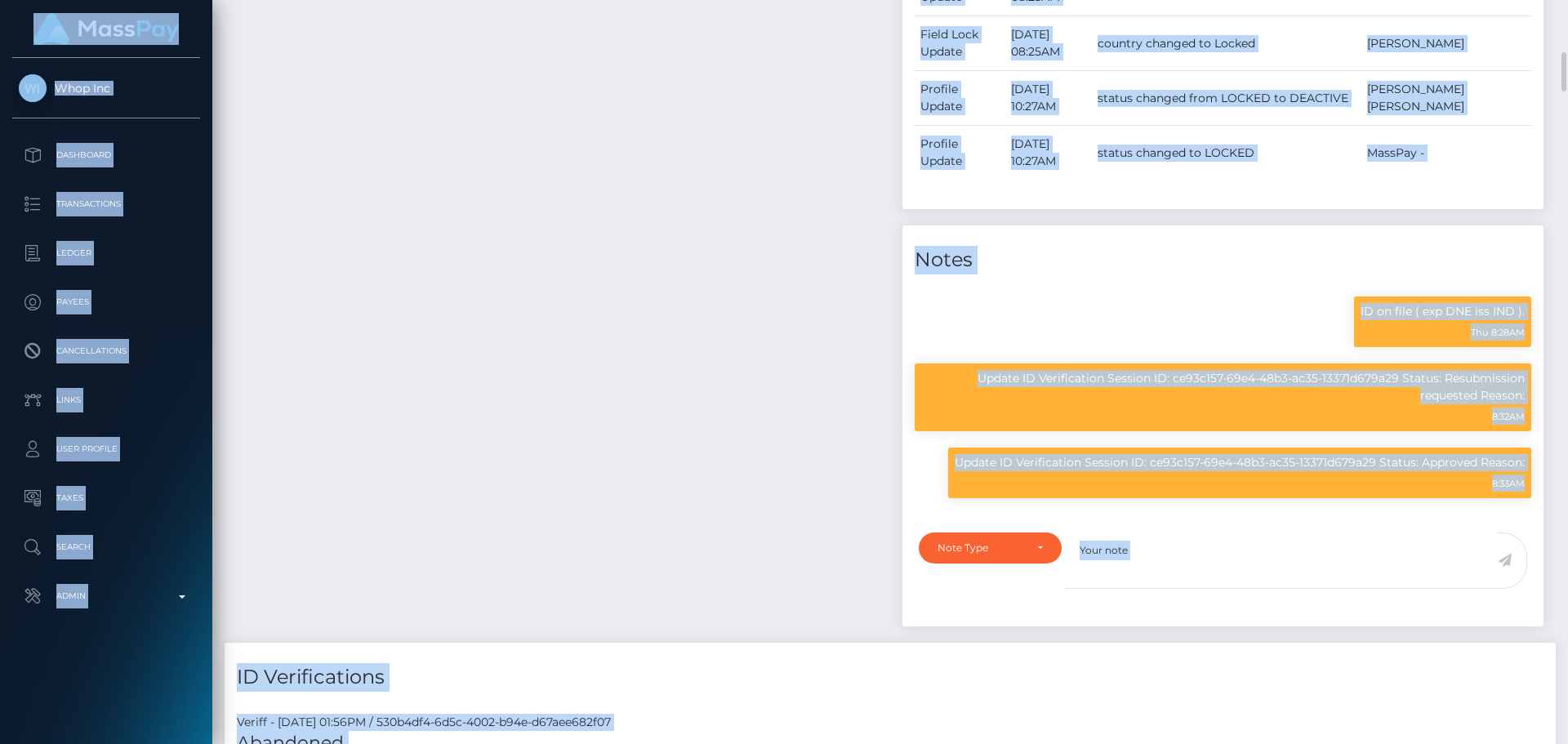
drag, startPoint x: 0, startPoint y: 0, endPoint x: 1568, endPoint y: 29, distance: 1568.3
click at [1567, 29] on html "Whop Inc Dashboard Transactions Ledger Payees Cancellations Links" at bounding box center [784, 372] width 1568 height 744
click at [1549, 118] on div "Events Type Time Event Changed By" at bounding box center [1223, 80] width 666 height 1126
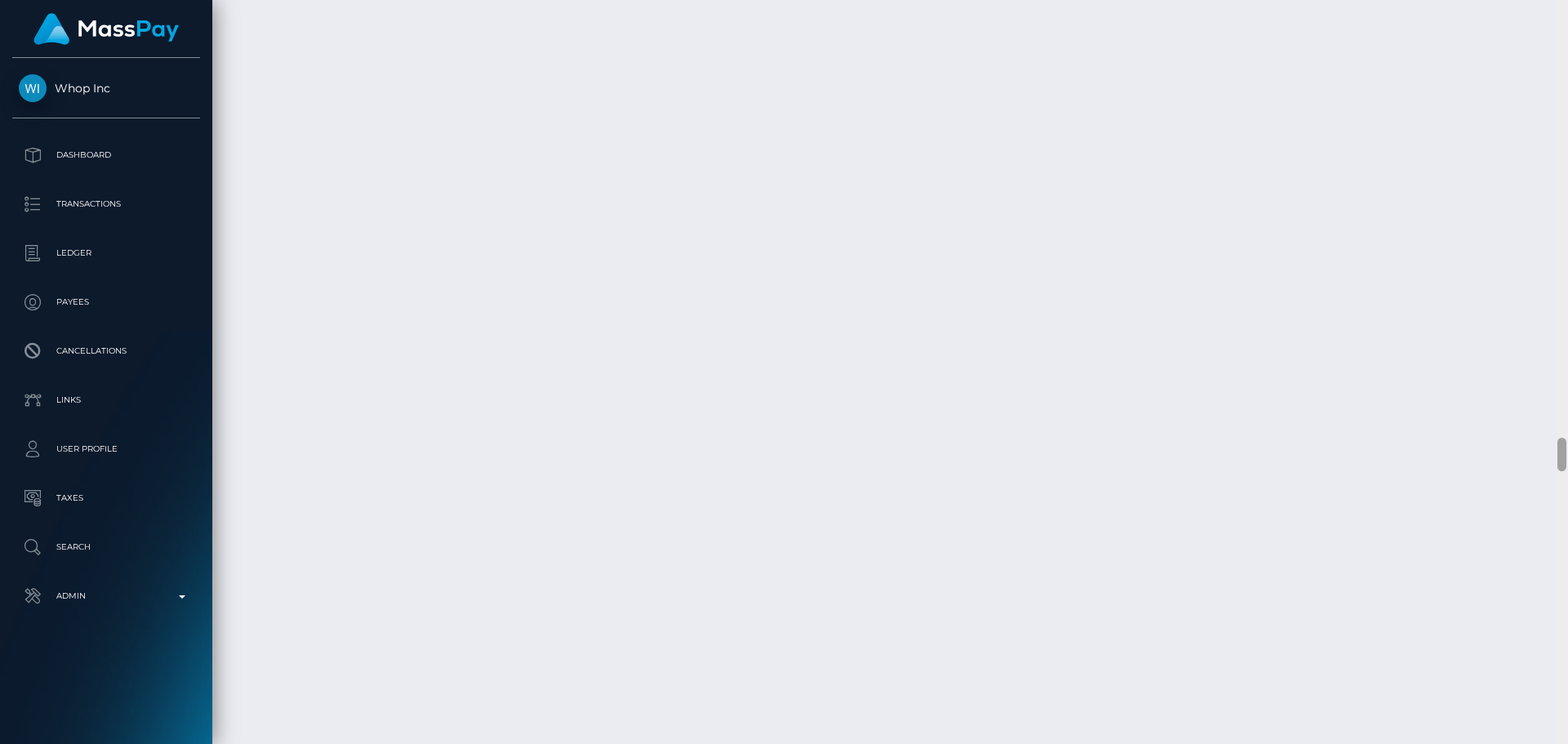
scroll to position [9611, 0]
drag, startPoint x: 1562, startPoint y: 79, endPoint x: 1520, endPoint y: 534, distance: 456.9
click at [1520, 534] on div "Customer Profile Loading... Loading..." at bounding box center [890, 372] width 1356 height 744
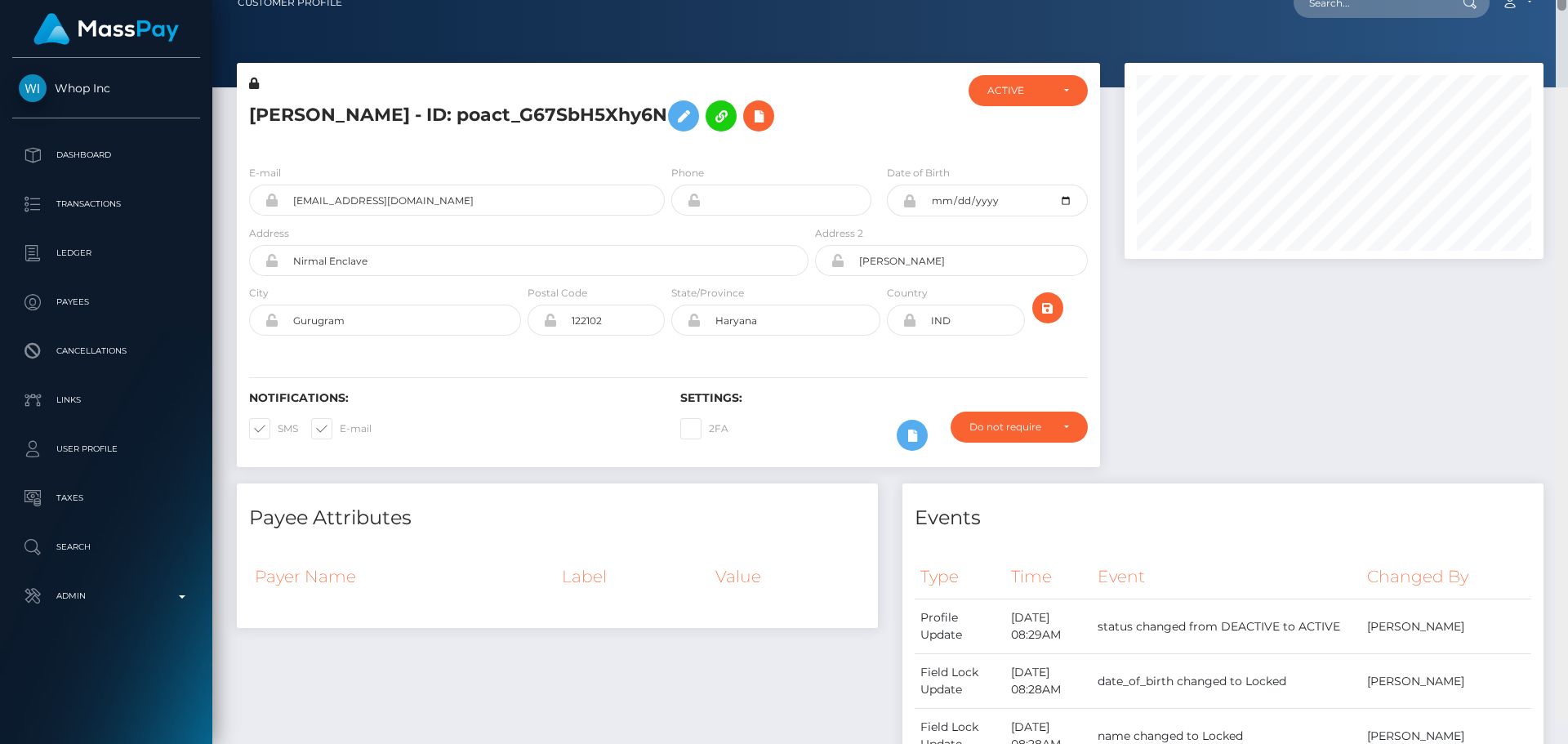
scroll to position [0, 0]
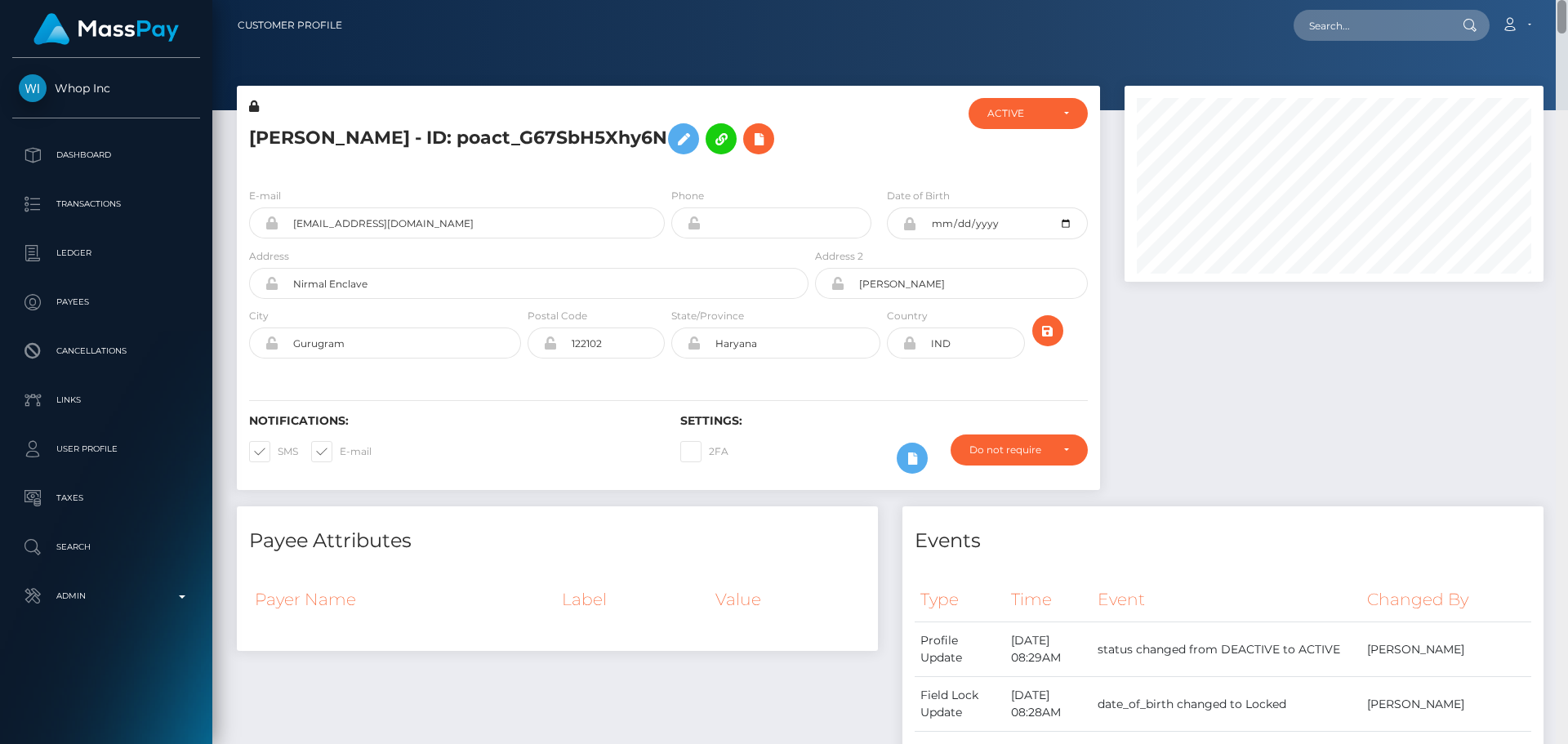
drag, startPoint x: 1559, startPoint y: 455, endPoint x: 1564, endPoint y: -56, distance: 511.0
click at [1564, 0] on html "Whop Inc Dashboard Transactions Ledger Payees Cancellations Links" at bounding box center [784, 372] width 1568 height 744
click at [822, 144] on div at bounding box center [883, 137] width 144 height 77
click at [1378, 24] on input "text" at bounding box center [1370, 25] width 154 height 31
paste input "poact_hTsOIGtyjD0P"
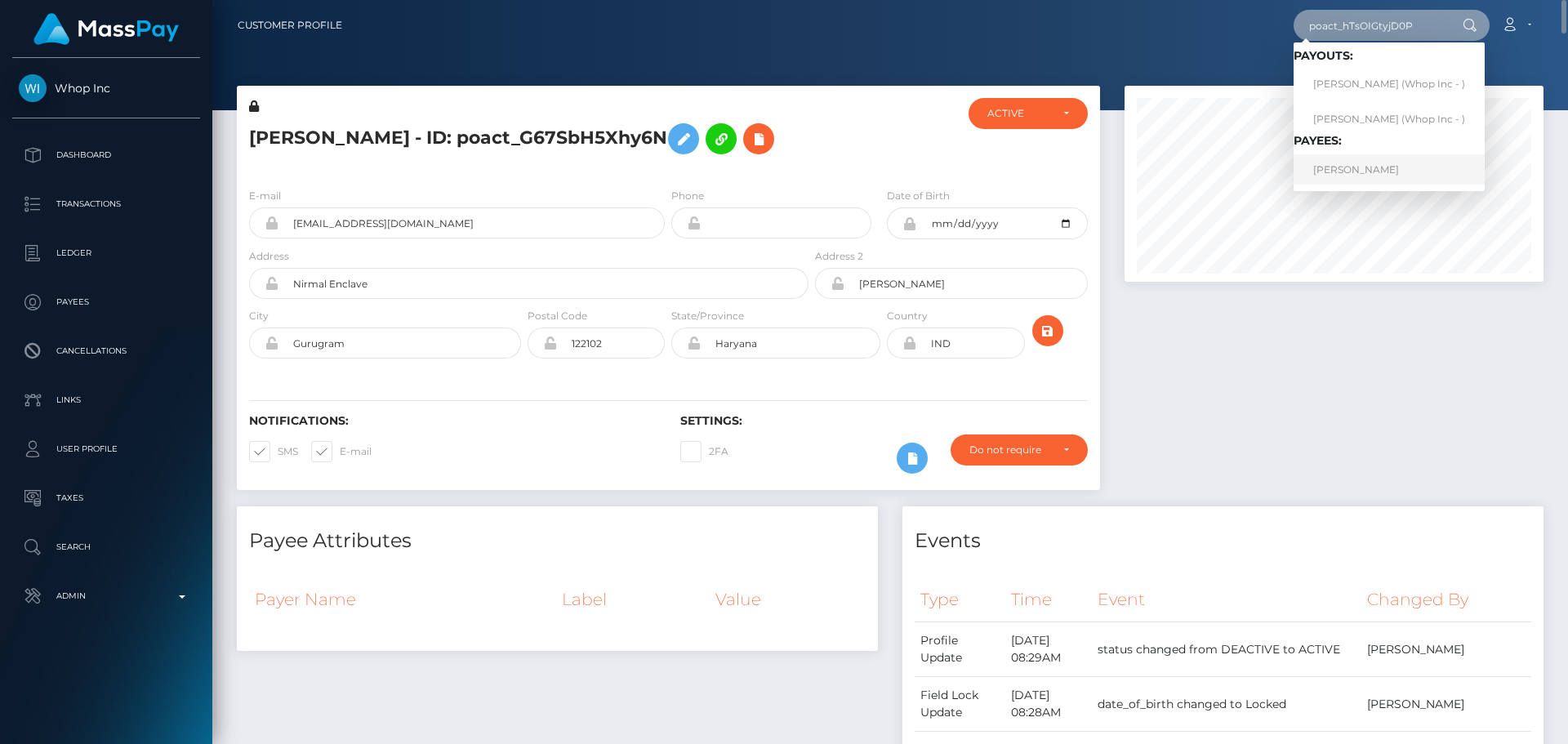
type input "poact_hTsOIGtyjD0P"
click at [1356, 176] on link "YASHWANTH R Yashu" at bounding box center [1389, 170] width 191 height 30
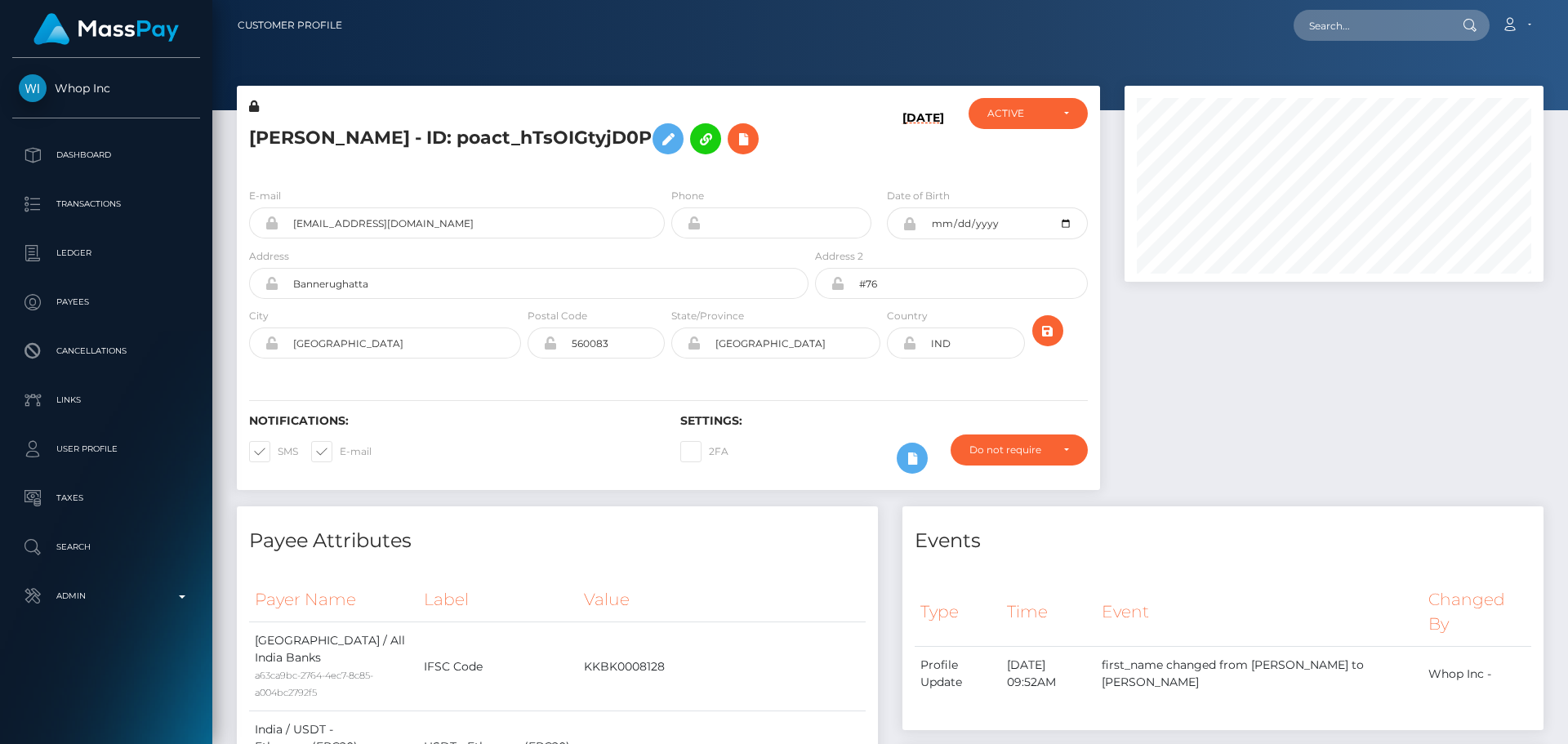
scroll to position [196, 420]
click at [744, 163] on h5 "YASHWANTH R Yashu - ID: poact_hTsOIGtyjD0P" at bounding box center [525, 139] width 551 height 47
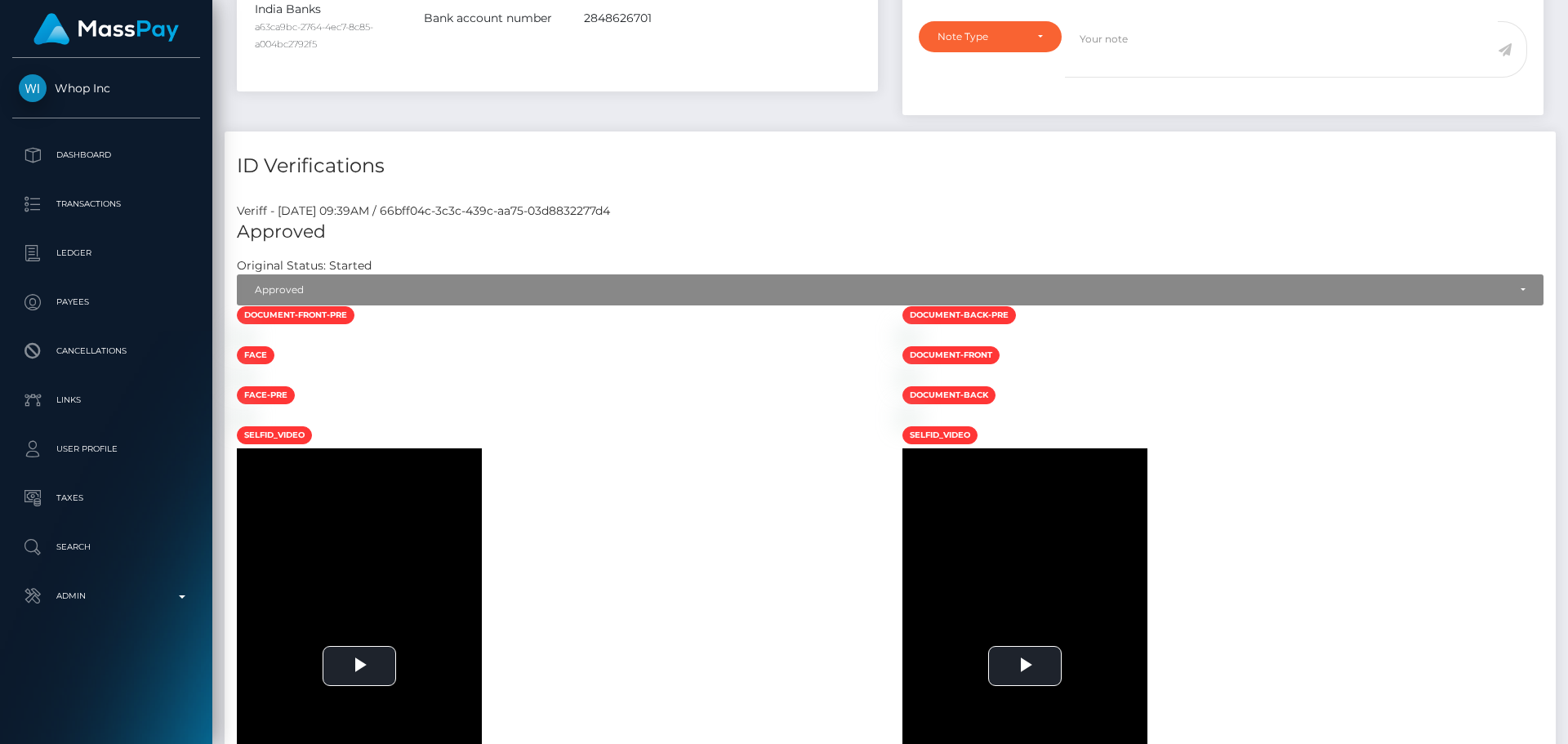
scroll to position [1062, 0]
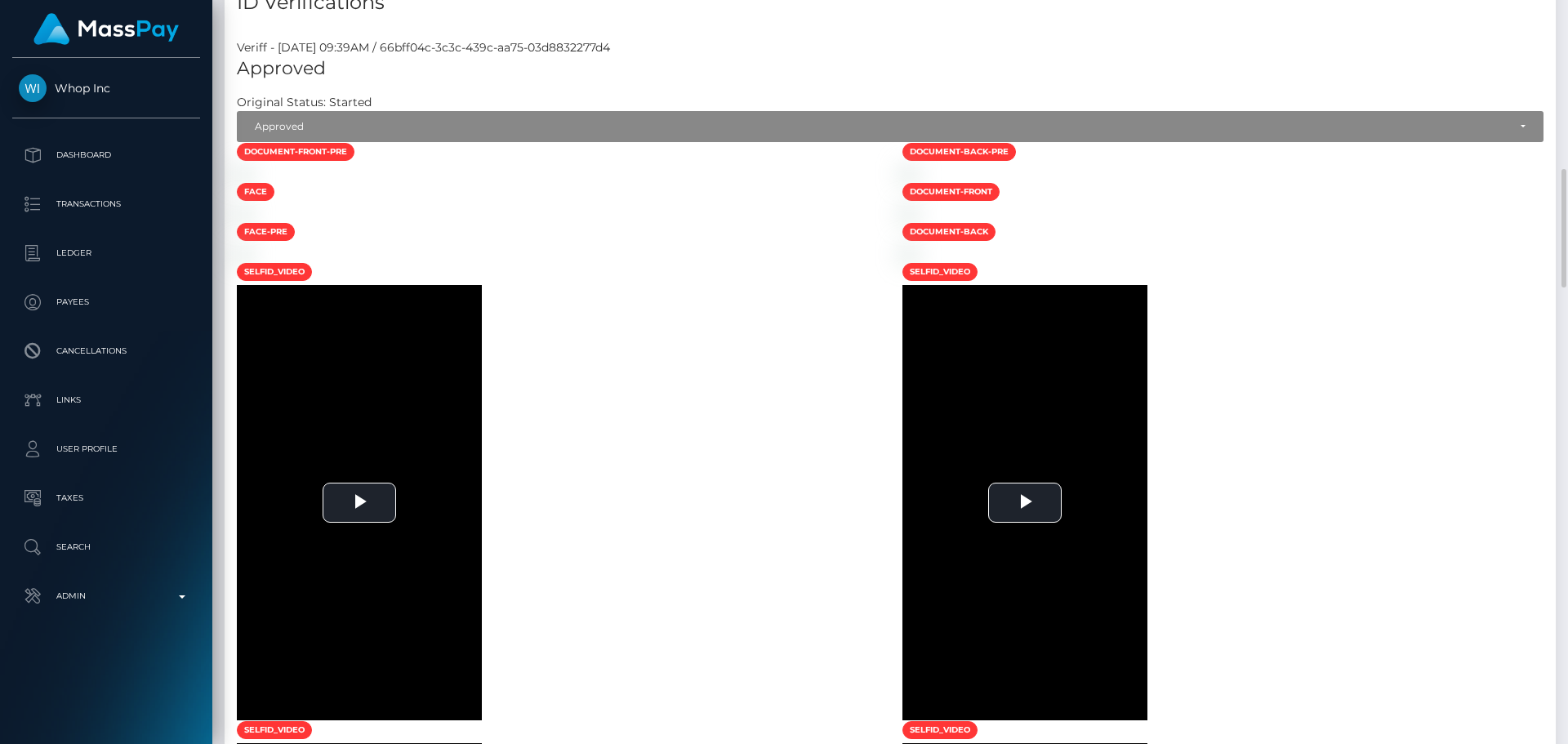
click at [688, 182] on div at bounding box center [557, 173] width 666 height 17
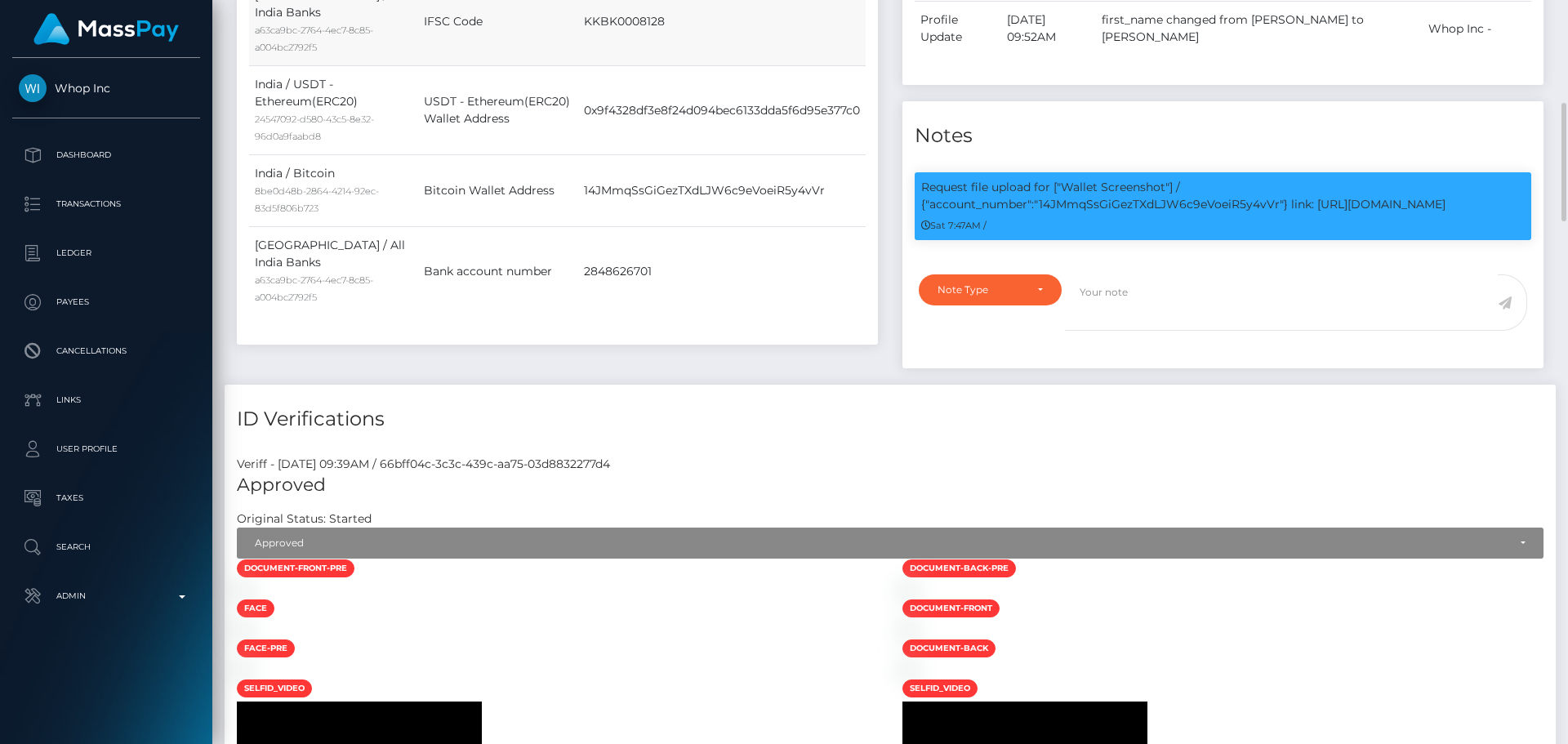
scroll to position [237, 0]
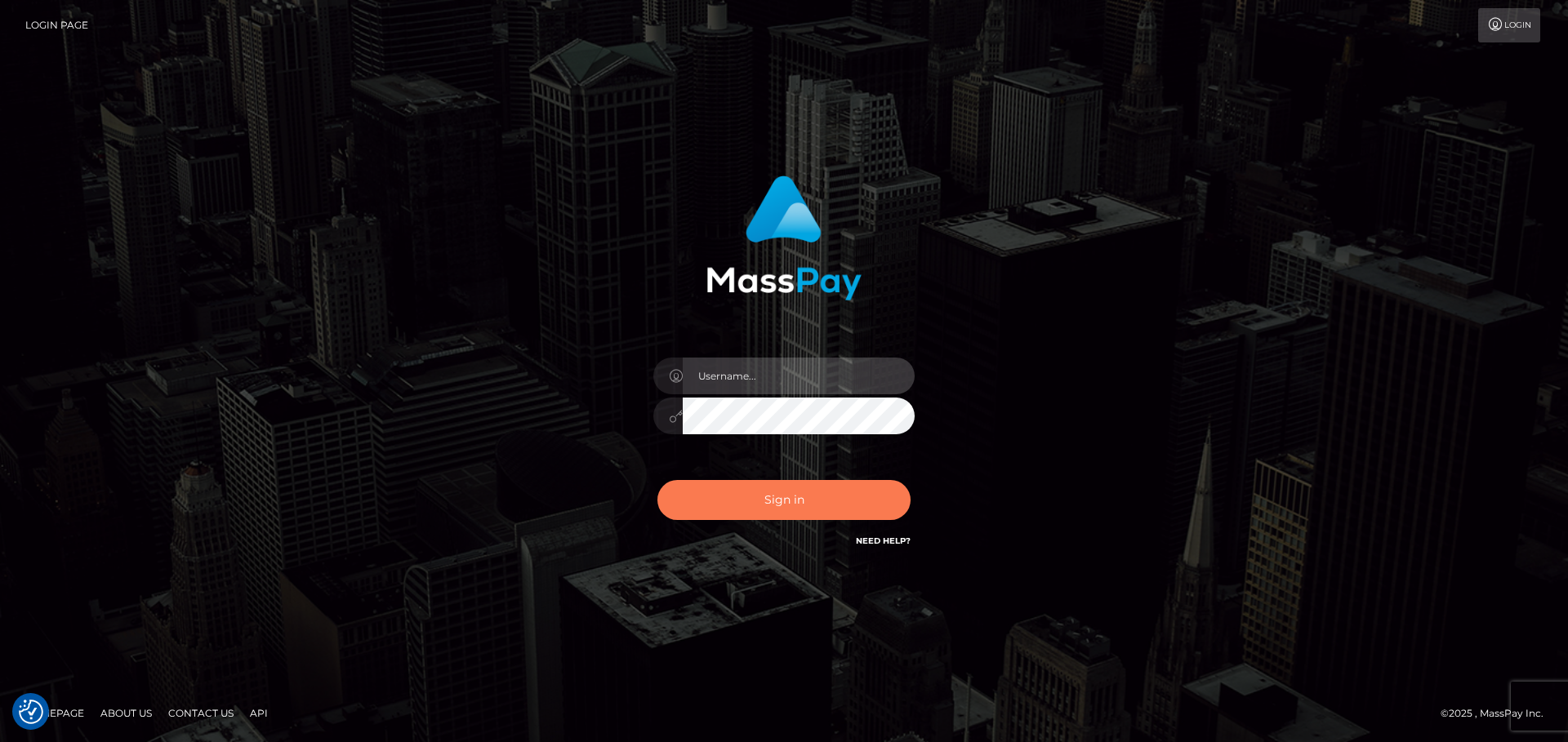
type input "[DOMAIN_NAME]"
click at [805, 492] on button "Sign in" at bounding box center [783, 500] width 253 height 40
type input "[DOMAIN_NAME]"
click at [805, 491] on button "Sign in" at bounding box center [783, 500] width 253 height 40
click at [805, 491] on div "Sign in Need Help?" at bounding box center [784, 506] width 286 height 72
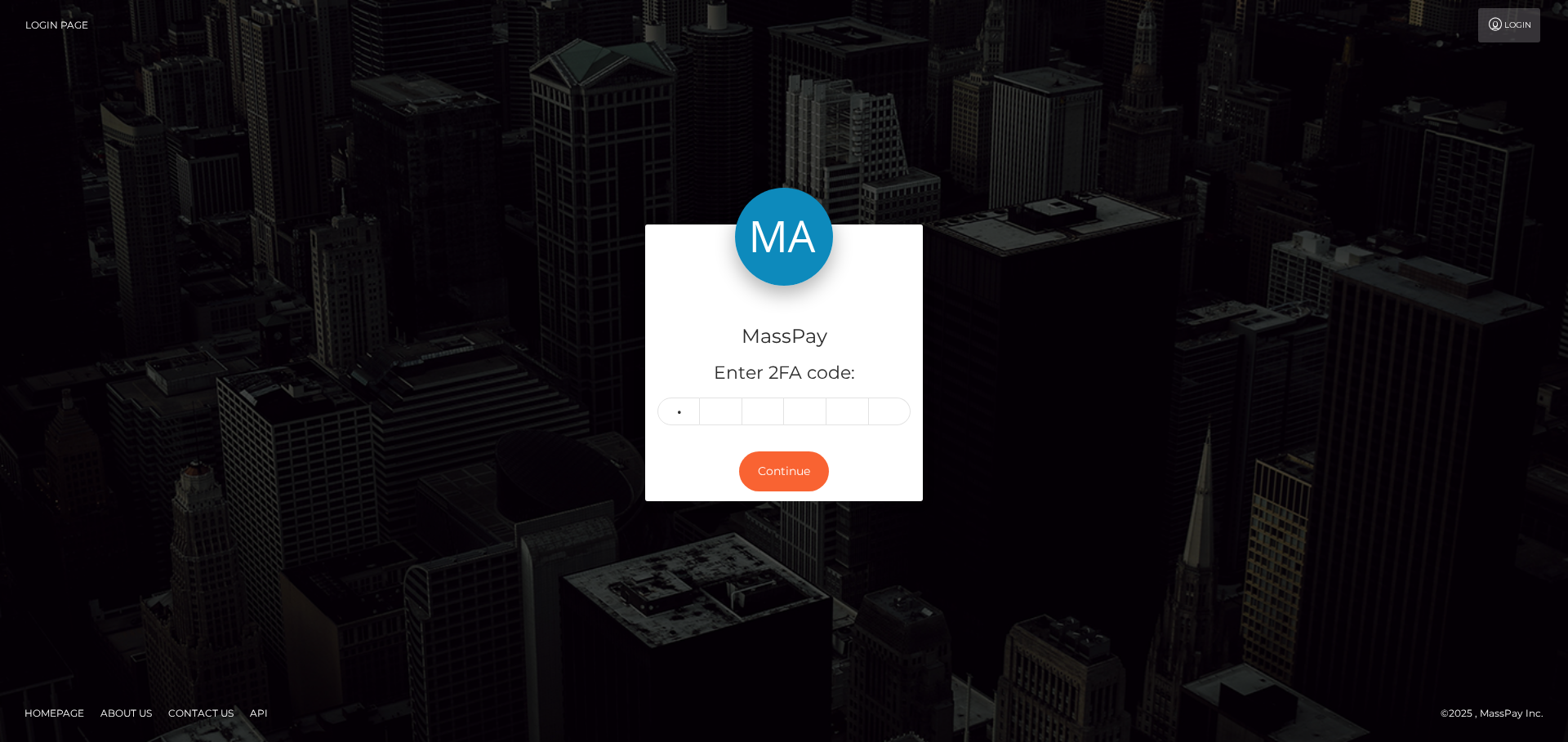
type input "9"
type input "0"
type input "2"
type input "6"
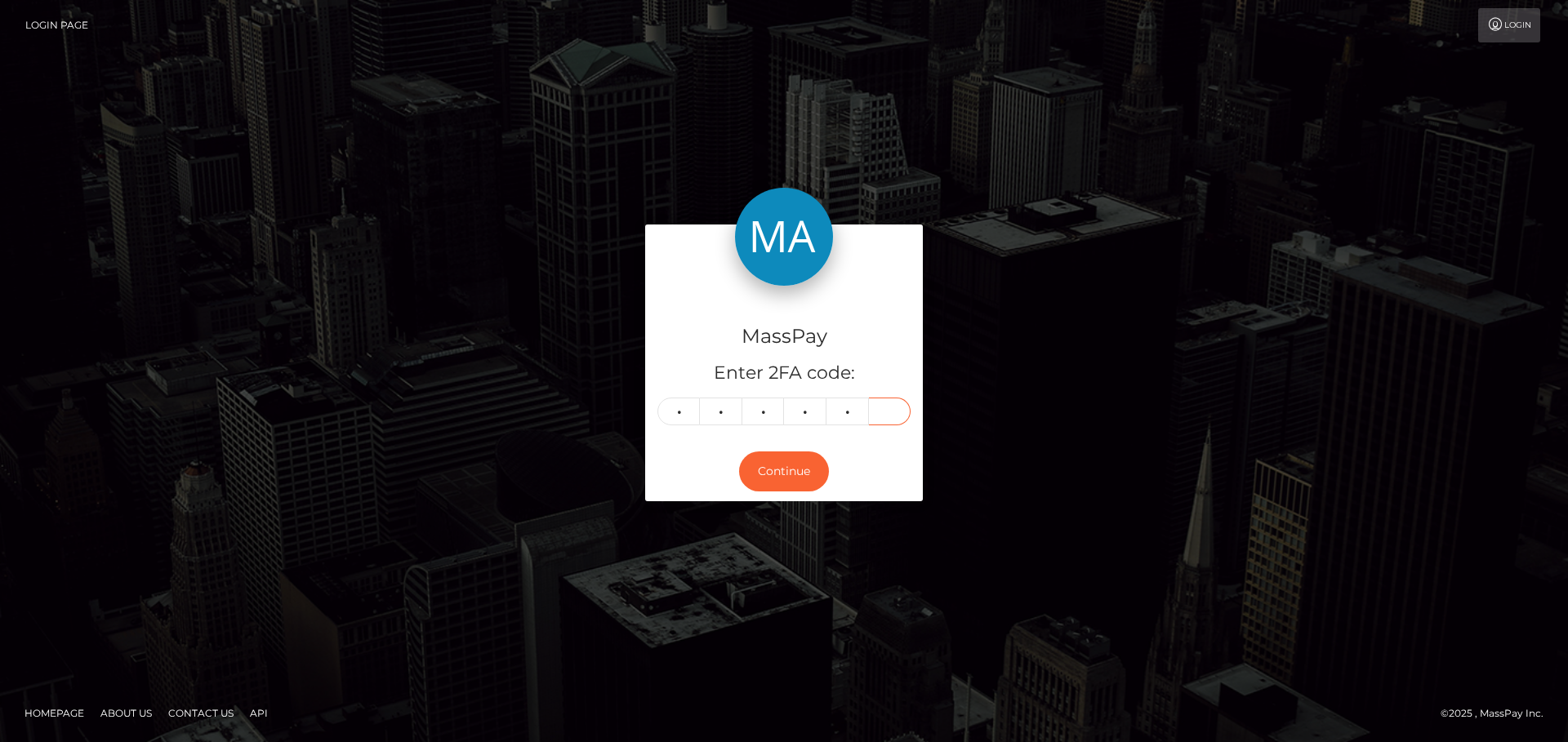
type input "1"
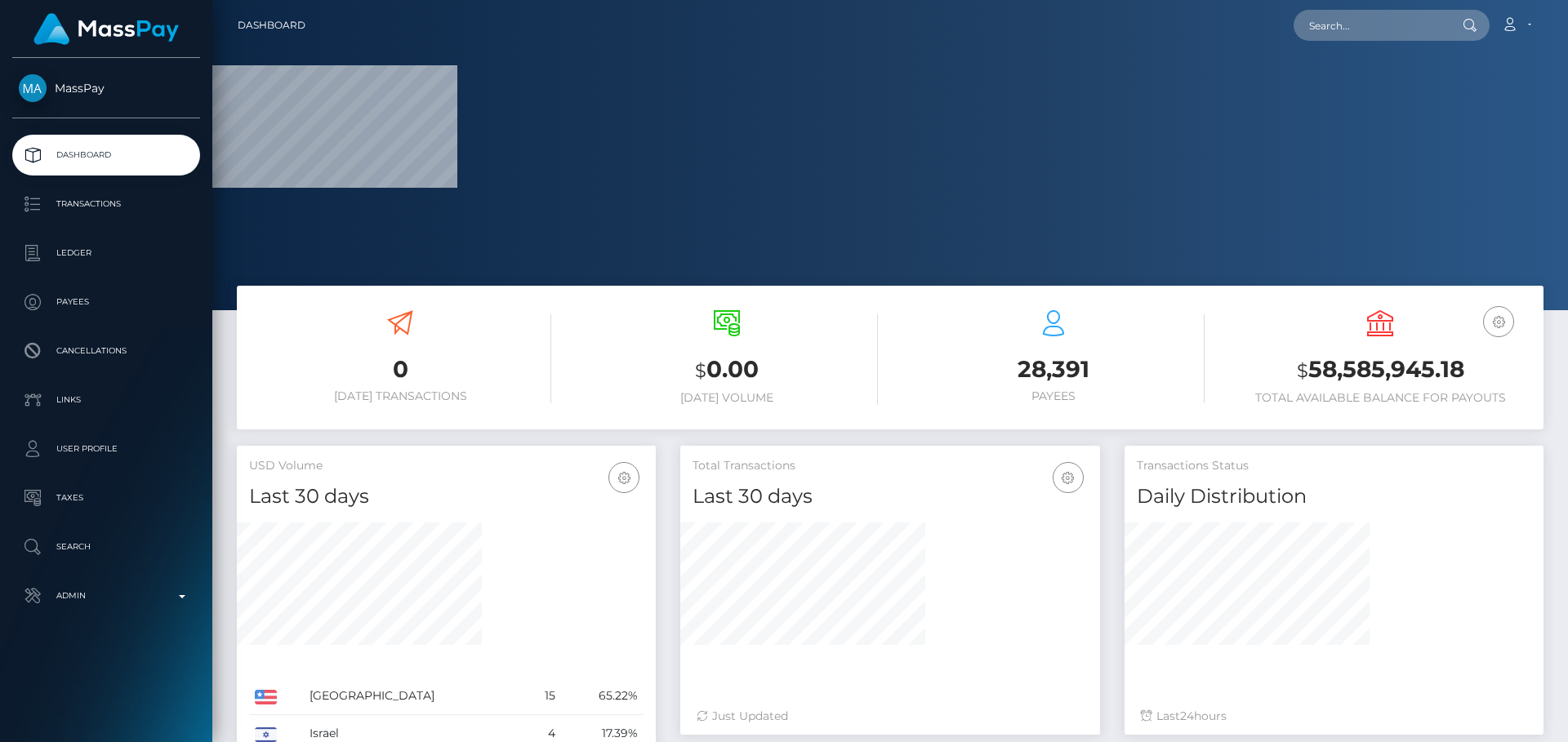
scroll to position [290, 420]
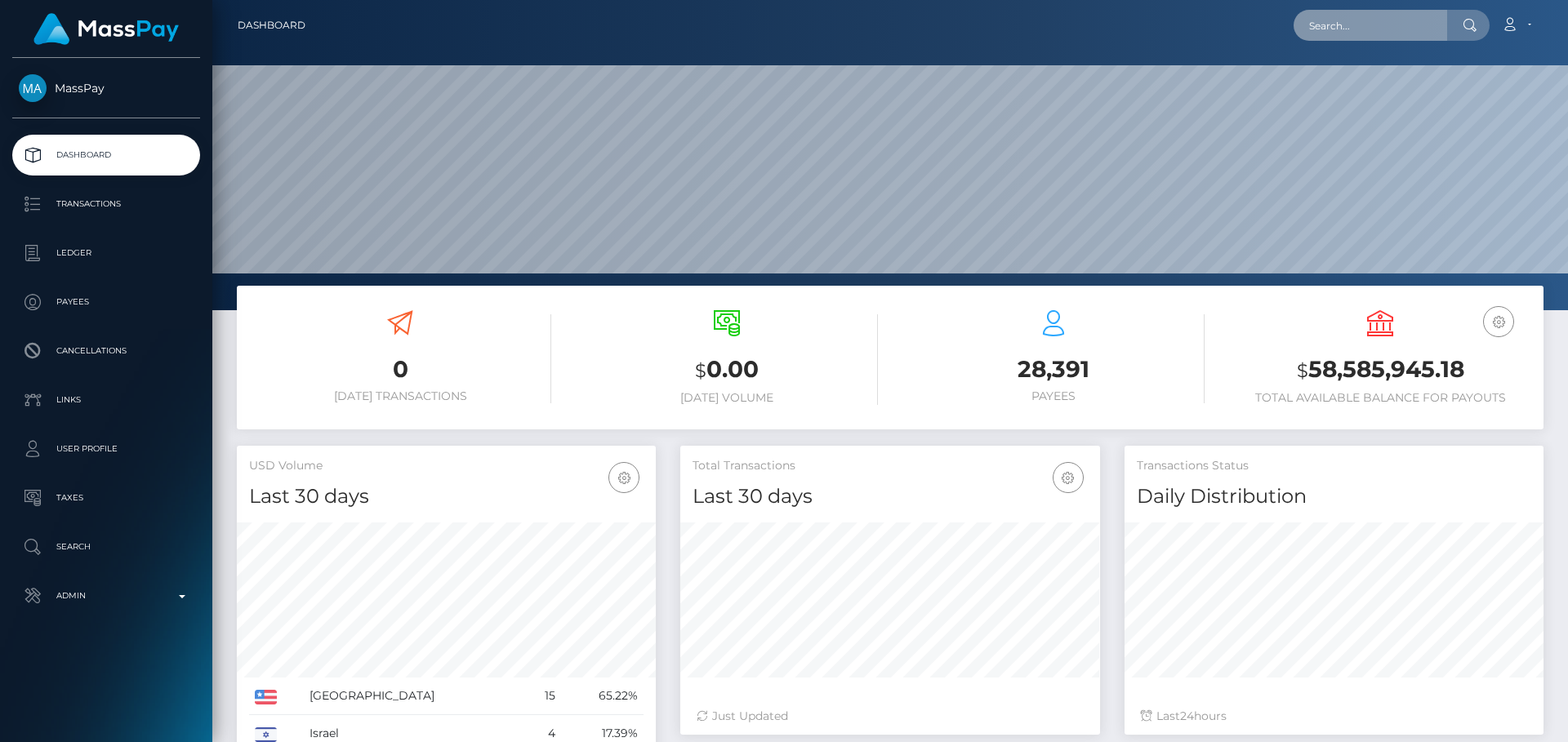
click at [1367, 19] on input "text" at bounding box center [1370, 25] width 154 height 31
paste input "poact_hTsOIGtyjD0P"
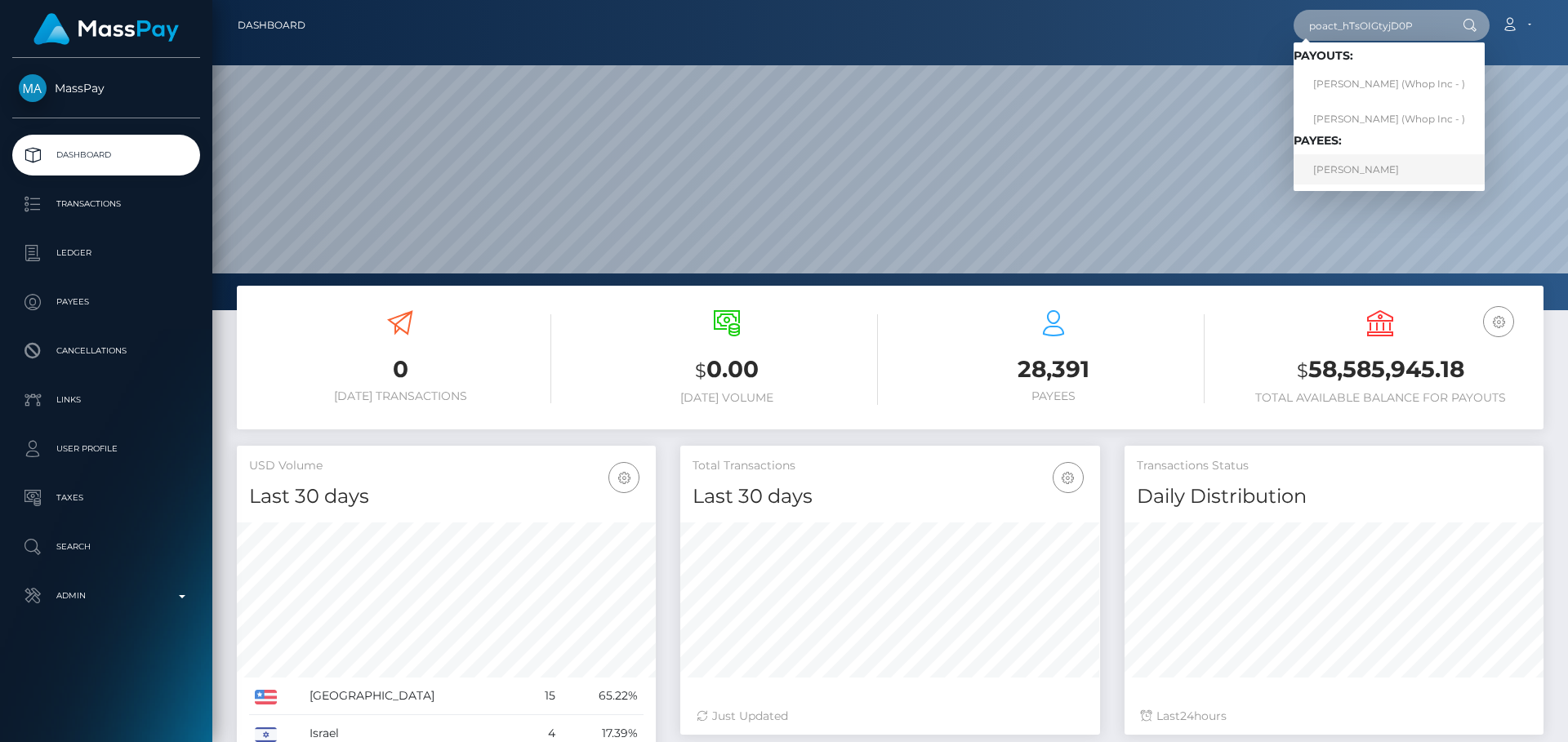
type input "poact_hTsOIGtyjD0P"
click at [1378, 174] on link "YASHWANTH R Yashu" at bounding box center [1389, 170] width 191 height 30
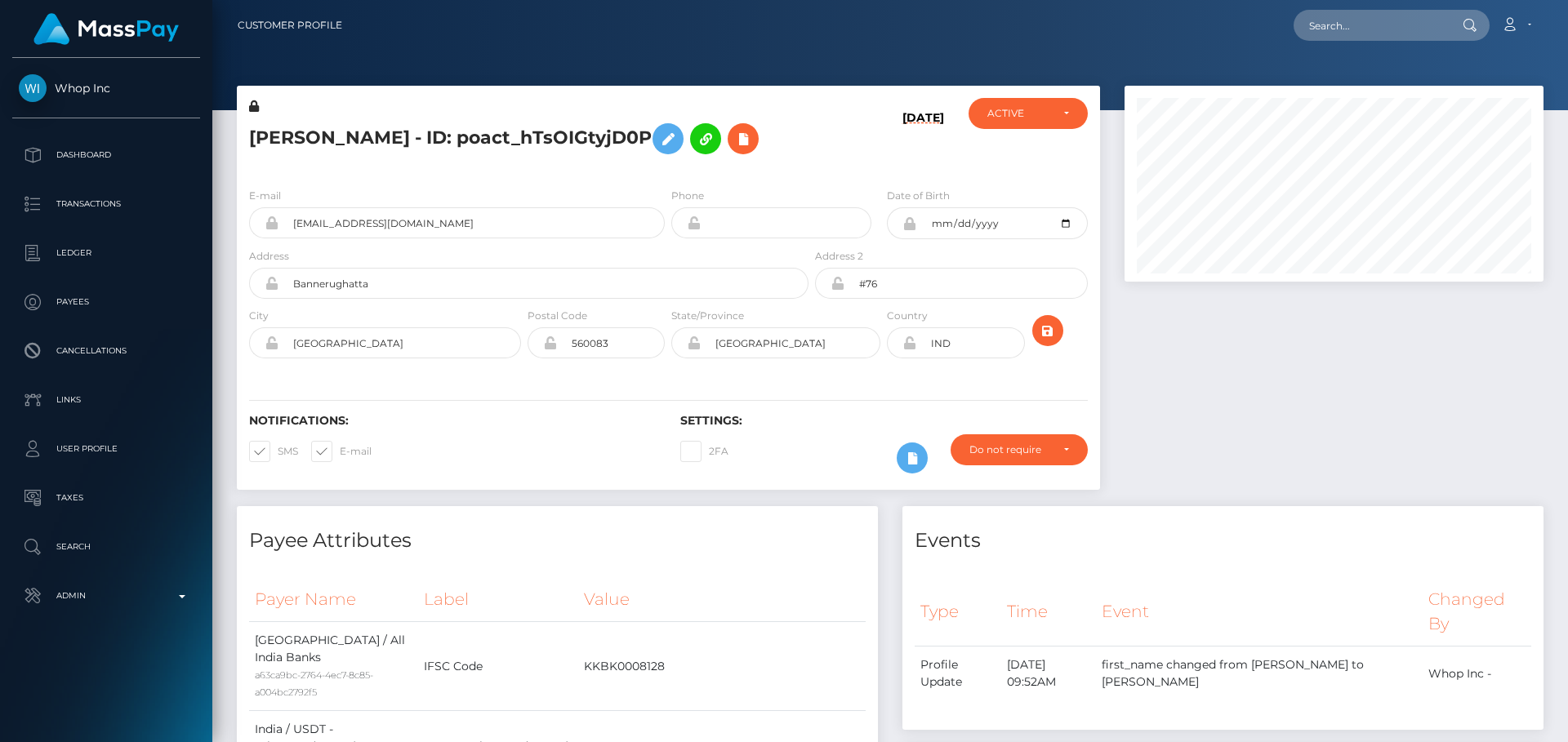
click at [664, 163] on h5 "[PERSON_NAME] - ID: poact_hTsOIGtyjD0P" at bounding box center [525, 139] width 551 height 47
click at [651, 163] on h5 "[PERSON_NAME] - ID: poact_hTsOIGtyjD0P" at bounding box center [525, 139] width 551 height 47
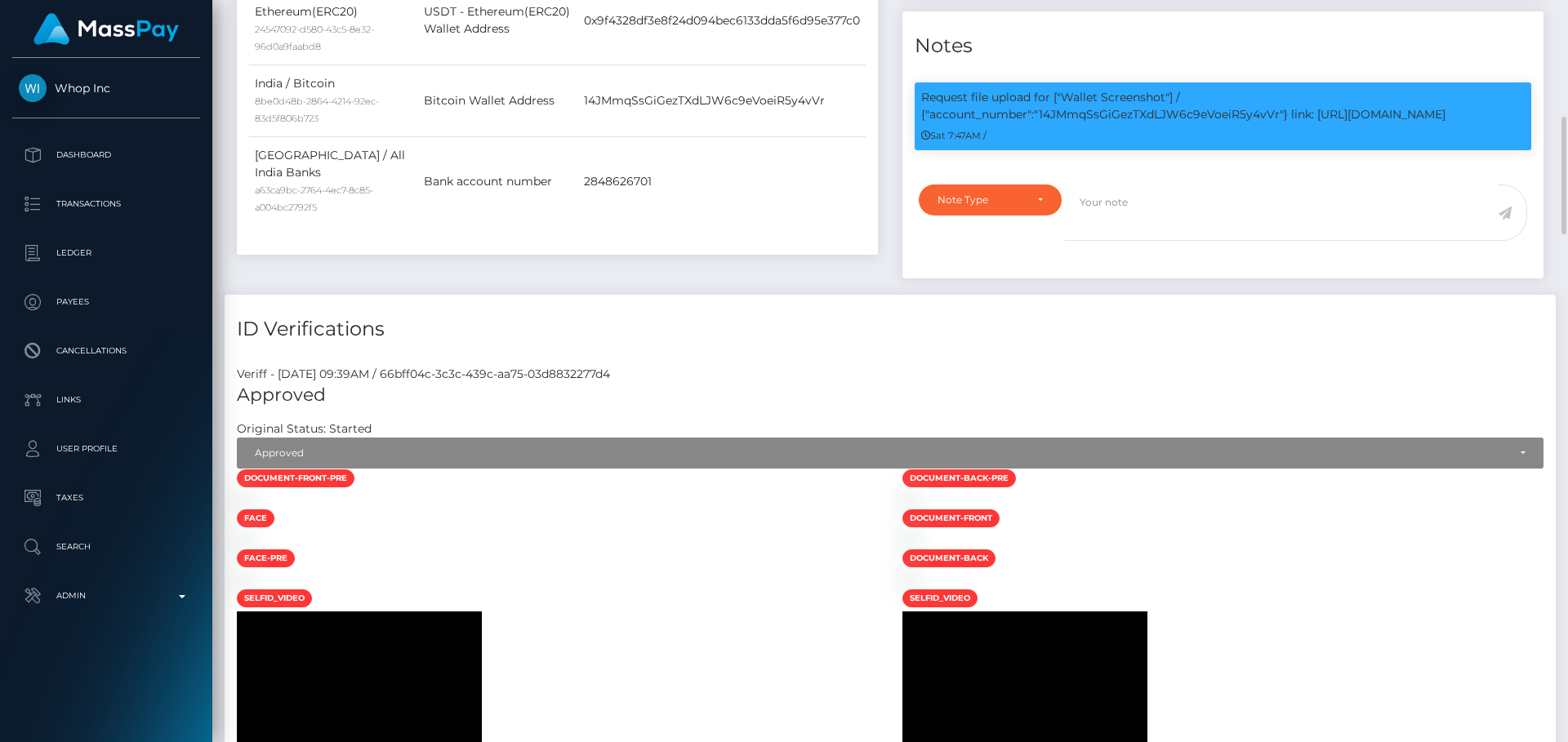
scroll to position [1143, 0]
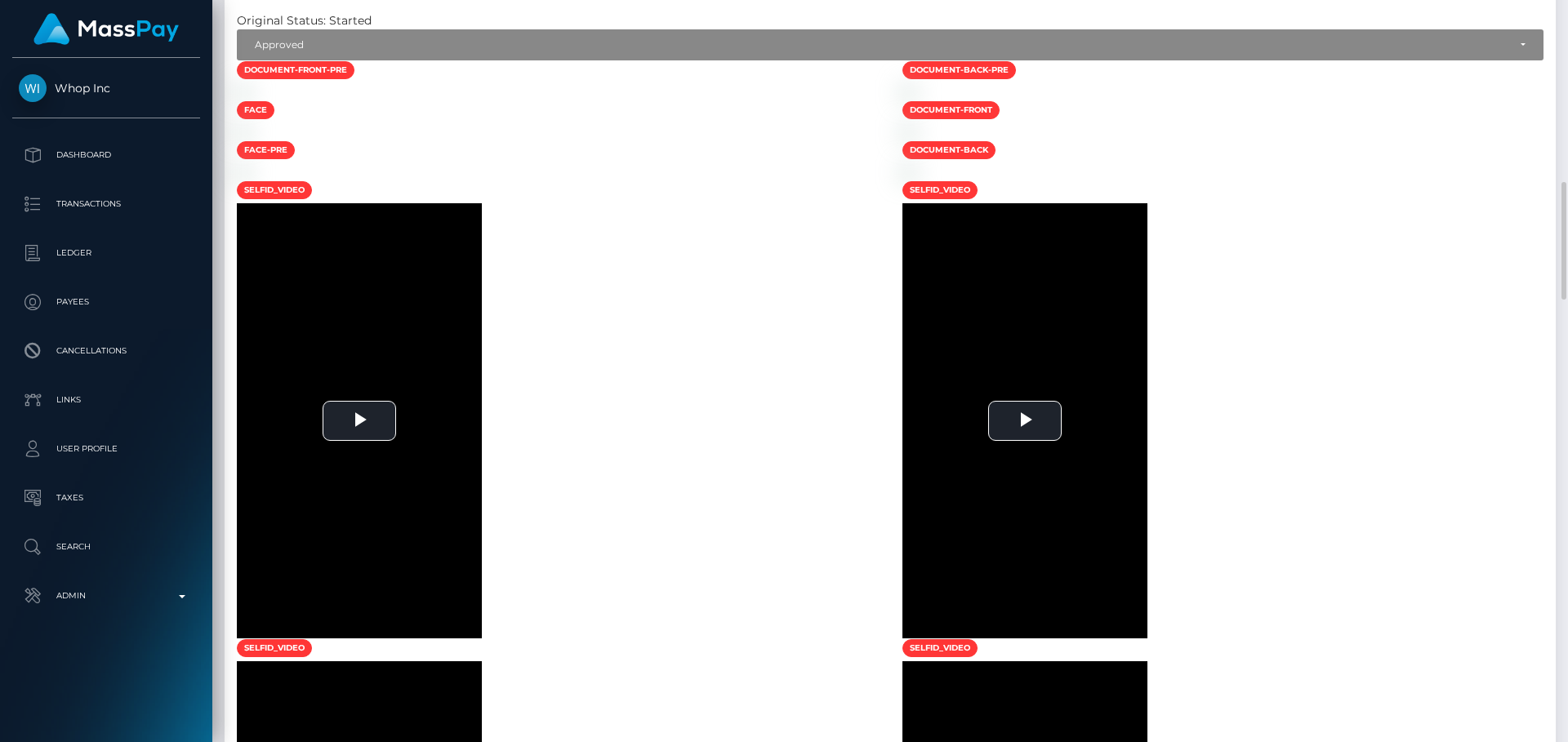
click at [734, 100] on div at bounding box center [557, 91] width 666 height 17
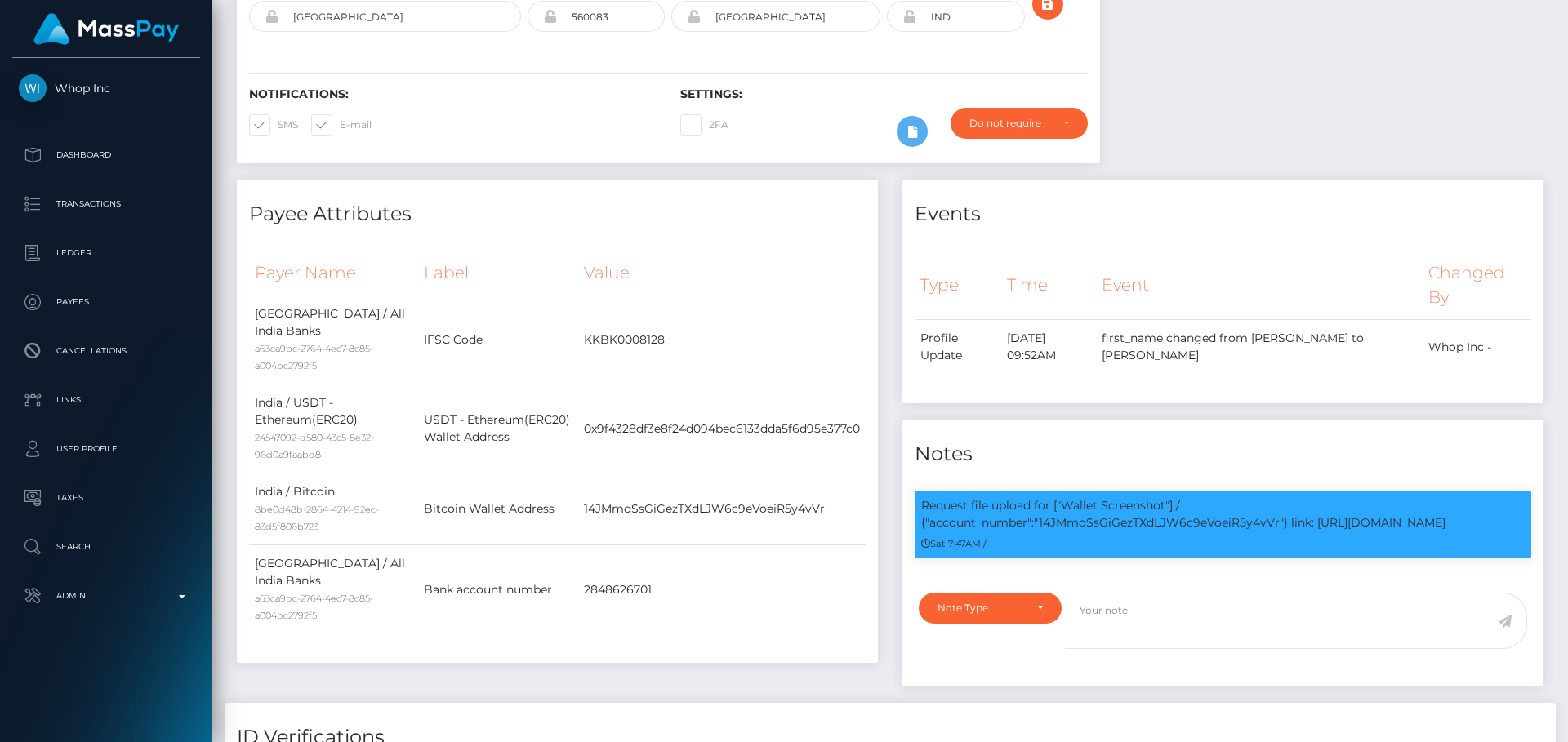
scroll to position [0, 0]
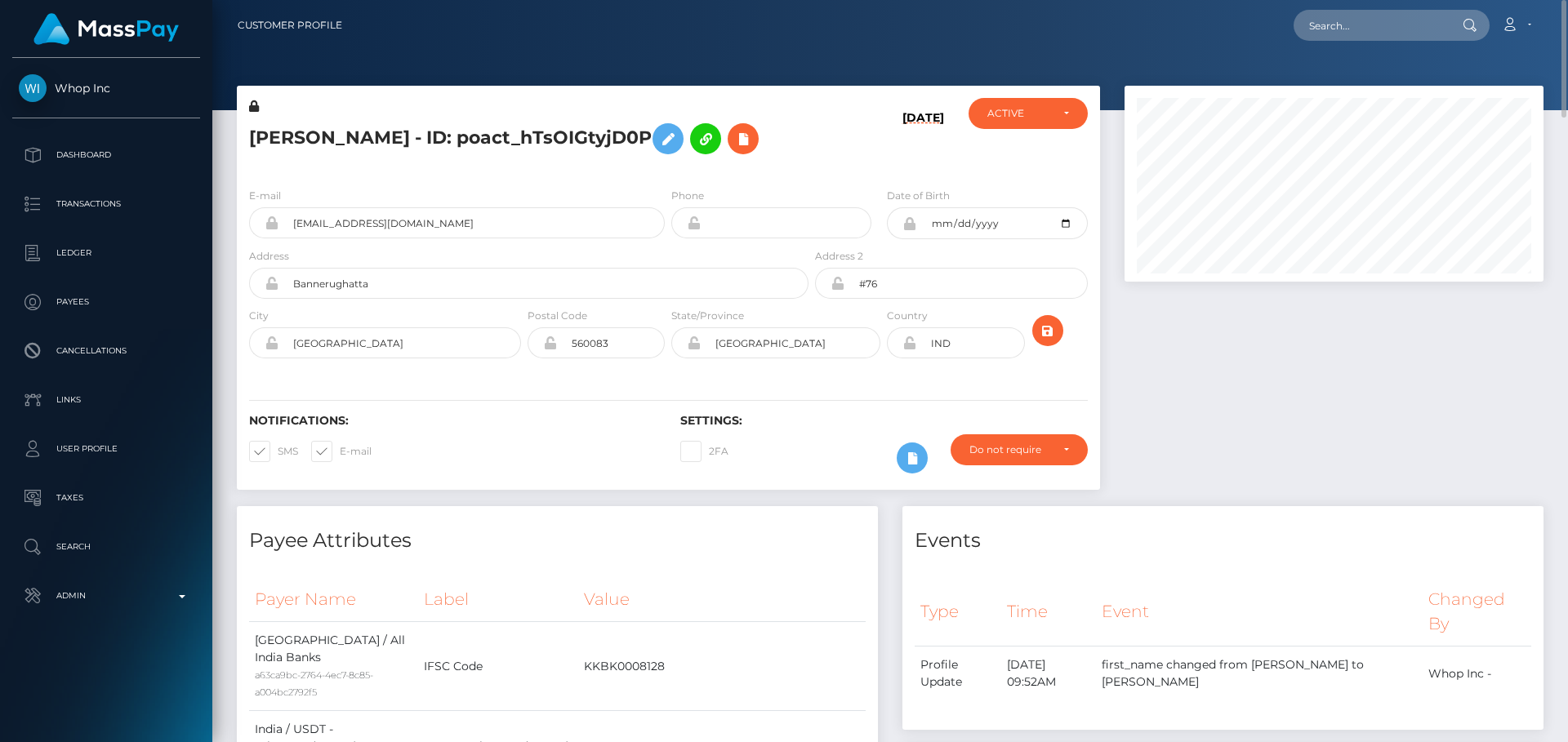
click at [596, 175] on div "[PERSON_NAME] - ID: poact_hTsOIGtyjD0P" at bounding box center [524, 137] width 575 height 77
click at [684, 142] on button at bounding box center [668, 139] width 31 height 31
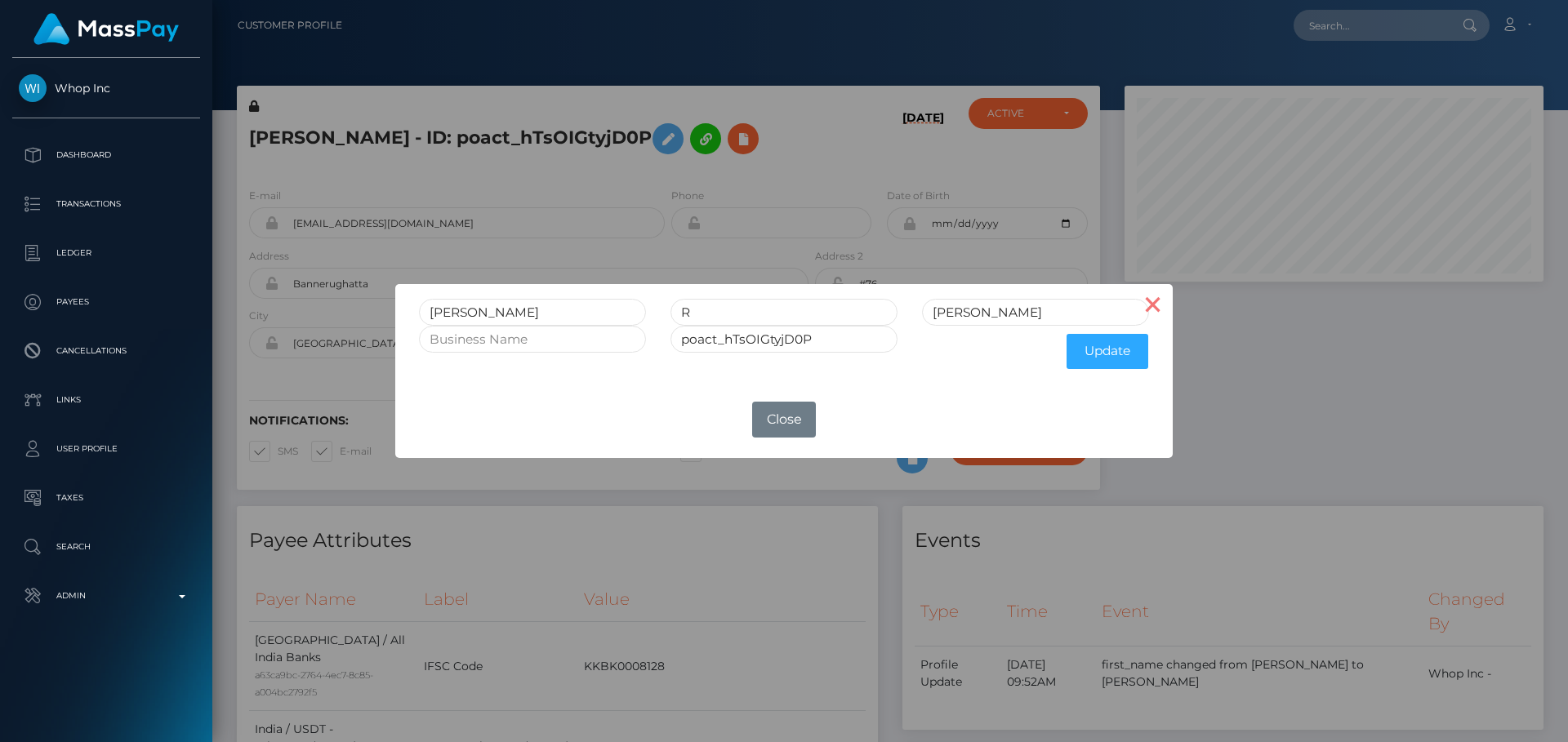
click at [1139, 297] on button "×" at bounding box center [1153, 304] width 39 height 39
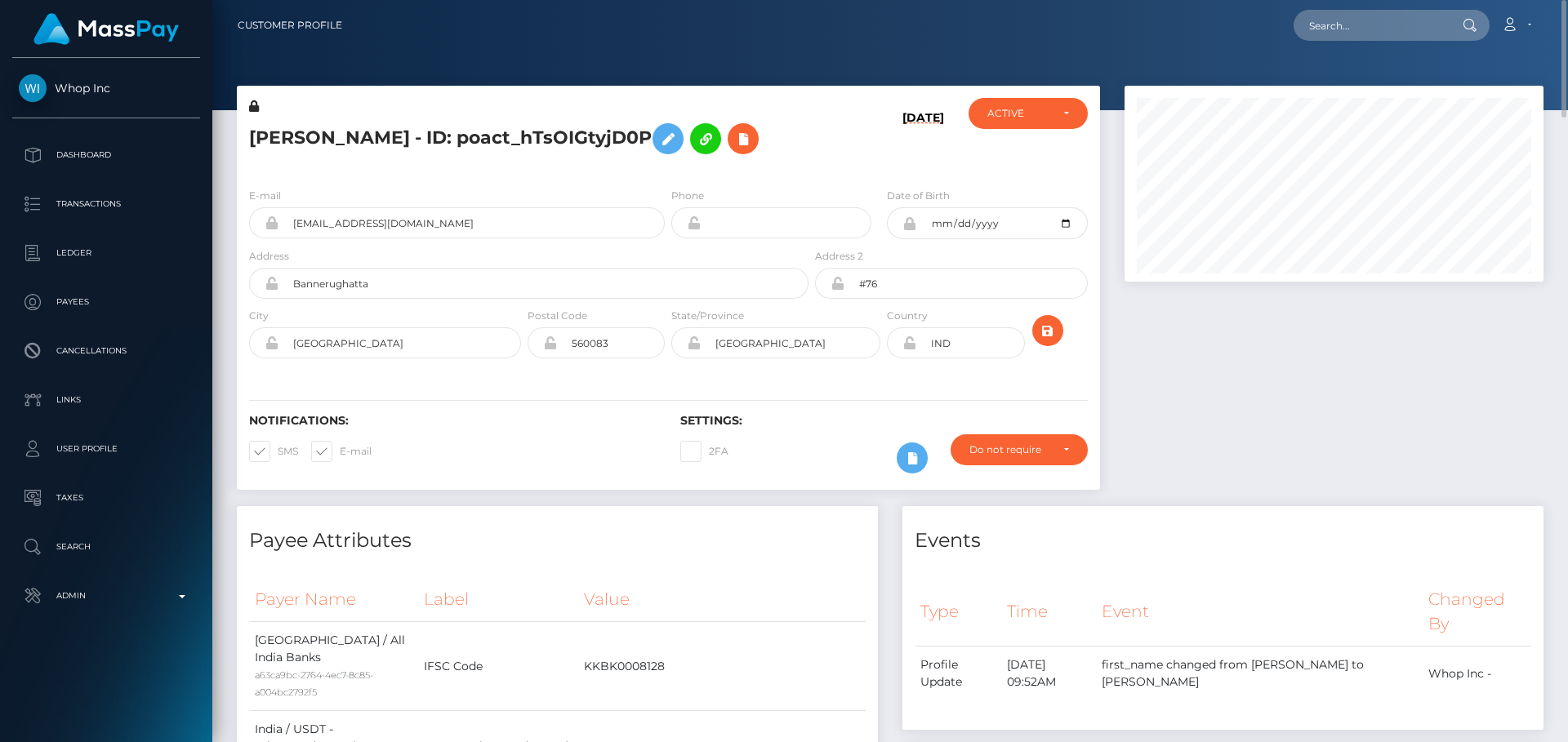
click at [746, 163] on h5 "YASHWANTH R Yashu - ID: poact_hTsOIGtyjD0P" at bounding box center [525, 139] width 551 height 47
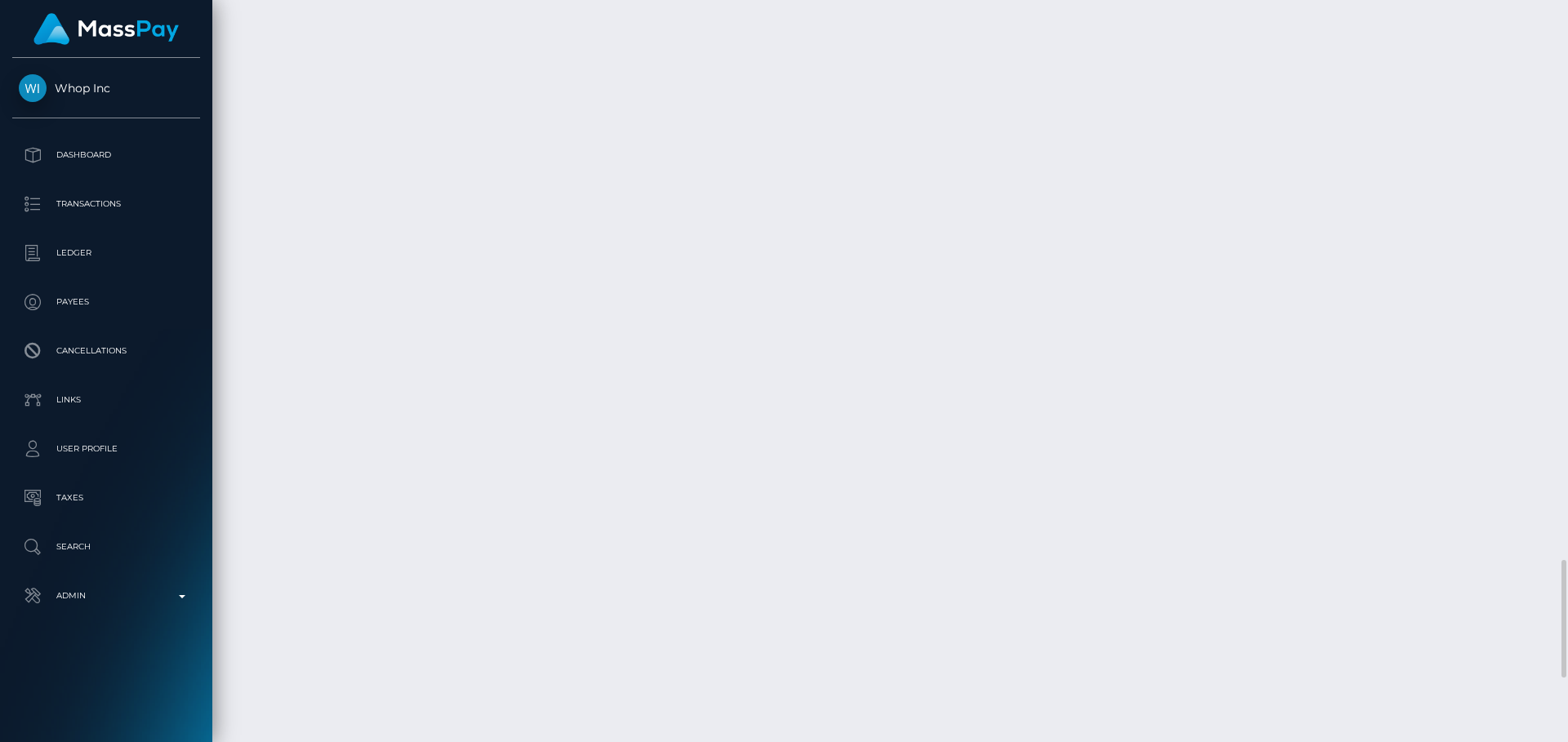
scroll to position [3914, 0]
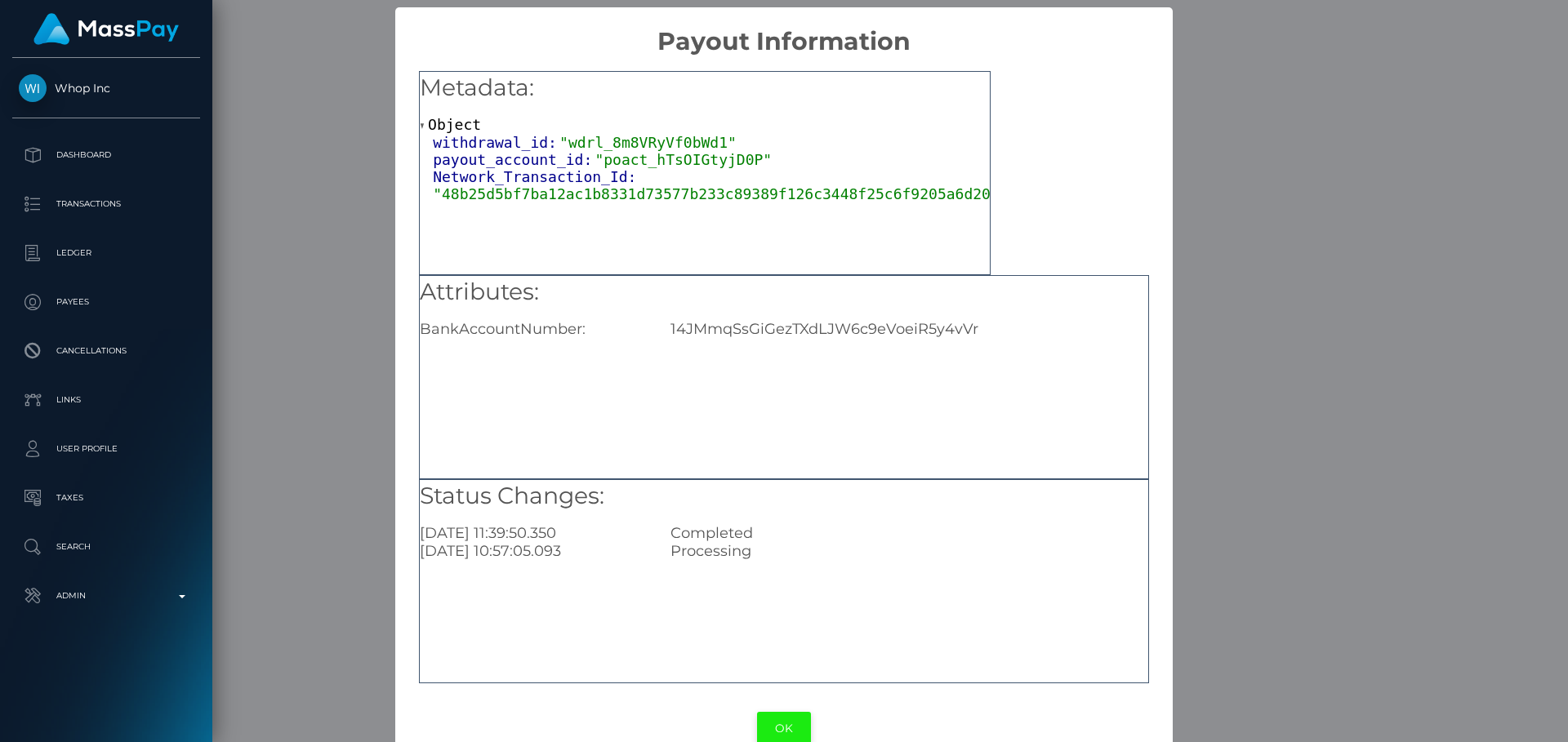
click at [779, 720] on button "OK" at bounding box center [784, 729] width 54 height 33
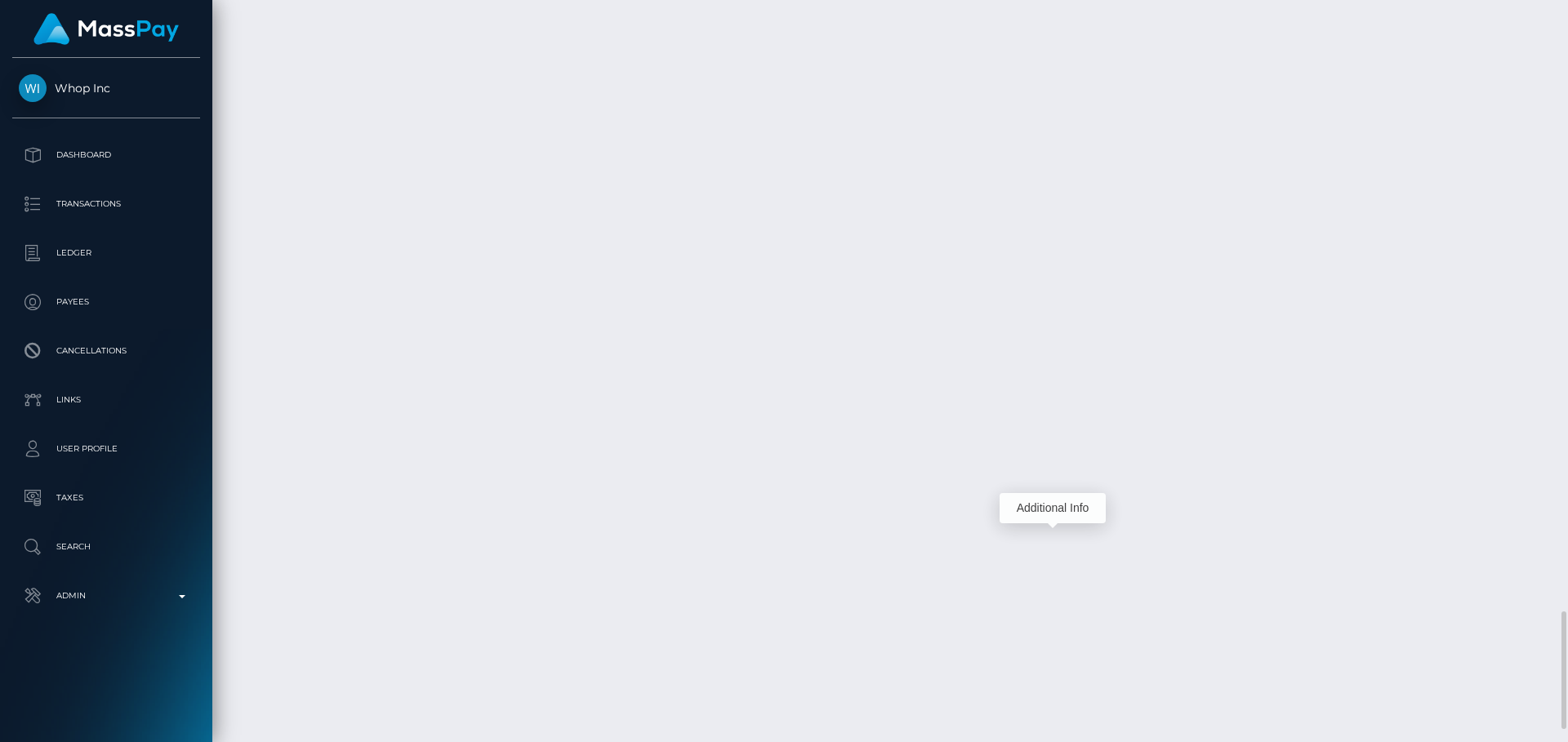
scroll to position [3587, 0]
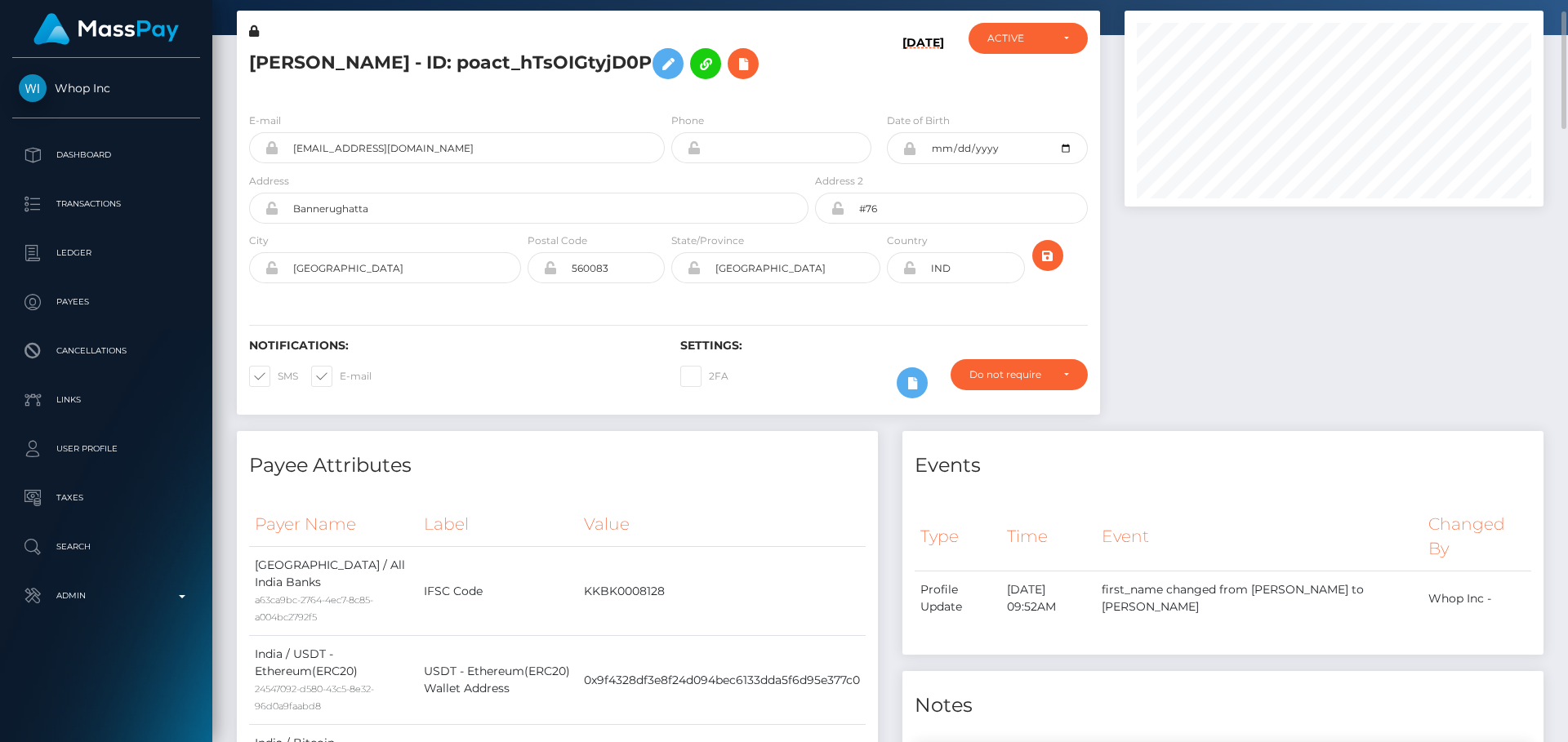
scroll to position [0, 0]
